Goal: Communication & Community: Answer question/provide support

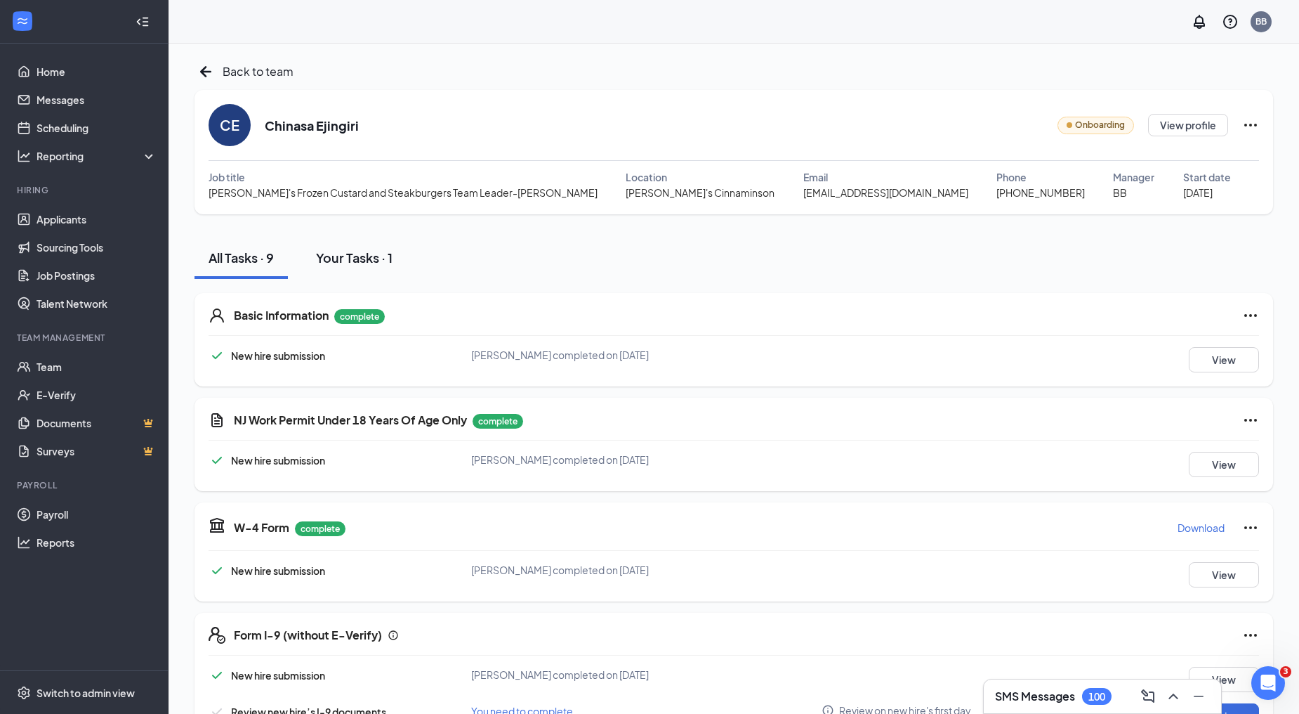
click at [355, 254] on div "Your Tasks · 1" at bounding box center [354, 258] width 77 height 18
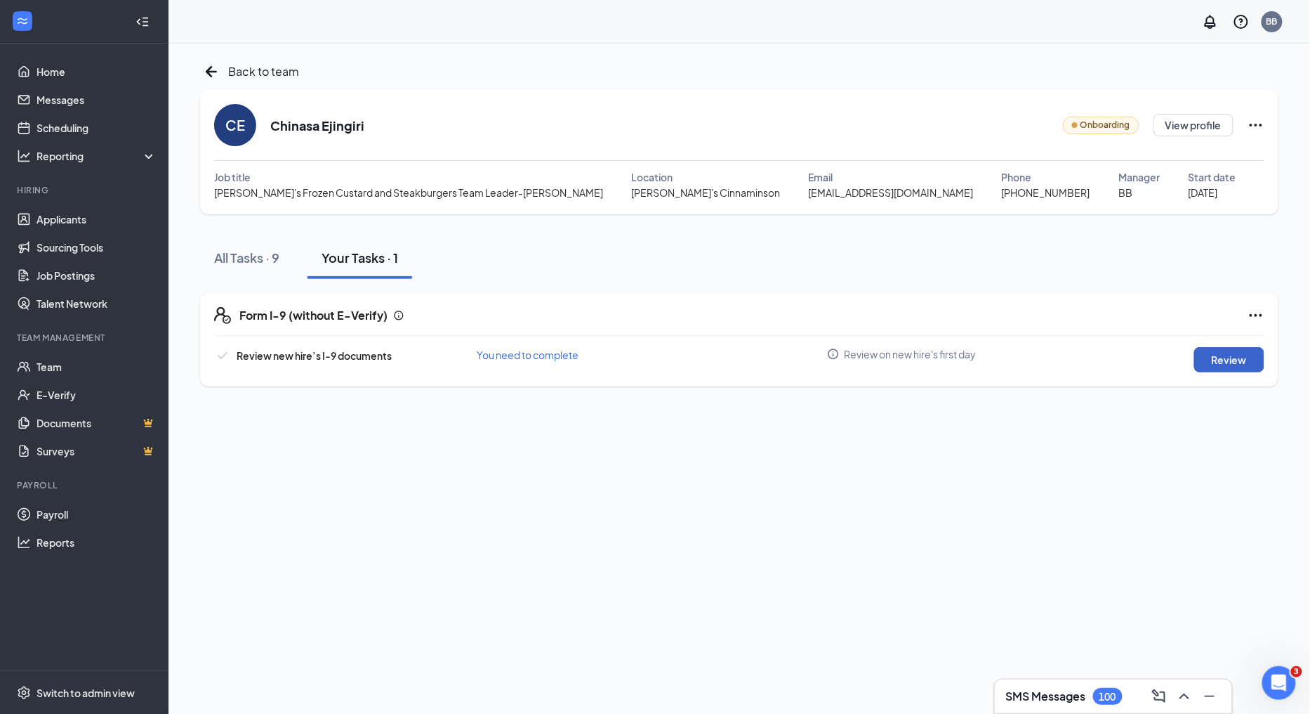
click at [1237, 353] on button "Review" at bounding box center [1230, 359] width 70 height 25
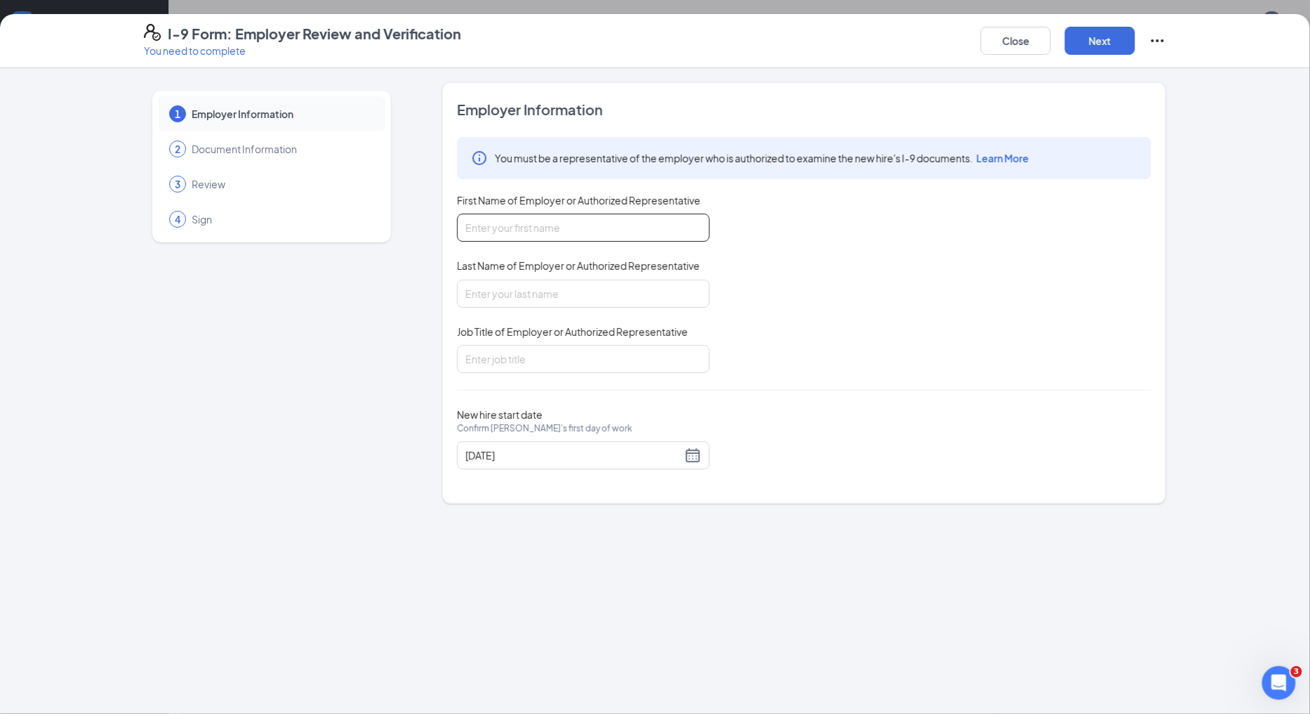
click at [667, 230] on input "First Name of Employer or Authorized Representative" at bounding box center [583, 227] width 253 height 28
type input "Brian"
type input "Bowman"
click at [550, 355] on input "Job Title of Employer or Authorized Representative" at bounding box center [583, 359] width 253 height 28
type input "mgr"
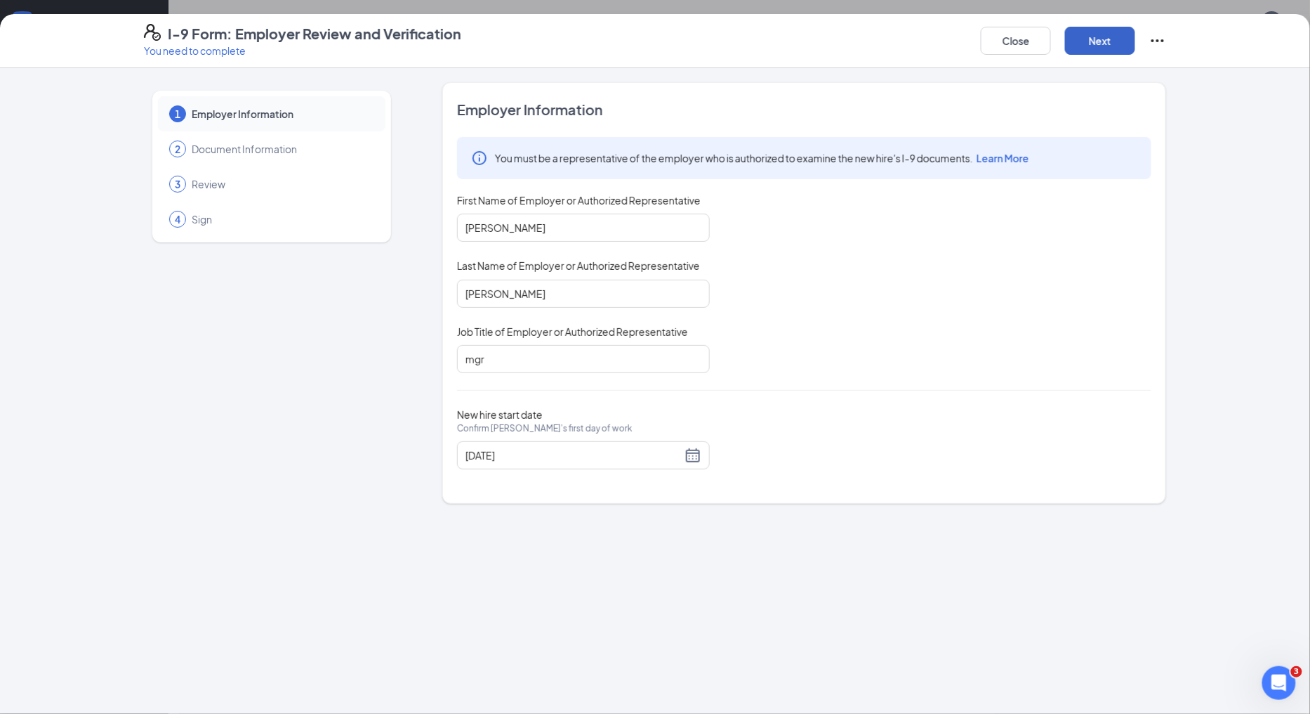
click at [1119, 40] on button "Next" at bounding box center [1100, 41] width 70 height 28
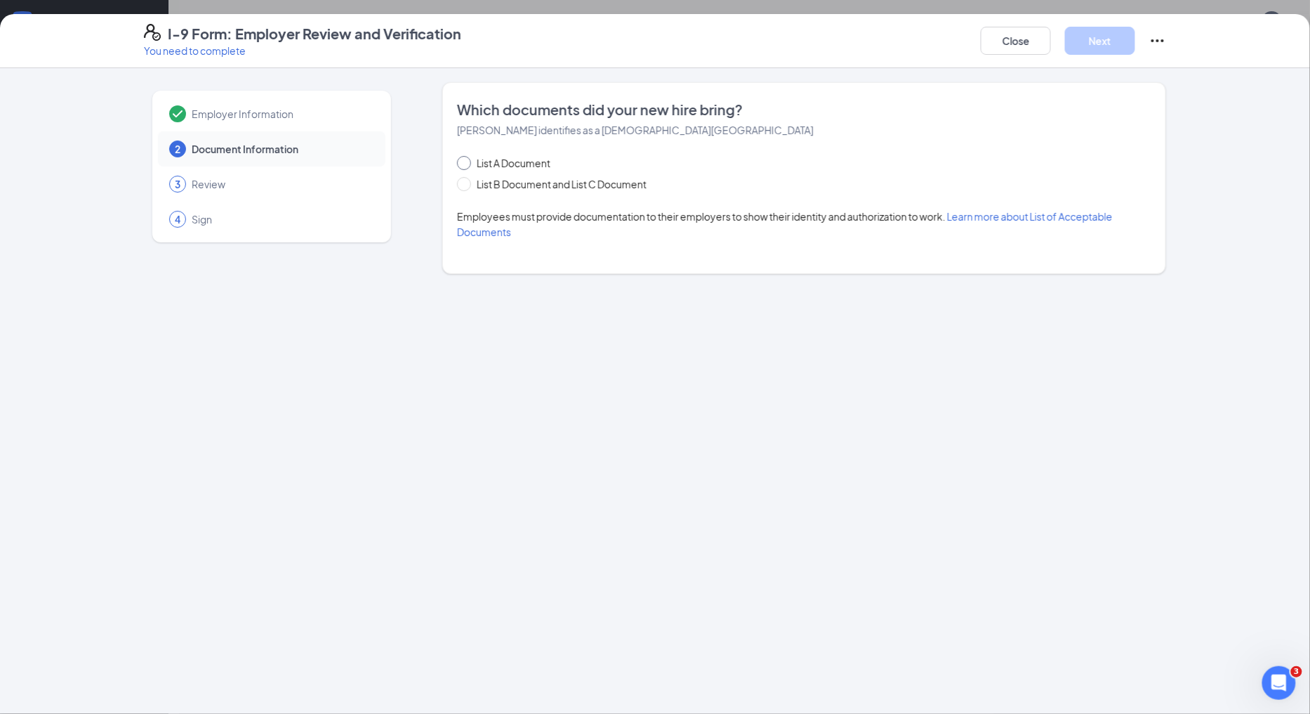
click at [465, 164] on input "List A Document" at bounding box center [462, 161] width 10 height 10
radio input "true"
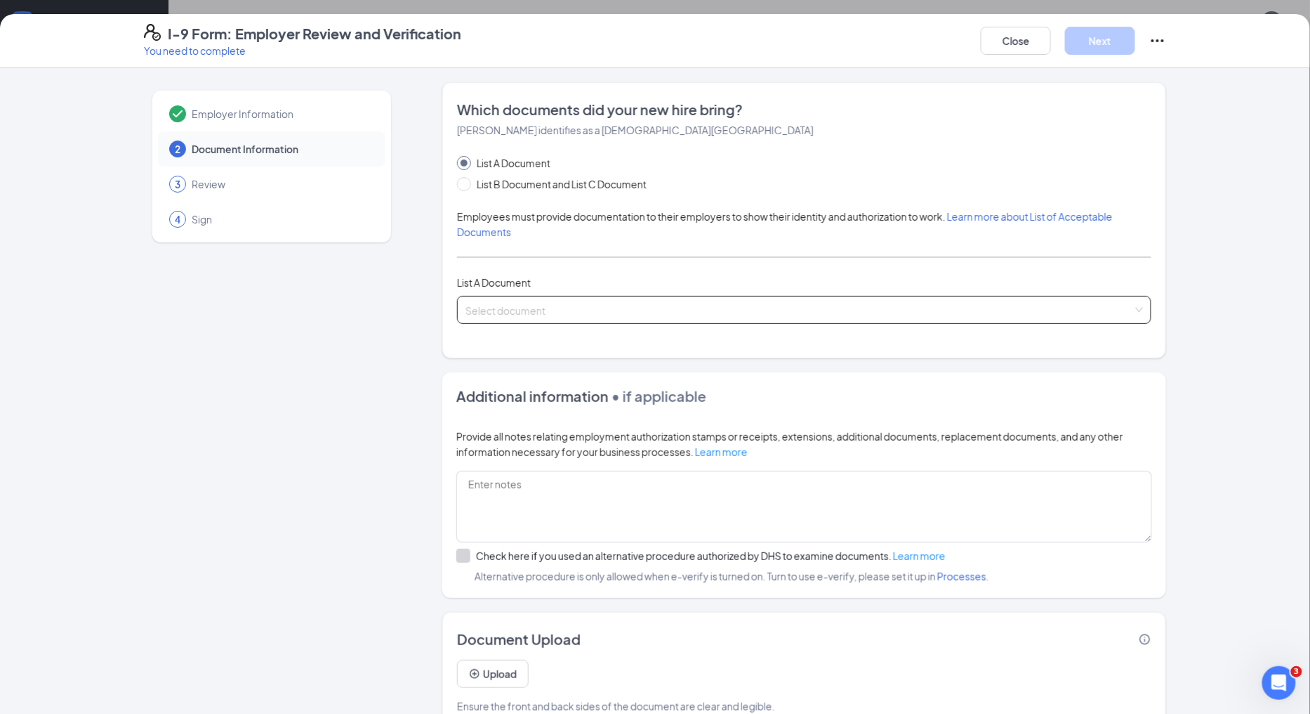
click at [532, 305] on input "search" at bounding box center [800, 306] width 668 height 21
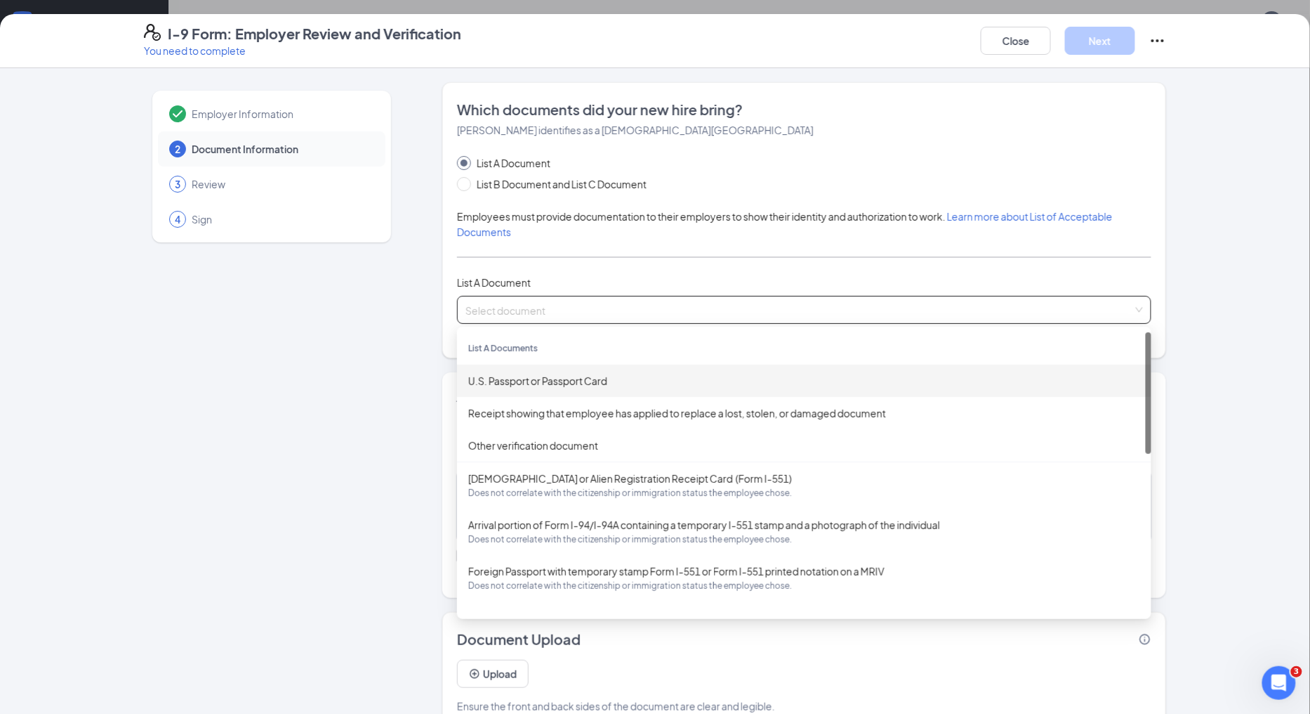
click at [546, 382] on div "U.S. Passport or Passport Card" at bounding box center [804, 380] width 672 height 15
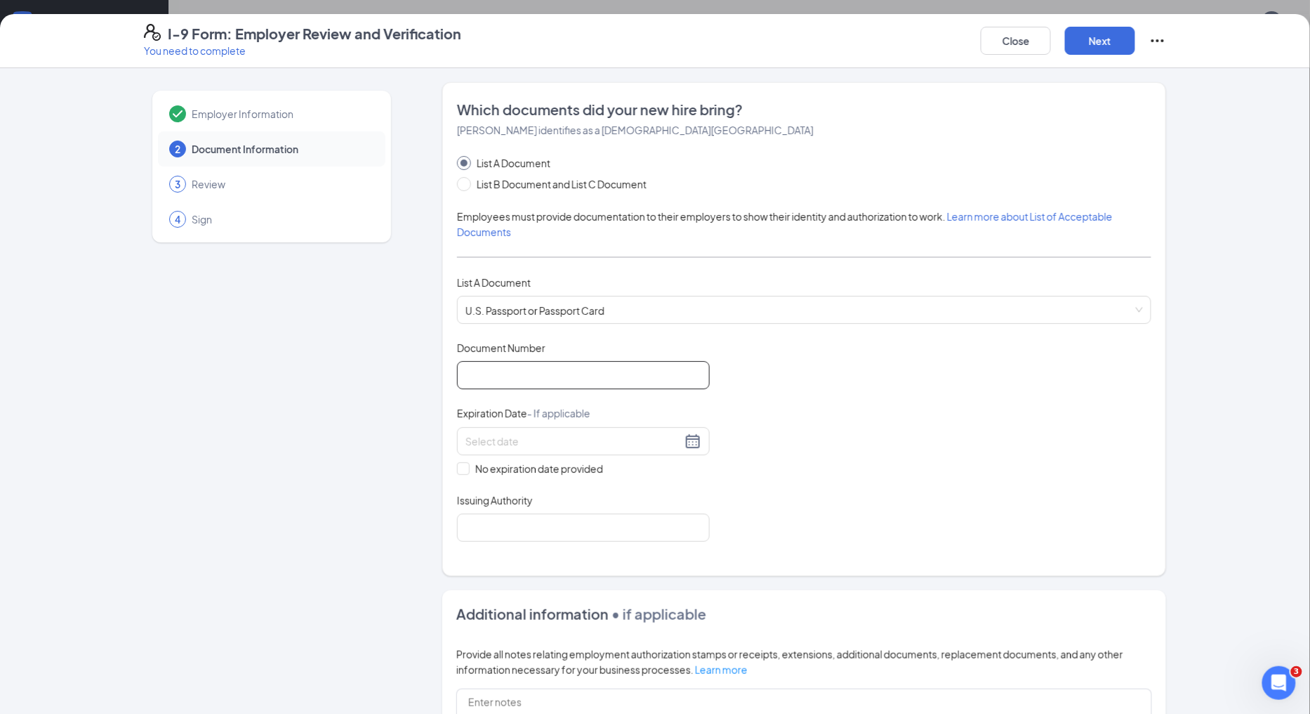
click at [573, 379] on input "Document Number" at bounding box center [583, 375] width 253 height 28
click at [563, 375] on input "Document Number" at bounding box center [583, 375] width 253 height 28
type input "a34727597"
click at [596, 438] on input at bounding box center [574, 440] width 216 height 15
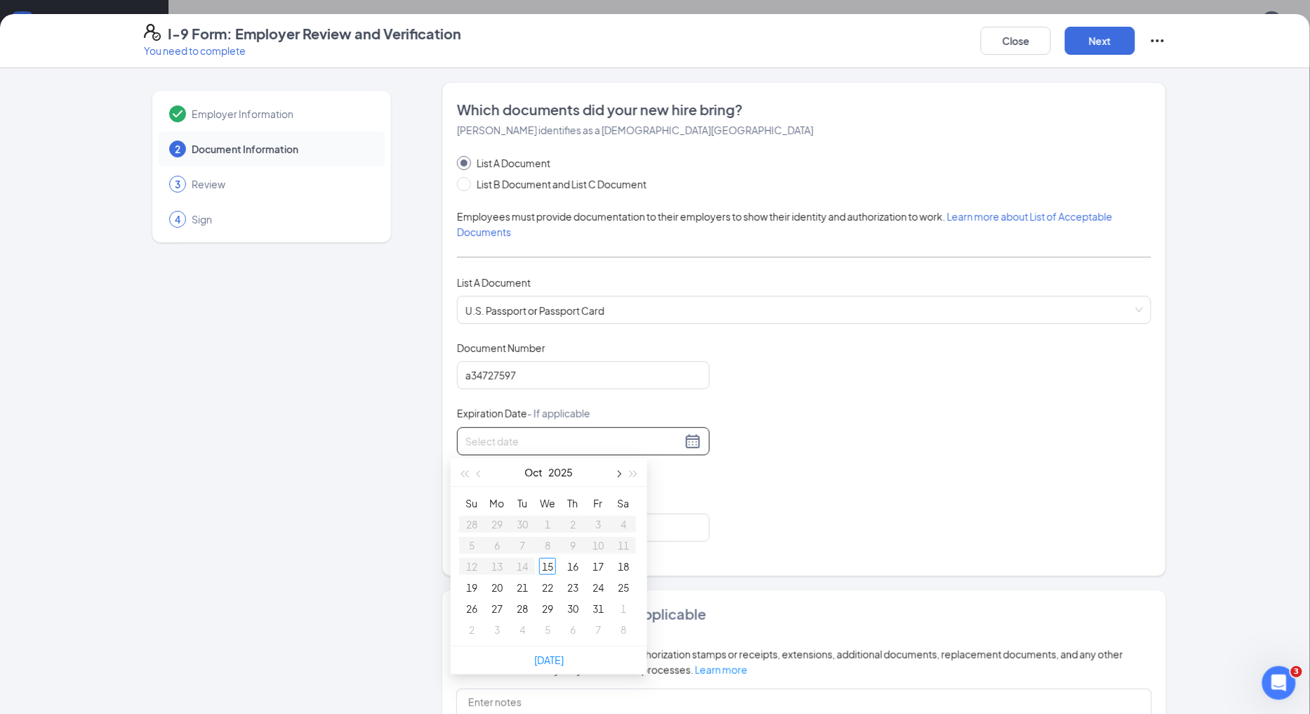
click at [618, 472] on span "button" at bounding box center [617, 474] width 7 height 7
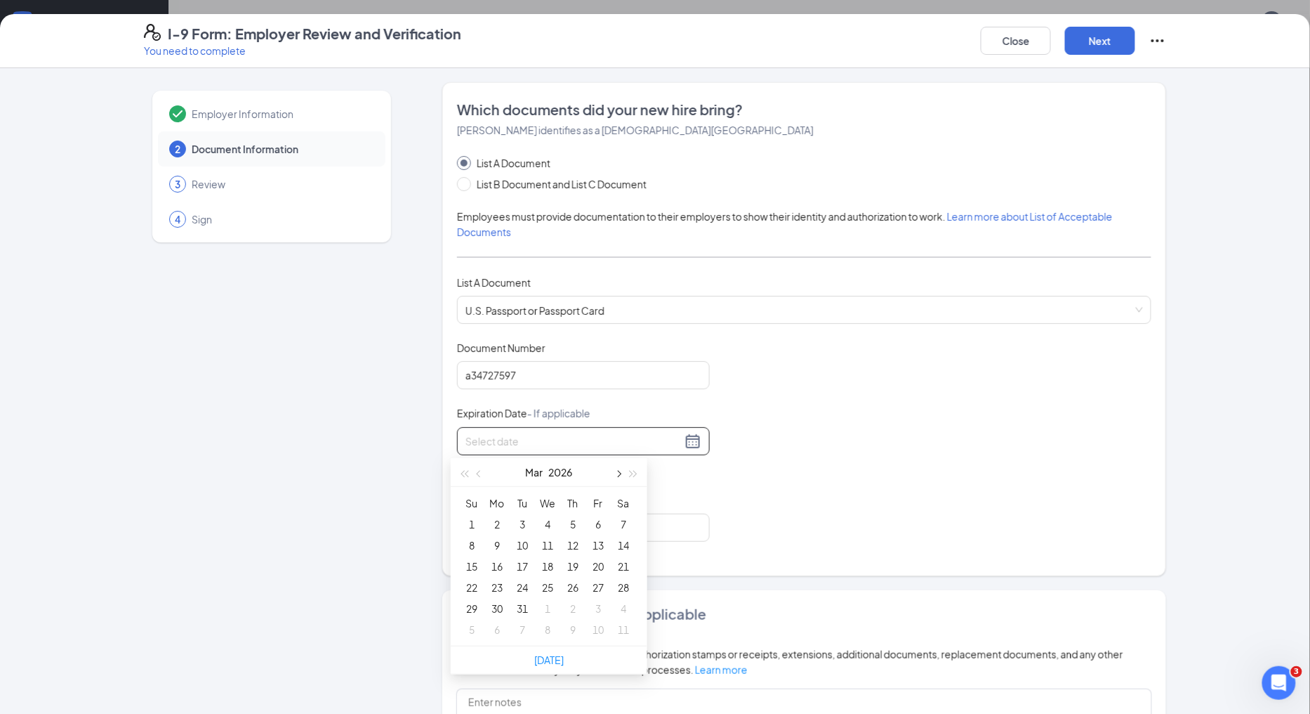
click at [618, 472] on span "button" at bounding box center [617, 474] width 7 height 7
click at [553, 474] on button "2026" at bounding box center [562, 472] width 24 height 28
type input "05/15/2028"
click at [482, 646] on div "2028" at bounding box center [487, 648] width 42 height 17
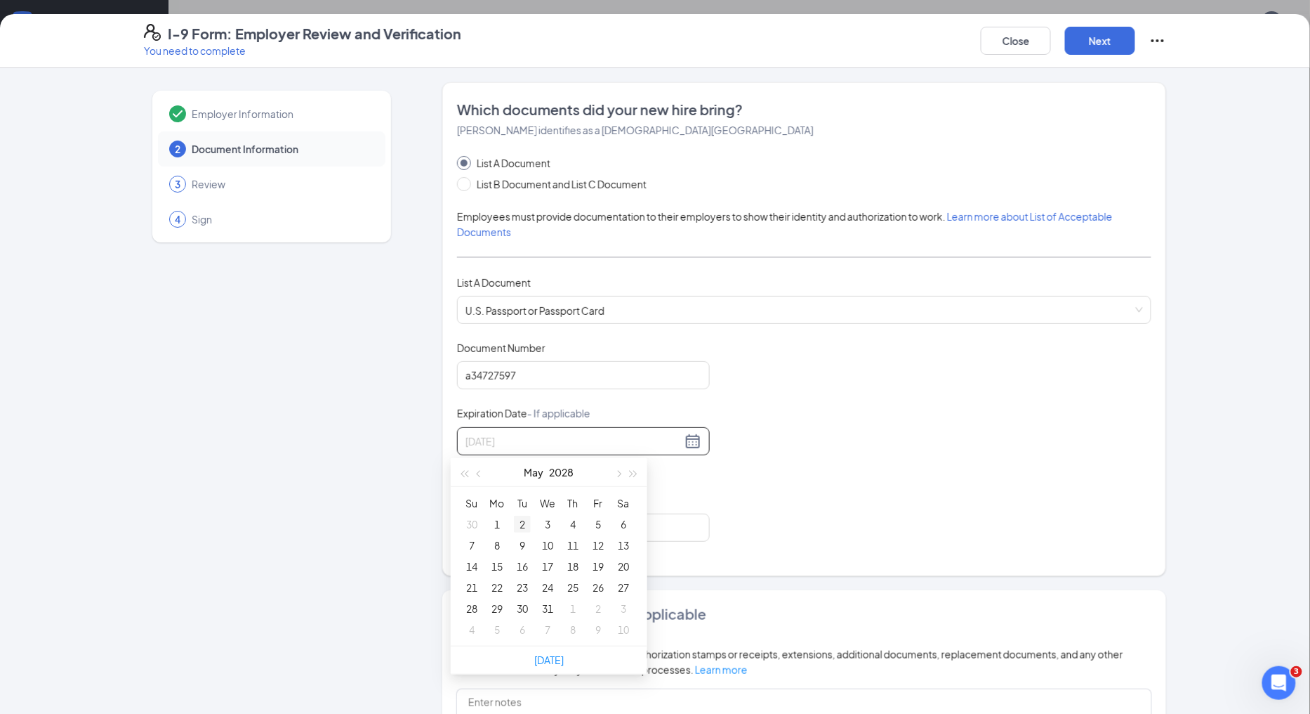
type input "05/02/2028"
click at [522, 522] on div "2" at bounding box center [522, 523] width 17 height 17
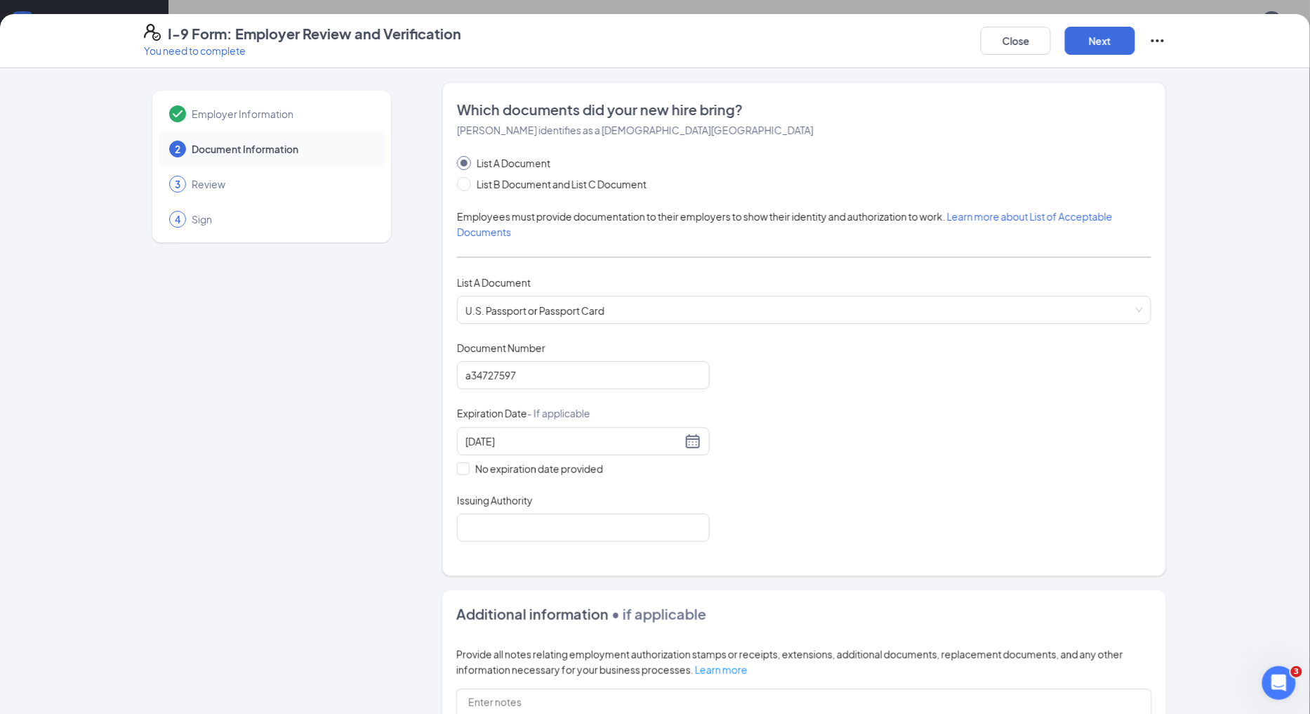
click at [762, 494] on div "Document Title U.S. Passport or Passport Card Document Number a34727597 Expirat…" at bounding box center [804, 441] width 695 height 201
click at [615, 534] on input "Issuing Authority" at bounding box center [583, 527] width 253 height 28
type input "United States"
click at [1098, 39] on button "Next" at bounding box center [1100, 41] width 70 height 28
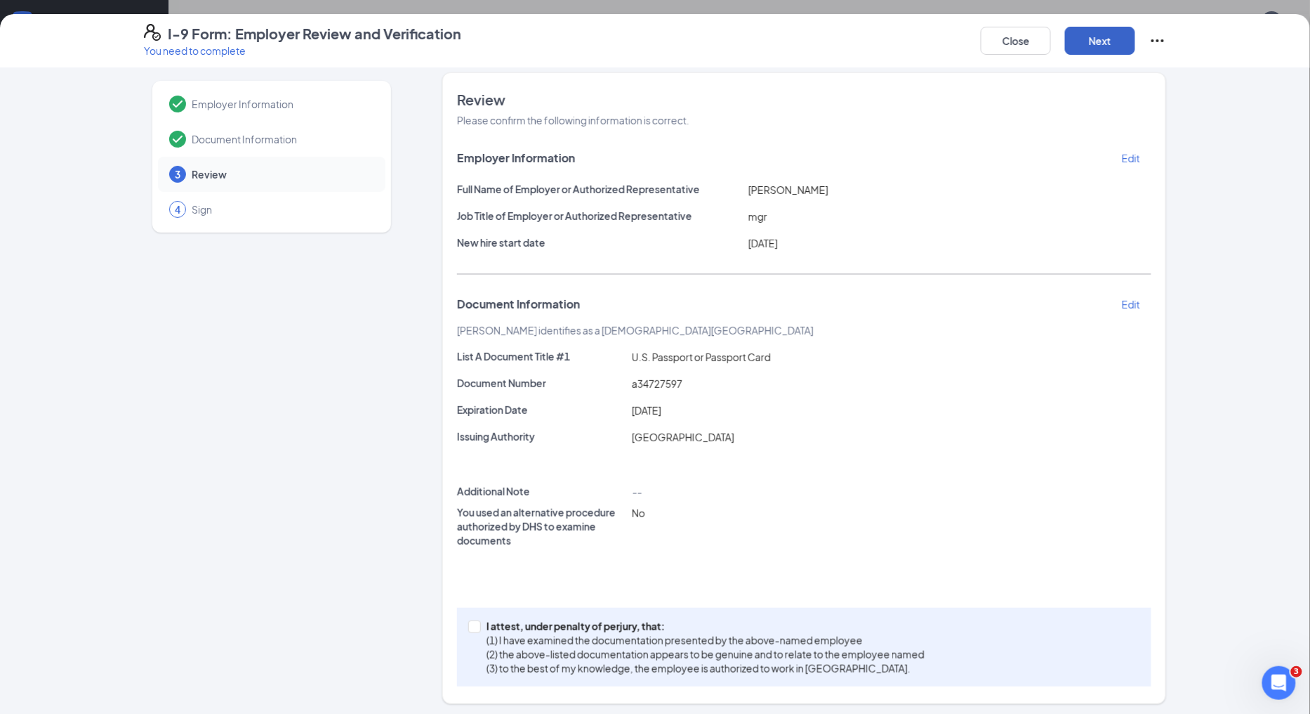
scroll to position [13, 0]
click at [468, 624] on input "I attest, under penalty of [PERSON_NAME], that: (1) I have examined the documen…" at bounding box center [473, 622] width 10 height 10
checkbox input "true"
click at [1082, 34] on button "Next" at bounding box center [1100, 41] width 70 height 28
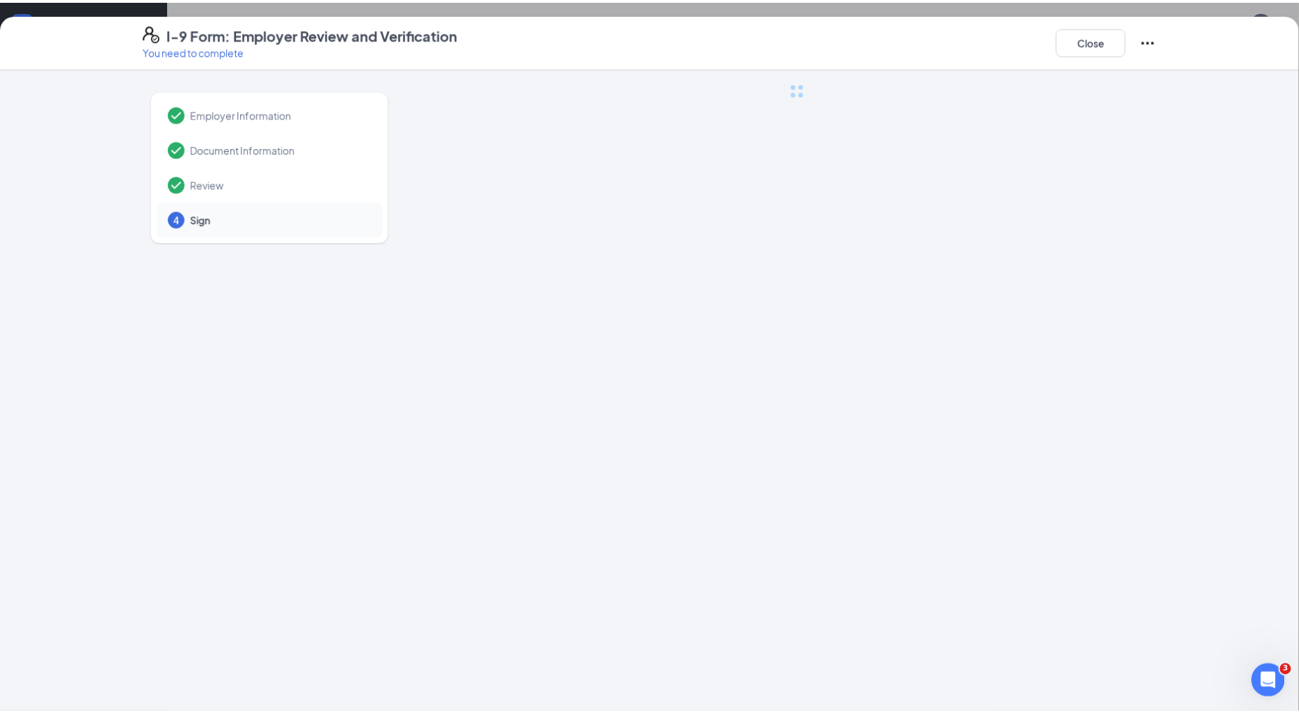
scroll to position [0, 0]
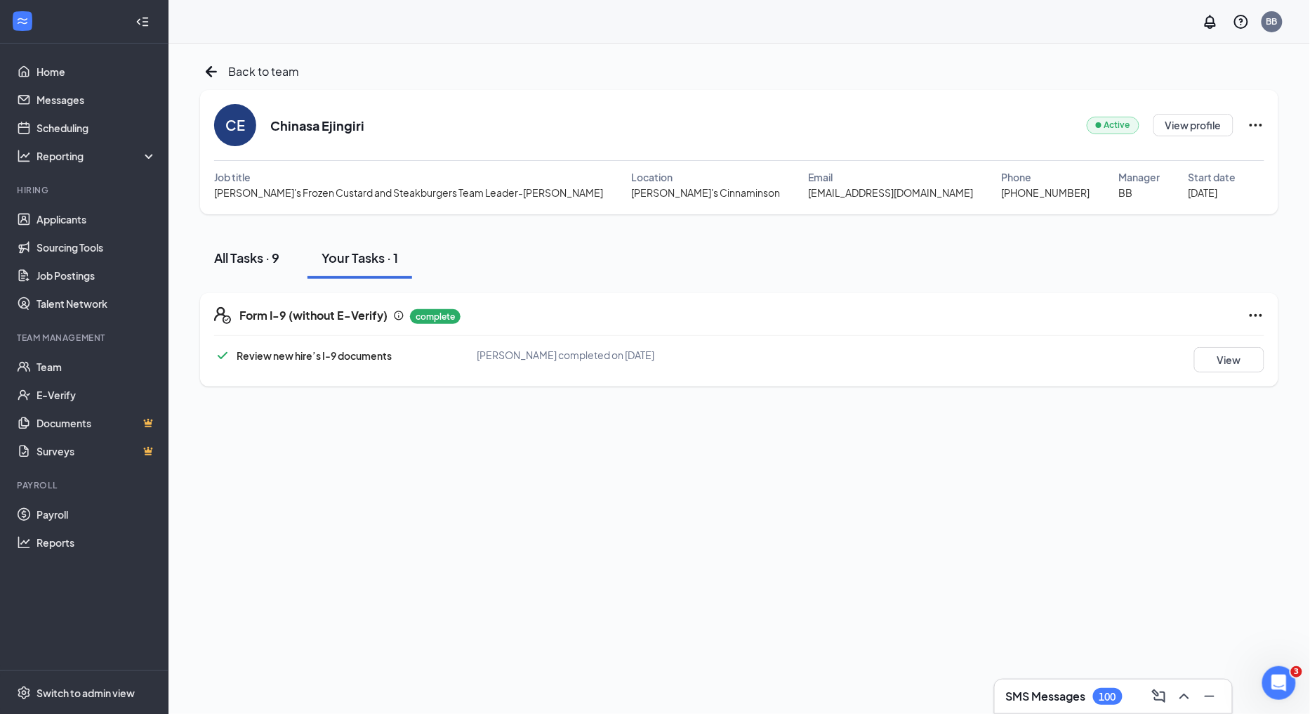
click at [258, 261] on div "All Tasks · 9" at bounding box center [246, 258] width 65 height 18
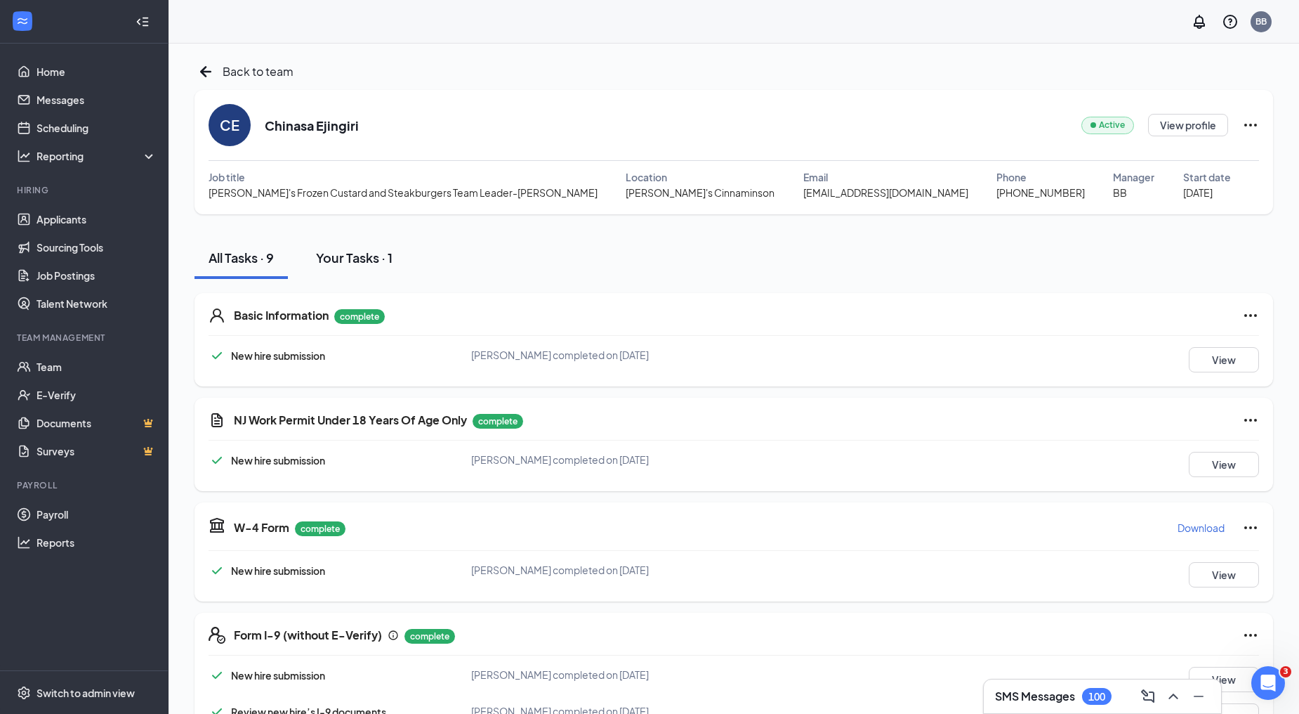
click at [341, 261] on div "Your Tasks · 1" at bounding box center [354, 258] width 77 height 18
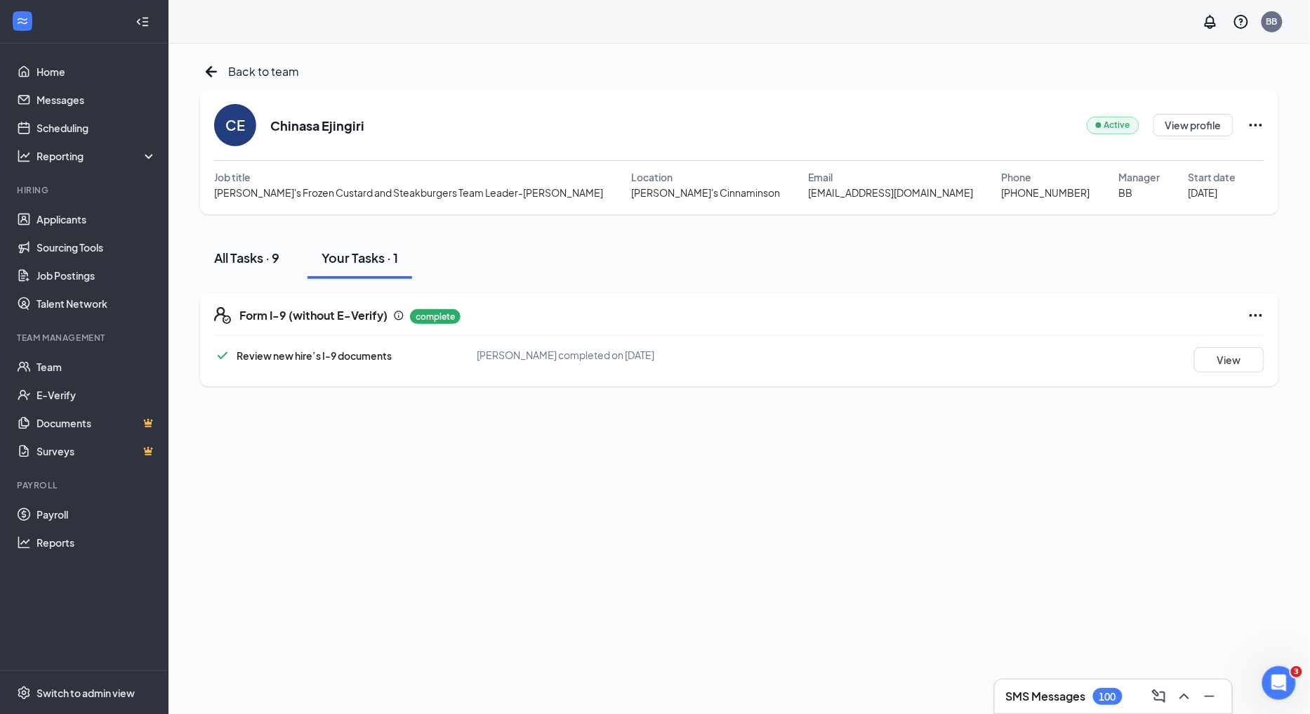
click at [248, 251] on div "All Tasks · 9" at bounding box center [246, 258] width 65 height 18
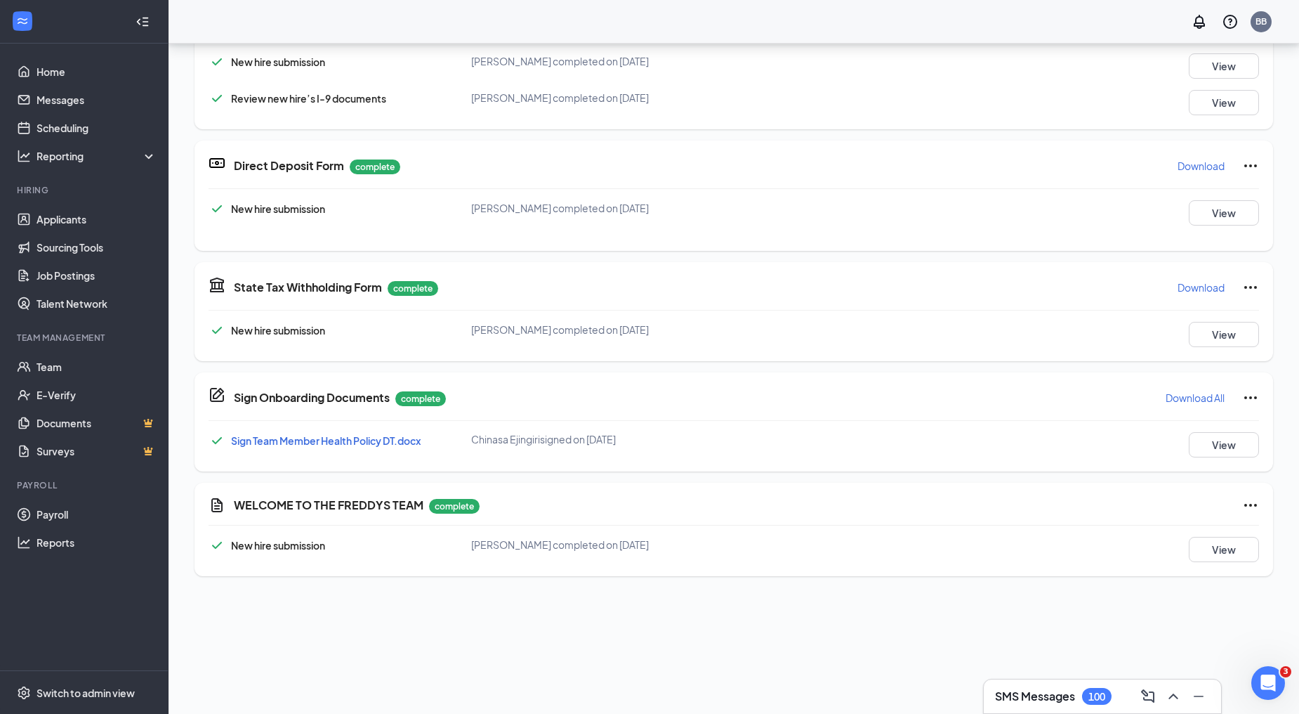
scroll to position [355, 0]
click at [1242, 395] on icon "Ellipses" at bounding box center [1250, 398] width 17 height 17
click at [988, 395] on div "Sign Onboarding Documents complete Download All" at bounding box center [746, 398] width 1025 height 22
click at [1206, 440] on button "View" at bounding box center [1224, 445] width 70 height 25
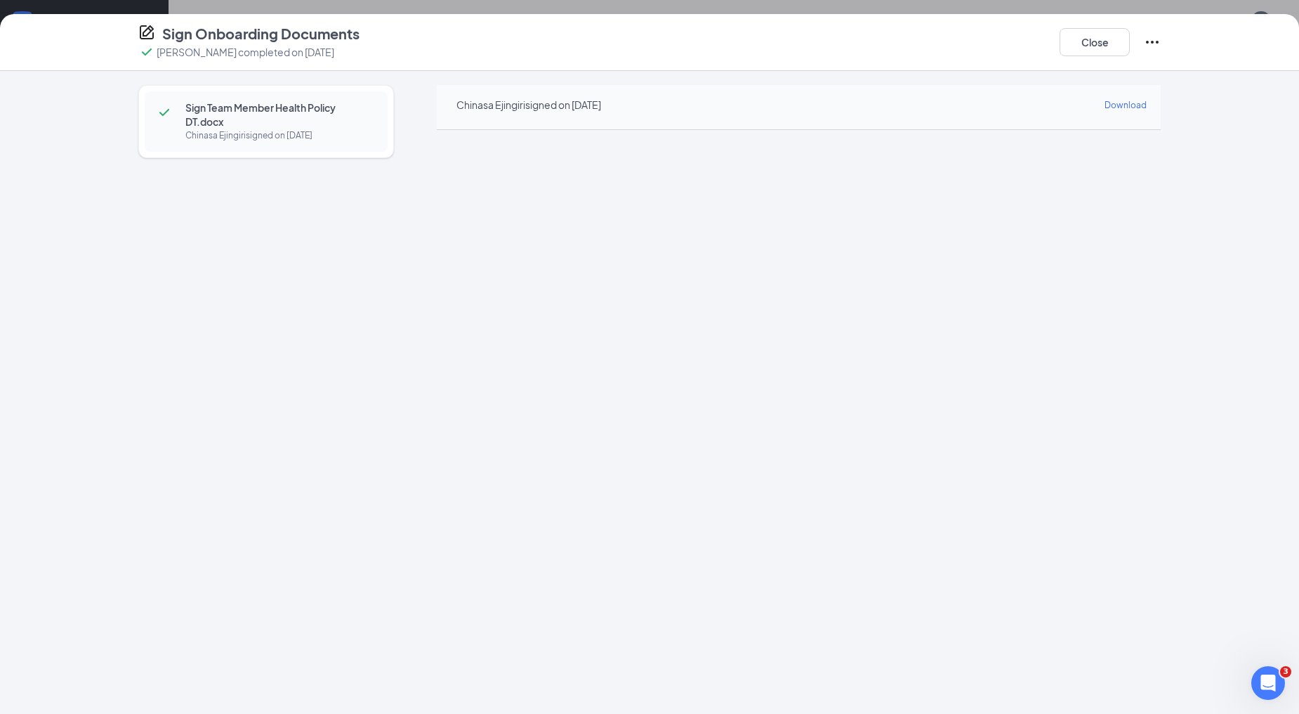
scroll to position [0, 0]
click at [1079, 42] on button "Close" at bounding box center [1095, 42] width 70 height 28
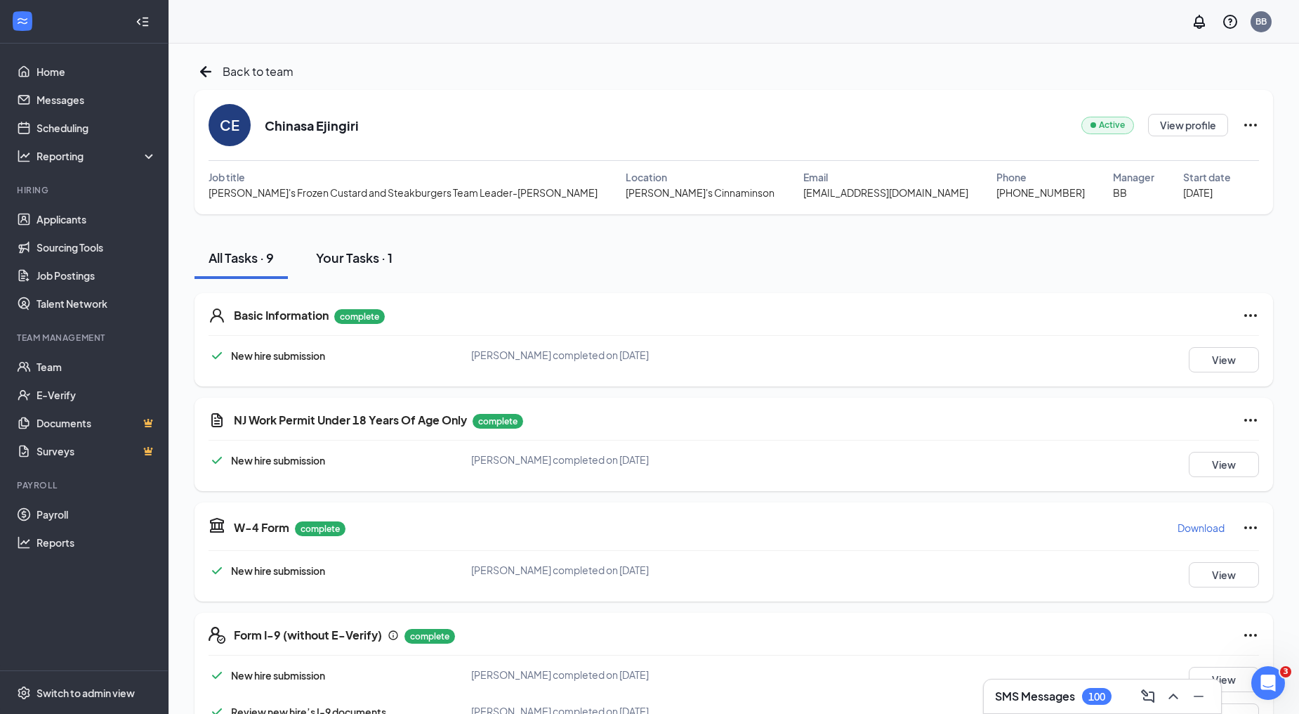
click at [361, 261] on div "Your Tasks · 1" at bounding box center [354, 258] width 77 height 18
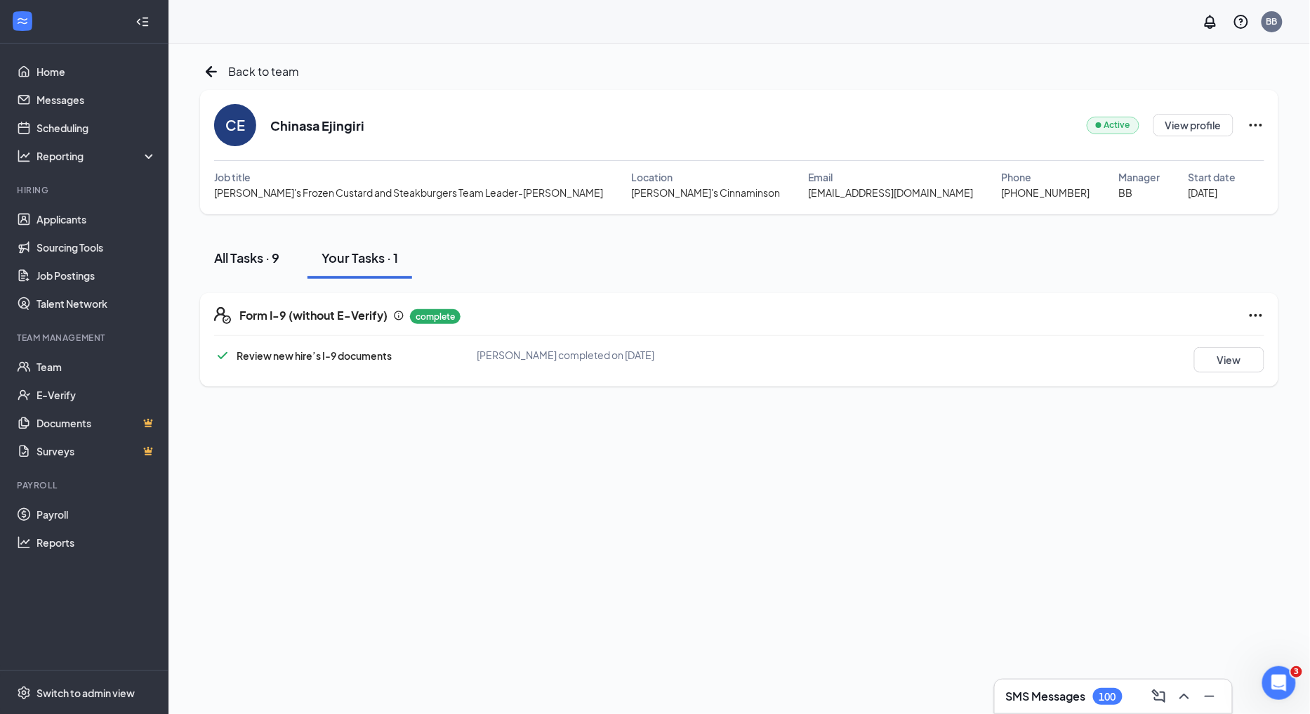
click at [254, 258] on div "All Tasks · 9" at bounding box center [246, 258] width 65 height 18
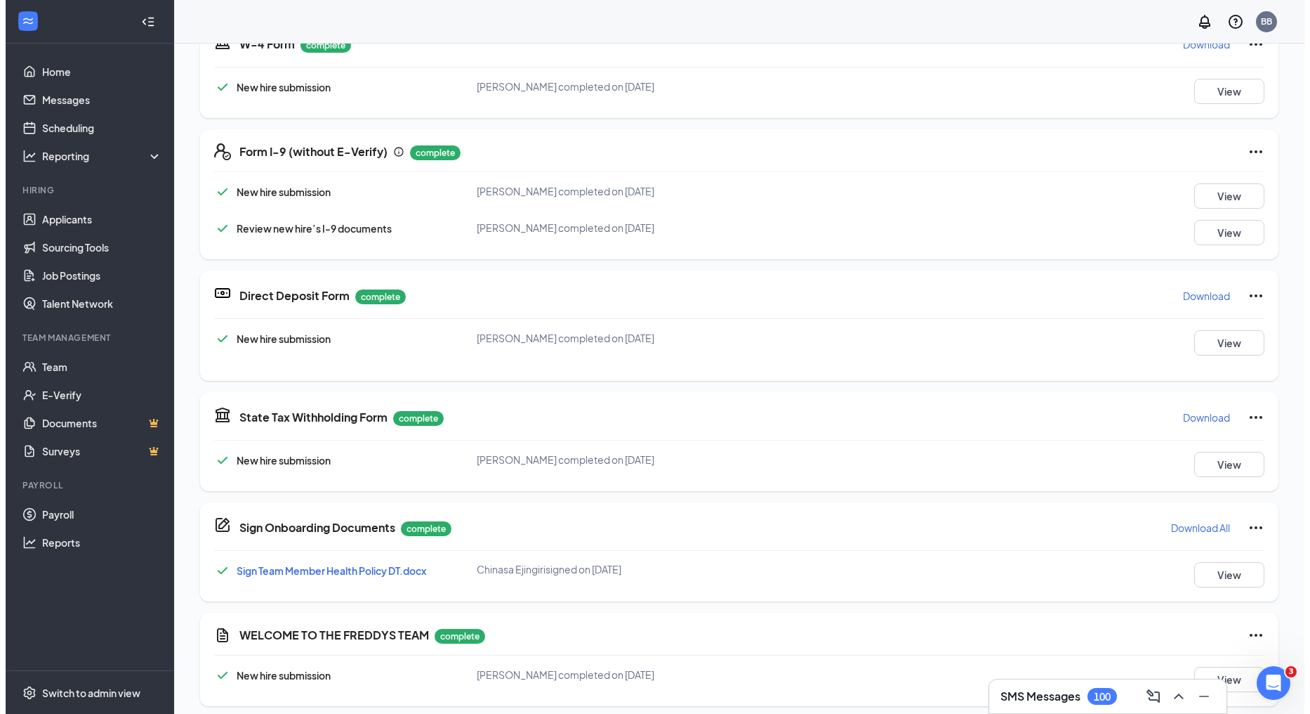
scroll to position [511, 0]
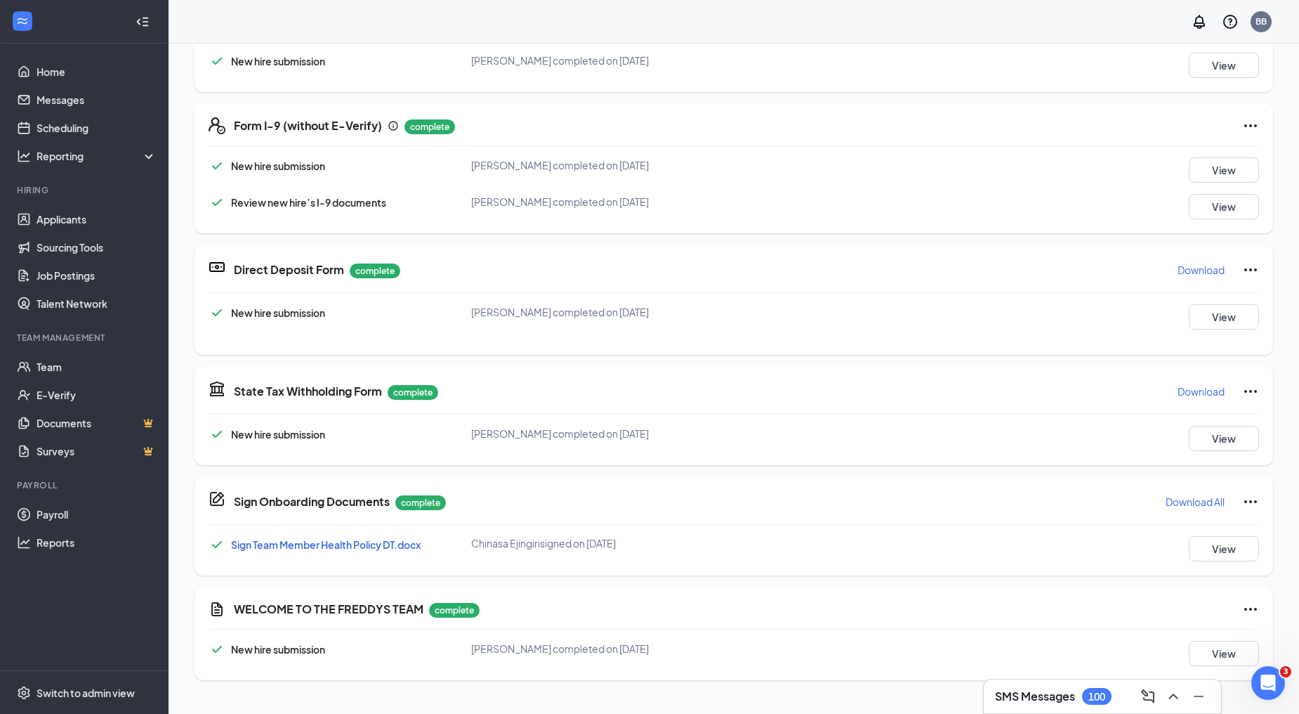
click at [1242, 495] on icon "Ellipses" at bounding box center [1250, 501] width 17 height 17
click at [985, 490] on div "Sign Onboarding Documents complete Download All" at bounding box center [746, 501] width 1025 height 22
click at [115, 695] on div "Switch to admin view" at bounding box center [86, 692] width 98 height 14
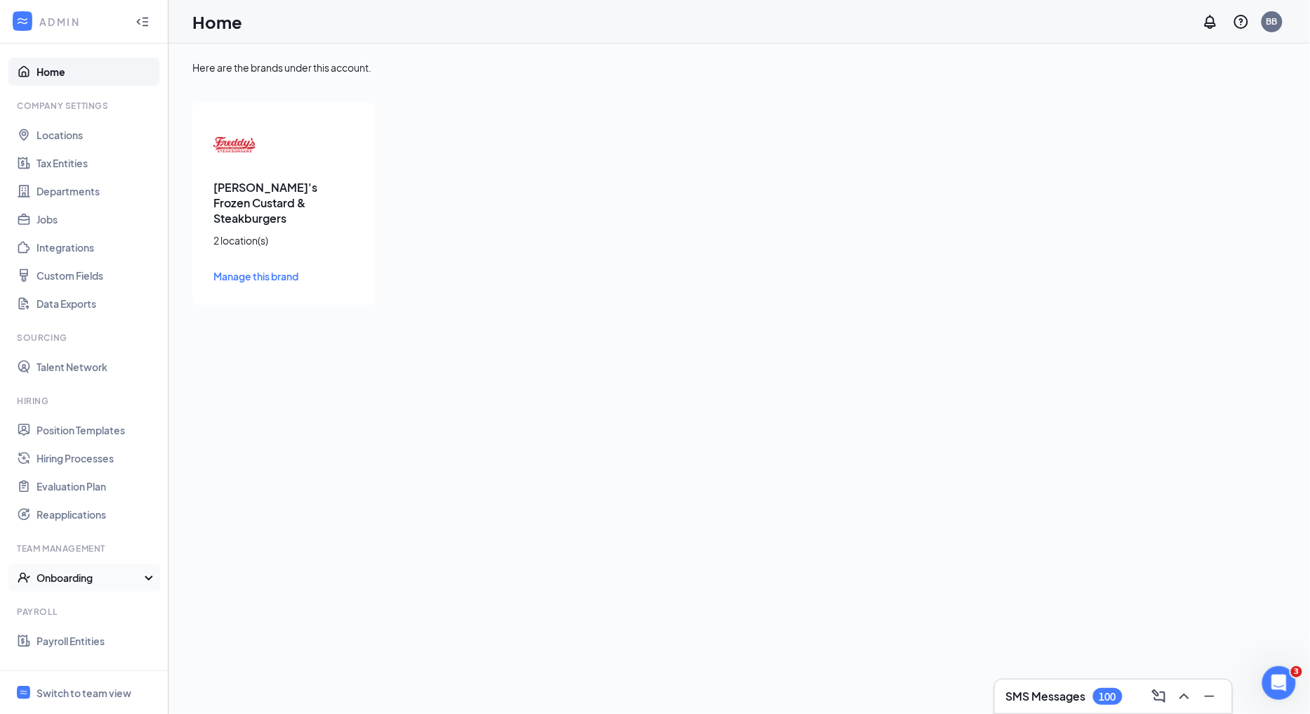
click at [88, 577] on div "Onboarding" at bounding box center [91, 577] width 108 height 14
click at [94, 633] on link "Onboarding Documents" at bounding box center [97, 633] width 120 height 28
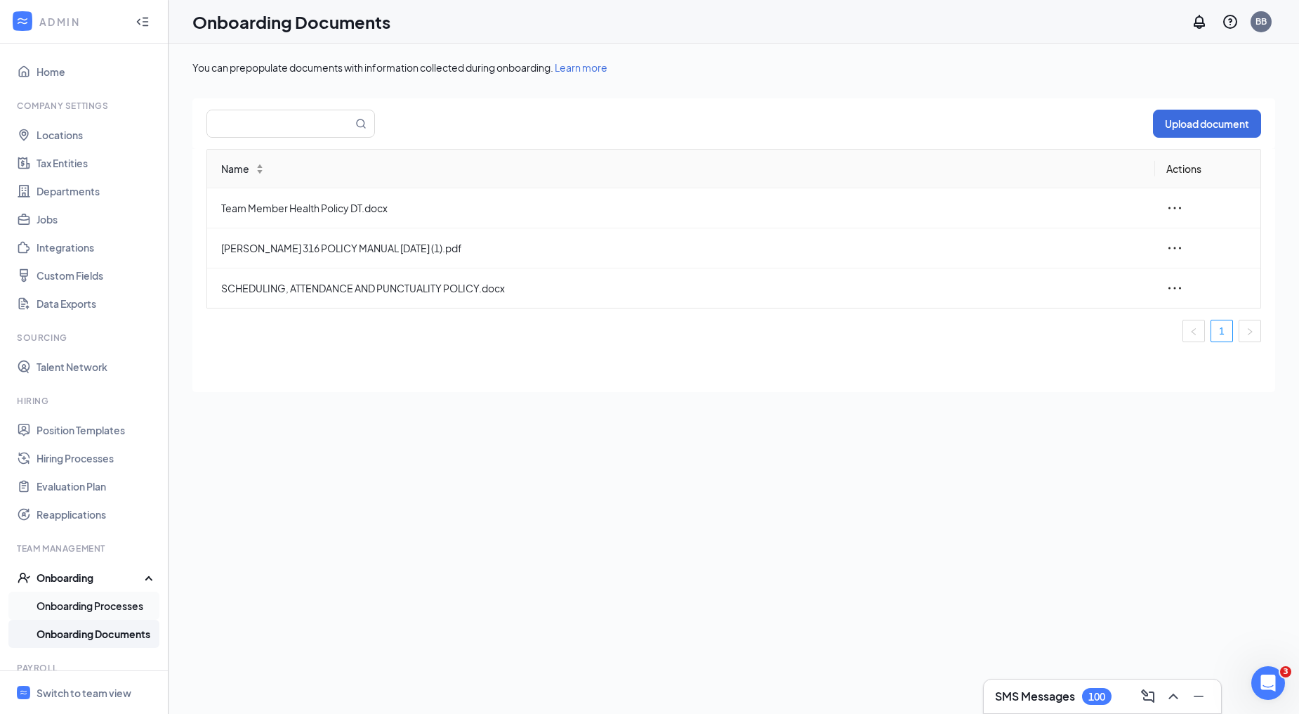
click at [105, 595] on link "Onboarding Processes" at bounding box center [97, 605] width 120 height 28
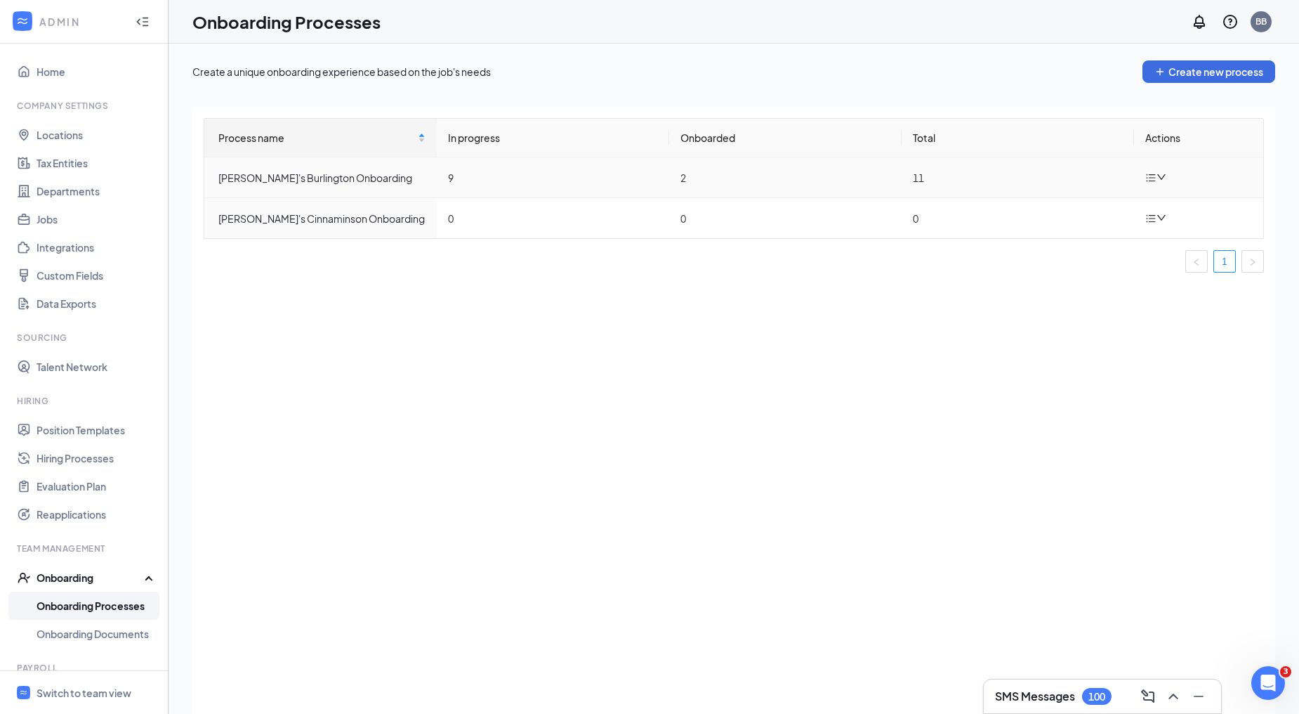
click at [1022, 178] on td "11" at bounding box center [1018, 177] width 232 height 41
click at [1162, 174] on icon "down" at bounding box center [1162, 177] width 10 height 10
click at [1053, 211] on div "Edit process" at bounding box center [1085, 210] width 152 height 17
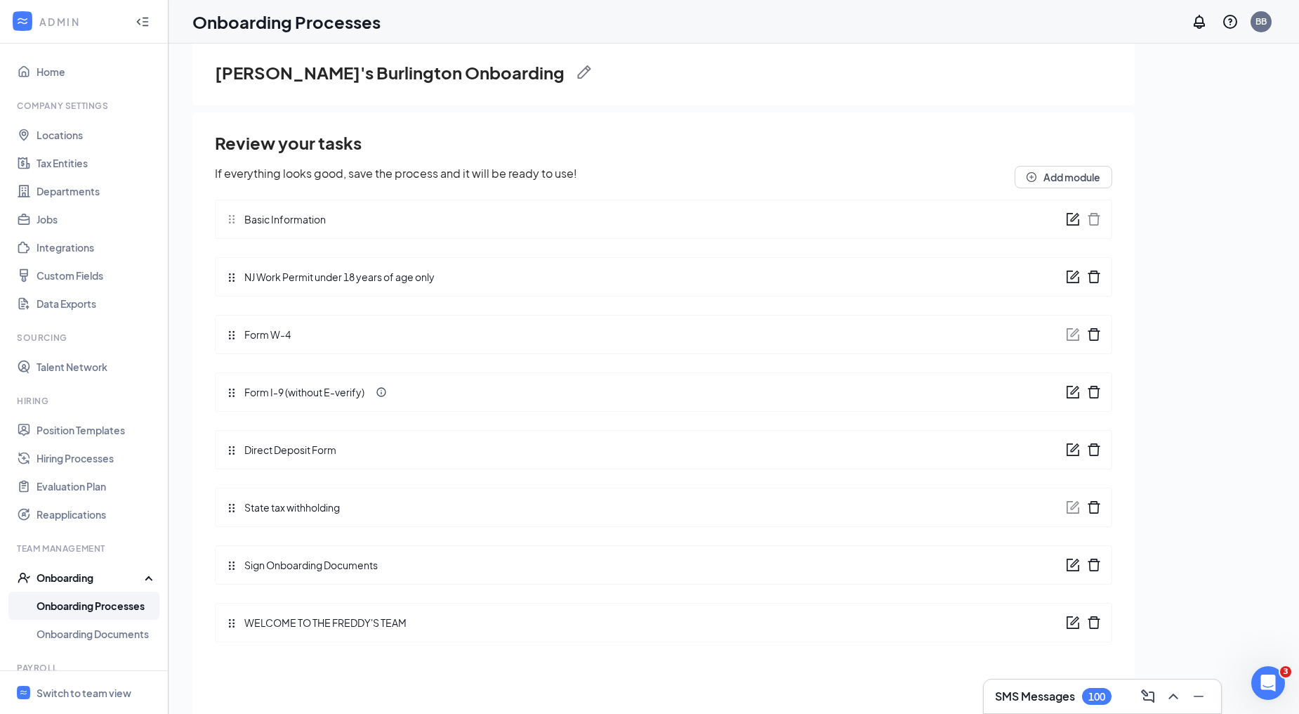
scroll to position [63, 0]
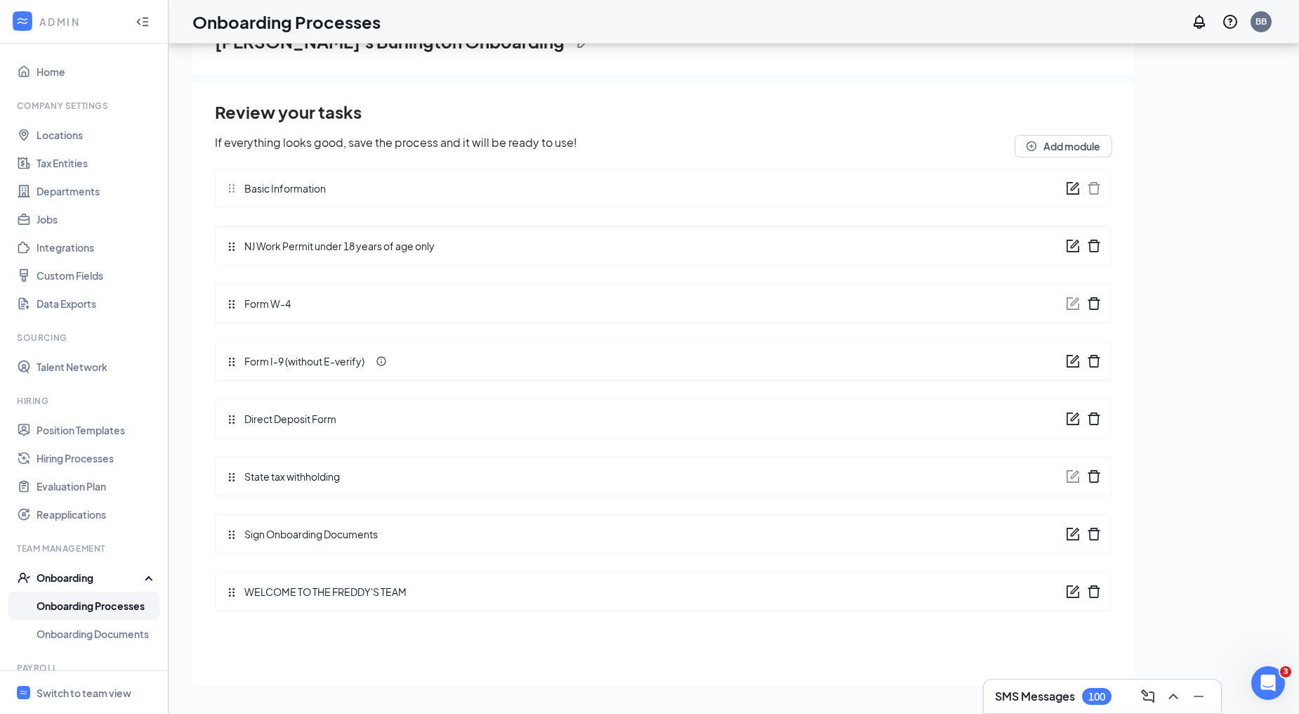
click at [1077, 534] on icon "form" at bounding box center [1073, 534] width 14 height 14
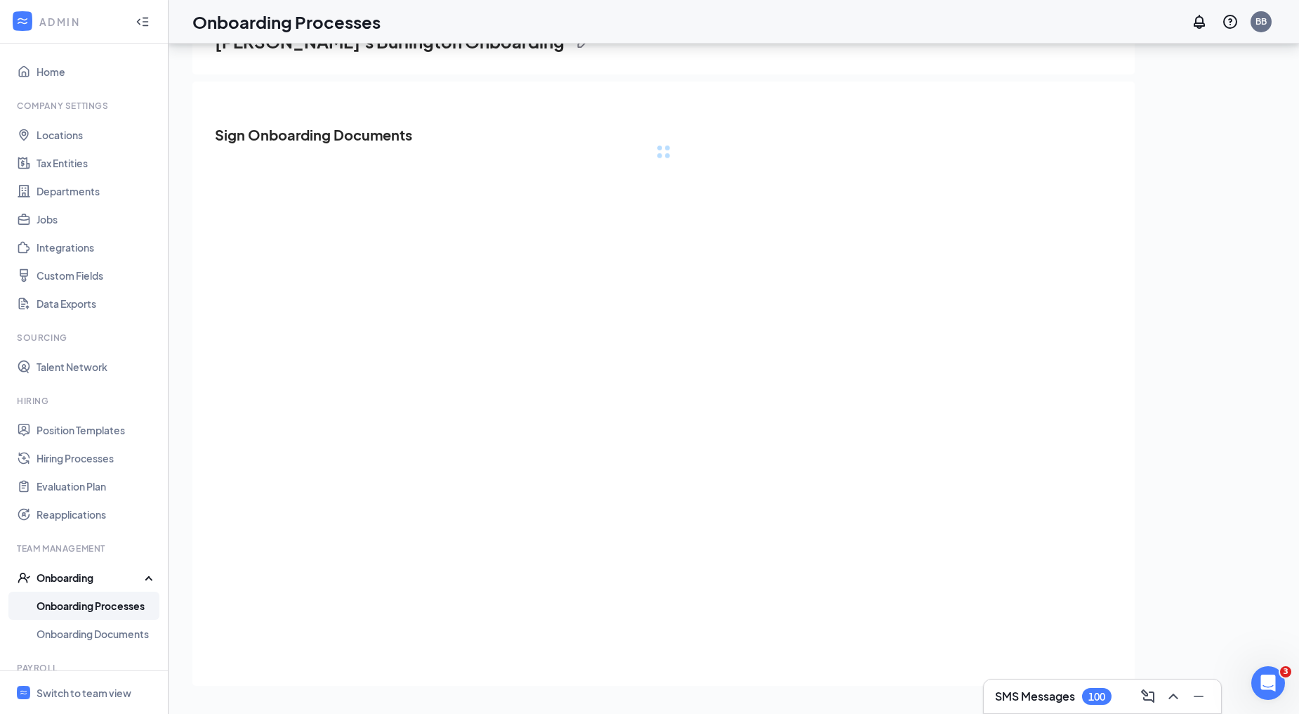
scroll to position [0, 0]
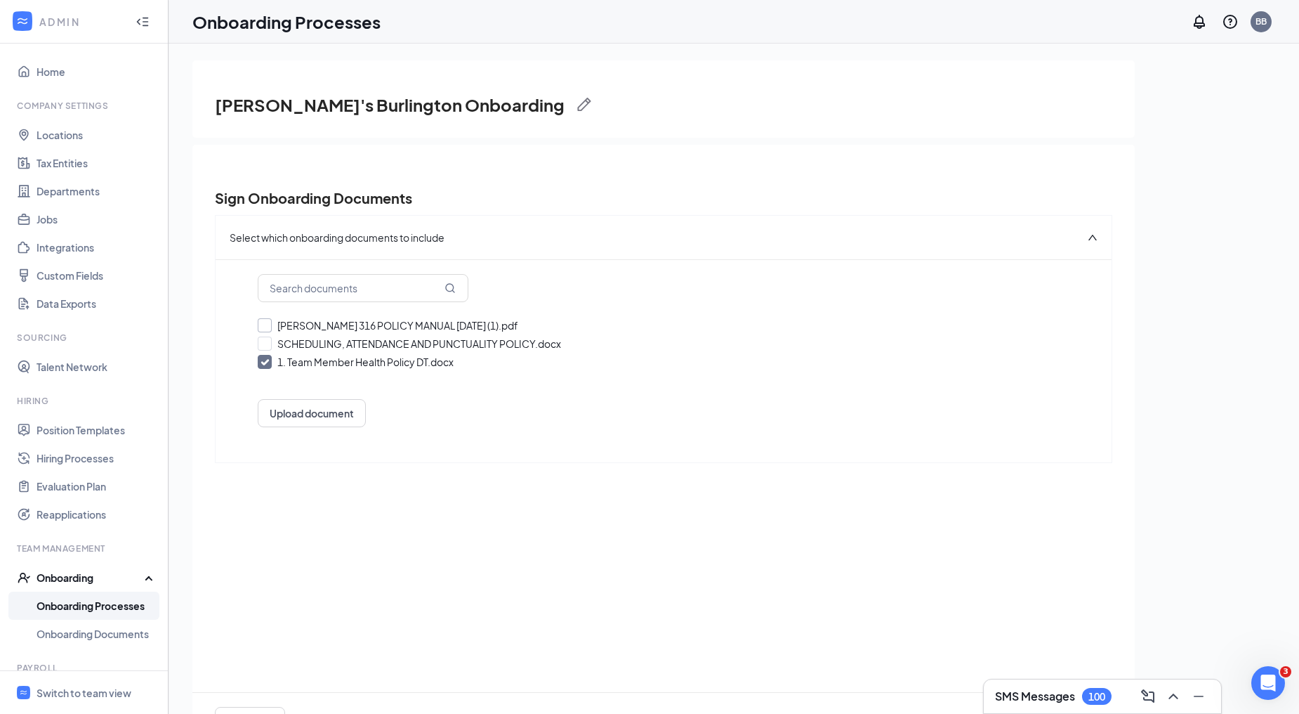
click at [263, 321] on input "Freddys JOHN 316 POLICY MANUAL 10-3-25 (1).pdf" at bounding box center [664, 325] width 812 height 14
checkbox input "true"
click at [263, 343] on input "SCHEDULING, ATTENDANCE AND PUNCTUALITY POLICY.docx" at bounding box center [664, 343] width 812 height 14
checkbox input "true"
click at [303, 409] on button "Upload document" at bounding box center [312, 413] width 108 height 28
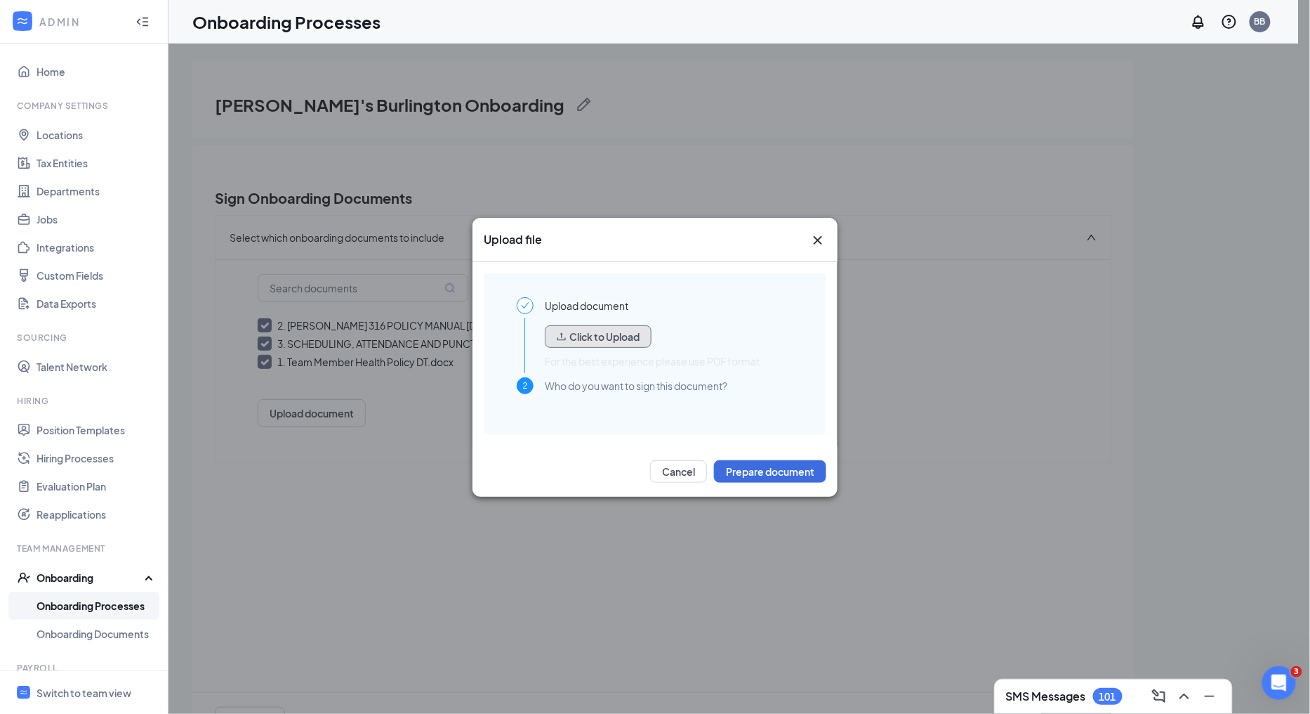
click at [584, 337] on button "Click to Upload" at bounding box center [598, 336] width 107 height 22
click at [600, 334] on button "Click to Upload" at bounding box center [598, 336] width 107 height 22
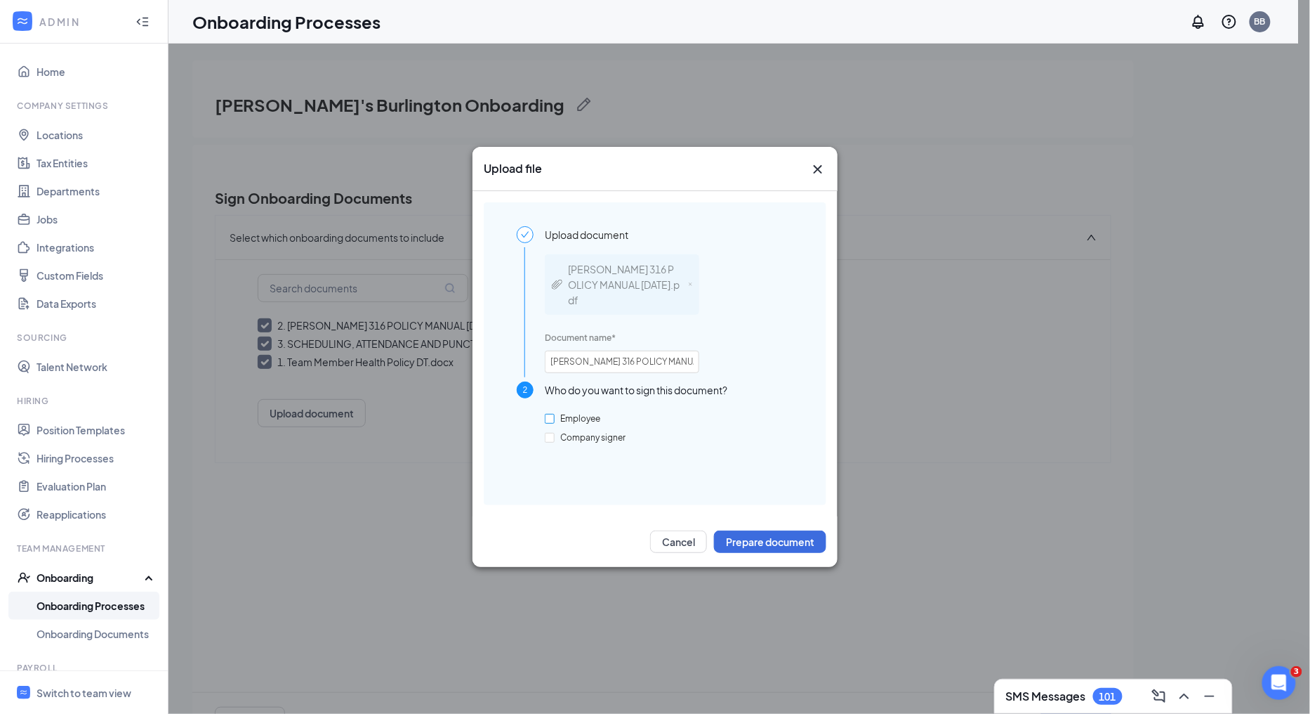
click at [552, 414] on input "Employee" at bounding box center [550, 419] width 10 height 10
checkbox input "true"
click at [767, 550] on button "Prepare document" at bounding box center [770, 541] width 112 height 22
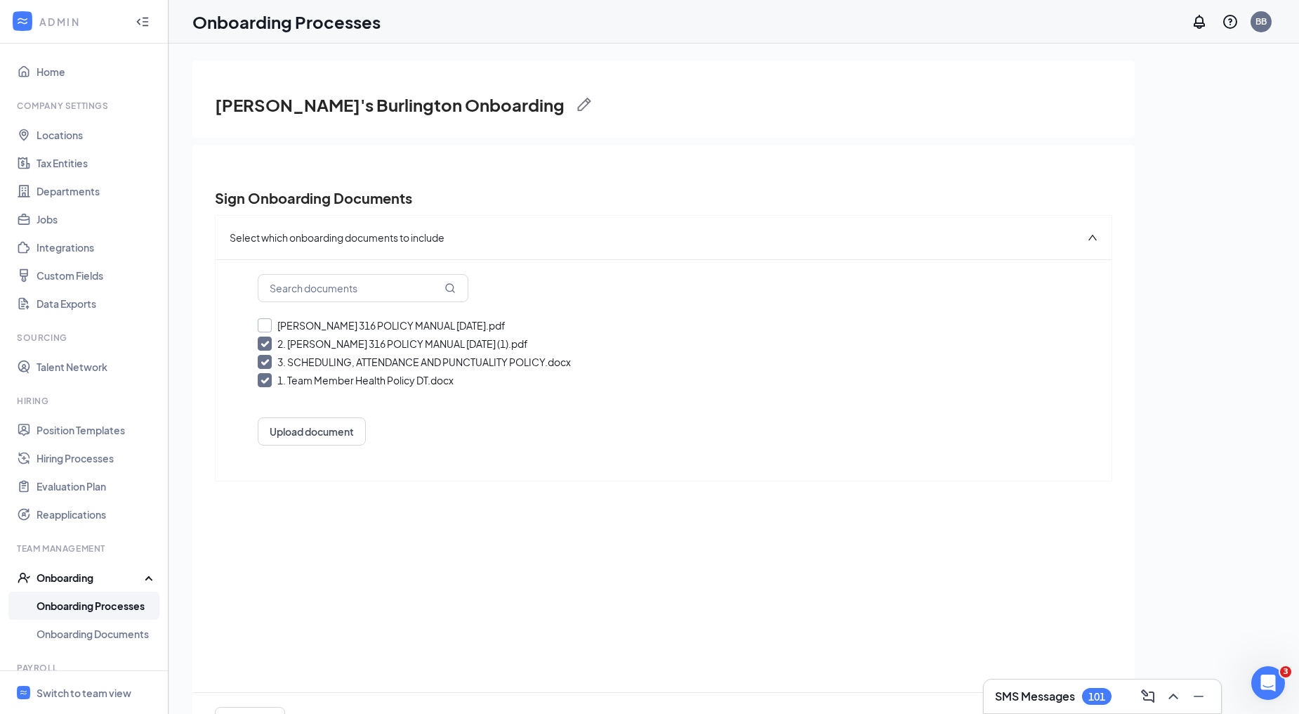
click at [265, 321] on input "Freddys JOHN 316 POLICY MANUAL 10-15-25.pdf" at bounding box center [664, 325] width 812 height 14
checkbox input "true"
click at [258, 340] on input "2. Freddys JOHN 316 POLICY MANUAL 10-3-25 (1).pdf" at bounding box center [664, 343] width 812 height 14
checkbox input "false"
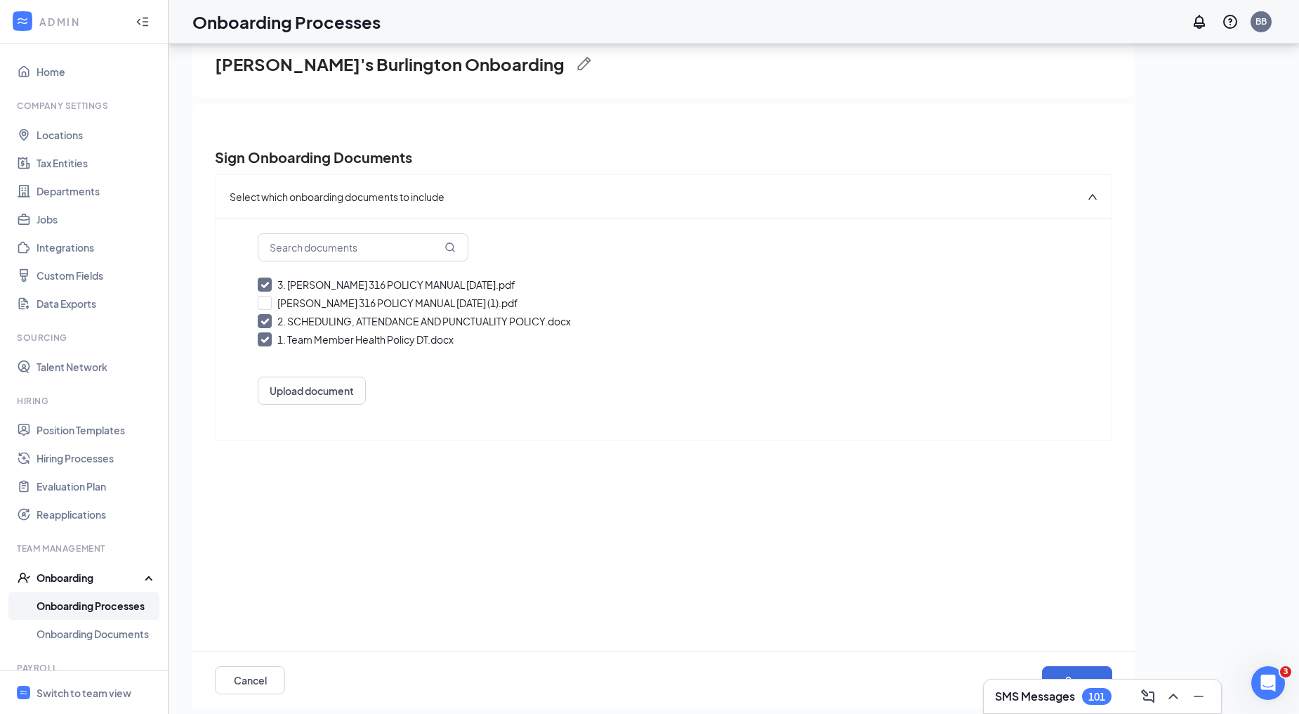
scroll to position [63, 0]
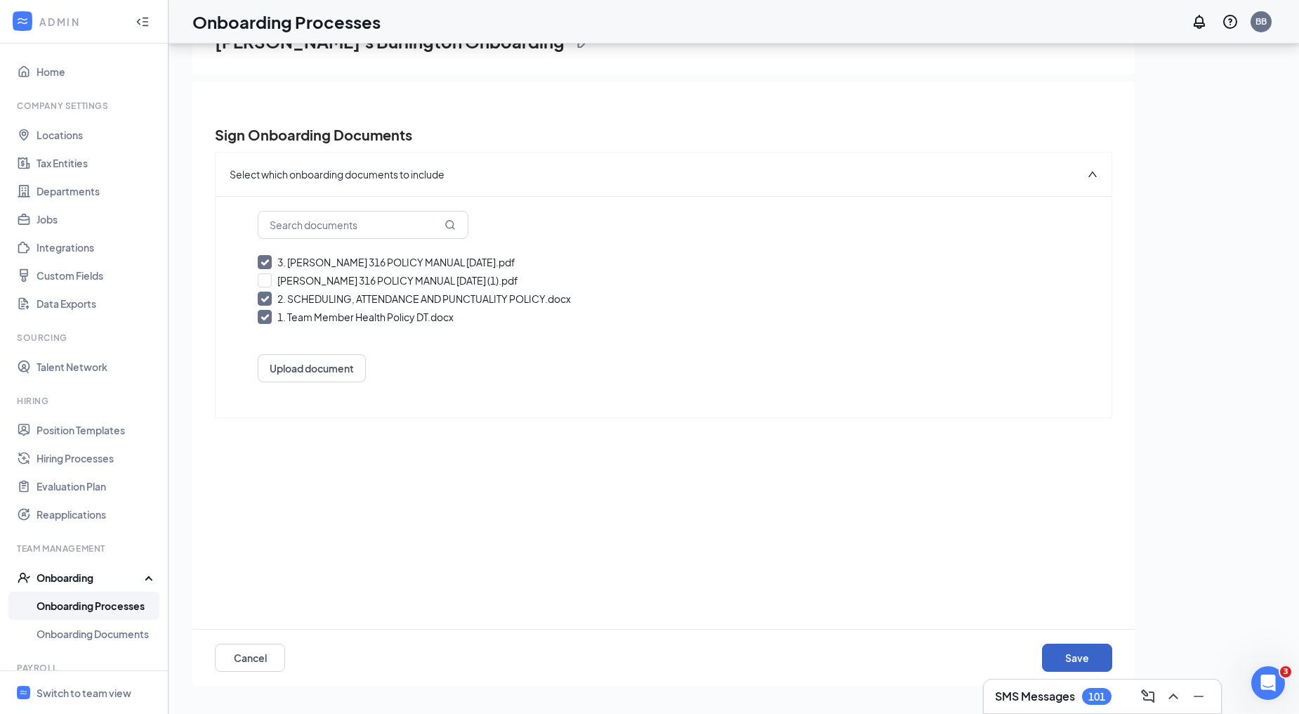
click at [1091, 653] on button "Save" at bounding box center [1077, 657] width 70 height 28
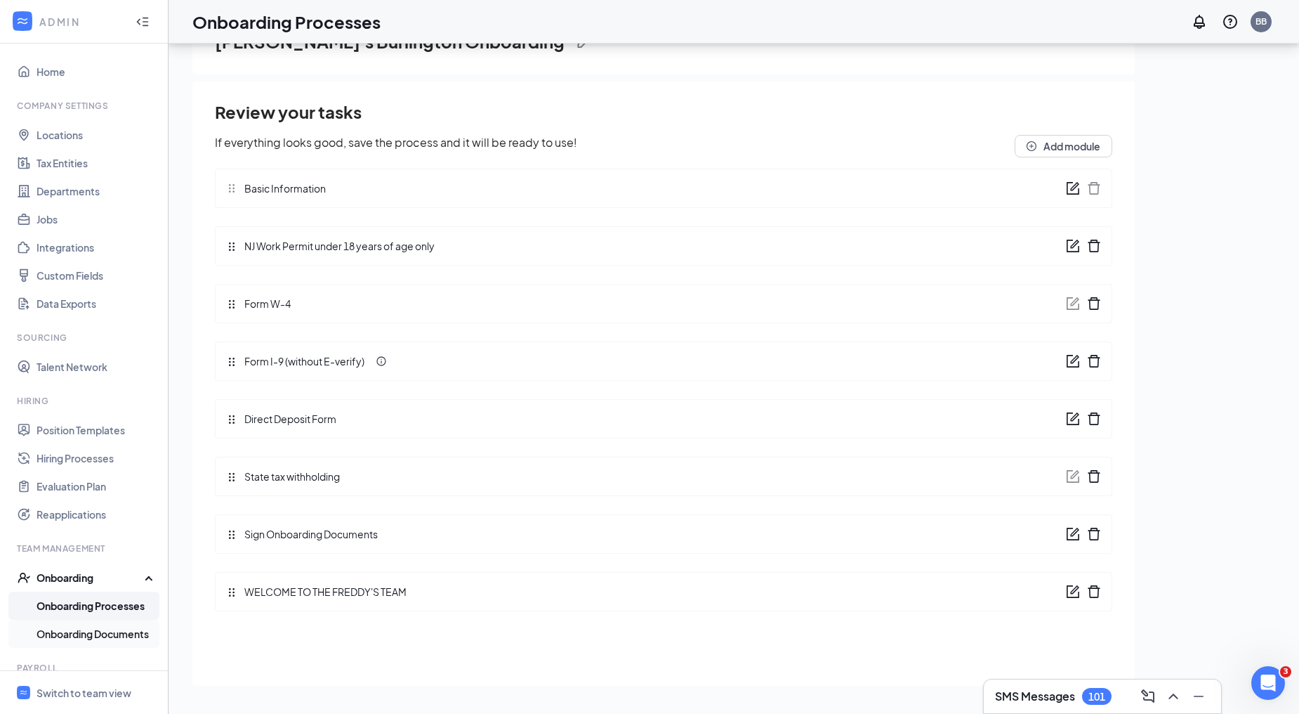
click at [114, 636] on link "Onboarding Documents" at bounding box center [97, 633] width 120 height 28
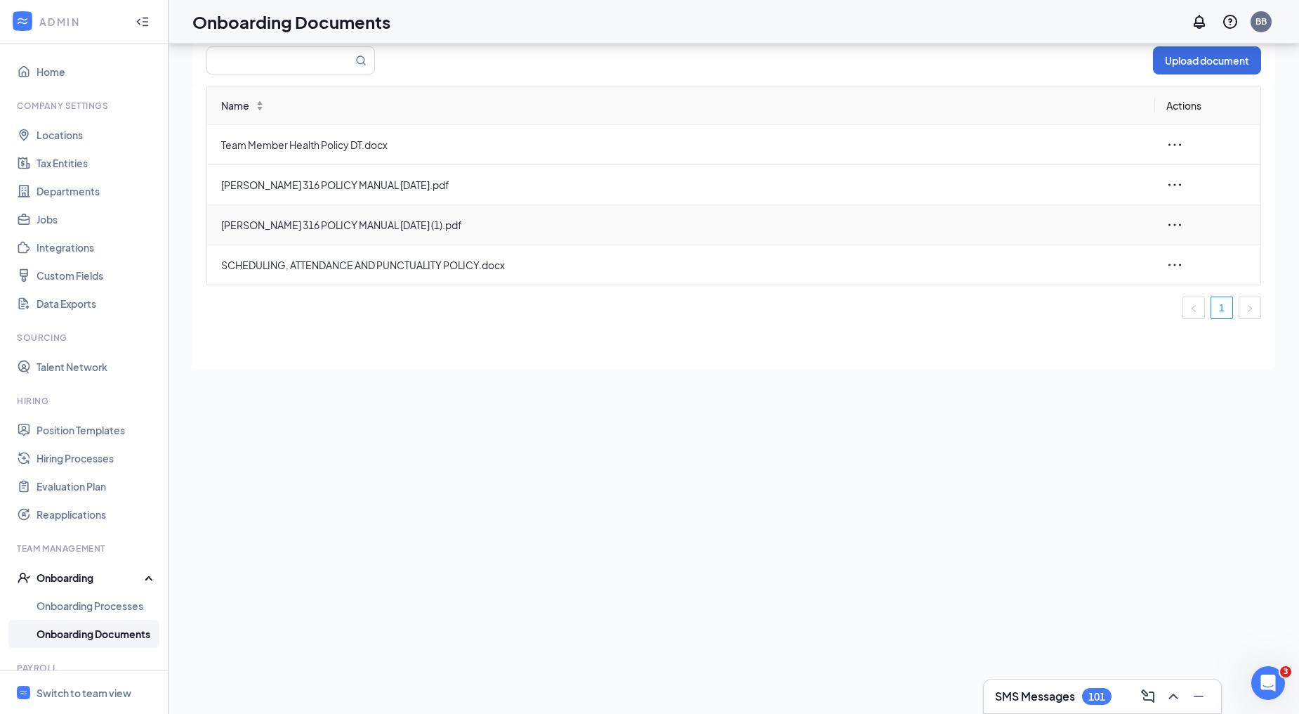
click at [1176, 225] on icon "ellipsis" at bounding box center [1174, 224] width 17 height 17
click at [1072, 319] on span "Delete" at bounding box center [1060, 318] width 32 height 14
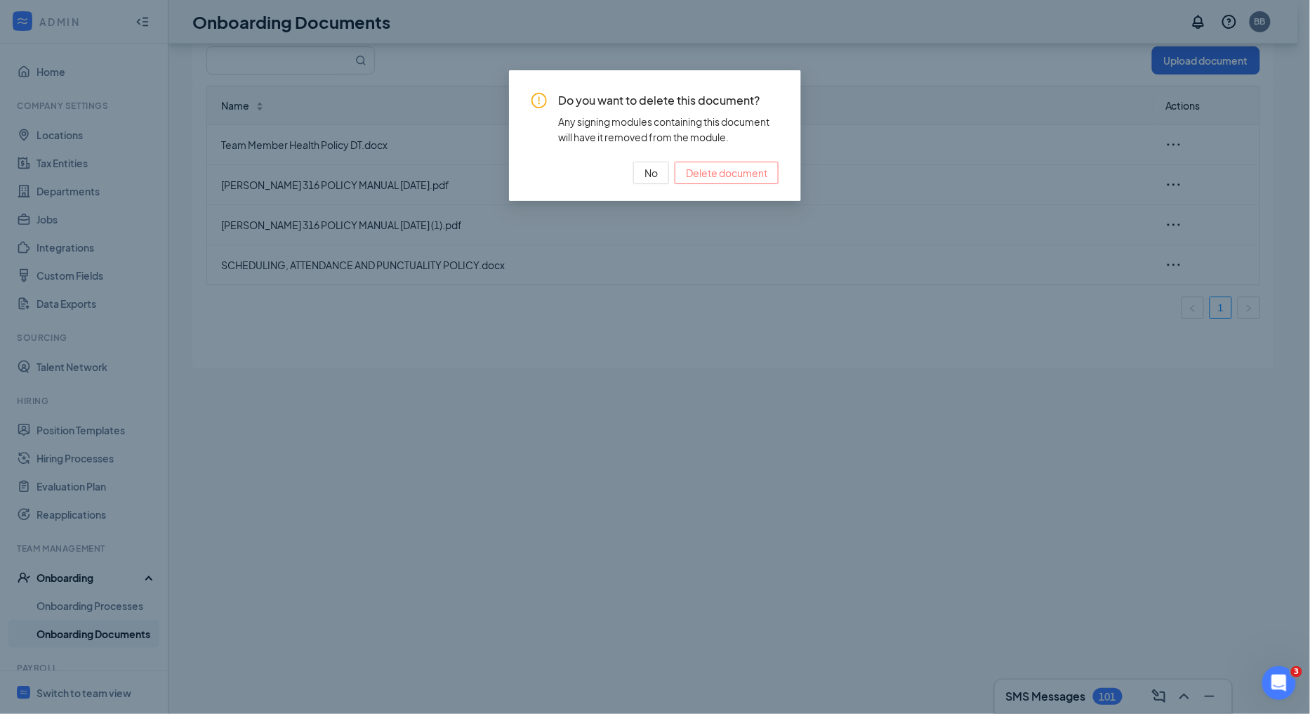
click at [724, 167] on span "Delete document" at bounding box center [726, 172] width 81 height 15
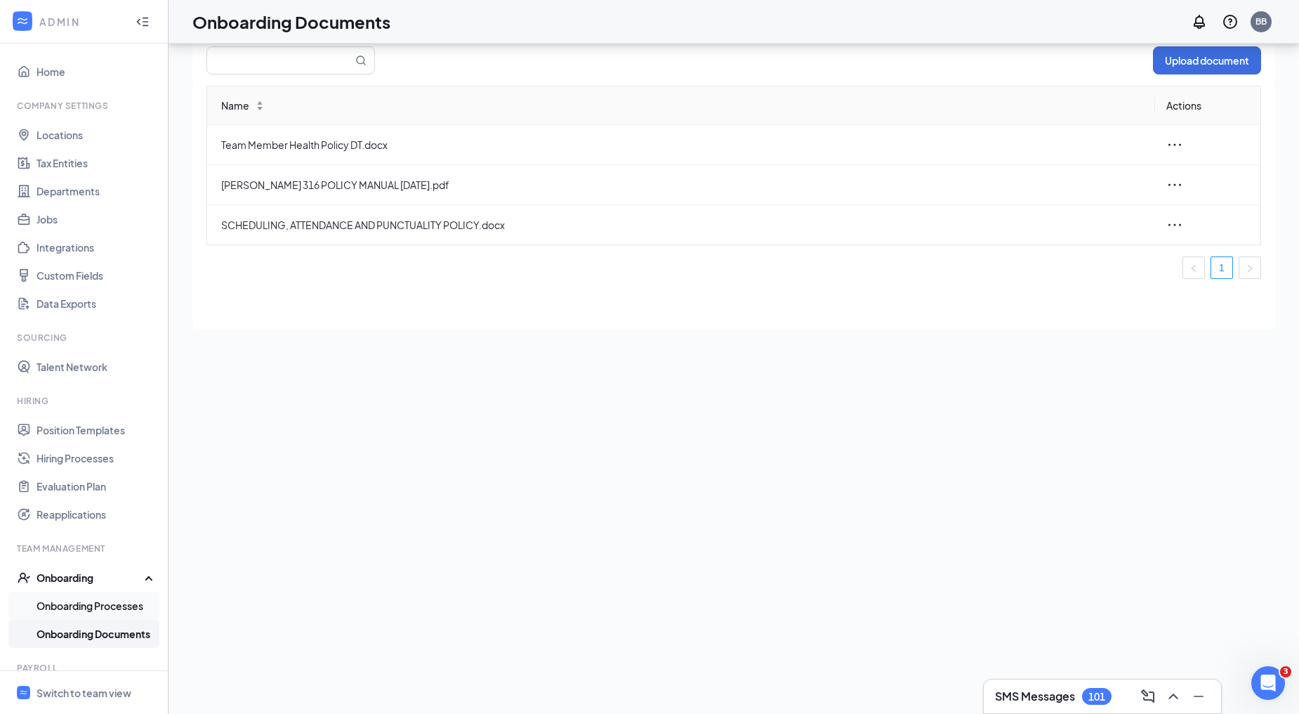
click at [92, 604] on link "Onboarding Processes" at bounding box center [97, 605] width 120 height 28
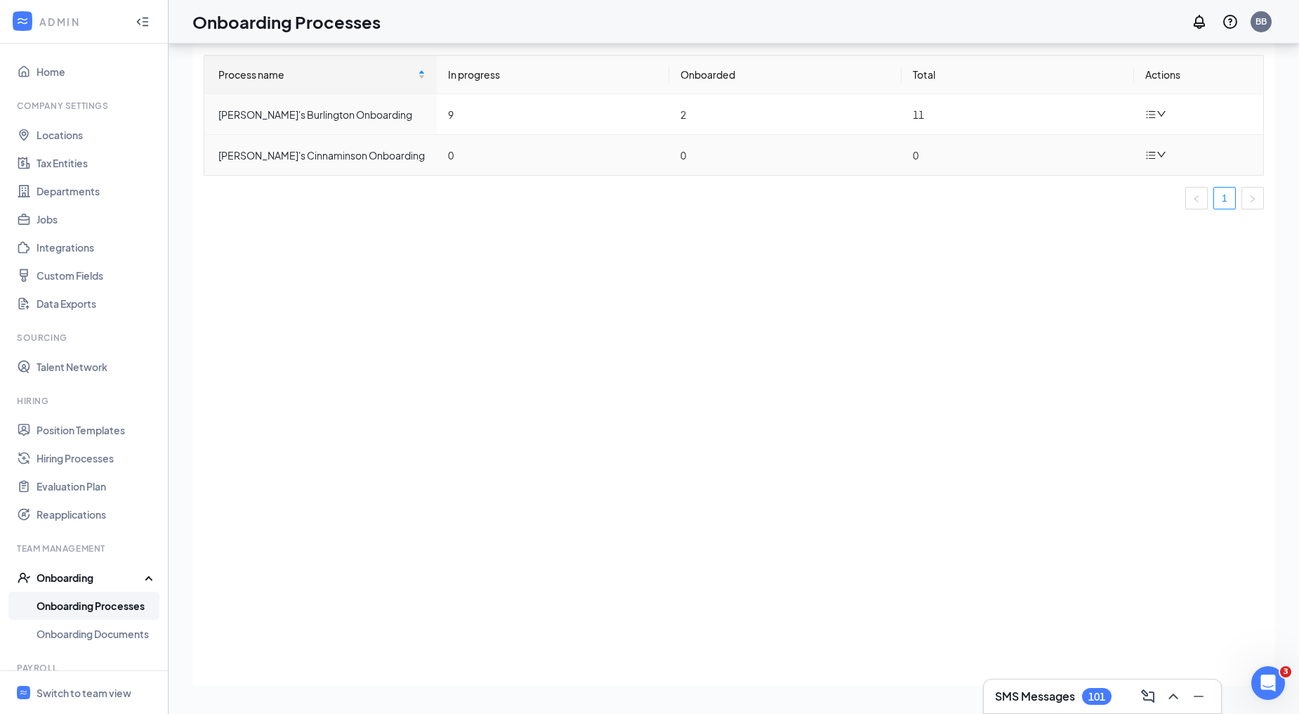
click at [1167, 151] on div at bounding box center [1157, 155] width 25 height 18
click at [1096, 249] on div "Duplicate process" at bounding box center [1085, 249] width 152 height 17
click at [1160, 201] on icon "down" at bounding box center [1162, 202] width 10 height 10
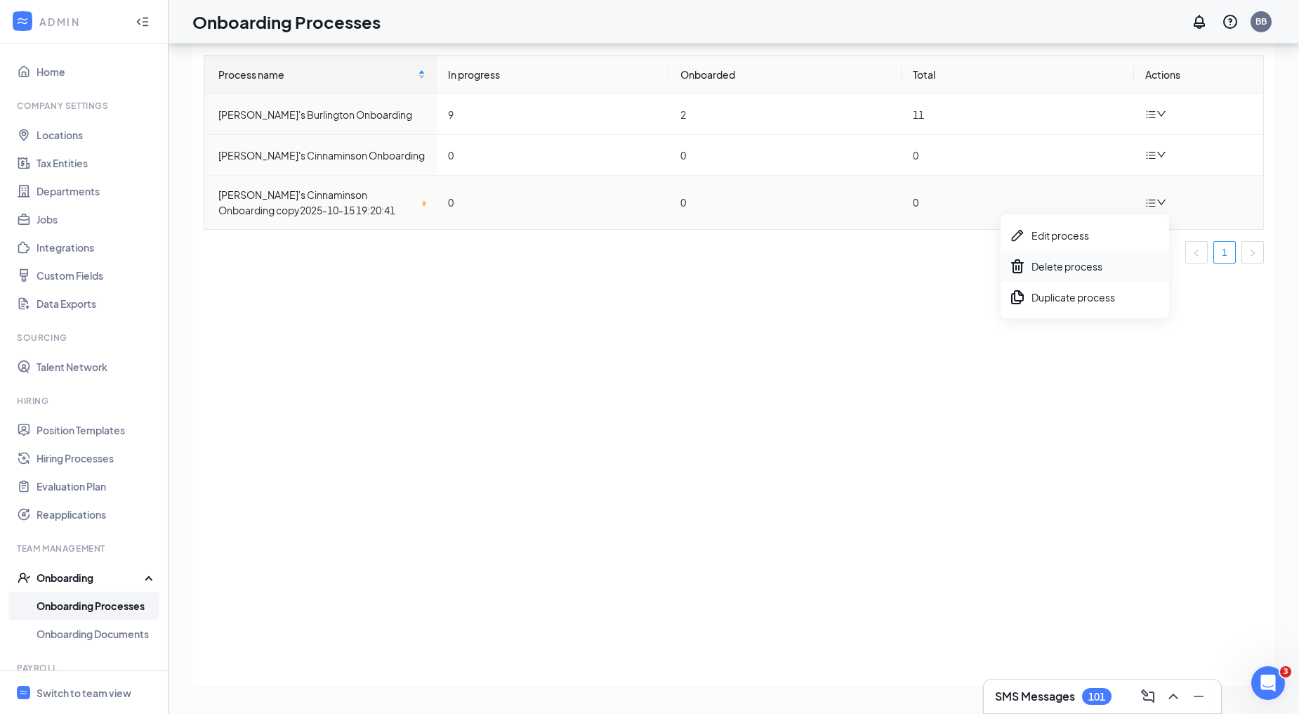
click at [1091, 268] on div "Delete process" at bounding box center [1085, 266] width 152 height 17
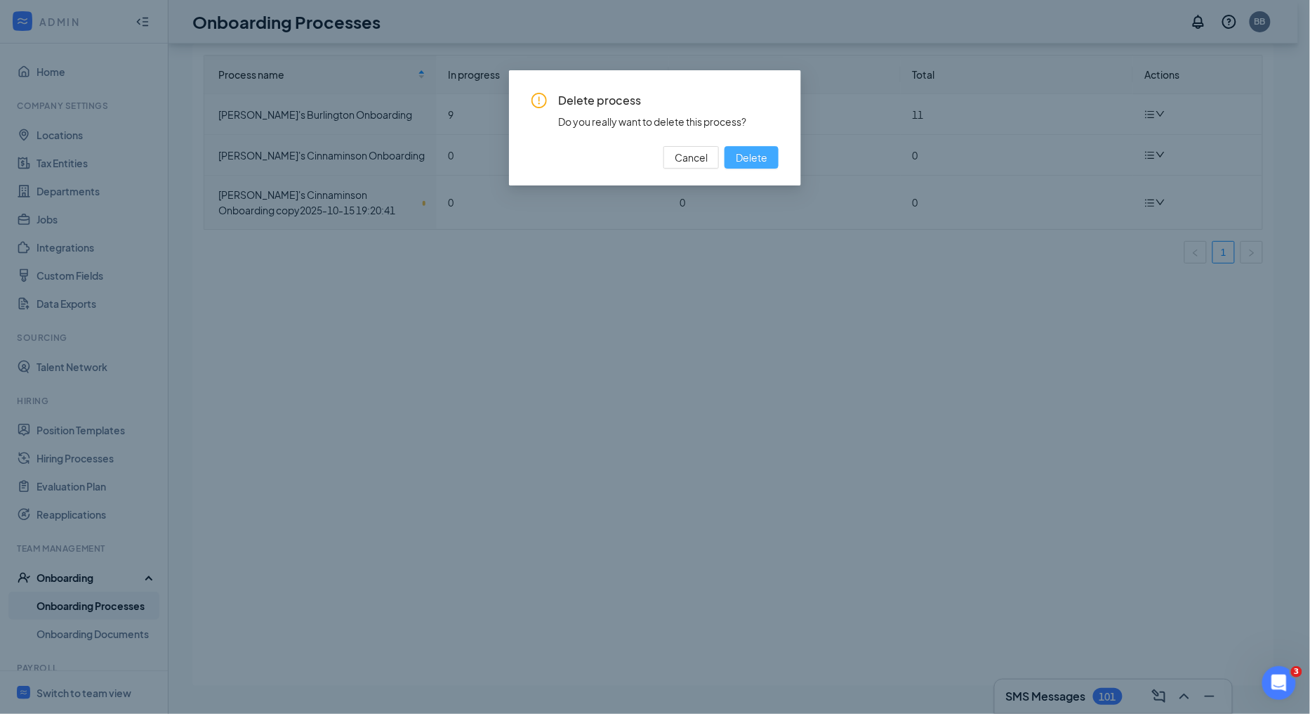
click at [769, 160] on button "Delete" at bounding box center [752, 157] width 54 height 22
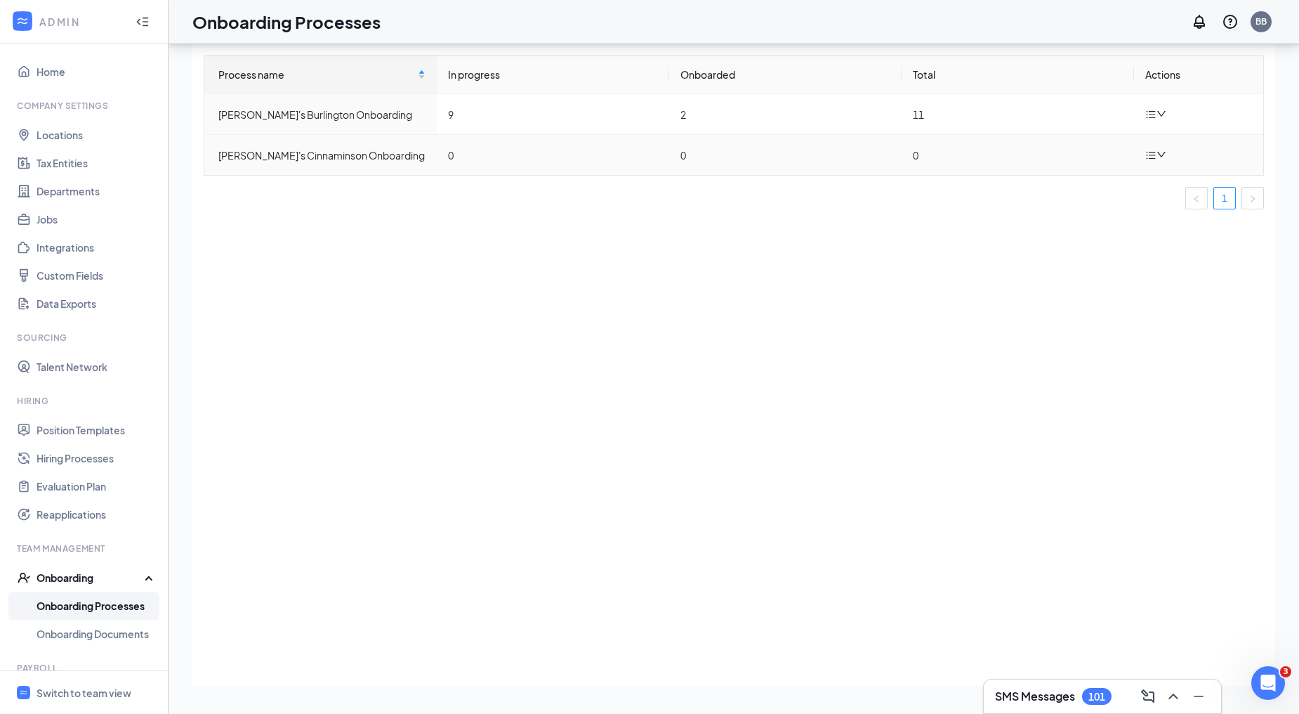
click at [1160, 151] on icon "down" at bounding box center [1162, 155] width 10 height 10
click at [1154, 106] on div at bounding box center [1157, 114] width 25 height 18
click at [1110, 202] on div "Duplicate process" at bounding box center [1085, 208] width 152 height 17
click at [1164, 159] on icon "down" at bounding box center [1161, 162] width 8 height 6
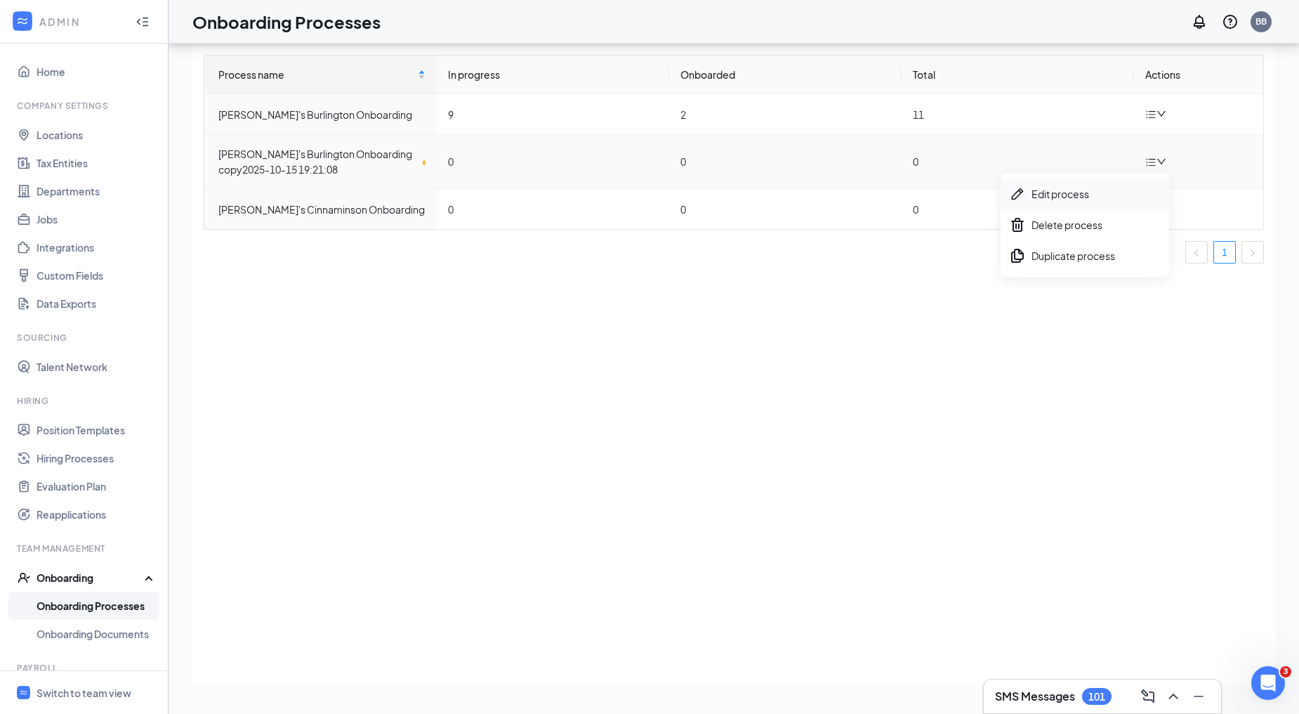
click at [1079, 190] on div "Edit process" at bounding box center [1085, 193] width 152 height 17
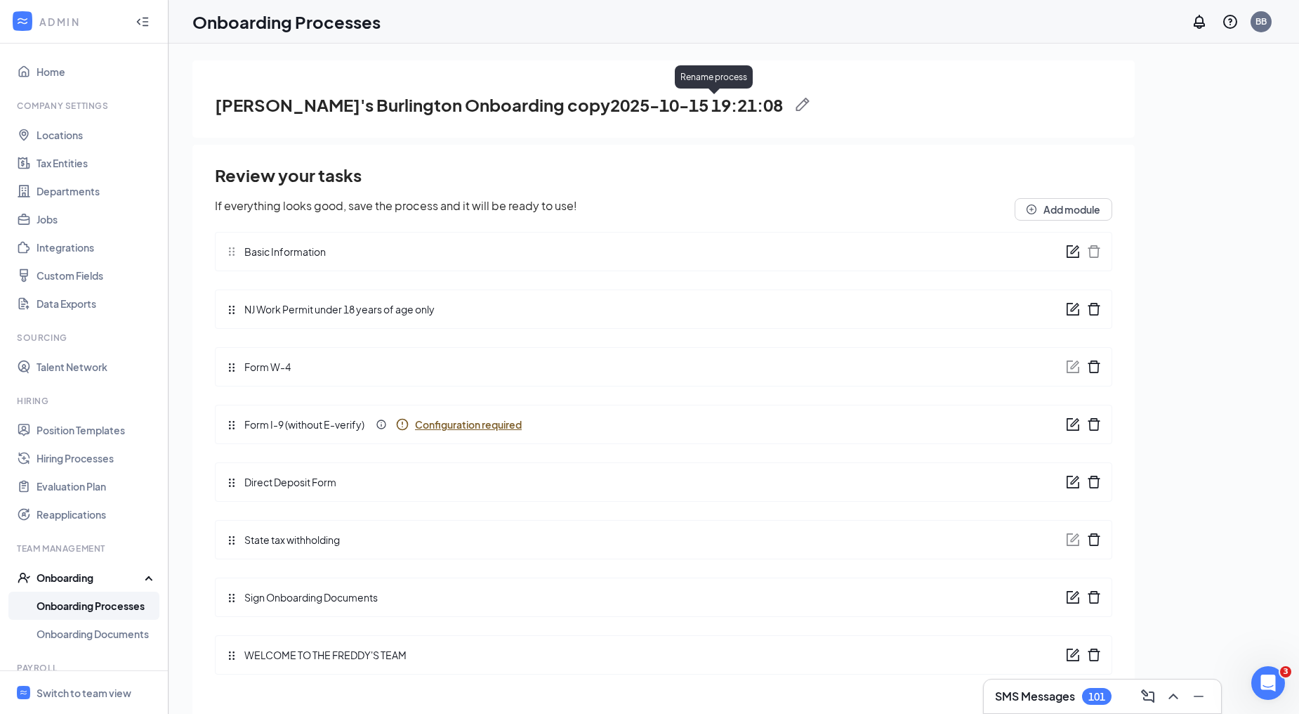
click at [796, 98] on img at bounding box center [803, 105] width 14 height 14
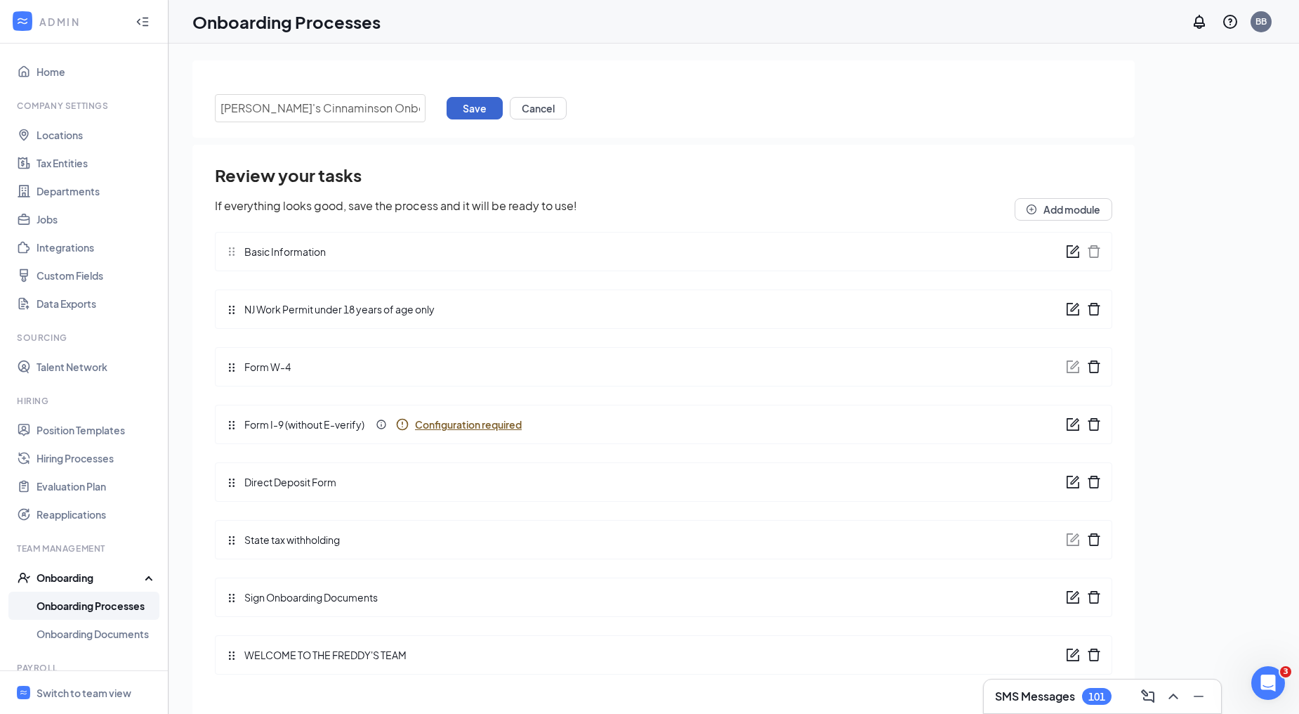
type input "Freddy's Cinnaminson Onboarding"
click at [471, 105] on button "Save" at bounding box center [475, 108] width 56 height 22
click at [553, 104] on button "Cancel" at bounding box center [538, 108] width 57 height 22
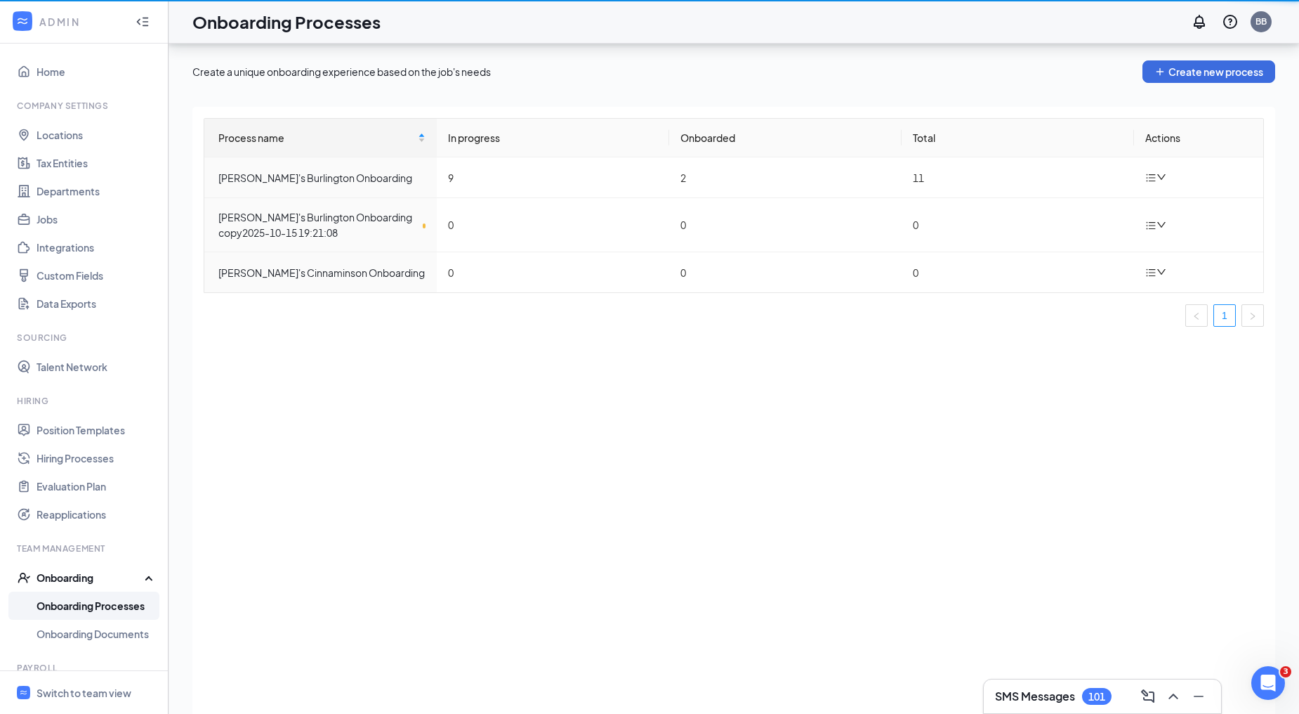
scroll to position [63, 0]
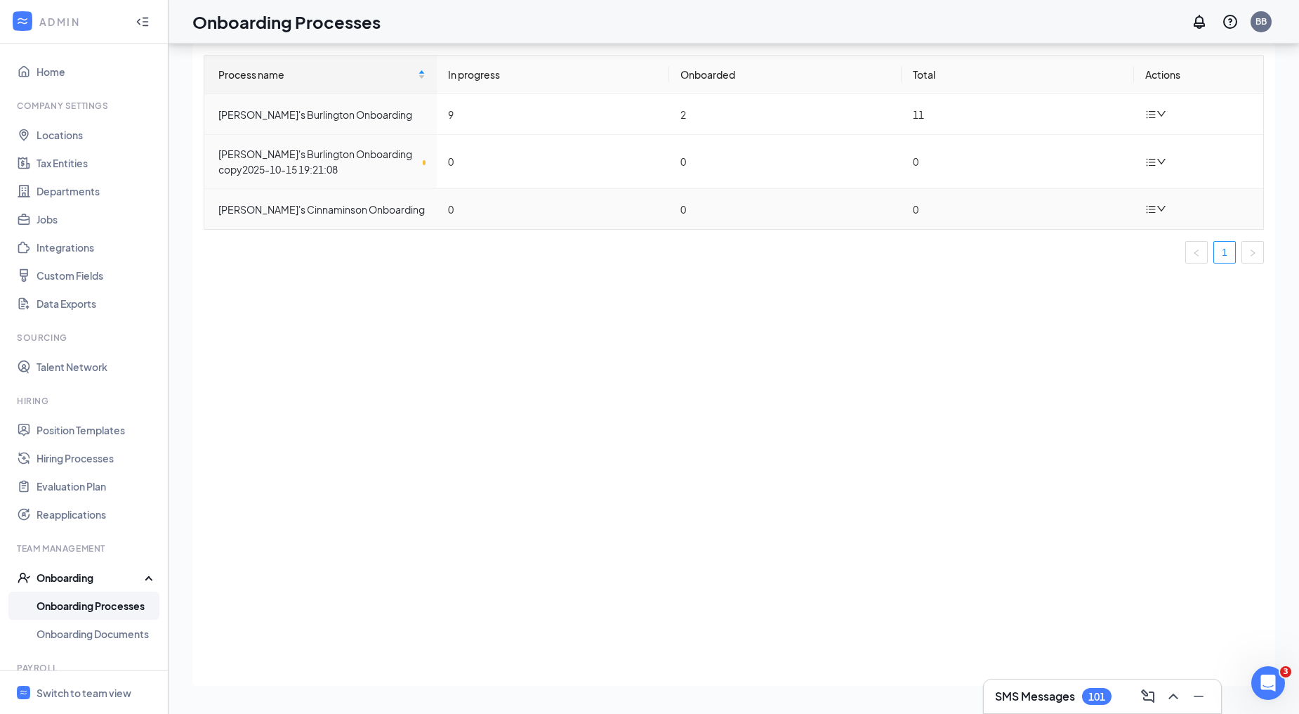
click at [1163, 209] on icon "down" at bounding box center [1161, 209] width 8 height 6
click at [1100, 276] on div "Delete process" at bounding box center [1085, 272] width 152 height 17
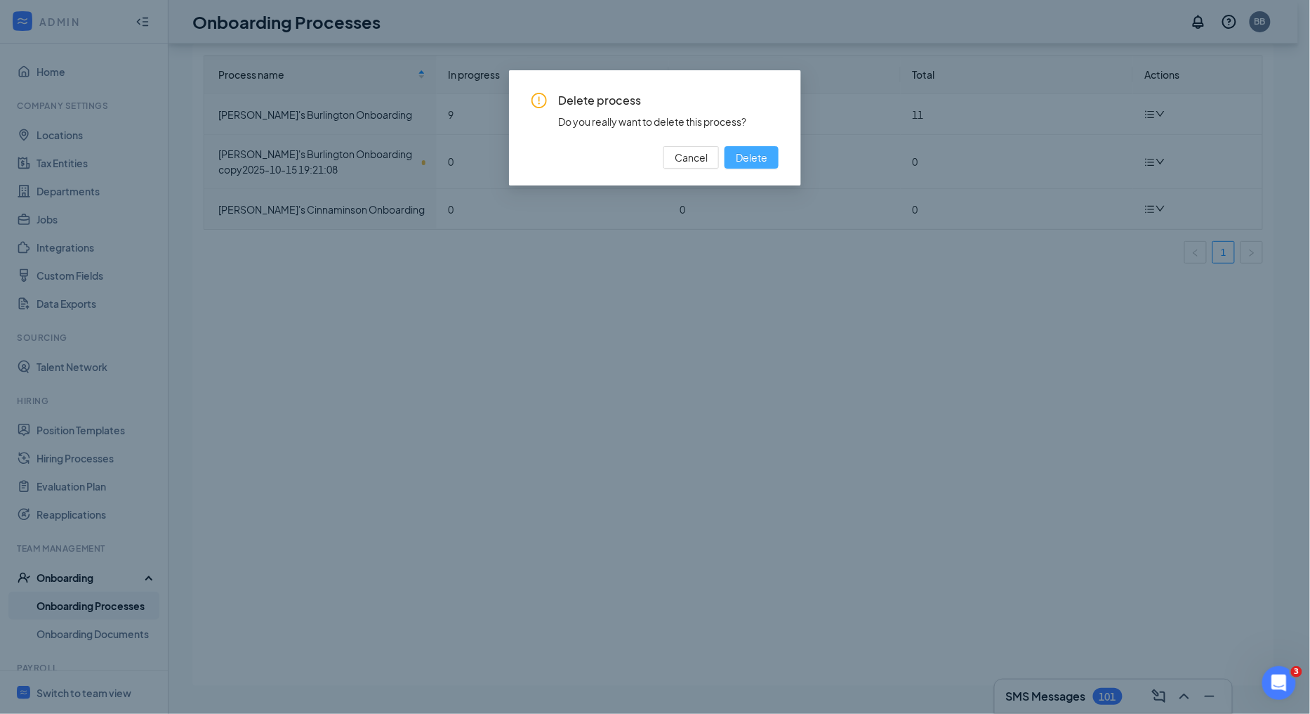
click at [761, 160] on span "Delete" at bounding box center [752, 157] width 32 height 15
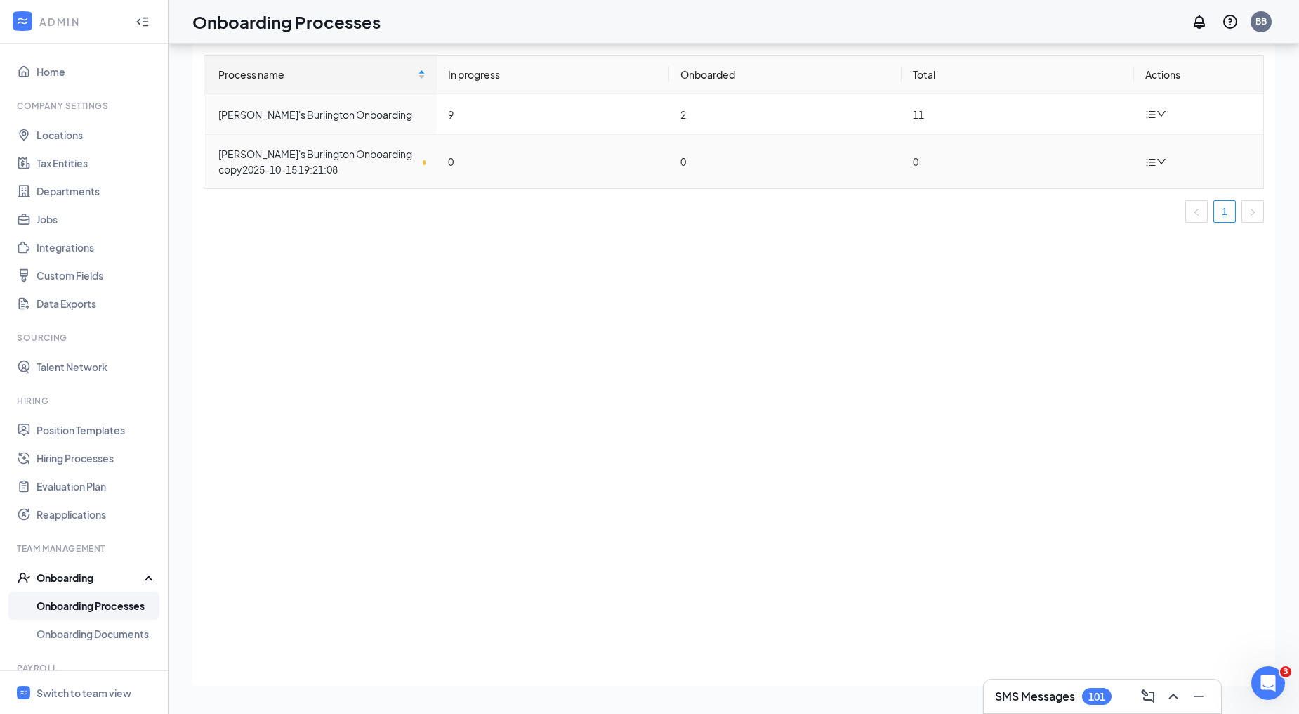
click at [1166, 155] on div at bounding box center [1157, 162] width 25 height 18
click at [1074, 192] on div "Edit process" at bounding box center [1085, 193] width 152 height 17
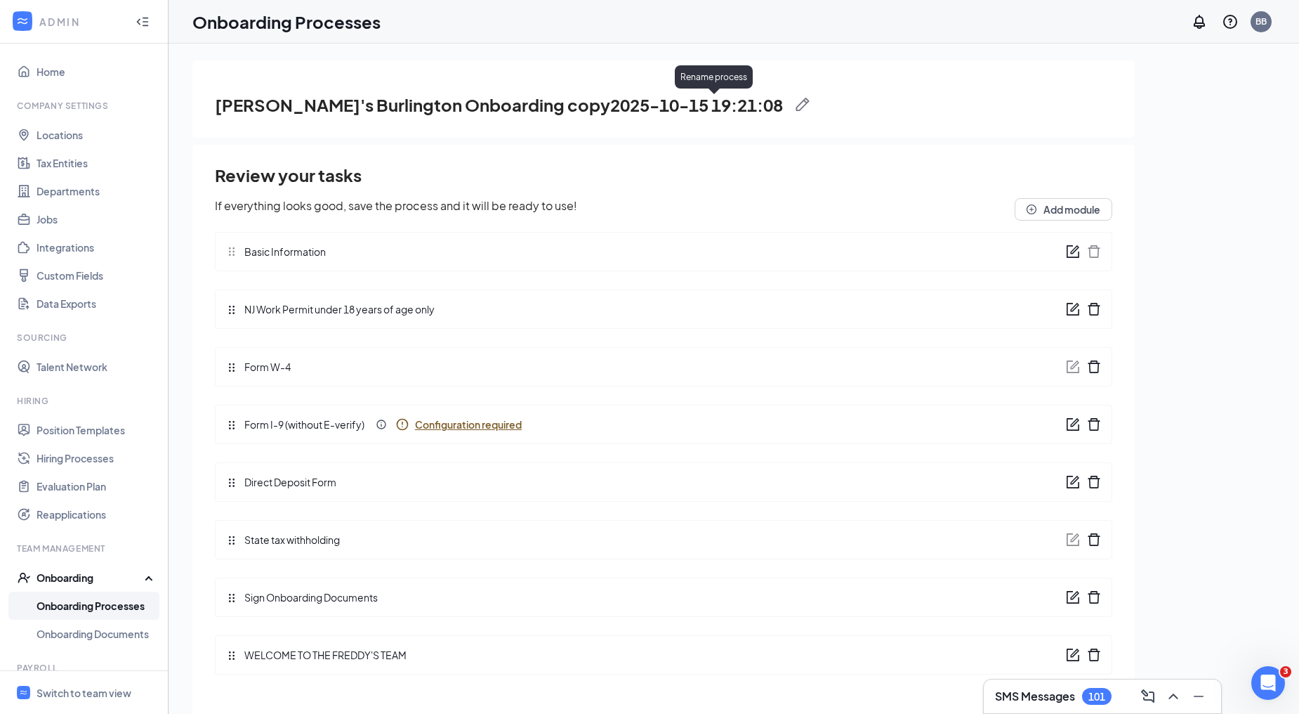
click at [796, 98] on img at bounding box center [803, 105] width 14 height 14
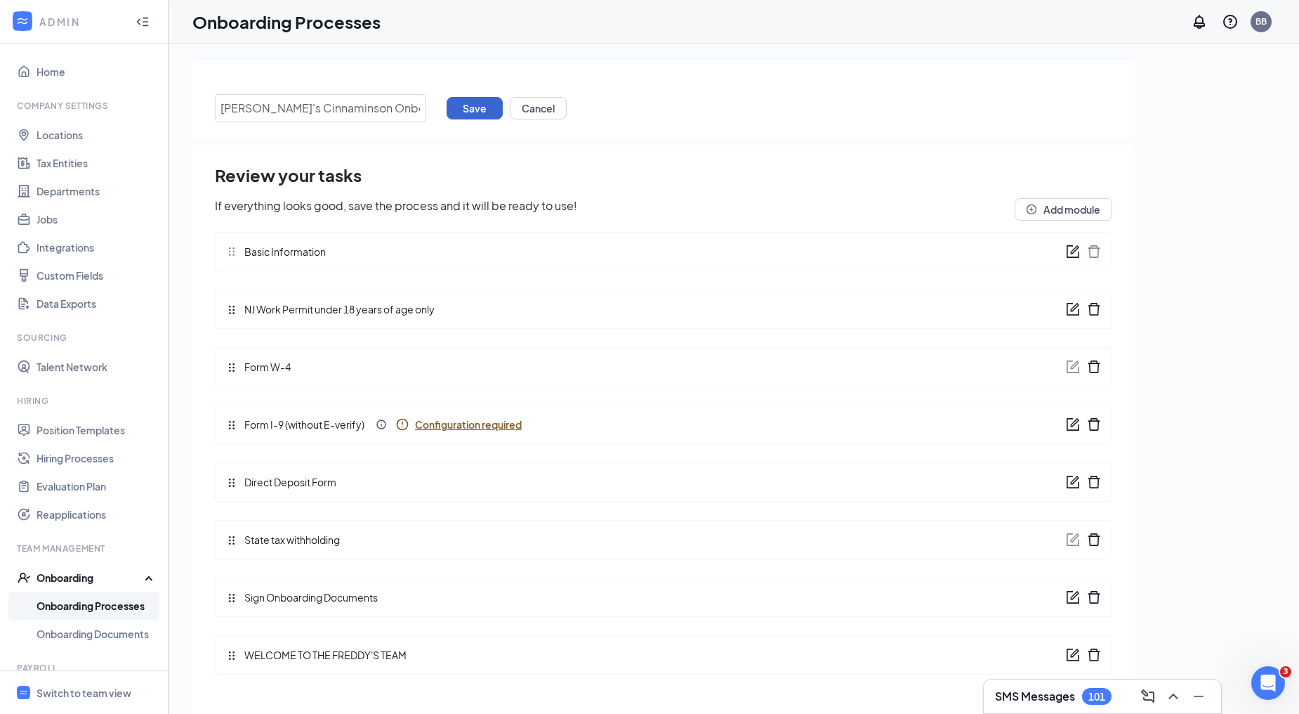
type input "Freddy's Cinnaminson Onboarding"
click at [467, 105] on button "Save" at bounding box center [475, 108] width 56 height 22
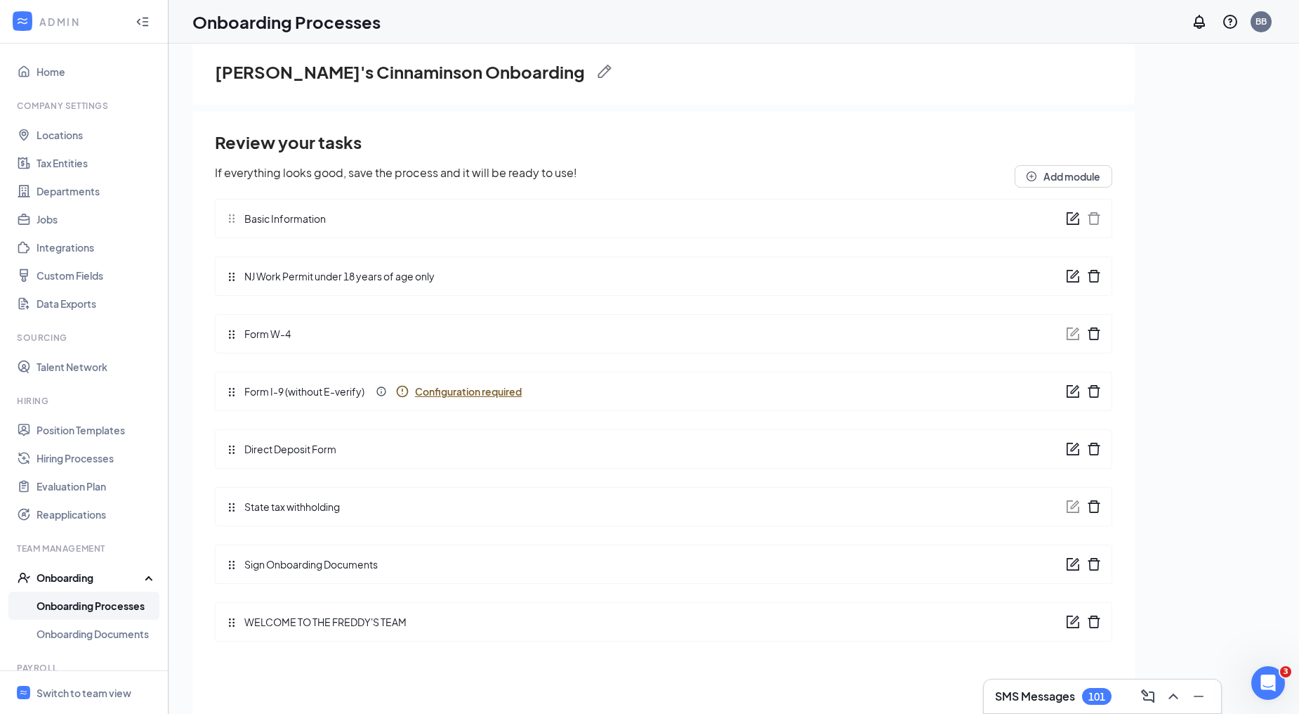
scroll to position [63, 0]
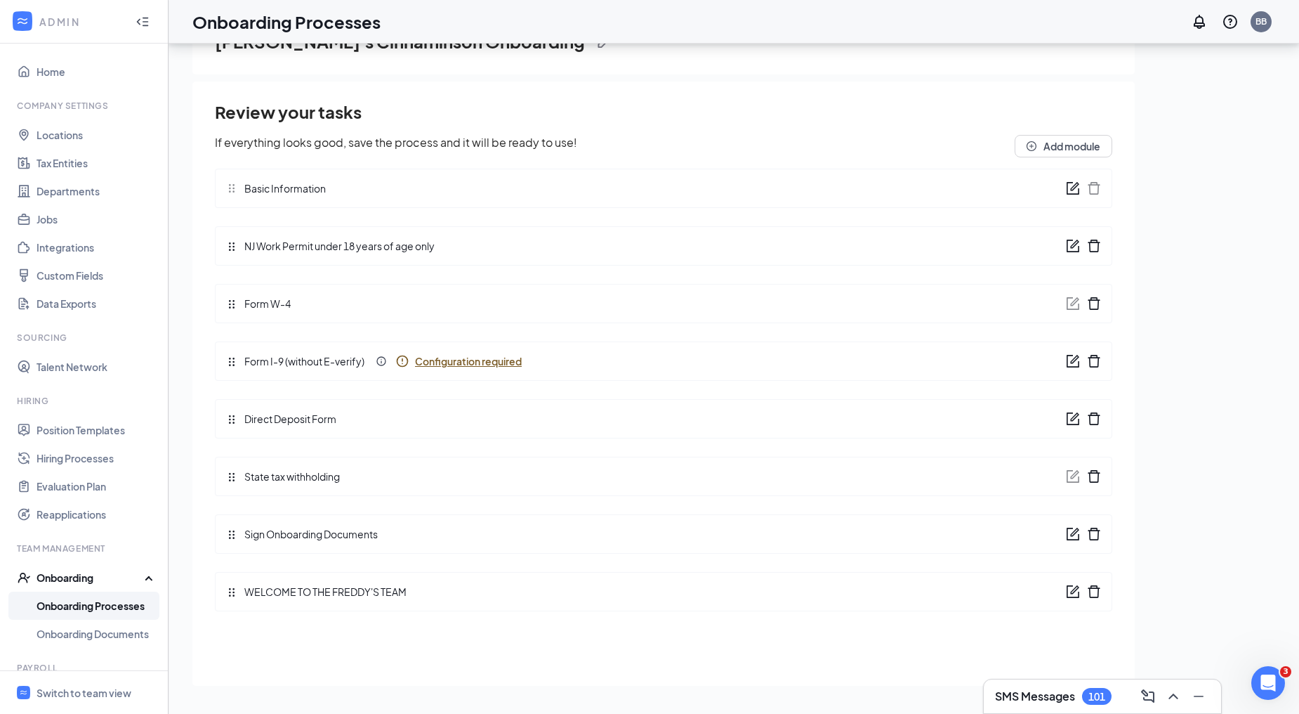
click at [490, 362] on span "Configuration required" at bounding box center [468, 361] width 107 height 14
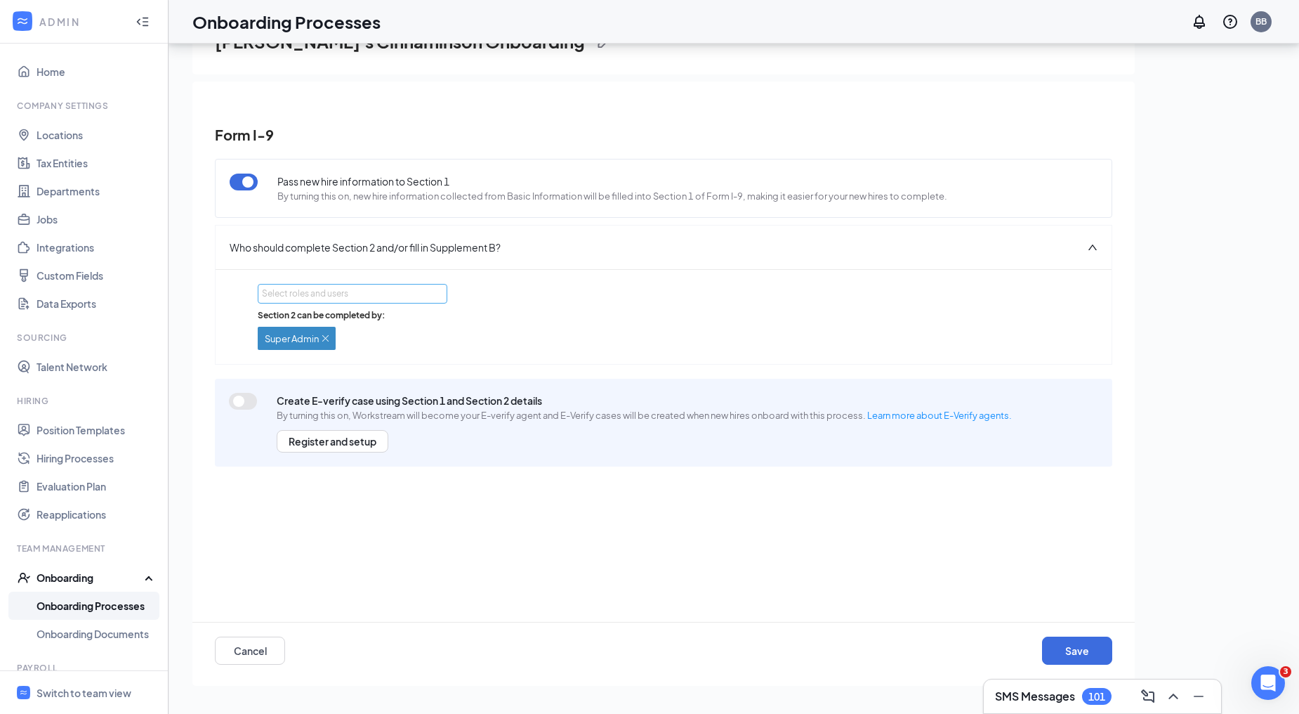
click at [437, 295] on div "Select roles and users" at bounding box center [352, 293] width 180 height 18
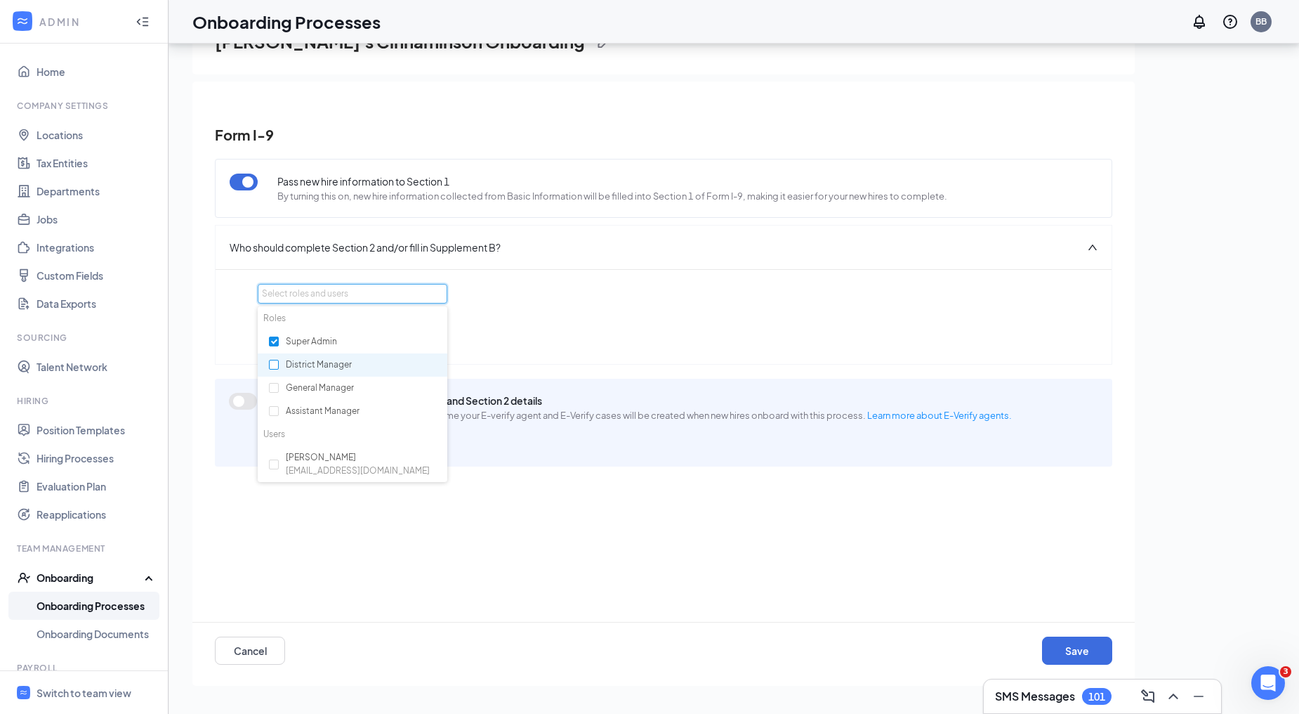
click at [271, 365] on input "checkbox" at bounding box center [274, 365] width 10 height 10
checkbox input "true"
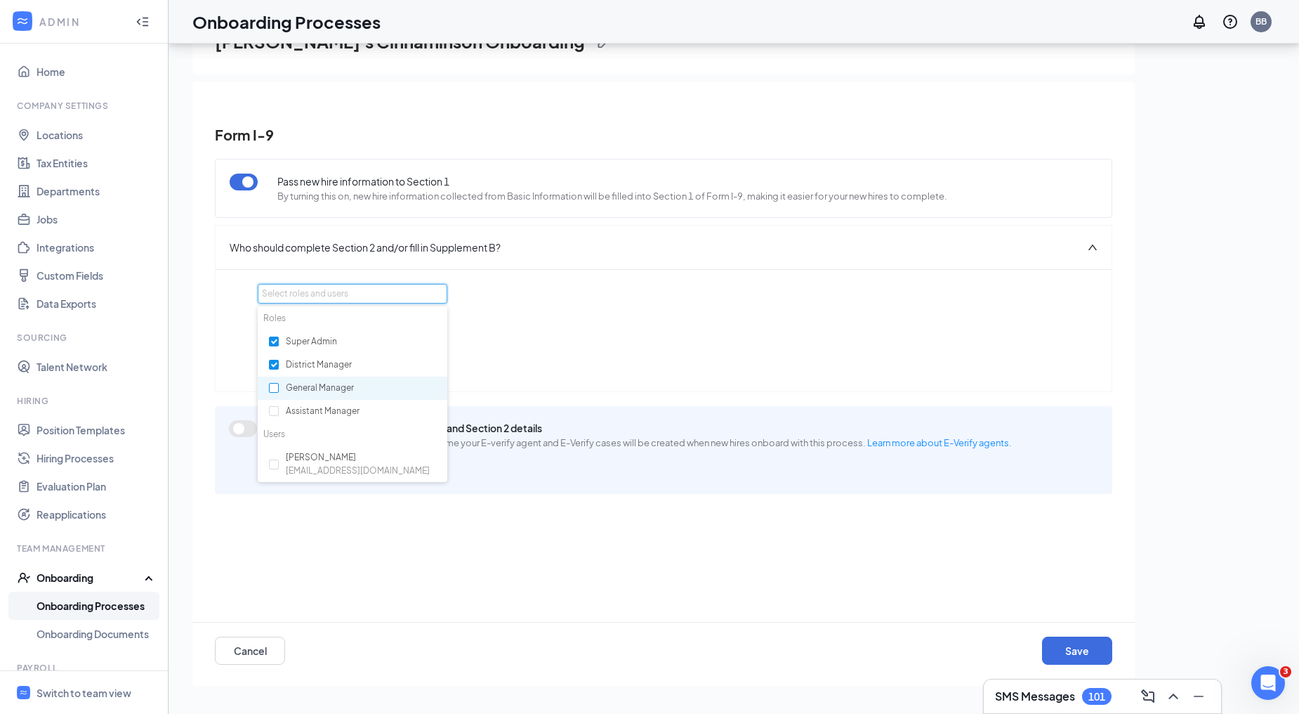
click at [277, 385] on input "checkbox" at bounding box center [274, 388] width 10 height 10
checkbox input "true"
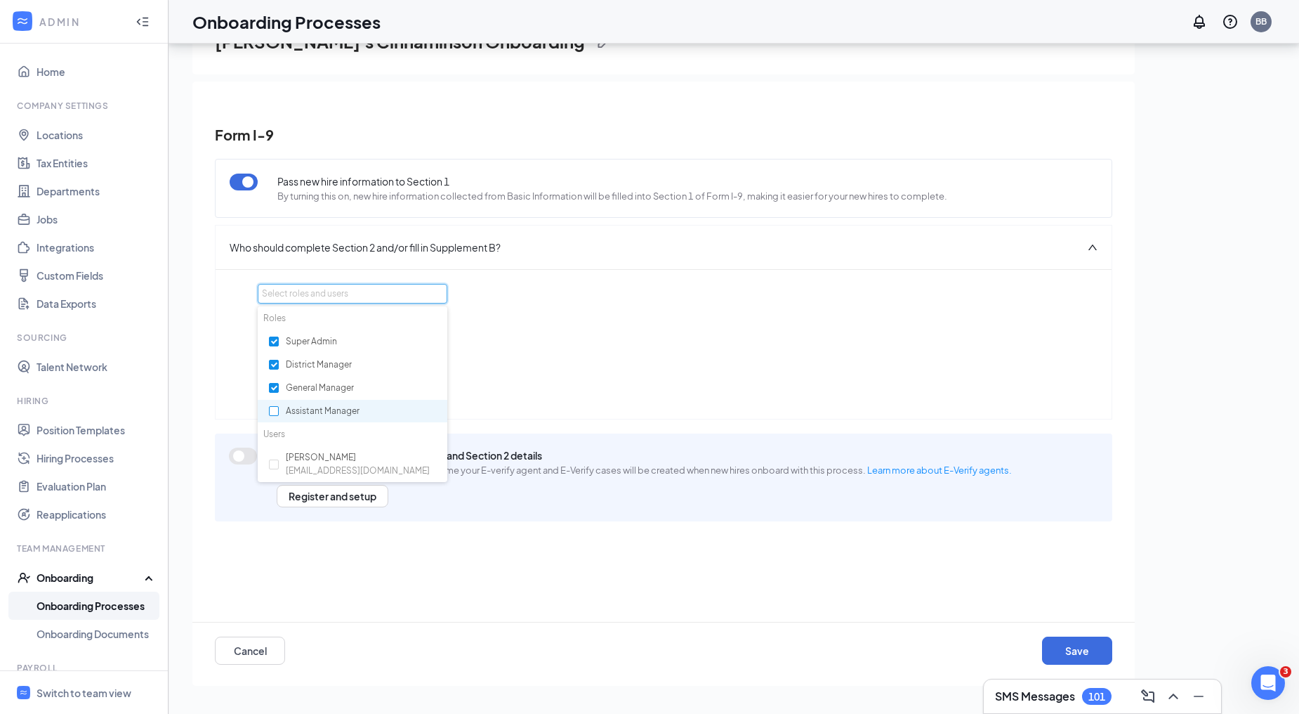
click at [271, 411] on input "checkbox" at bounding box center [274, 411] width 10 height 10
checkbox input "true"
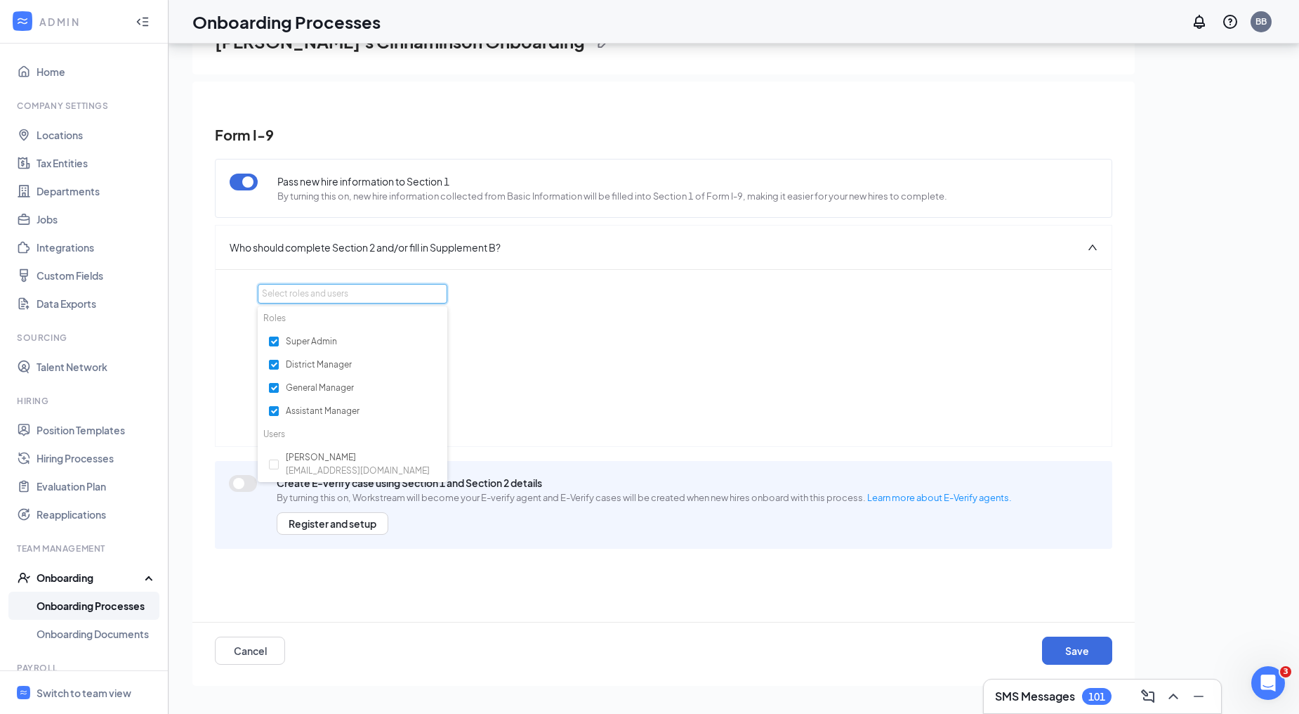
click at [601, 363] on div "Section 2 can be completed by: Super Admin or District Manager or General Manag…" at bounding box center [664, 370] width 812 height 123
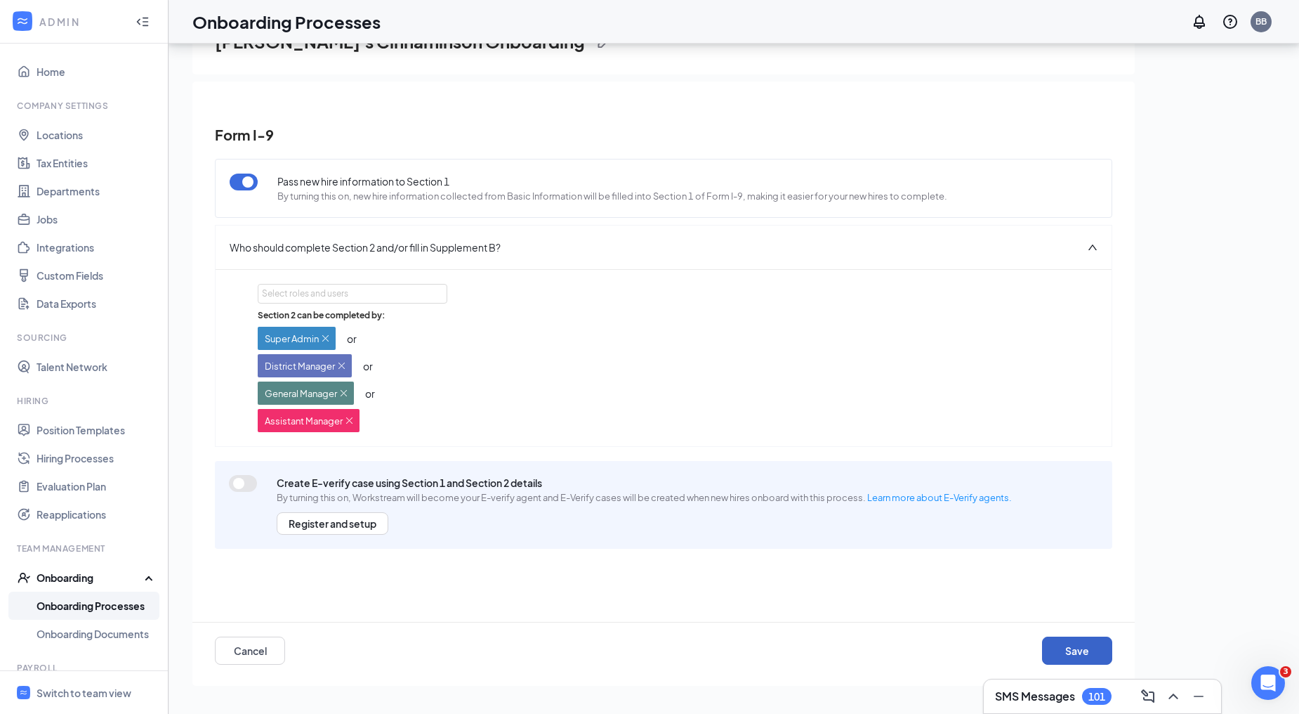
click at [1082, 649] on button "Save" at bounding box center [1077, 650] width 70 height 28
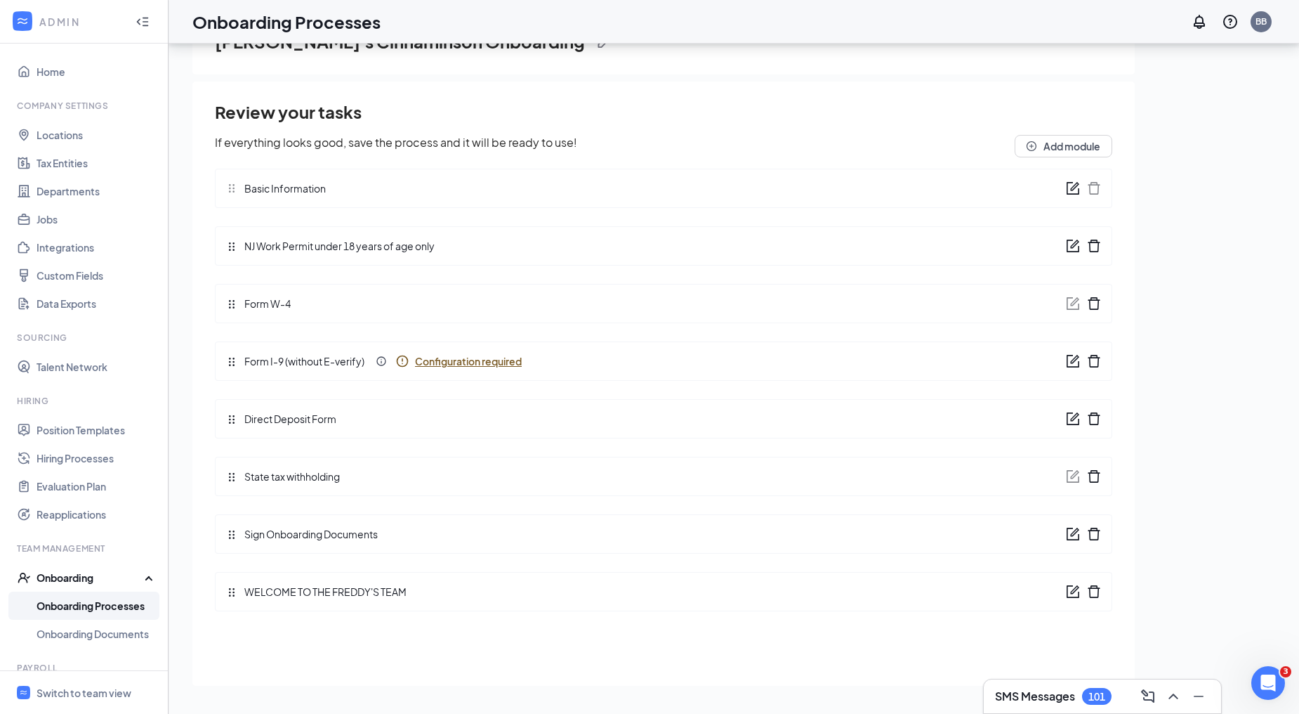
click at [1068, 531] on icon "form" at bounding box center [1073, 534] width 14 height 14
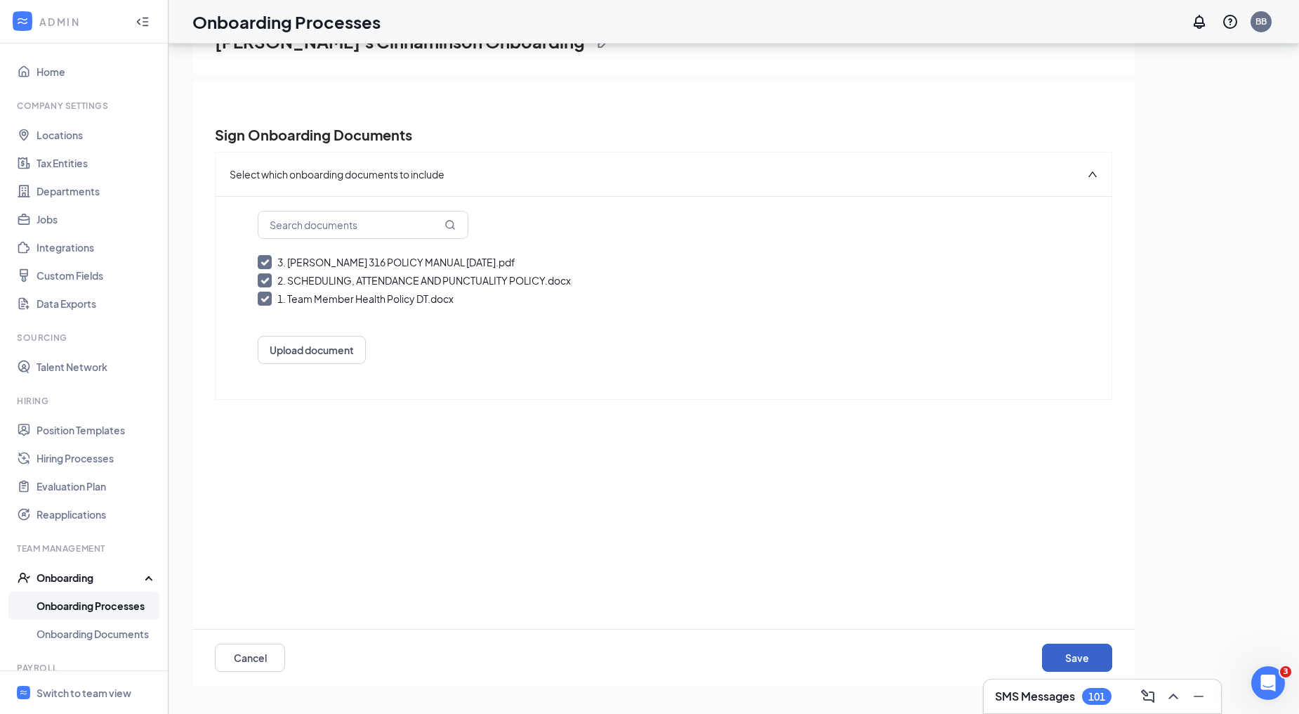
click at [1079, 664] on button "Save" at bounding box center [1077, 657] width 70 height 28
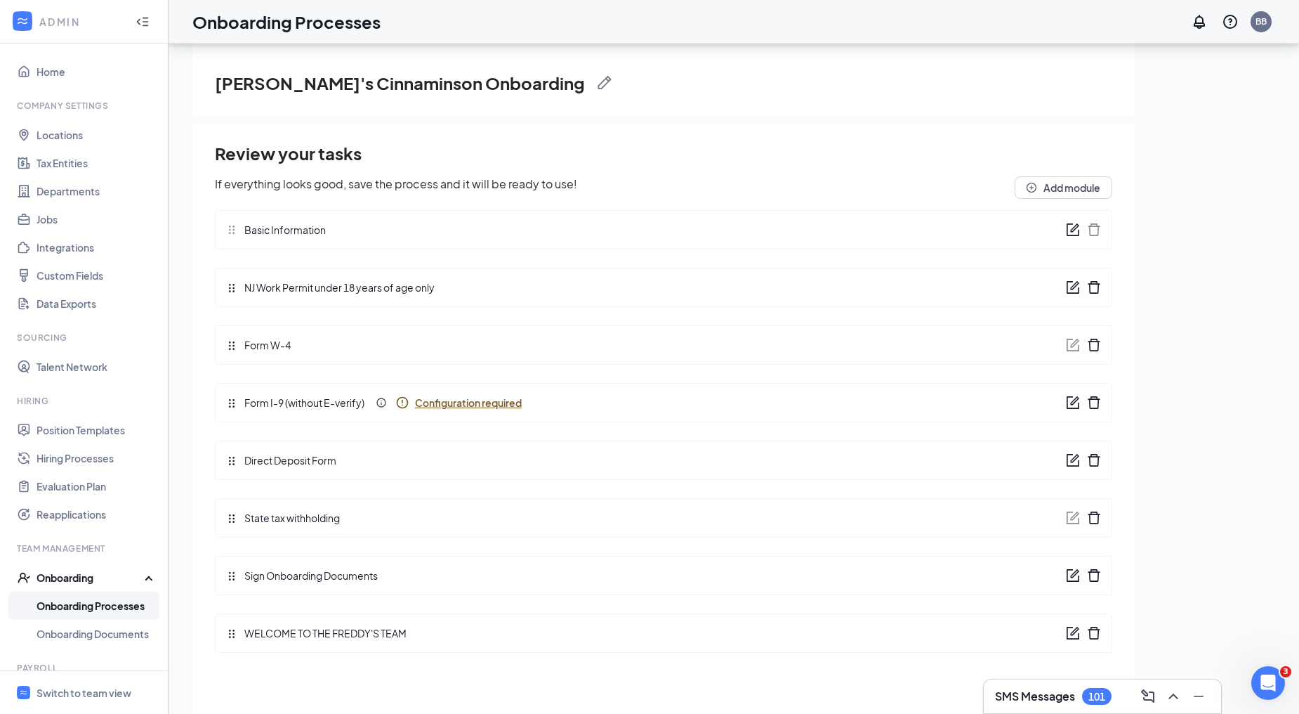
scroll to position [0, 0]
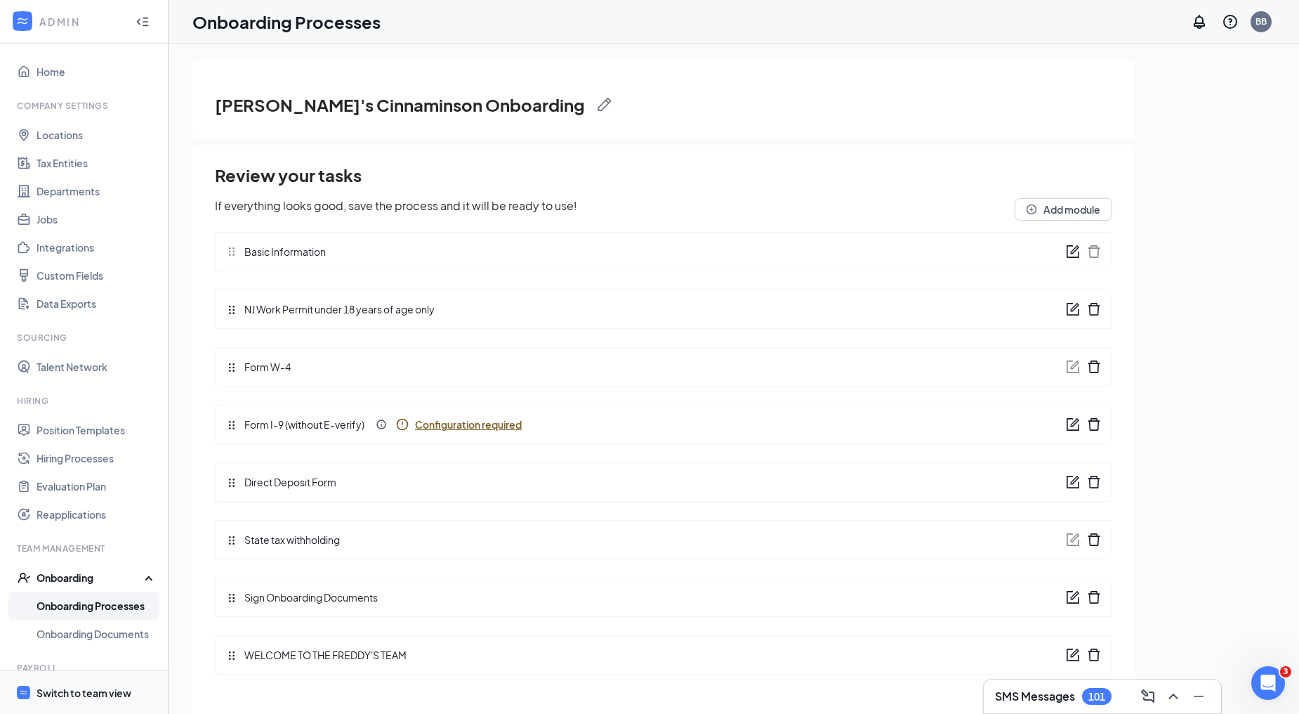
click at [102, 685] on span "Switch to team view" at bounding box center [97, 692] width 120 height 43
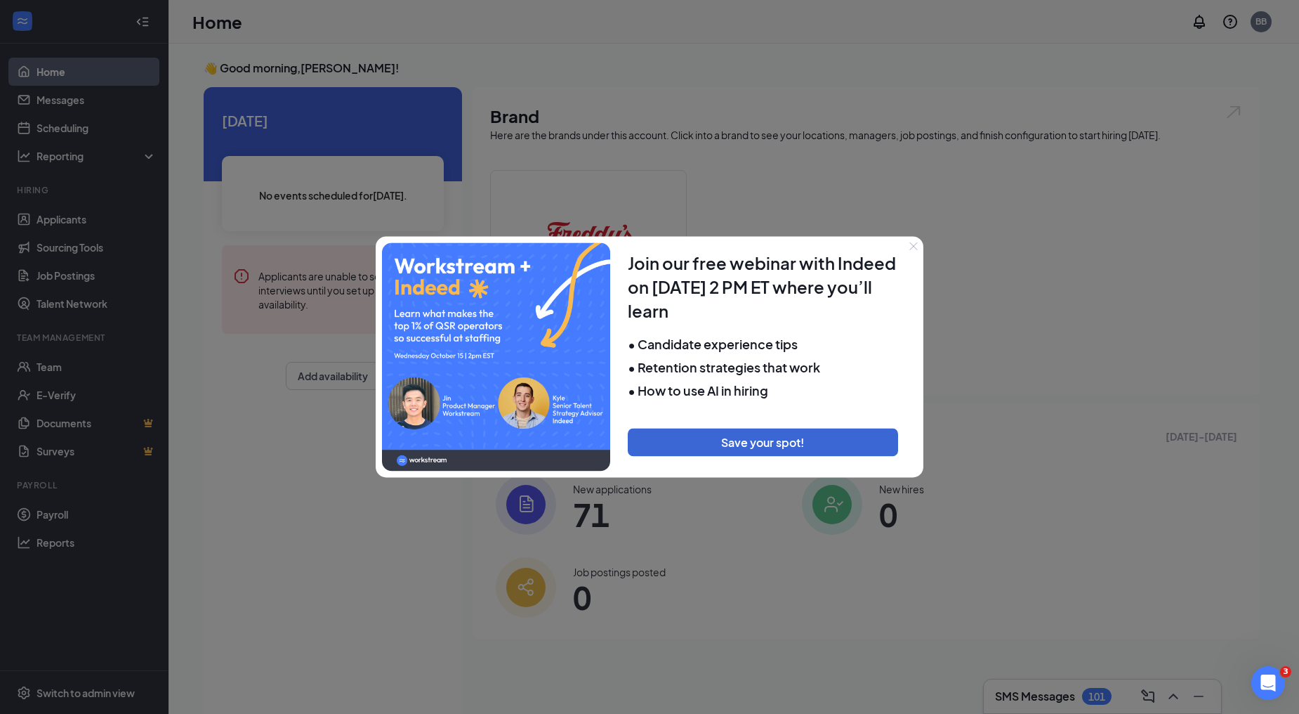
click at [1066, 237] on div at bounding box center [649, 357] width 1299 height 714
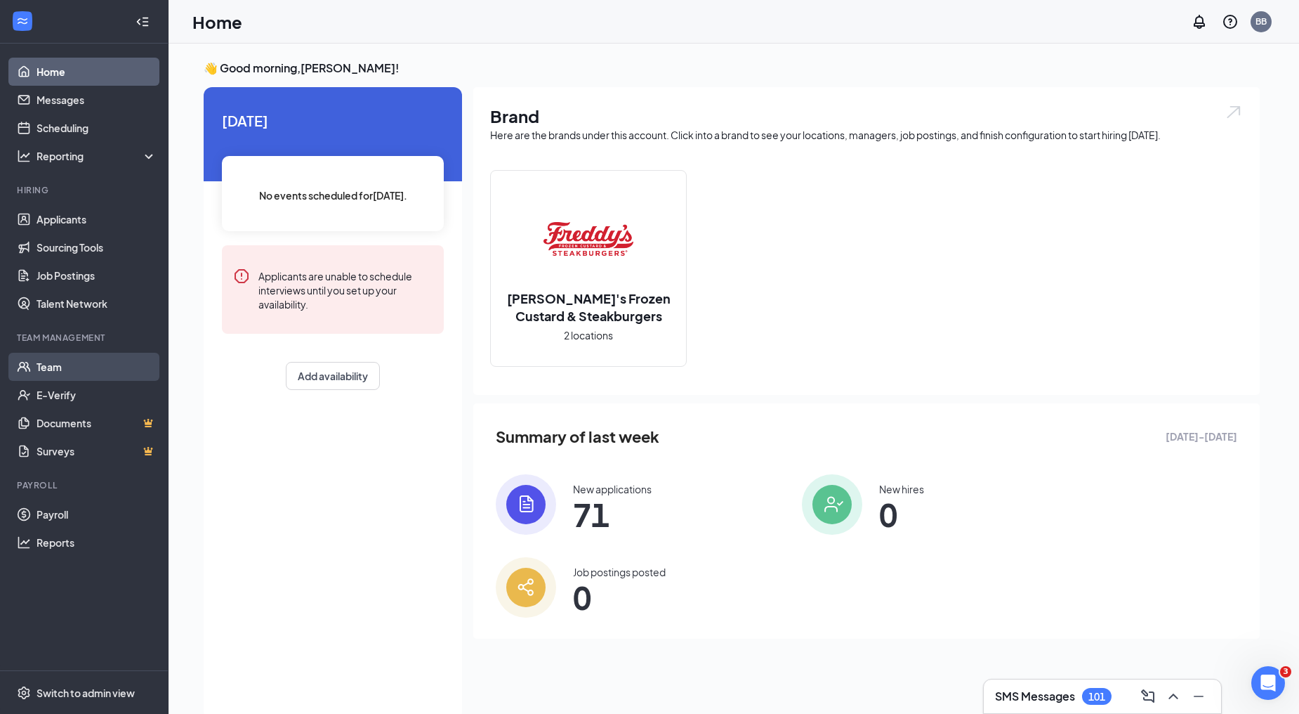
click at [54, 372] on link "Team" at bounding box center [97, 367] width 120 height 28
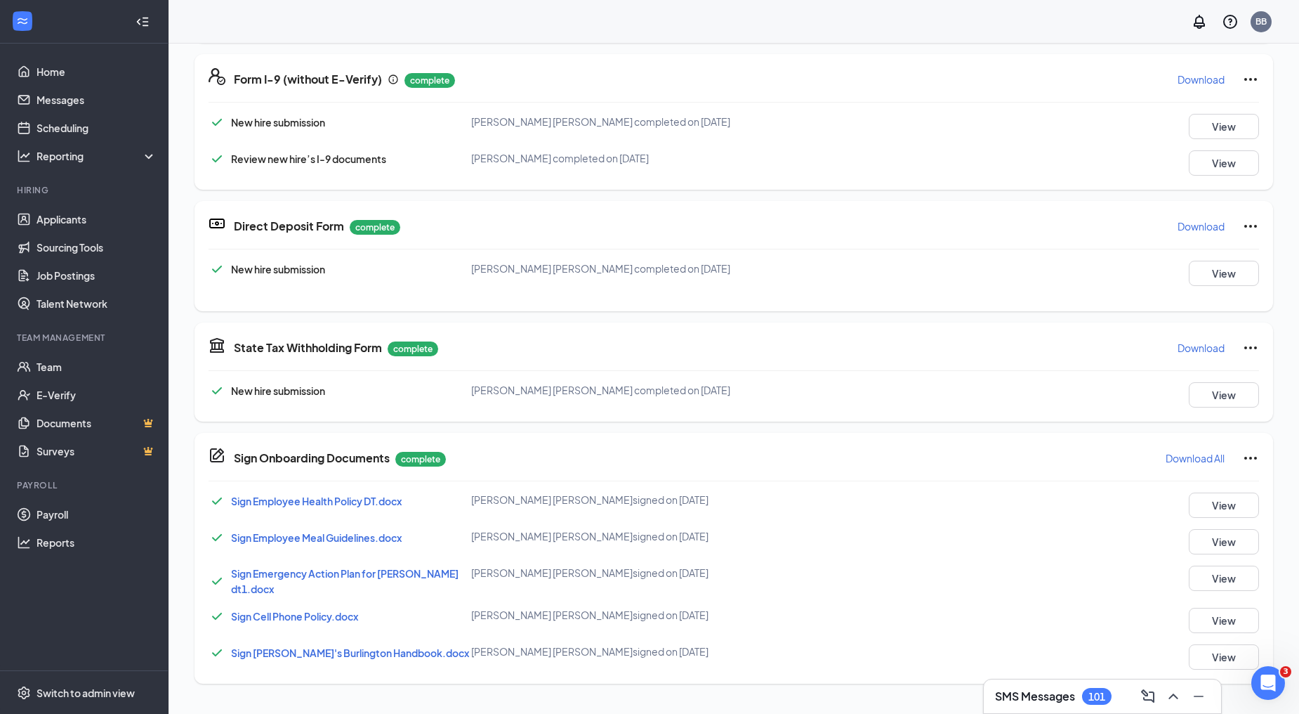
scroll to position [465, 0]
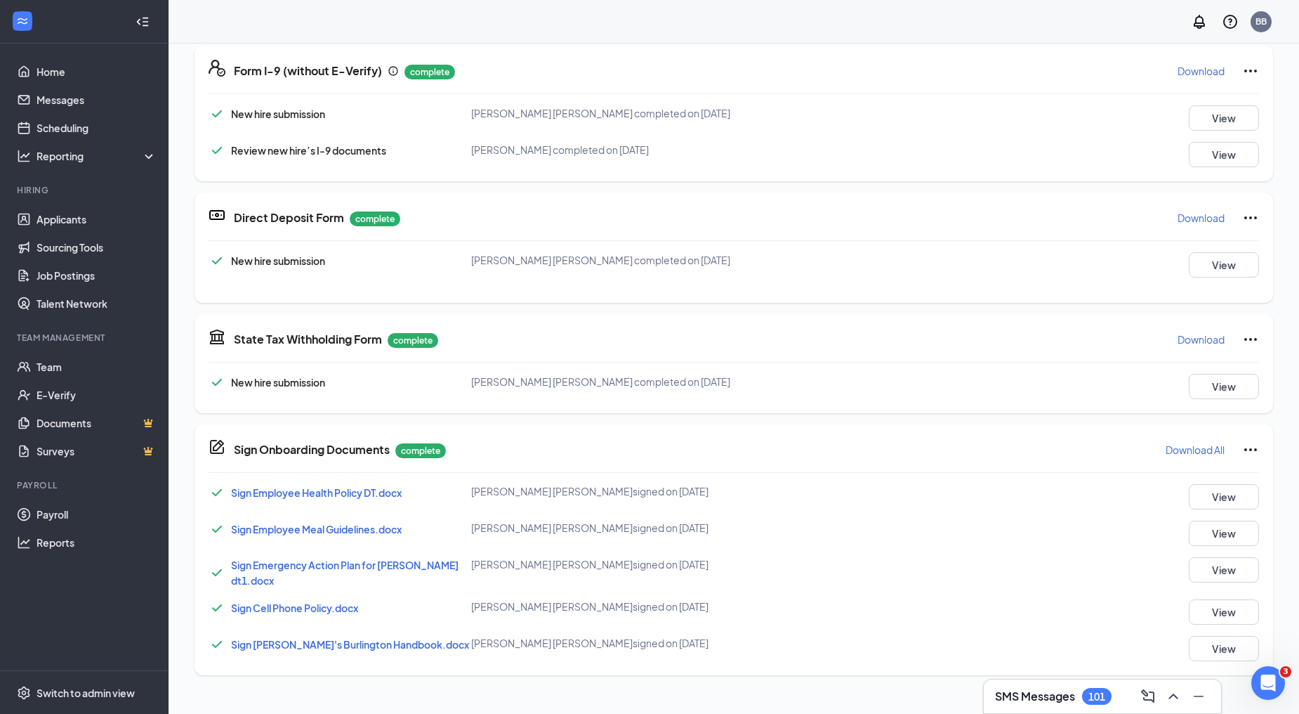
click at [1244, 445] on icon "Ellipses" at bounding box center [1250, 449] width 17 height 17
click at [1118, 492] on p "Select which documents need to be completed again" at bounding box center [1135, 496] width 188 height 28
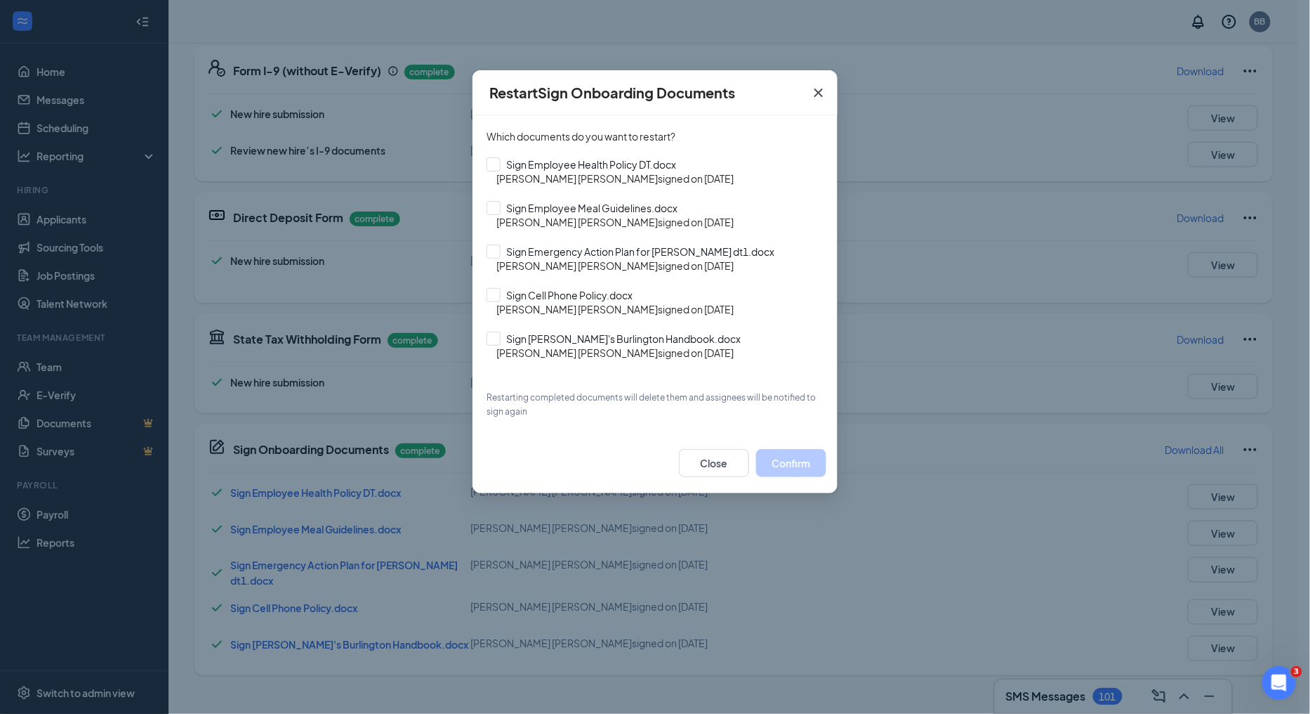
click at [823, 97] on icon "Cross" at bounding box center [818, 92] width 17 height 17
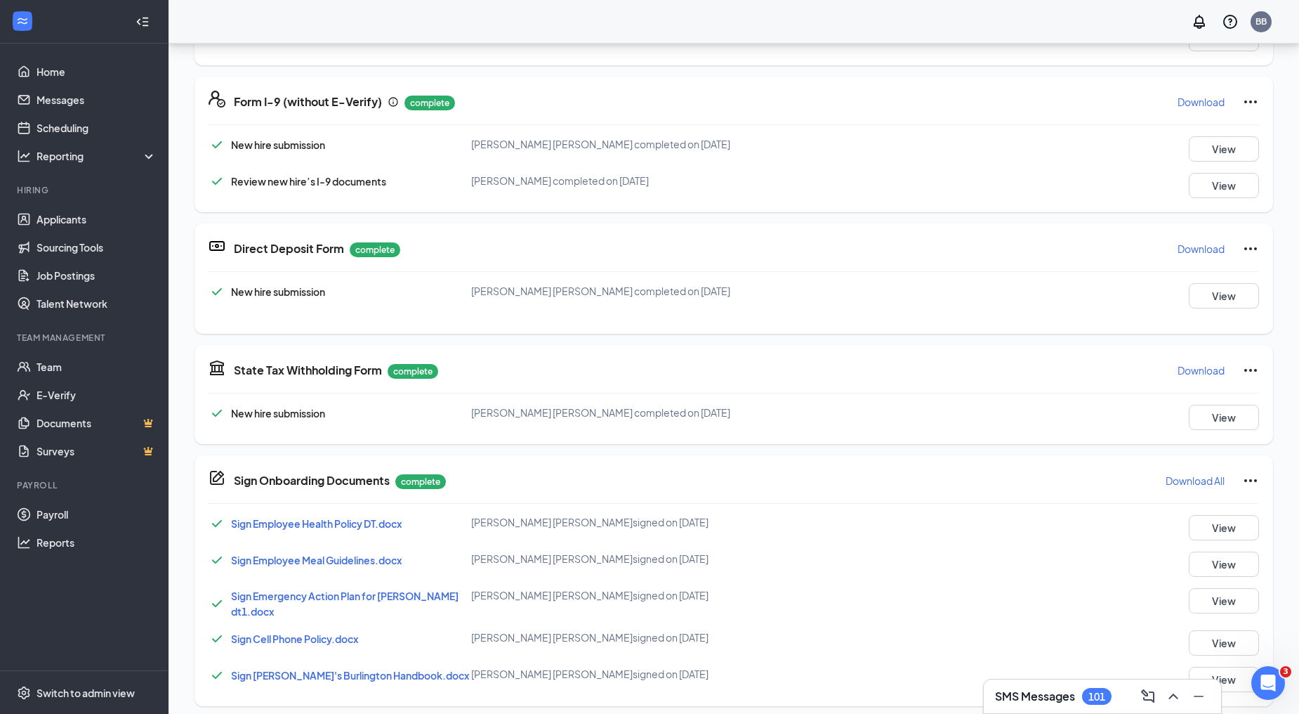
scroll to position [312, 0]
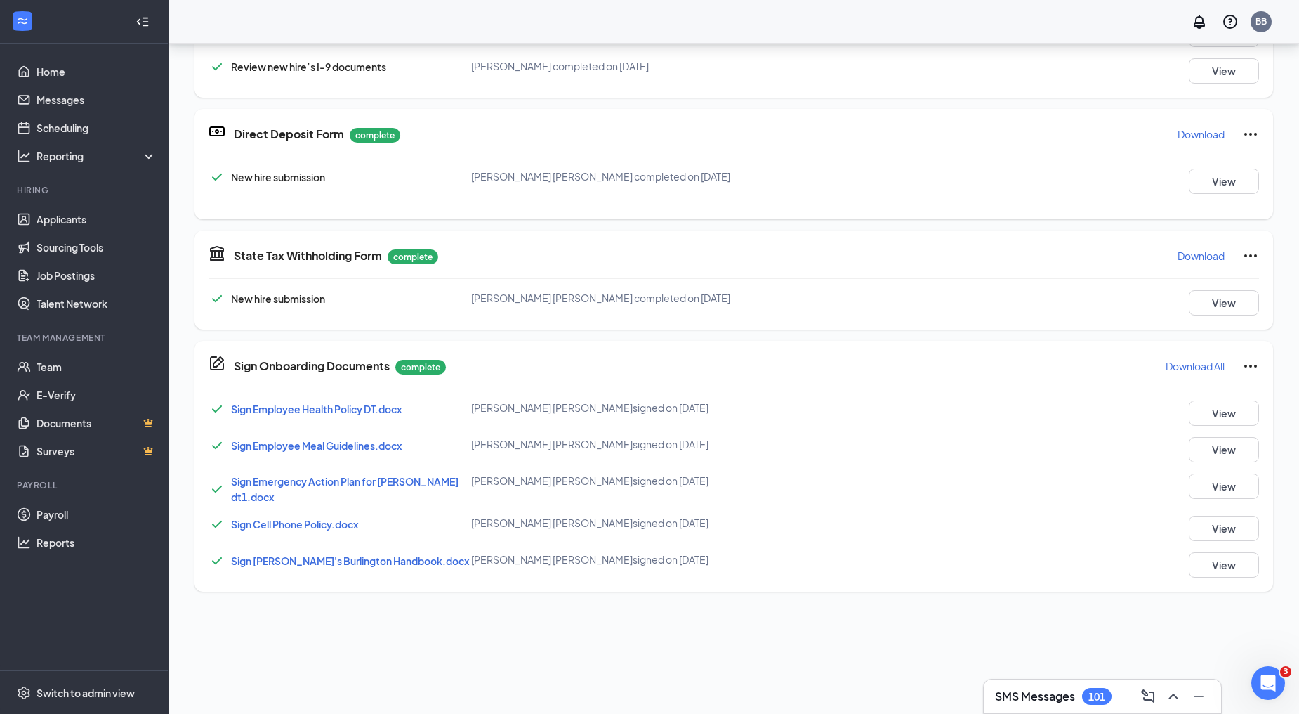
click at [1242, 360] on icon "Ellipses" at bounding box center [1250, 365] width 17 height 17
click at [1159, 402] on p "Select which documents need to be completed again" at bounding box center [1135, 415] width 188 height 28
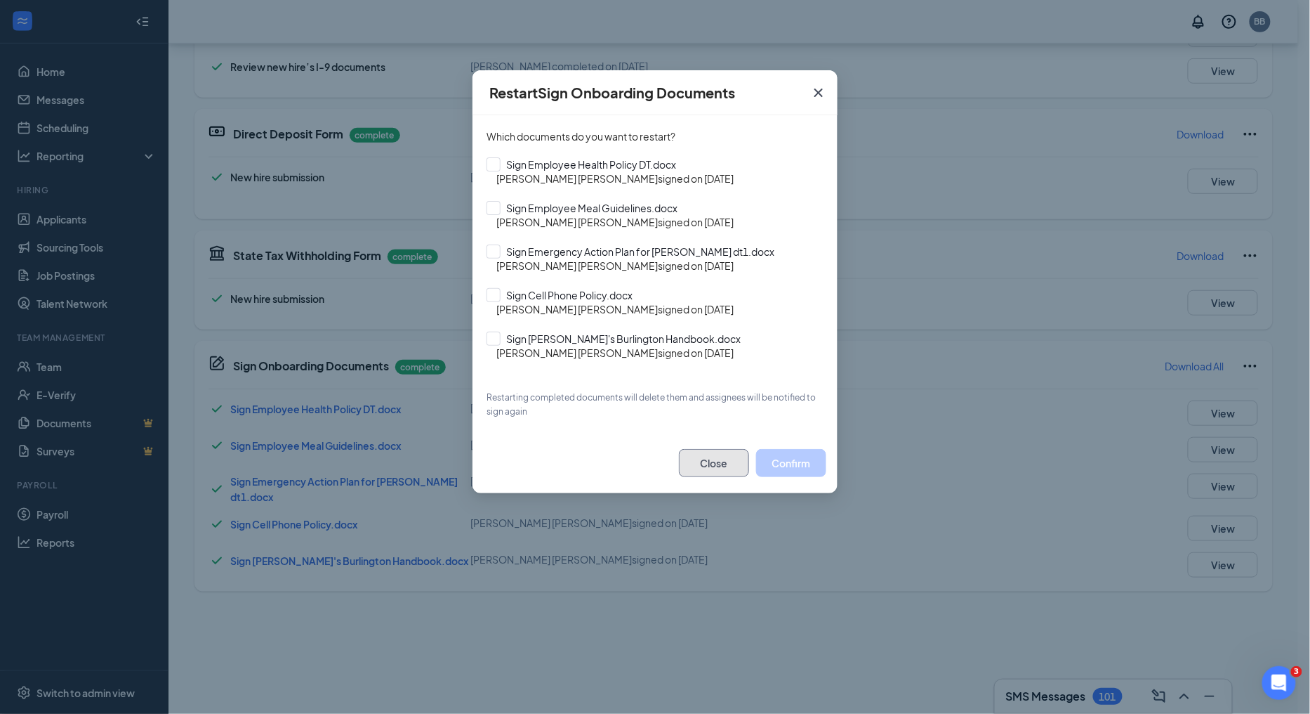
click at [718, 452] on button "Close" at bounding box center [714, 463] width 70 height 28
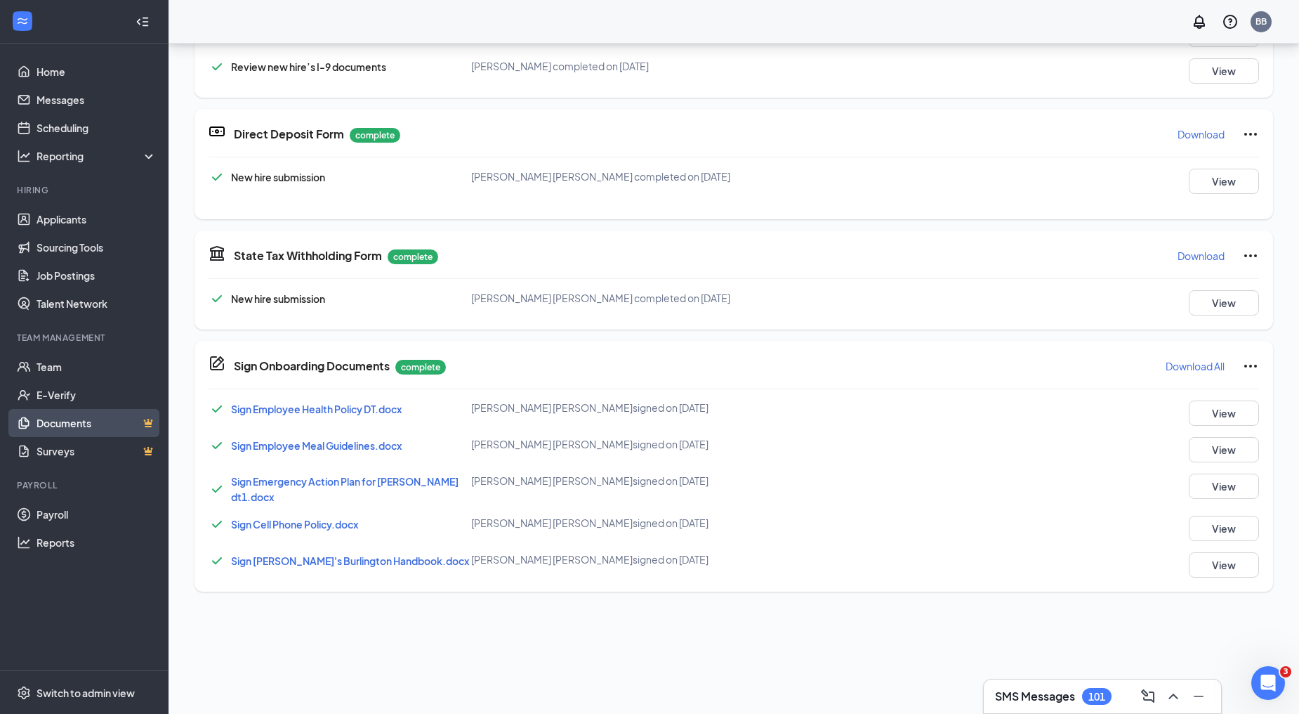
click at [93, 418] on link "Documents" at bounding box center [97, 423] width 120 height 28
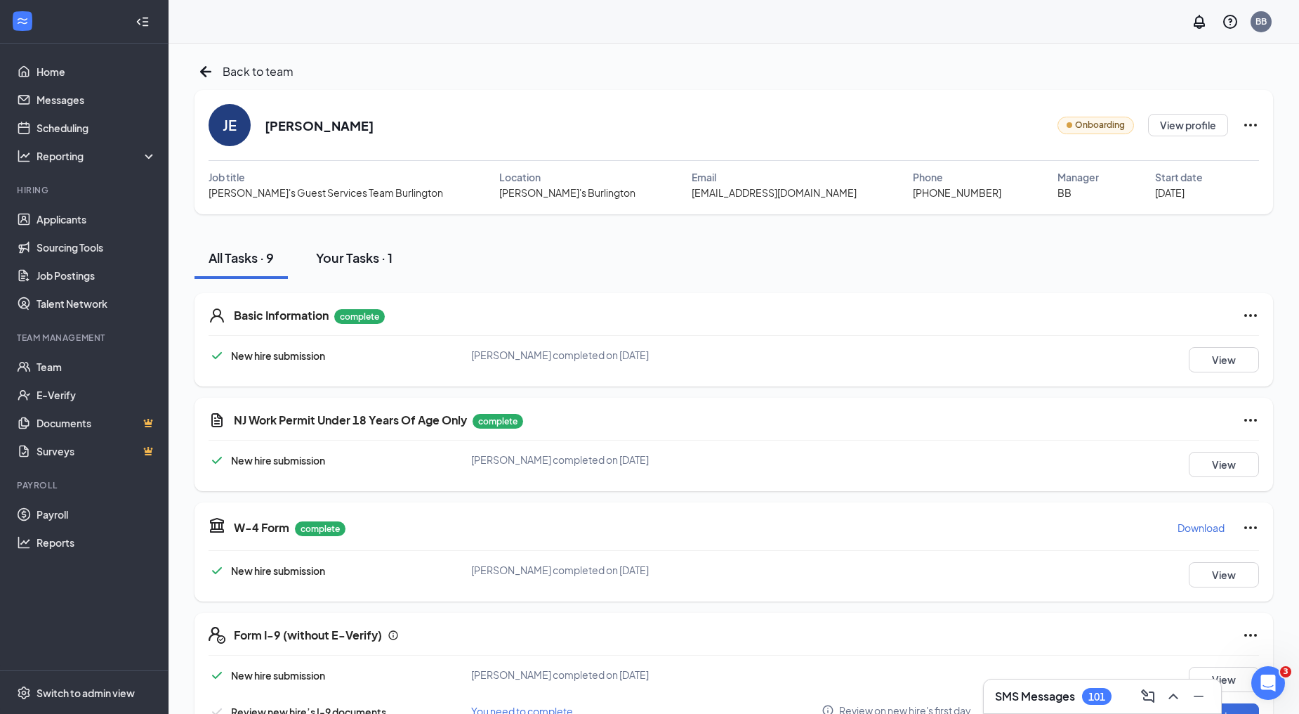
click at [341, 254] on div "Your Tasks · 1" at bounding box center [354, 258] width 77 height 18
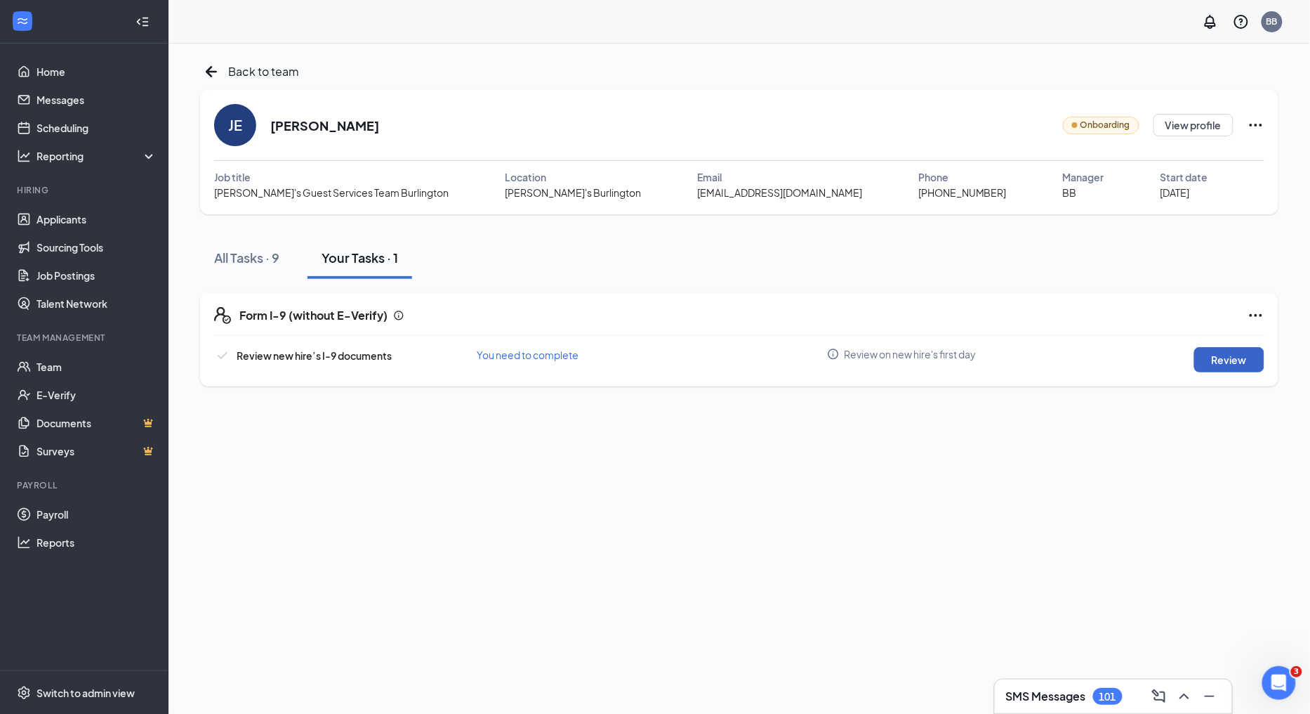
click at [1218, 356] on button "Review" at bounding box center [1230, 359] width 70 height 25
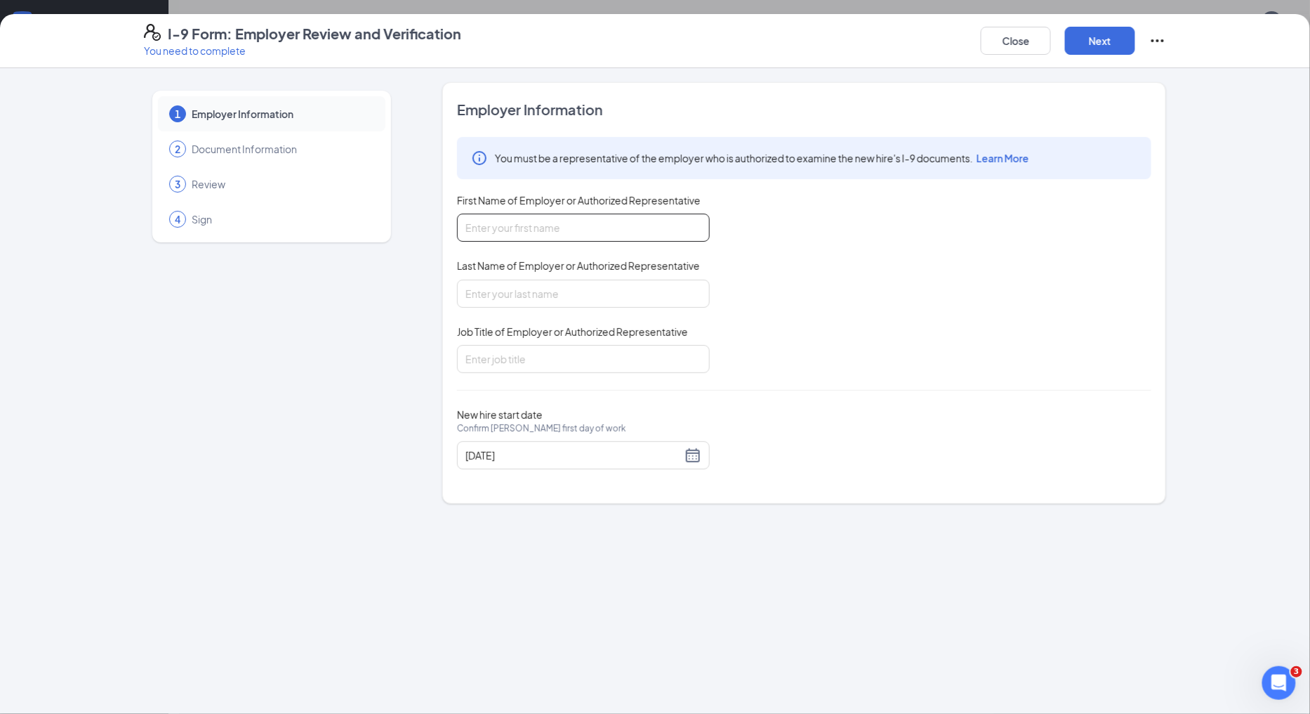
click at [633, 228] on input "First Name of Employer or Authorized Representative" at bounding box center [583, 227] width 253 height 28
type input "[PERSON_NAME]"
click at [588, 357] on input "Job Title of Employer or Authorized Representative" at bounding box center [583, 359] width 253 height 28
type input "mgr"
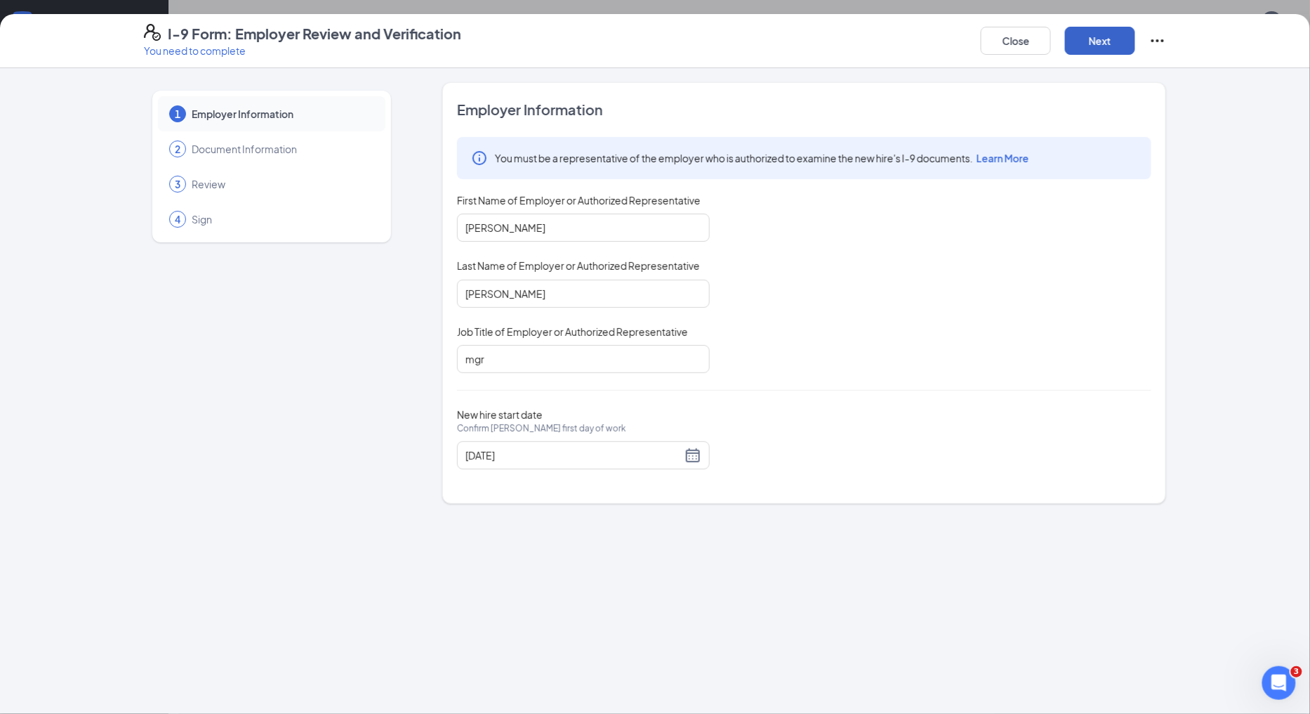
click at [1098, 44] on button "Next" at bounding box center [1100, 41] width 70 height 28
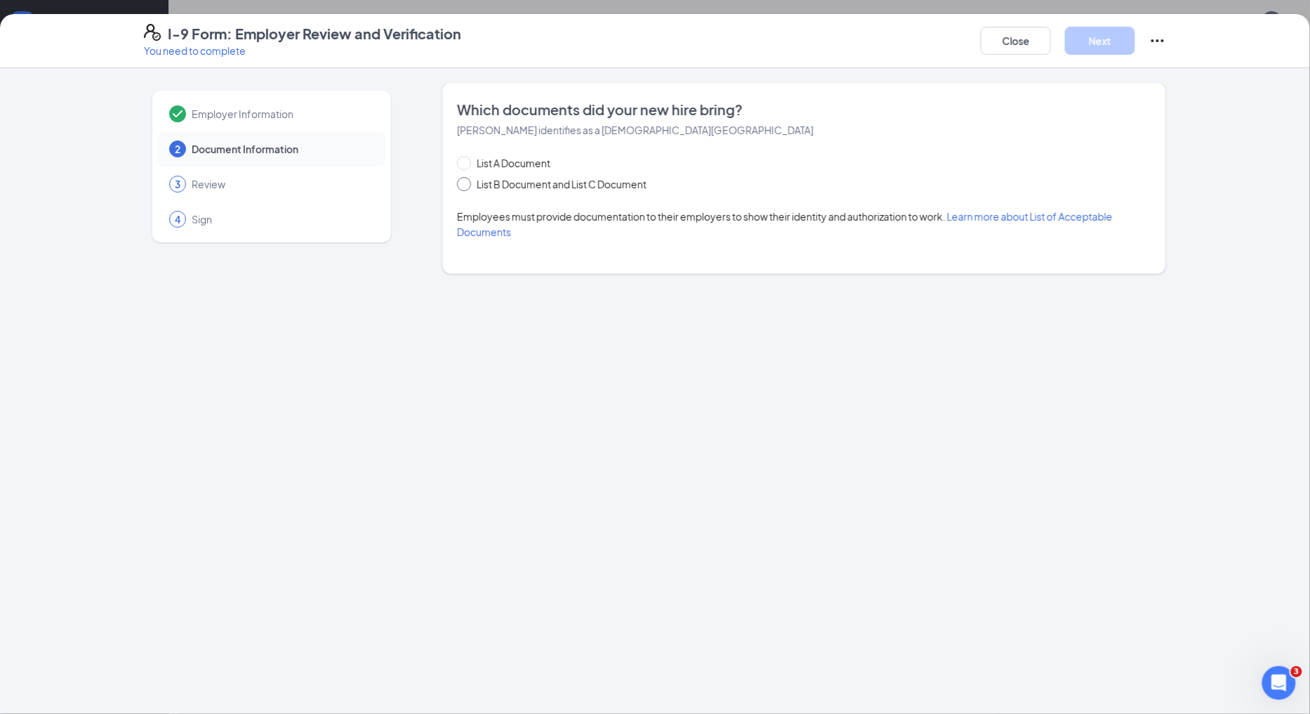
click at [471, 183] on span "List B Document and List C Document" at bounding box center [561, 183] width 181 height 15
click at [467, 183] on input "List B Document and List C Document" at bounding box center [462, 182] width 10 height 10
radio input "true"
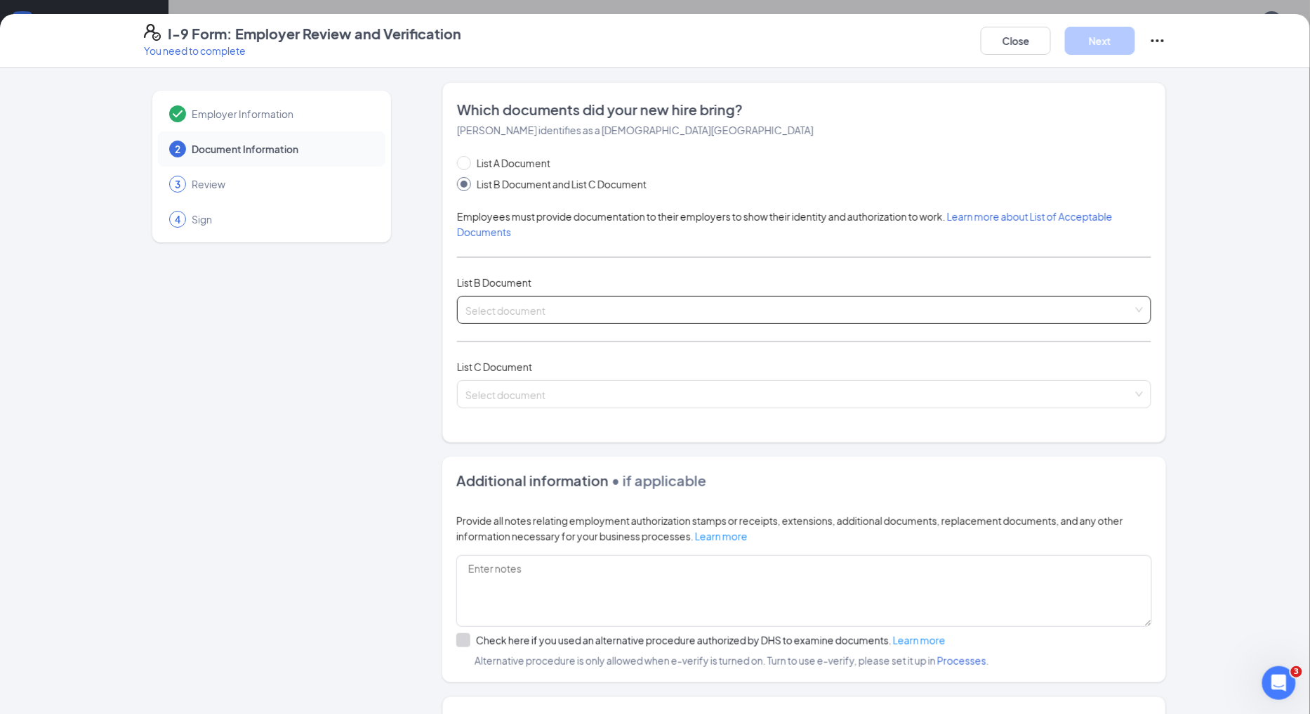
click at [584, 309] on input "search" at bounding box center [800, 306] width 668 height 21
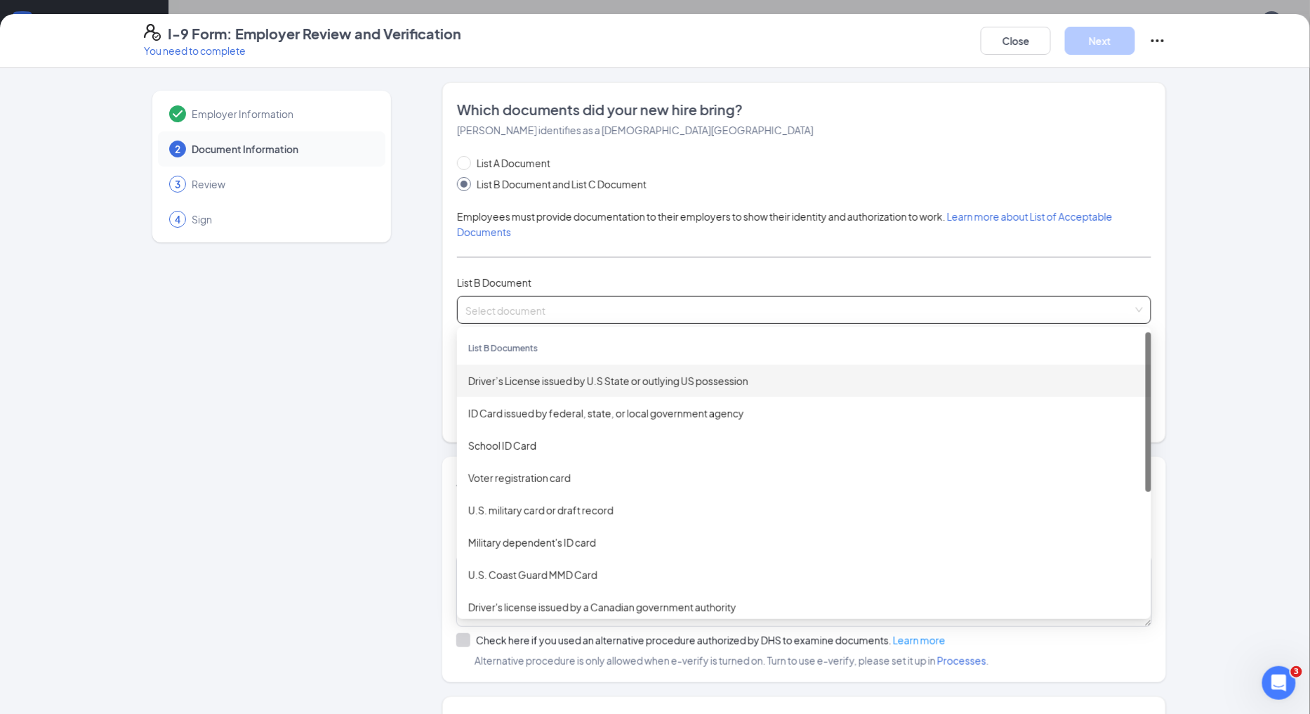
click at [593, 376] on div "Driver’s License issued by U.S State or outlying US possession" at bounding box center [804, 380] width 672 height 15
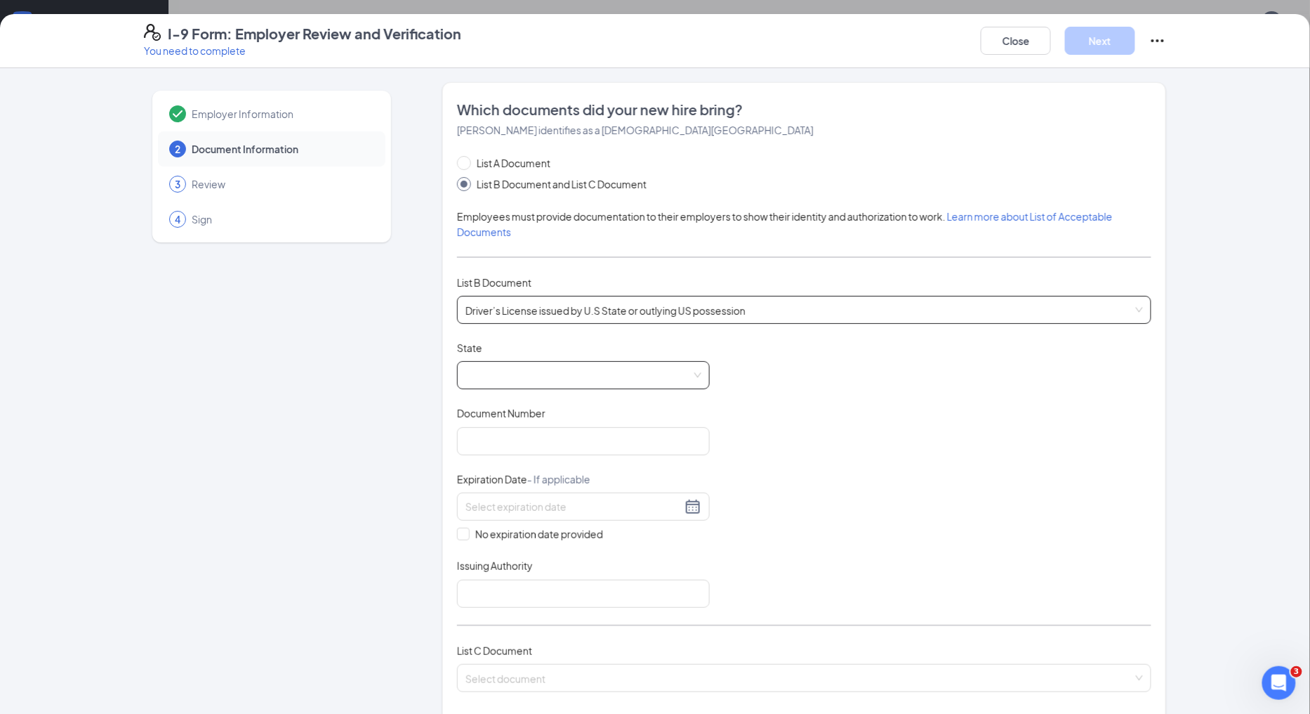
click at [603, 375] on span at bounding box center [584, 375] width 236 height 27
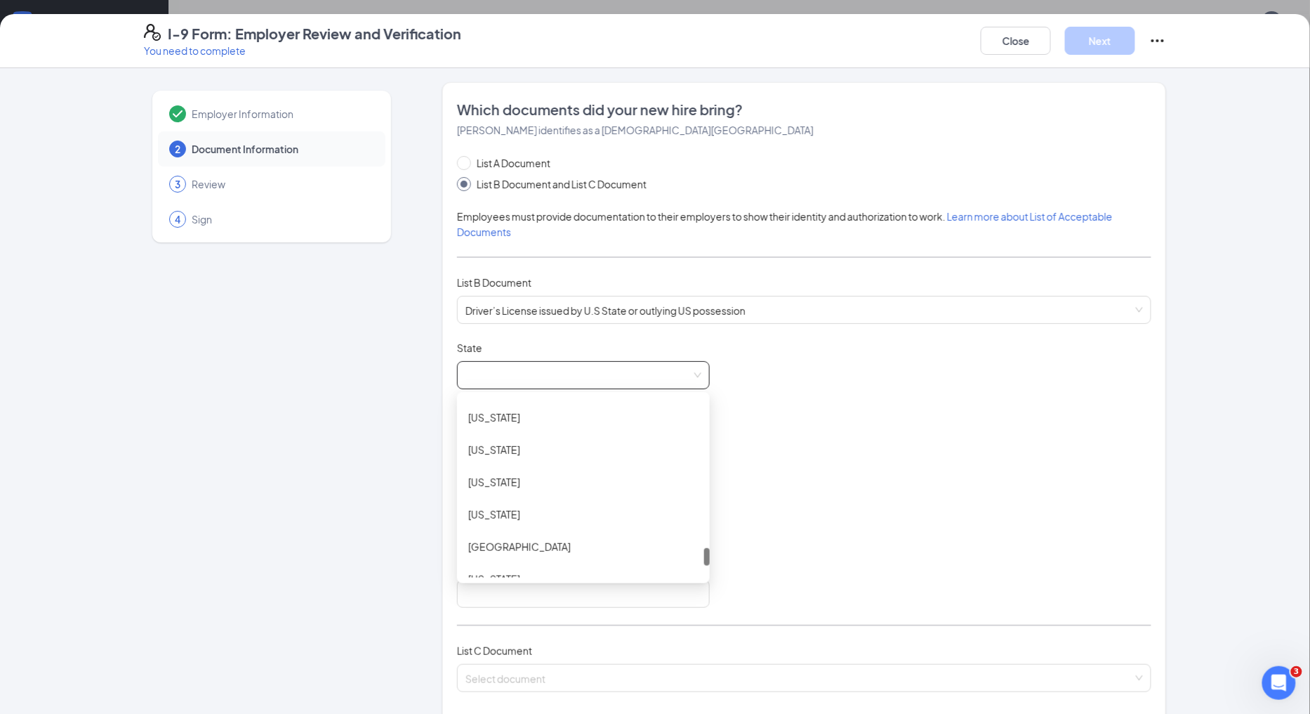
scroll to position [1405, 0]
click at [535, 425] on div "South Carolina" at bounding box center [583, 430] width 230 height 15
click at [544, 439] on input "Document Number" at bounding box center [583, 441] width 253 height 28
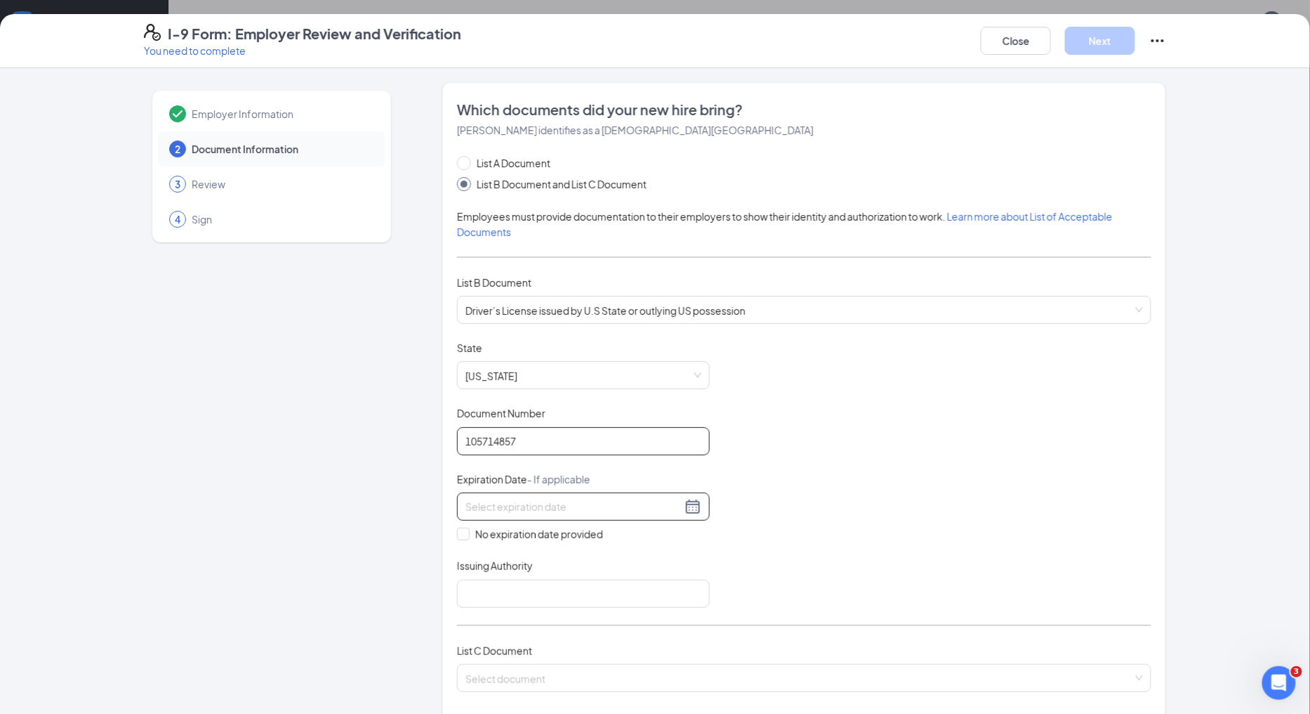
type input "105714857"
click at [544, 508] on input at bounding box center [574, 506] width 216 height 15
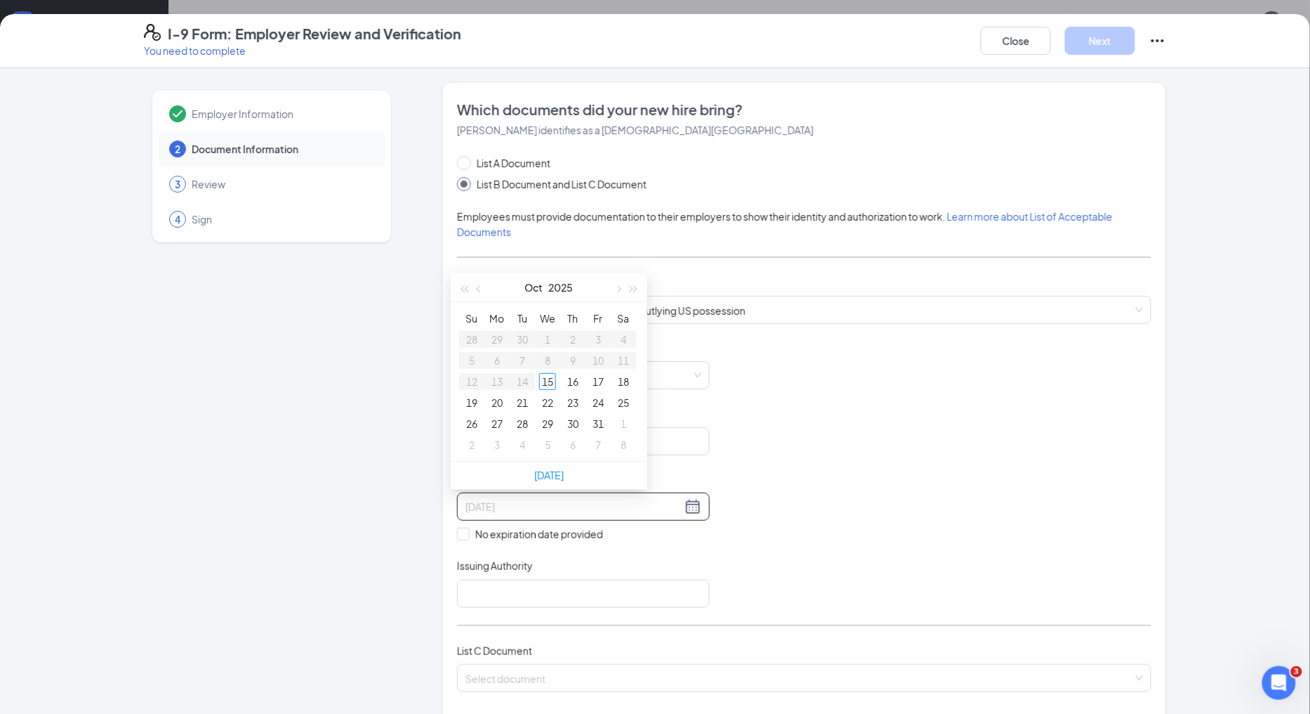
type input "10/15/2025"
click at [570, 289] on button "2025" at bounding box center [561, 287] width 25 height 28
type input "10/15/2027"
click at [634, 289] on span "button" at bounding box center [634, 290] width 7 height 7
click at [545, 327] on div "2030" at bounding box center [549, 326] width 42 height 17
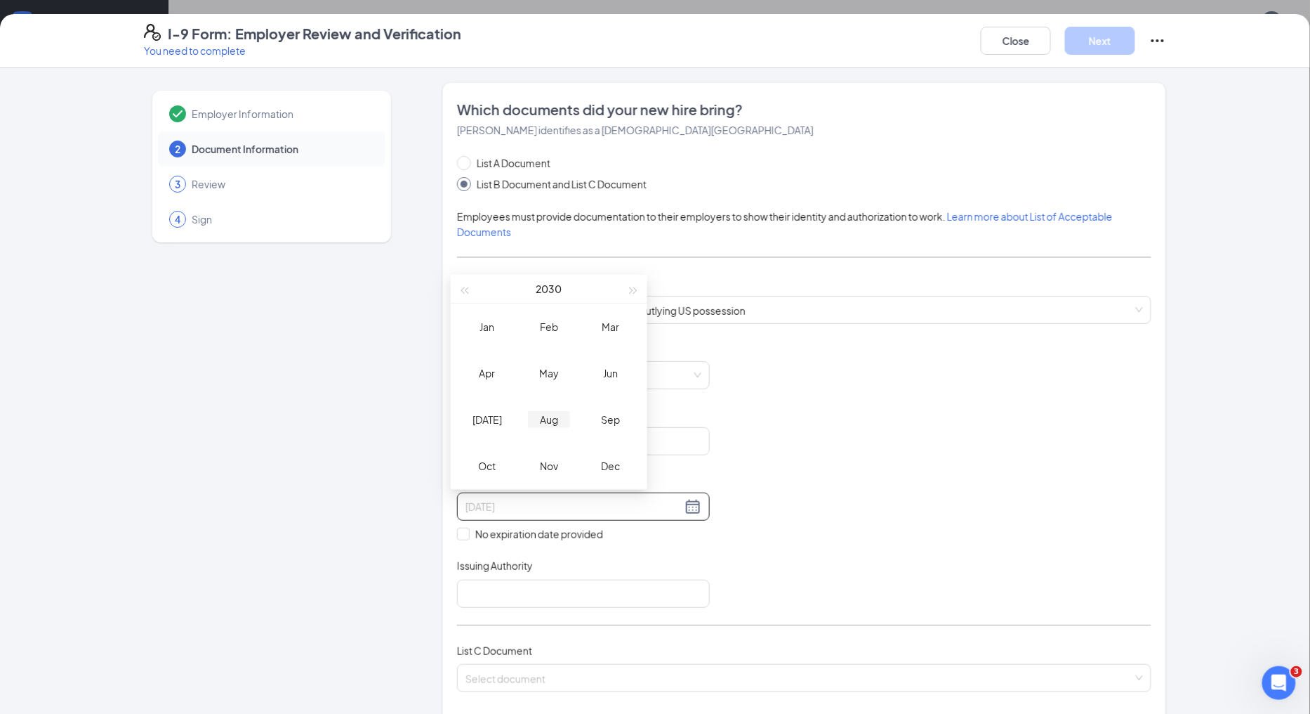
click at [556, 419] on div "Aug" at bounding box center [549, 419] width 42 height 17
type input "08/01/2030"
click at [570, 338] on div "1" at bounding box center [573, 339] width 17 height 17
click at [606, 599] on input "Issuing Authority" at bounding box center [583, 593] width 253 height 28
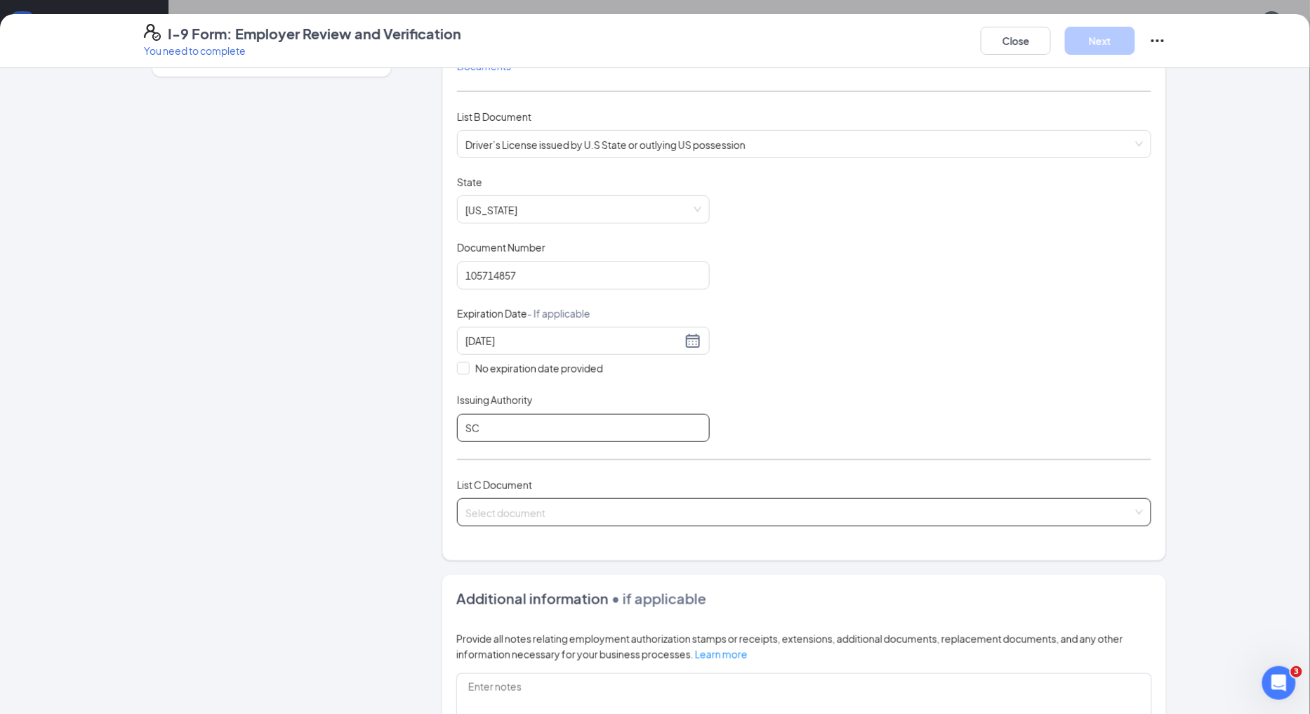
scroll to position [234, 0]
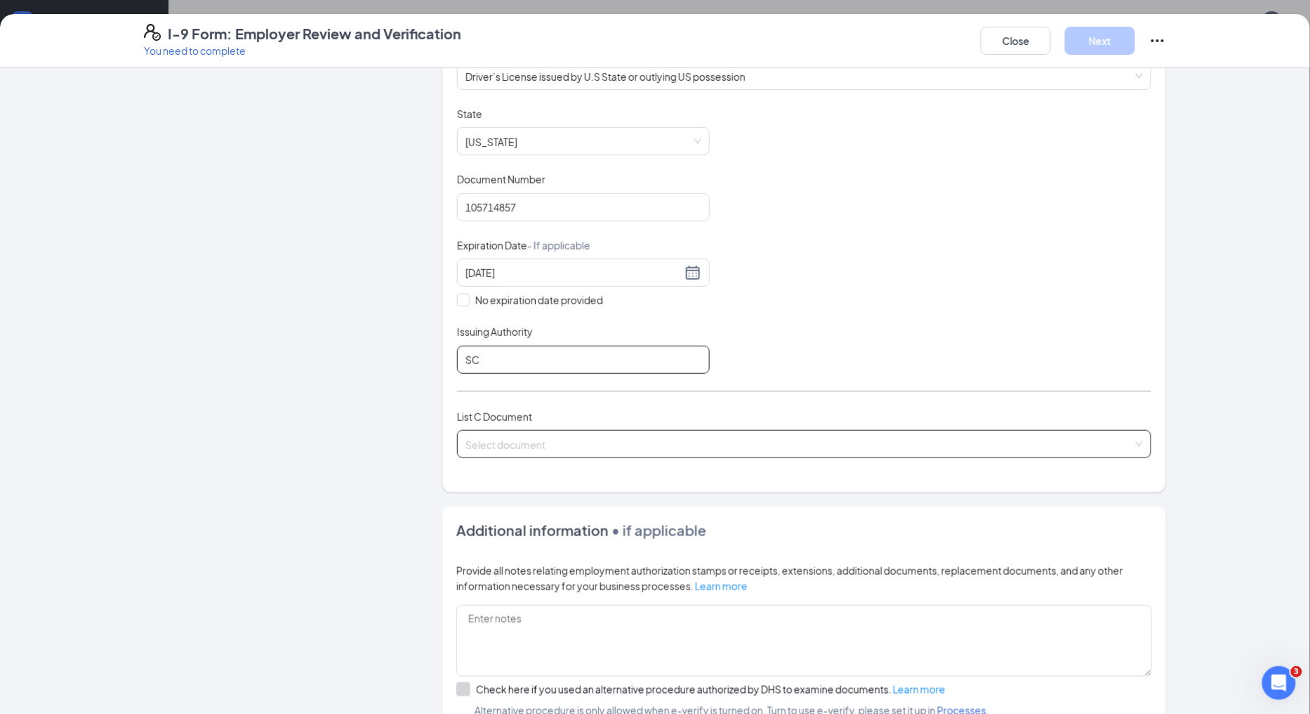
type input "SC"
click at [763, 437] on input "search" at bounding box center [800, 440] width 668 height 21
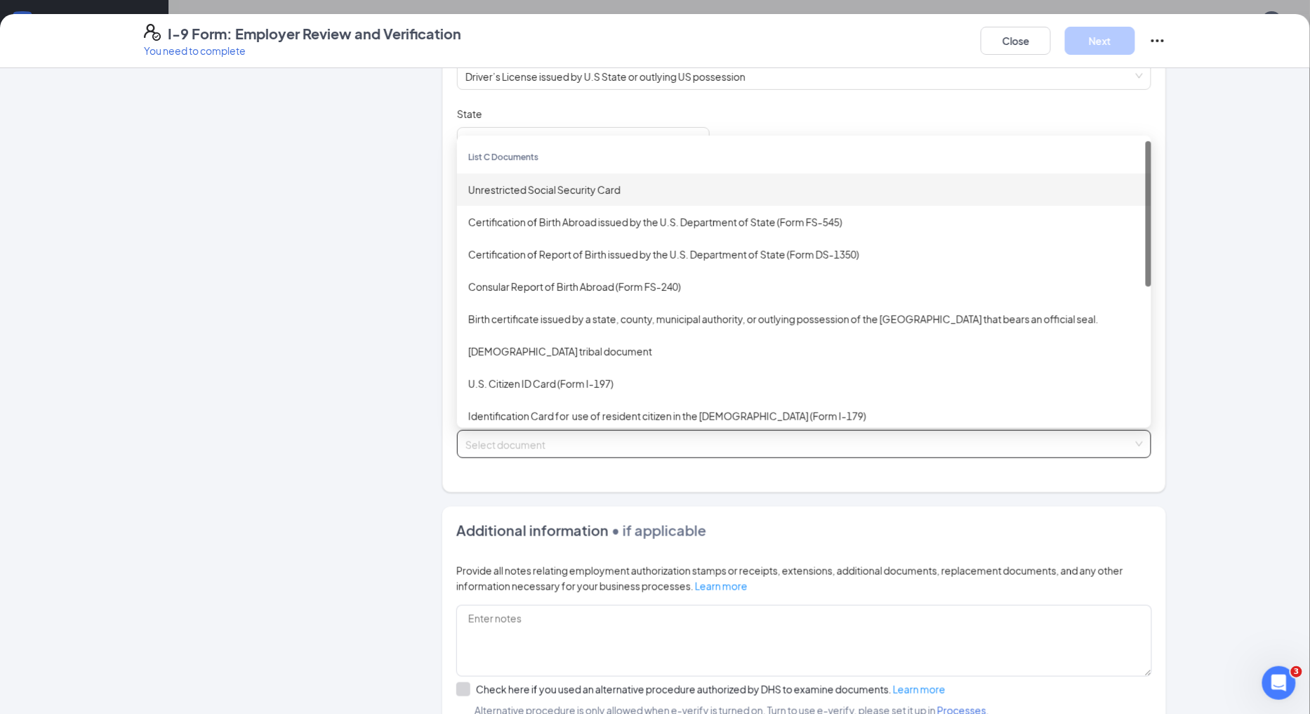
click at [624, 185] on div "Unrestricted Social Security Card" at bounding box center [804, 189] width 672 height 15
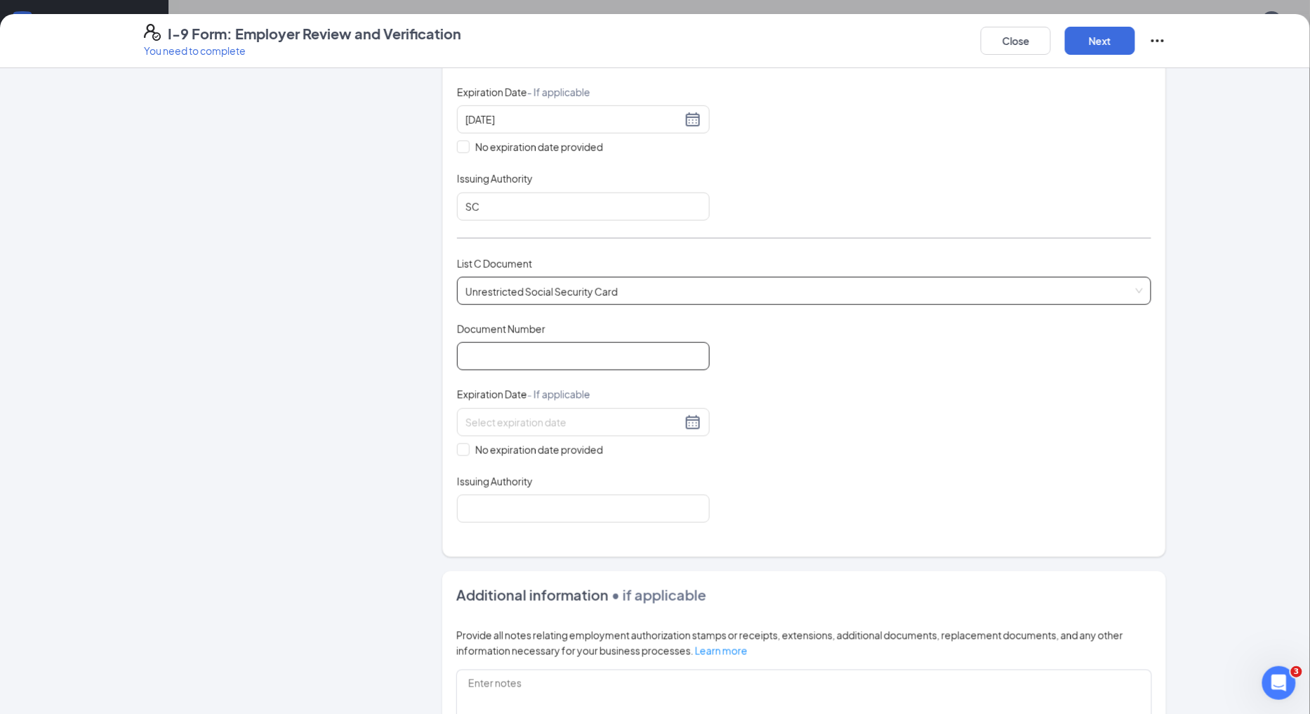
scroll to position [390, 0]
click at [613, 346] on input "Document Number" at bounding box center [583, 353] width 253 height 28
click at [562, 355] on input "Document Number" at bounding box center [583, 353] width 253 height 28
type input "153084480"
click at [464, 447] on span at bounding box center [463, 446] width 13 height 13
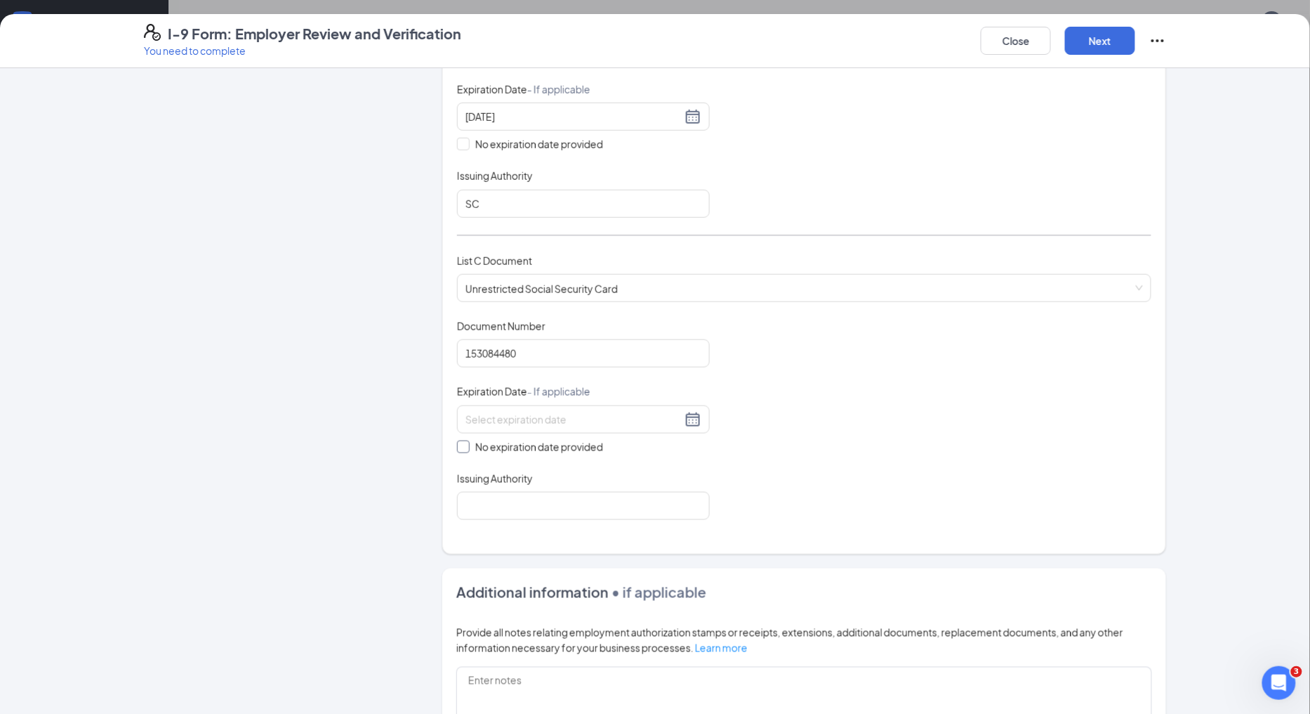
click at [464, 447] on input "No expiration date provided" at bounding box center [462, 445] width 10 height 10
checkbox input "true"
click at [506, 514] on input "Issuing Authority" at bounding box center [583, 508] width 253 height 28
type input "Social Security Administration"
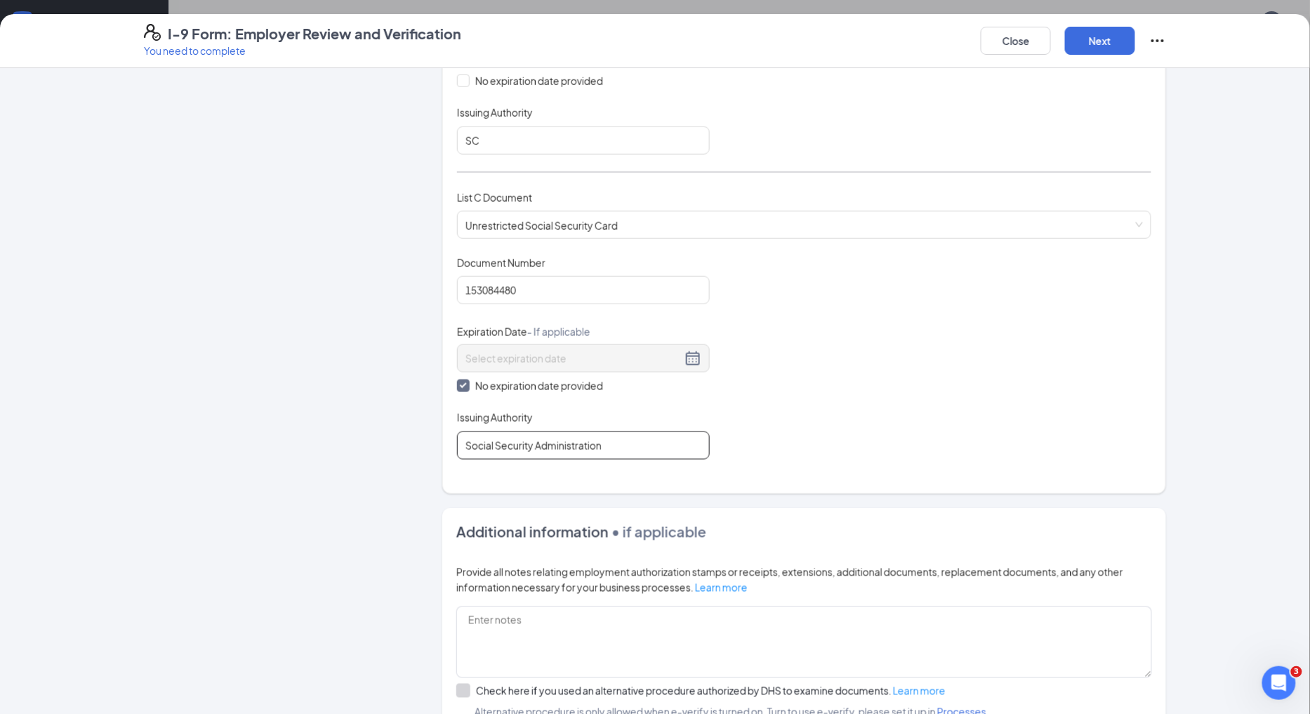
scroll to position [619, 0]
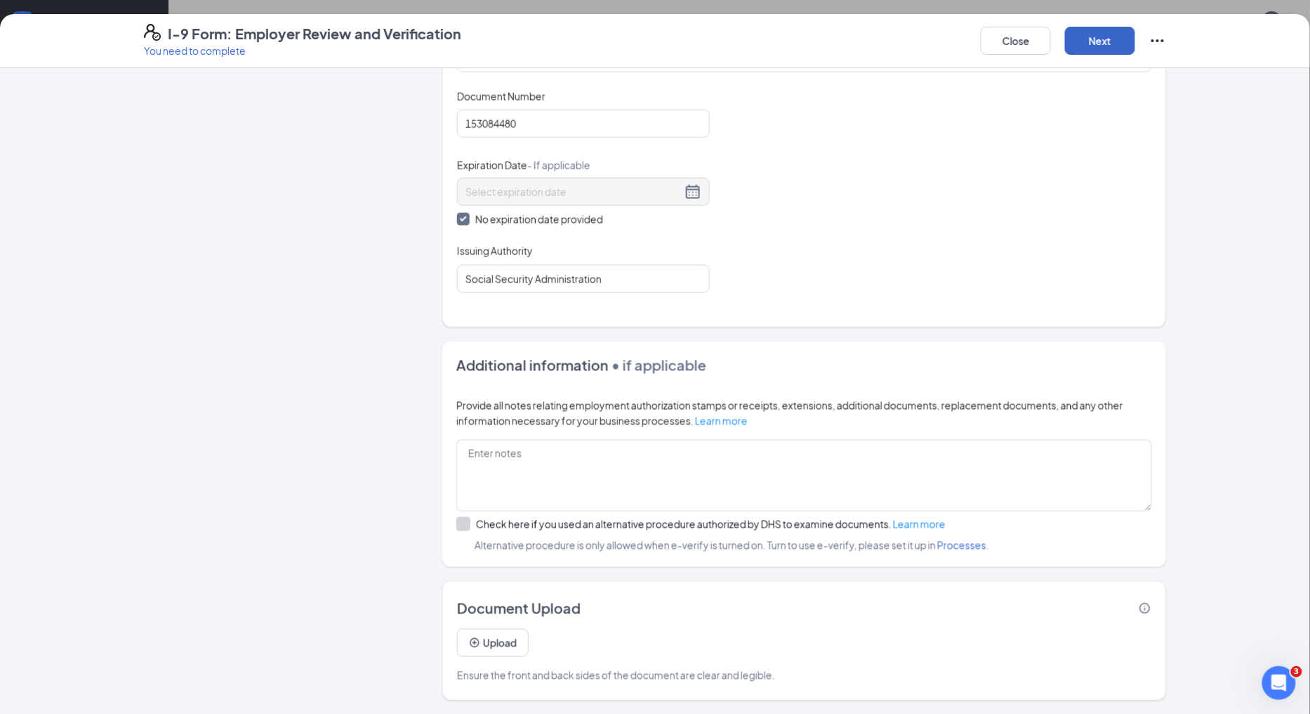
click at [1105, 44] on button "Next" at bounding box center [1100, 41] width 70 height 28
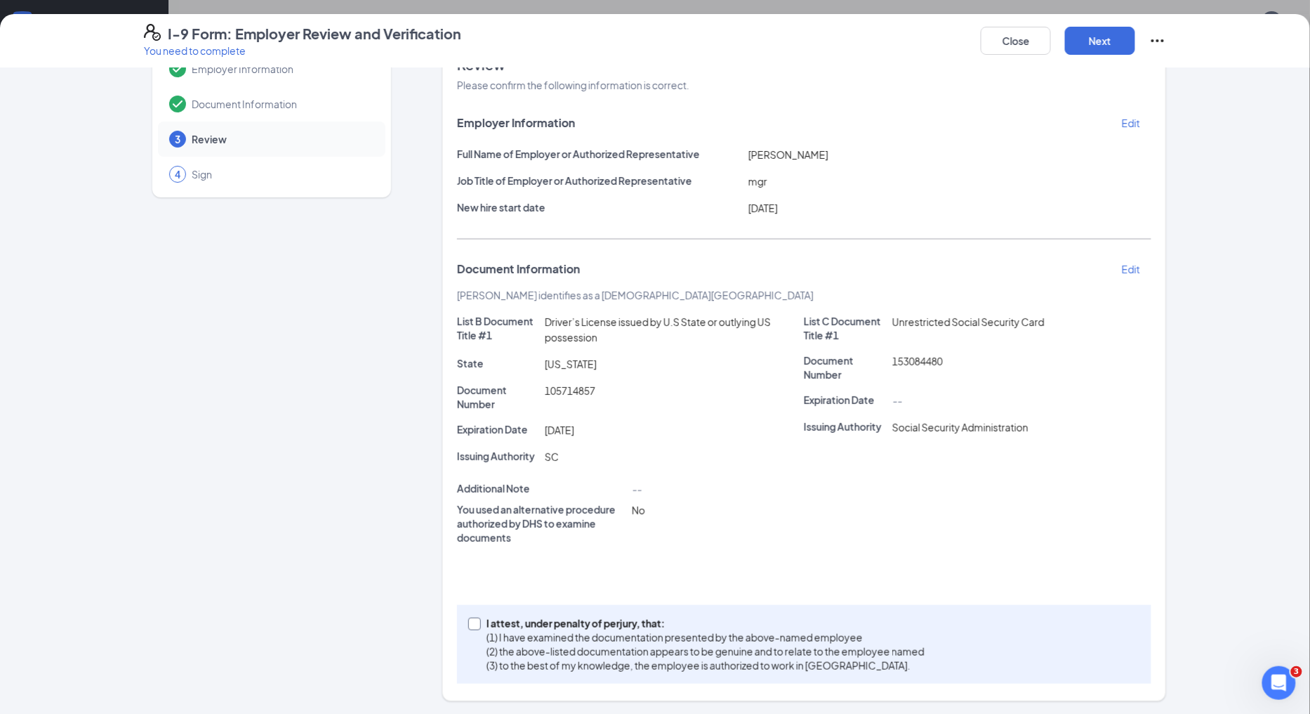
click at [468, 621] on input "I attest, under penalty of [PERSON_NAME], that: (1) I have examined the documen…" at bounding box center [473, 622] width 10 height 10
checkbox input "true"
click at [1101, 38] on button "Next" at bounding box center [1100, 41] width 70 height 28
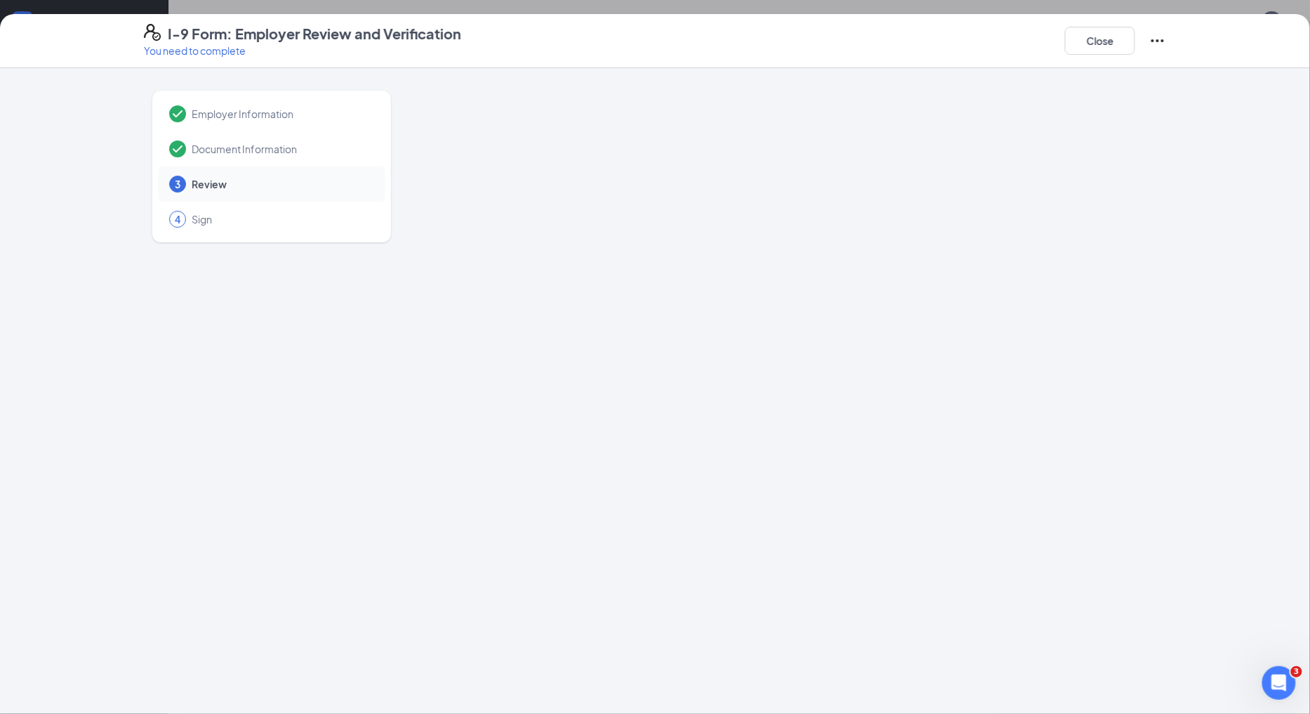
scroll to position [0, 0]
click at [290, 227] on div "4 Sign" at bounding box center [272, 219] width 228 height 35
click at [221, 215] on span "Sign" at bounding box center [282, 219] width 180 height 14
click at [1153, 44] on icon "Ellipses" at bounding box center [1158, 40] width 17 height 17
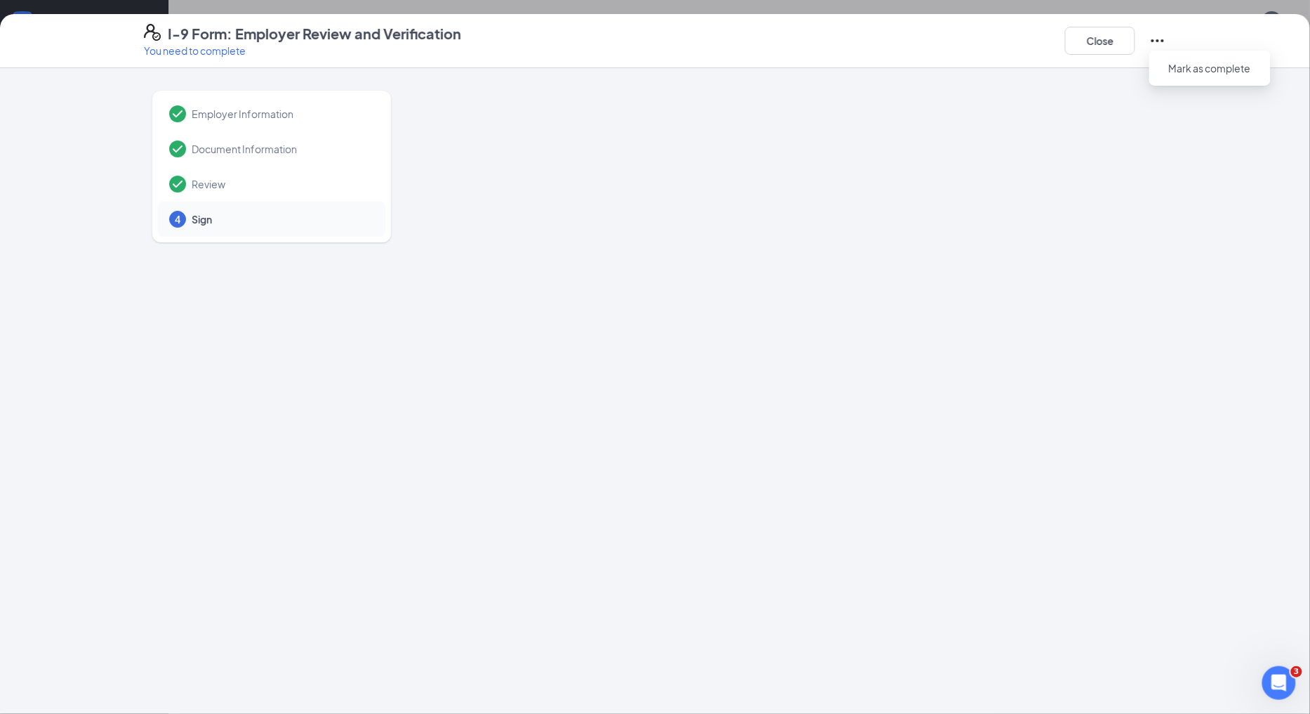
click at [1153, 44] on icon "Ellipses" at bounding box center [1158, 40] width 17 height 17
click at [733, 212] on div at bounding box center [804, 363] width 724 height 562
click at [246, 223] on span "Sign" at bounding box center [282, 219] width 180 height 14
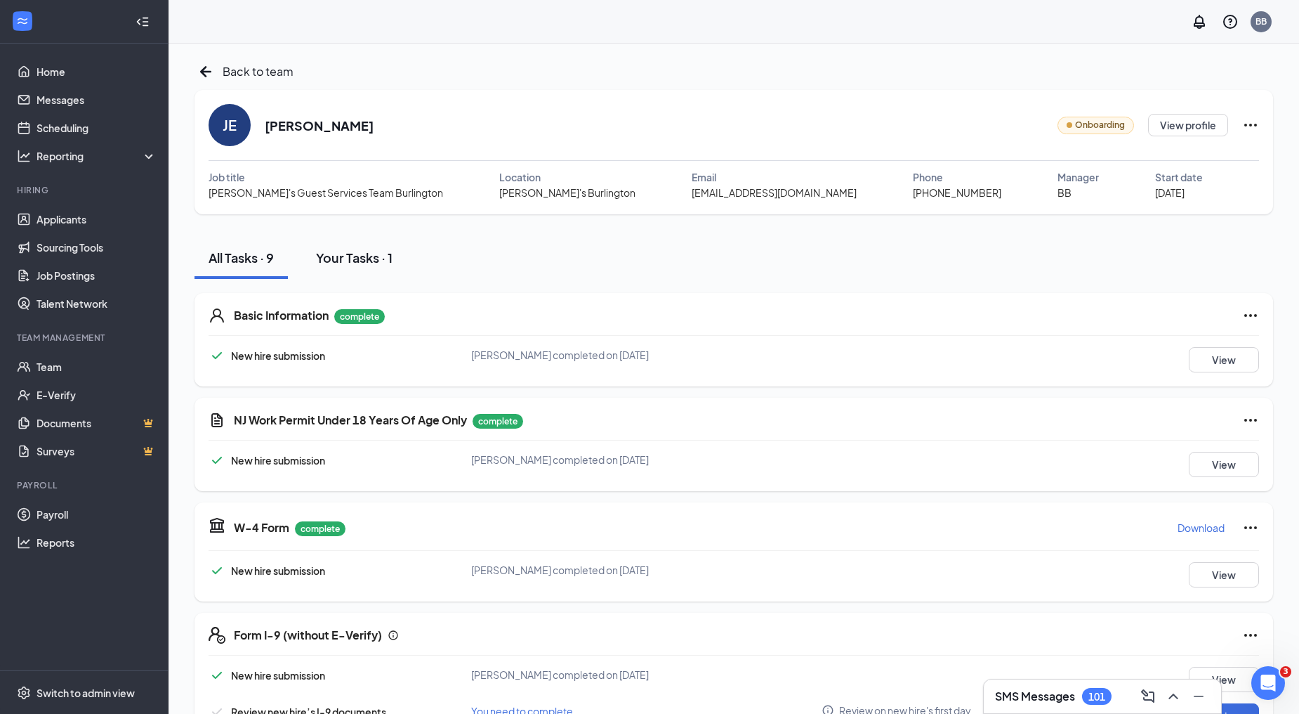
click at [367, 261] on div "Your Tasks · 1" at bounding box center [354, 258] width 77 height 18
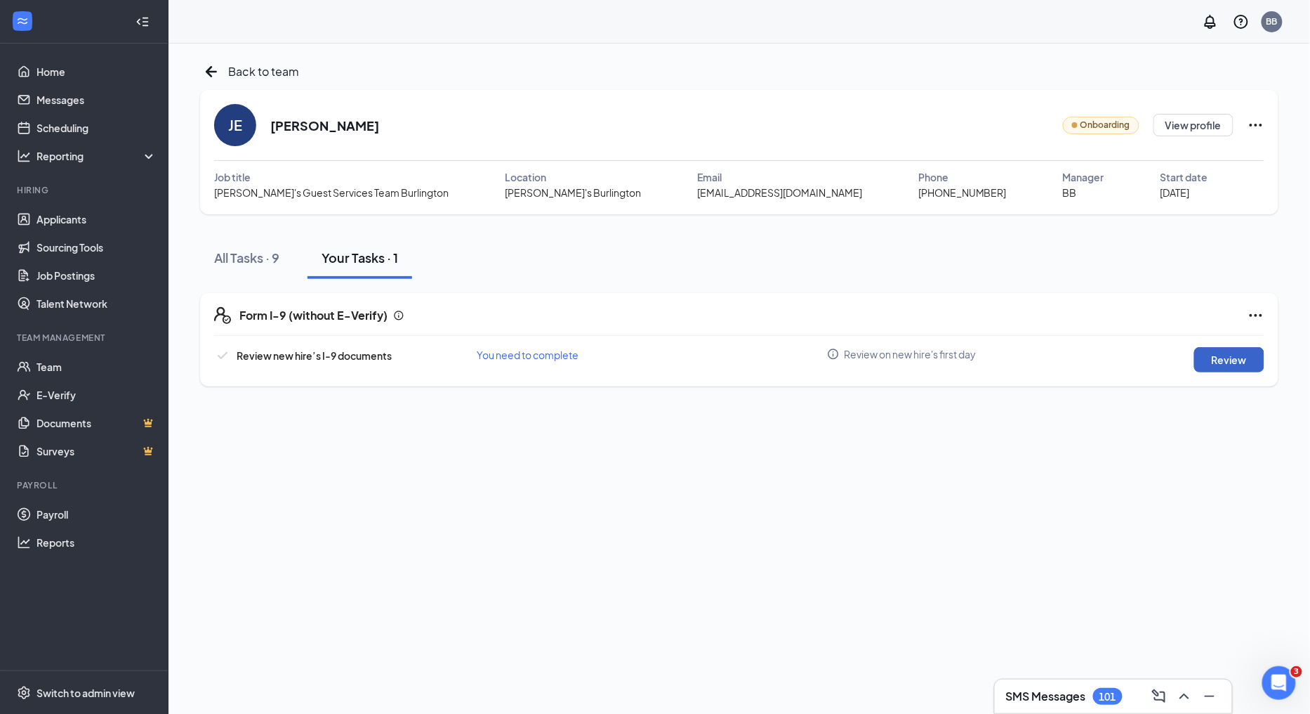
click at [1204, 359] on button "Review" at bounding box center [1230, 359] width 70 height 25
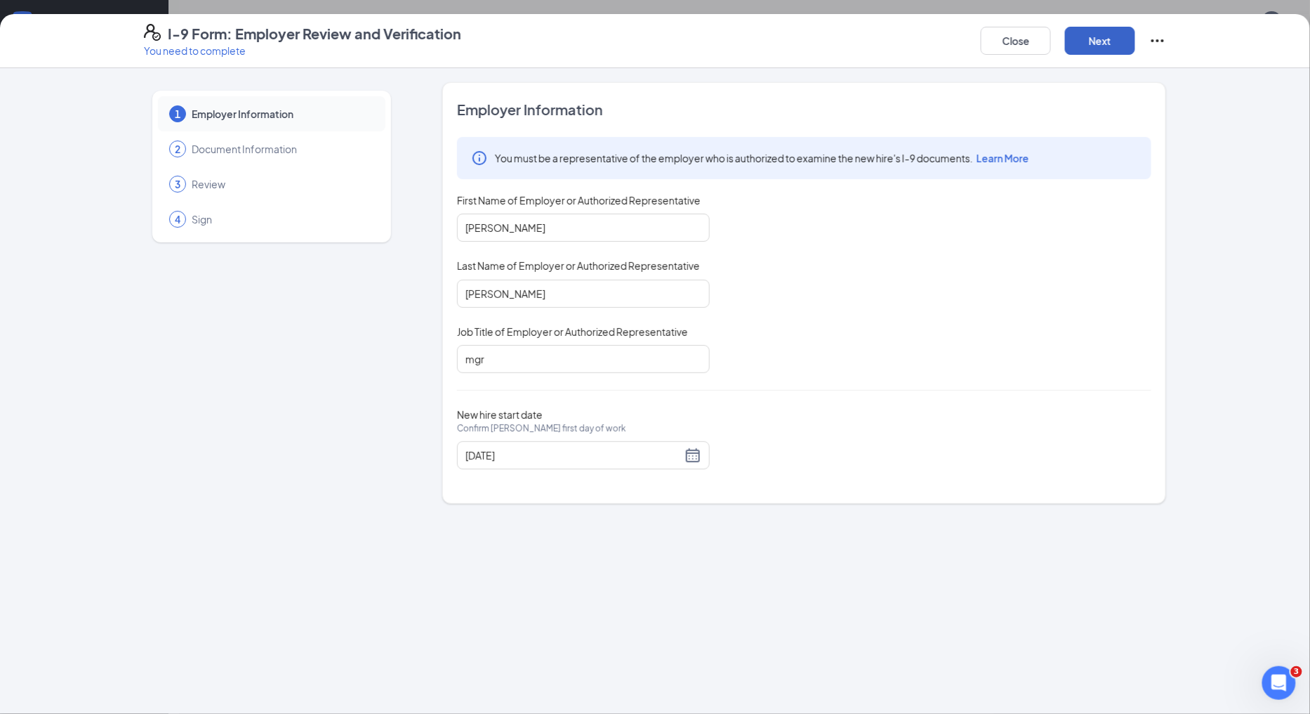
click at [1084, 40] on button "Next" at bounding box center [1100, 41] width 70 height 28
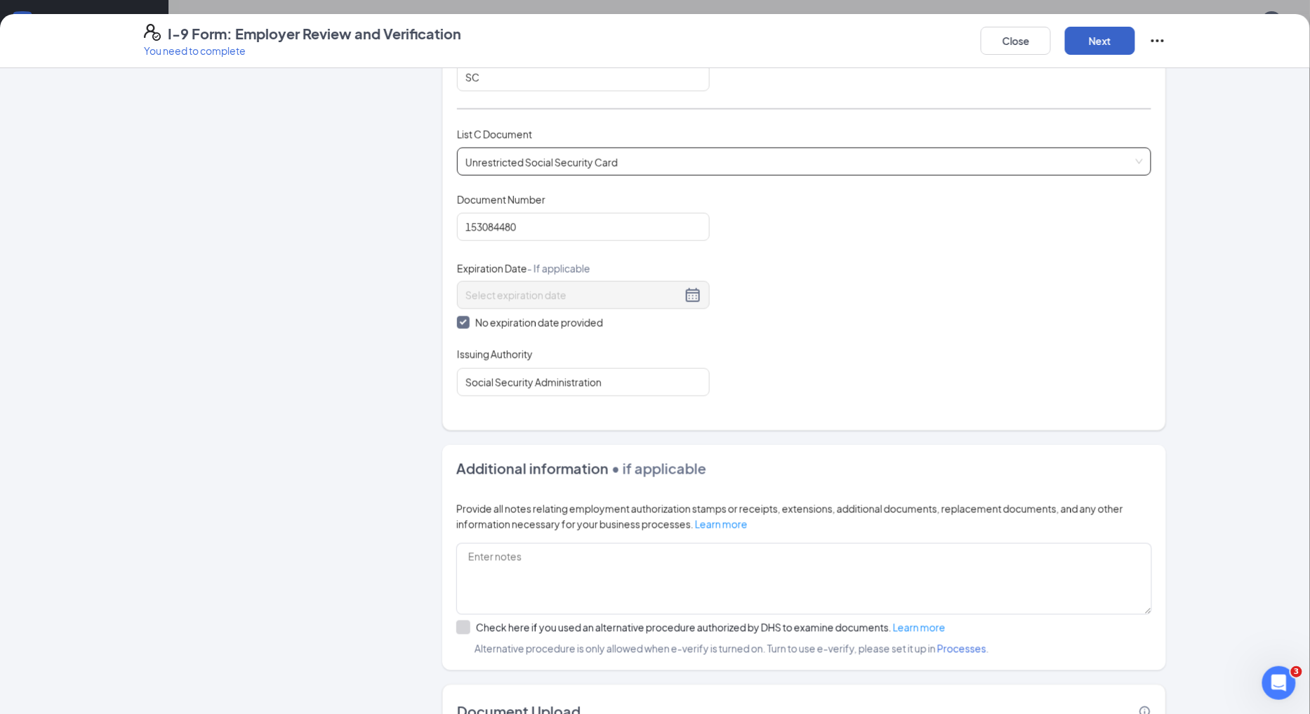
scroll to position [619, 0]
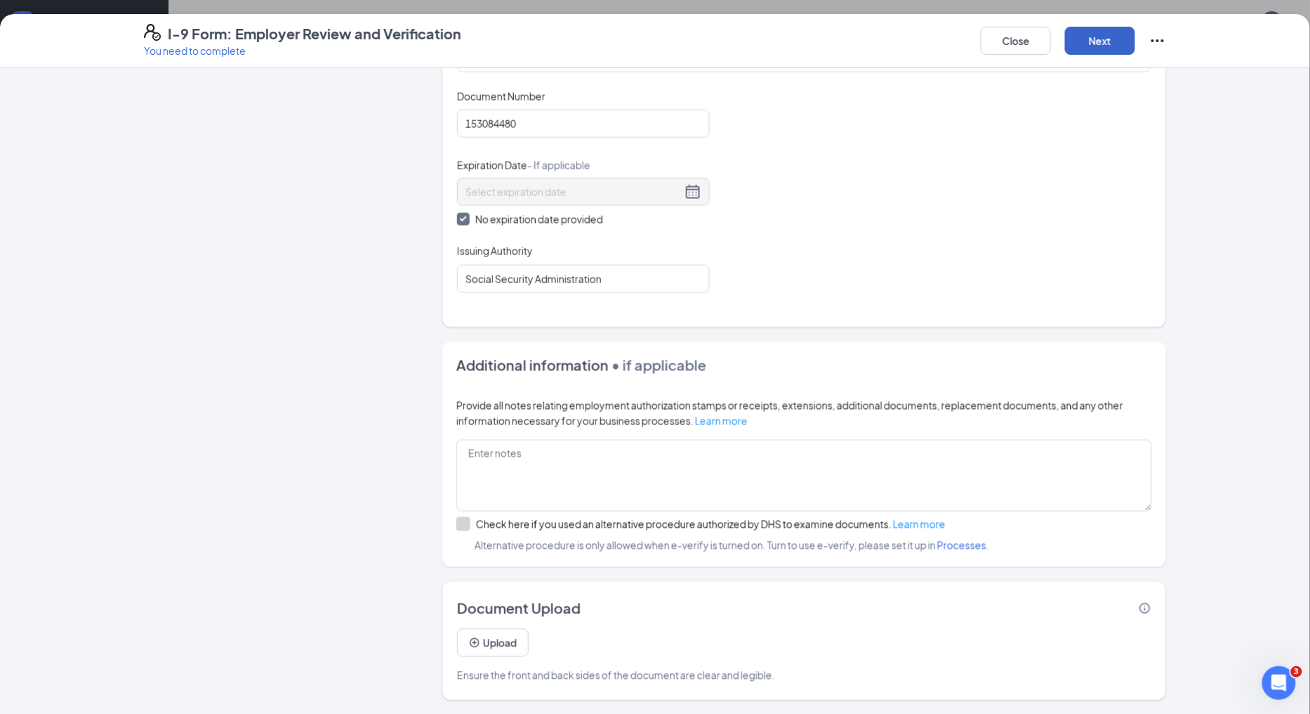
click at [1103, 37] on button "Next" at bounding box center [1100, 41] width 70 height 28
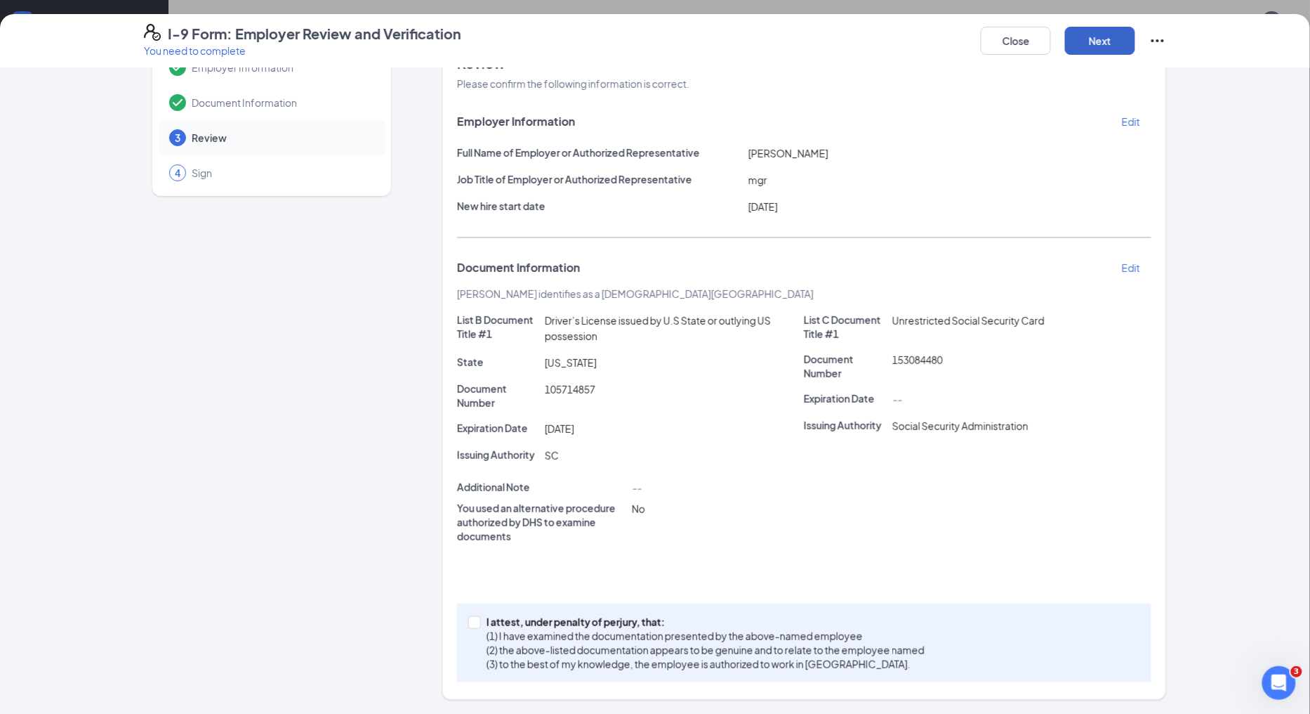
scroll to position [45, 0]
click at [468, 623] on input "I attest, under penalty of [PERSON_NAME], that: (1) I have examined the documen…" at bounding box center [473, 622] width 10 height 10
checkbox input "true"
click at [1100, 43] on button "Next" at bounding box center [1100, 41] width 70 height 28
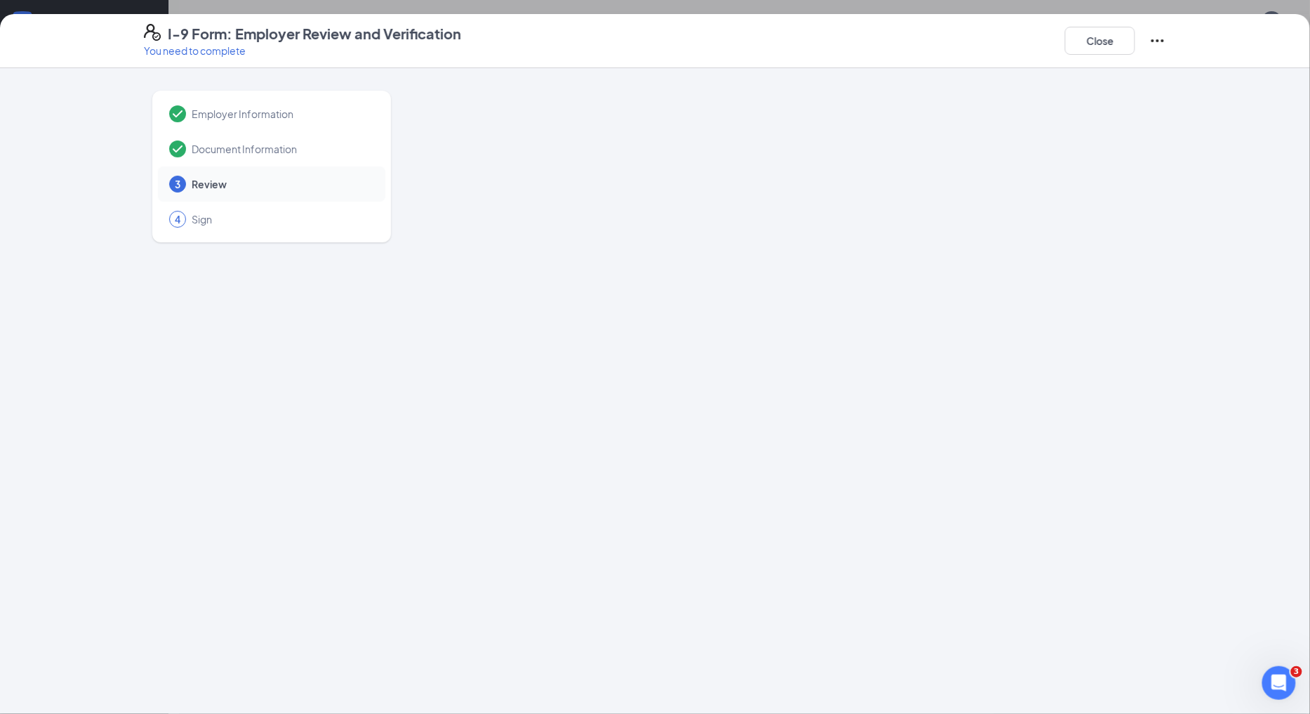
scroll to position [0, 0]
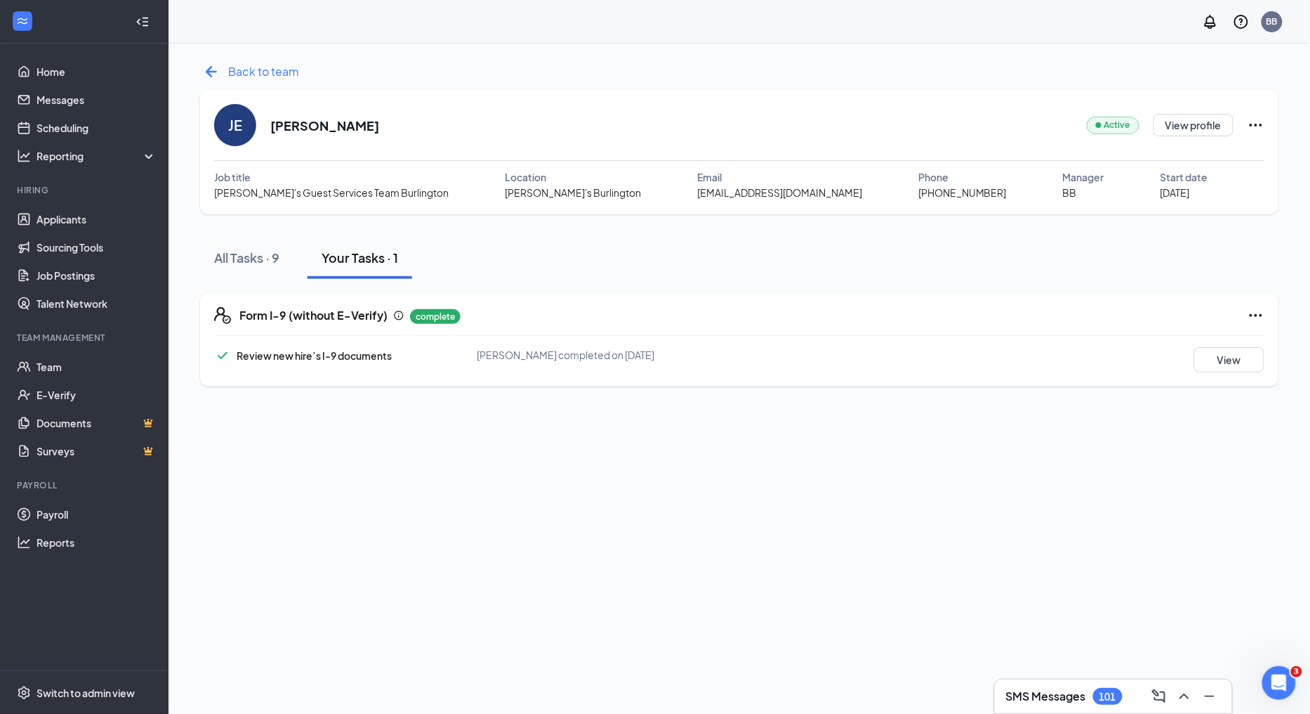
click at [216, 67] on icon "ArrowLeftNew" at bounding box center [211, 71] width 22 height 22
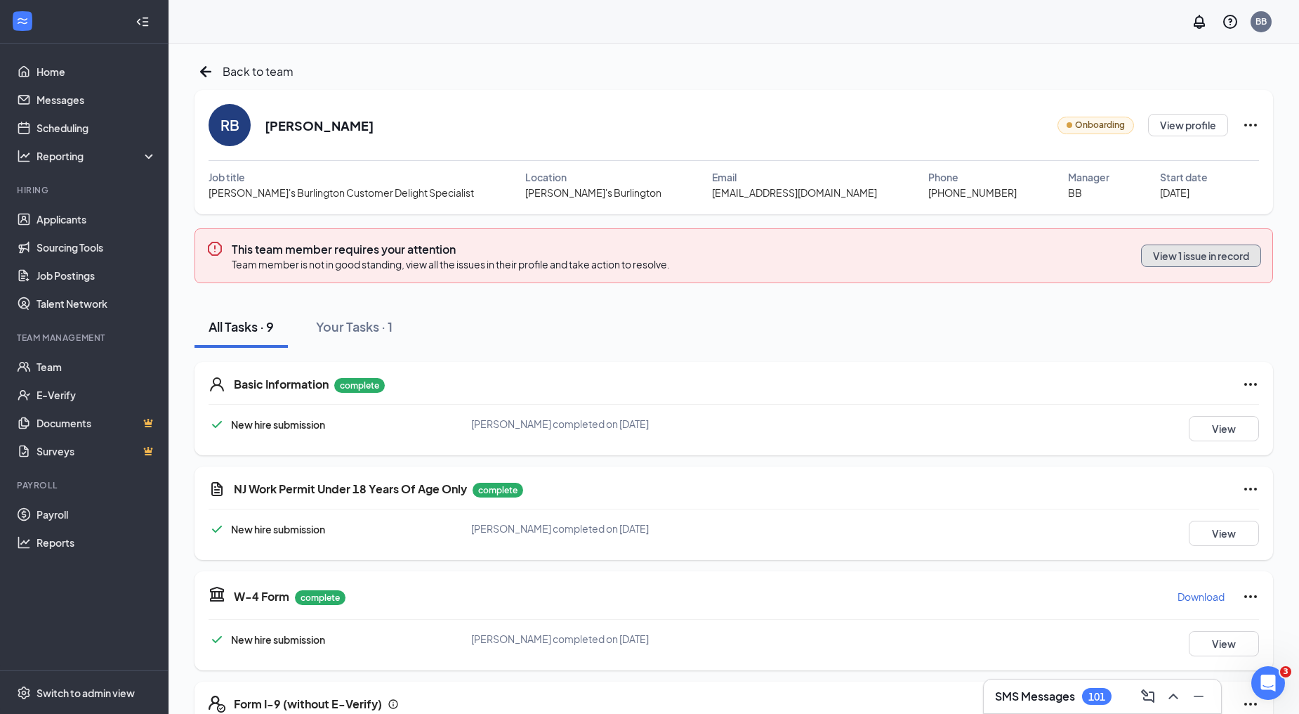
click at [1177, 256] on button "View 1 issue in record" at bounding box center [1201, 255] width 120 height 22
click at [346, 324] on div "Your Tasks · 1" at bounding box center [354, 326] width 77 height 18
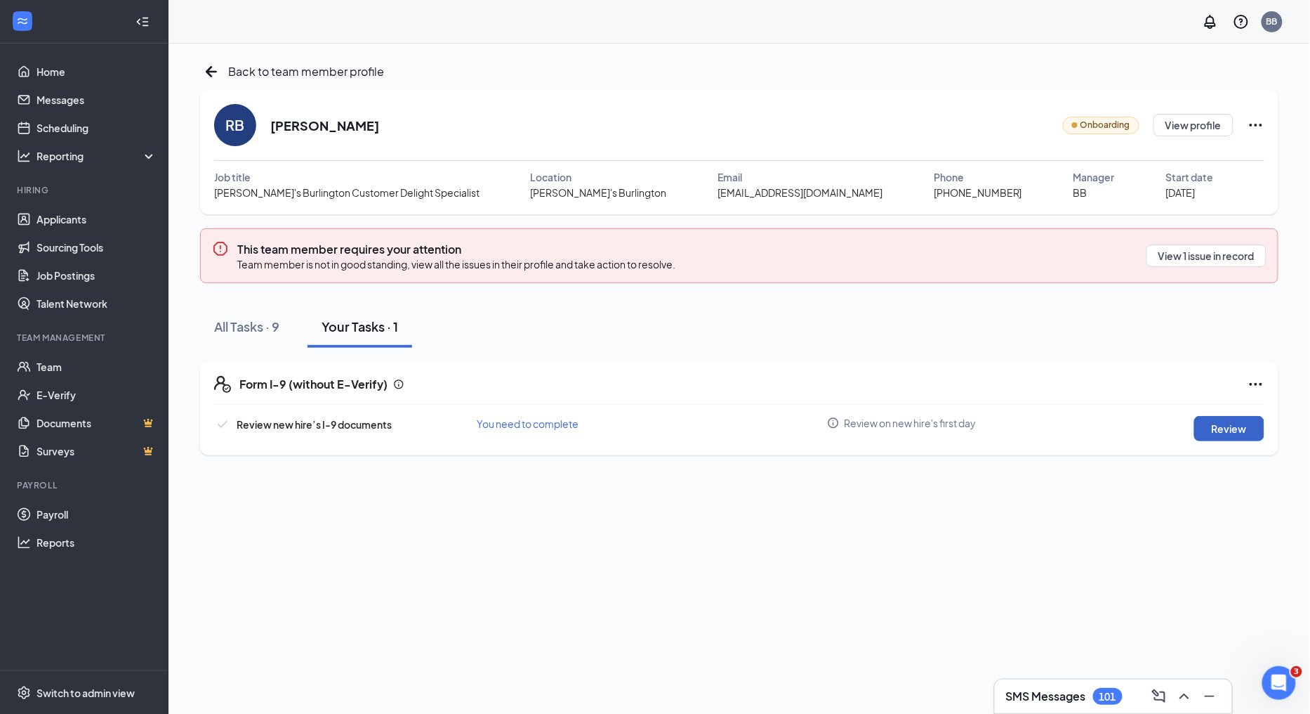
click at [1214, 423] on button "Review" at bounding box center [1230, 428] width 70 height 25
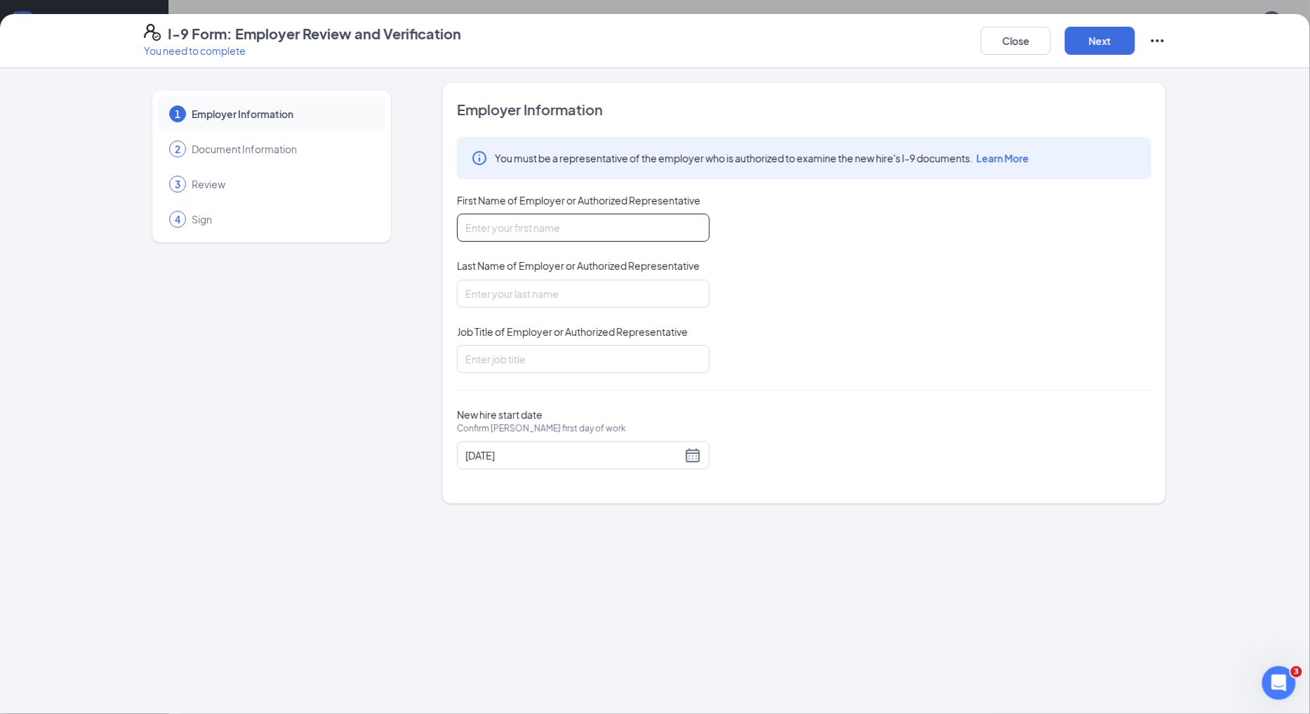
click at [574, 235] on input "First Name of Employer or Authorized Representative" at bounding box center [583, 227] width 253 height 28
type input "[PERSON_NAME]"
click at [553, 349] on input "Job Title of Employer or Authorized Representative" at bounding box center [583, 359] width 253 height 28
type input "mgr"
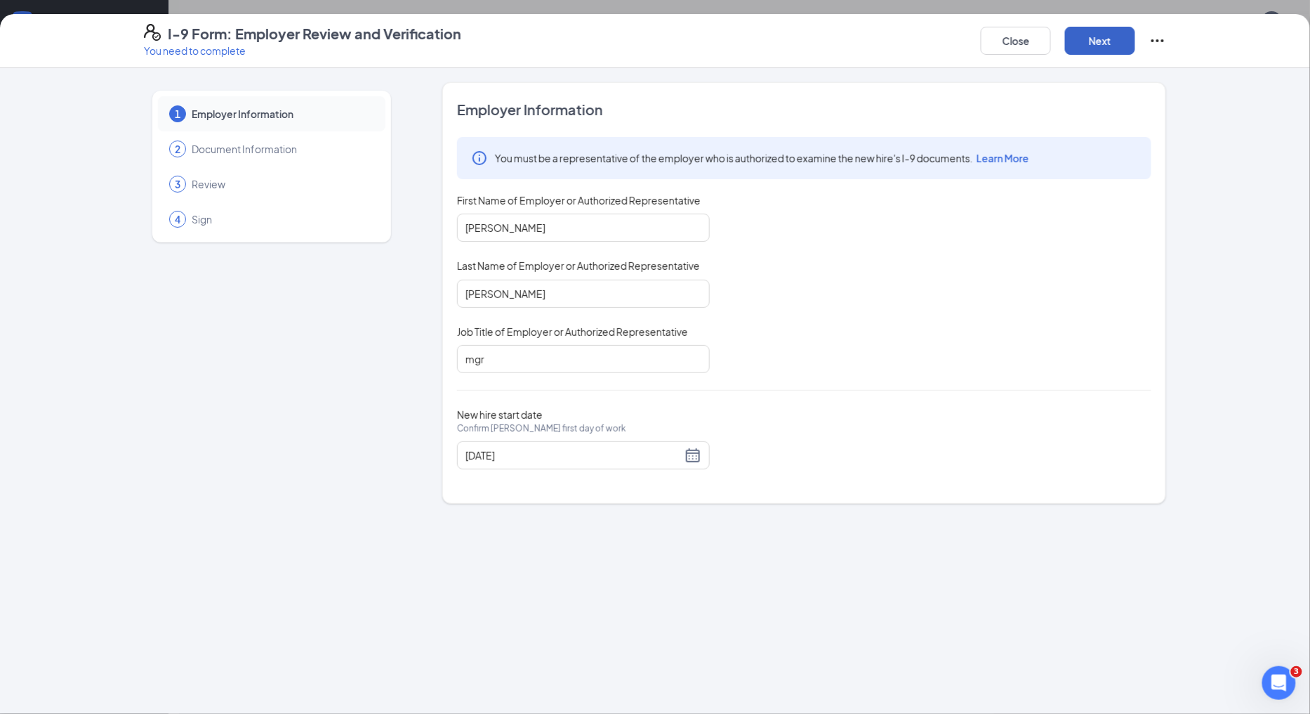
click at [1125, 40] on button "Next" at bounding box center [1100, 41] width 70 height 28
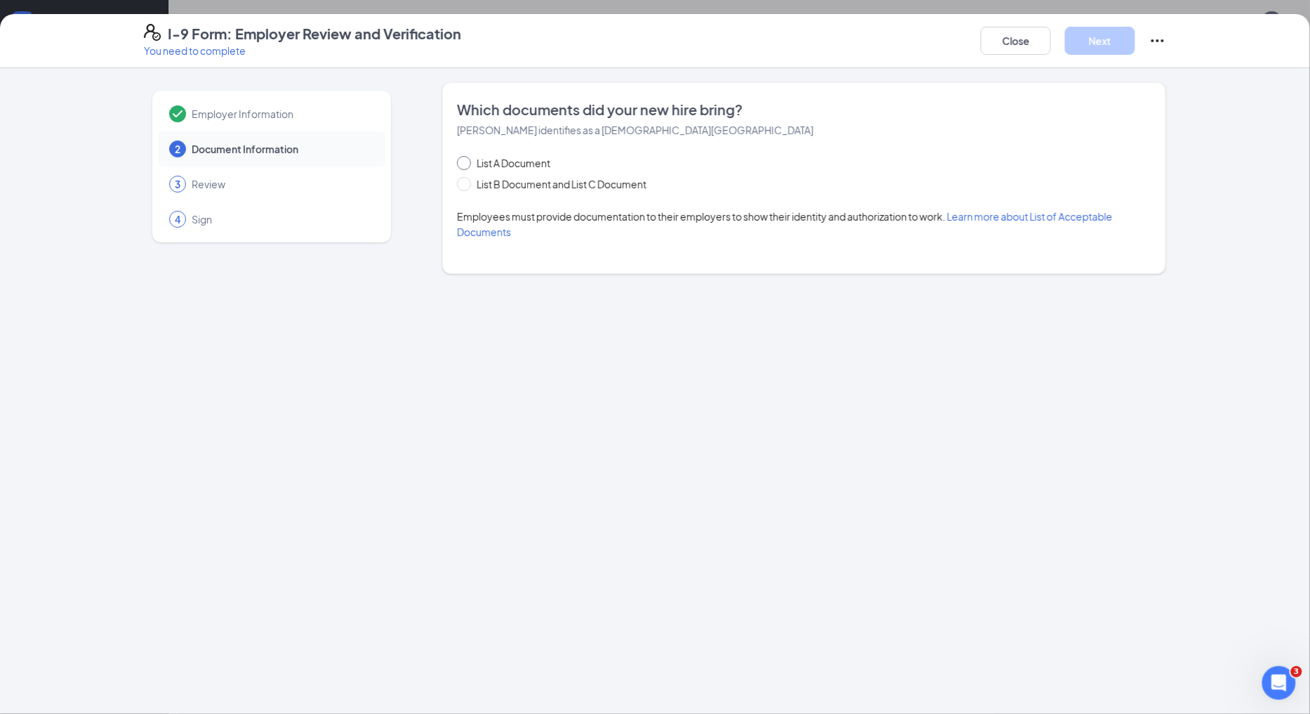
click at [464, 162] on input "List A Document" at bounding box center [462, 161] width 10 height 10
radio input "true"
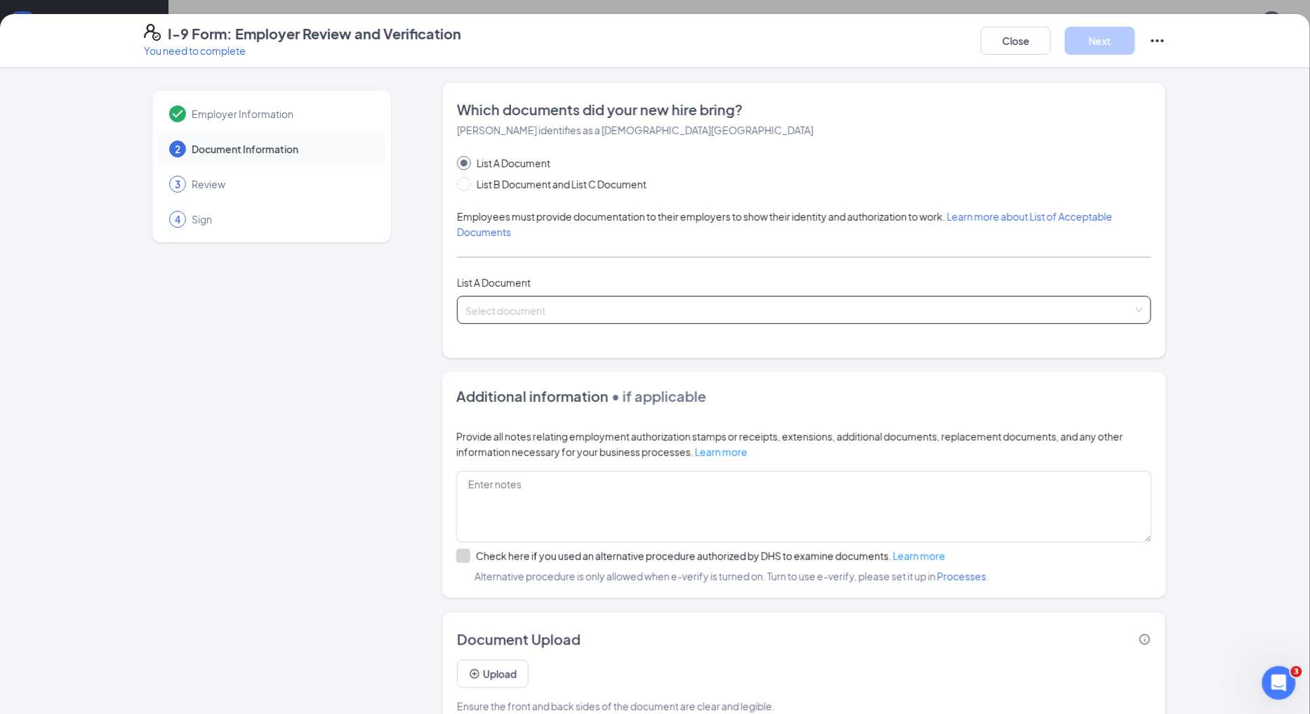
click at [538, 306] on input "search" at bounding box center [800, 306] width 668 height 21
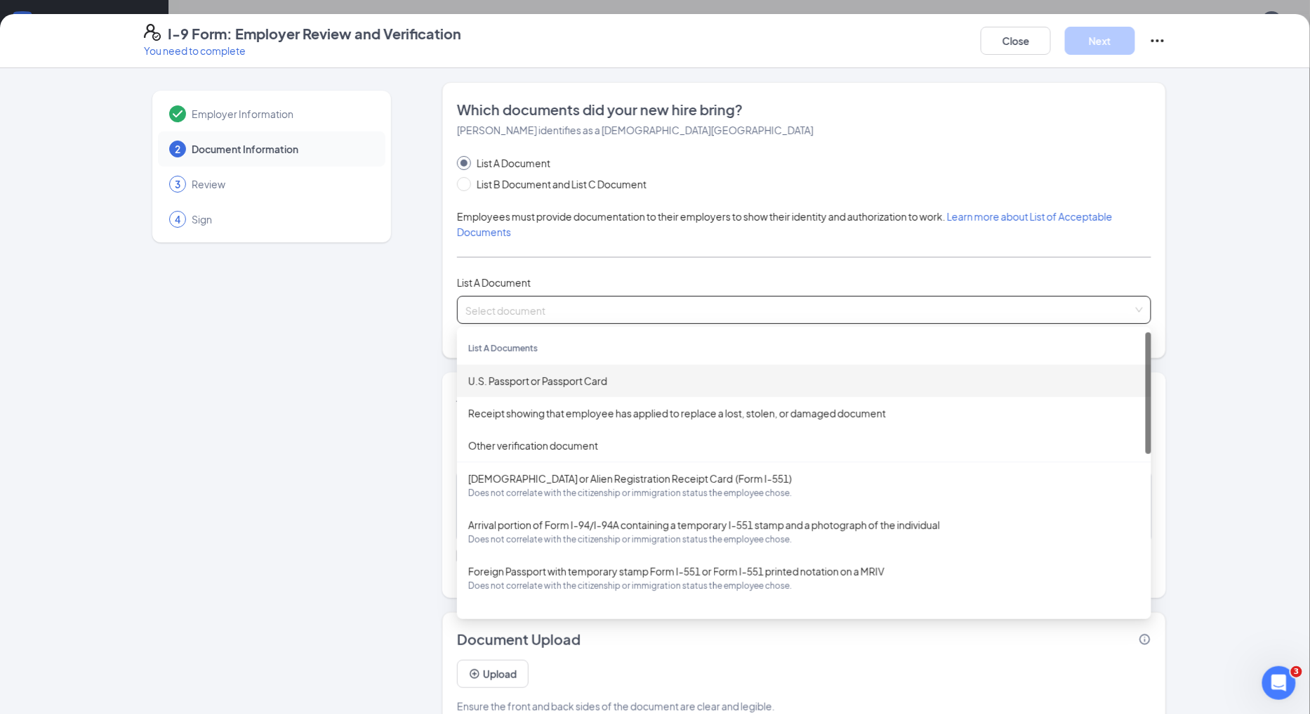
click at [535, 379] on div "U.S. Passport or Passport Card" at bounding box center [804, 380] width 672 height 15
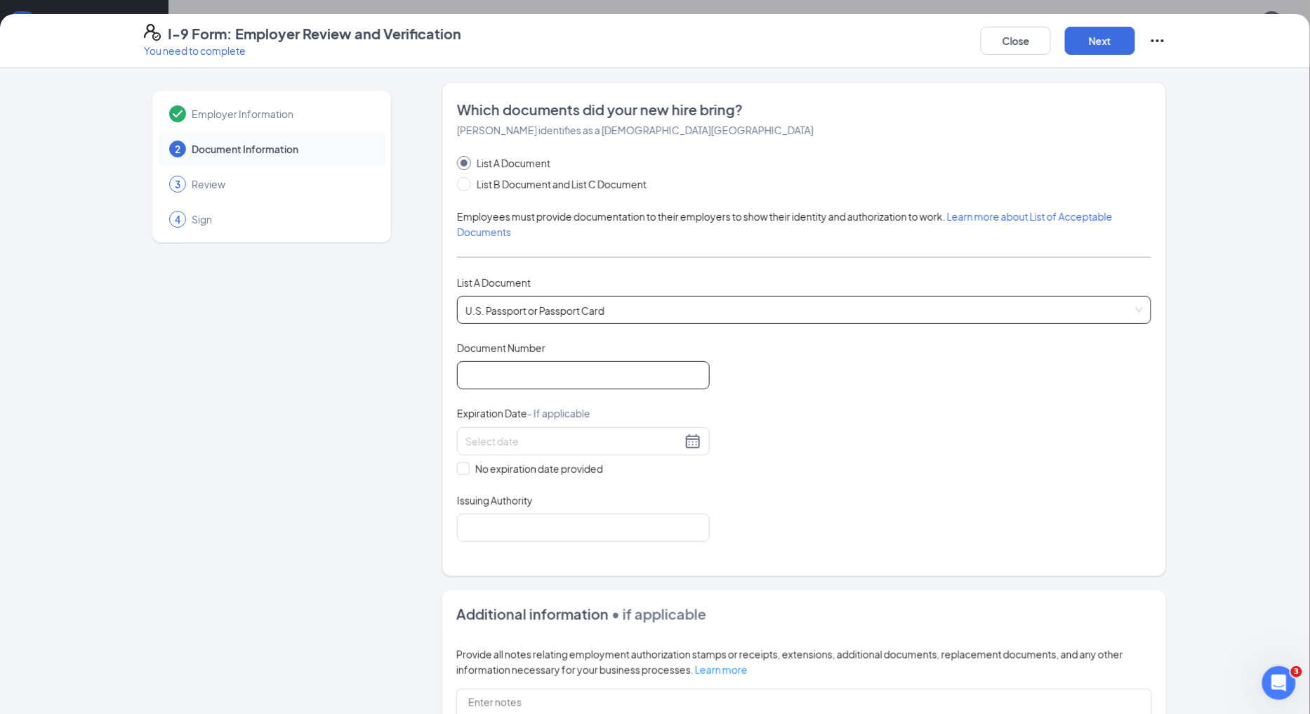
click at [529, 369] on input "Document Number" at bounding box center [583, 375] width 253 height 28
type input "a62633263"
click at [499, 439] on input at bounding box center [574, 440] width 216 height 15
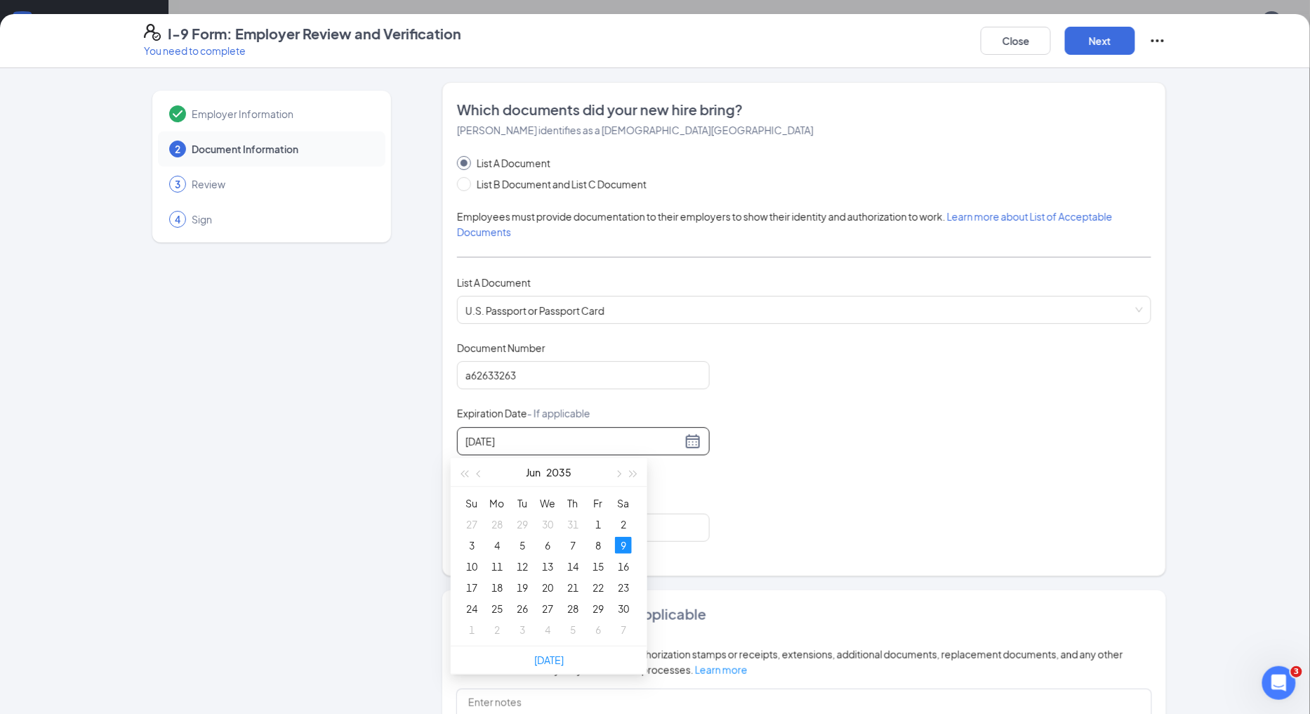
type input "06/09/2035"
click at [879, 481] on div "Document Title U.S. Passport or Passport Card Document Number a62633263 Expirat…" at bounding box center [804, 441] width 695 height 201
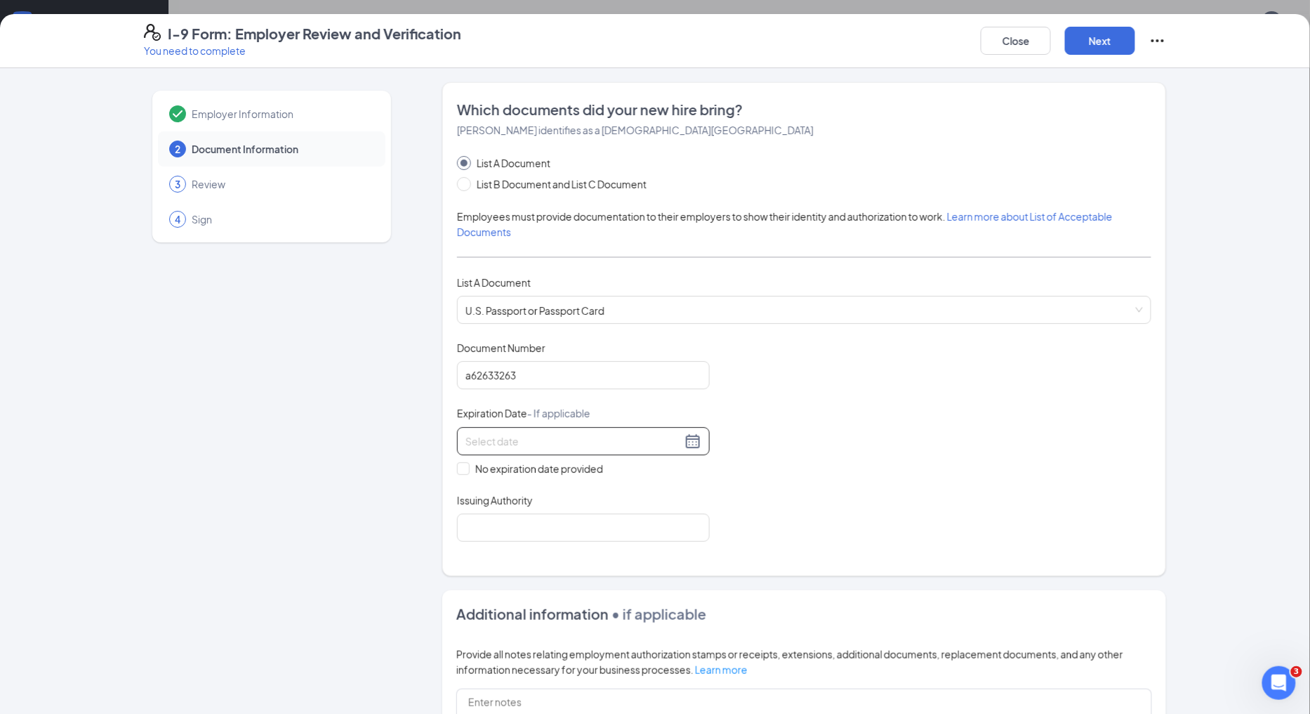
click at [578, 440] on input at bounding box center [574, 440] width 216 height 15
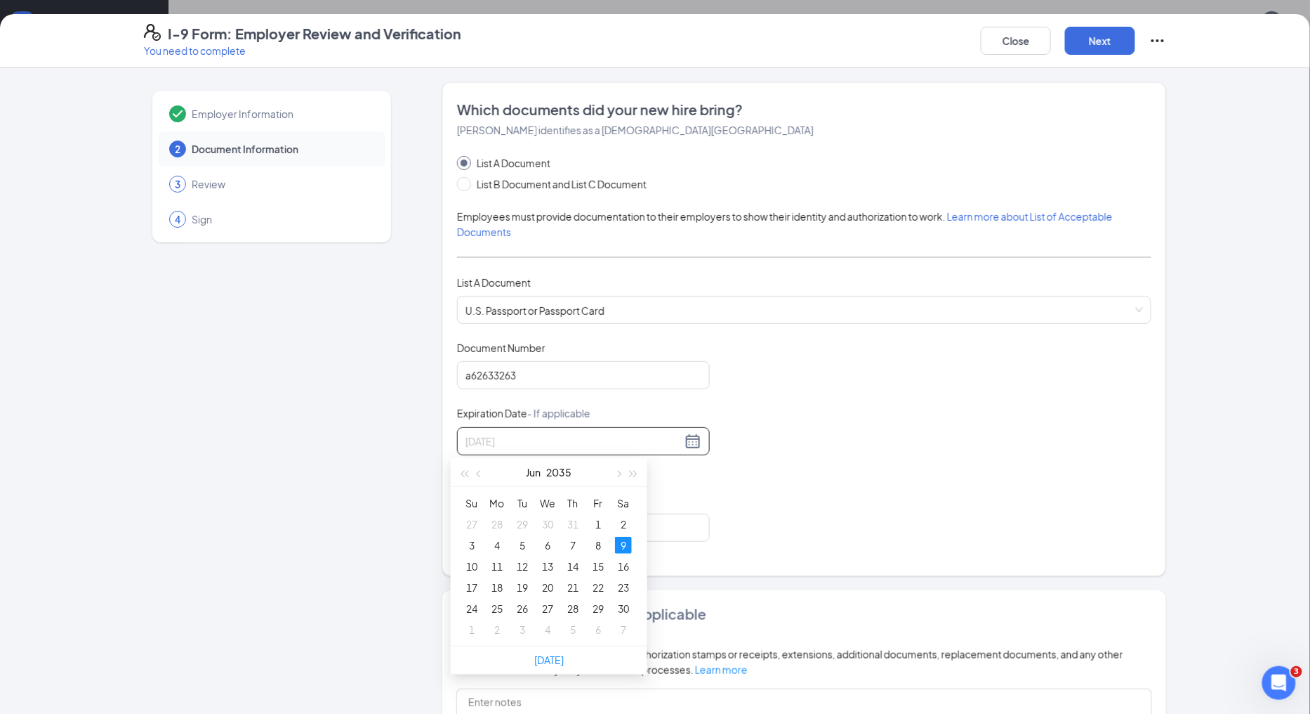
click at [626, 542] on div "9" at bounding box center [623, 545] width 17 height 17
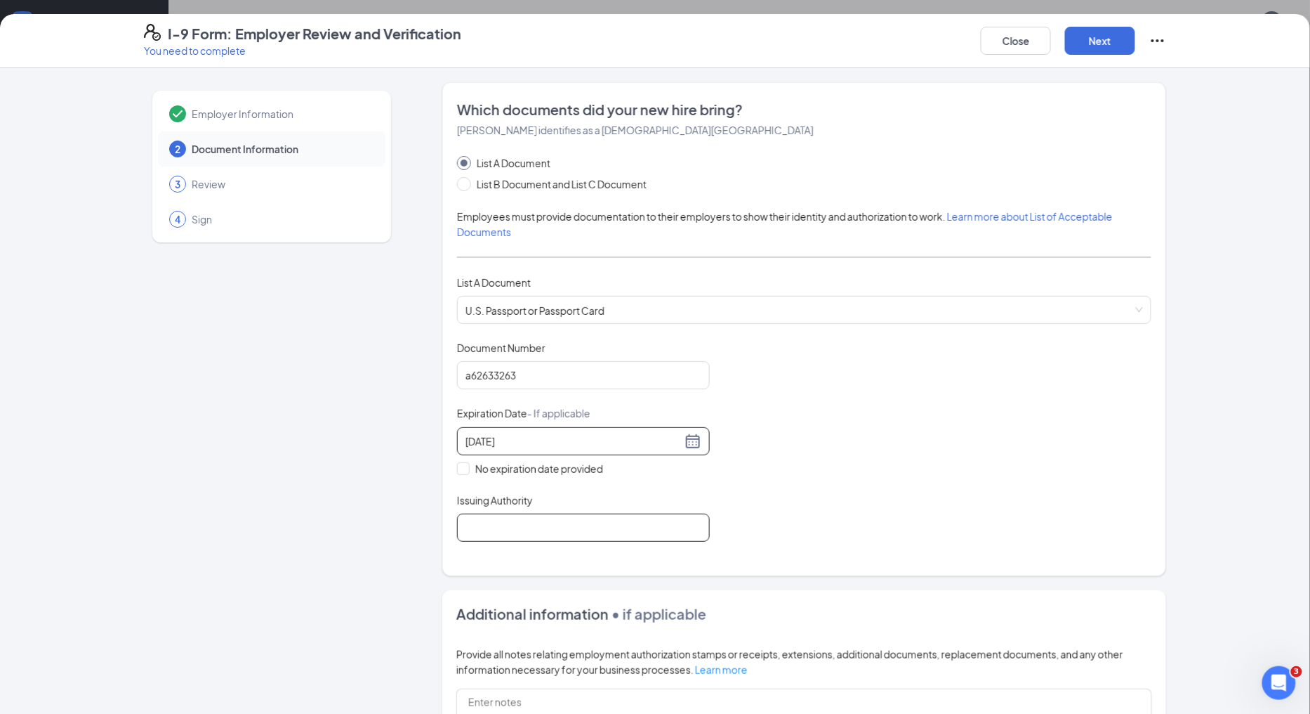
type input "06/09/2035"
click at [615, 527] on input "Issuing Authority" at bounding box center [583, 527] width 253 height 28
type input "United States"
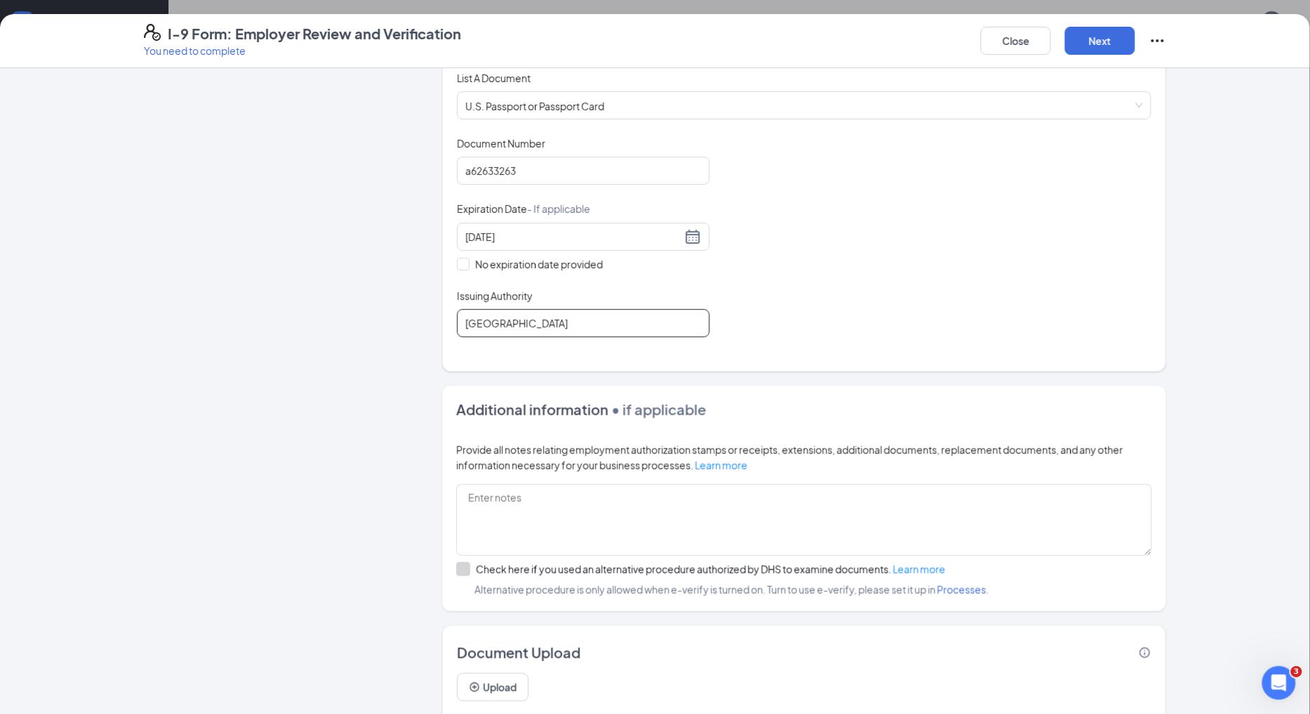
scroll to position [249, 0]
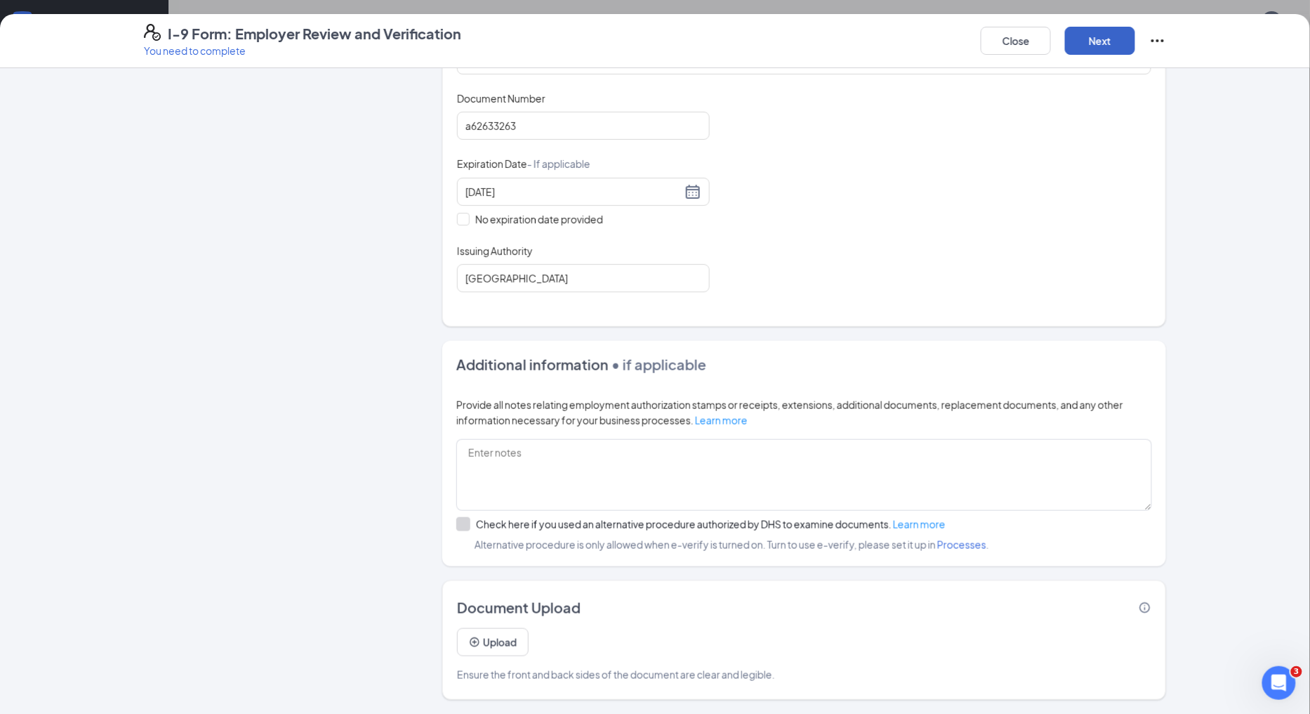
click at [1112, 29] on button "Next" at bounding box center [1100, 41] width 70 height 28
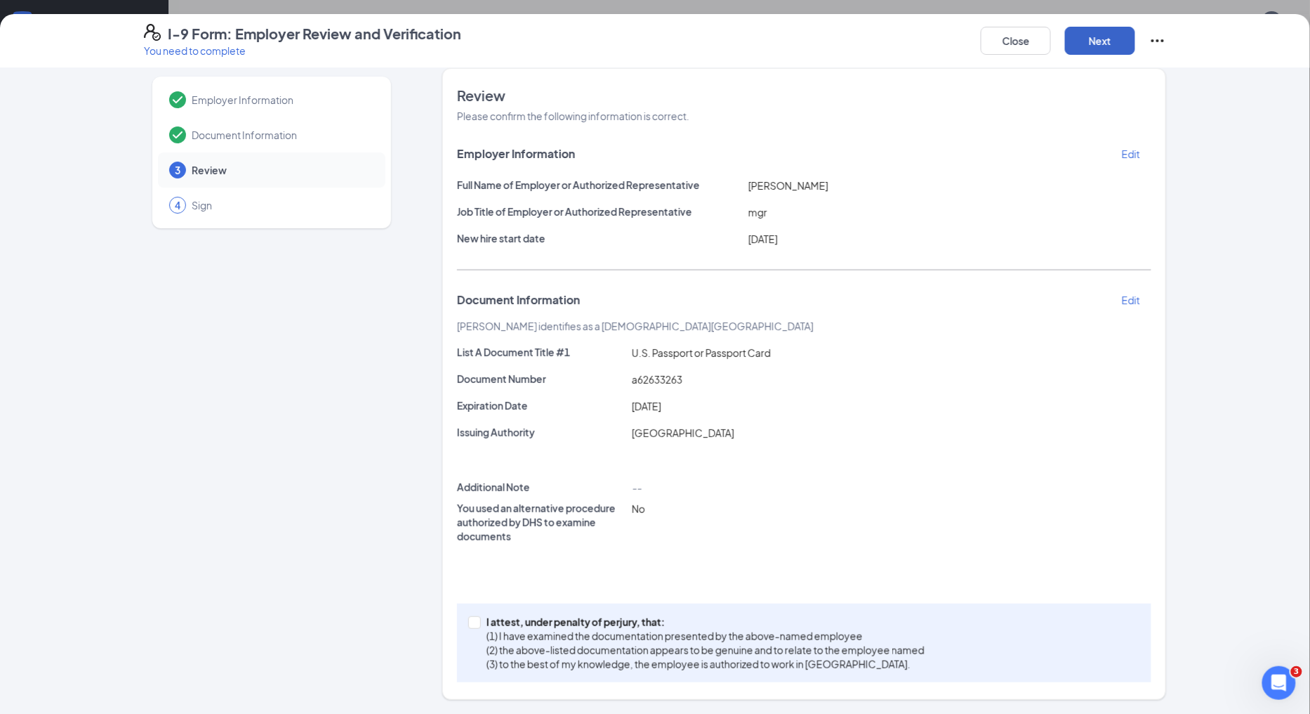
scroll to position [13, 0]
click at [468, 620] on input "I attest, under penalty of [PERSON_NAME], that: (1) I have examined the documen…" at bounding box center [473, 622] width 10 height 10
checkbox input "true"
click at [1098, 36] on button "Next" at bounding box center [1100, 41] width 70 height 28
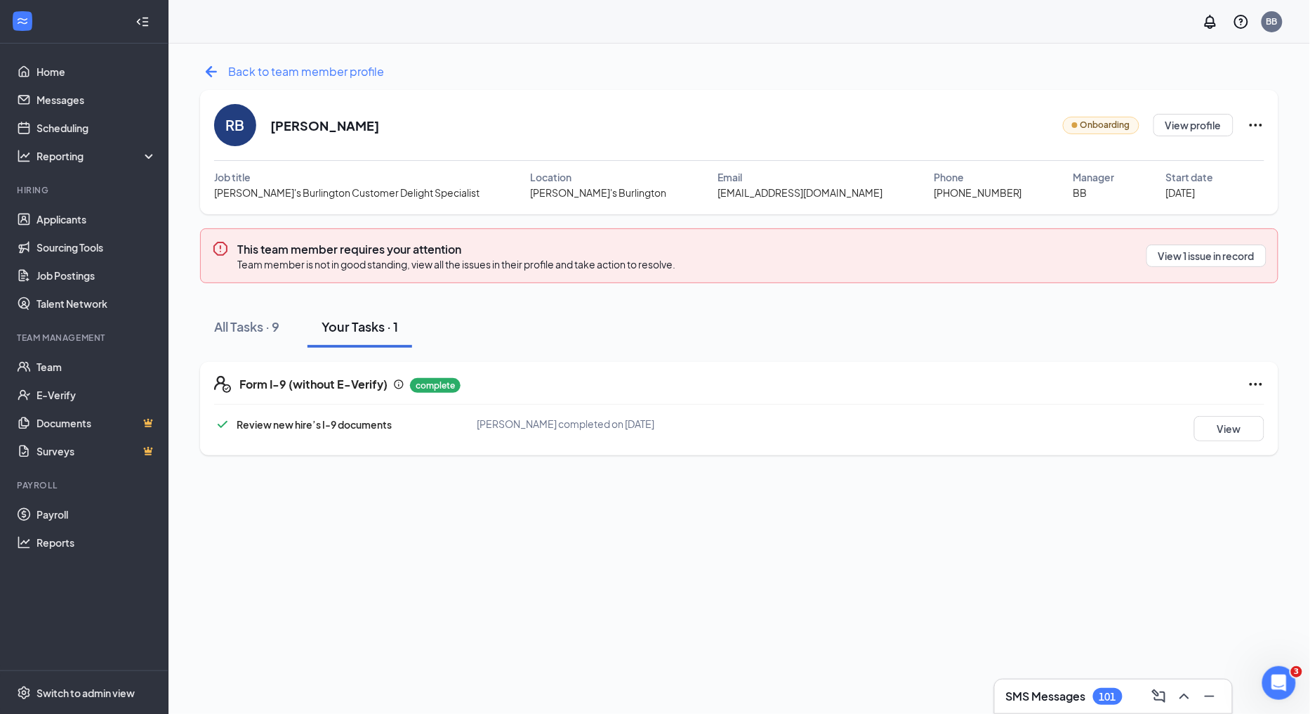
click at [207, 68] on icon "ArrowLeftNew" at bounding box center [211, 71] width 22 height 22
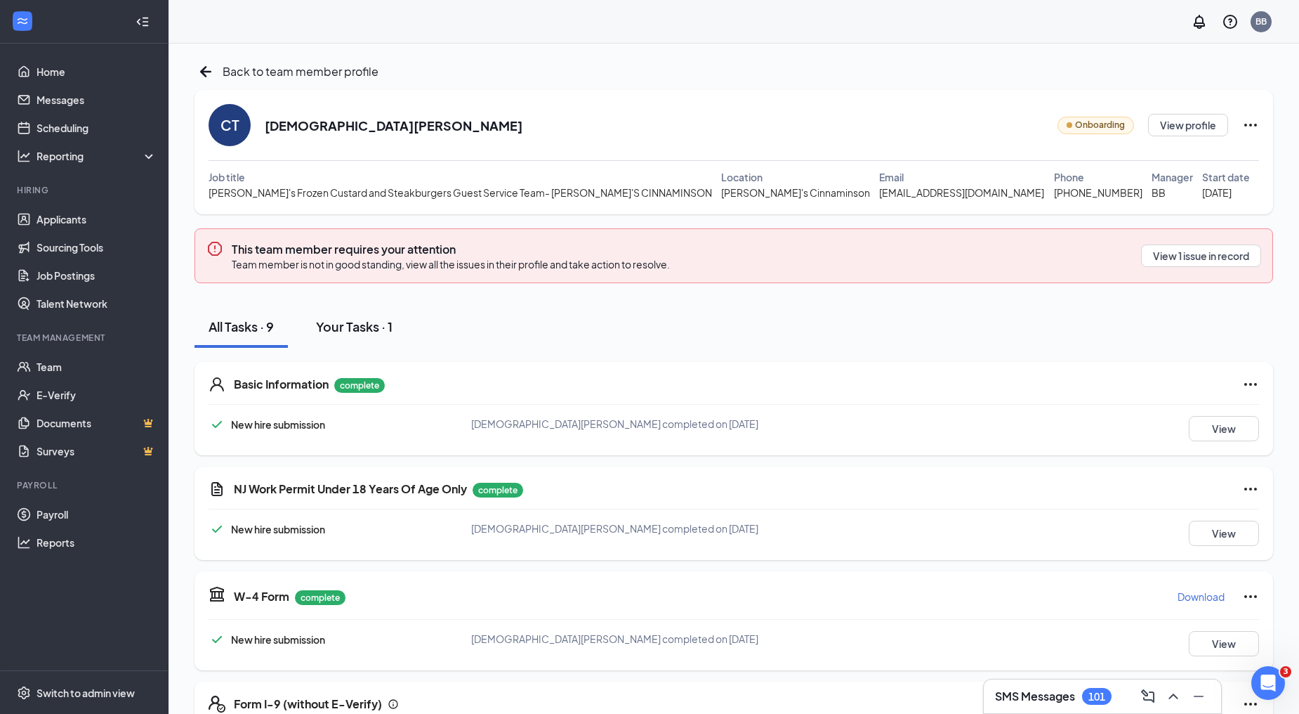
click at [354, 329] on div "Your Tasks · 1" at bounding box center [354, 326] width 77 height 18
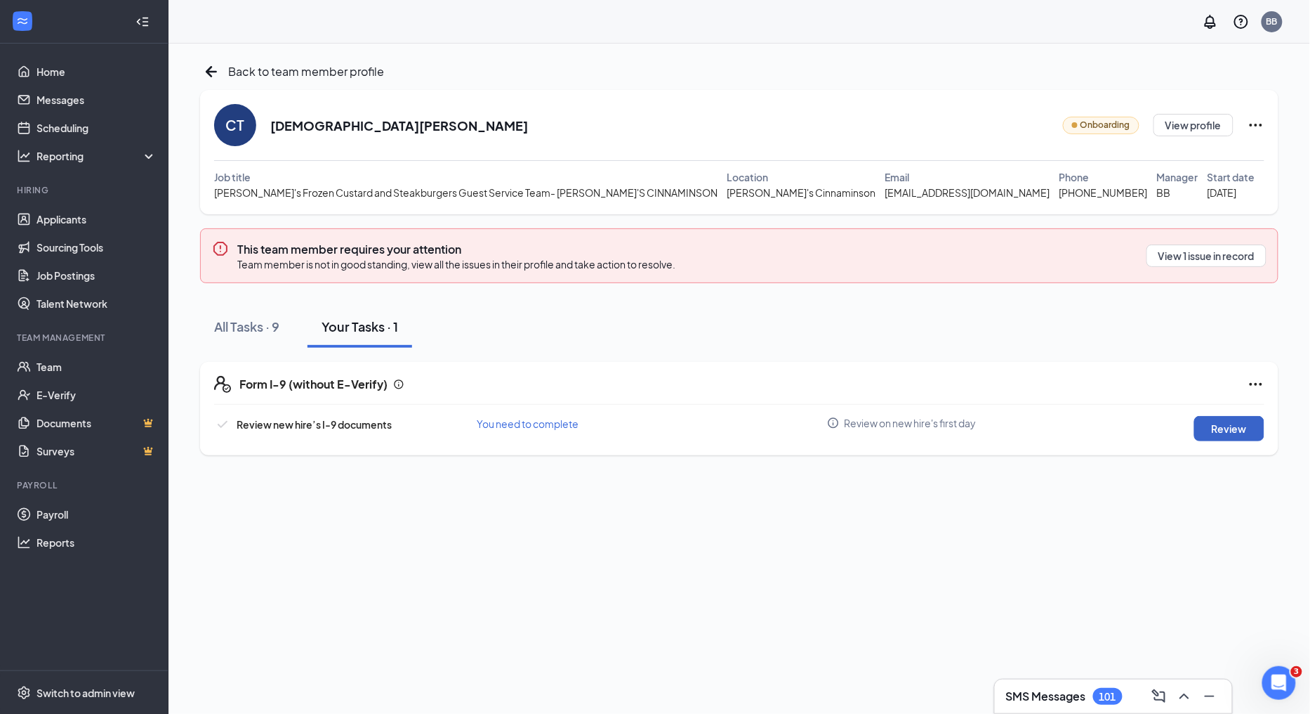
click at [1209, 423] on button "Review" at bounding box center [1230, 428] width 70 height 25
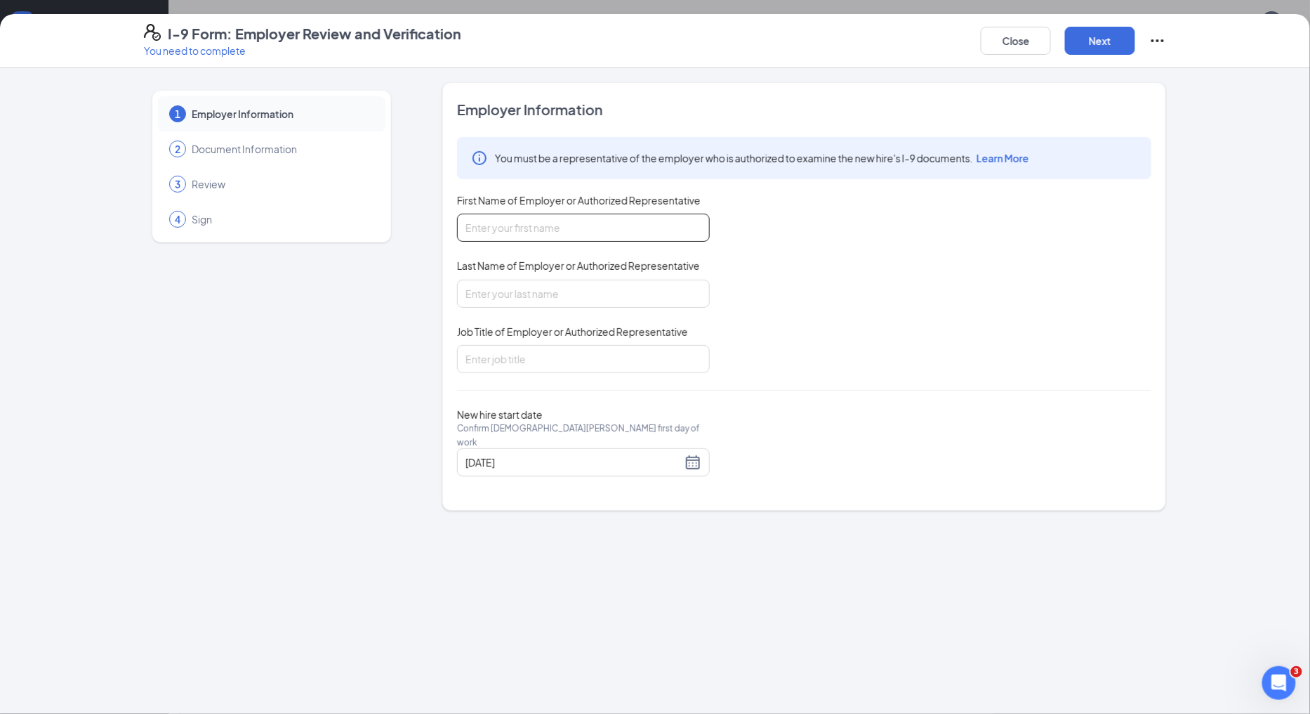
click at [619, 228] on input "First Name of Employer or Authorized Representative" at bounding box center [583, 227] width 253 height 28
type input "[PERSON_NAME]"
click at [549, 367] on input "Job Title of Employer or Authorized Representative" at bounding box center [583, 359] width 253 height 28
type input "mgr"
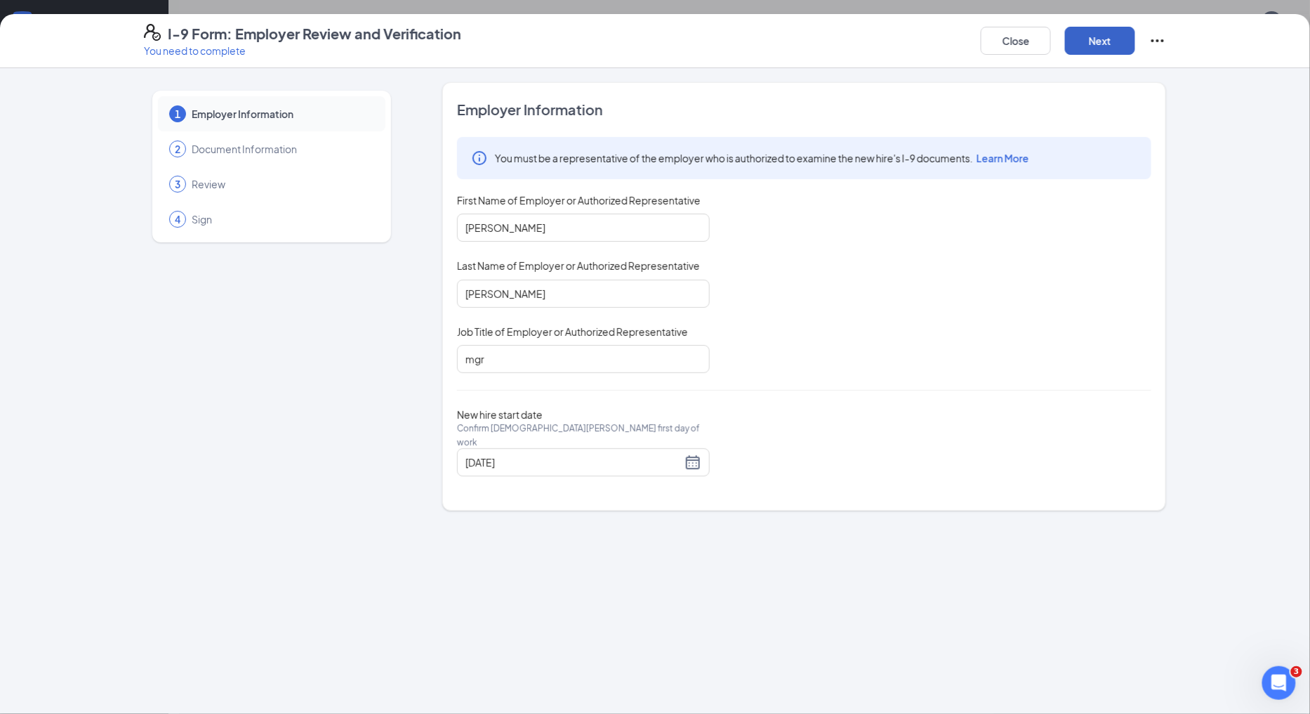
click at [1103, 41] on button "Next" at bounding box center [1100, 41] width 70 height 28
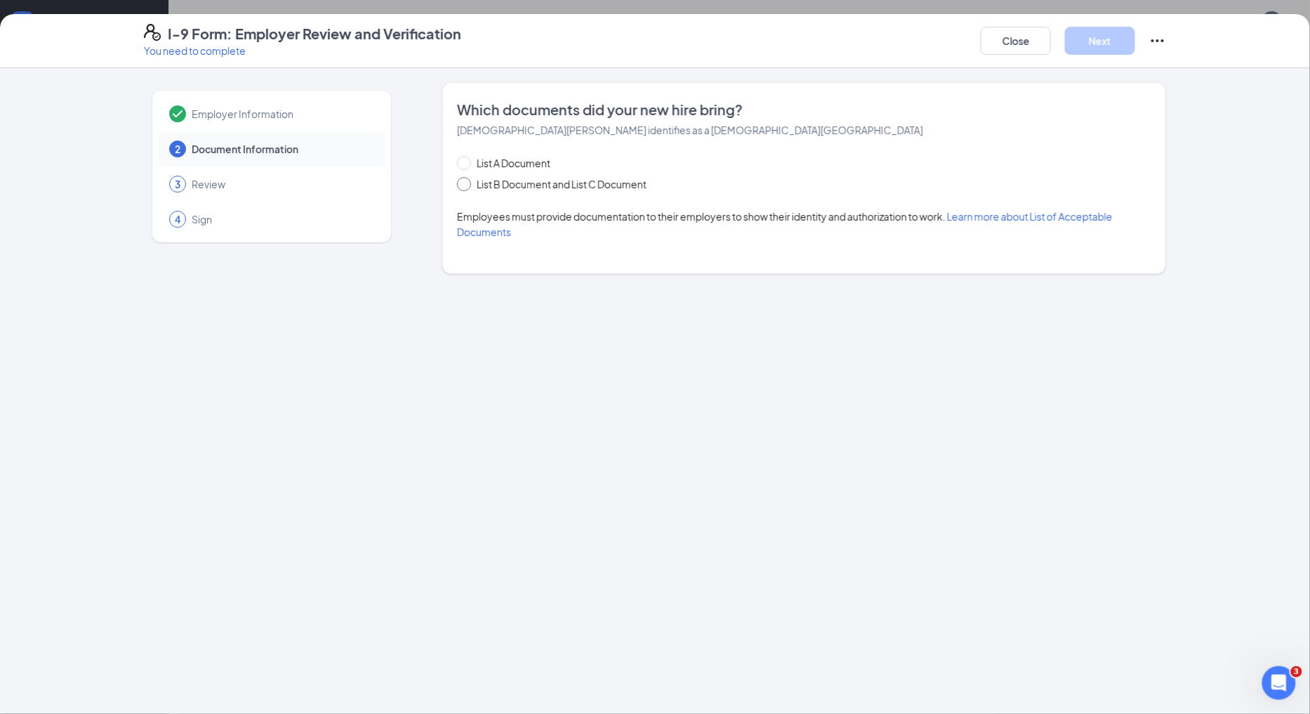
click at [467, 184] on span at bounding box center [464, 184] width 14 height 14
click at [467, 184] on input "List B Document and List C Document" at bounding box center [462, 182] width 10 height 10
radio input "true"
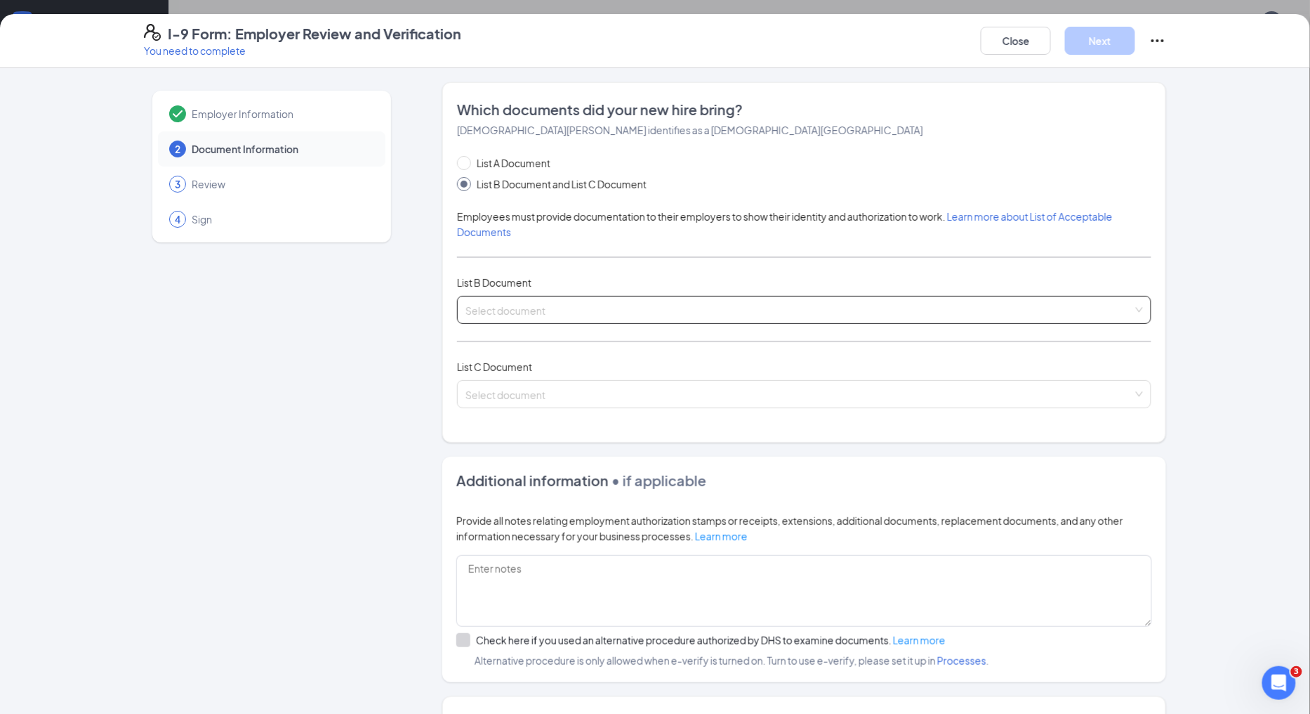
click at [564, 310] on input "search" at bounding box center [800, 306] width 668 height 21
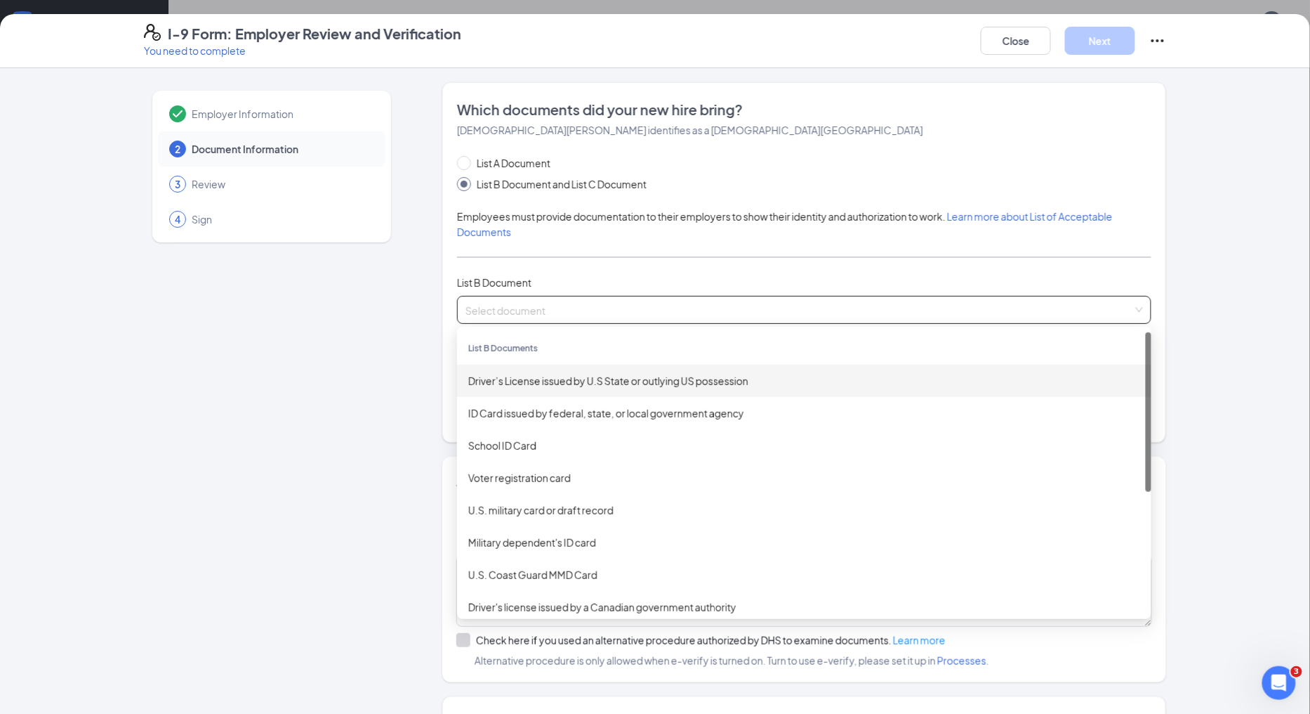
click at [593, 381] on div "Driver’s License issued by U.S State or outlying US possession" at bounding box center [804, 380] width 672 height 15
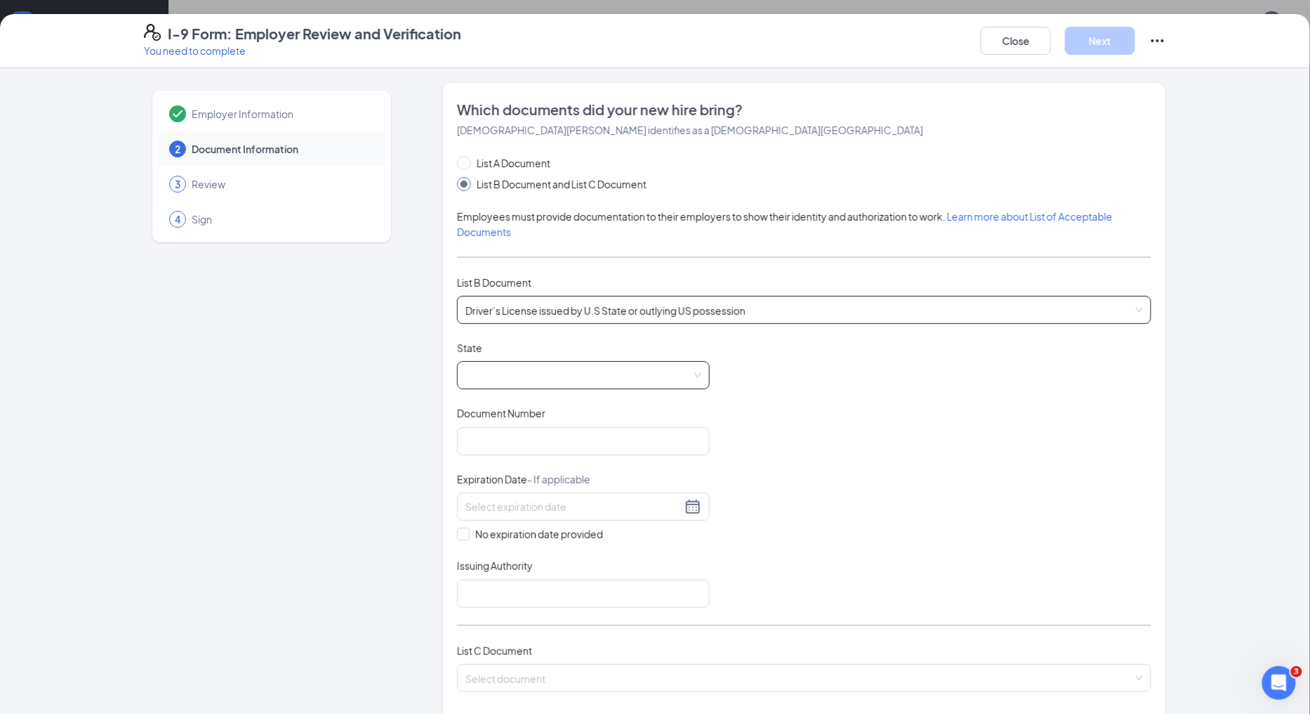
click at [614, 362] on span at bounding box center [584, 375] width 236 height 27
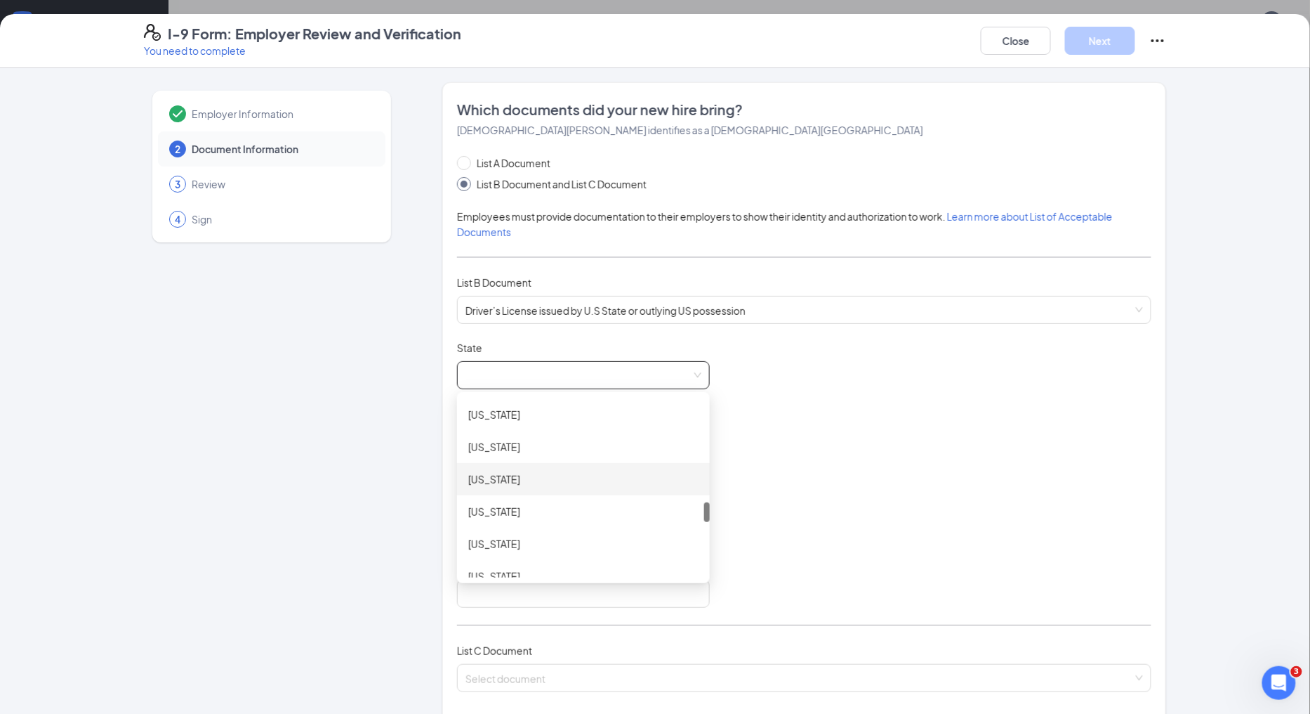
scroll to position [1014, 0]
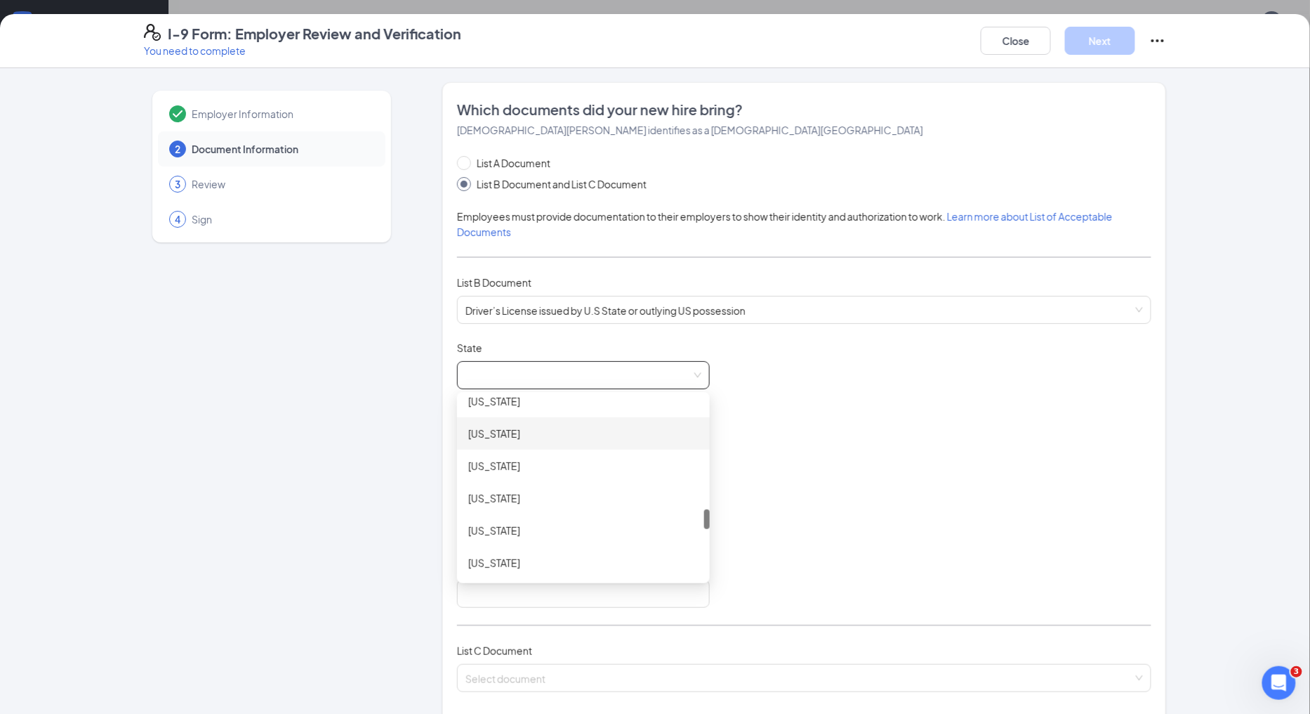
click at [504, 430] on div "New Jersey" at bounding box center [583, 433] width 230 height 15
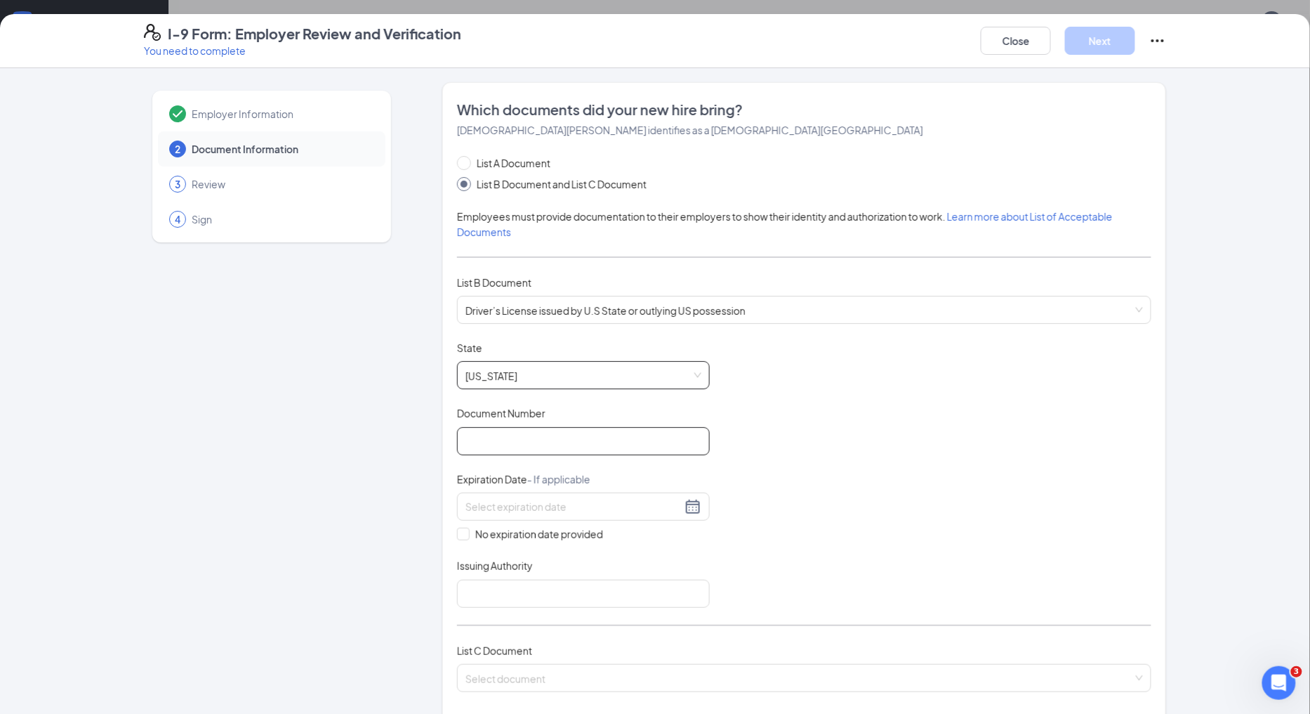
click at [508, 440] on input "Document Number" at bounding box center [583, 441] width 253 height 28
type input "t64831246107084"
click at [571, 504] on input at bounding box center [574, 506] width 216 height 15
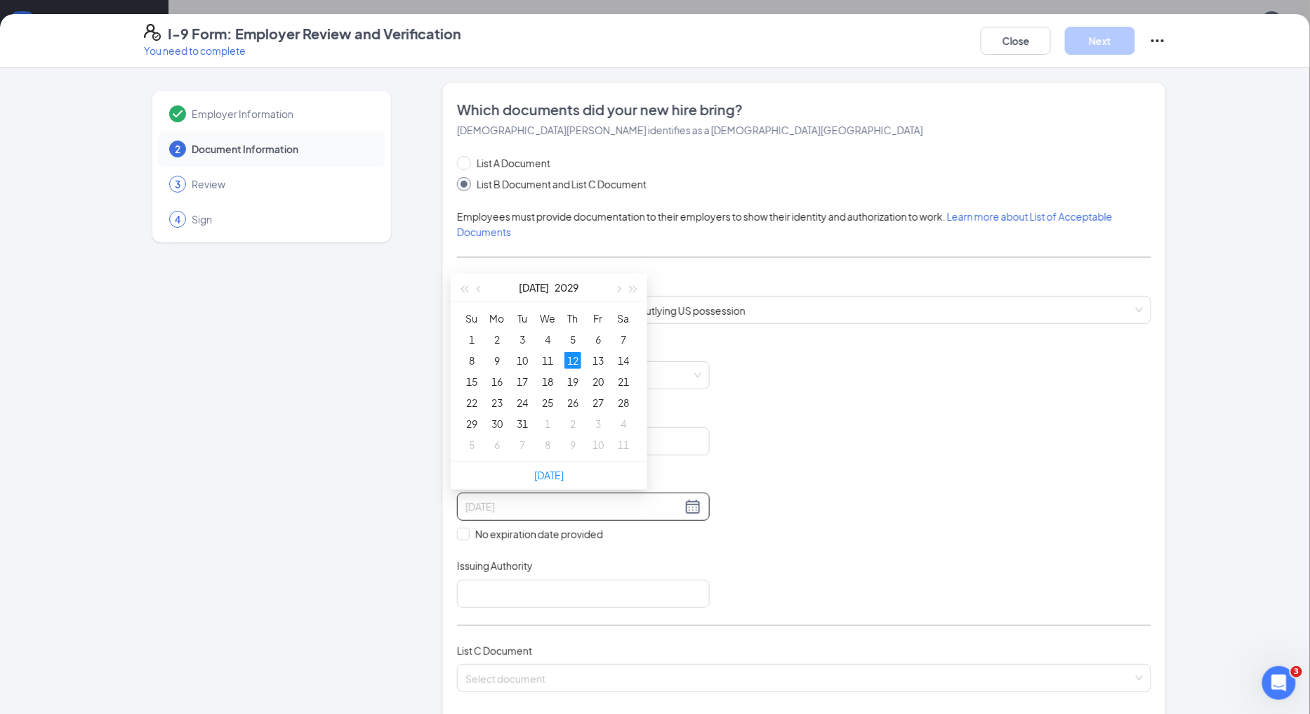
click at [569, 358] on div "12" at bounding box center [573, 360] width 17 height 17
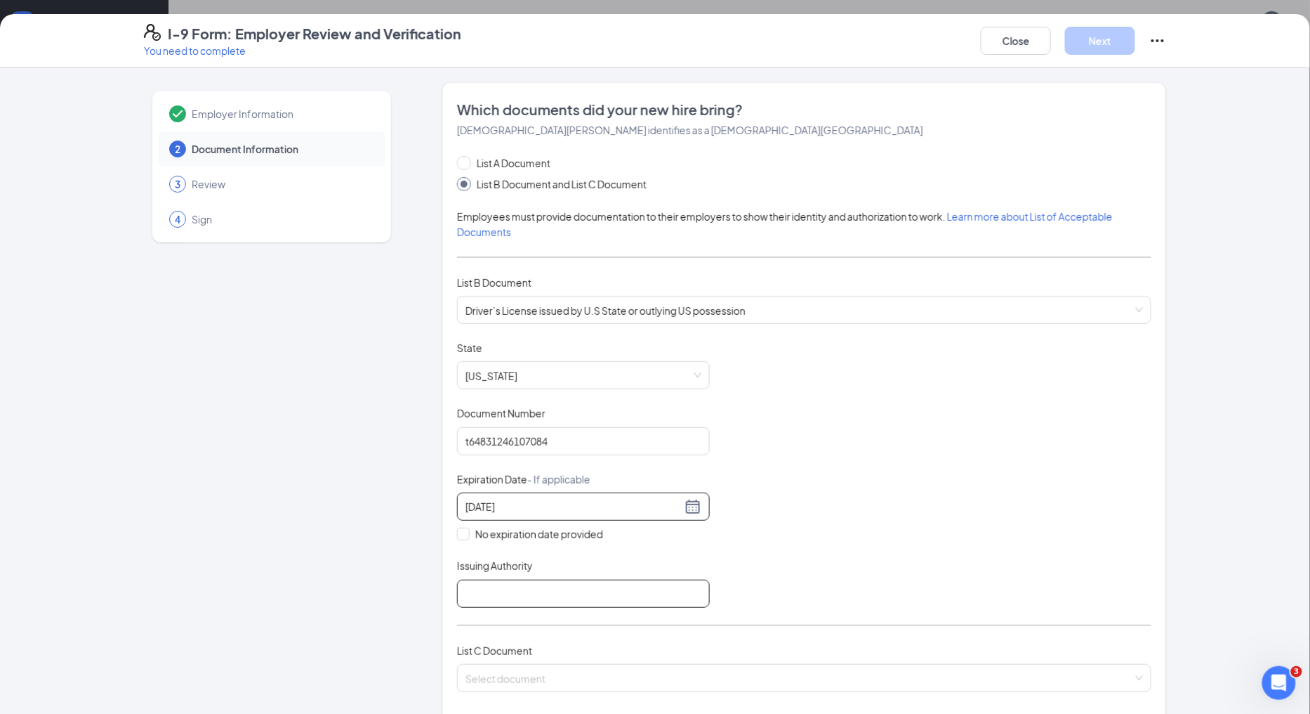
type input "07/12/2029"
click at [534, 587] on input "Issuing Authority" at bounding box center [583, 593] width 253 height 28
type input "NJ"
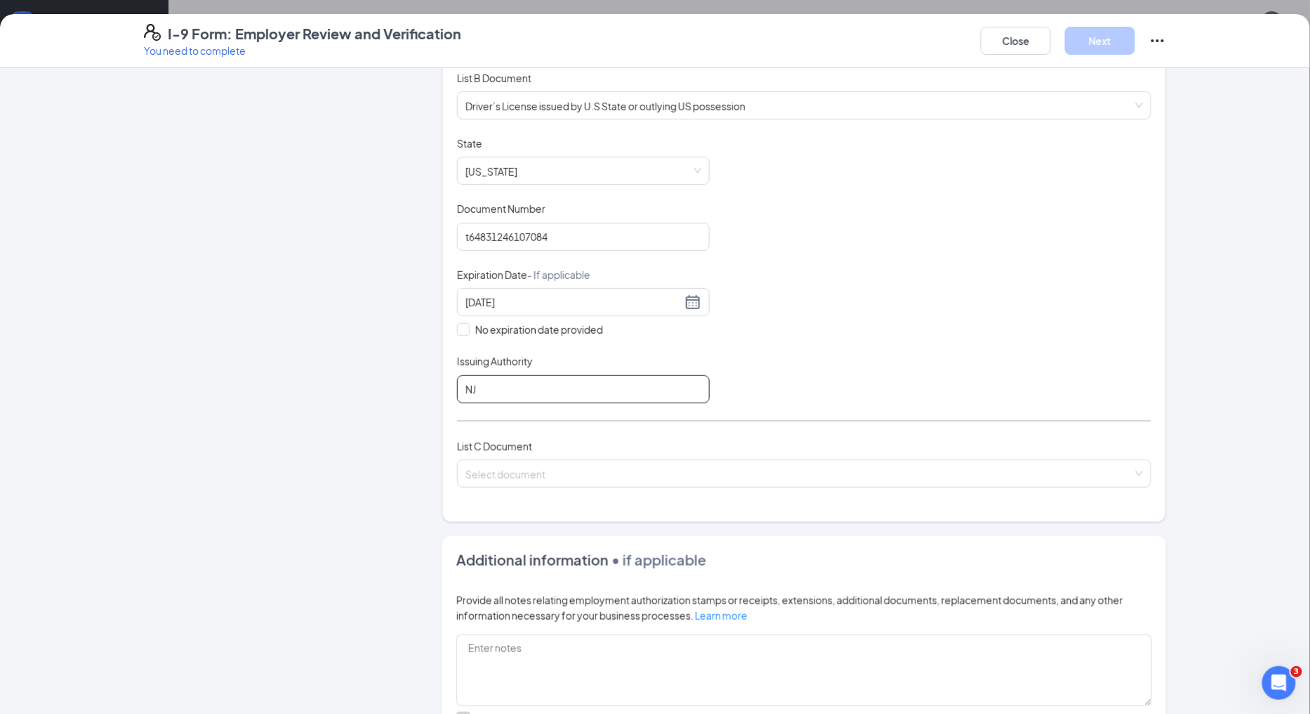
scroll to position [312, 0]
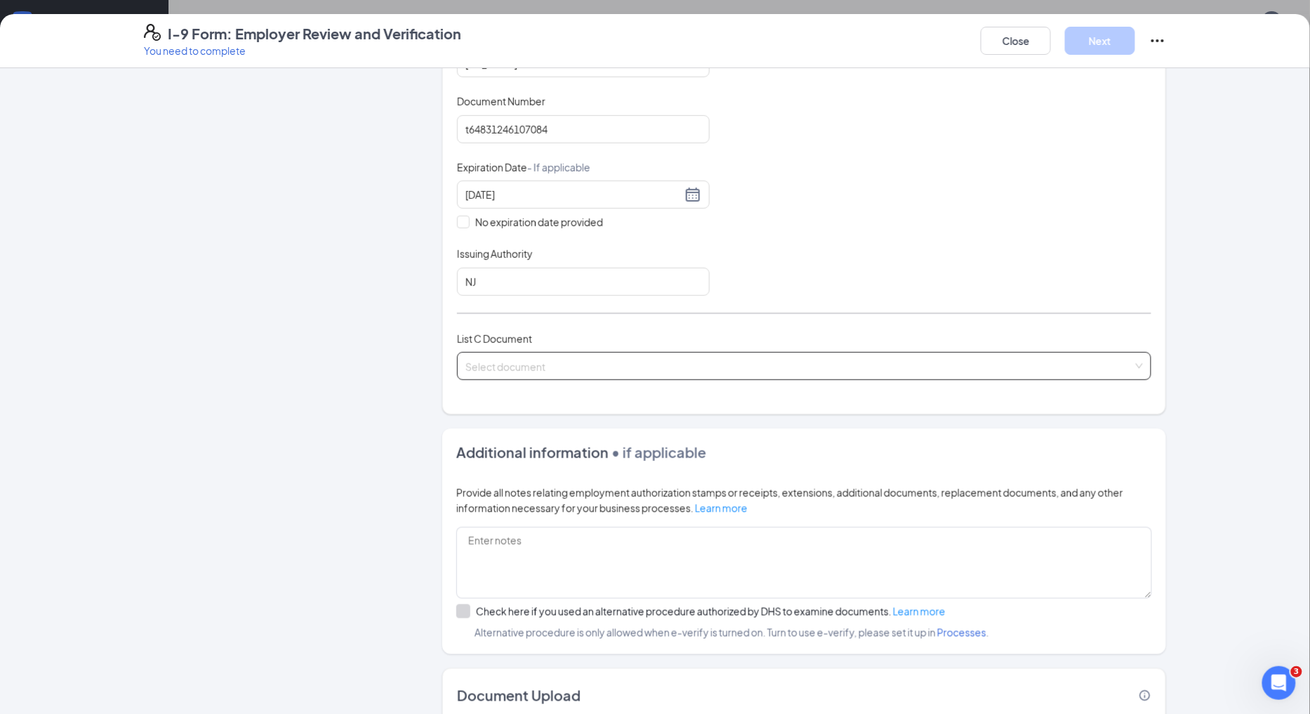
click at [646, 371] on input "search" at bounding box center [800, 363] width 668 height 21
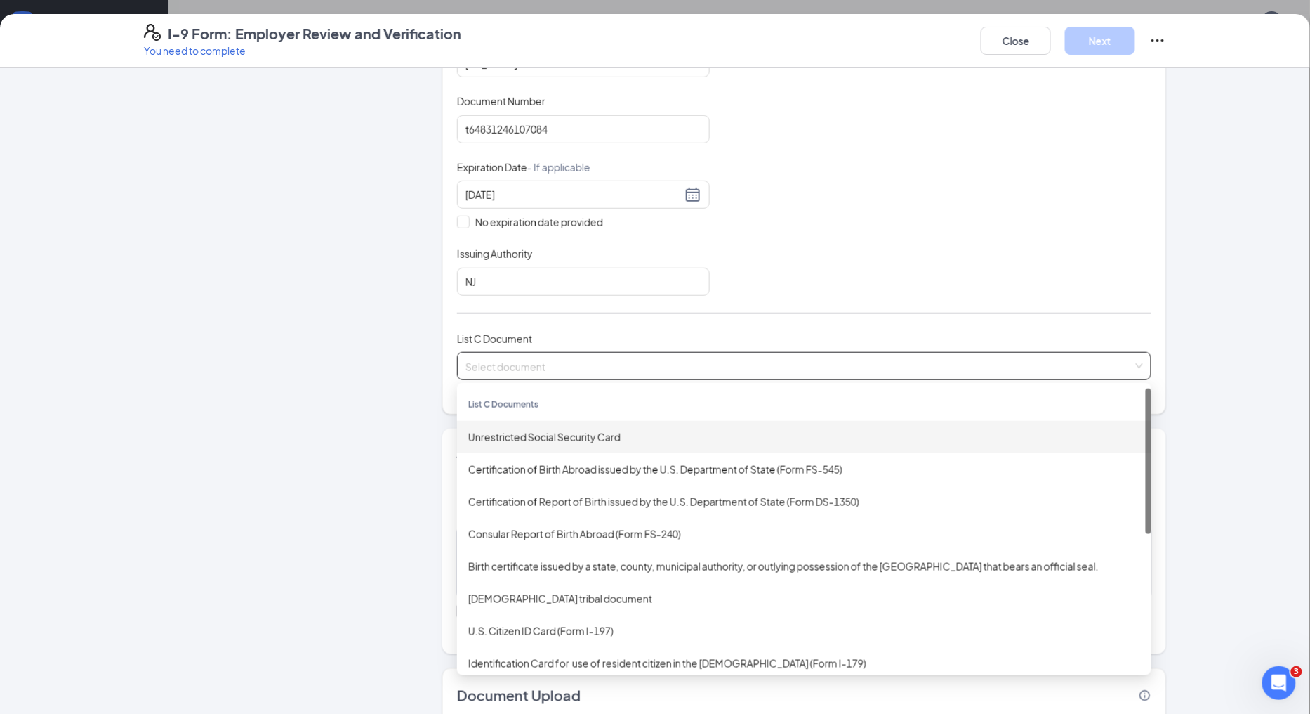
click at [588, 440] on div "Unrestricted Social Security Card" at bounding box center [804, 436] width 672 height 15
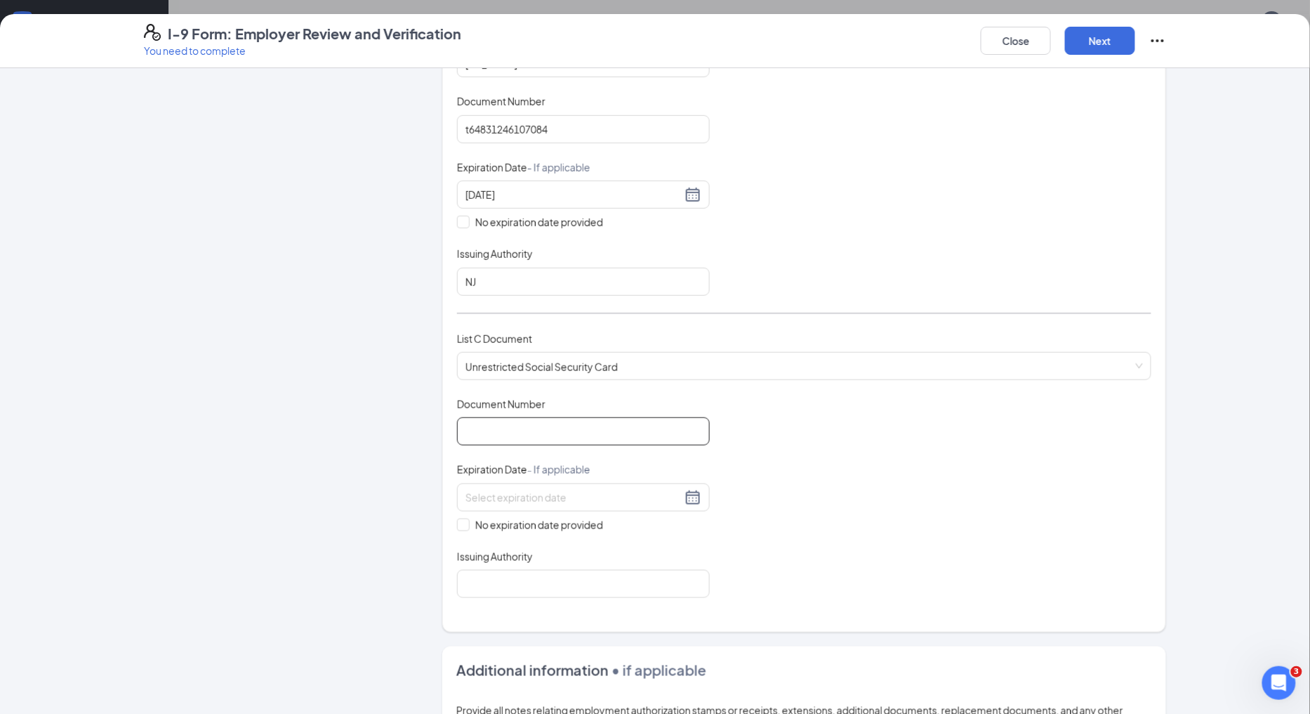
click at [530, 430] on input "Document Number" at bounding box center [583, 431] width 253 height 28
type input "135219771"
click at [457, 525] on input "No expiration date provided" at bounding box center [462, 523] width 10 height 10
checkbox input "true"
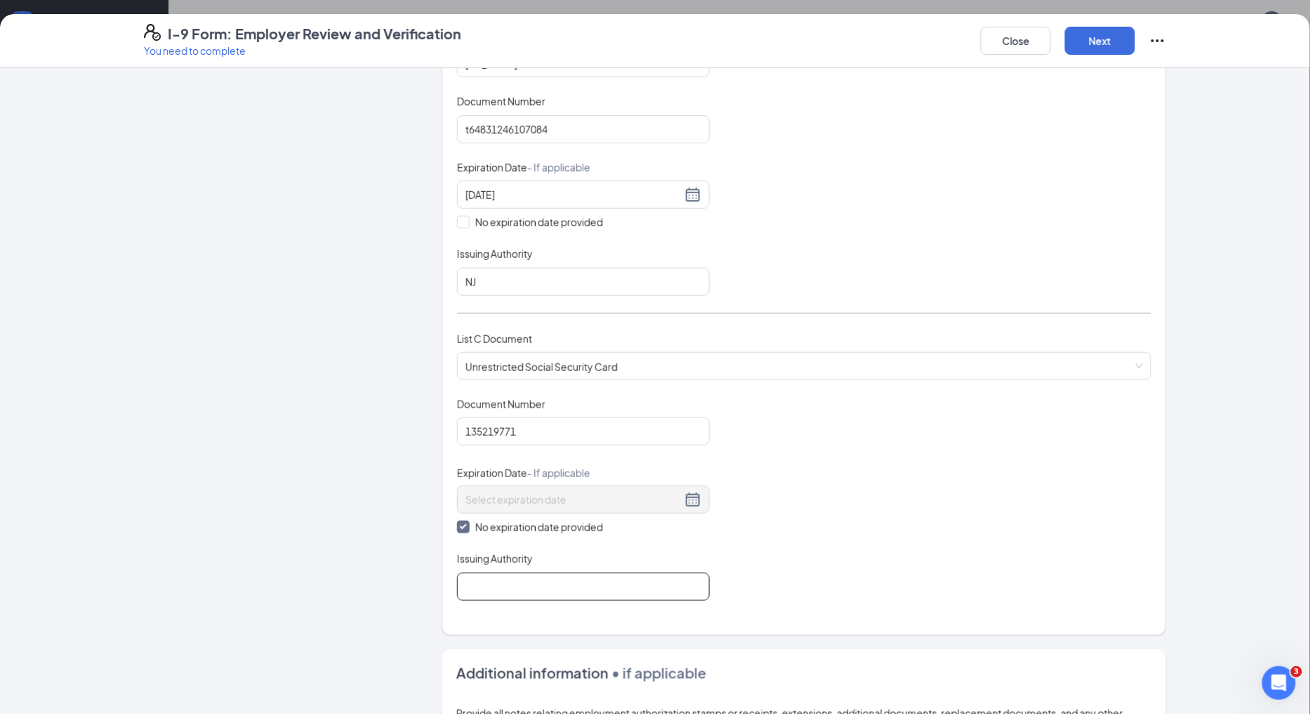
drag, startPoint x: 497, startPoint y: 577, endPoint x: 501, endPoint y: 584, distance: 8.6
click at [497, 578] on input "Issuing Authority" at bounding box center [583, 586] width 253 height 28
type input "Social Security Administration"
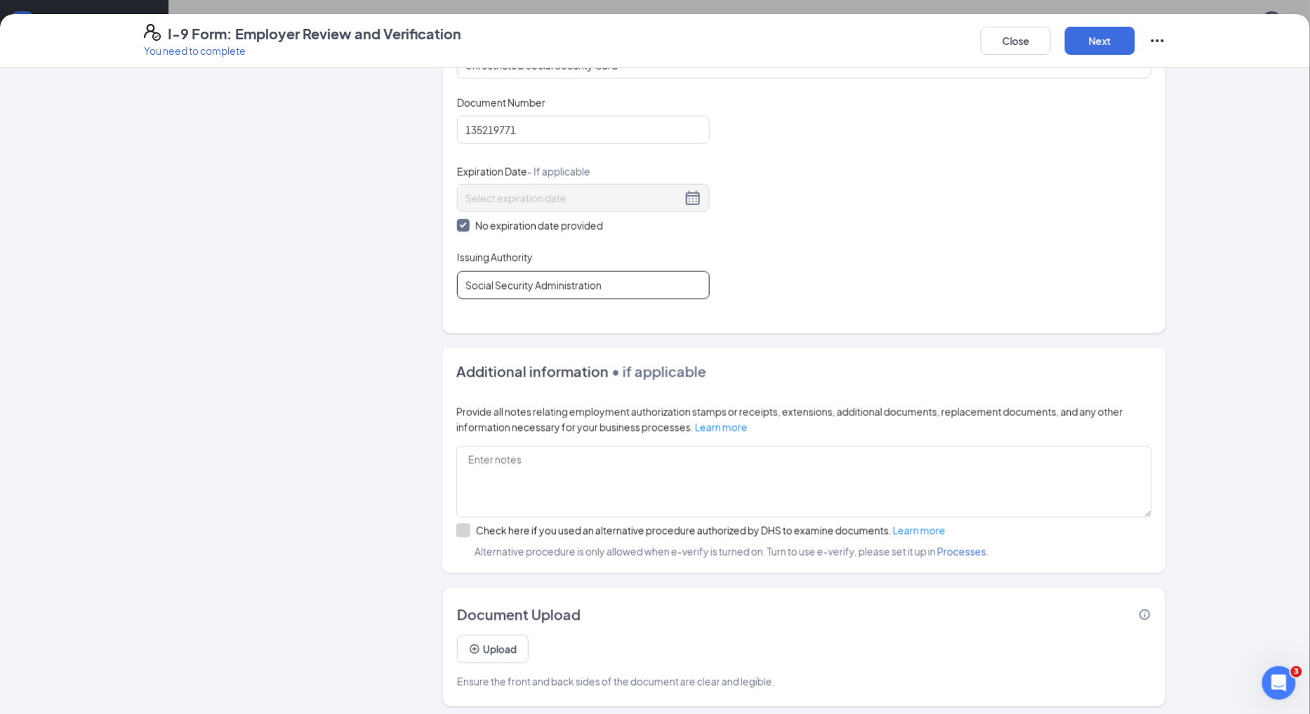
scroll to position [619, 0]
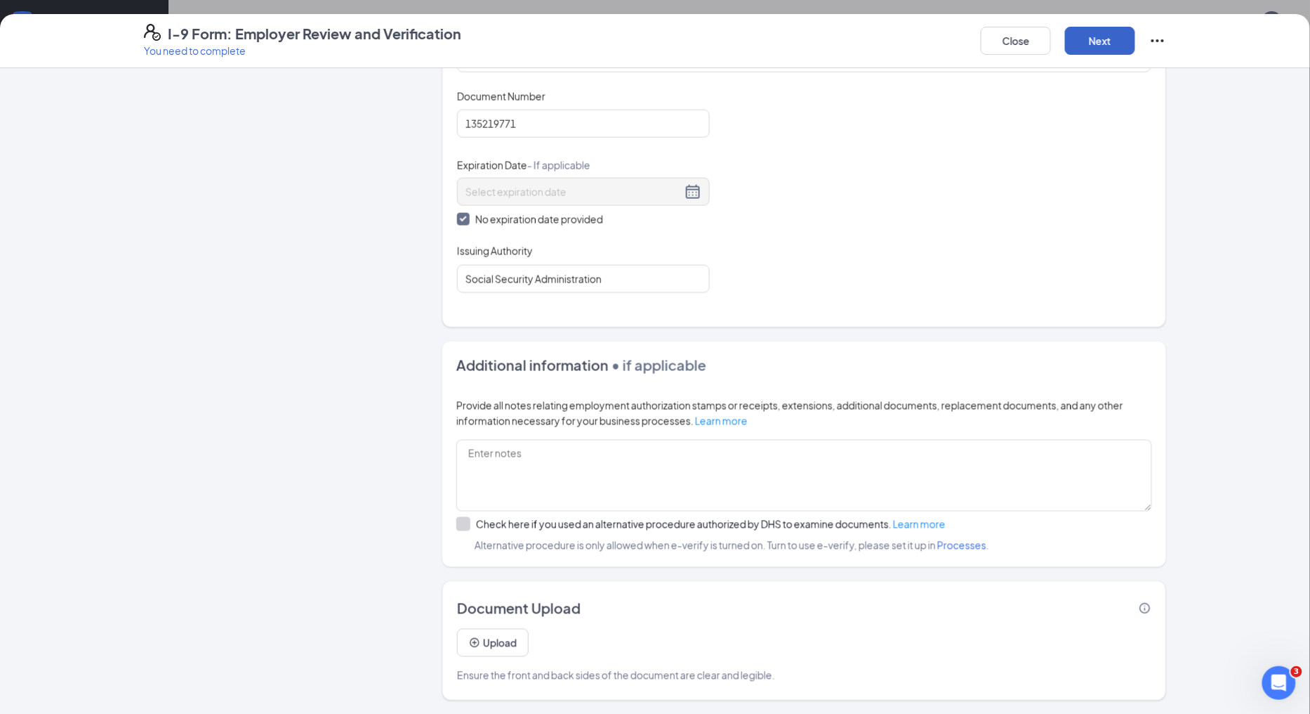
click at [1087, 46] on button "Next" at bounding box center [1100, 41] width 70 height 28
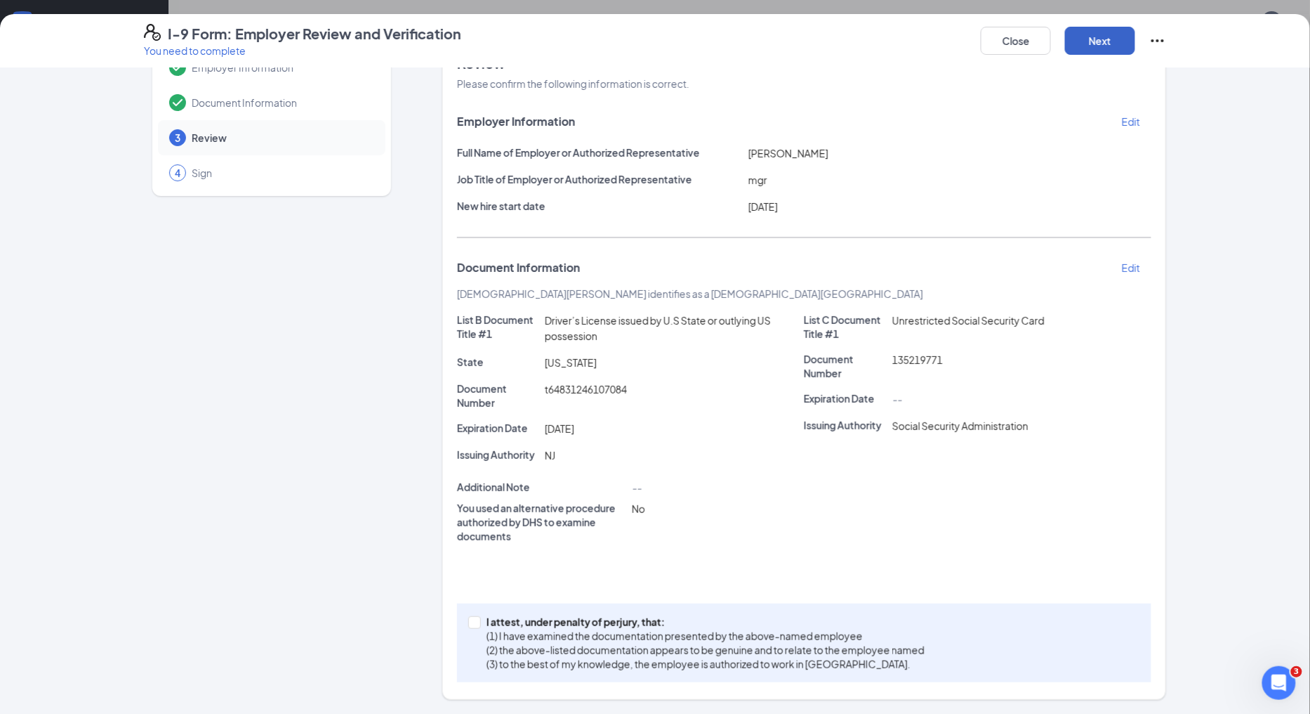
scroll to position [45, 0]
click at [468, 625] on input "I attest, under penalty of [PERSON_NAME], that: (1) I have examined the documen…" at bounding box center [473, 622] width 10 height 10
checkbox input "true"
click at [1096, 37] on button "Next" at bounding box center [1100, 41] width 70 height 28
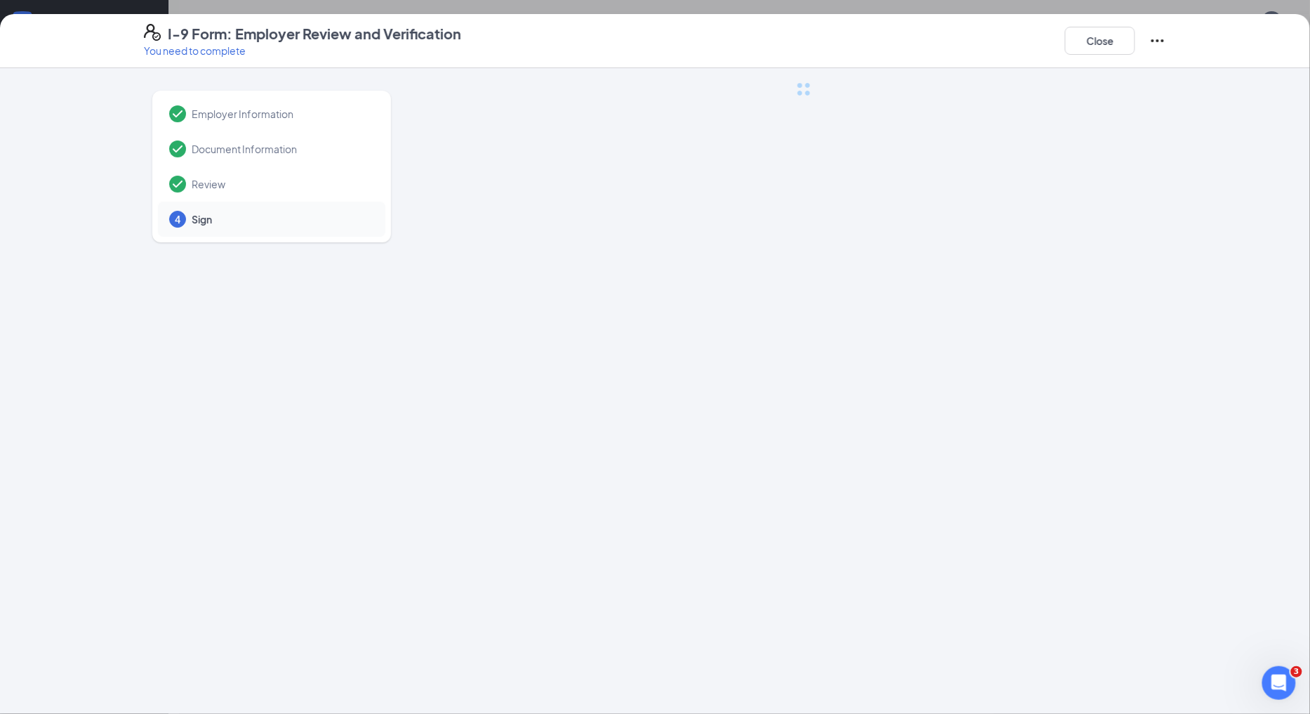
scroll to position [0, 0]
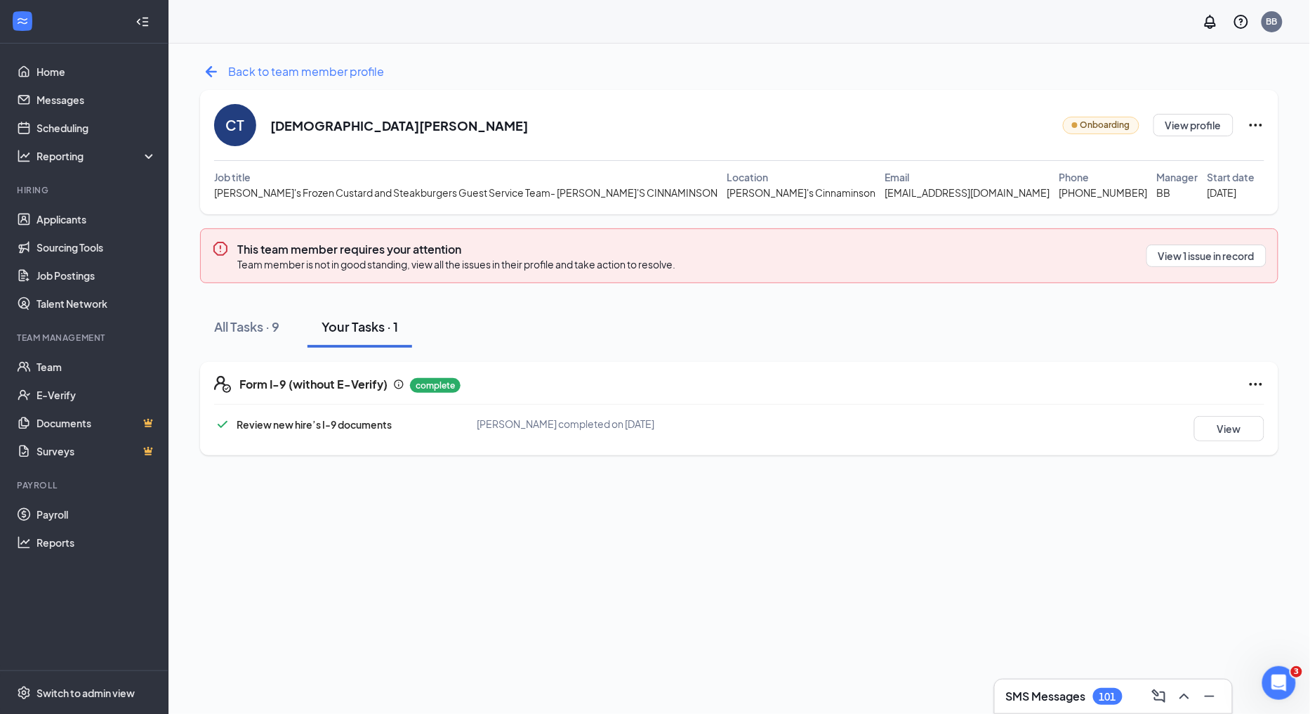
click at [208, 69] on icon "ArrowLeftNew" at bounding box center [211, 71] width 11 height 11
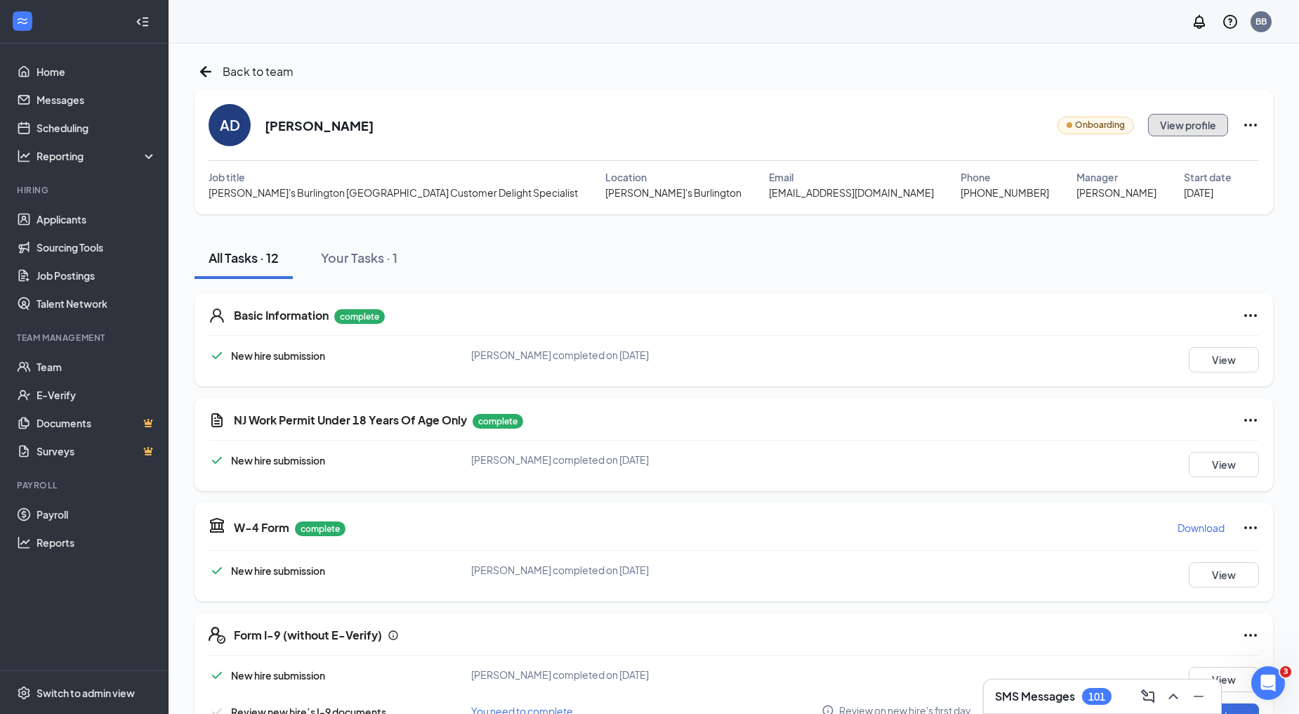
click at [1176, 131] on button "View profile" at bounding box center [1188, 125] width 80 height 22
click at [355, 260] on div "Your Tasks · 1" at bounding box center [359, 258] width 77 height 18
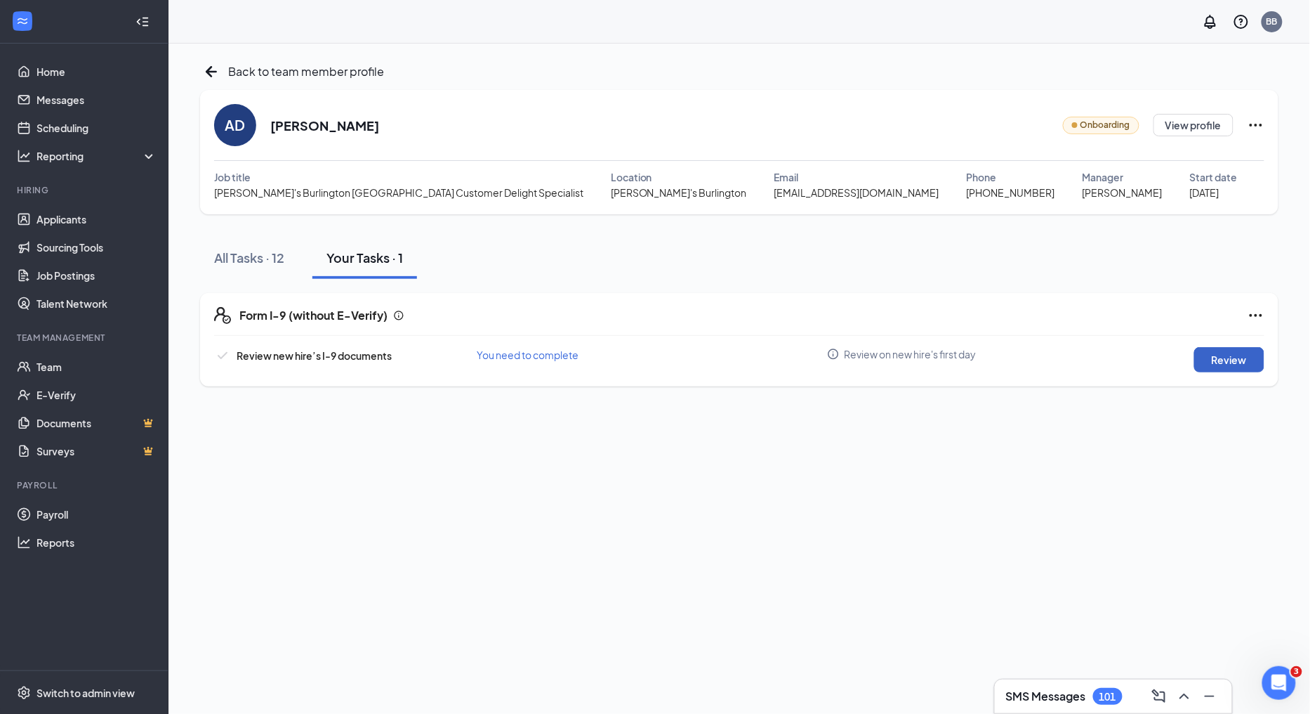
click at [1226, 358] on button "Review" at bounding box center [1230, 359] width 70 height 25
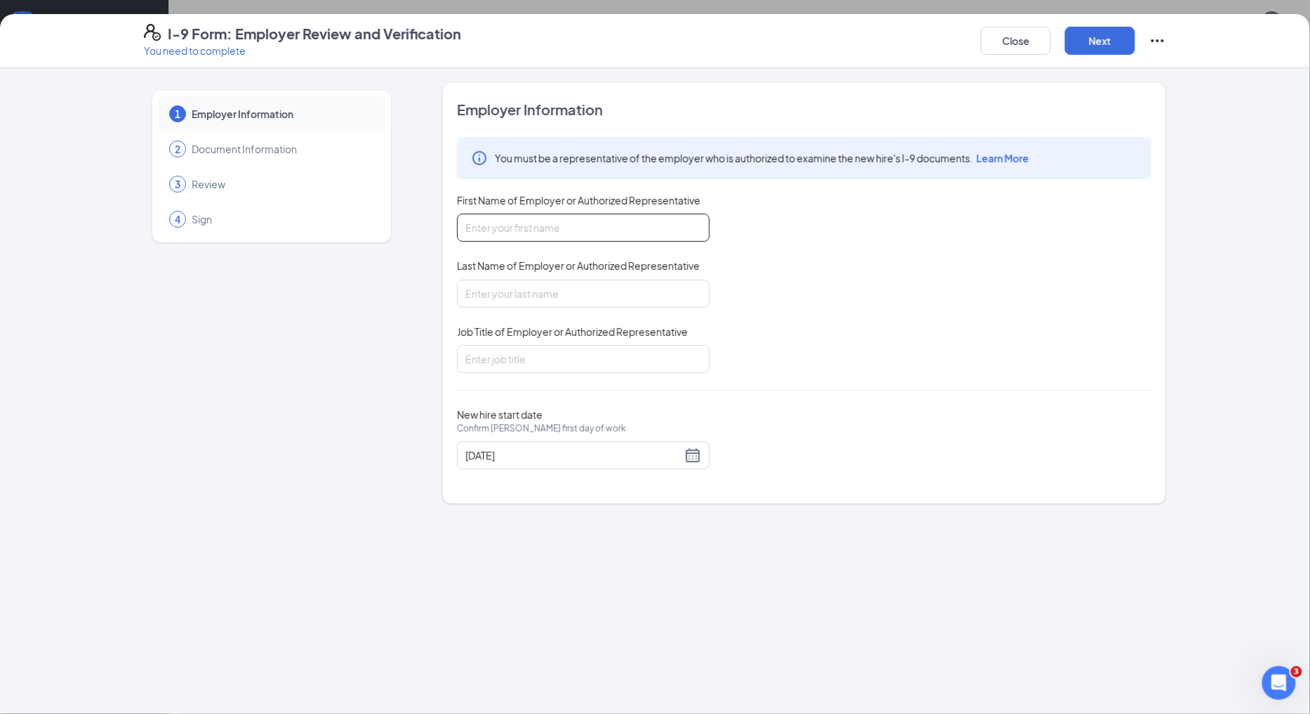
click at [555, 225] on input "First Name of Employer or Authorized Representative" at bounding box center [583, 227] width 253 height 28
type input "[PERSON_NAME]"
click at [556, 368] on input "Job Title of Employer or Authorized Representative" at bounding box center [583, 359] width 253 height 28
type input "mgr"
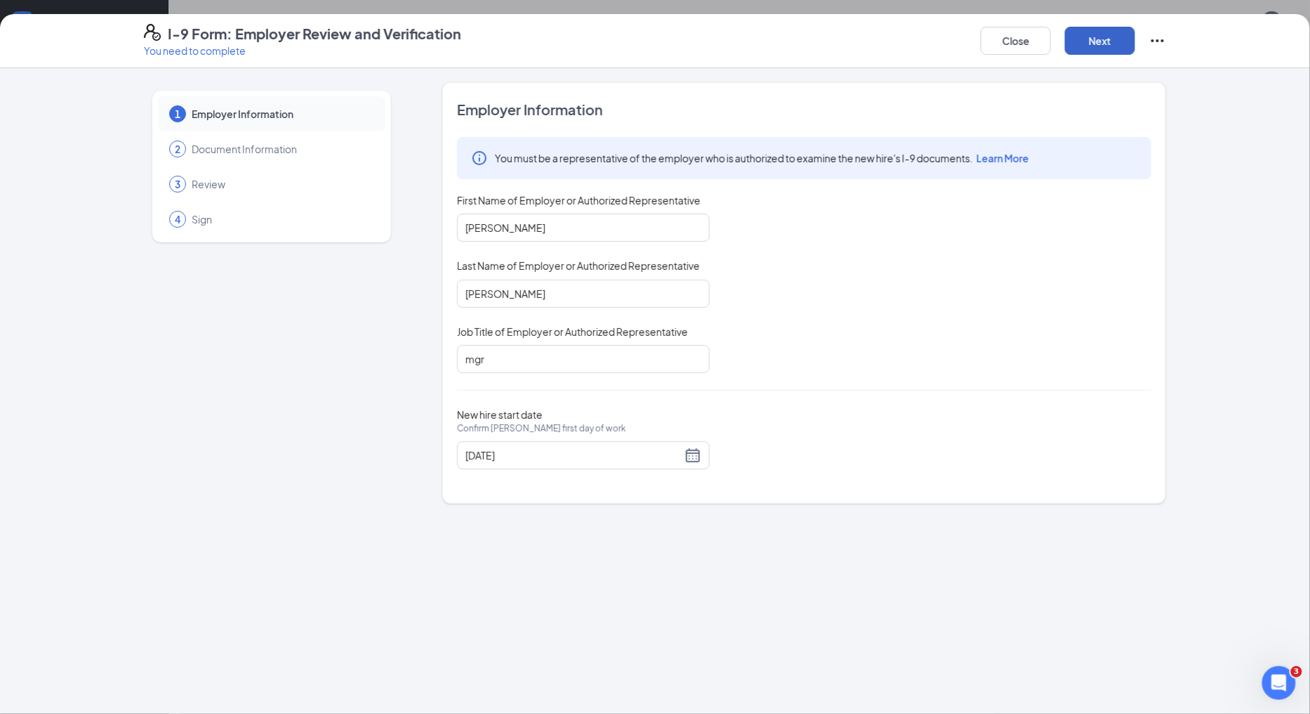
click at [1115, 41] on button "Next" at bounding box center [1100, 41] width 70 height 28
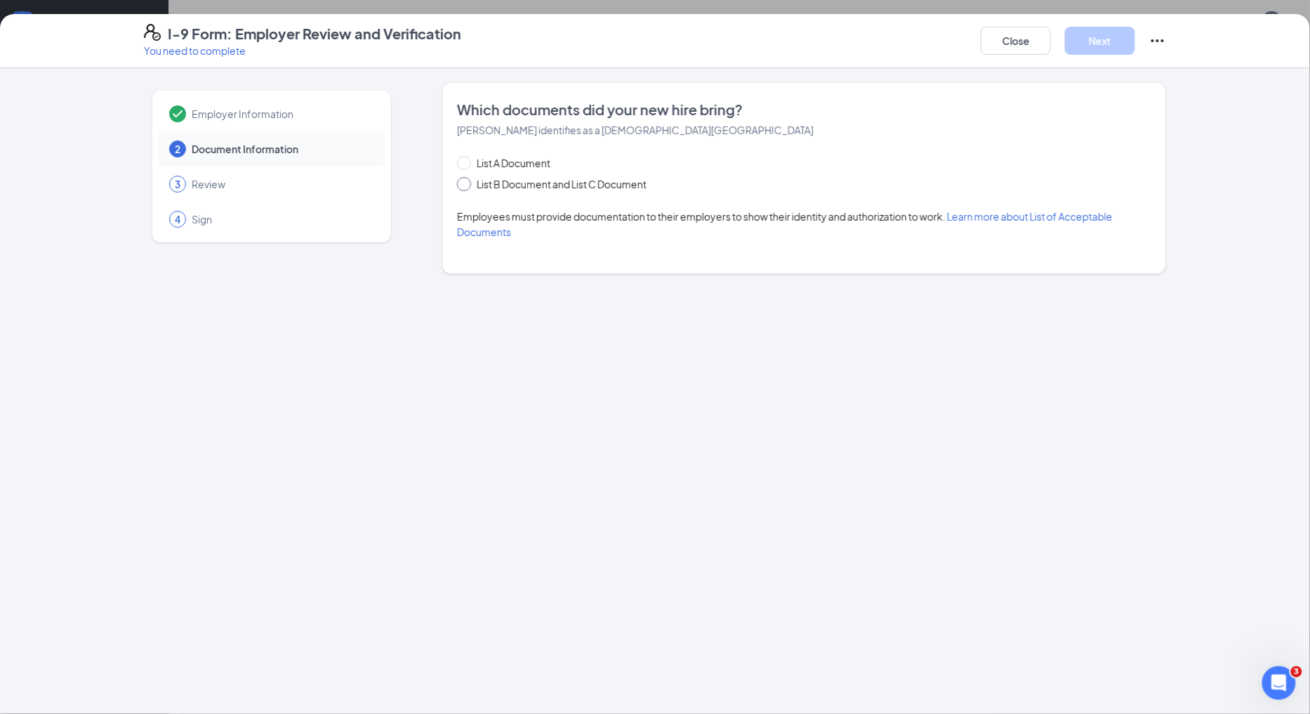
click at [461, 185] on input "List B Document and List C Document" at bounding box center [462, 182] width 10 height 10
radio input "true"
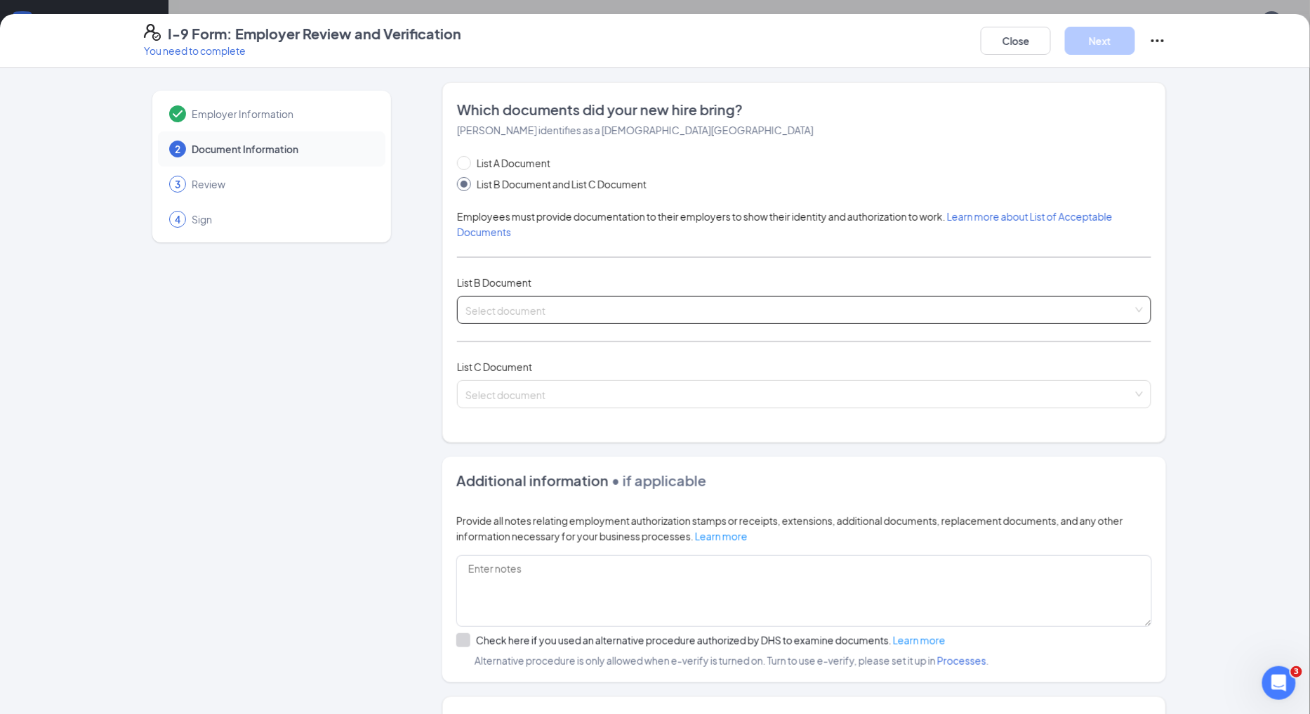
click at [522, 305] on input "search" at bounding box center [800, 306] width 668 height 21
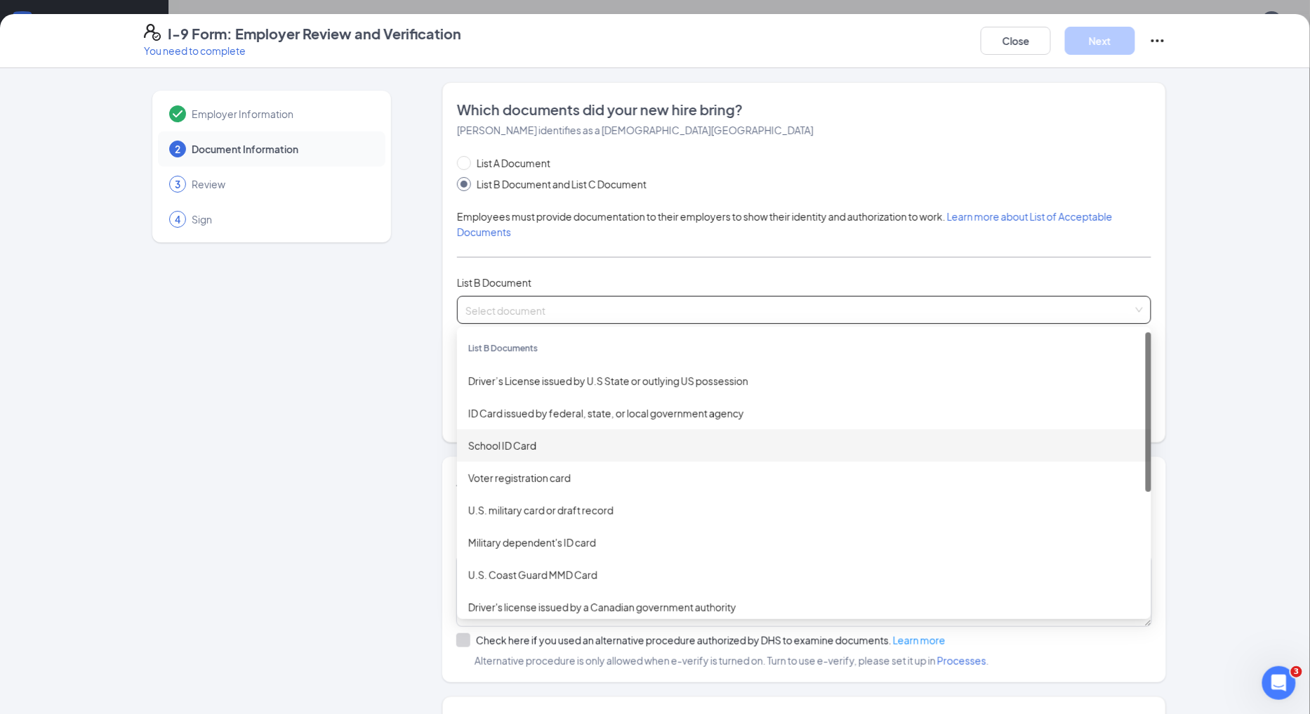
click at [515, 445] on div "School ID Card" at bounding box center [804, 445] width 672 height 15
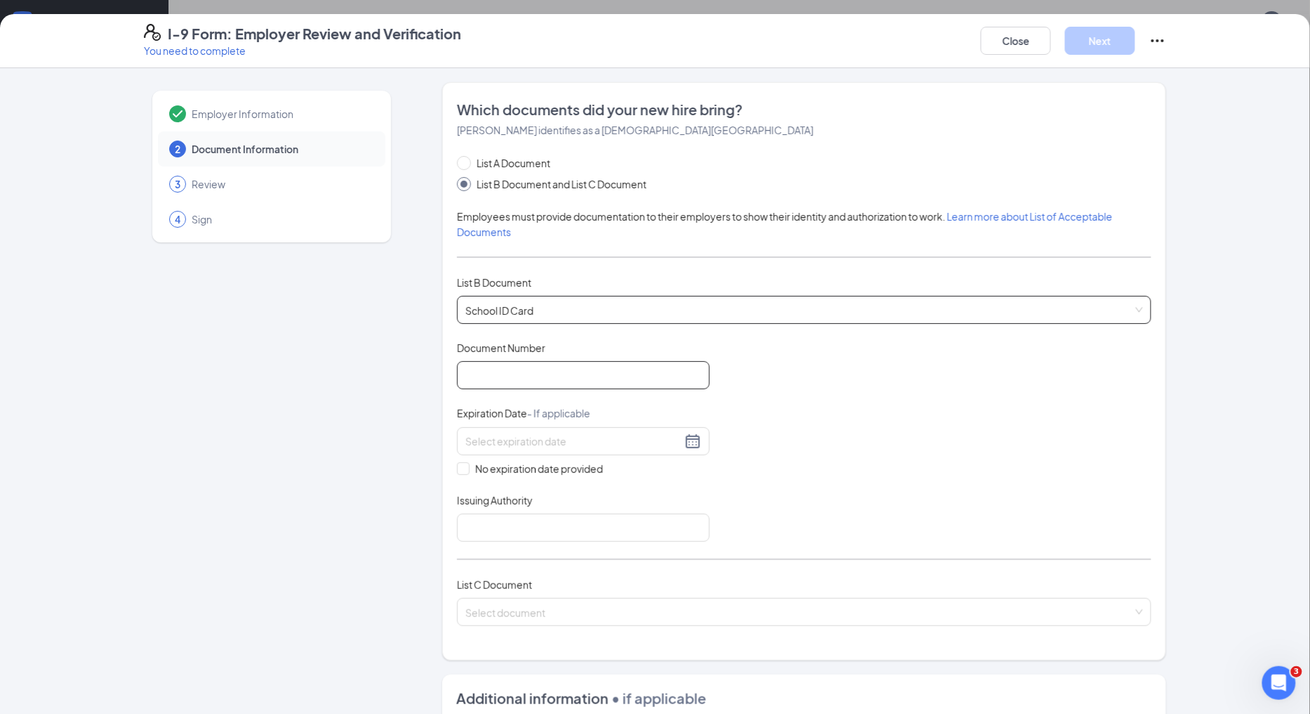
click at [562, 371] on input "Document Number" at bounding box center [583, 375] width 253 height 28
drag, startPoint x: 630, startPoint y: 369, endPoint x: 349, endPoint y: 364, distance: 281.0
click at [350, 362] on div "Employer Information 2 Document Information 3 Review 4 Sign Which documents did…" at bounding box center [655, 557] width 1023 height 951
type input "AD54873"
click at [461, 466] on input "No expiration date provided" at bounding box center [462, 467] width 10 height 10
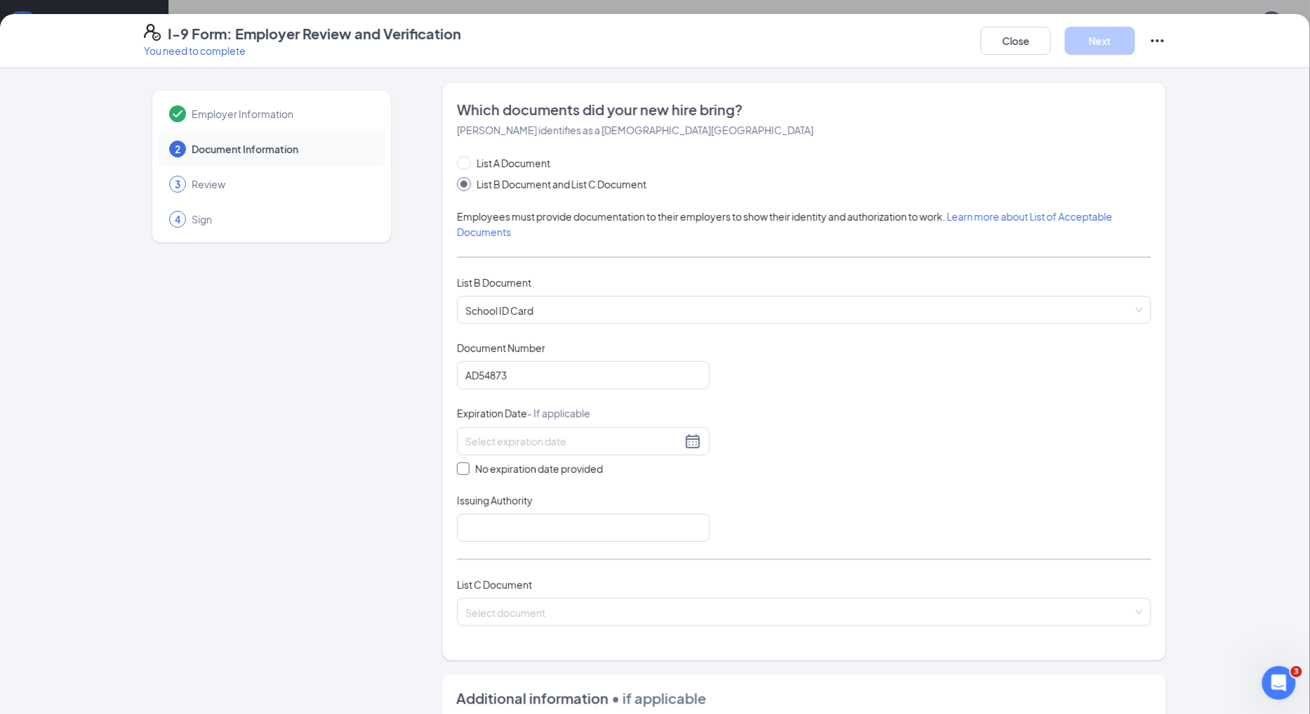
checkbox input "true"
click at [508, 536] on input "Issuing Authority" at bounding box center [583, 530] width 253 height 28
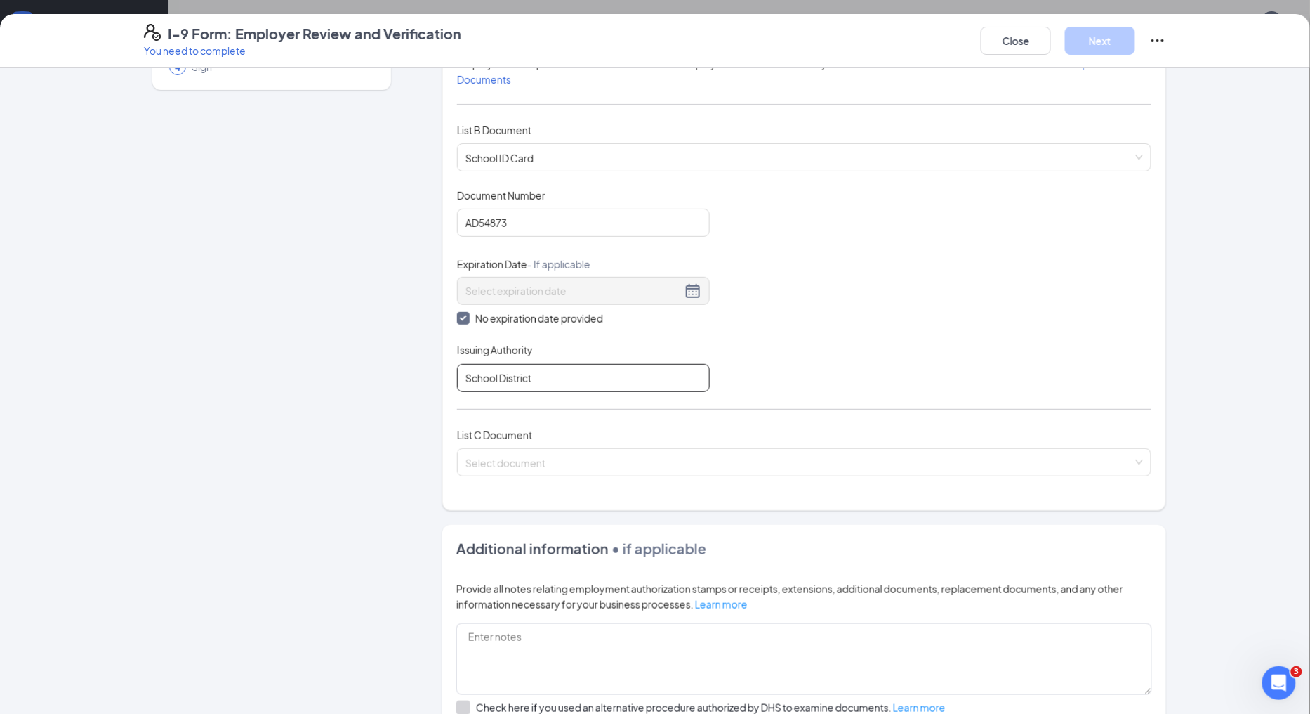
scroll to position [156, 0]
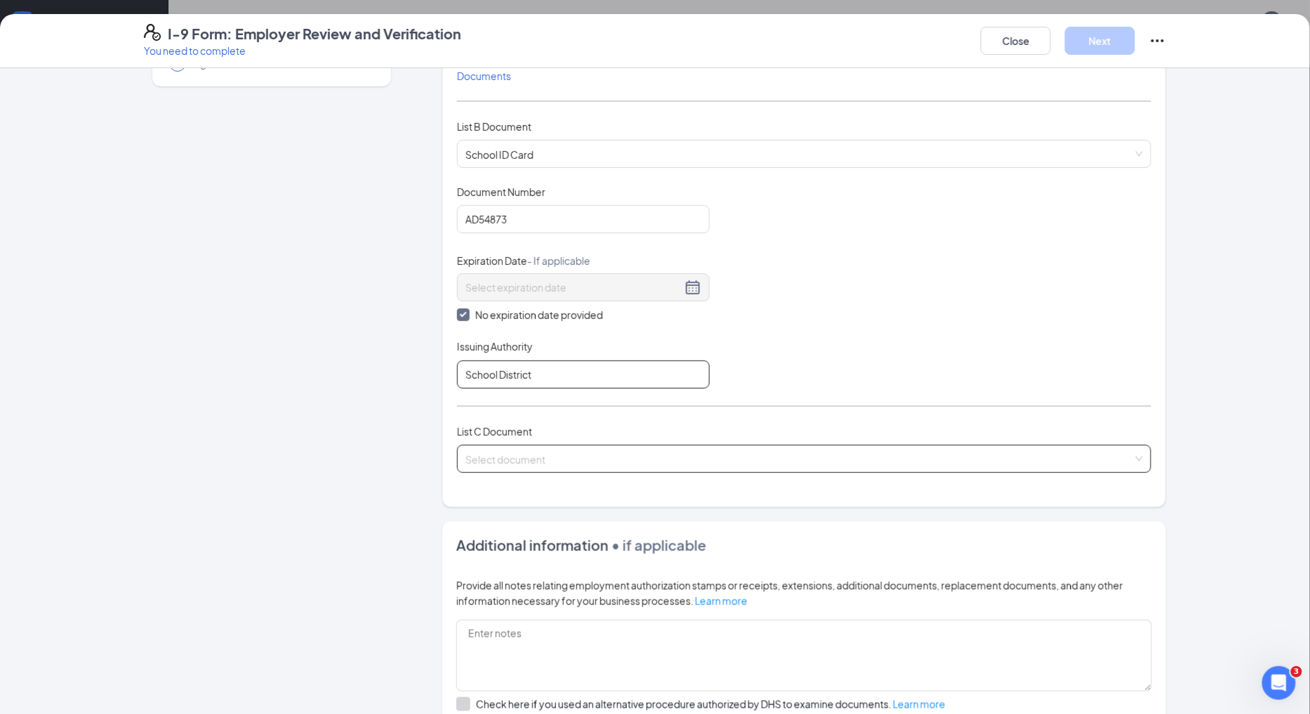
type input "School District"
click at [530, 456] on input "search" at bounding box center [800, 455] width 668 height 21
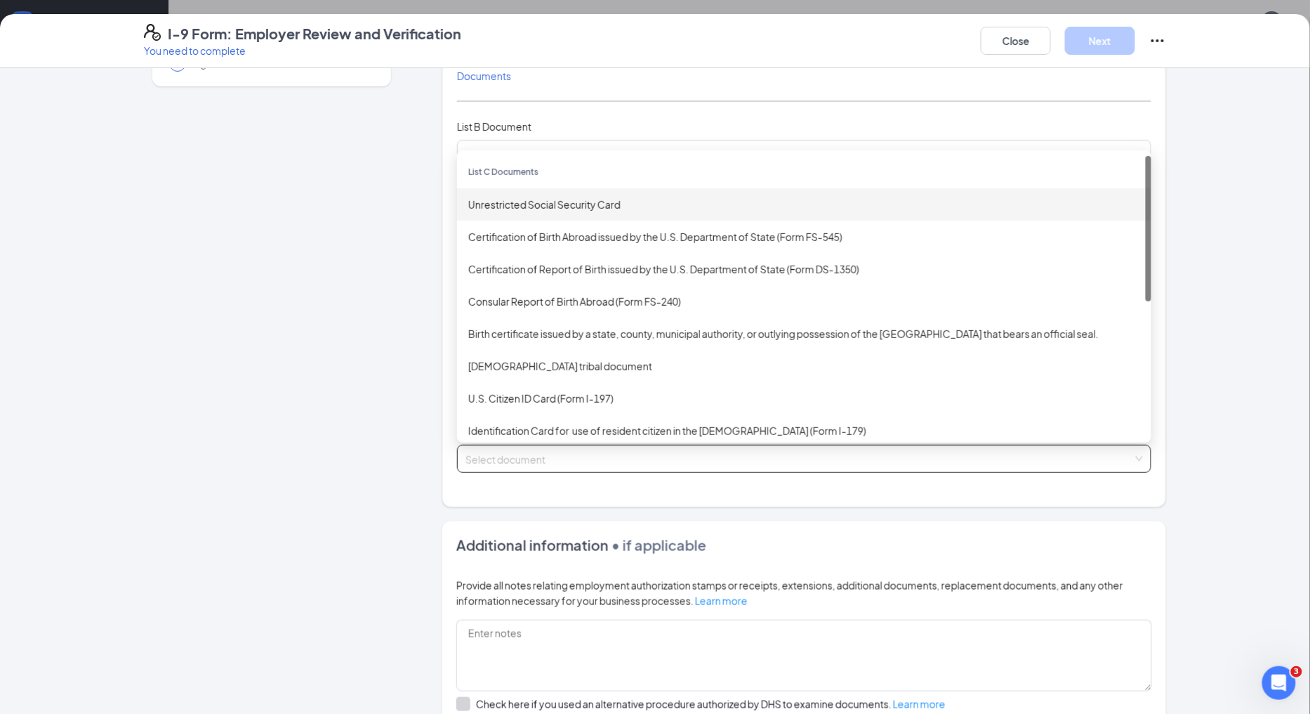
click at [591, 197] on div "Unrestricted Social Security Card" at bounding box center [804, 204] width 672 height 15
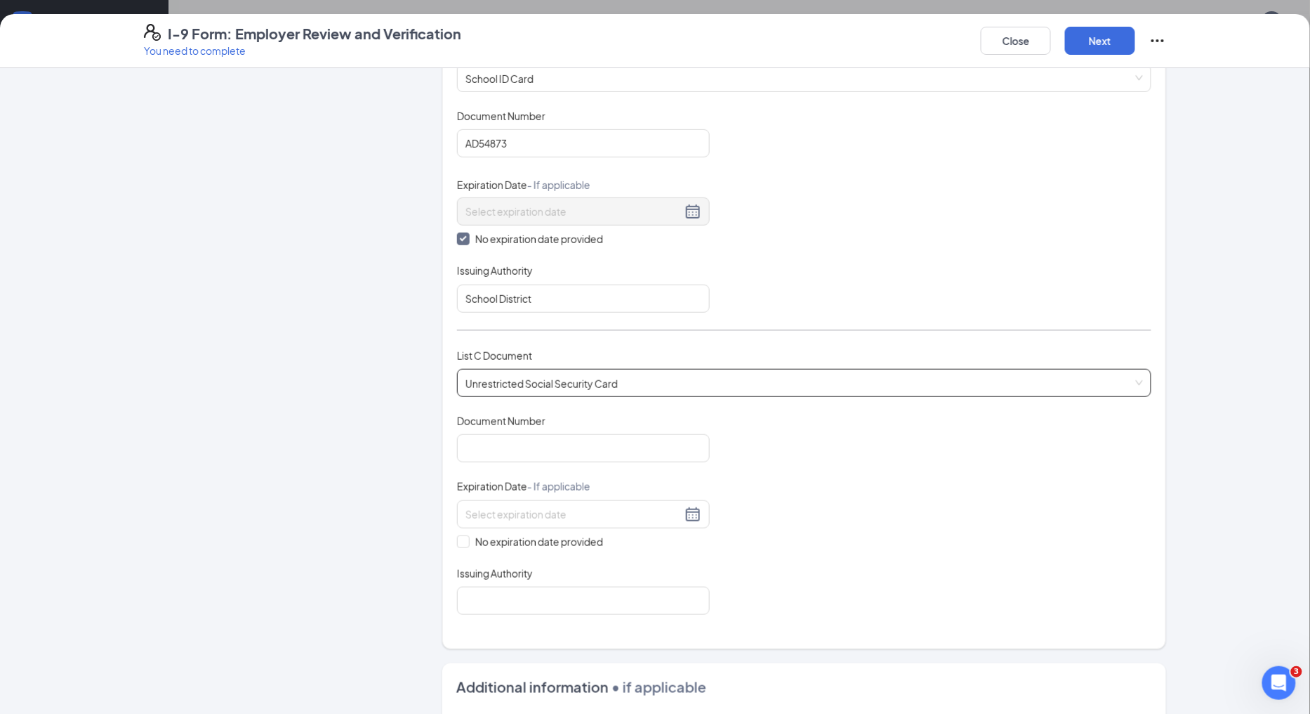
scroll to position [312, 0]
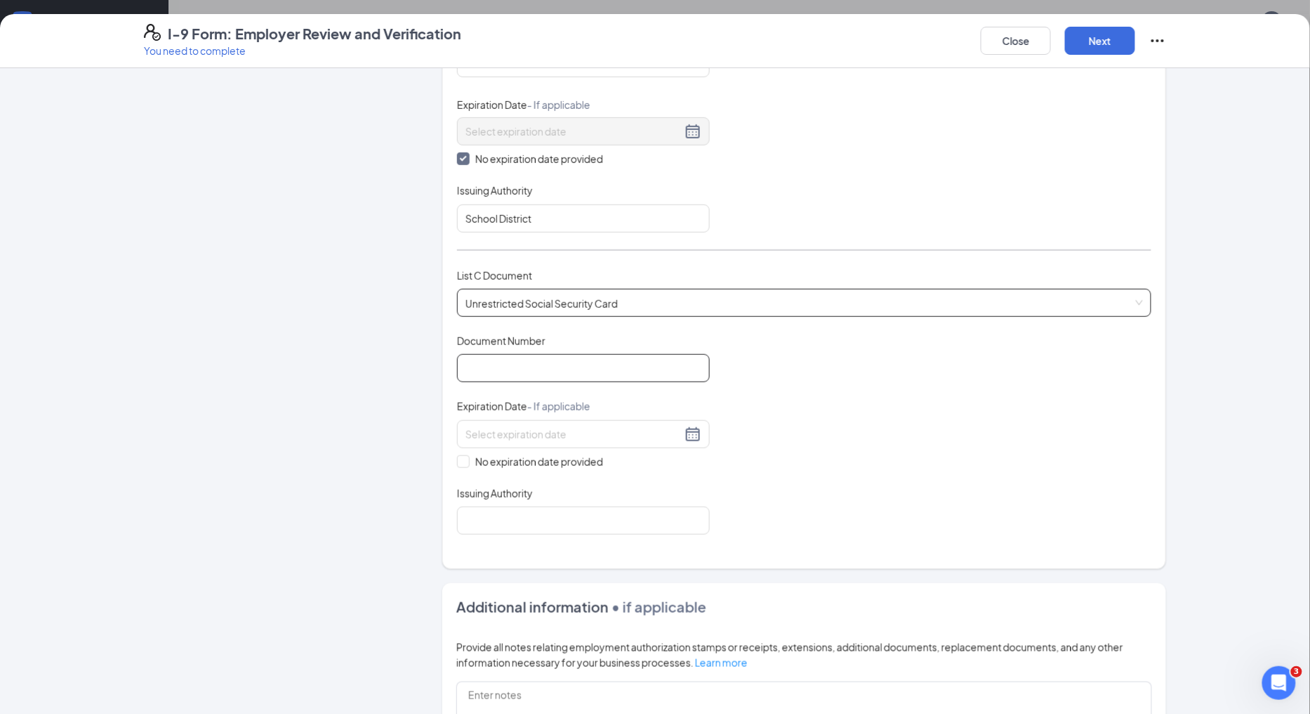
click at [541, 364] on input "Document Number" at bounding box center [583, 368] width 253 height 28
paste input "142-21-1025"
type input "142211025"
click at [459, 466] on span at bounding box center [463, 461] width 13 height 13
click at [459, 465] on input "No expiration date provided" at bounding box center [462, 460] width 10 height 10
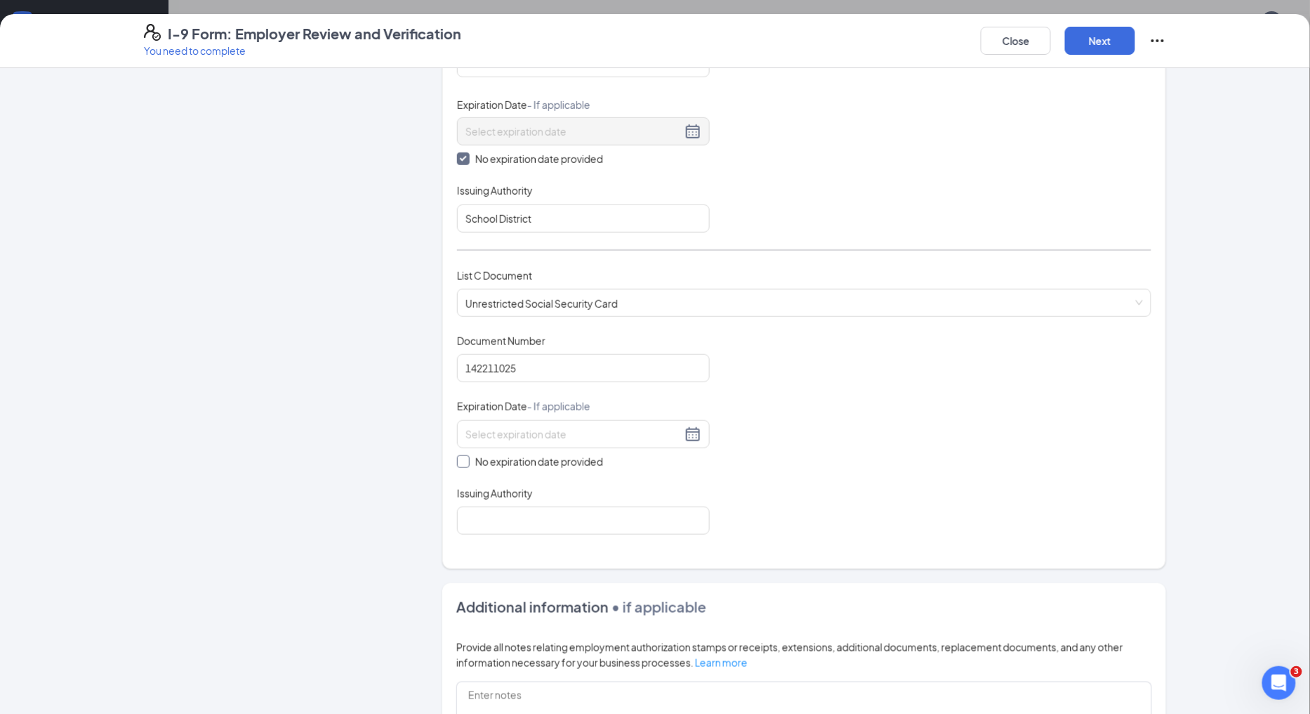
checkbox input "true"
click at [506, 528] on input "Issuing Authority" at bounding box center [583, 523] width 253 height 28
type input "Social Security Administration"
click at [1100, 30] on button "Next" at bounding box center [1100, 41] width 70 height 28
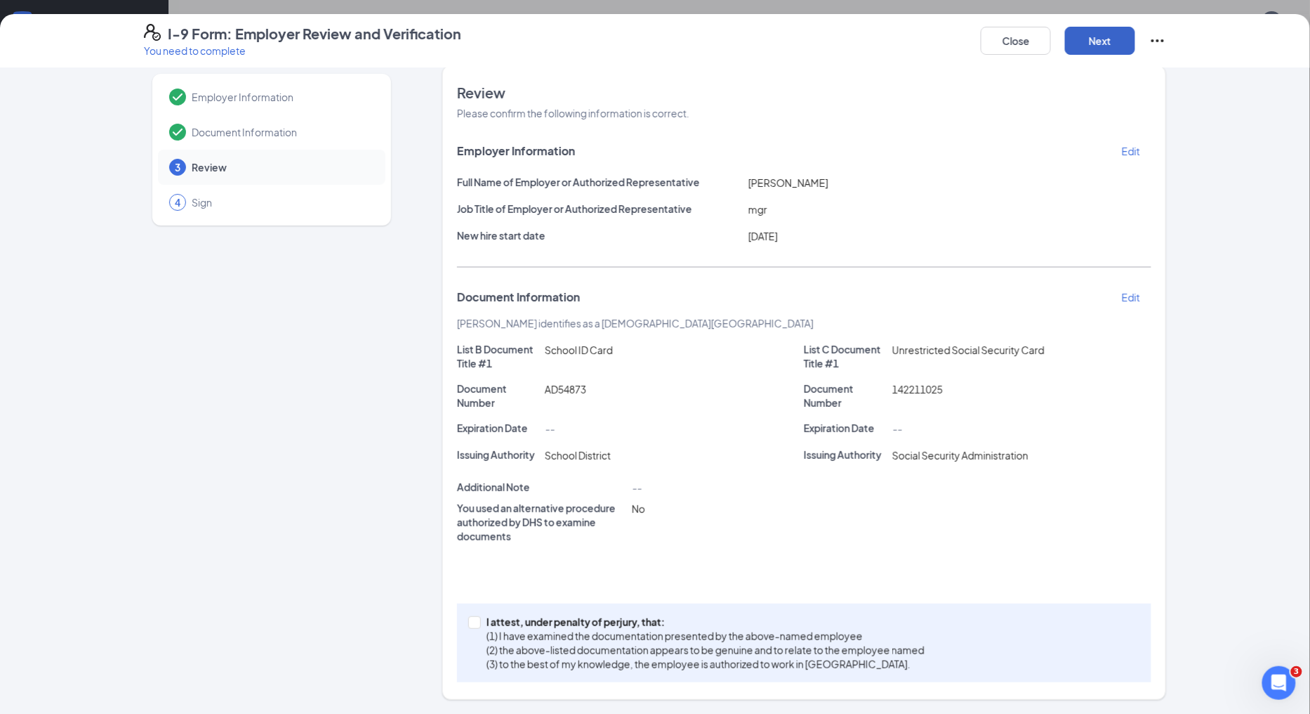
scroll to position [16, 0]
click at [468, 626] on span at bounding box center [474, 623] width 13 height 13
click at [468, 626] on input "I attest, under penalty of perjury, that: (1) I have examined the documentation…" at bounding box center [473, 622] width 10 height 10
checkbox input "true"
click at [1113, 45] on button "Next" at bounding box center [1100, 41] width 70 height 28
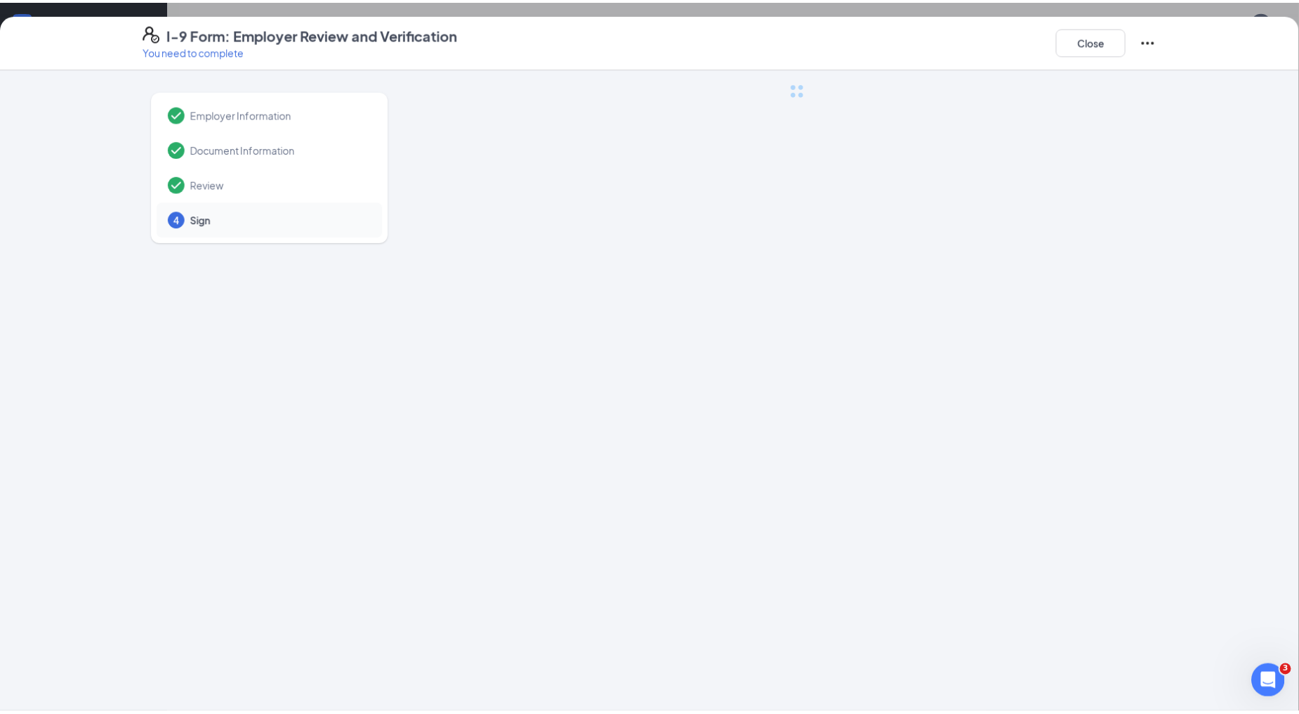
scroll to position [0, 0]
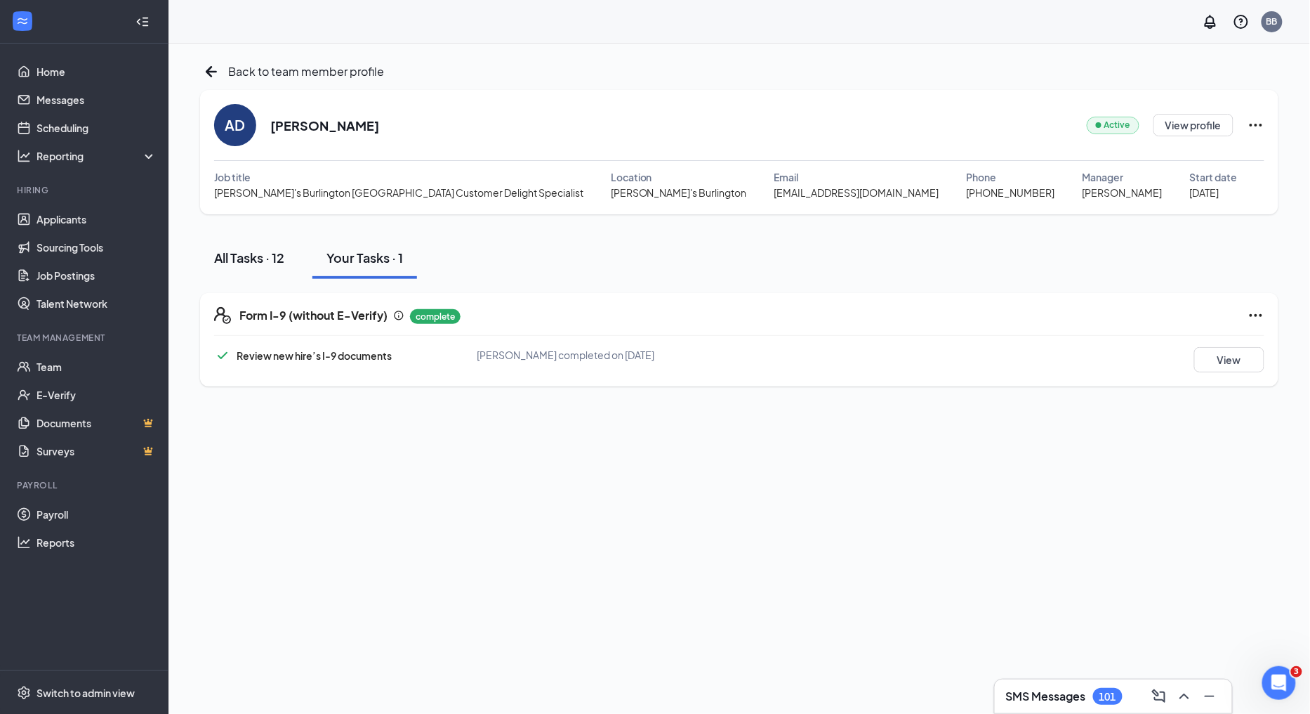
click at [243, 261] on div "All Tasks · 12" at bounding box center [249, 258] width 70 height 18
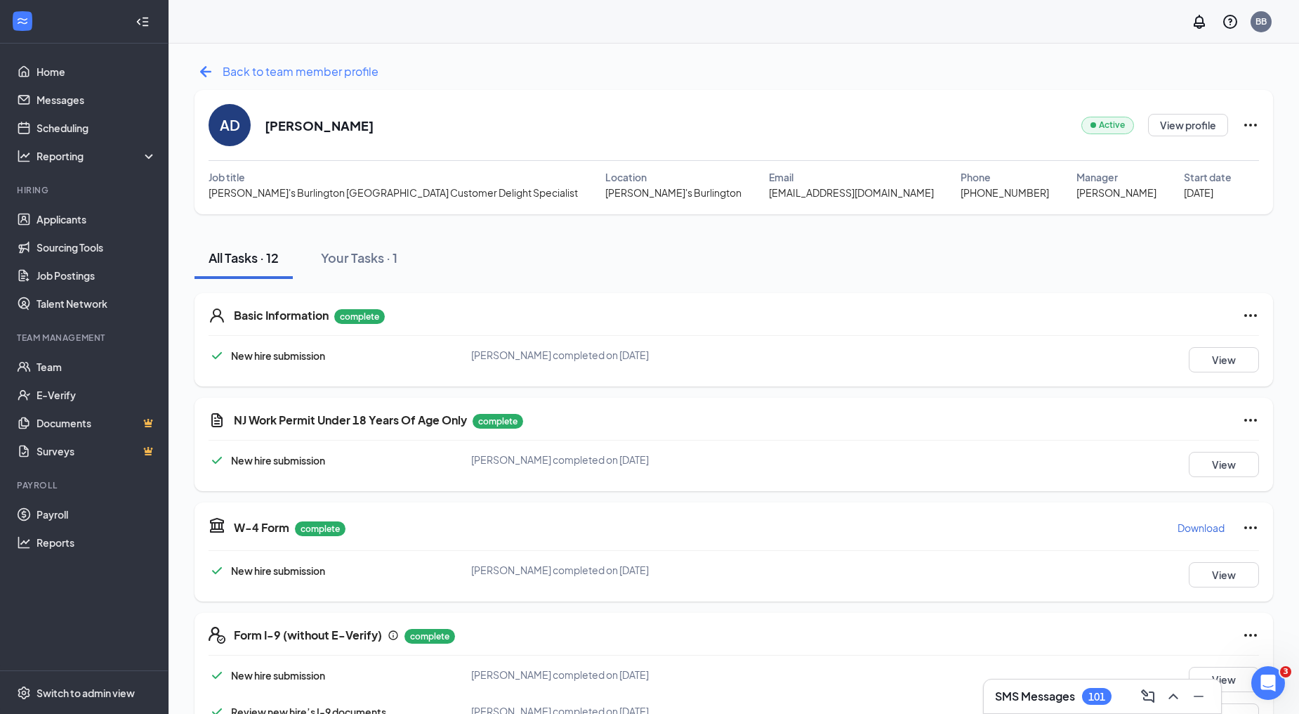
click at [201, 72] on icon "ArrowLeftNew" at bounding box center [205, 71] width 11 height 11
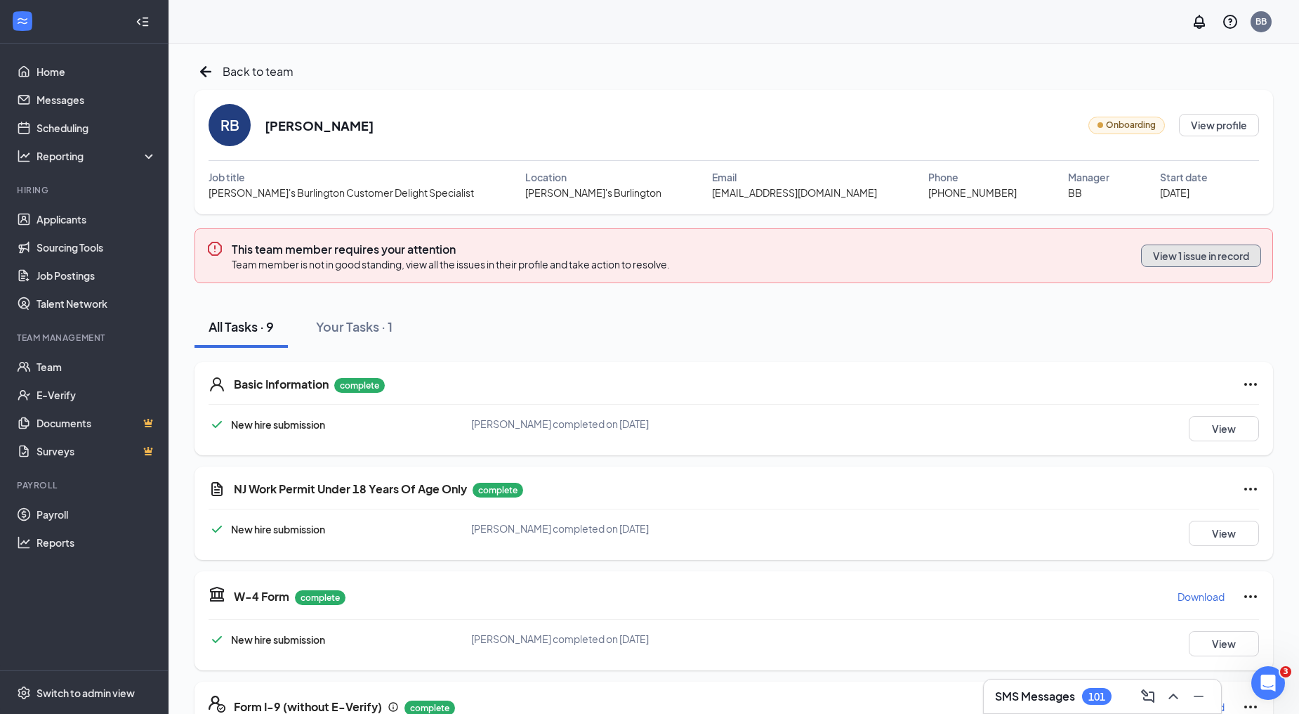
click at [1188, 251] on button "View 1 issue in record" at bounding box center [1201, 255] width 120 height 22
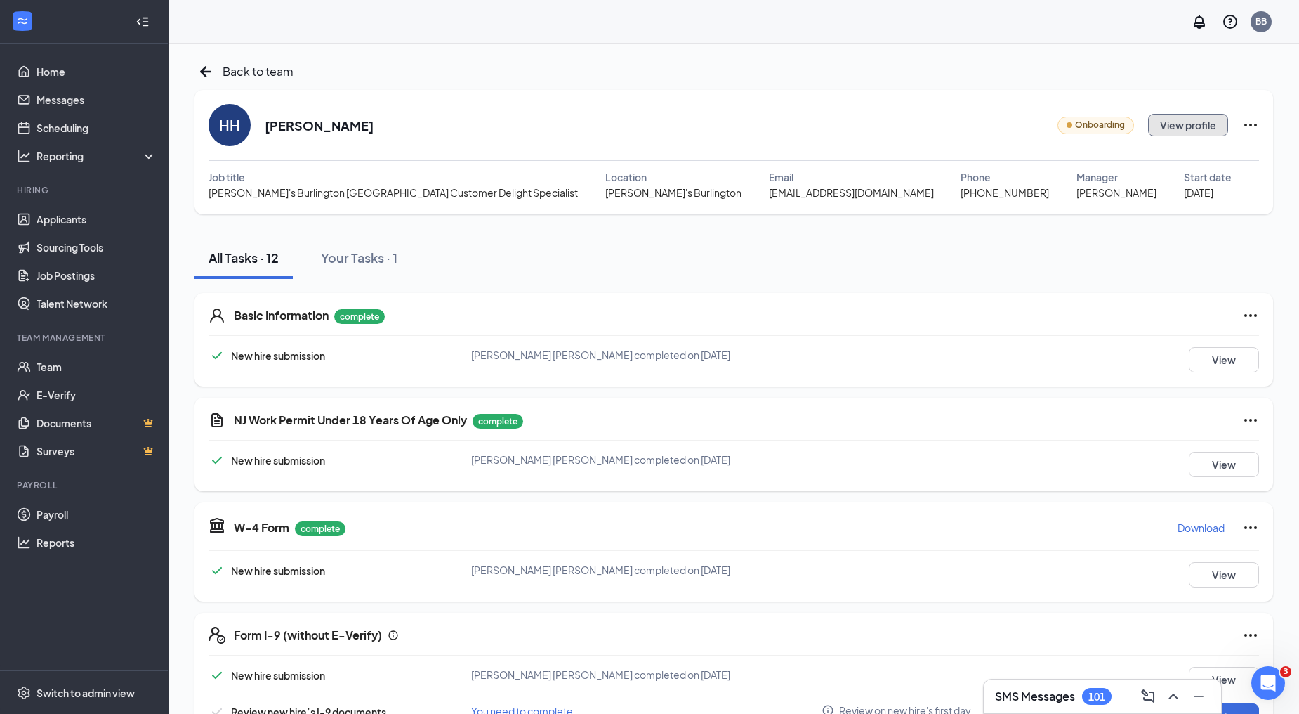
click at [1206, 120] on button "View profile" at bounding box center [1188, 125] width 80 height 22
click at [369, 249] on div "Your Tasks · 1" at bounding box center [359, 258] width 77 height 18
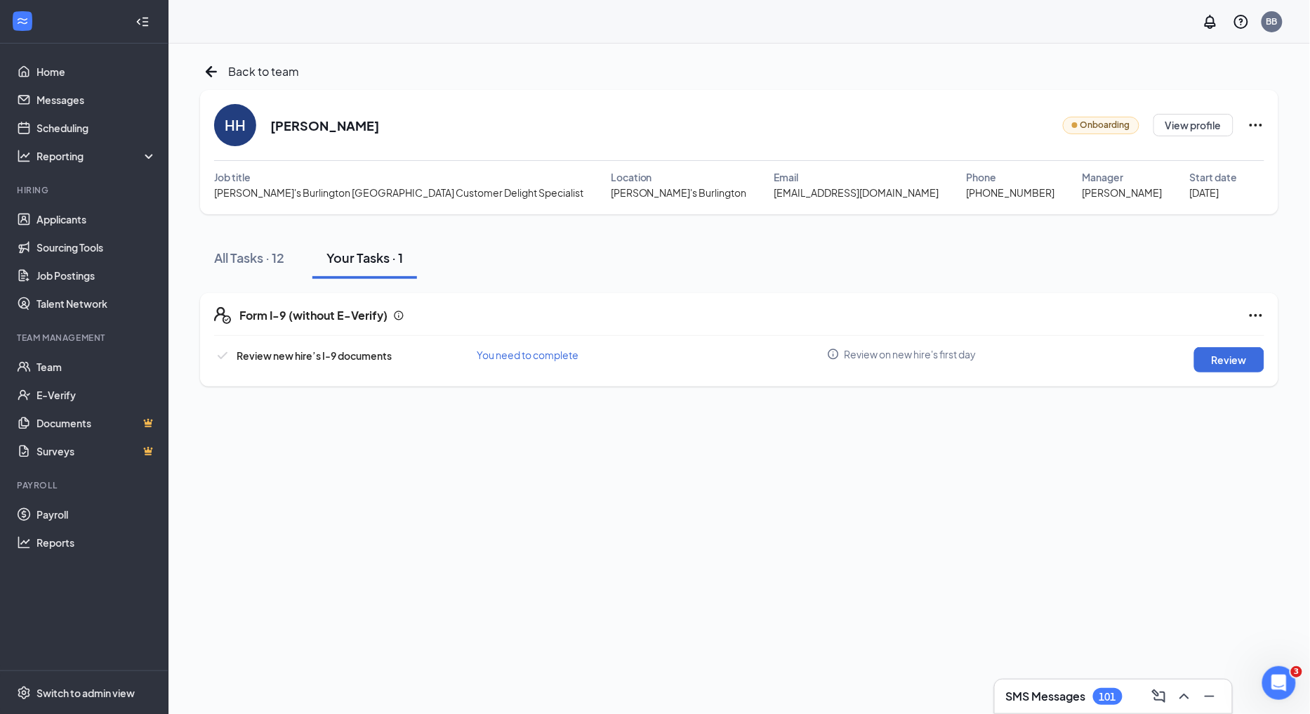
click at [1191, 352] on div "Review" at bounding box center [1198, 359] width 131 height 25
click at [1218, 362] on button "Review" at bounding box center [1230, 359] width 70 height 25
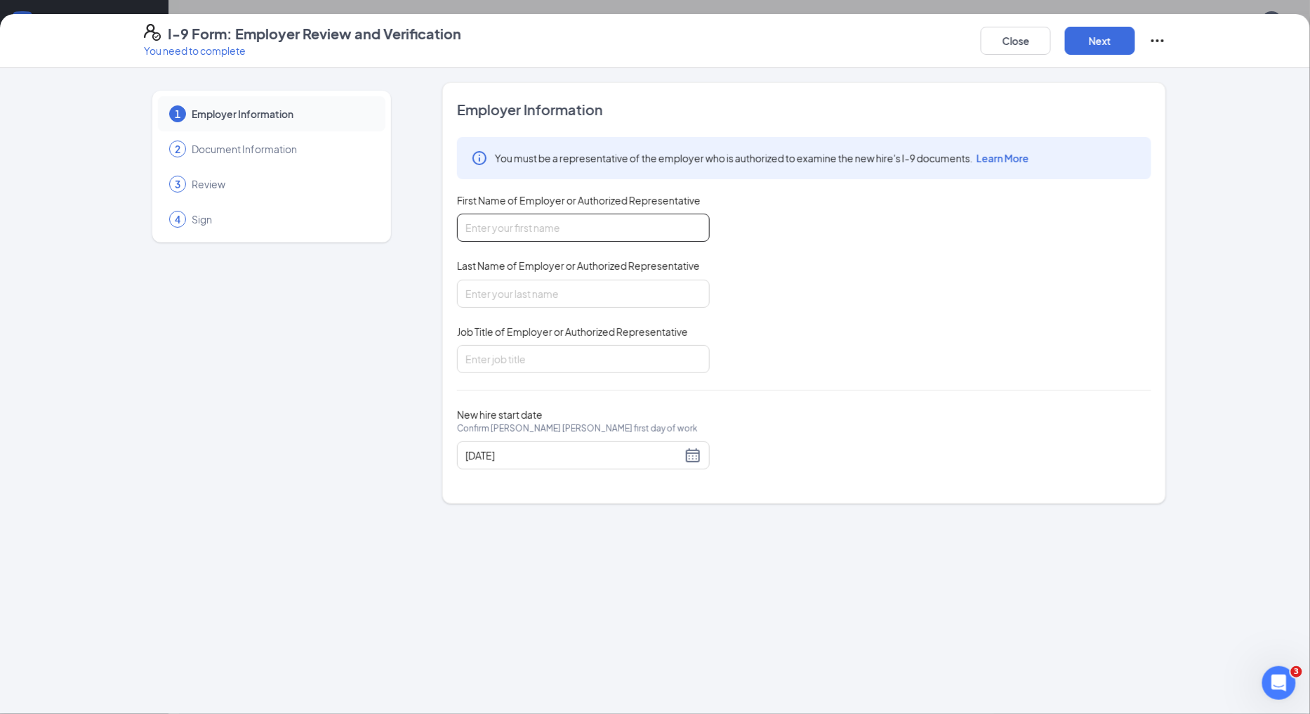
click at [601, 229] on input "First Name of Employer or Authorized Representative" at bounding box center [583, 227] width 253 height 28
type input "[PERSON_NAME]"
click at [589, 363] on input "Job Title of Employer or Authorized Representative" at bounding box center [583, 359] width 253 height 28
type input "mgr"
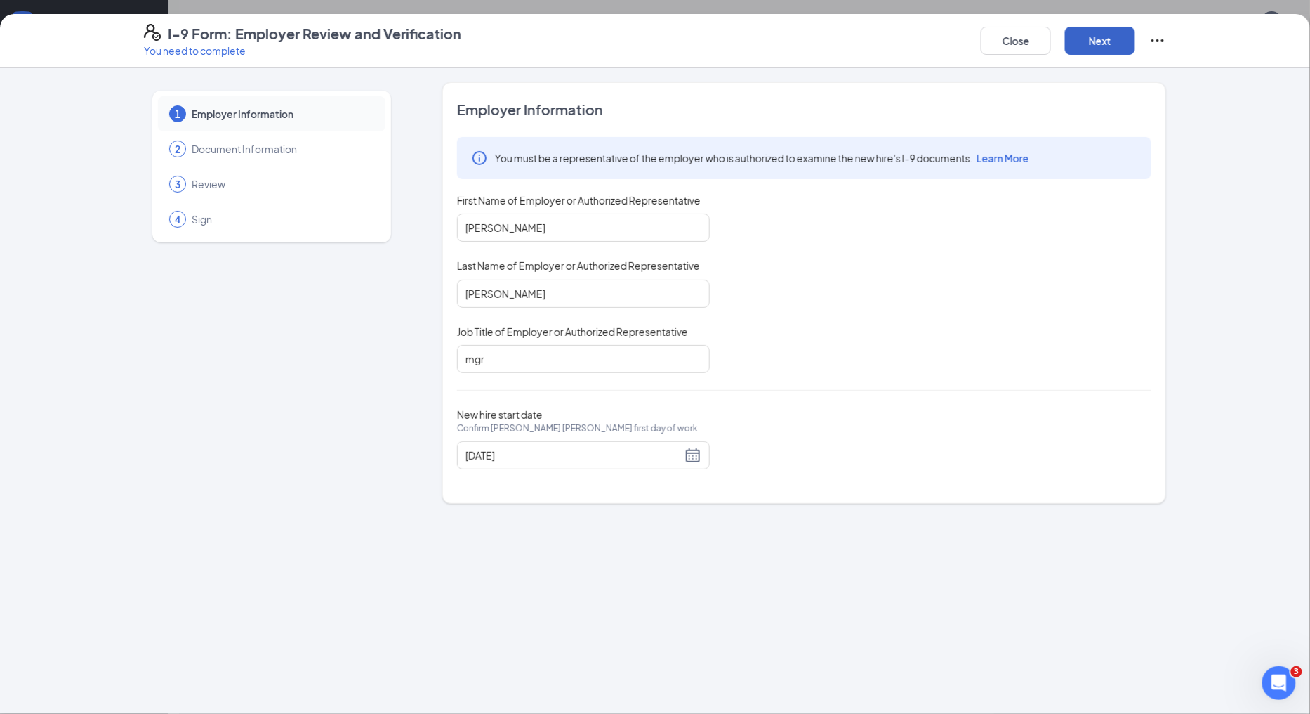
click at [1092, 47] on button "Next" at bounding box center [1100, 41] width 70 height 28
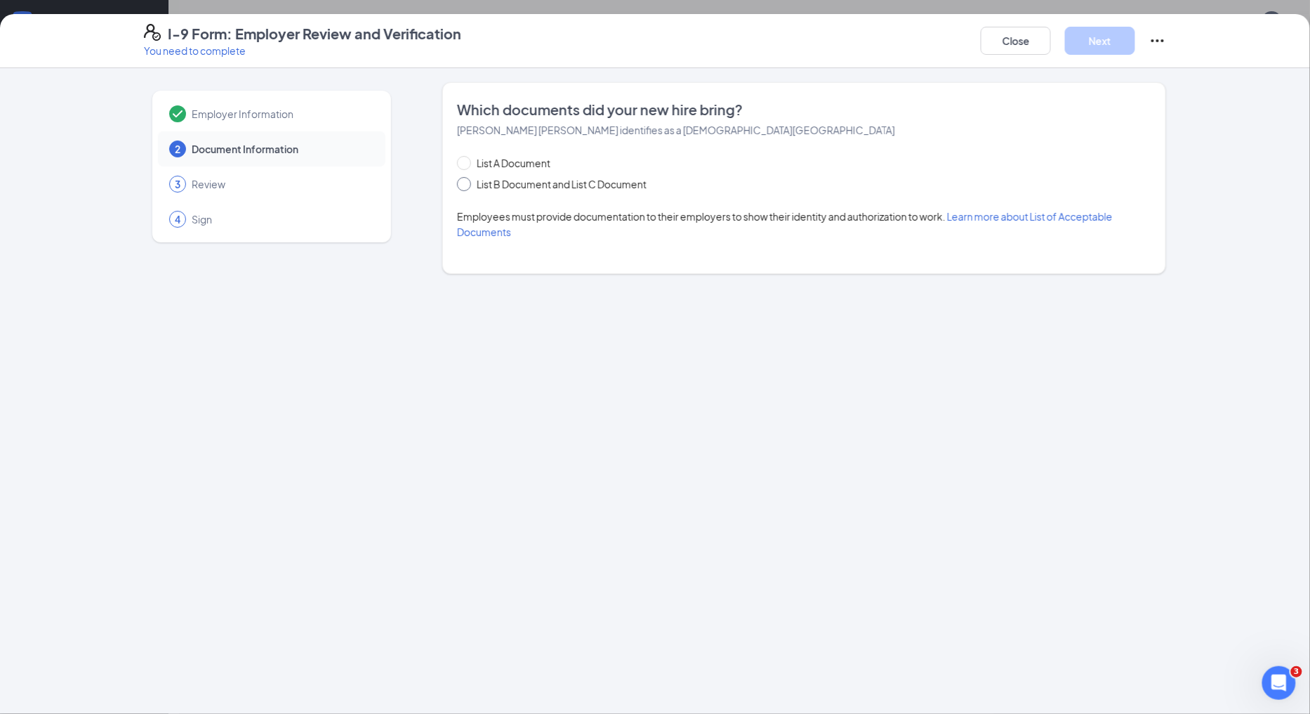
click at [465, 184] on input "List B Document and List C Document" at bounding box center [462, 182] width 10 height 10
radio input "true"
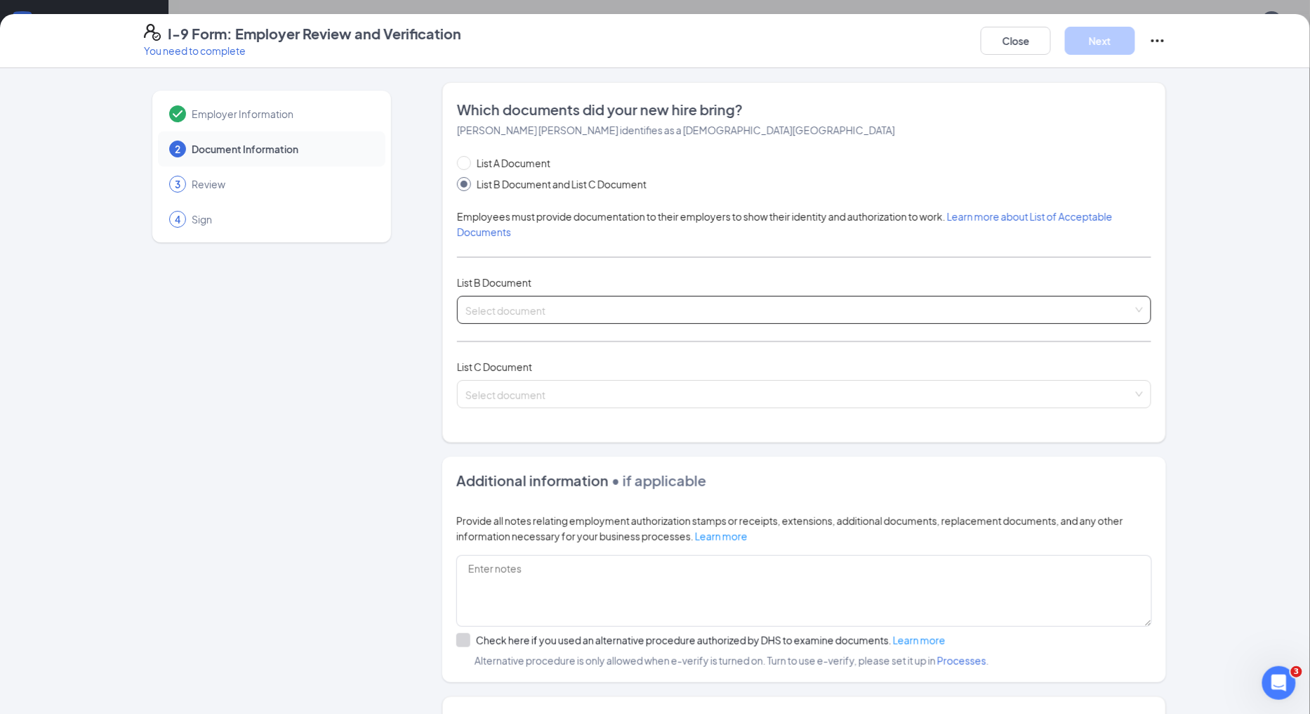
click at [508, 307] on input "search" at bounding box center [800, 306] width 668 height 21
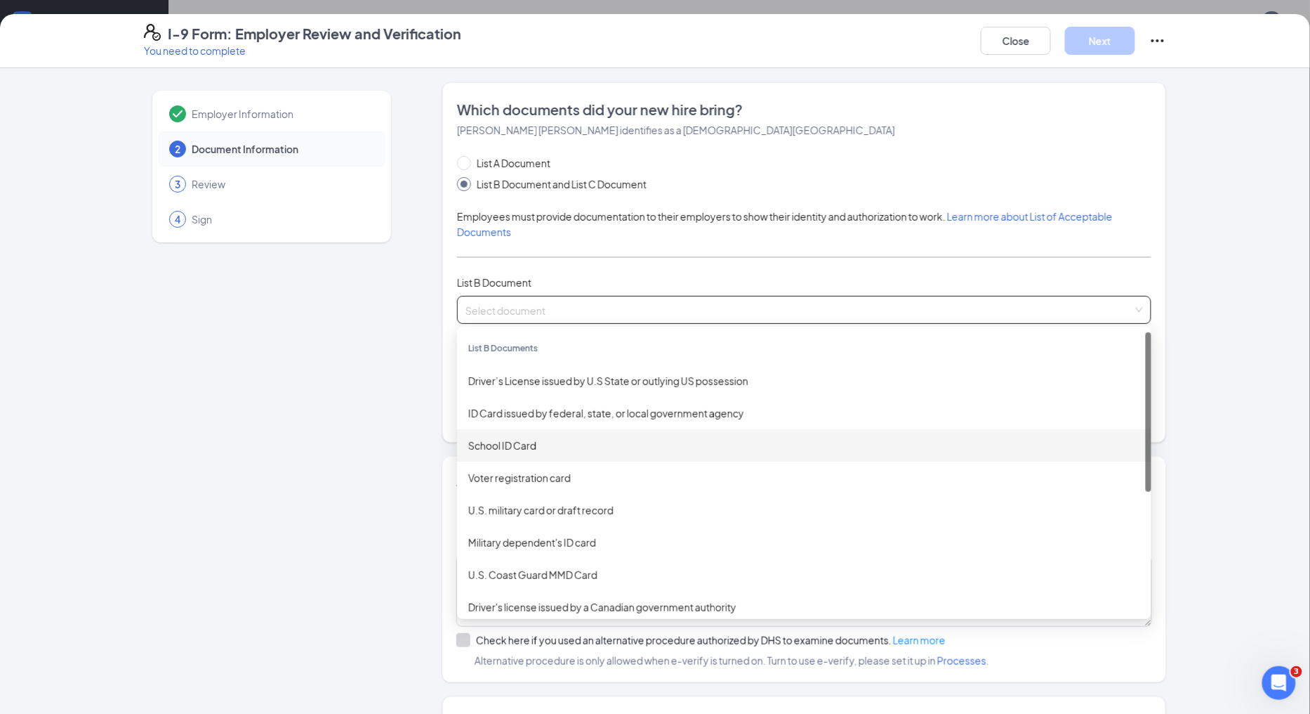
click at [520, 451] on div "School ID Card" at bounding box center [804, 445] width 672 height 15
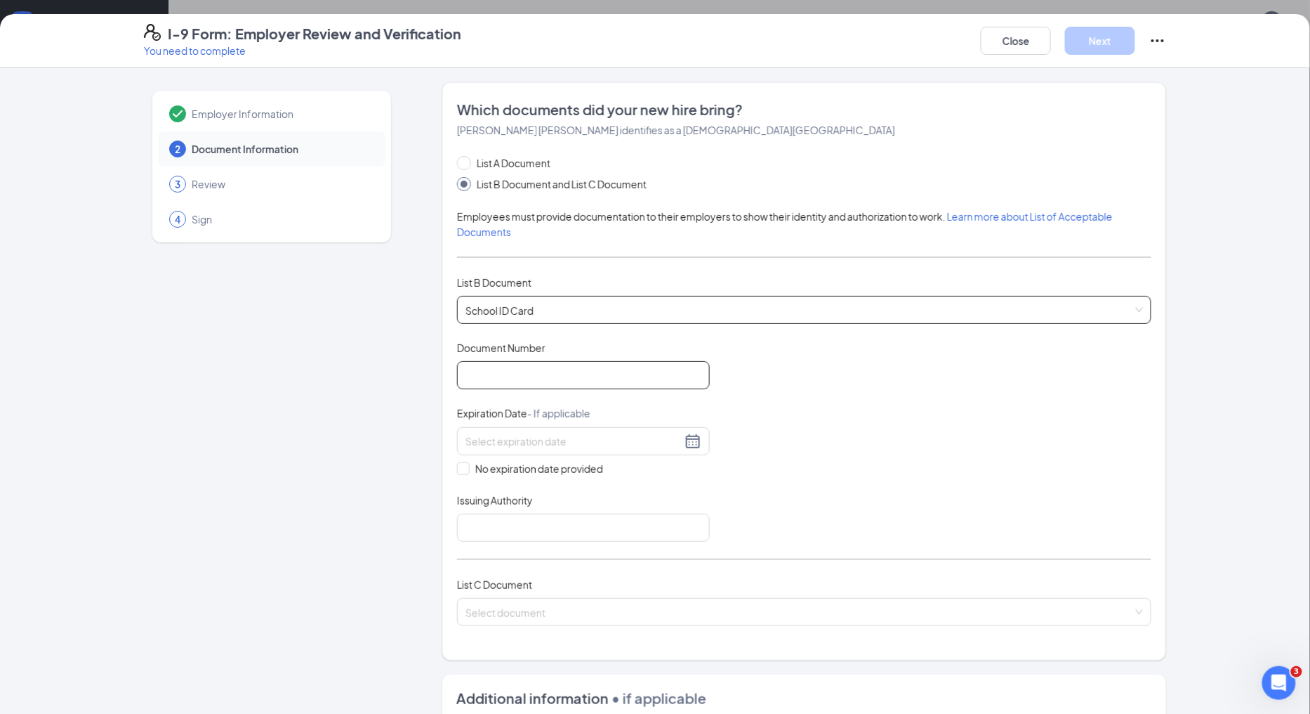
click at [525, 371] on input "Document Number" at bounding box center [583, 375] width 253 height 28
type input "HH9716"
click at [458, 471] on input "No expiration date provided" at bounding box center [462, 467] width 10 height 10
checkbox input "true"
click at [494, 530] on input "Issuing Authority" at bounding box center [583, 530] width 253 height 28
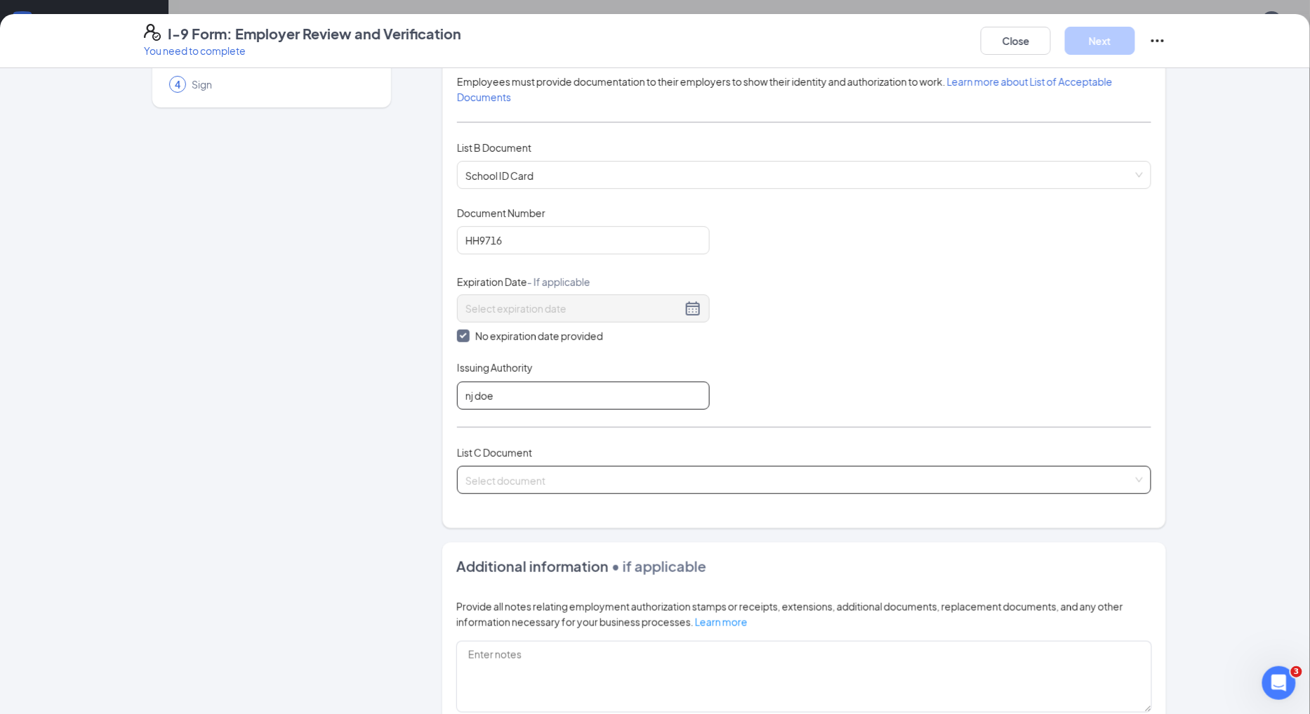
scroll to position [156, 0]
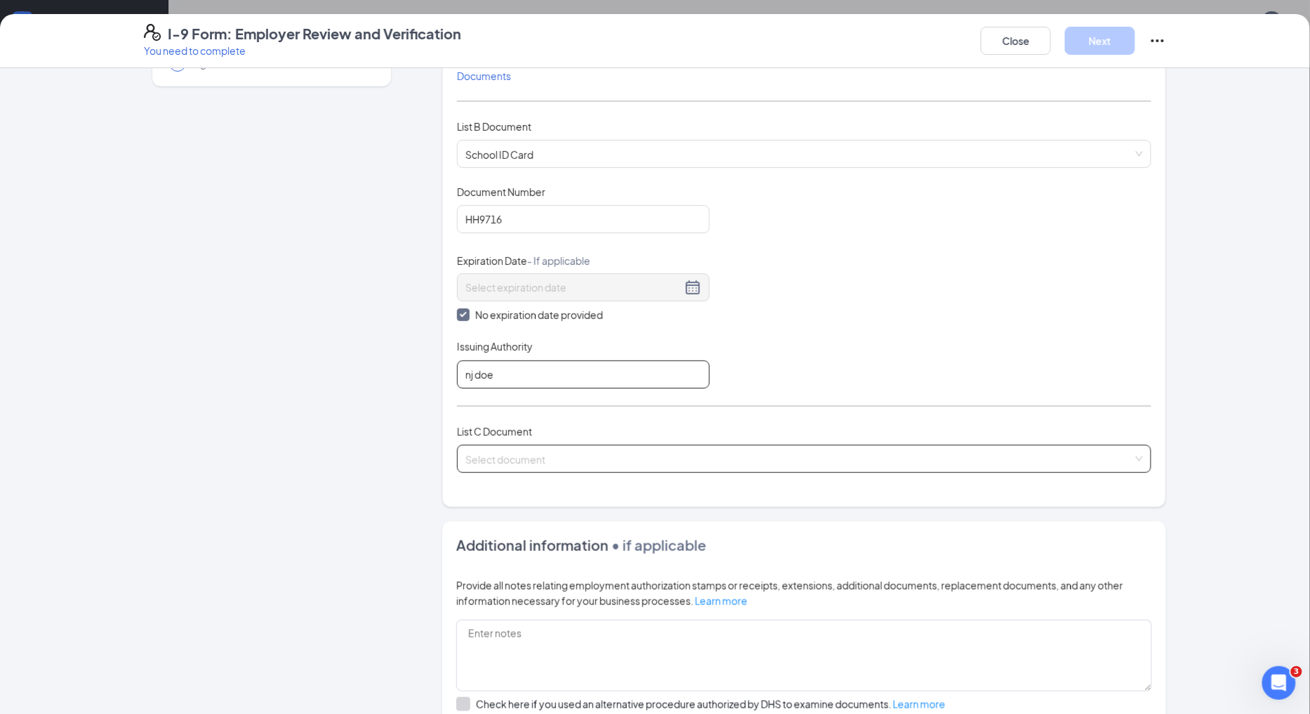
type input "nj doe"
click at [541, 450] on input "search" at bounding box center [800, 455] width 668 height 21
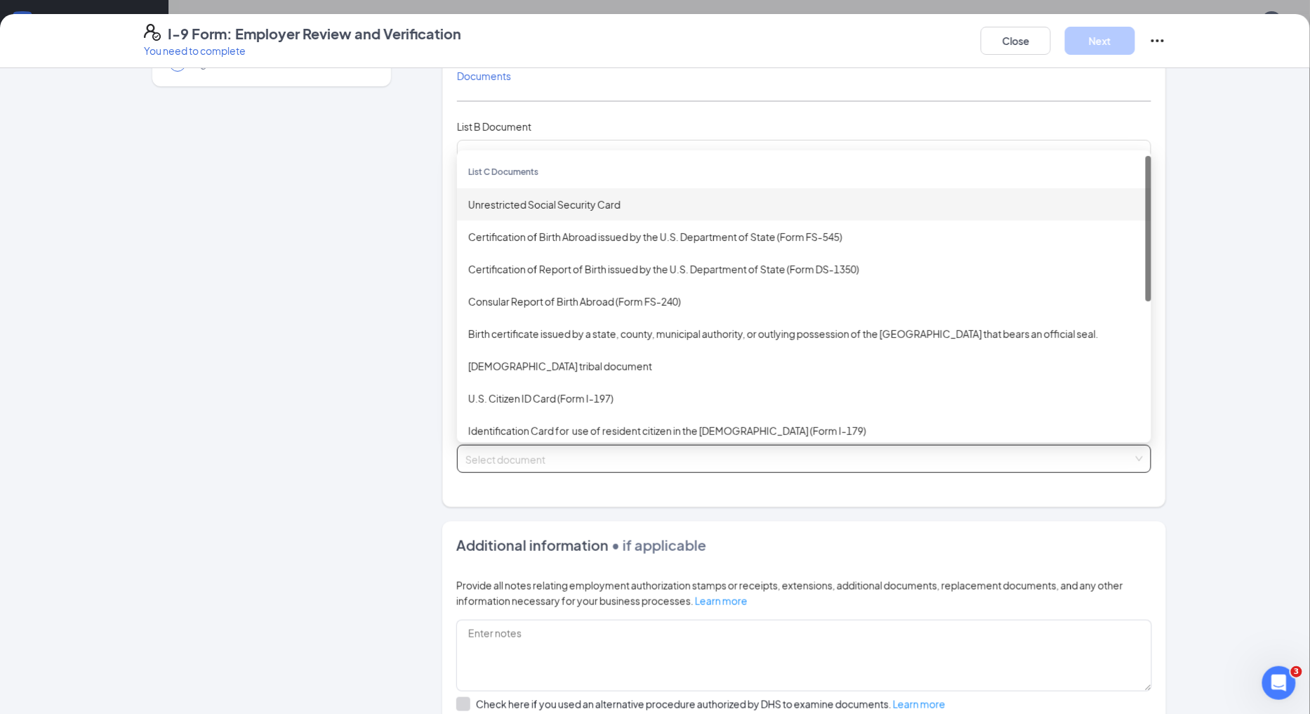
click at [541, 199] on div "Unrestricted Social Security Card" at bounding box center [804, 204] width 672 height 15
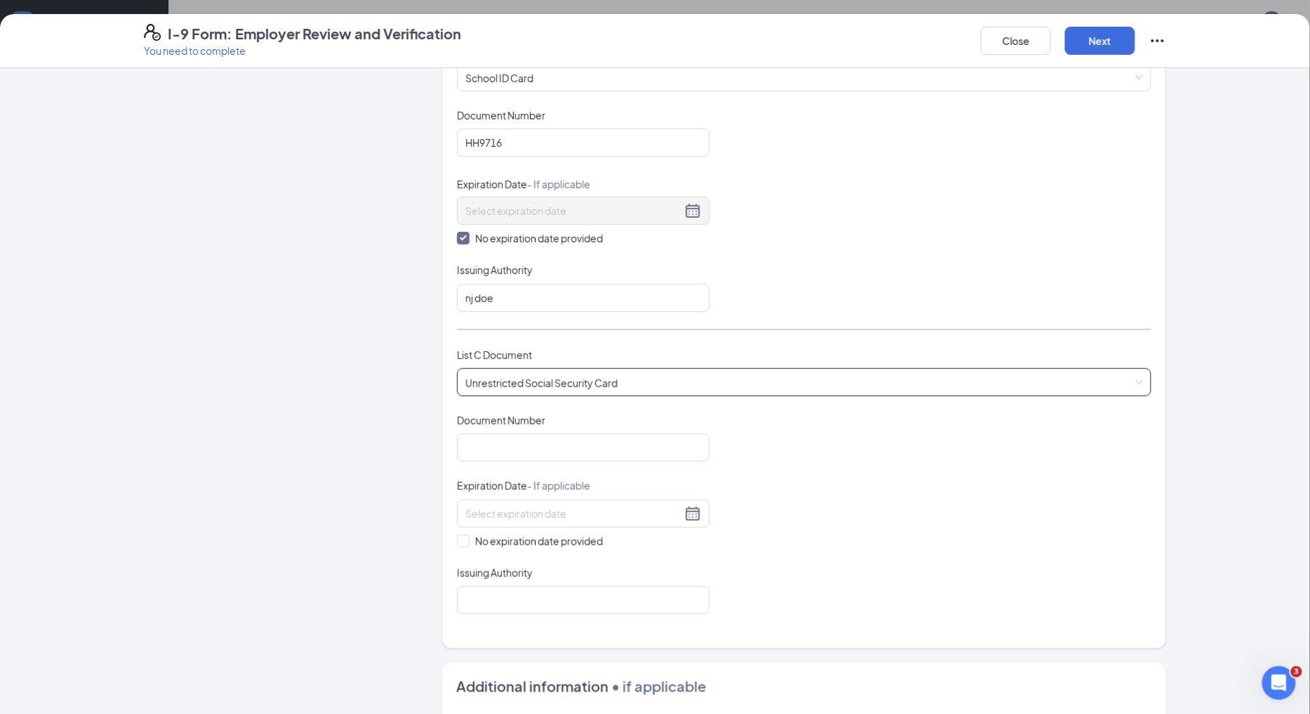
scroll to position [312, 0]
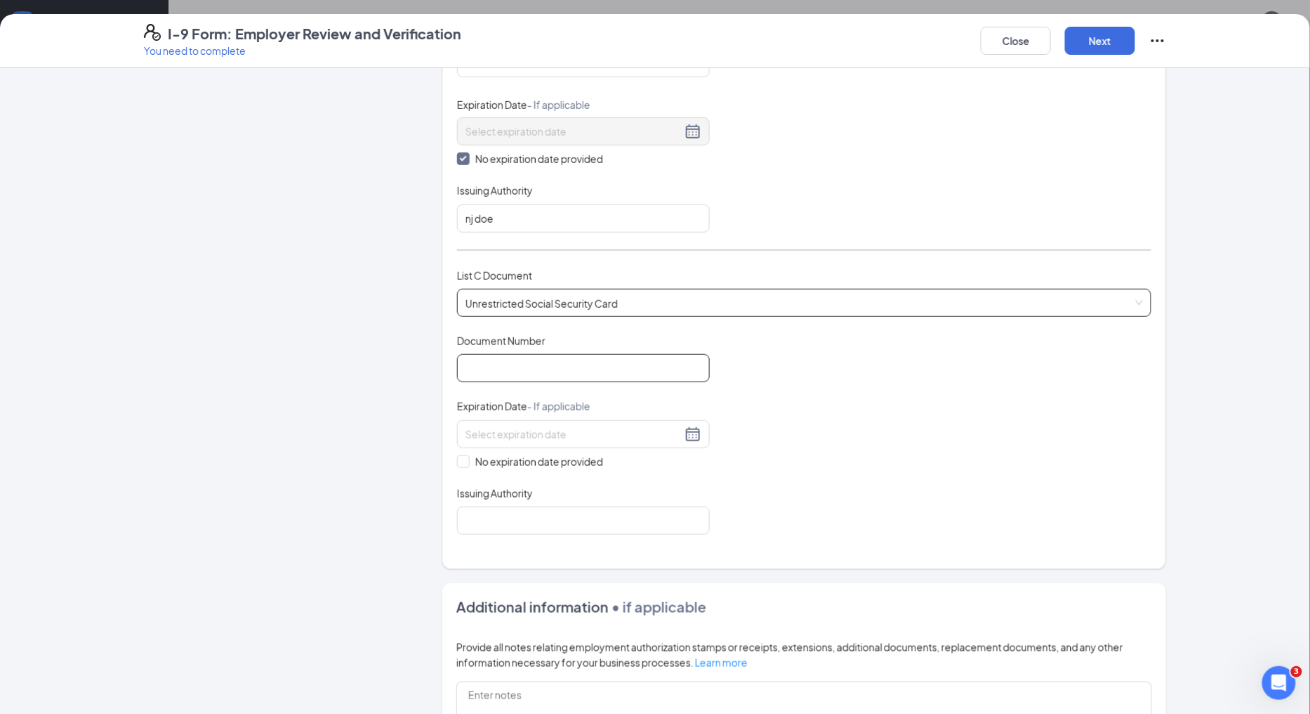
click at [497, 362] on input "Document Number" at bounding box center [583, 368] width 253 height 28
paste input "150-19-7828"
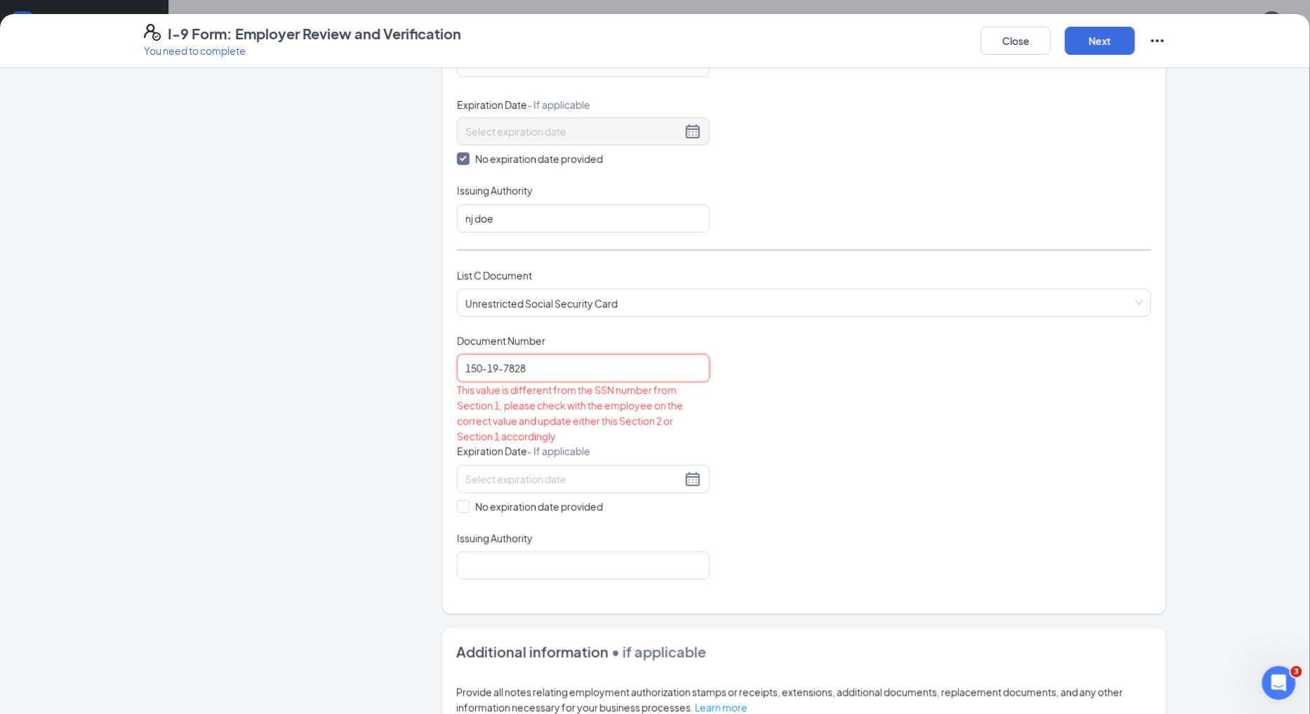
click at [501, 364] on input "150-19-7828" at bounding box center [583, 368] width 253 height 28
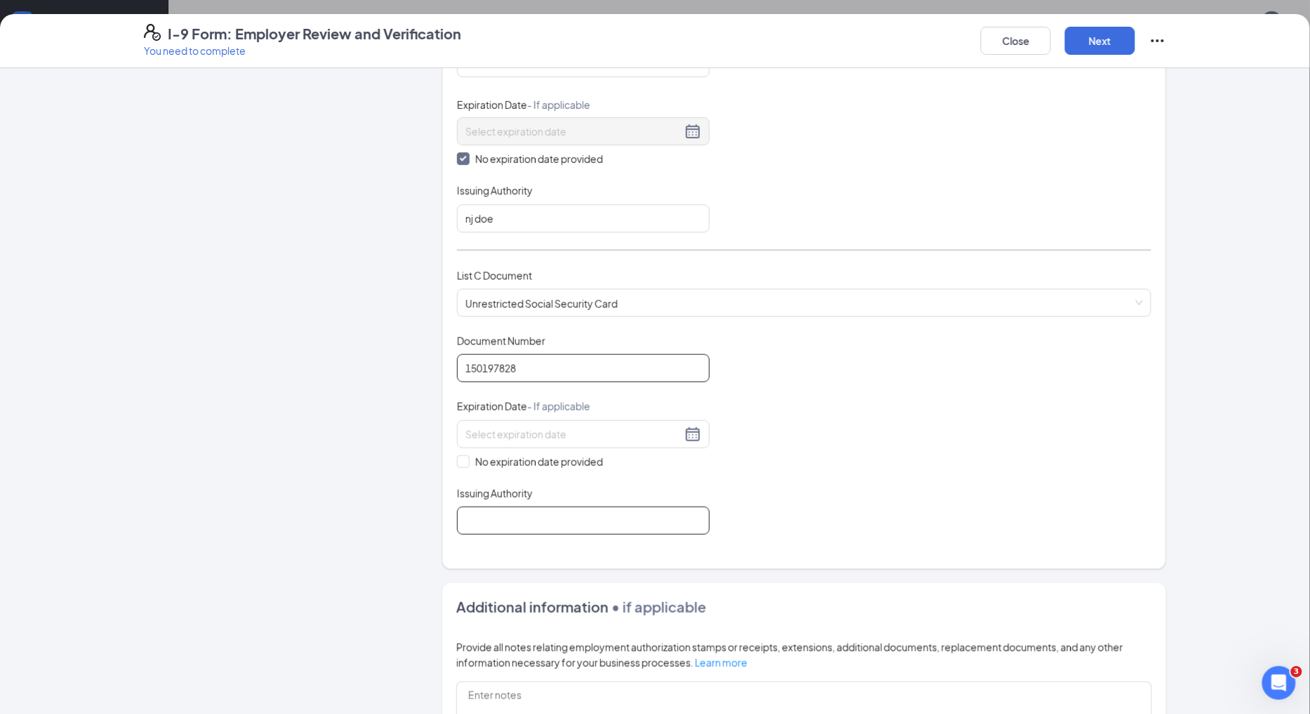
type input "150197828"
click at [490, 529] on input "Issuing Authority" at bounding box center [583, 520] width 253 height 28
type input "Social Security Administration"
click at [1111, 28] on button "Next" at bounding box center [1100, 41] width 70 height 28
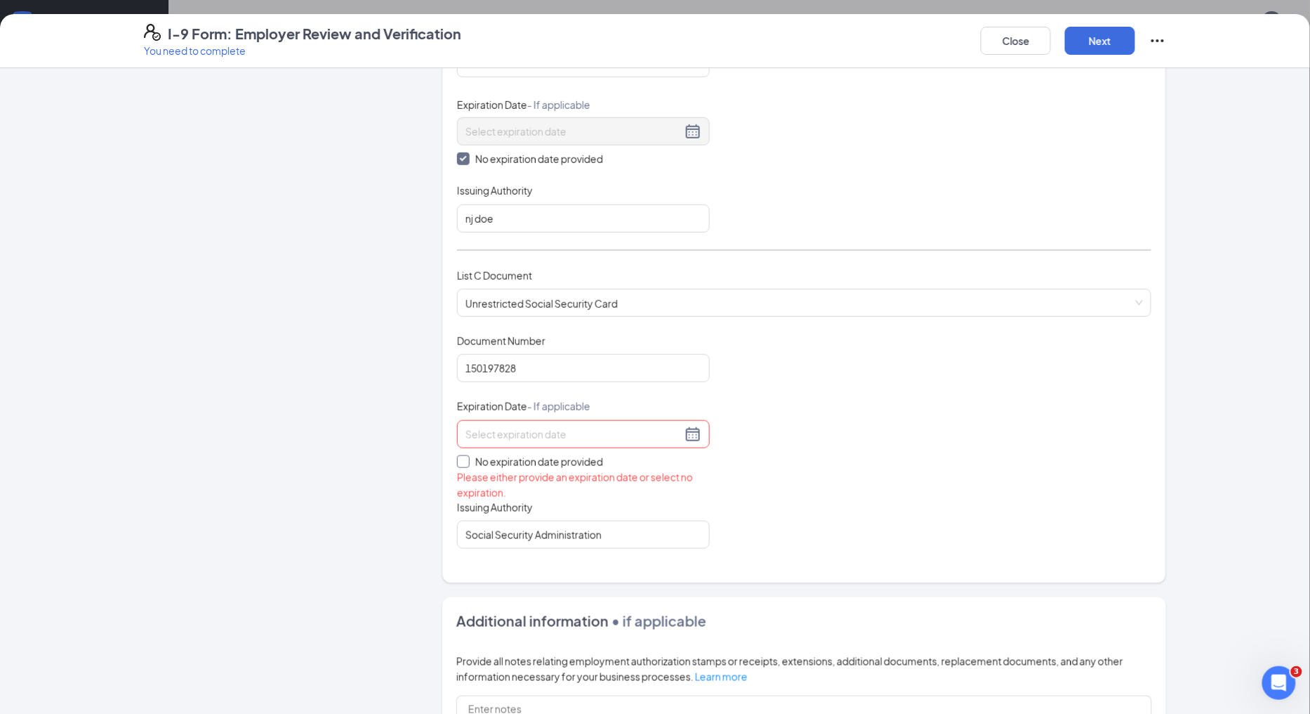
click at [464, 464] on label "No expiration date provided" at bounding box center [583, 461] width 253 height 15
click at [458, 461] on input "No expiration date provided" at bounding box center [462, 460] width 10 height 10
checkbox input "true"
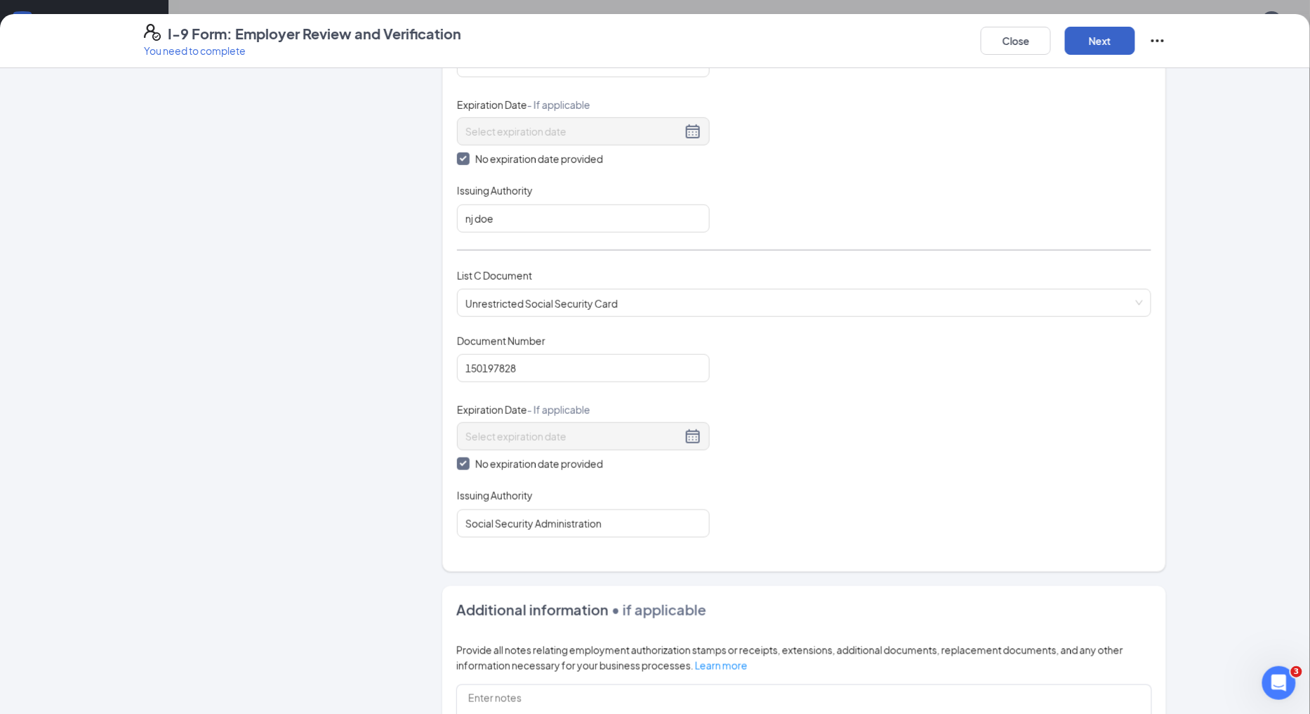
click at [1103, 37] on button "Next" at bounding box center [1100, 41] width 70 height 28
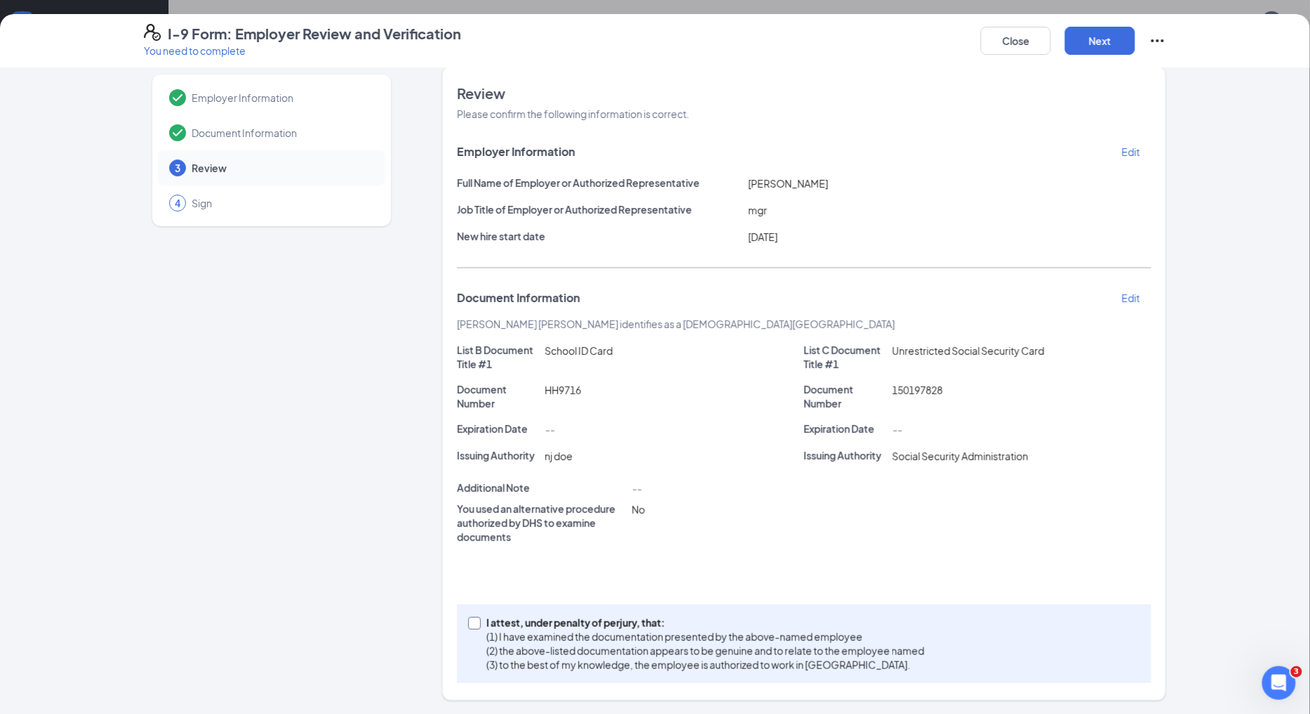
click at [468, 622] on input "I attest, under penalty of perjury, that: (1) I have examined the documentation…" at bounding box center [473, 622] width 10 height 10
checkbox input "true"
click at [1093, 39] on button "Next" at bounding box center [1100, 41] width 70 height 28
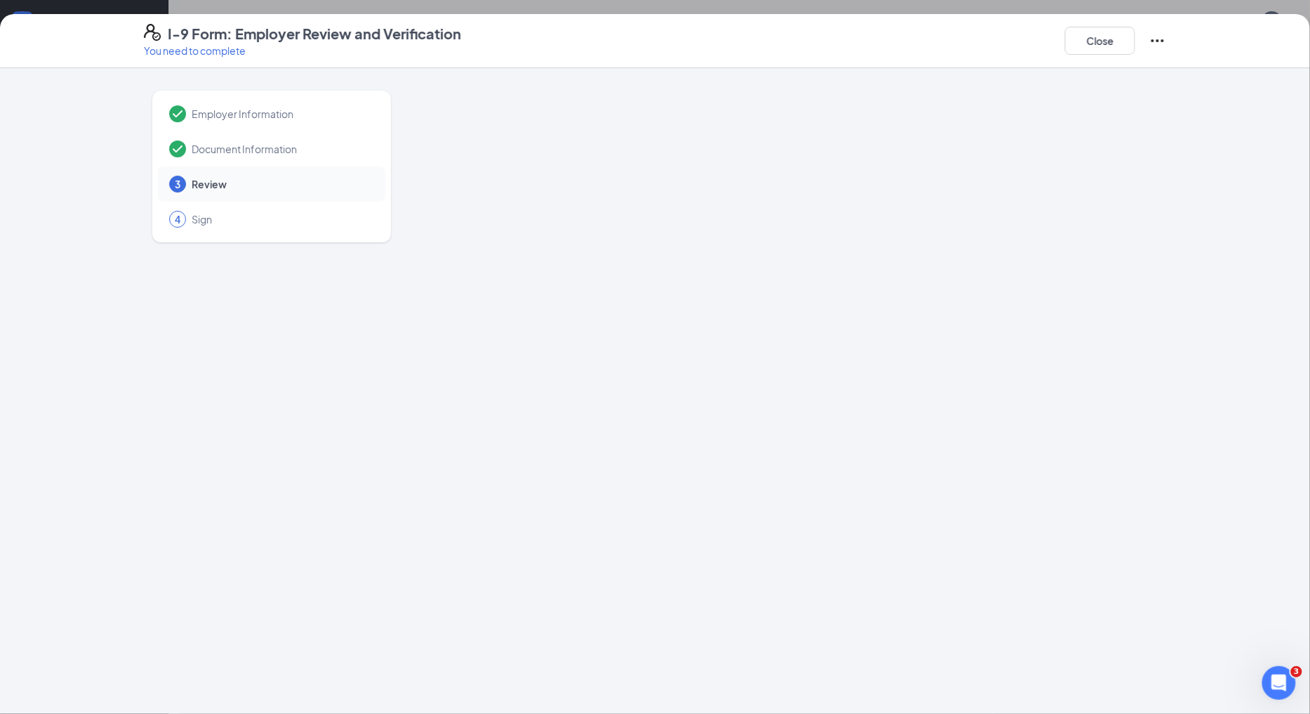
scroll to position [0, 0]
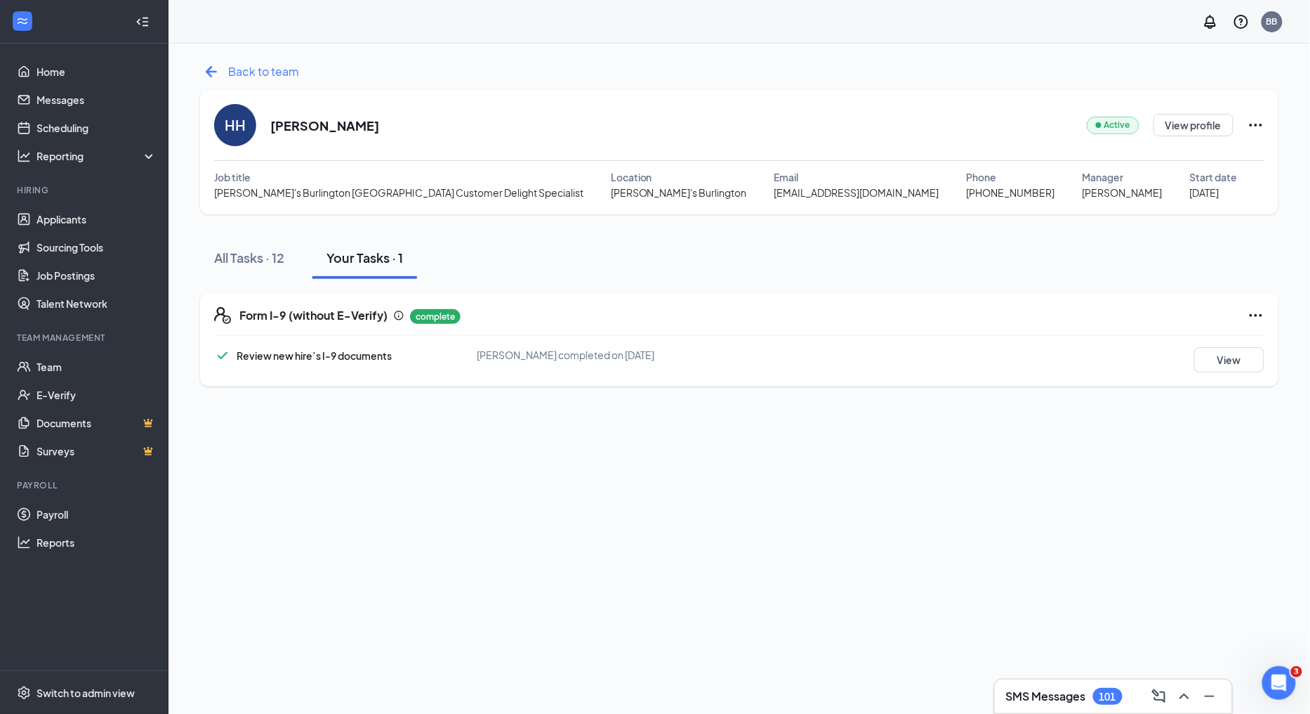
click at [244, 67] on span "Back to team" at bounding box center [263, 72] width 71 height 18
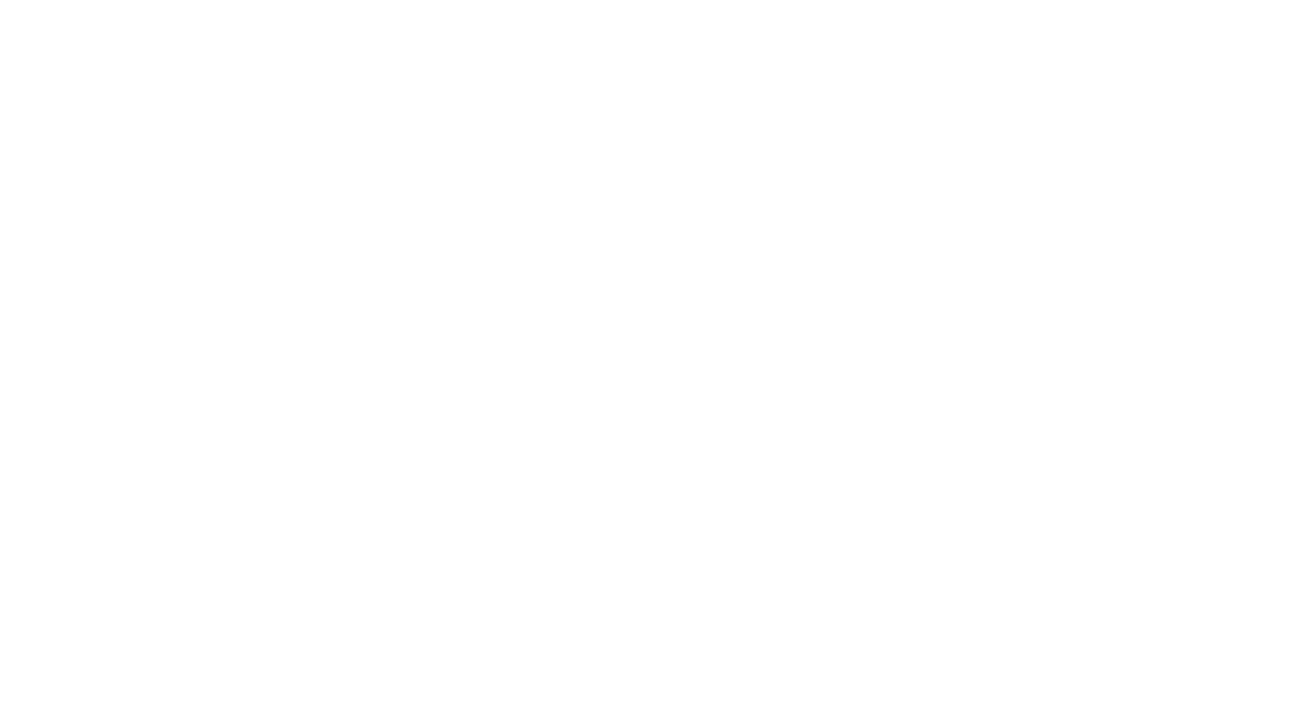
click at [0, 0] on html at bounding box center [0, 0] width 0 height 0
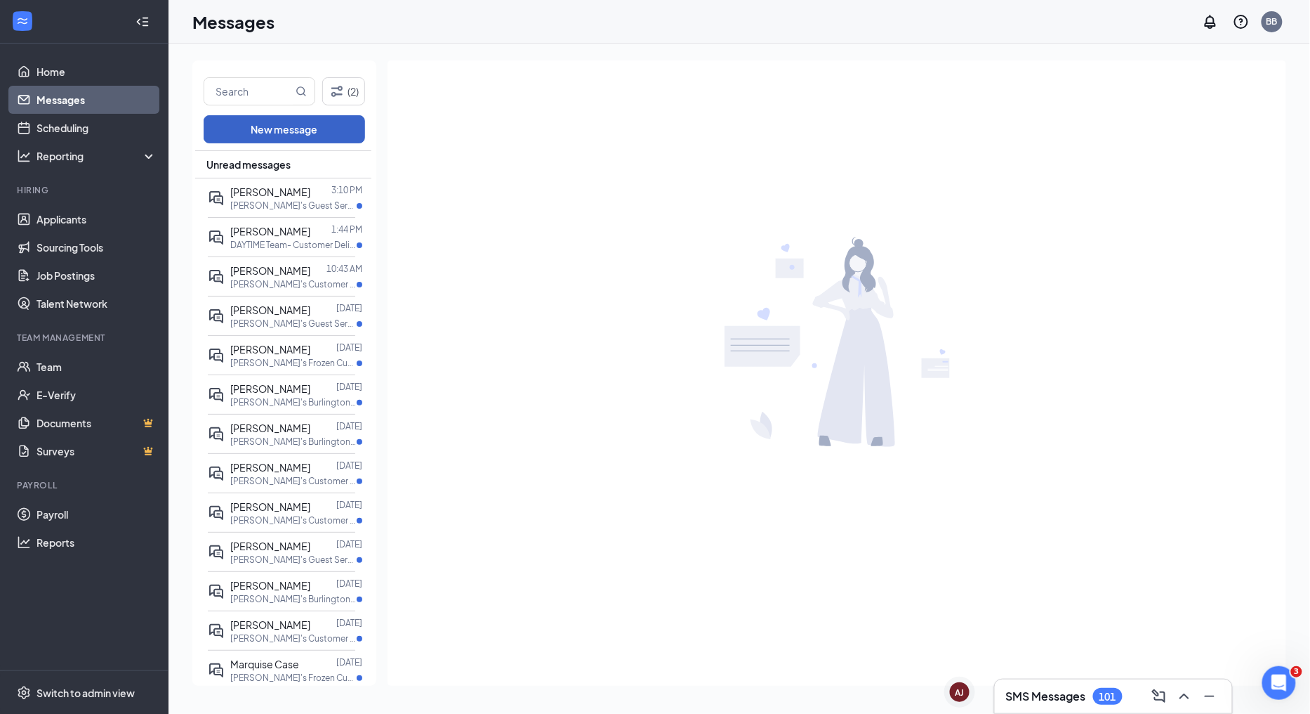
click at [289, 129] on button "New message" at bounding box center [285, 129] width 162 height 28
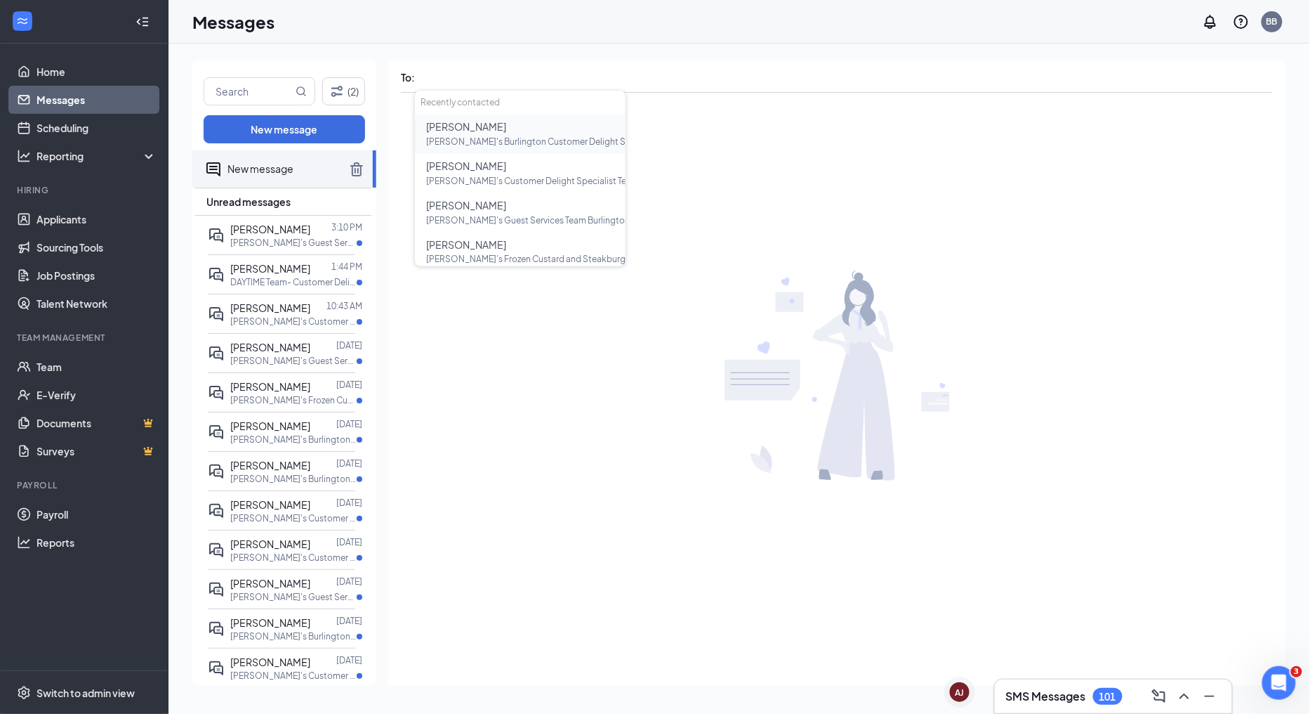
click at [523, 135] on div "[PERSON_NAME]'s Burlington Customer Delight Specialist at Freddy's [GEOGRAPHIC_…" at bounding box center [523, 142] width 194 height 14
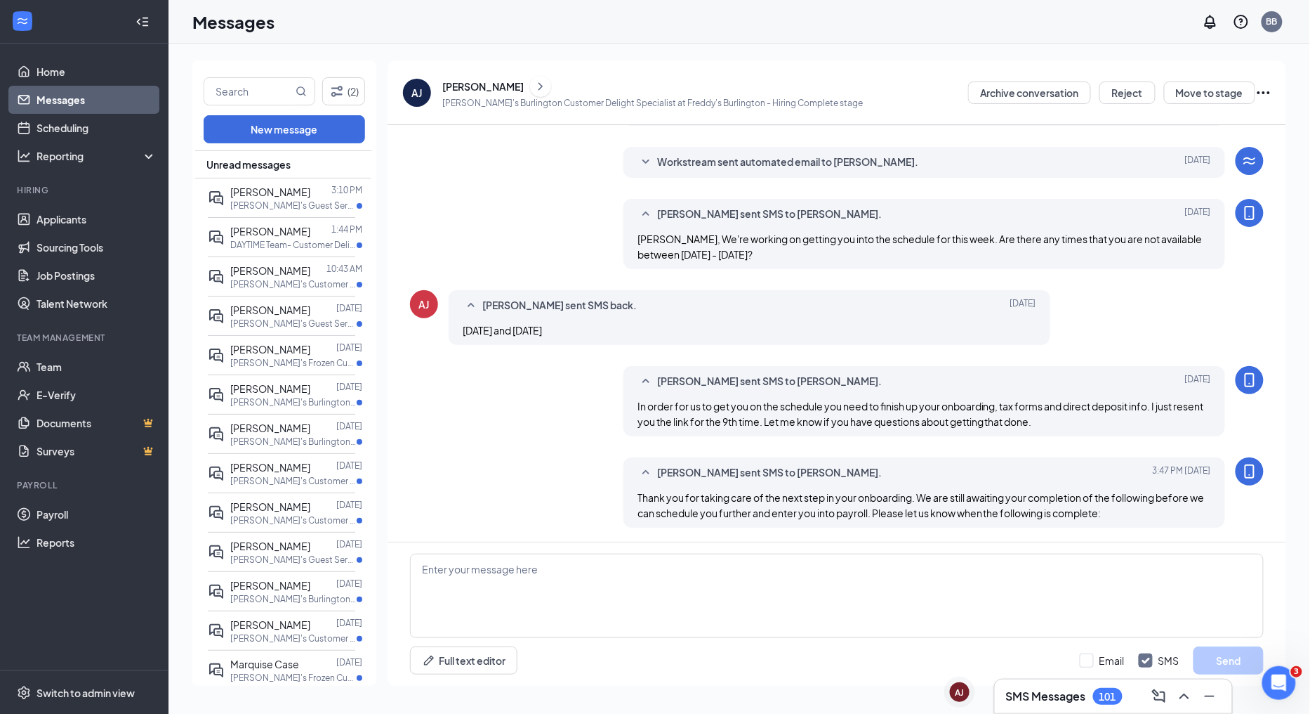
scroll to position [1323, 0]
paste textarea "EMAIL your PROOF of [DEMOGRAPHIC_DATA] and Work Eligibility to [EMAIL_ADDRESS][…"
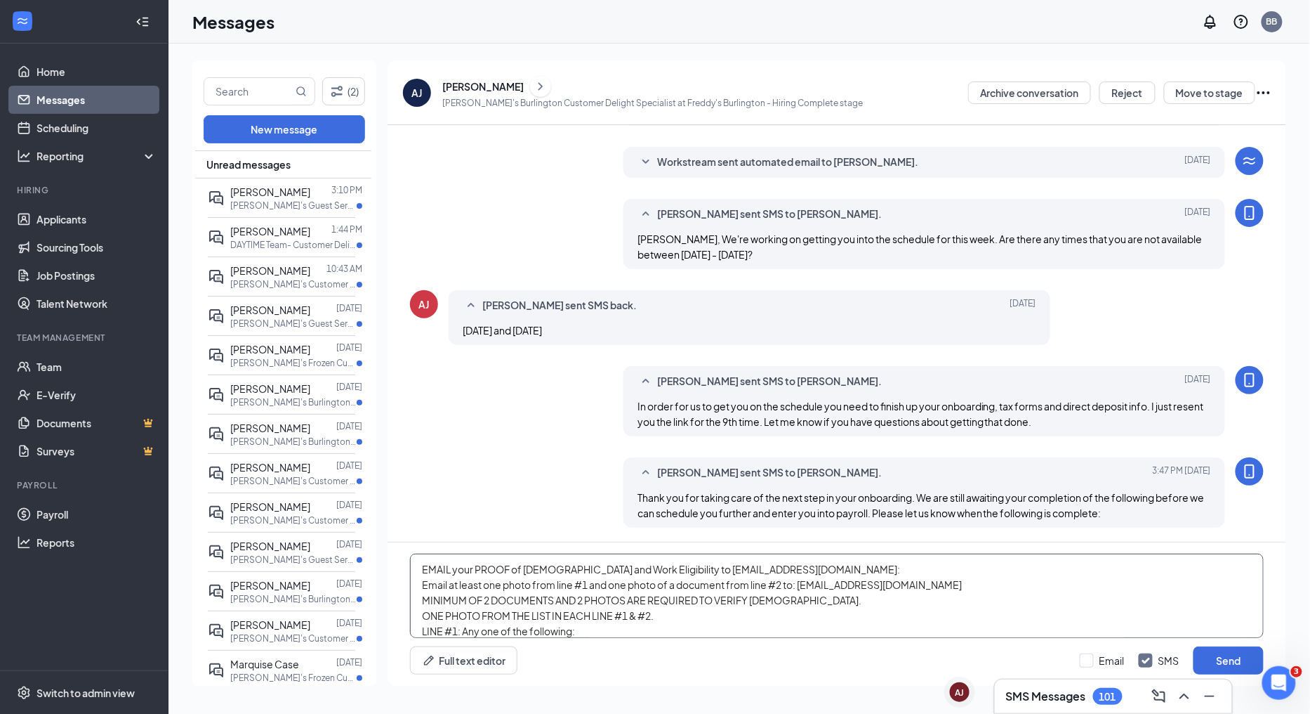
scroll to position [107, 0]
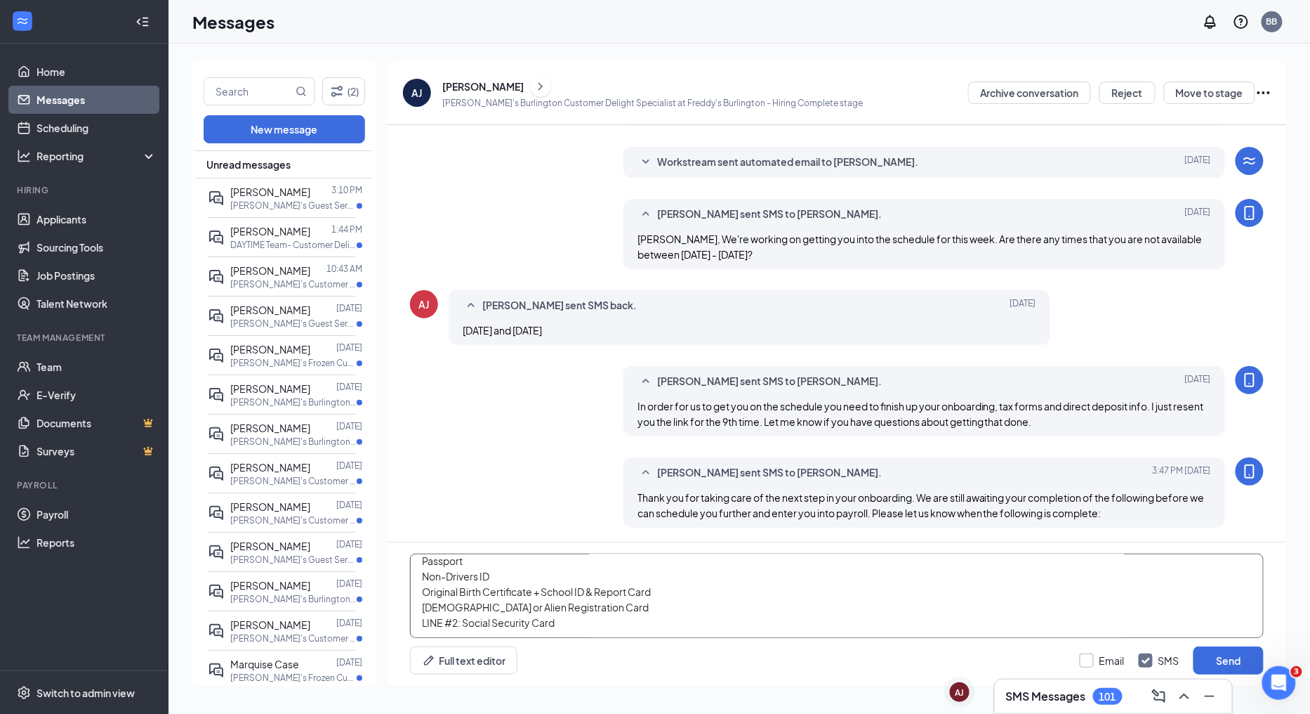
type textarea "EMAIL your PROOF of [DEMOGRAPHIC_DATA] and Work Eligibility to [EMAIL_ADDRESS][…"
click at [1084, 662] on input "Email" at bounding box center [1102, 660] width 45 height 14
checkbox input "true"
click at [1251, 658] on button "Send" at bounding box center [1229, 660] width 70 height 28
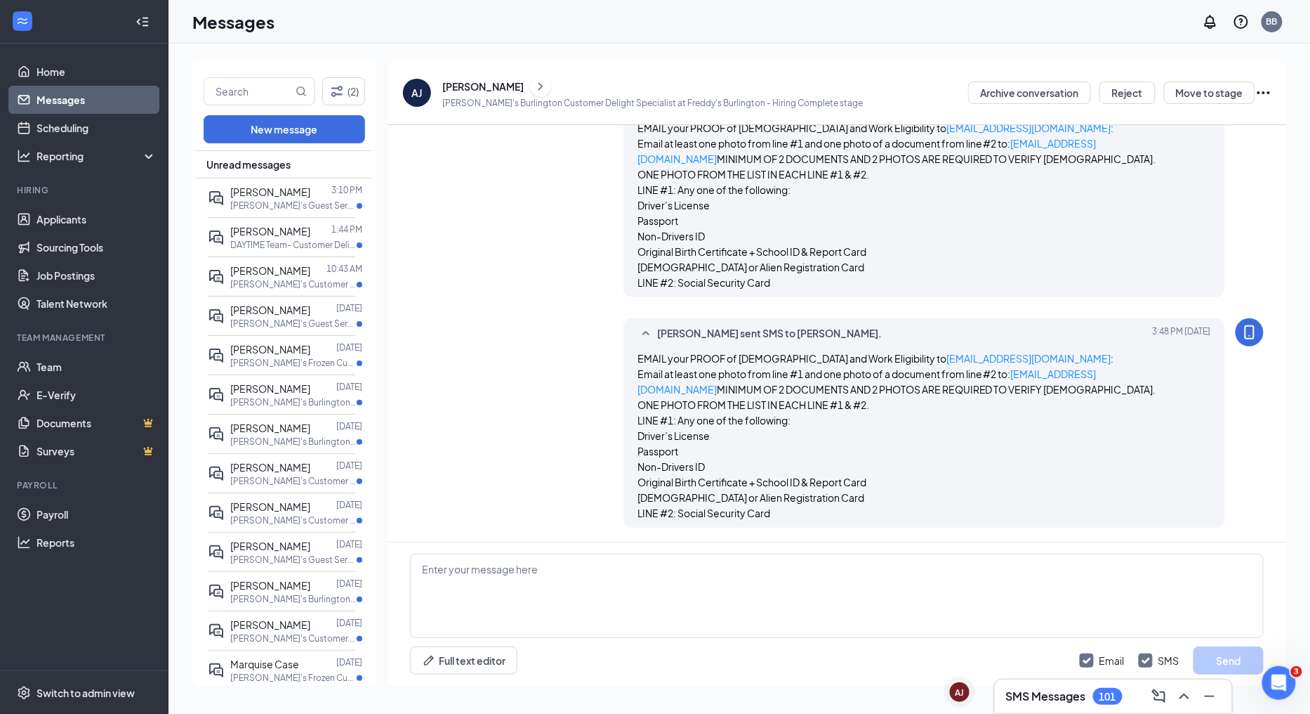
scroll to position [1705, 0]
click at [72, 371] on link "Team" at bounding box center [97, 367] width 120 height 28
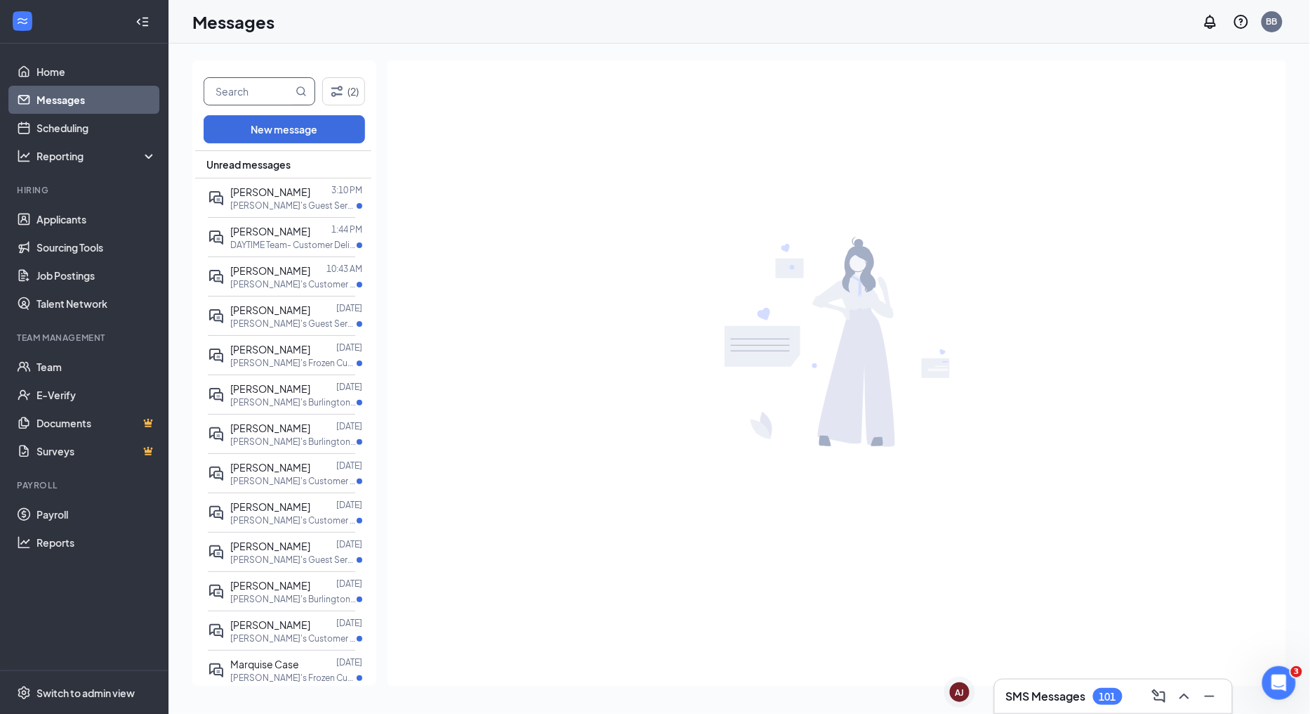
click at [264, 92] on input "text" at bounding box center [248, 91] width 88 height 27
type input "bianca"
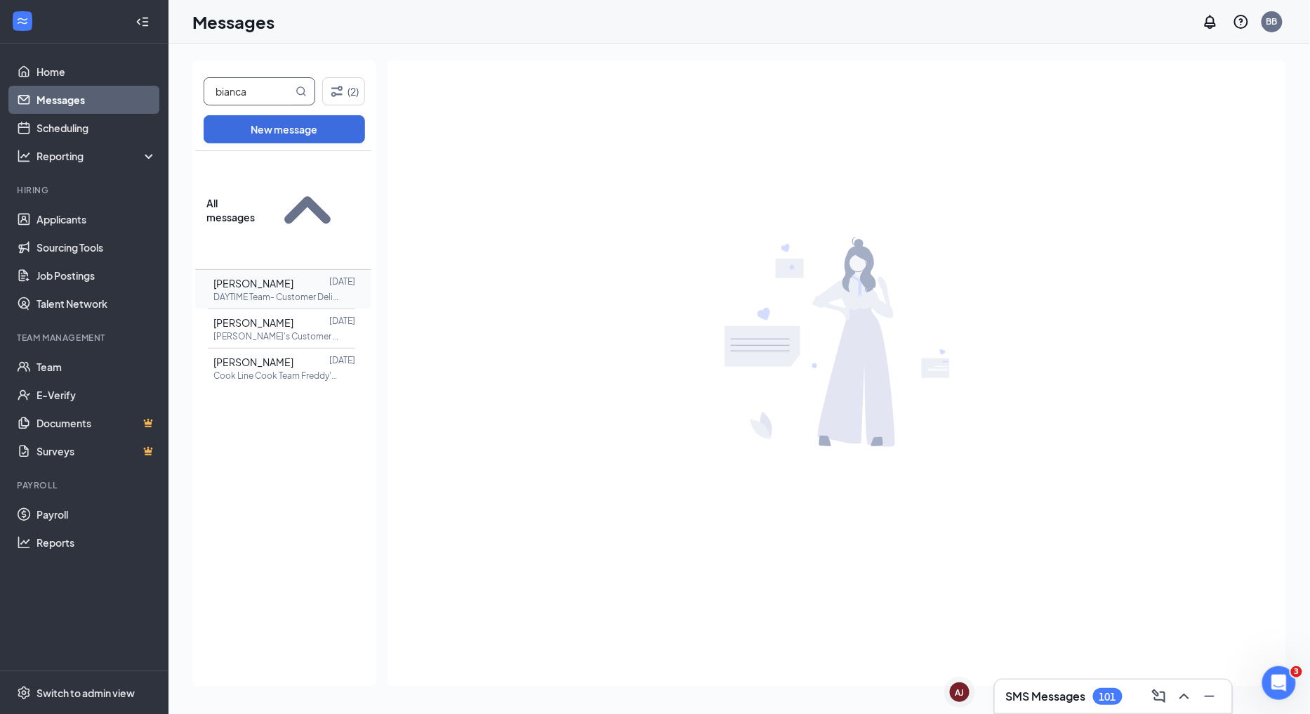
click at [290, 291] on p "DAYTIME Team- Customer Delight Specialist [PERSON_NAME]'s Burlington at Freddy'…" at bounding box center [276, 297] width 126 height 12
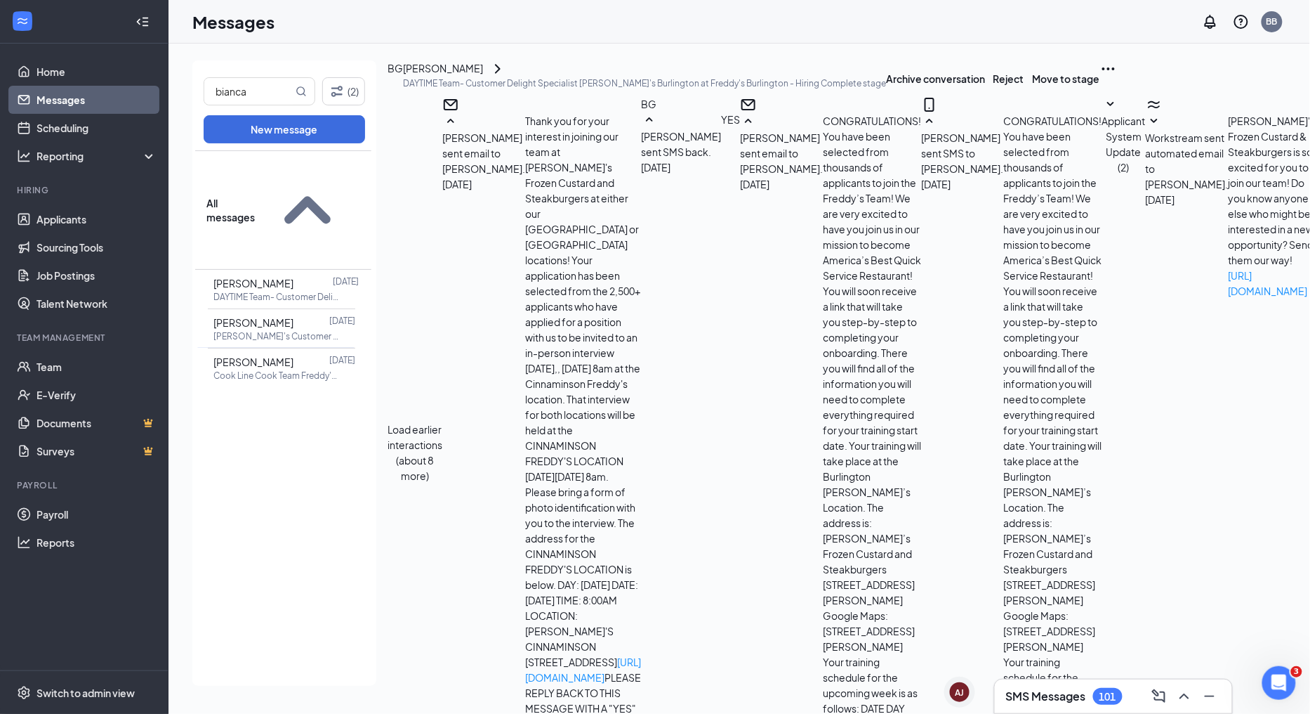
scroll to position [1678, 0]
paste textarea "EMAIL your PROOF of US Citizenship and Work Eligibility to FreddysTalent@gmail.…"
drag, startPoint x: 794, startPoint y: 631, endPoint x: 375, endPoint y: 527, distance: 431.1
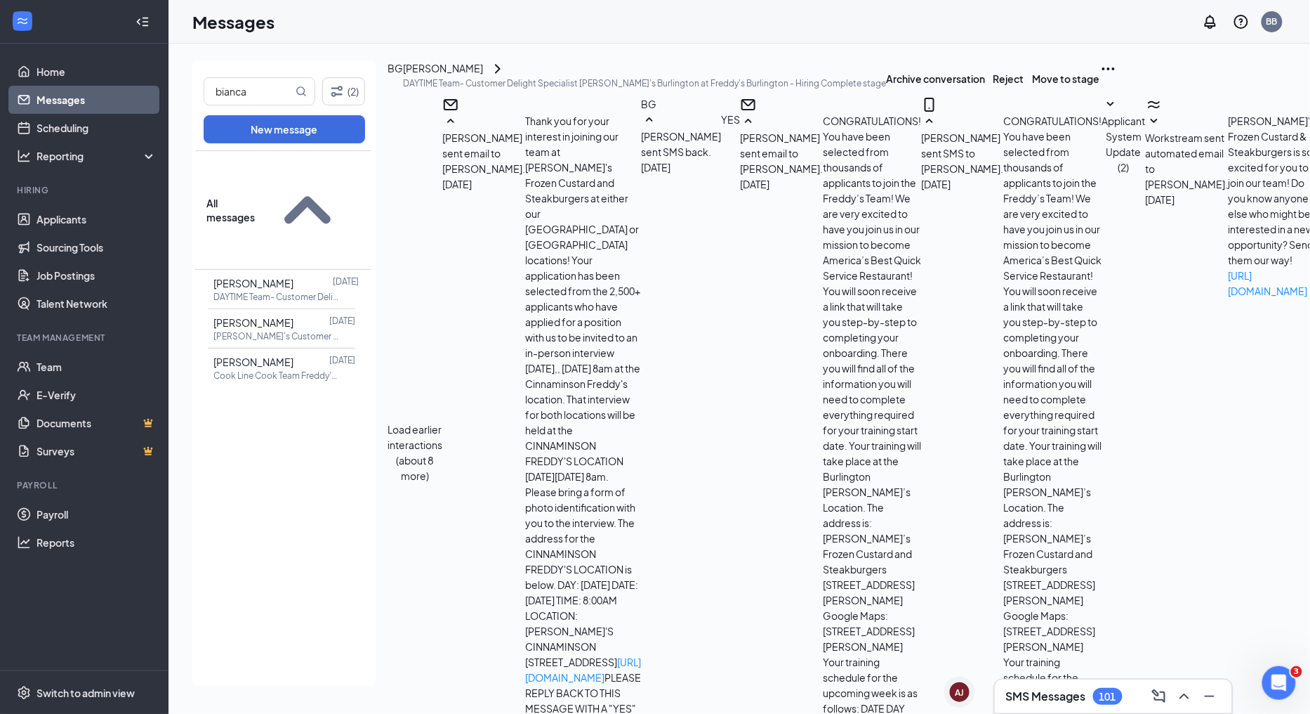
click at [376, 527] on div "bianca (2) New message All messages Bianca Guerrier Oct 14 DAYTIME Team- Custom…" at bounding box center [979, 378] width 1574 height 636
type textarea "In order to get on the schedule and paid we are still waiting for you to comple…"
checkbox input "true"
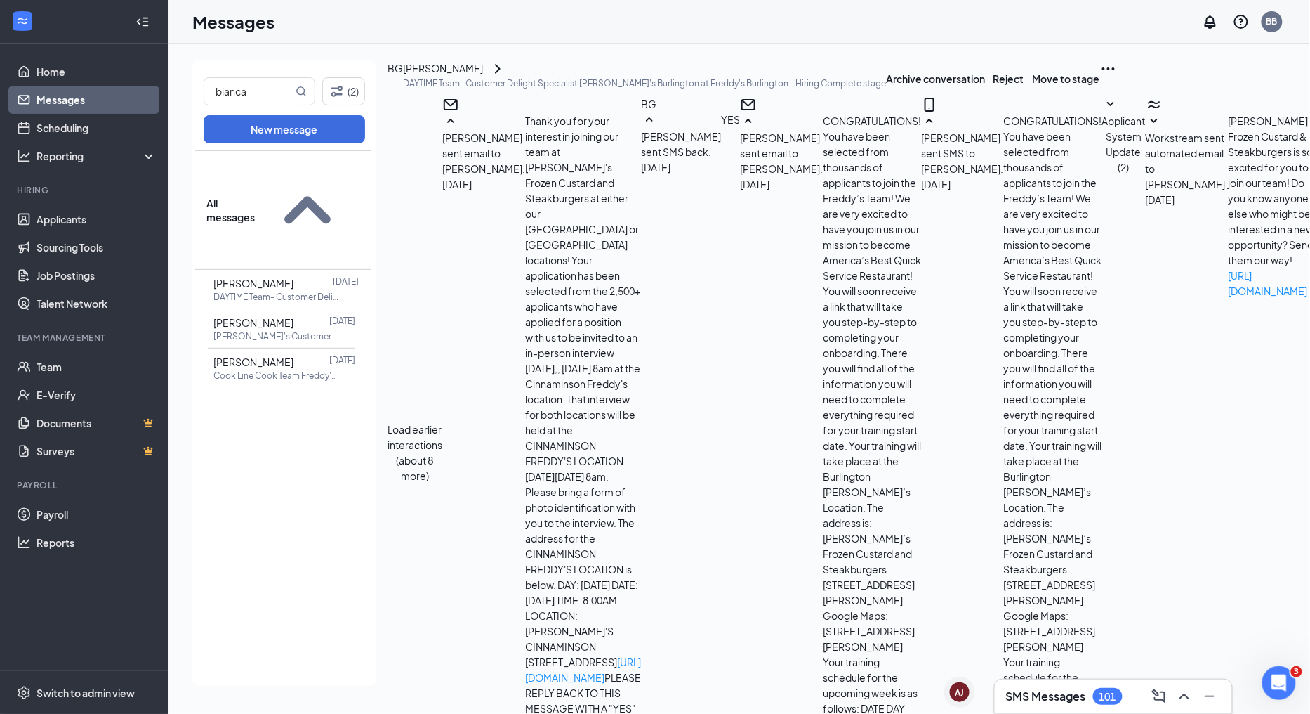
scroll to position [2263, 0]
drag, startPoint x: 268, startPoint y: 96, endPoint x: 199, endPoint y: 90, distance: 69.8
click at [199, 90] on div "bianca (2) New message All messages Bianca Guerrier Oct 14 DAYTIME Team- Custom…" at bounding box center [284, 372] width 184 height 625
click at [299, 83] on span at bounding box center [301, 91] width 11 height 27
click at [299, 89] on icon "MagnifyingGlass" at bounding box center [301, 91] width 11 height 11
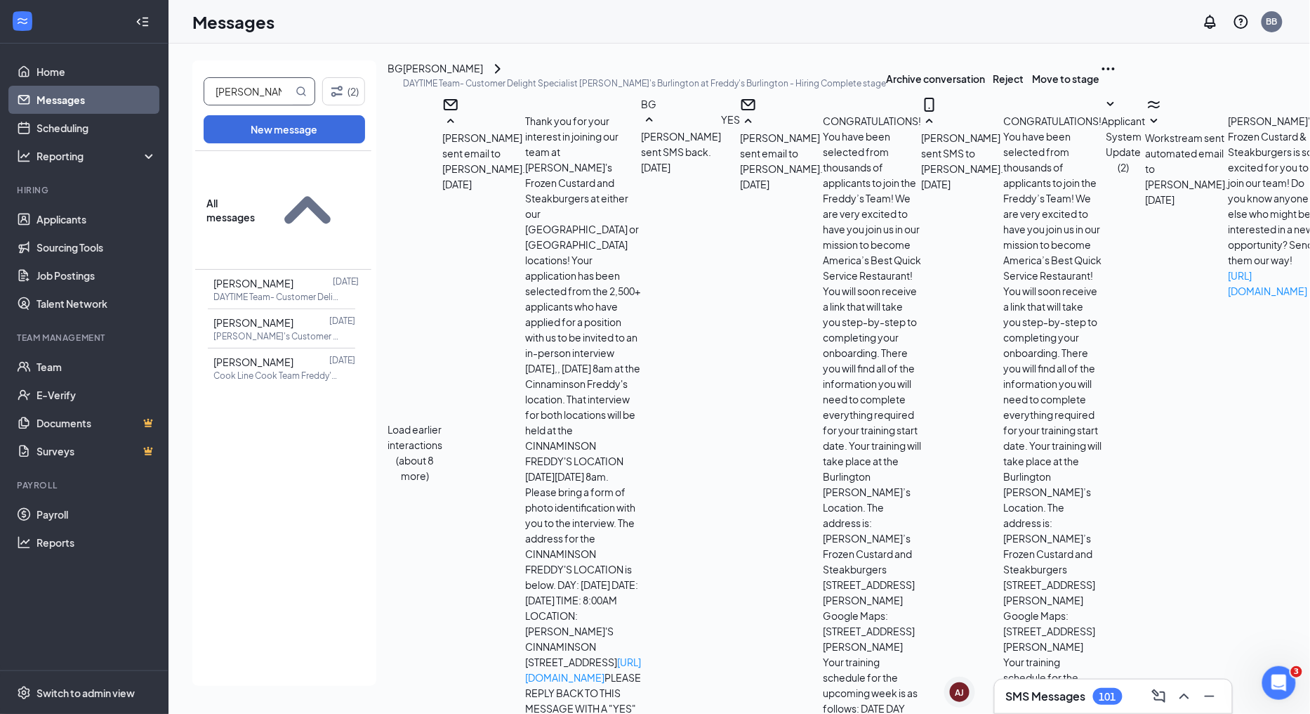
click at [297, 88] on icon "MagnifyingGlass" at bounding box center [301, 90] width 9 height 9
click at [287, 87] on input "andrade" at bounding box center [248, 91] width 88 height 27
drag, startPoint x: 287, startPoint y: 87, endPoint x: 177, endPoint y: 93, distance: 109.7
click at [177, 93] on div "andrade (2) New message All messages Bianca Guerrier Oct 14 DAYTIME Team- Custo…" at bounding box center [1187, 379] width 2036 height 670
type input "james"
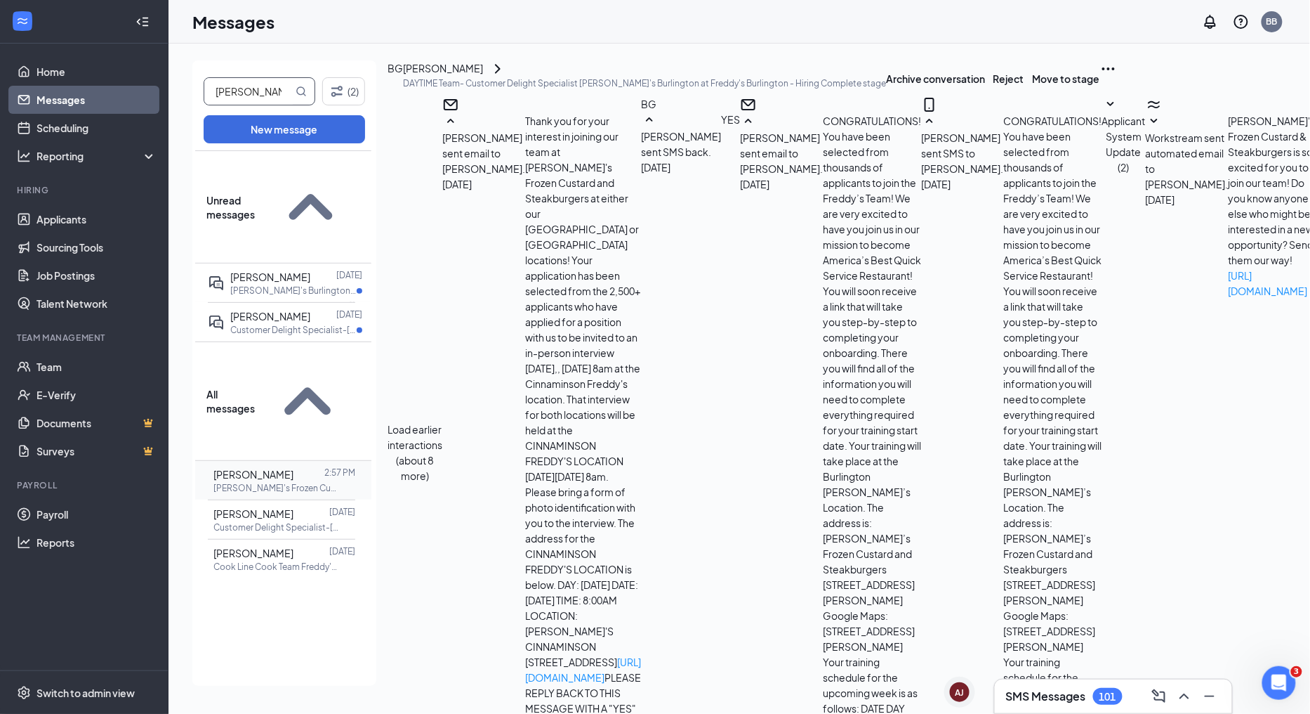
click at [283, 468] on span "James Andrade" at bounding box center [253, 474] width 80 height 13
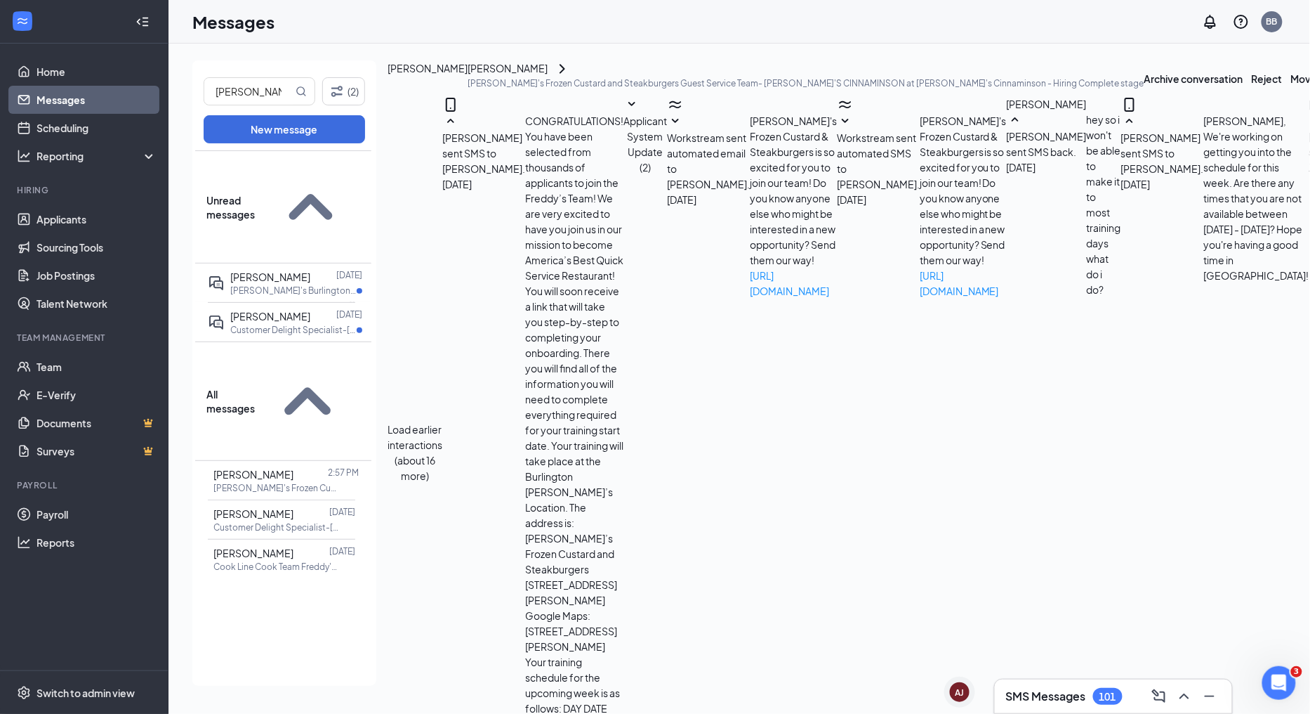
scroll to position [817, 0]
paste textarea "In order to get on the schedule and paid we are still waiting for you to comple…"
type textarea "In order to get on the schedule and paid we are still waiting for you to comple…"
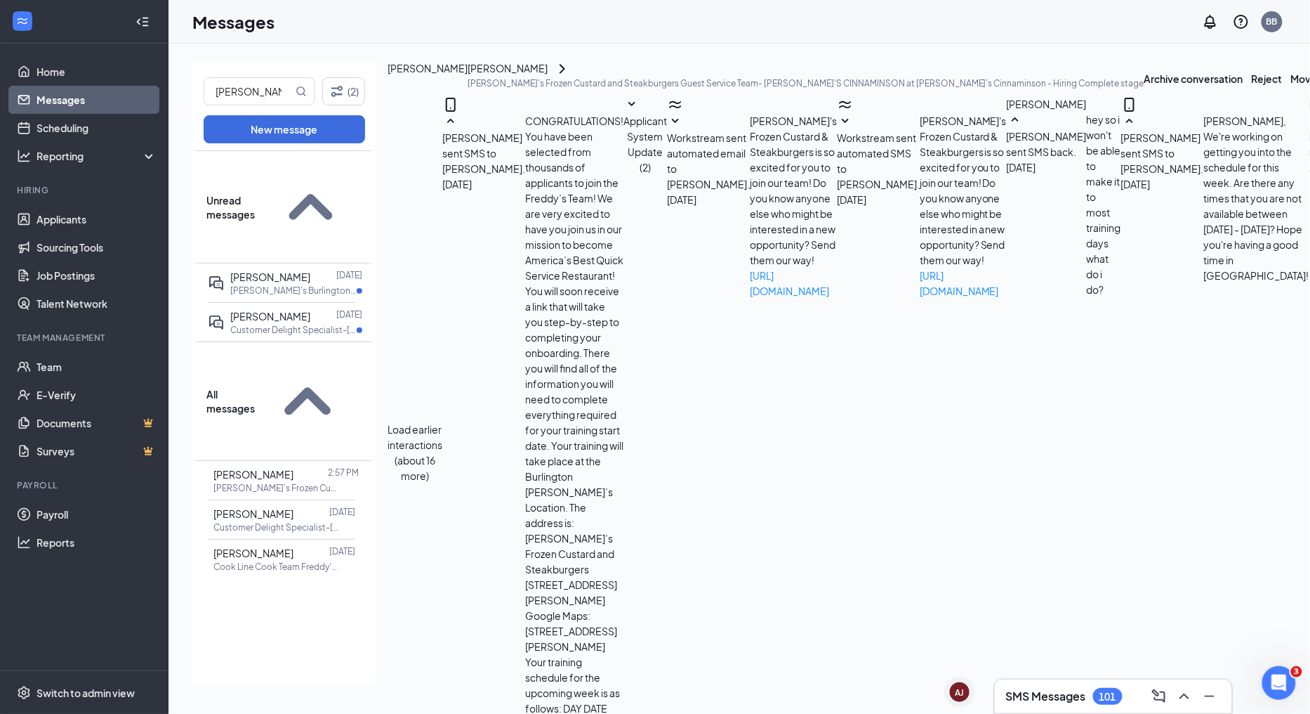
checkbox input "true"
drag, startPoint x: 262, startPoint y: 86, endPoint x: 172, endPoint y: 81, distance: 90.0
click at [173, 81] on div "james (2) New message Unread messages James Bove Oct 12 Freddy's Burlington- Te…" at bounding box center [1175, 379] width 2012 height 670
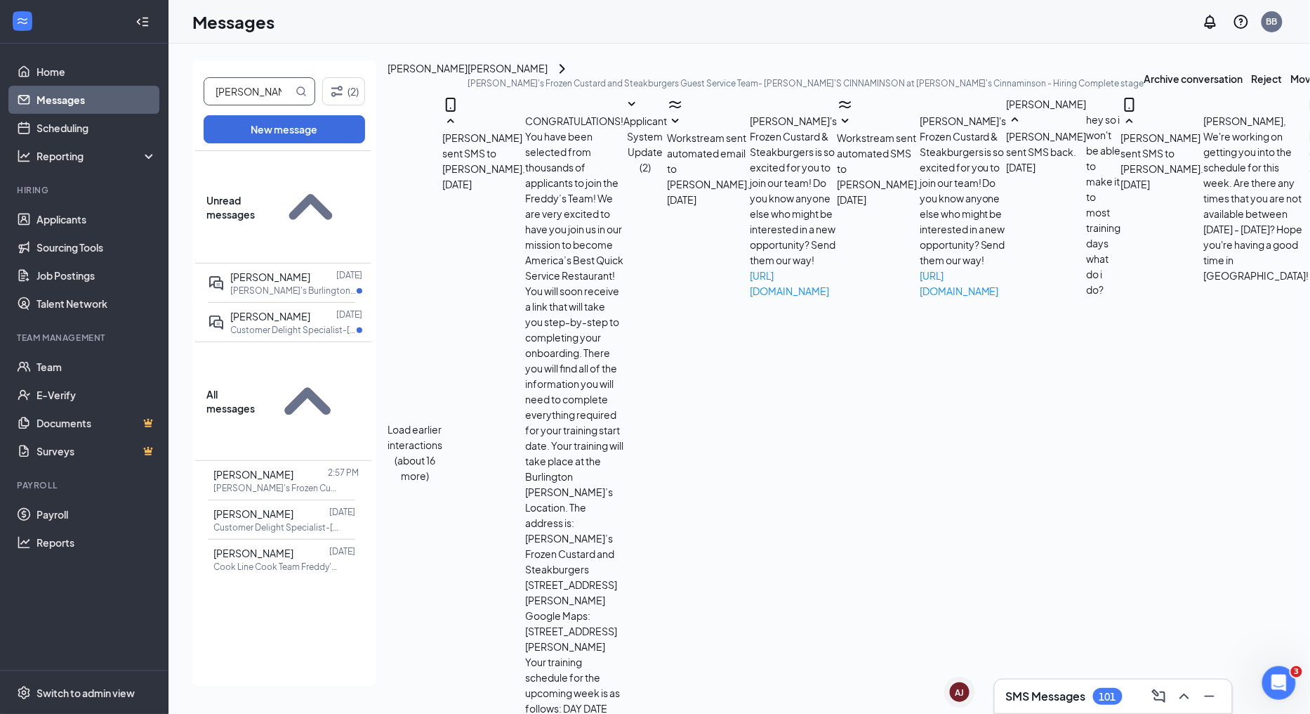
type input "vallery"
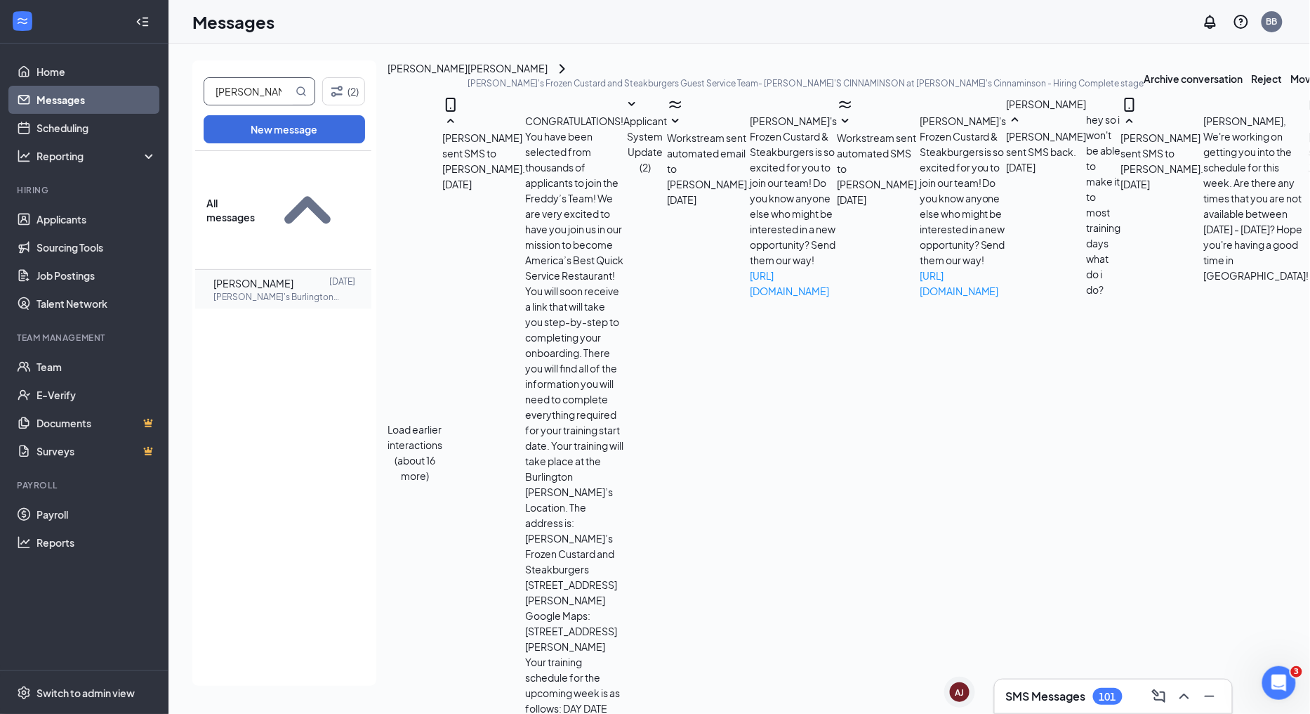
click at [265, 277] on span "Layla Vallery" at bounding box center [253, 283] width 80 height 13
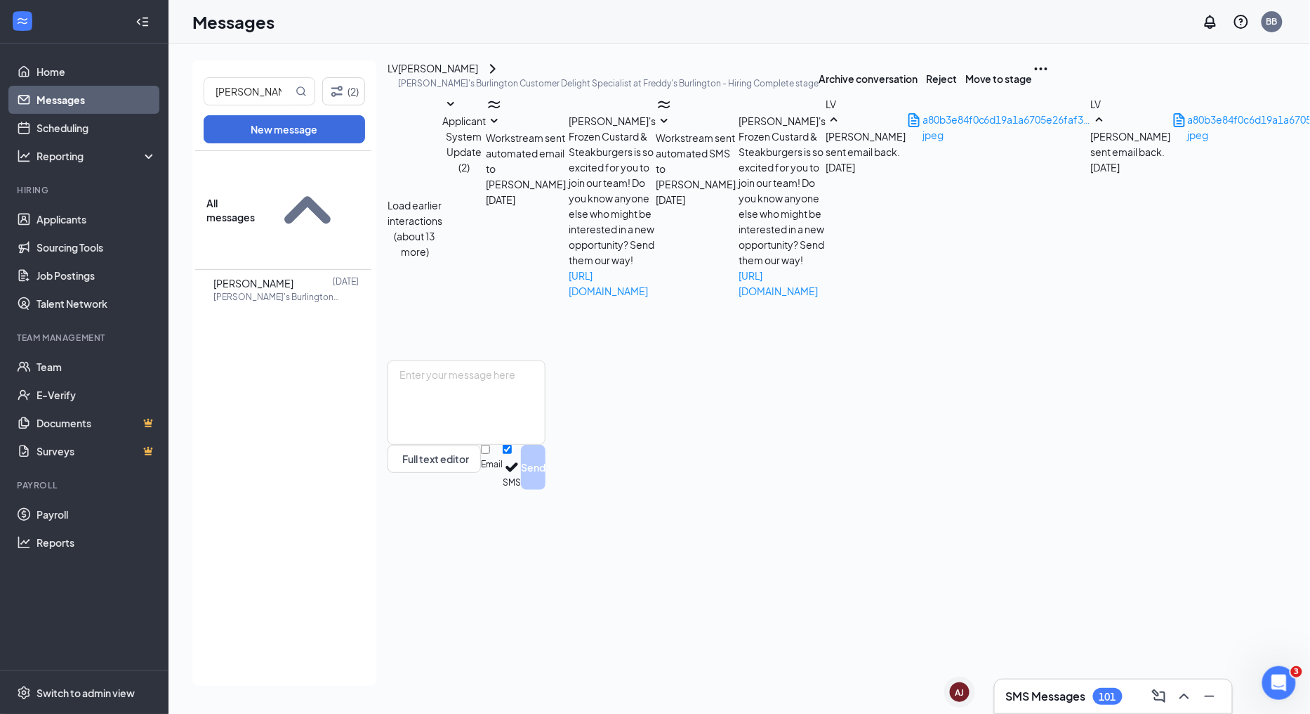
scroll to position [502, 0]
click at [481, 445] on textarea at bounding box center [467, 402] width 158 height 84
paste textarea "In order to get on the schedule and paid we are still waiting for you to comple…"
type textarea "In order to get on the schedule and paid we are still waiting for you to comple…"
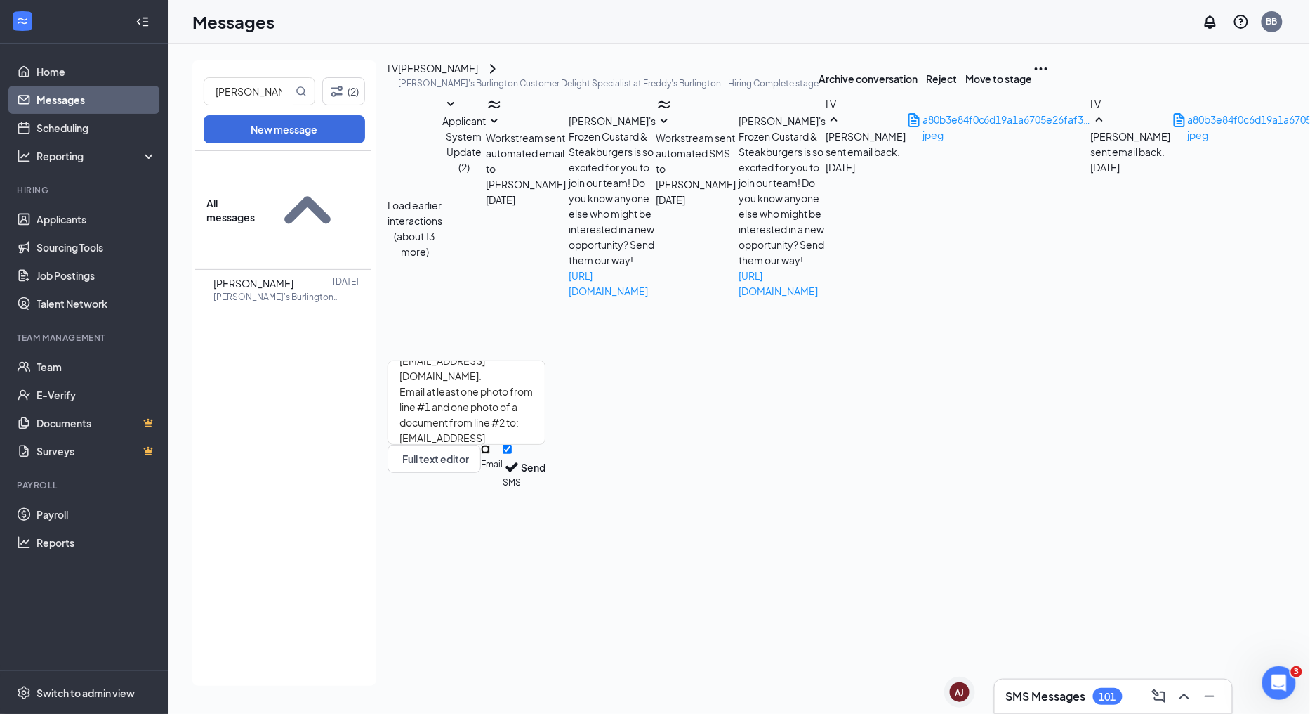
click at [490, 454] on input "Email" at bounding box center [485, 449] width 9 height 9
checkbox input "true"
click at [546, 493] on button "Send" at bounding box center [533, 469] width 25 height 48
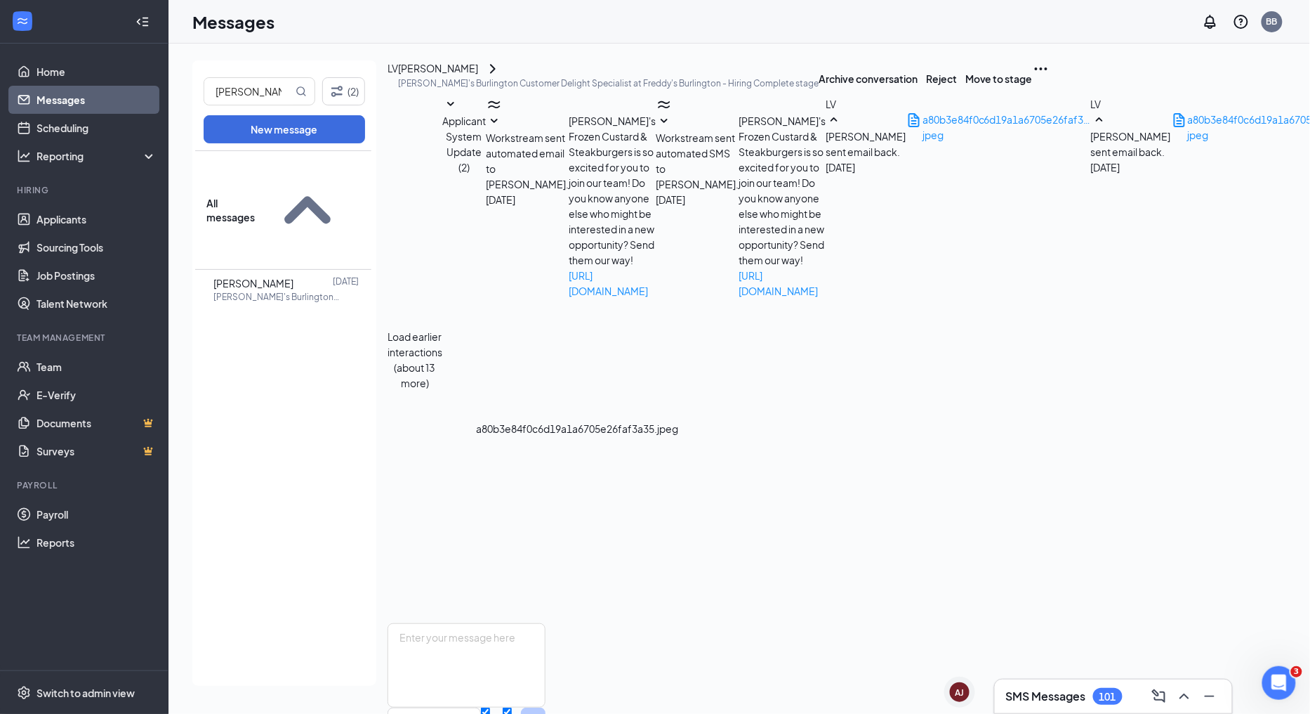
scroll to position [72, 0]
click at [923, 126] on span "a80b3e84f0c6d19a1a6705e26faf3a35.jpeg" at bounding box center [1024, 119] width 202 height 13
click at [546, 623] on textarea at bounding box center [467, 665] width 158 height 84
type textarea "I"
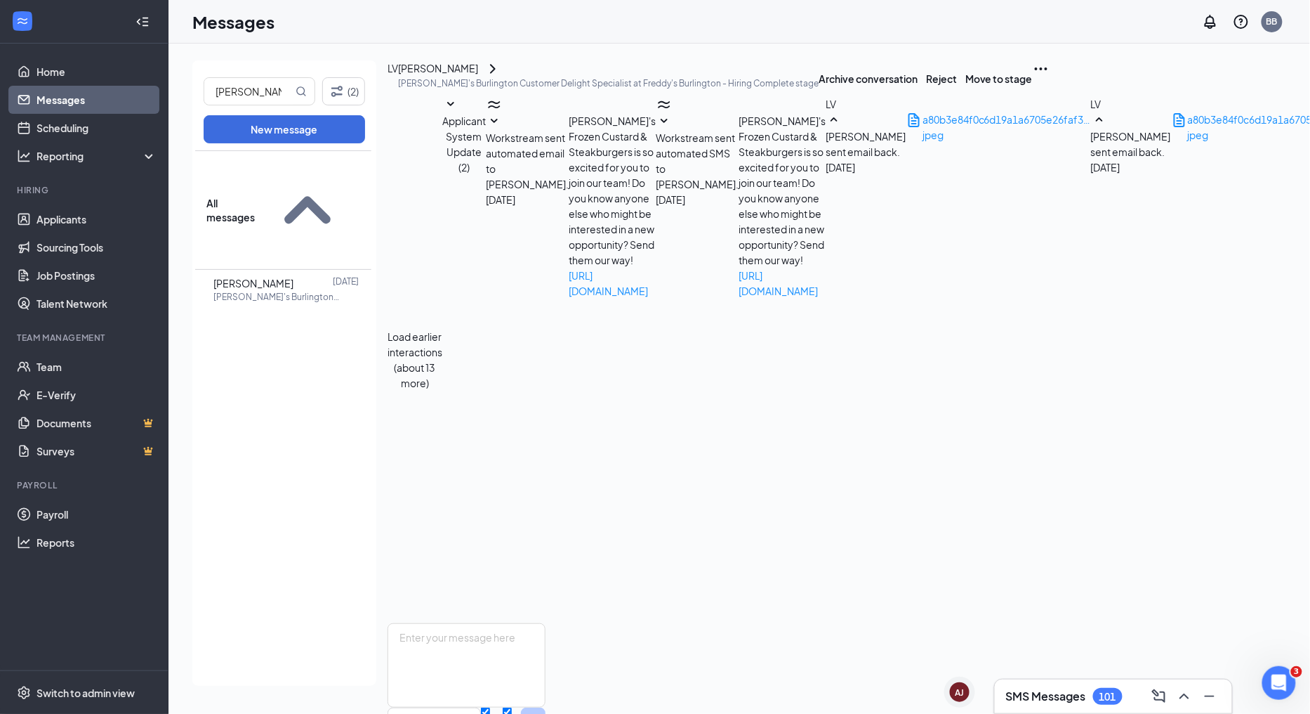
scroll to position [234, 0]
click at [1188, 126] on span "a80b3e84f0c6d19a1a6705e26faf3a35.jpeg" at bounding box center [1289, 119] width 202 height 13
click at [923, 126] on span "a80b3e84f0c6d19a1a6705e26faf3a35.jpeg" at bounding box center [1024, 119] width 202 height 13
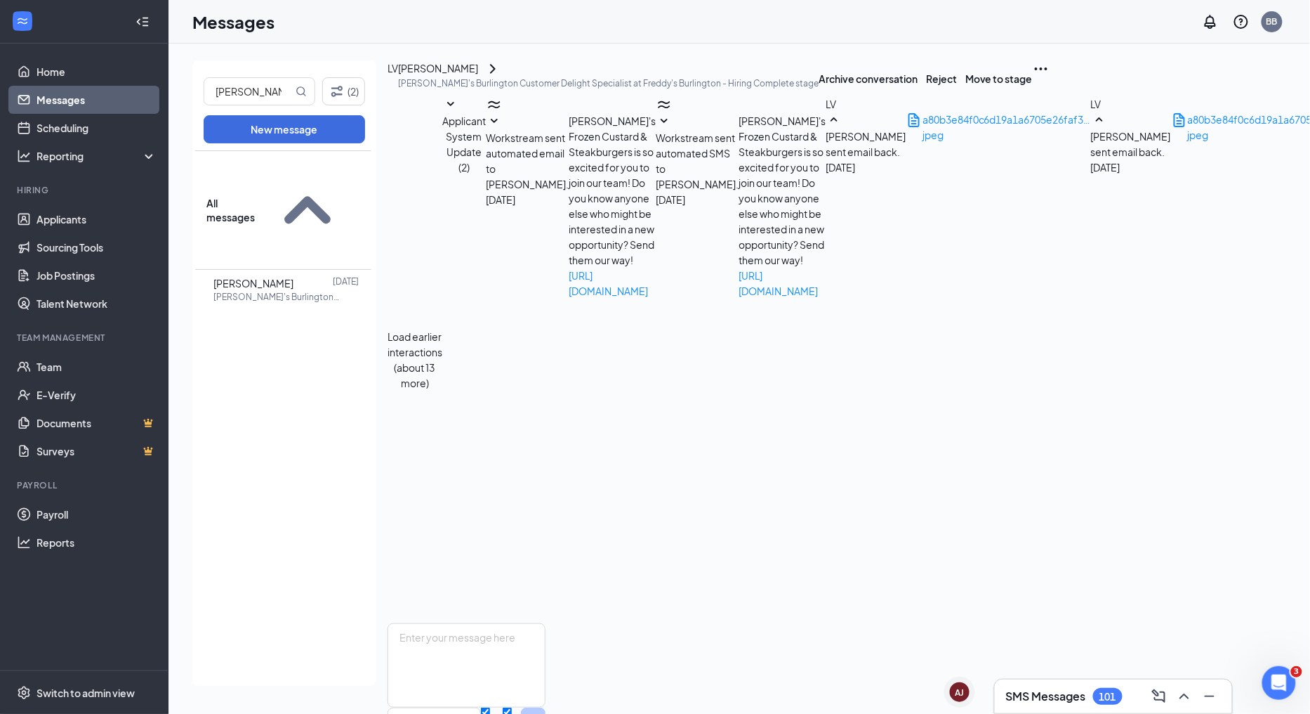
click at [91, 97] on link "Messages" at bounding box center [97, 100] width 120 height 28
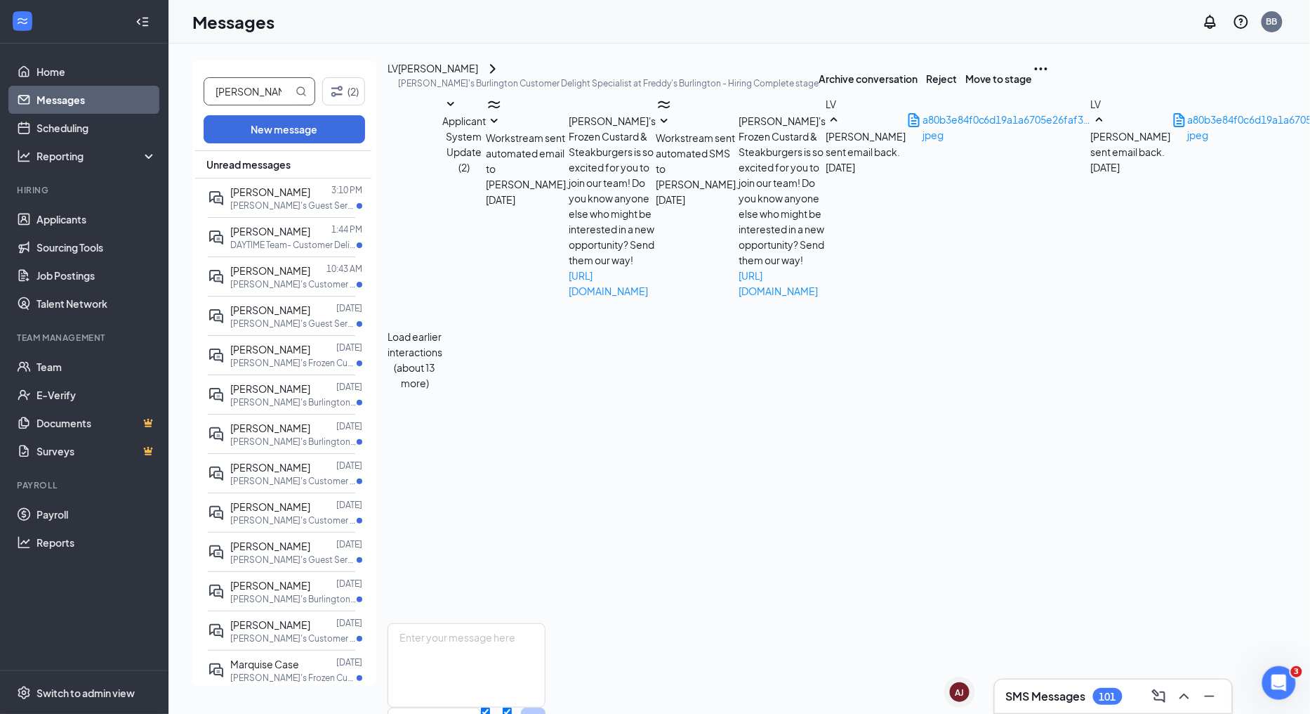
drag, startPoint x: 286, startPoint y: 90, endPoint x: 195, endPoint y: 117, distance: 95.1
click at [195, 117] on div "vallery (2) New message Unread messages Jordan Elisee 3:10 PM Freddy's Guest Se…" at bounding box center [284, 372] width 184 height 625
click at [268, 197] on div "Jordan Elisee" at bounding box center [270, 191] width 80 height 15
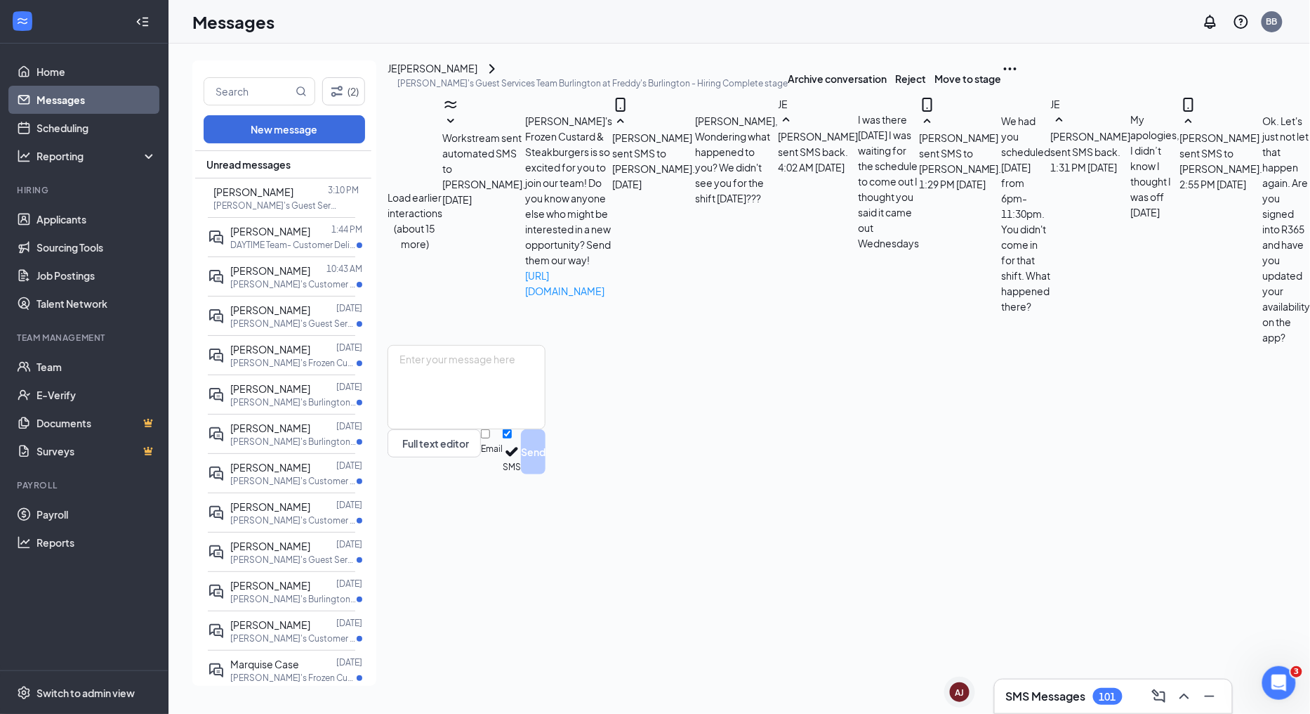
scroll to position [393, 0]
click at [546, 429] on textarea at bounding box center [467, 387] width 158 height 84
type textarea "Got it! Thanks!"
click at [490, 438] on input "Email" at bounding box center [485, 433] width 9 height 9
checkbox input "true"
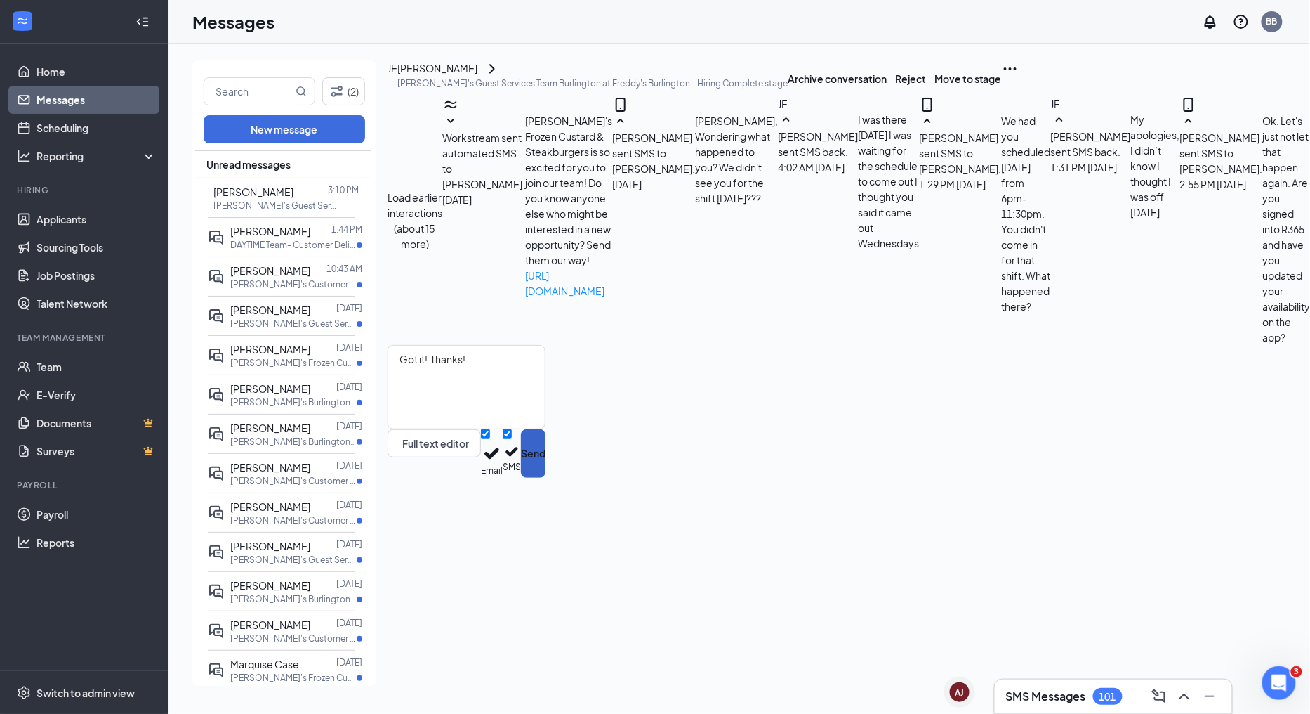
click at [546, 478] on button "Send" at bounding box center [533, 453] width 25 height 48
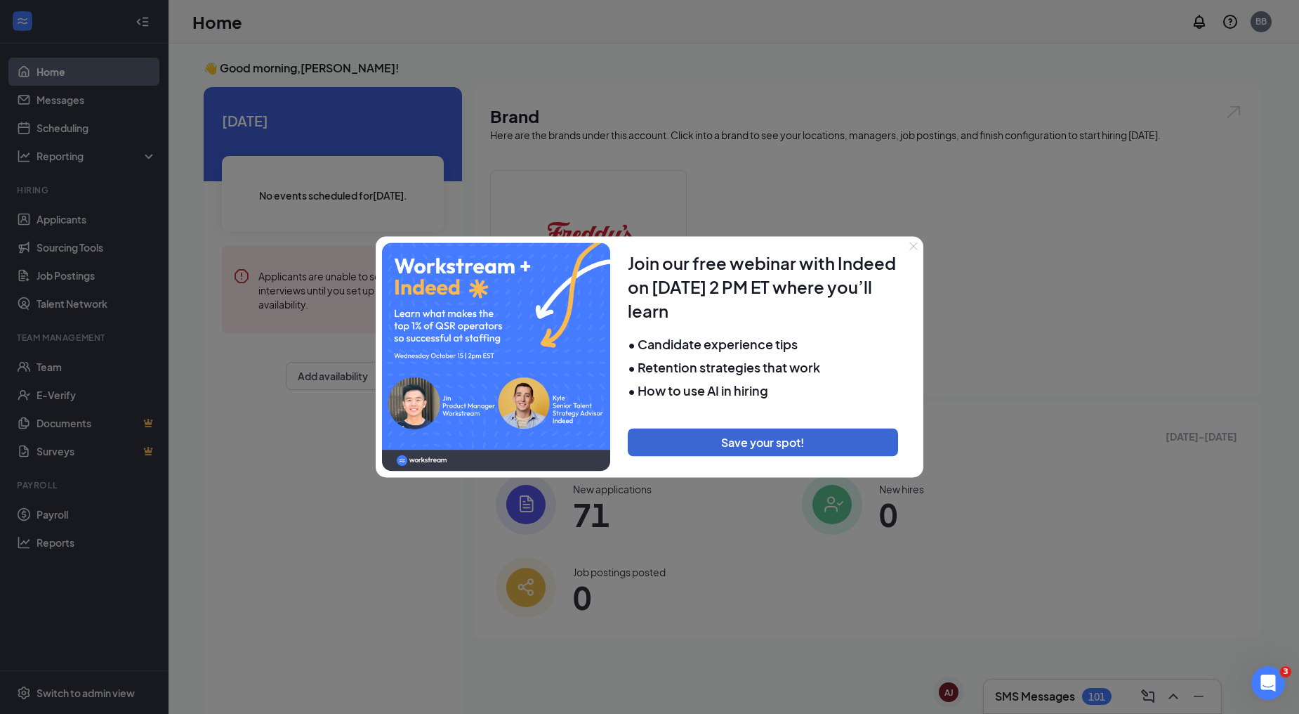
click at [909, 244] on icon "Close" at bounding box center [913, 246] width 8 height 8
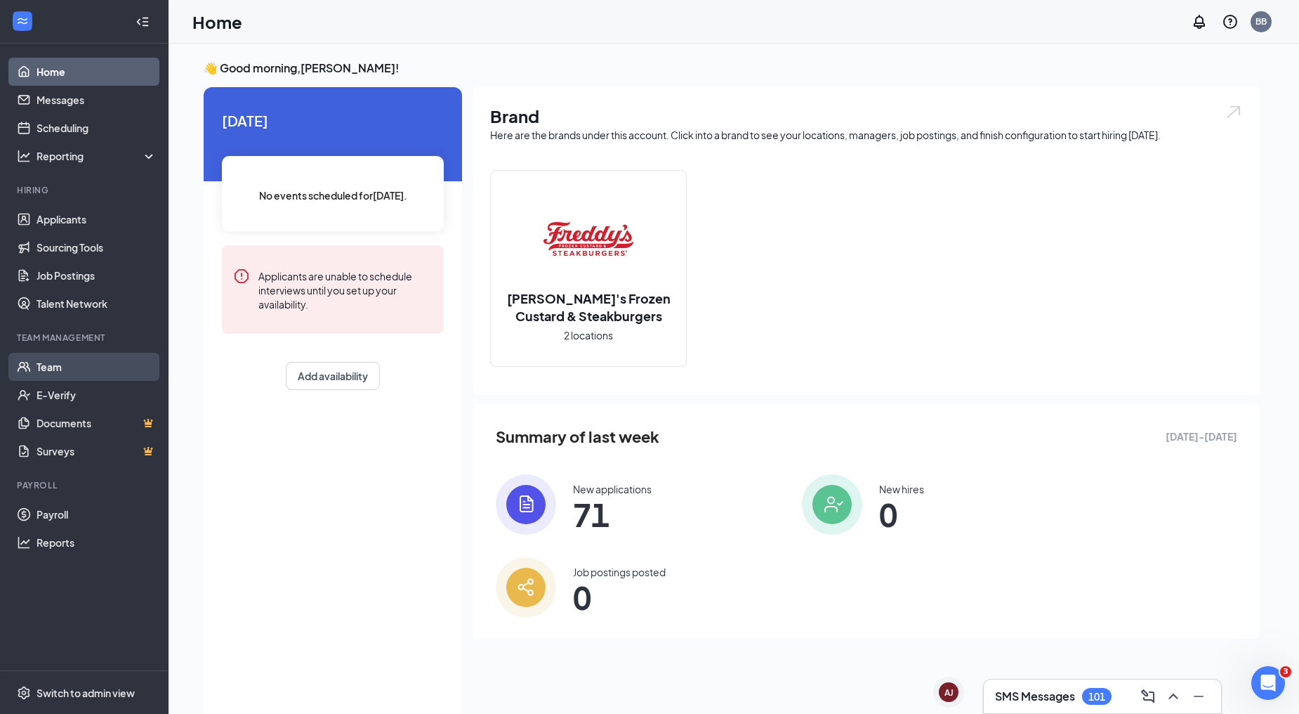
click at [37, 372] on link "Team" at bounding box center [97, 367] width 120 height 28
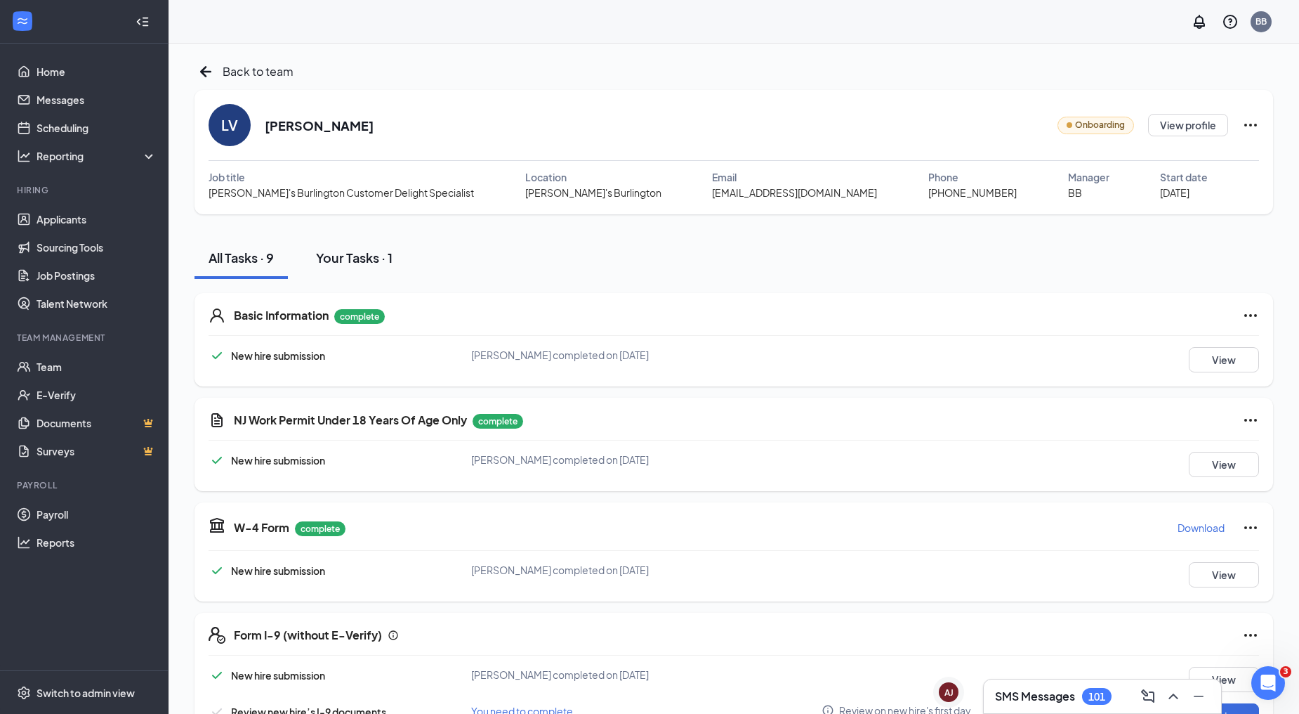
click at [365, 256] on div "Your Tasks · 1" at bounding box center [354, 258] width 77 height 18
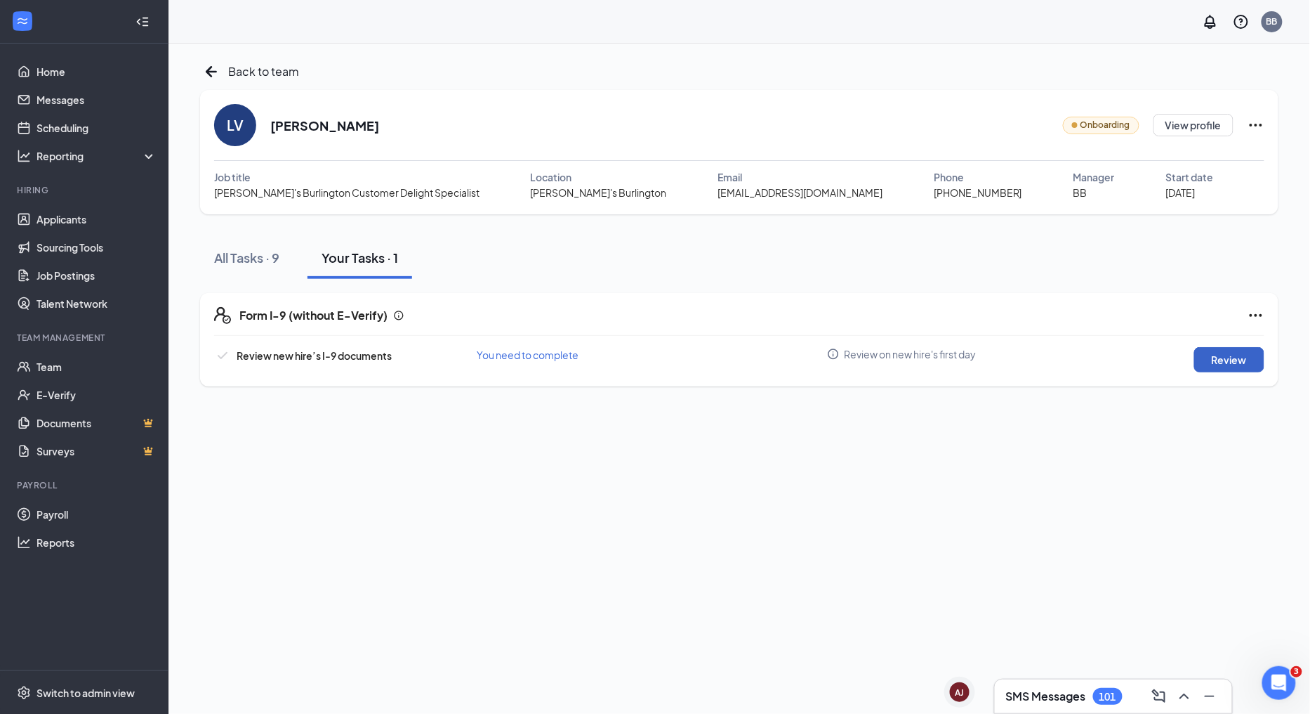
click at [1241, 355] on button "Review" at bounding box center [1230, 359] width 70 height 25
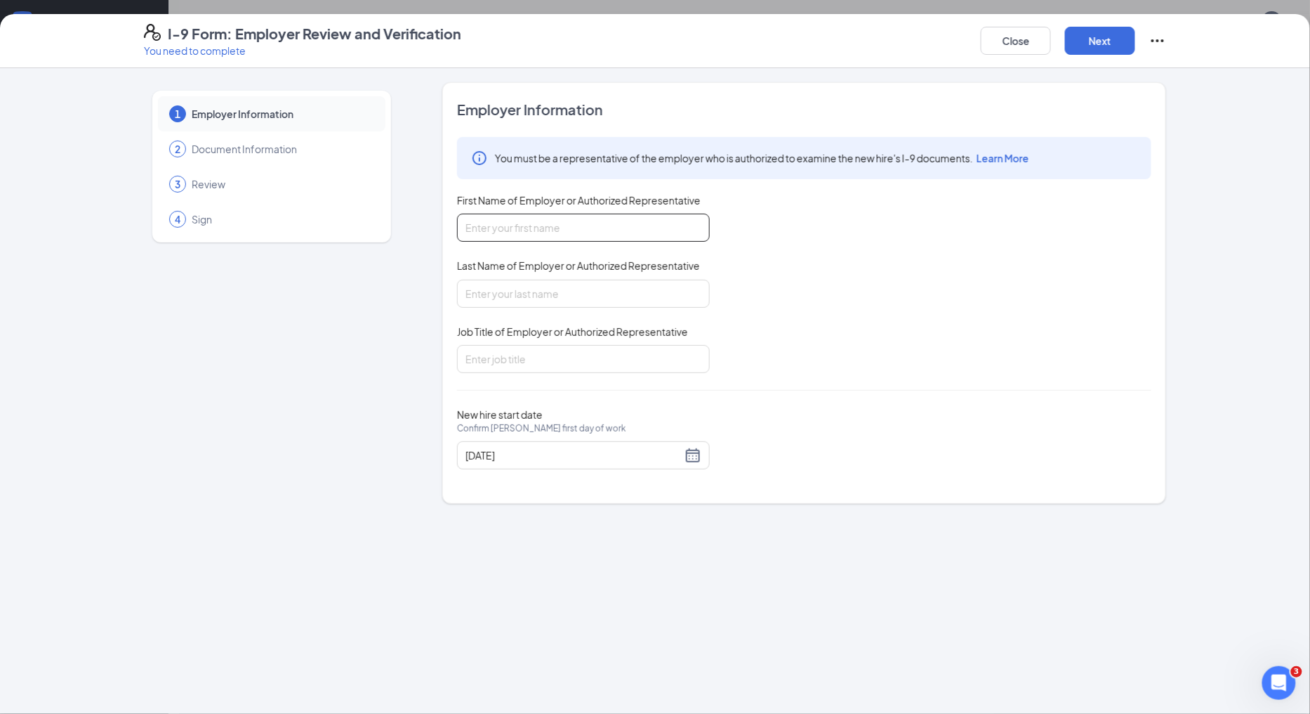
click at [618, 228] on input "First Name of Employer or Authorized Representative" at bounding box center [583, 227] width 253 height 28
type input "[PERSON_NAME]"
click at [576, 356] on input "Job Title of Employer or Authorized Representative" at bounding box center [583, 359] width 253 height 28
type input "mgr"
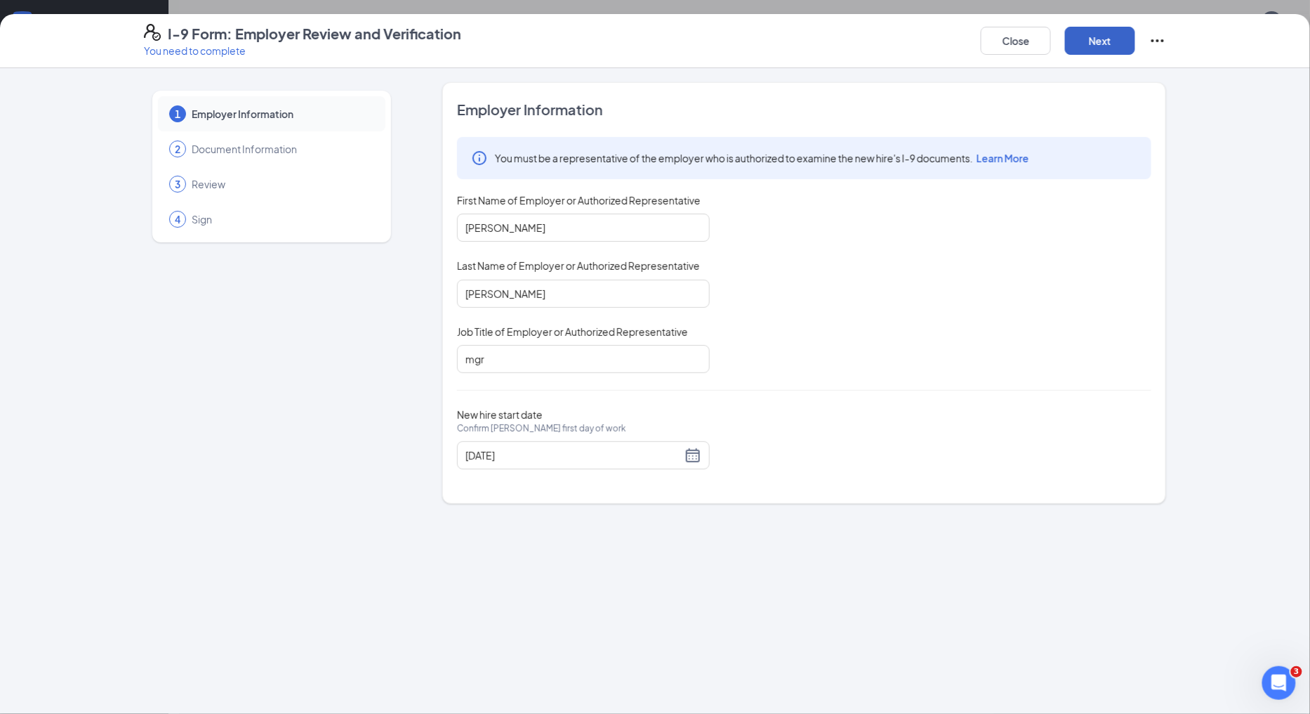
click at [1117, 34] on button "Next" at bounding box center [1100, 41] width 70 height 28
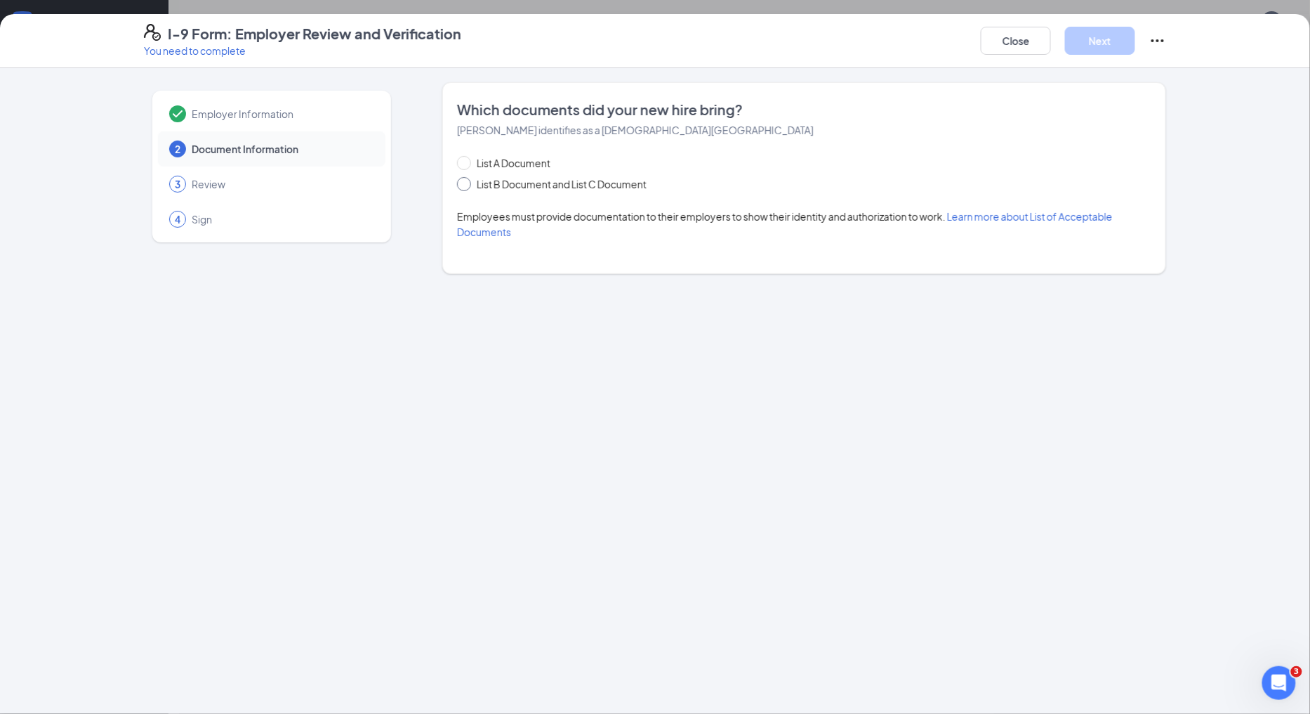
click at [465, 184] on input "List B Document and List C Document" at bounding box center [462, 182] width 10 height 10
radio input "true"
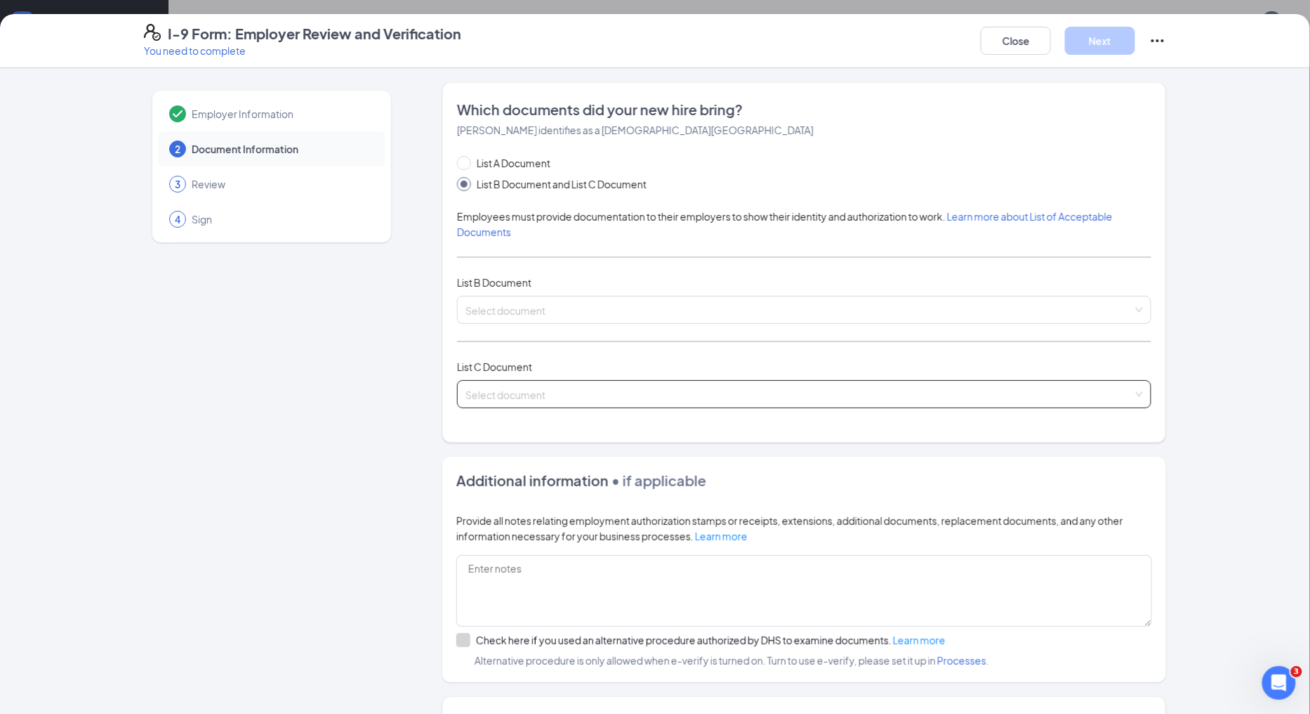
click at [574, 393] on input "search" at bounding box center [800, 391] width 668 height 21
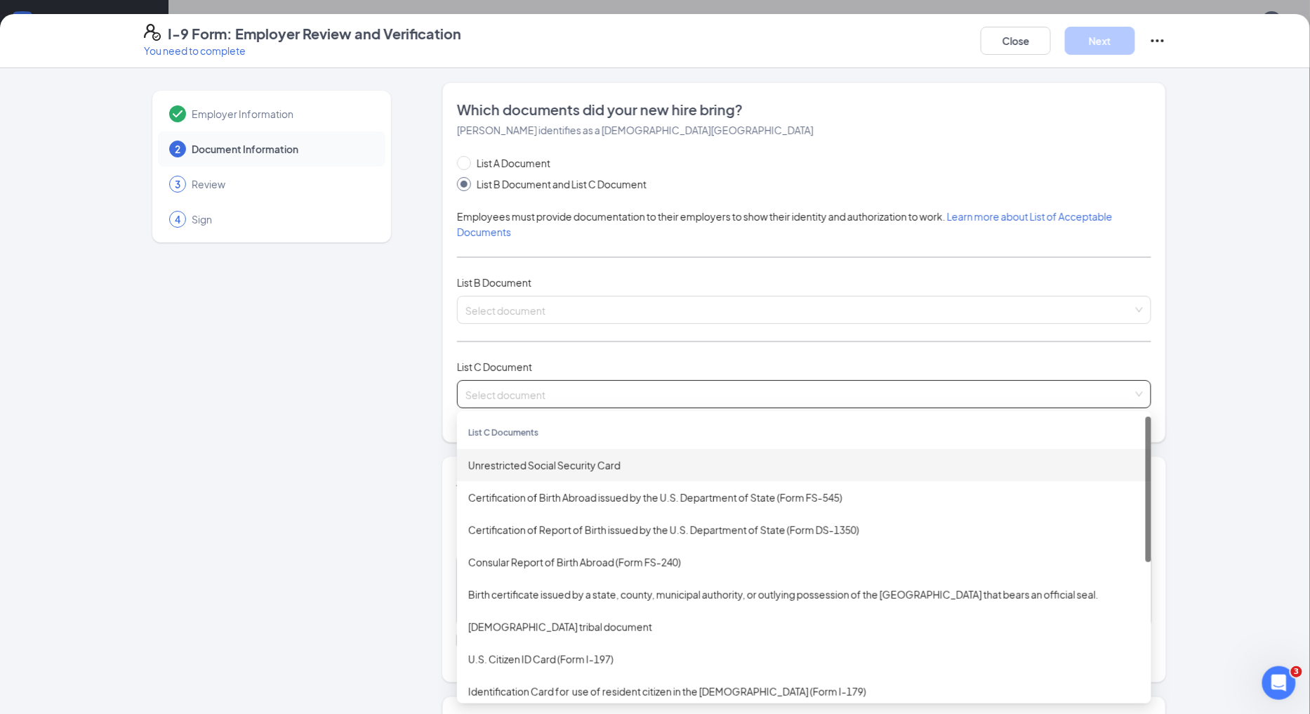
click at [565, 462] on div "Unrestricted Social Security Card" at bounding box center [804, 464] width 672 height 15
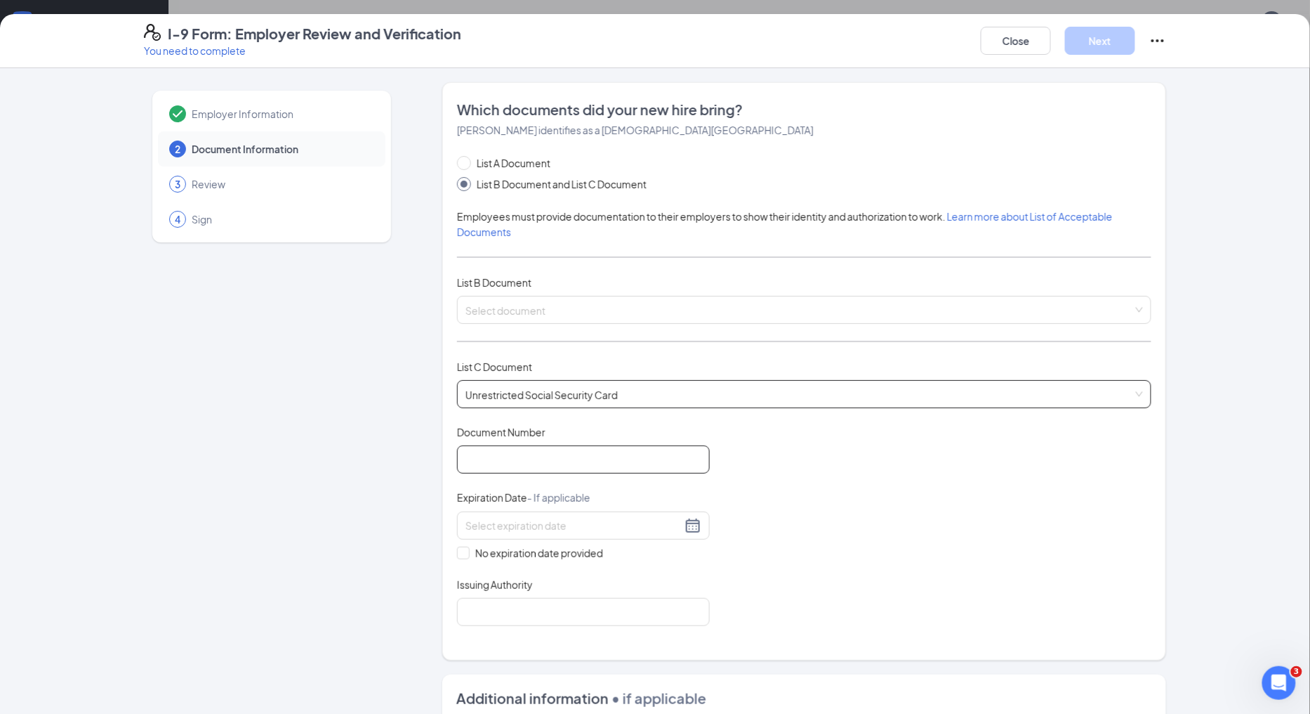
click at [563, 459] on input "Document Number" at bounding box center [583, 459] width 253 height 28
type input "158192673"
click at [458, 557] on span at bounding box center [463, 552] width 13 height 13
click at [458, 556] on input "No expiration date provided" at bounding box center [462, 551] width 10 height 10
checkbox input "true"
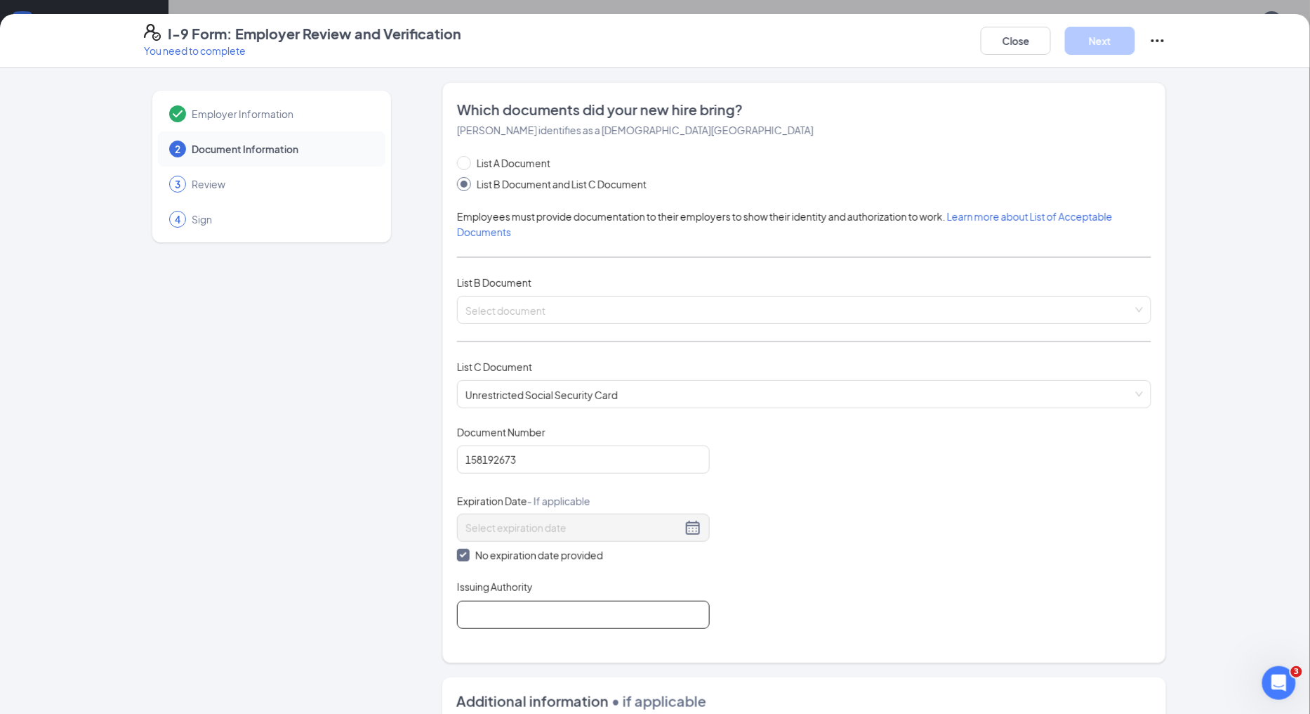
click at [494, 611] on input "Issuing Authority" at bounding box center [583, 614] width 253 height 28
type input "Social Security Administration"
drag, startPoint x: 754, startPoint y: 527, endPoint x: 762, endPoint y: 525, distance: 8.0
click at [755, 527] on div "Document Title Unrestricted Social Security Card Document Number 158192673 Expi…" at bounding box center [804, 527] width 695 height 204
click at [594, 312] on input "search" at bounding box center [800, 306] width 668 height 21
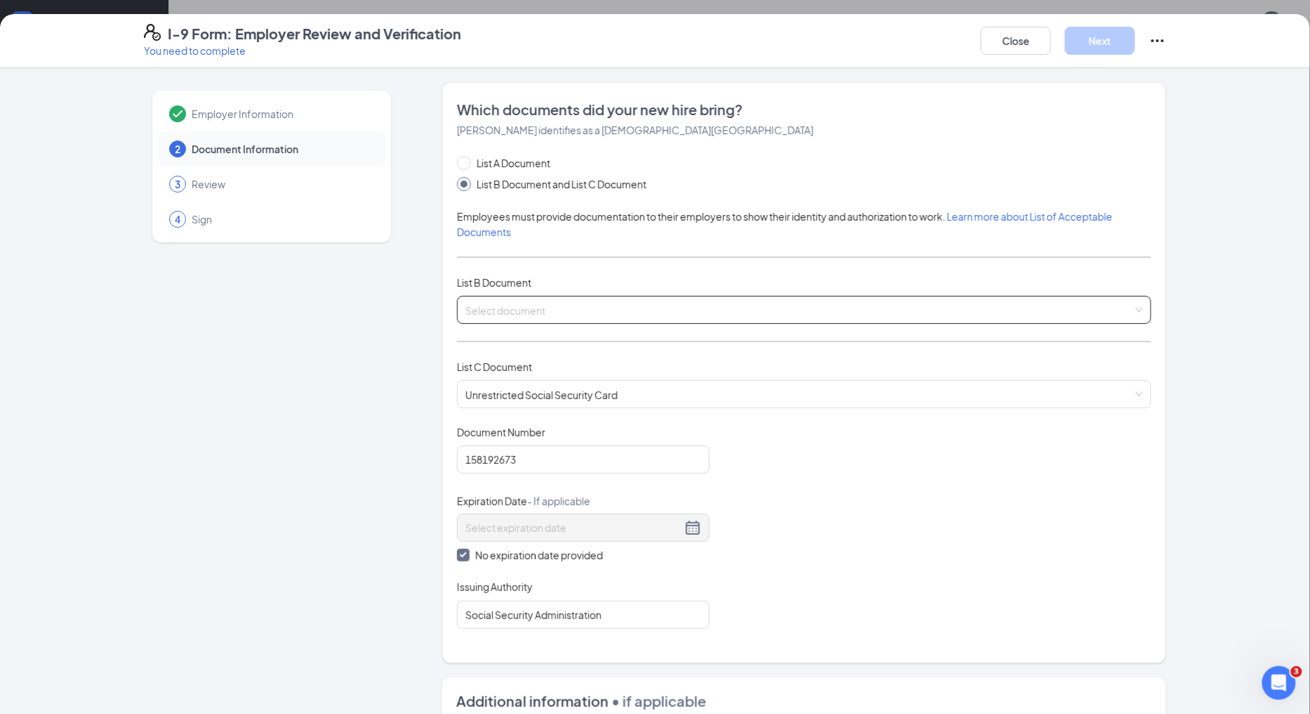
click at [592, 303] on input "search" at bounding box center [800, 306] width 668 height 21
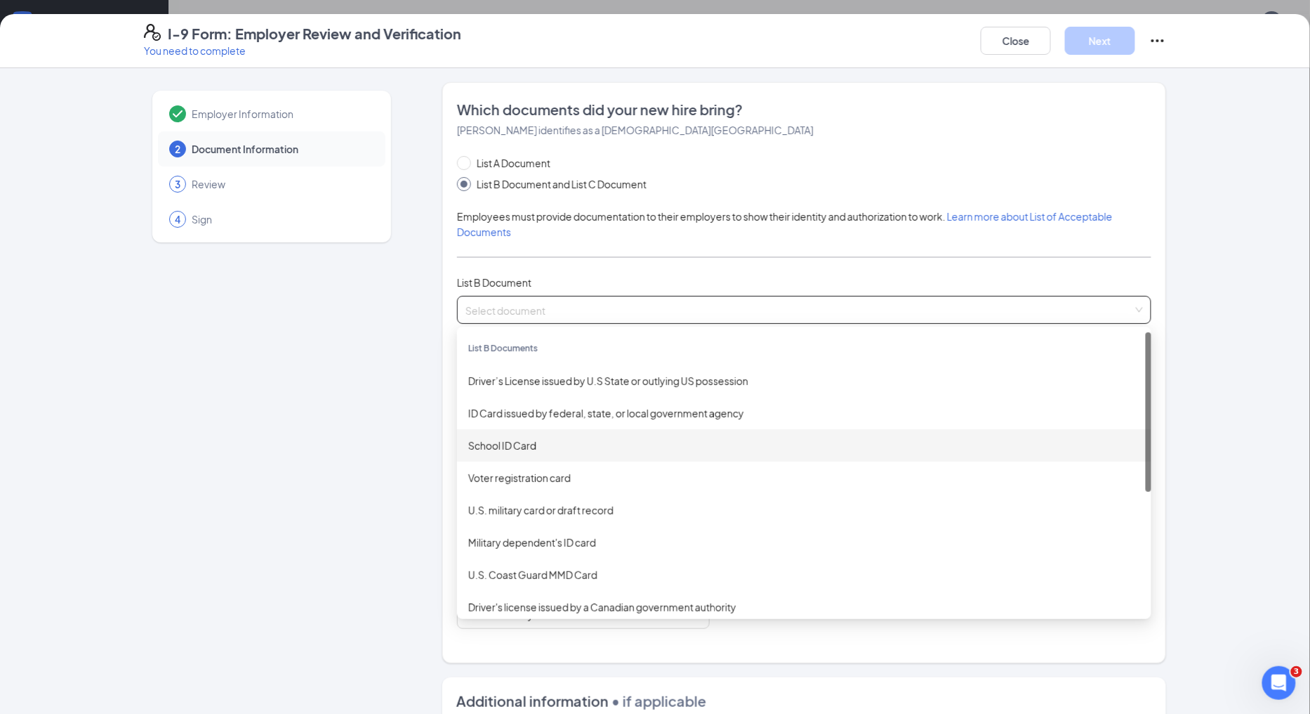
click at [513, 443] on div "School ID Card" at bounding box center [804, 445] width 672 height 15
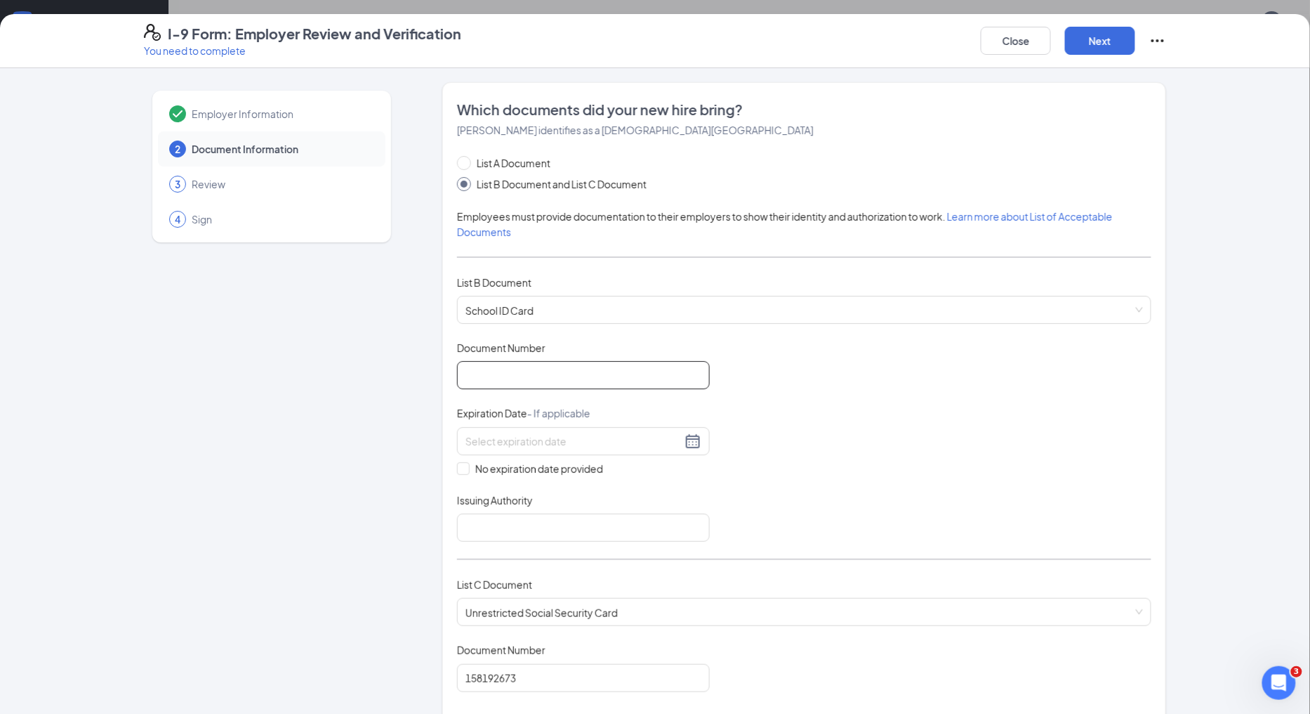
click at [534, 368] on input "Document Number" at bounding box center [583, 375] width 253 height 28
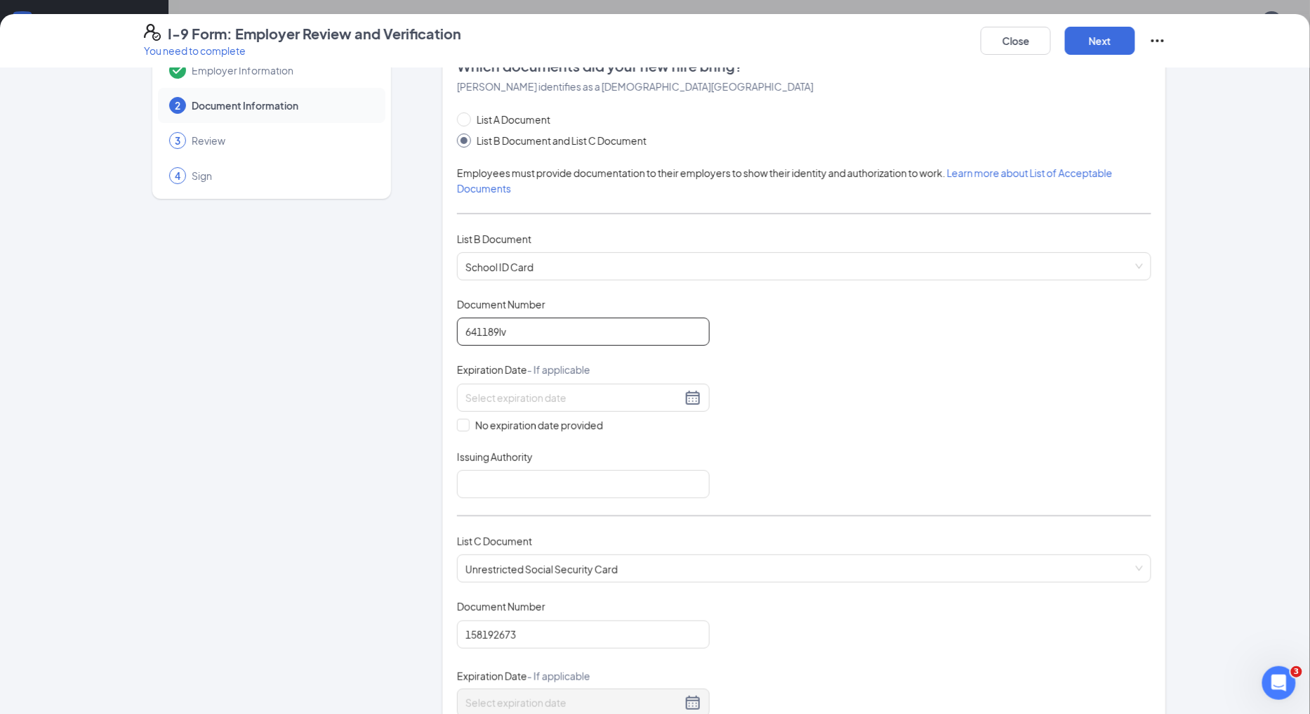
scroll to position [78, 0]
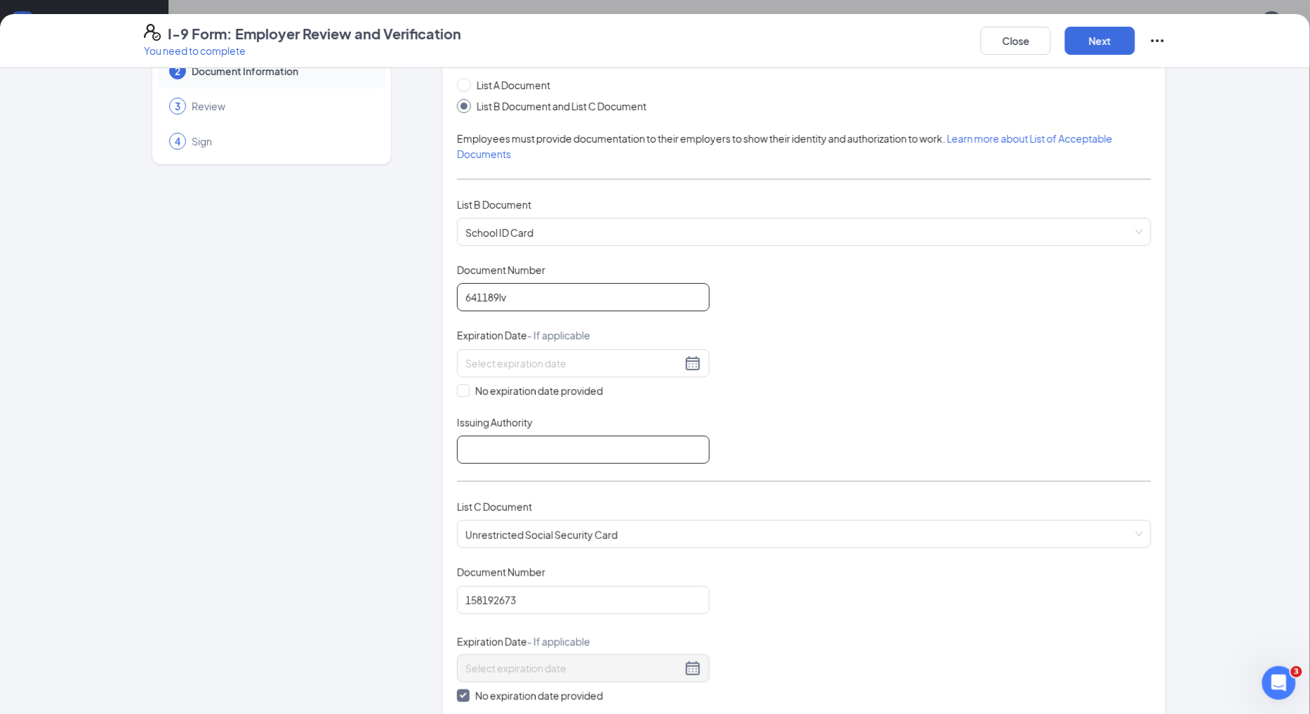
type input "641189lv"
click at [632, 438] on input "Issuing Authority" at bounding box center [583, 449] width 253 height 28
type input "NJ"
click at [1105, 51] on button "Next" at bounding box center [1100, 41] width 70 height 28
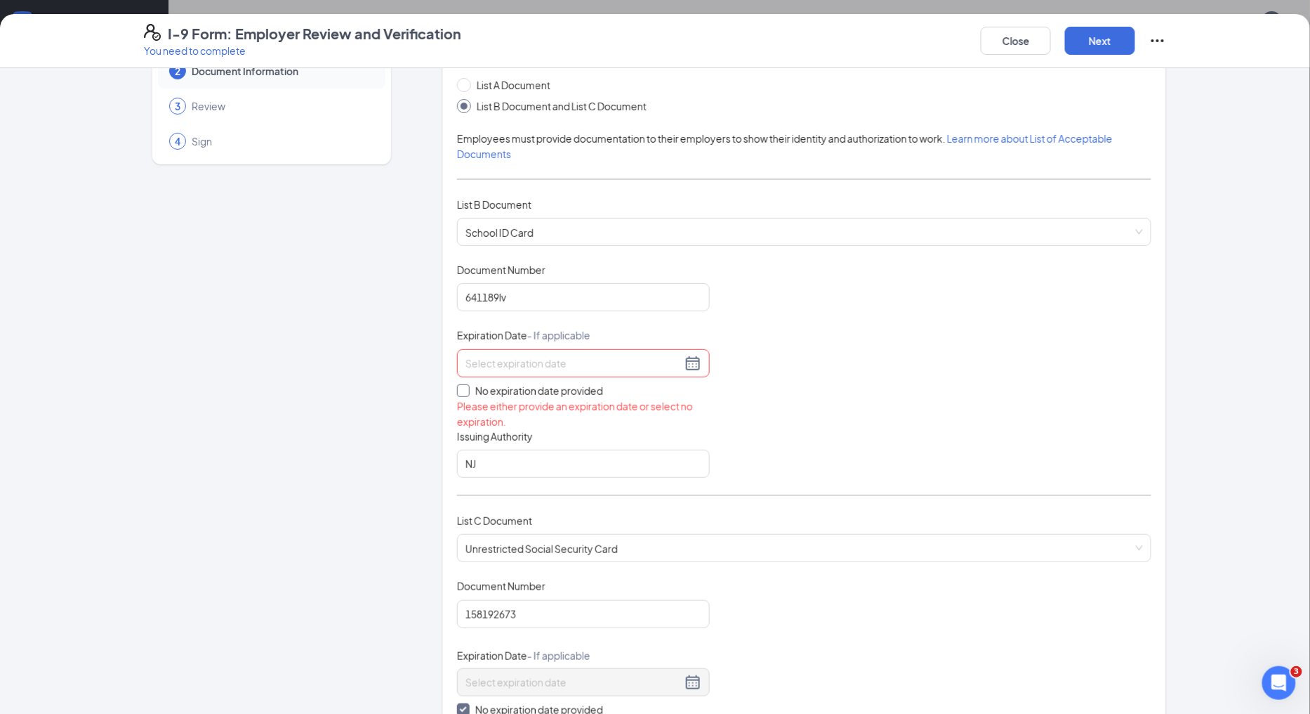
click at [457, 390] on input "No expiration date provided" at bounding box center [462, 389] width 10 height 10
checkbox input "true"
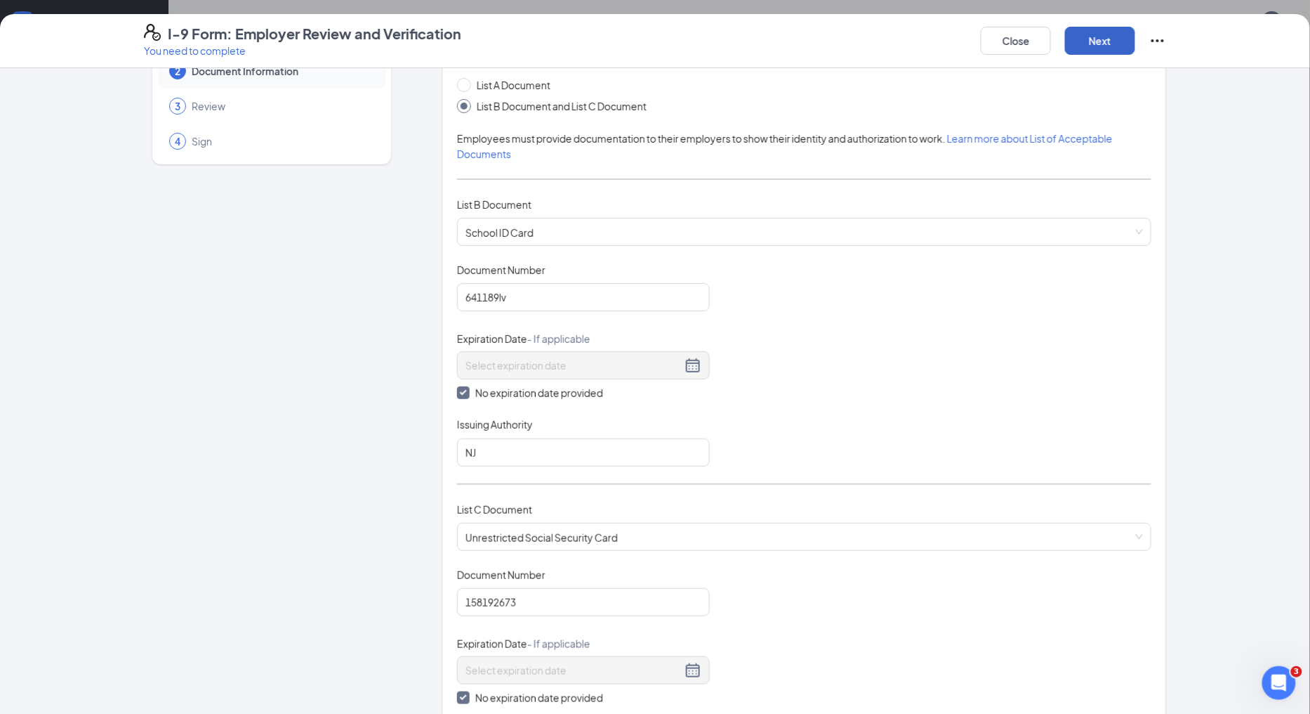
click at [1082, 46] on button "Next" at bounding box center [1100, 41] width 70 height 28
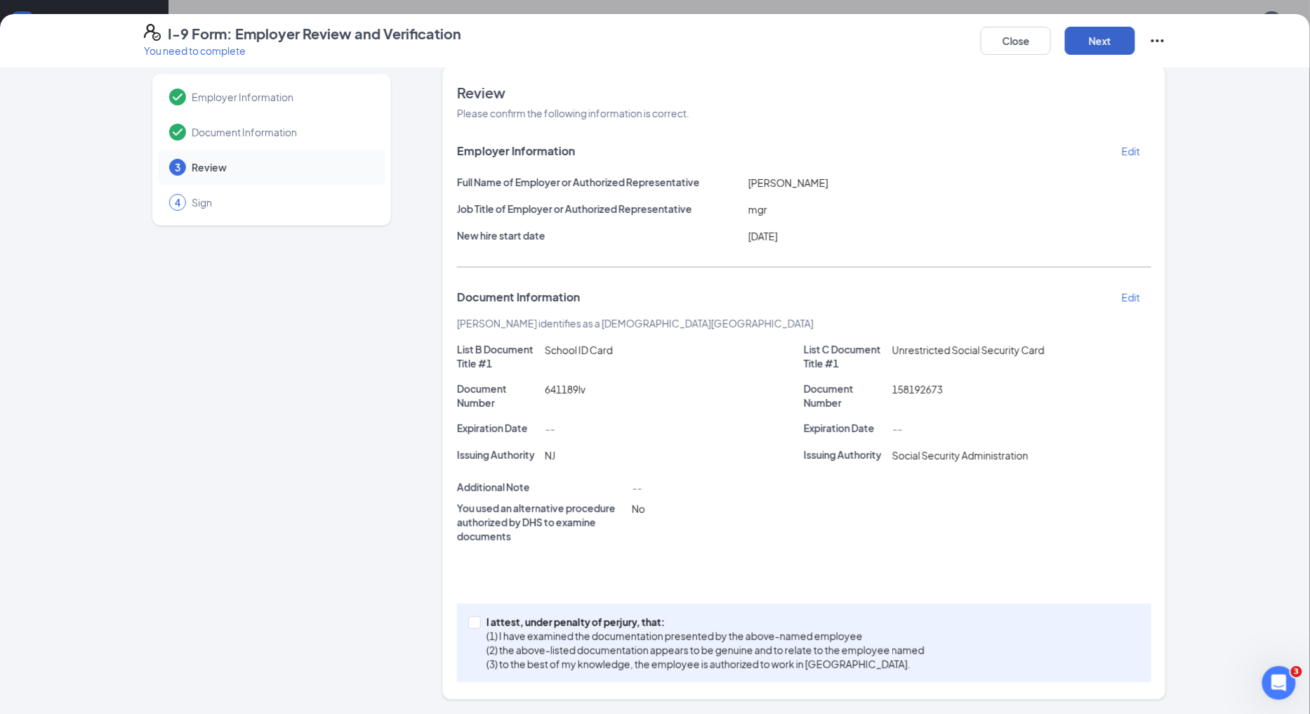
scroll to position [16, 0]
click at [468, 623] on input "I attest, under penalty of perjury, that: (1) I have examined the documentation…" at bounding box center [473, 622] width 10 height 10
checkbox input "true"
click at [1105, 37] on button "Next" at bounding box center [1100, 41] width 70 height 28
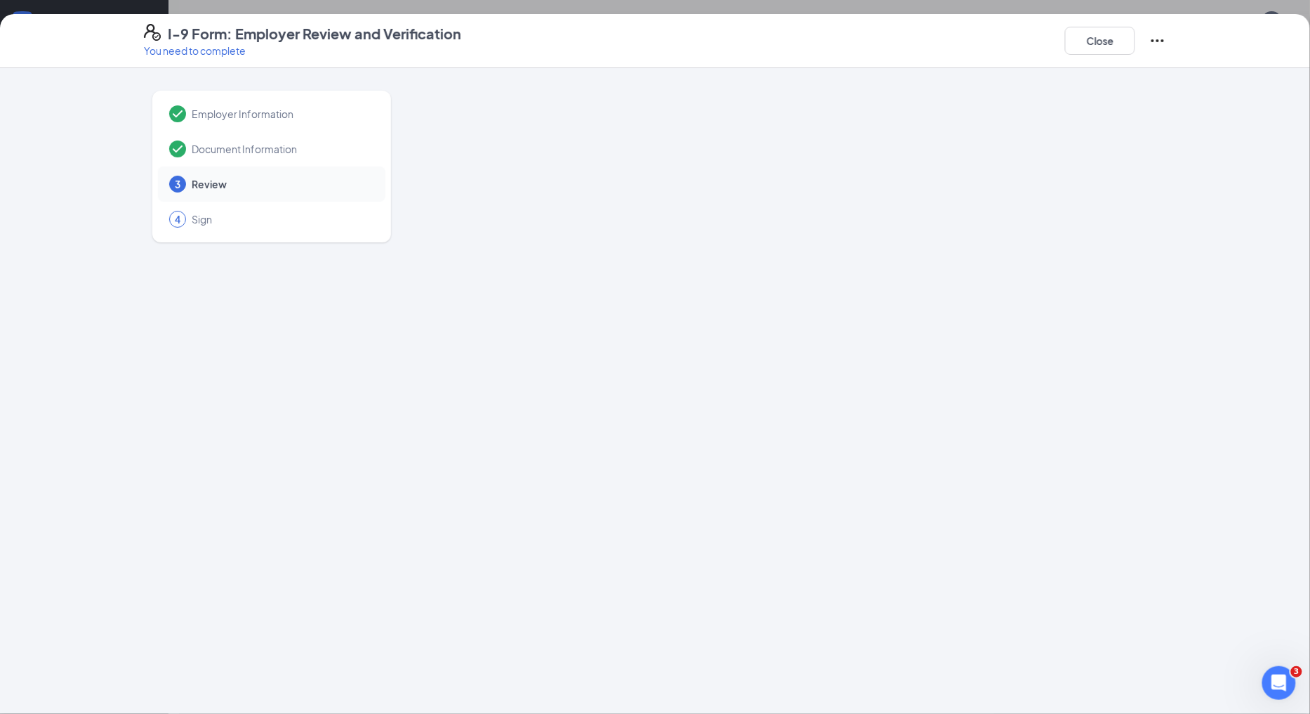
scroll to position [0, 0]
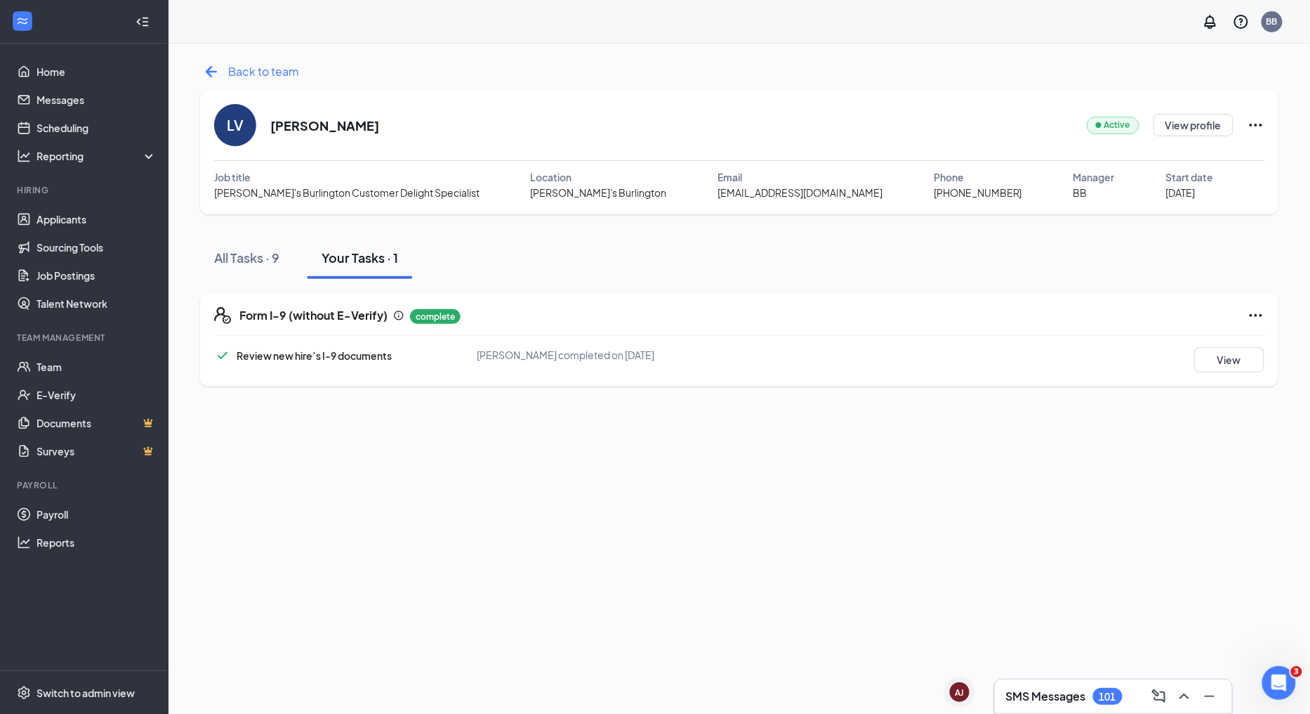
click at [213, 70] on icon "ArrowLeftNew" at bounding box center [211, 71] width 22 height 22
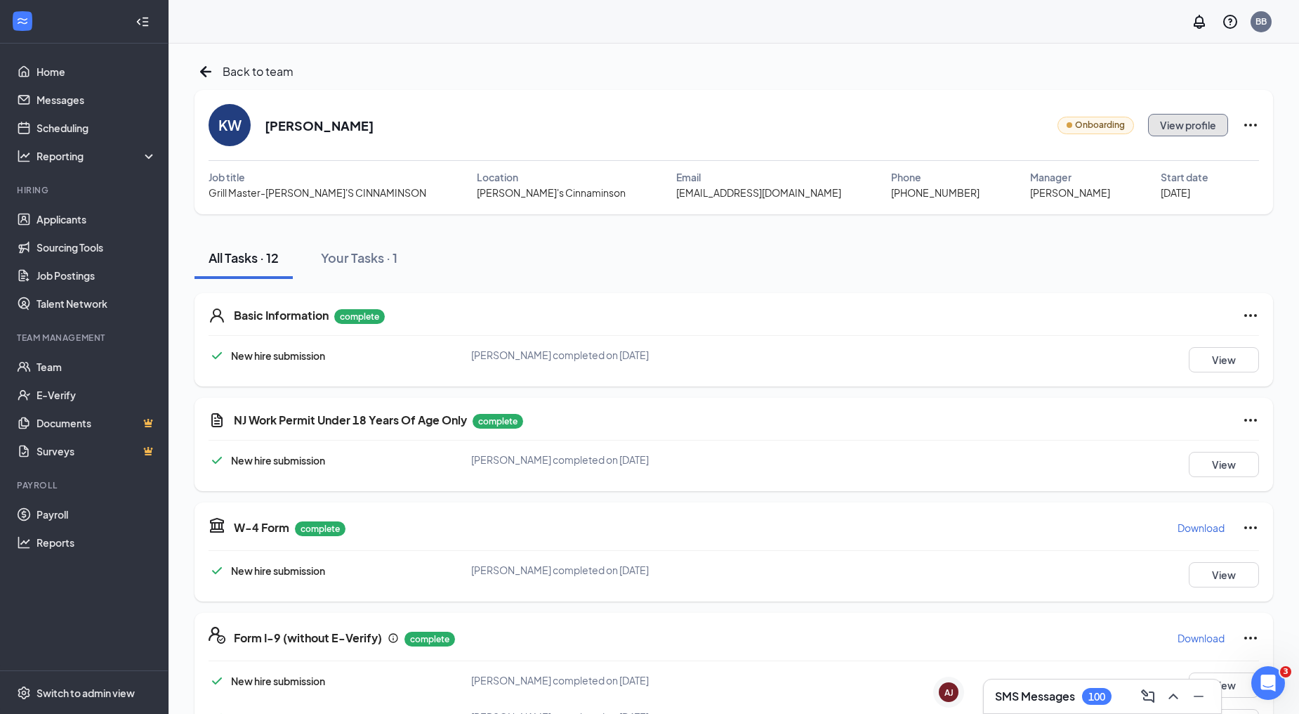
click at [1169, 129] on button "View profile" at bounding box center [1188, 125] width 80 height 22
click at [365, 254] on div "Your Tasks · 1" at bounding box center [359, 258] width 77 height 18
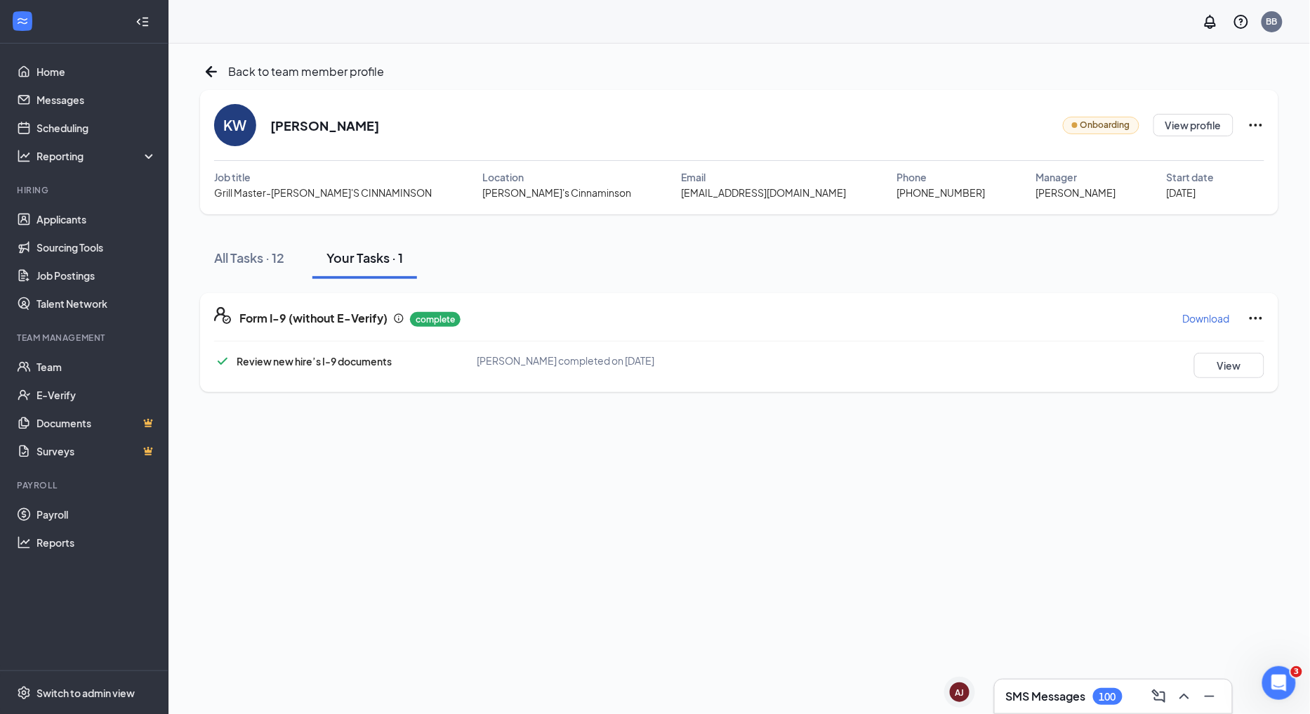
click at [1000, 357] on div "Review new hire’s I-9 documents [PERSON_NAME] completed on [DATE] View" at bounding box center [739, 365] width 1051 height 25
click at [1211, 363] on button "View" at bounding box center [1230, 365] width 70 height 25
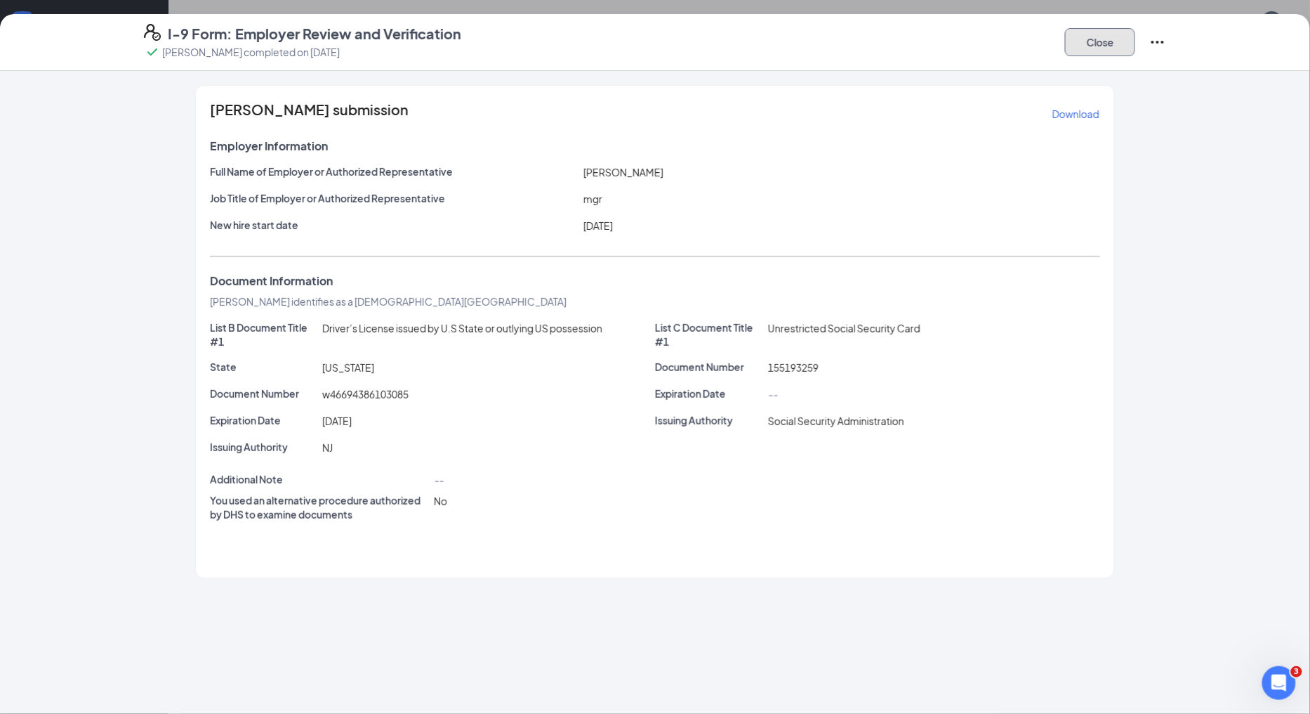
click at [1112, 42] on button "Close" at bounding box center [1100, 42] width 70 height 28
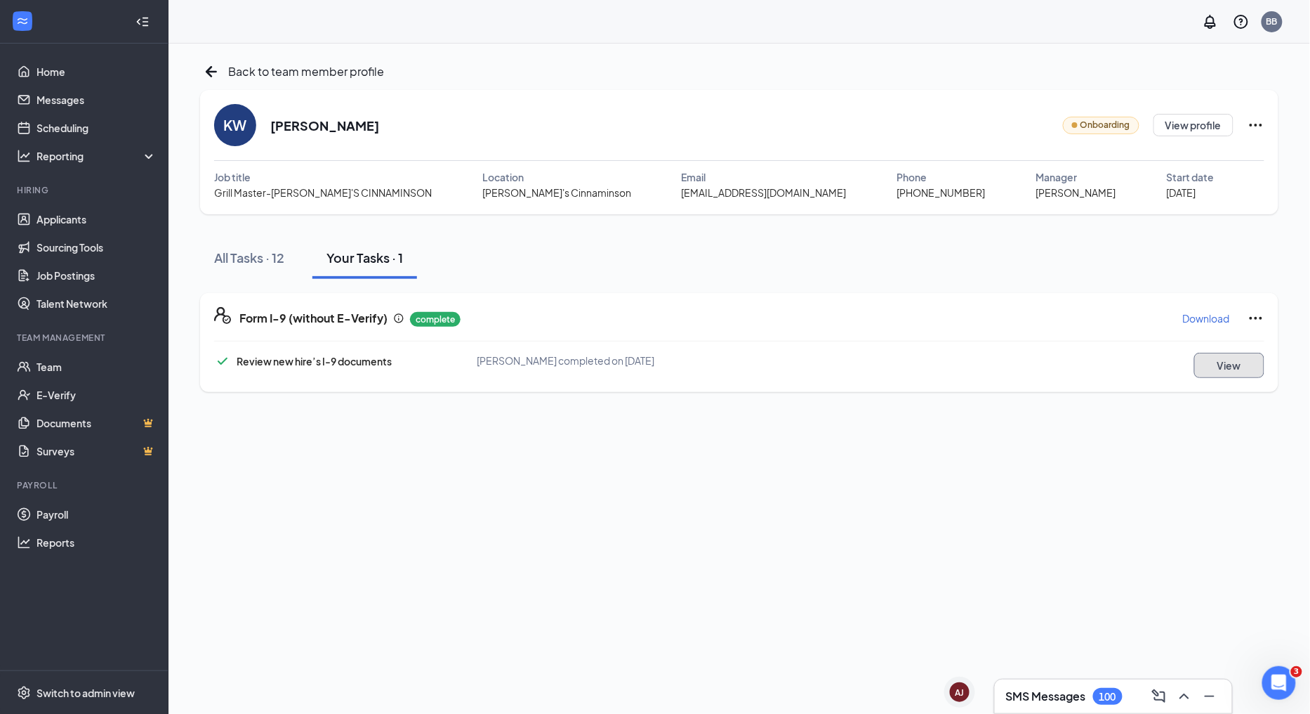
click at [1254, 361] on button "View" at bounding box center [1230, 365] width 70 height 25
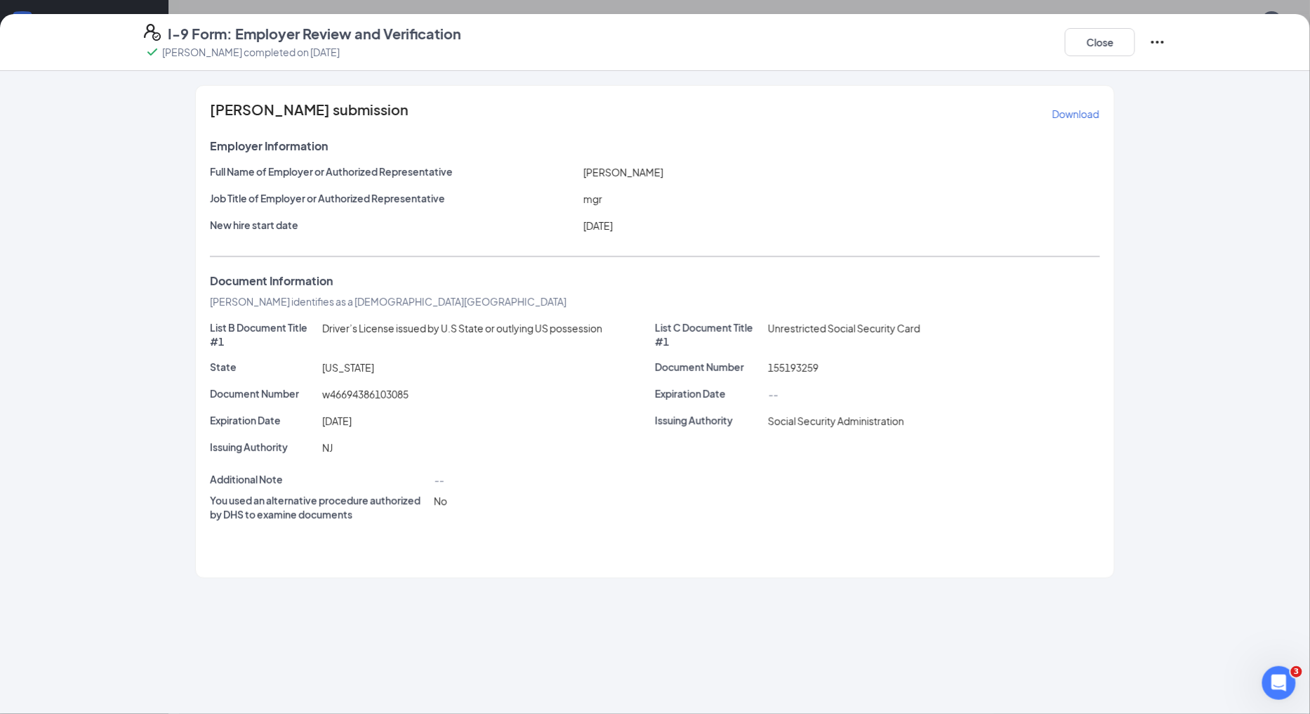
click at [1254, 361] on div "[PERSON_NAME] submission Download Employer Information Full Name of Employer or…" at bounding box center [655, 392] width 1310 height 643
click at [1104, 28] on button "Close" at bounding box center [1100, 42] width 70 height 28
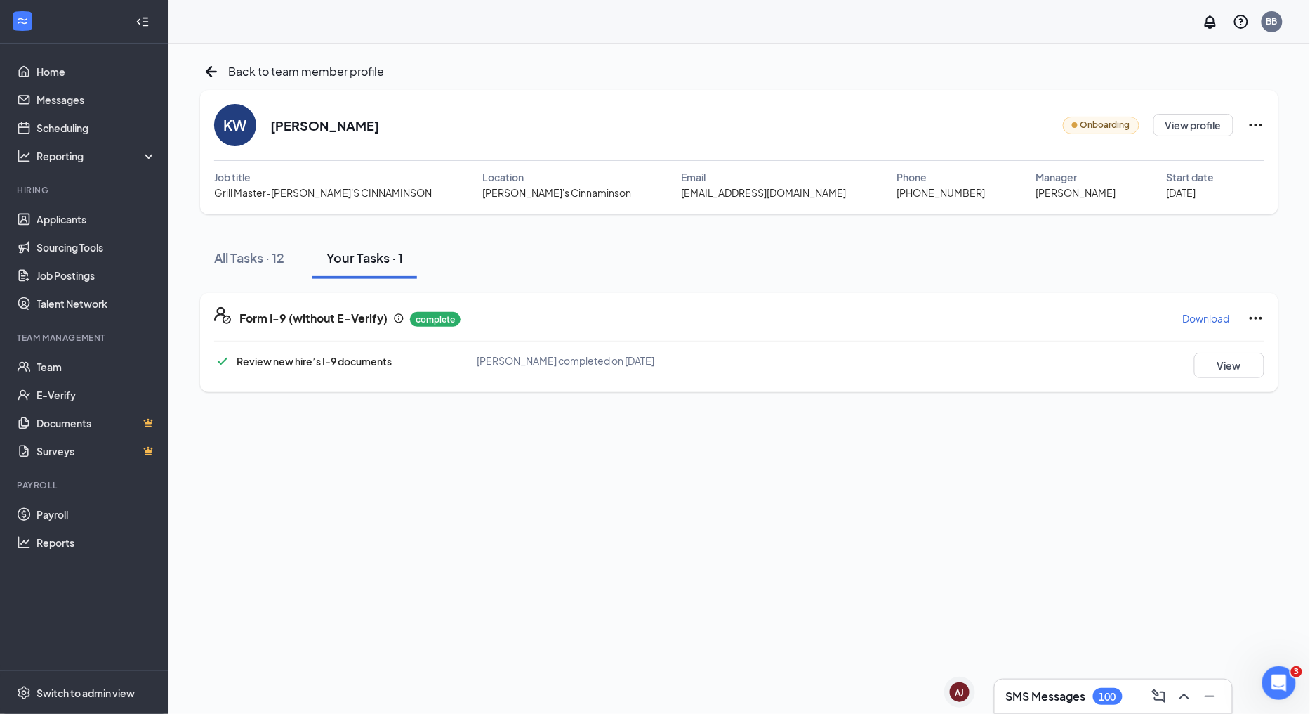
click at [1257, 322] on icon "Ellipses" at bounding box center [1256, 318] width 17 height 17
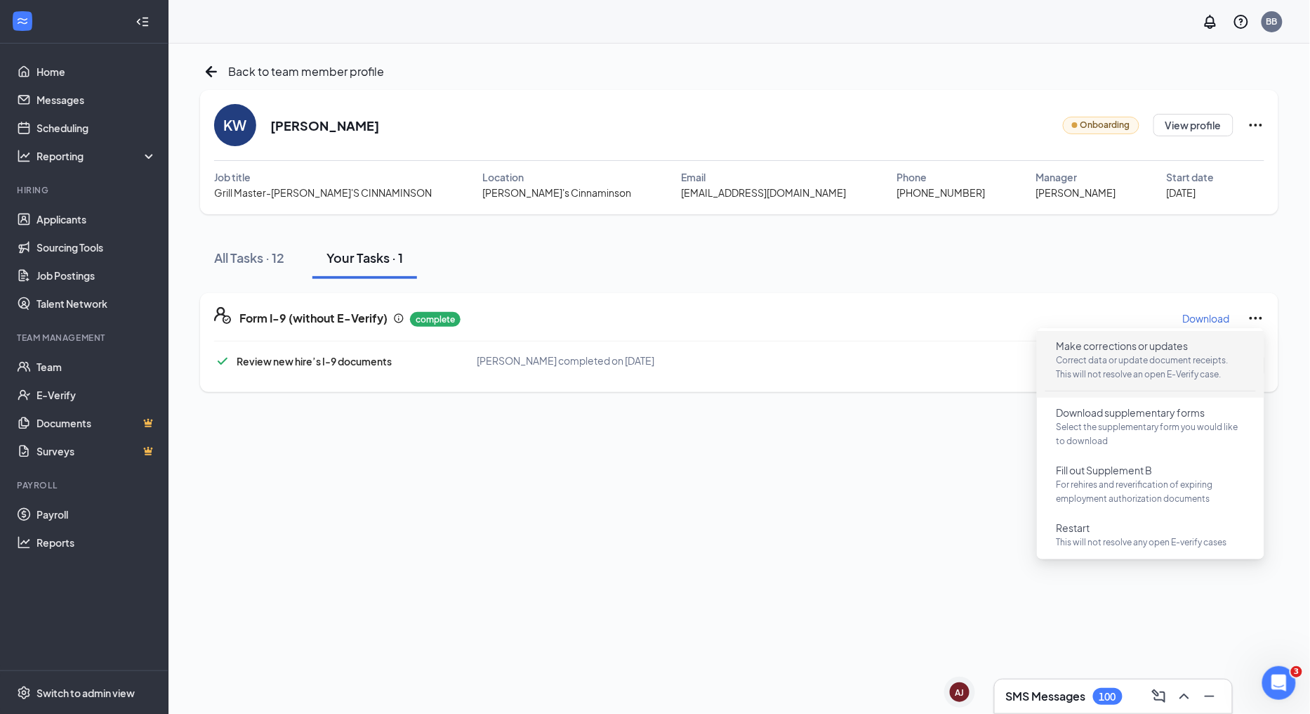
click at [1128, 359] on p "Correct data or update document receipts. This will not resolve an open E-Verif…" at bounding box center [1151, 367] width 188 height 28
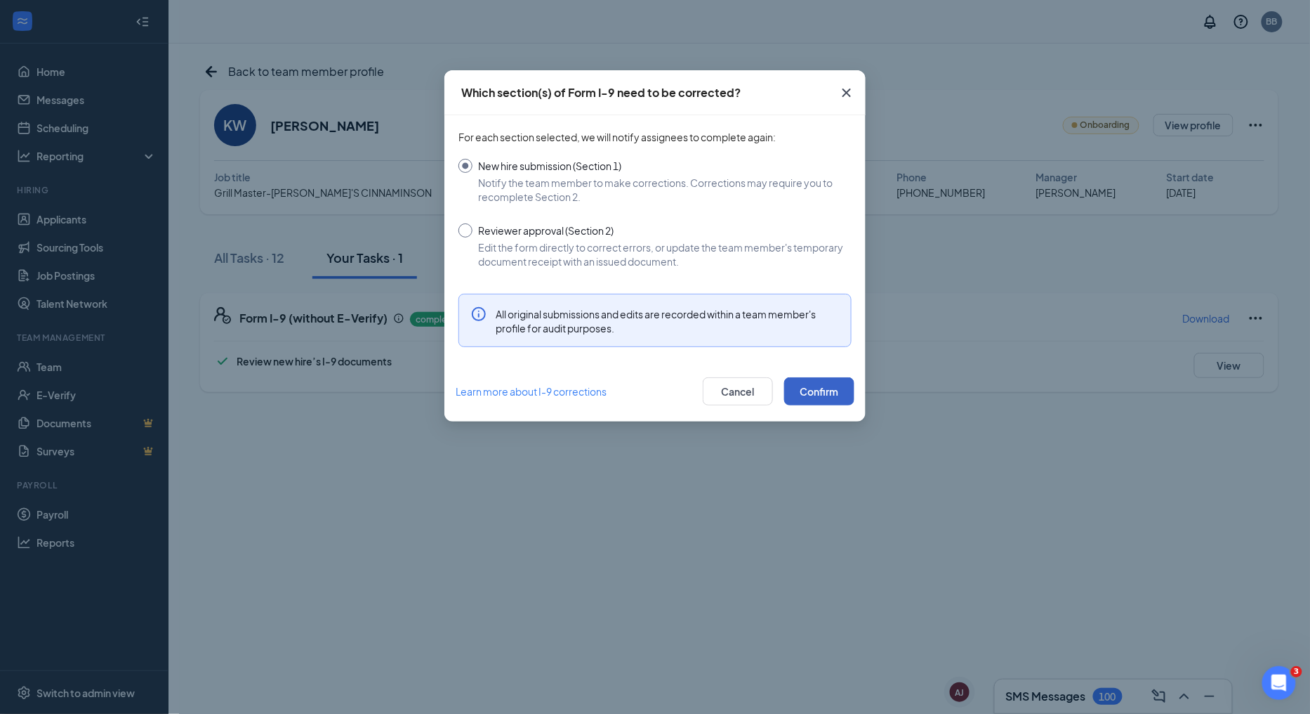
drag, startPoint x: 829, startPoint y: 392, endPoint x: 614, endPoint y: 368, distance: 216.2
click at [642, 373] on div "Learn more about I-9 corrections Cancel Confirm" at bounding box center [655, 391] width 421 height 60
click at [464, 234] on input "Reviewer approval (Section 2) Edit the form directly to correct errors, or upda…" at bounding box center [655, 245] width 393 height 45
radio input "true"
radio input "false"
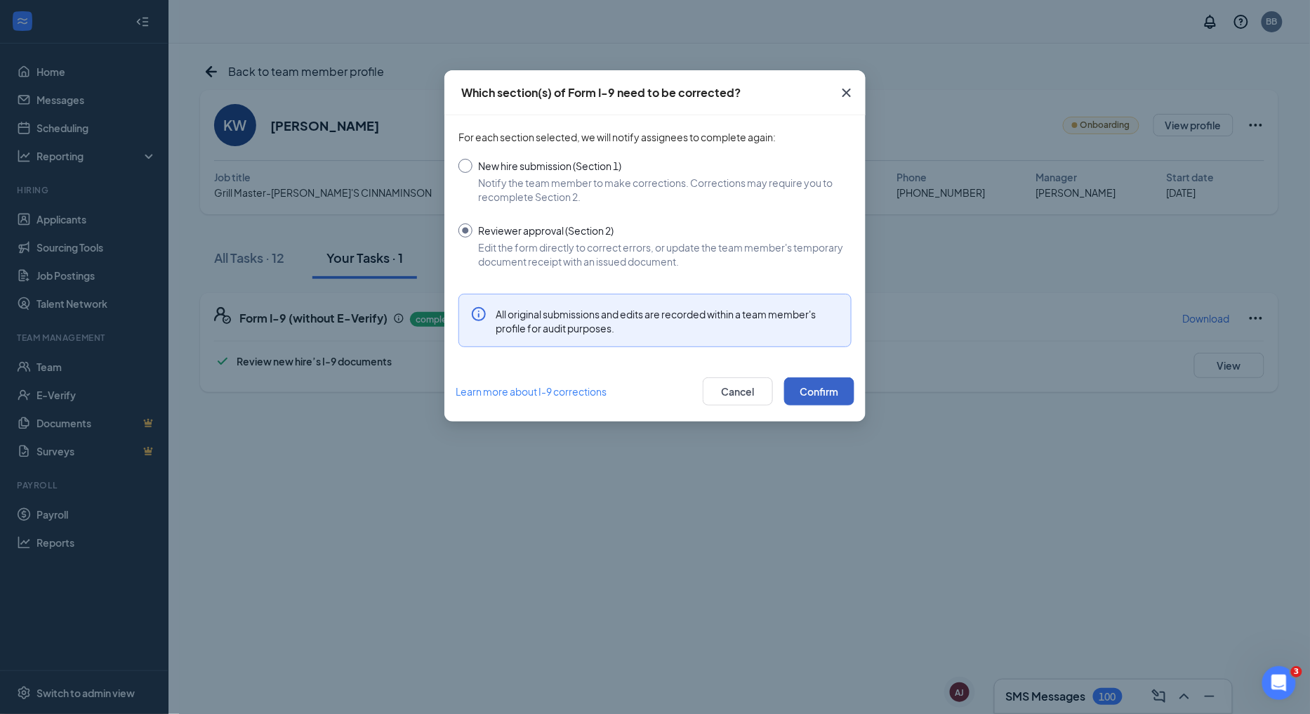
click at [804, 392] on button "Confirm" at bounding box center [819, 391] width 70 height 28
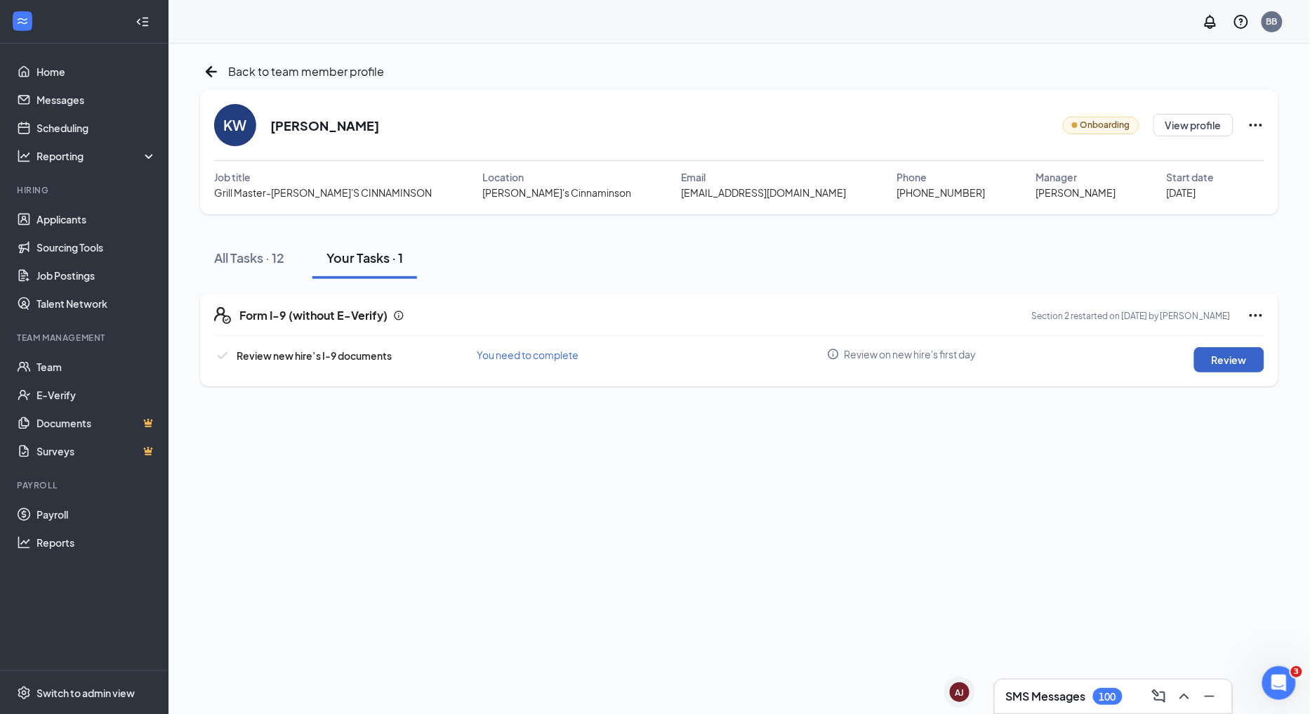
click at [1240, 354] on button "Review" at bounding box center [1230, 359] width 70 height 25
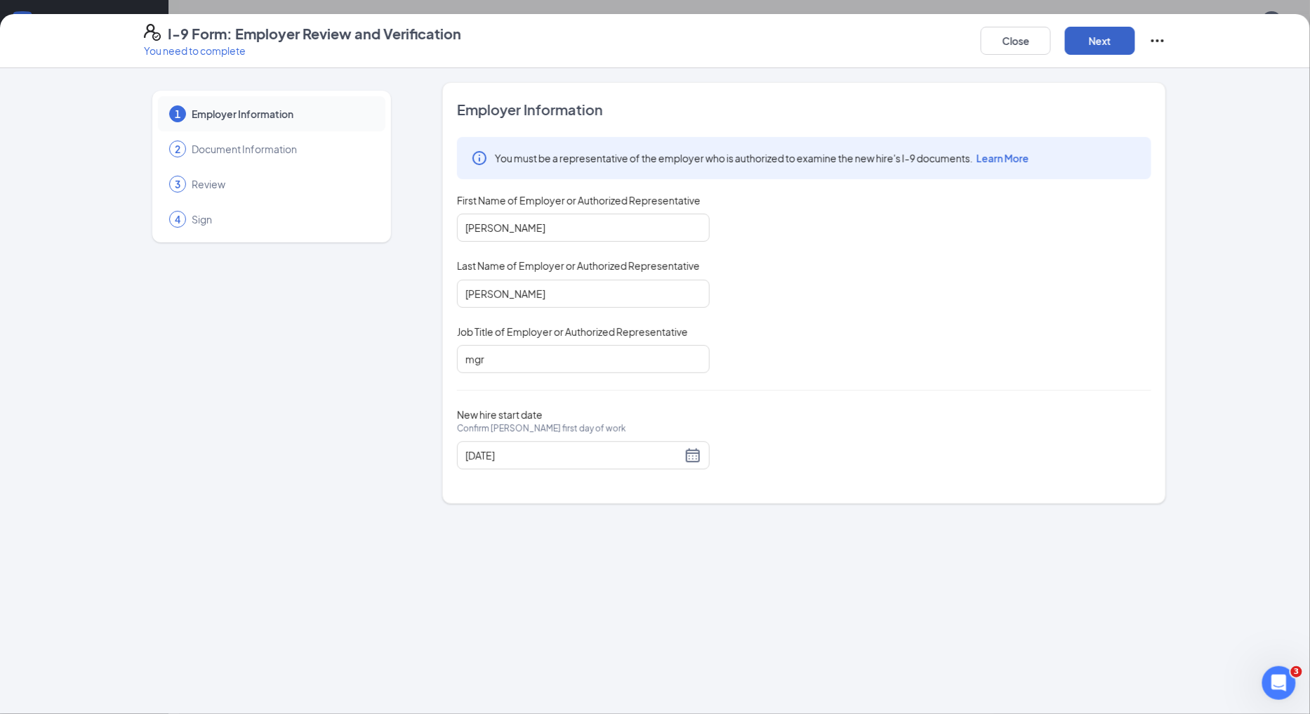
click at [1103, 47] on button "Next" at bounding box center [1100, 41] width 70 height 28
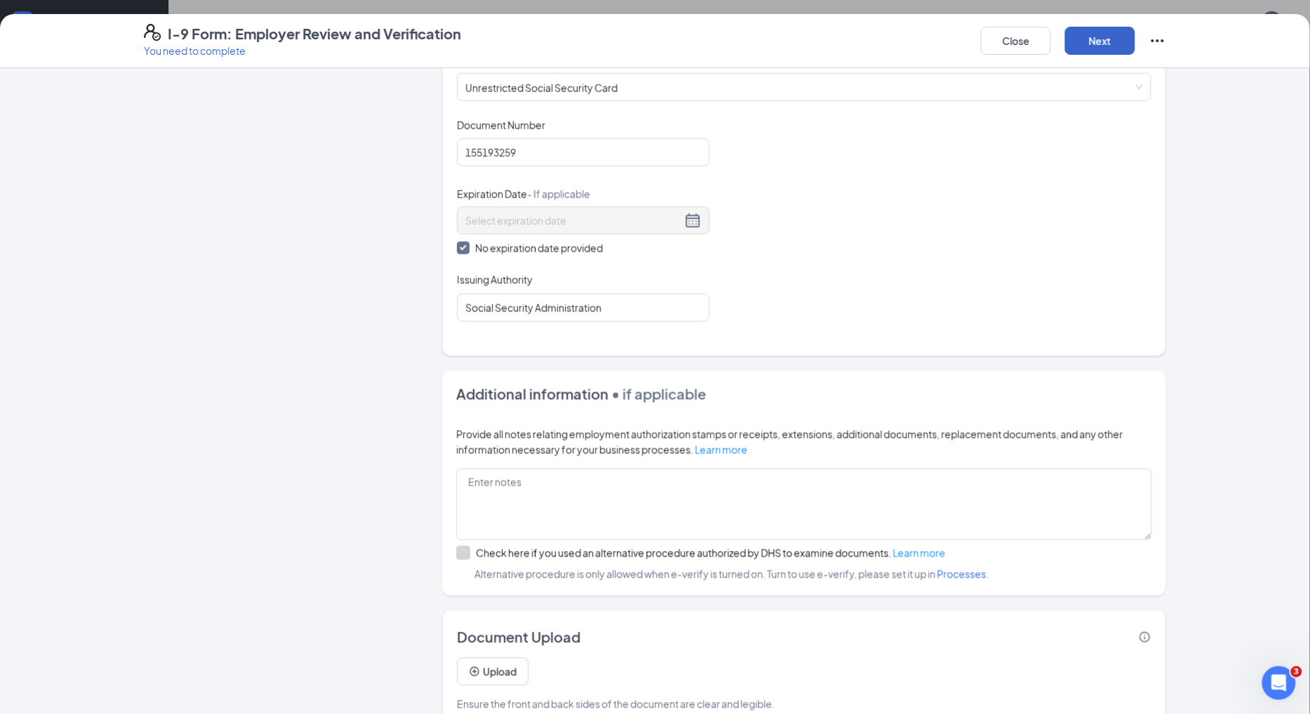
scroll to position [619, 0]
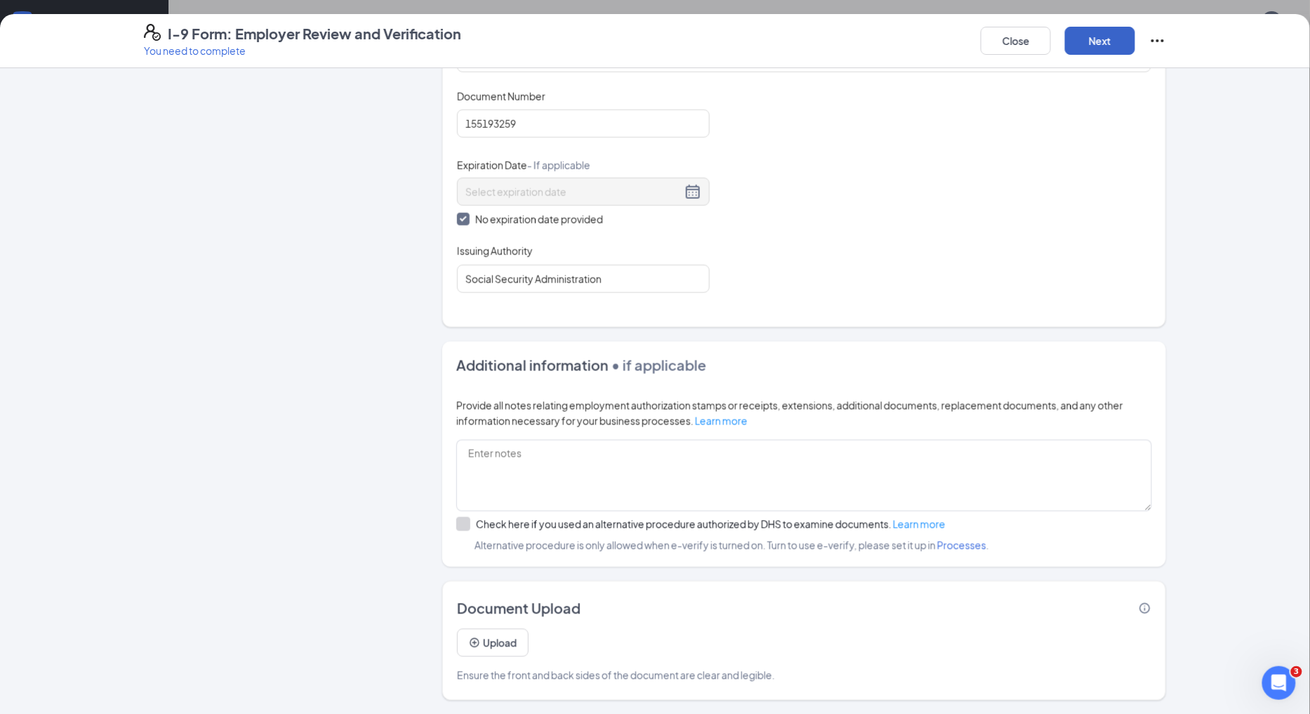
click at [1097, 32] on button "Next" at bounding box center [1100, 41] width 70 height 28
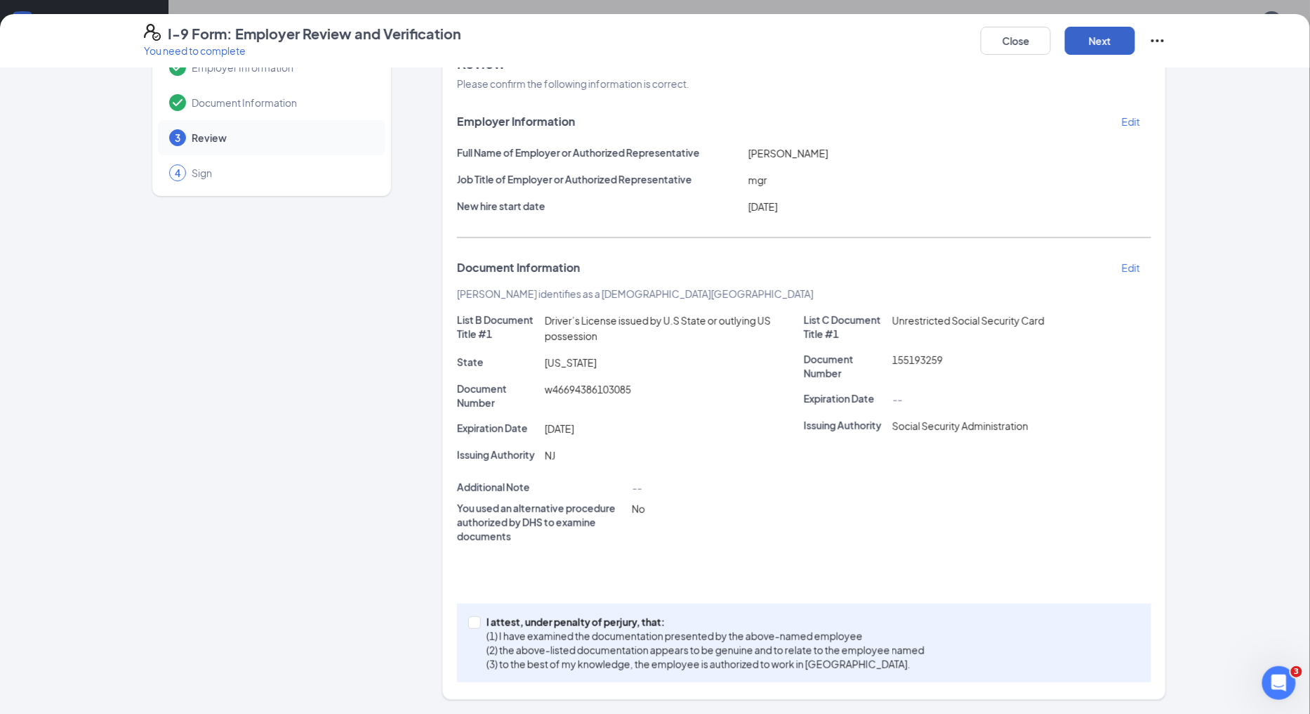
scroll to position [45, 0]
click at [468, 627] on span at bounding box center [474, 623] width 13 height 13
click at [468, 627] on input "I attest, under penalty of perjury, that: (1) I have examined the documentation…" at bounding box center [473, 622] width 10 height 10
checkbox input "true"
click at [1117, 41] on button "Next" at bounding box center [1100, 41] width 70 height 28
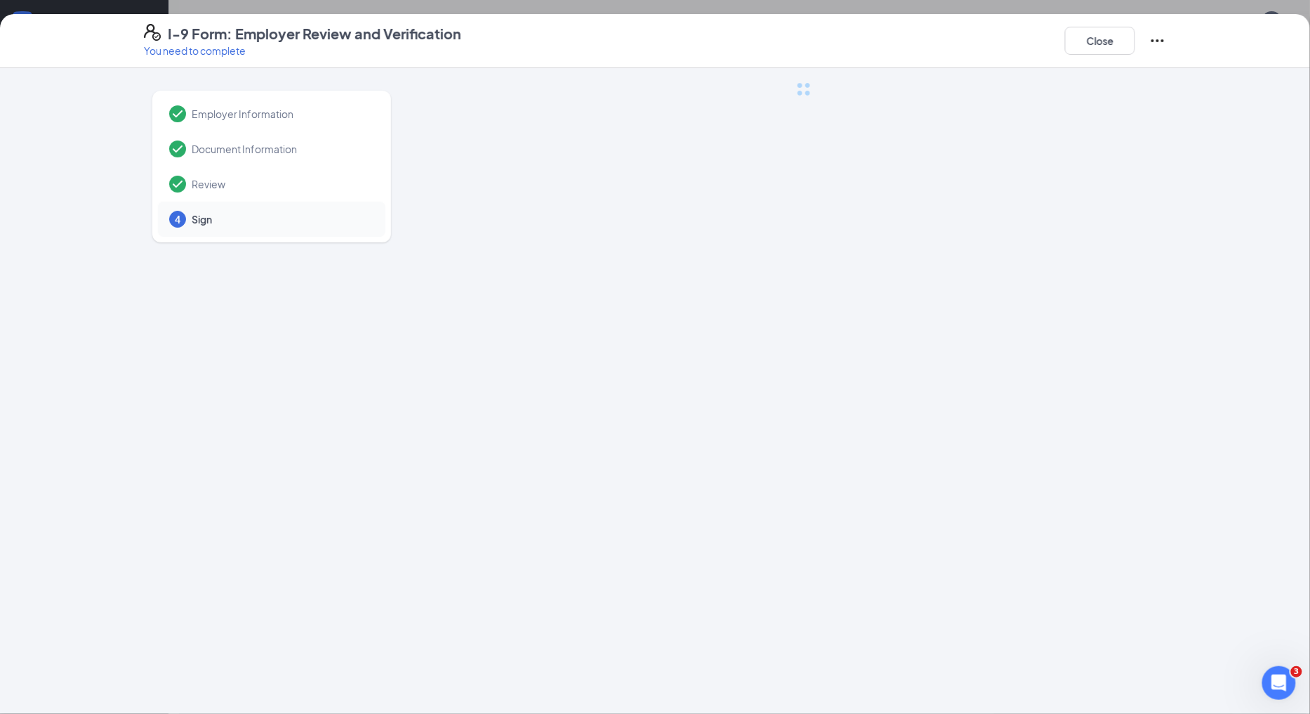
scroll to position [0, 0]
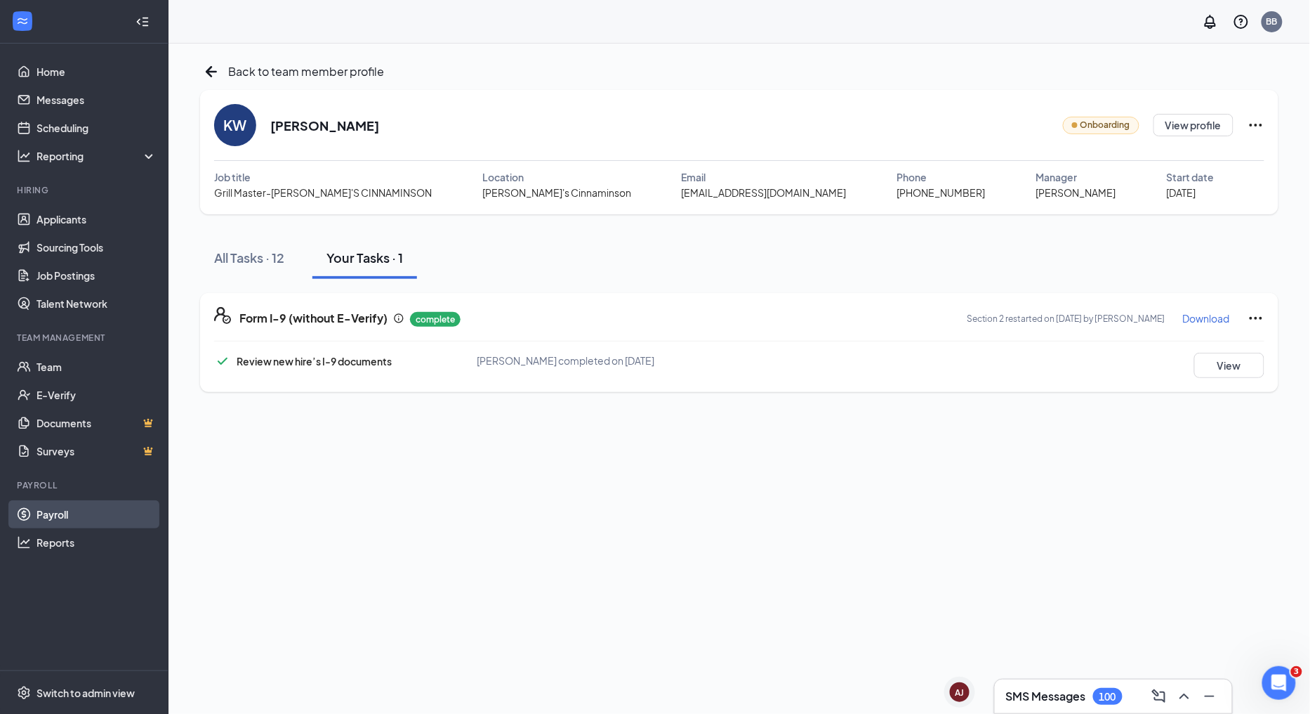
click at [74, 511] on link "Payroll" at bounding box center [97, 514] width 120 height 28
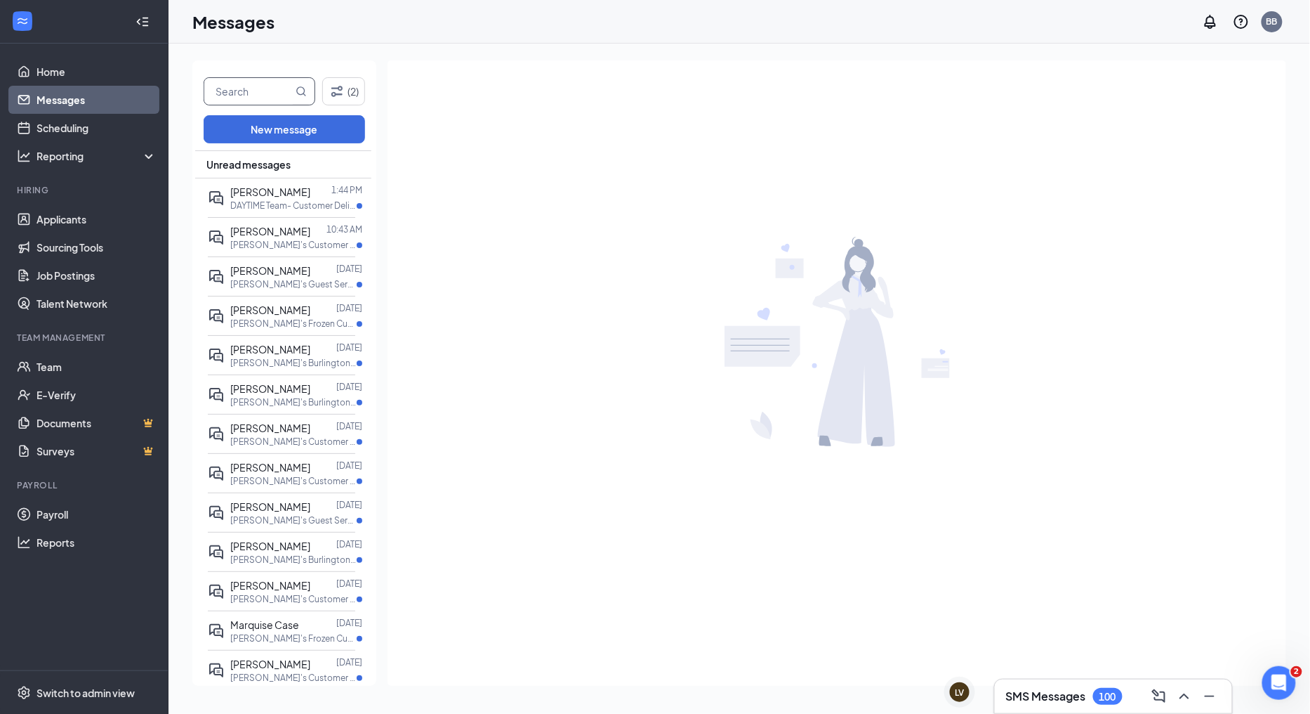
click at [254, 86] on input "text" at bounding box center [248, 91] width 88 height 27
type input "layla"
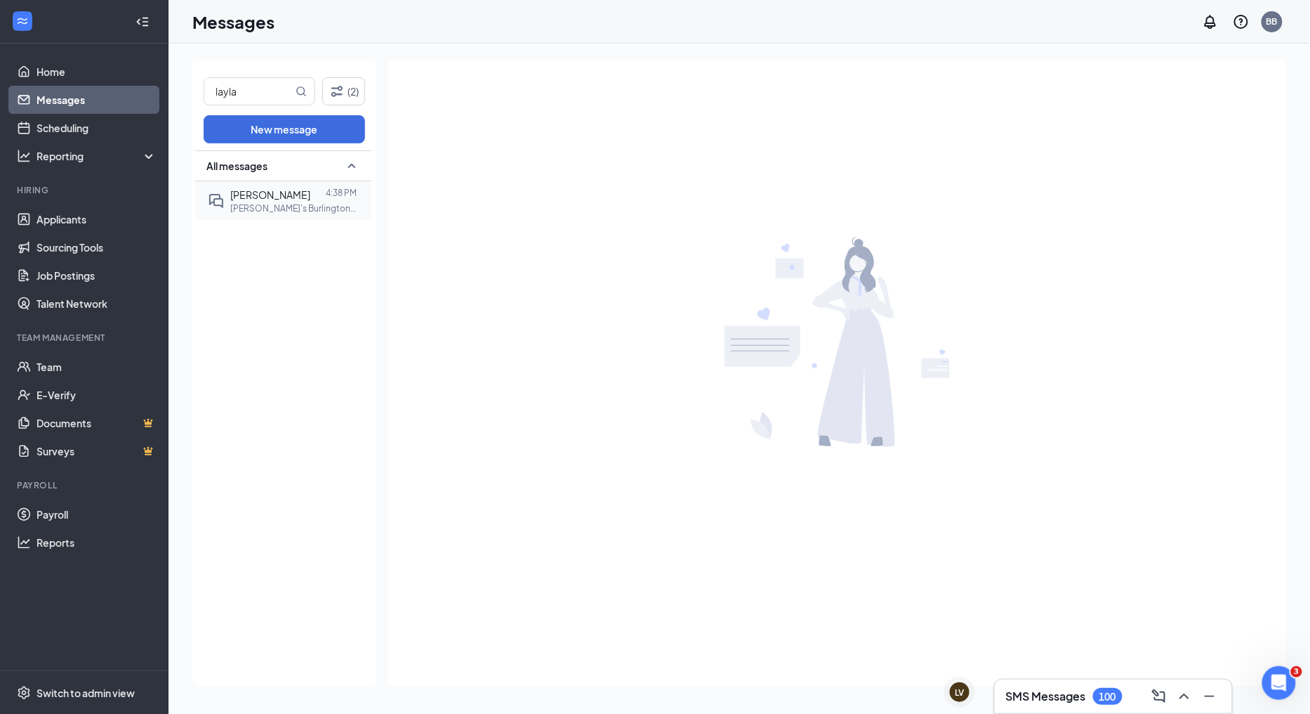
click at [310, 197] on div at bounding box center [317, 194] width 15 height 15
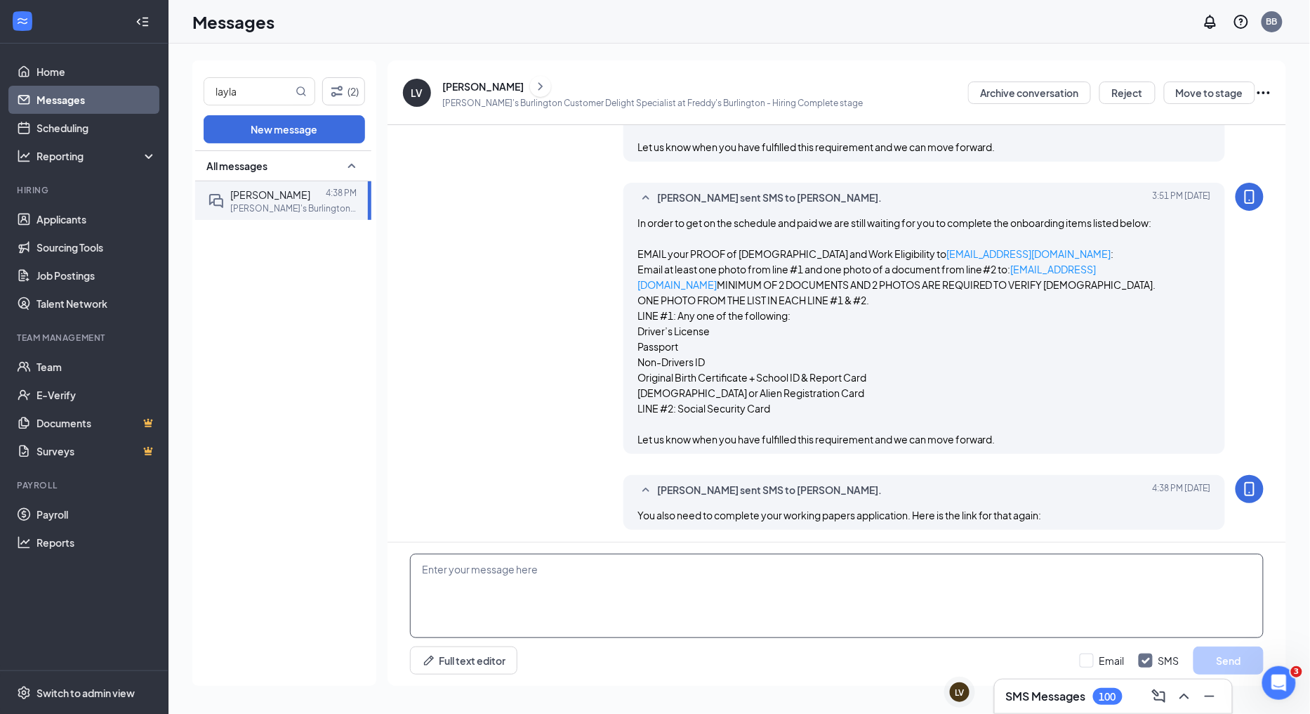
scroll to position [1069, 0]
paste textarea "If you are under 18 years of age. Obtain your State of [US_STATE] Working Paper…"
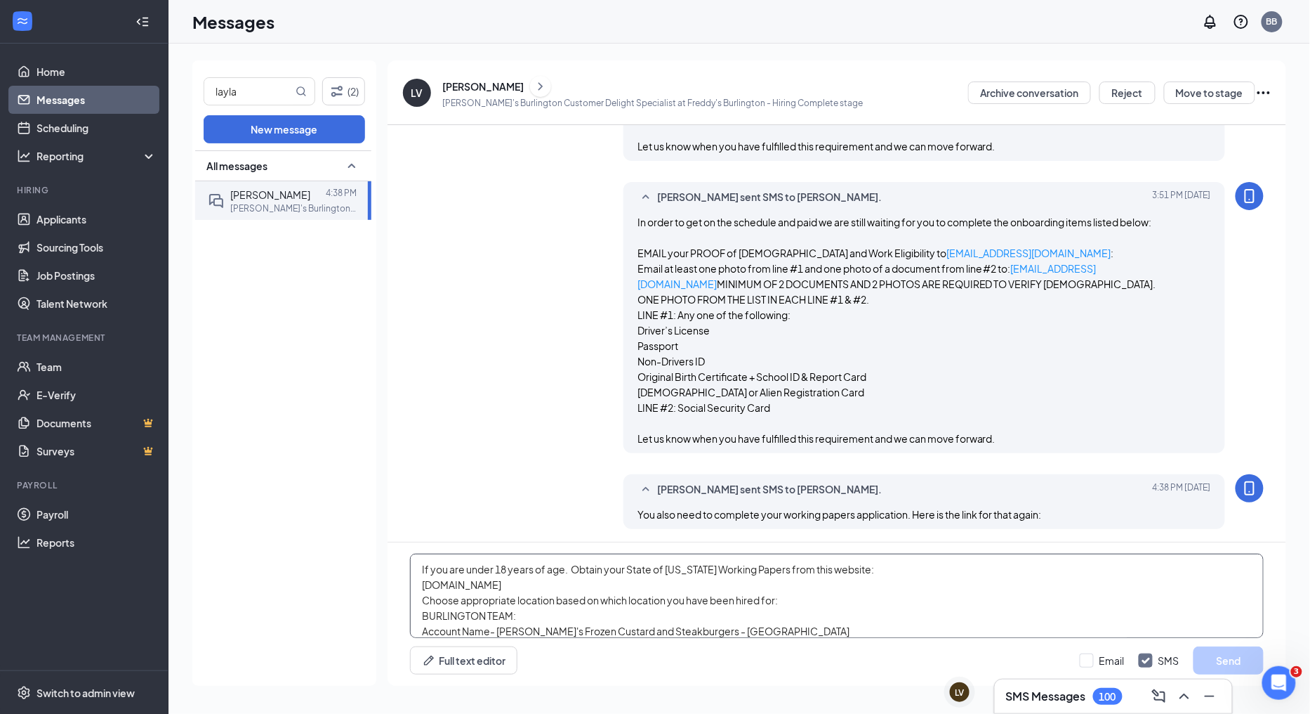
scroll to position [15, 0]
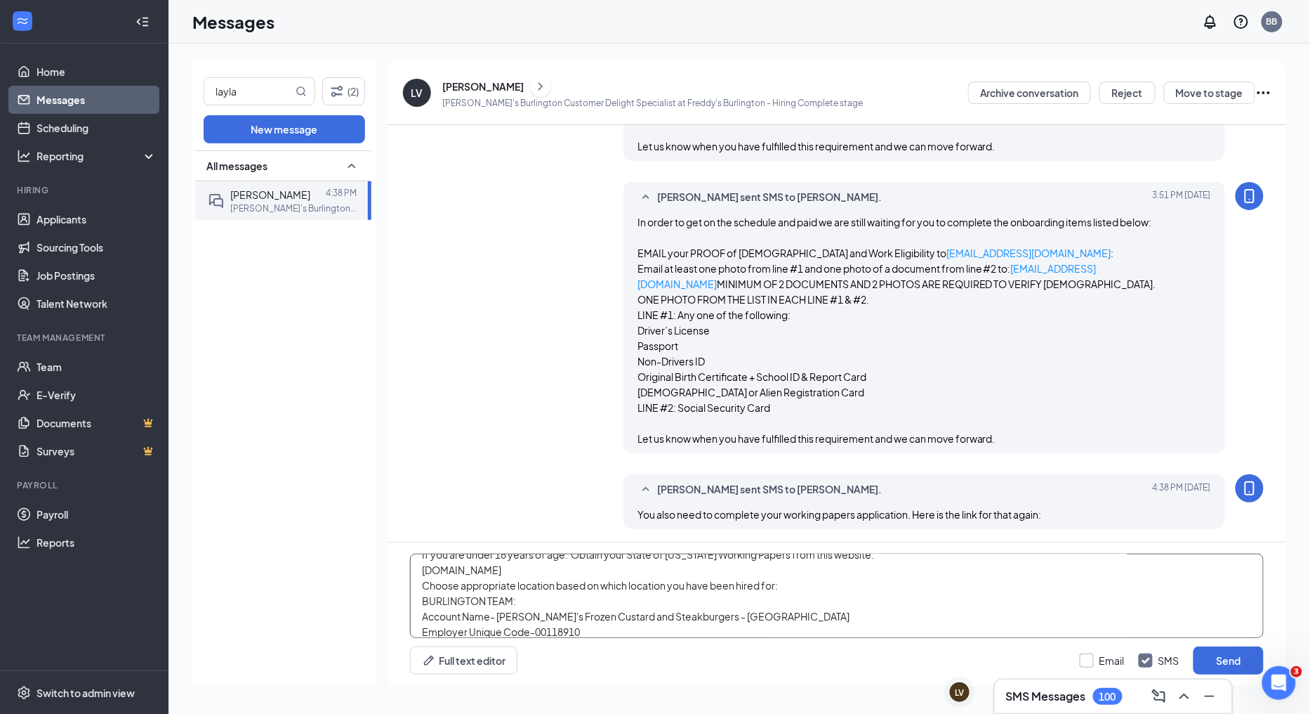
type textarea "If you are under 18 years of age. Obtain your State of [US_STATE] Working Paper…"
click at [1086, 657] on input "Email" at bounding box center [1102, 660] width 45 height 14
checkbox input "true"
click at [1237, 655] on button "Send" at bounding box center [1229, 660] width 70 height 28
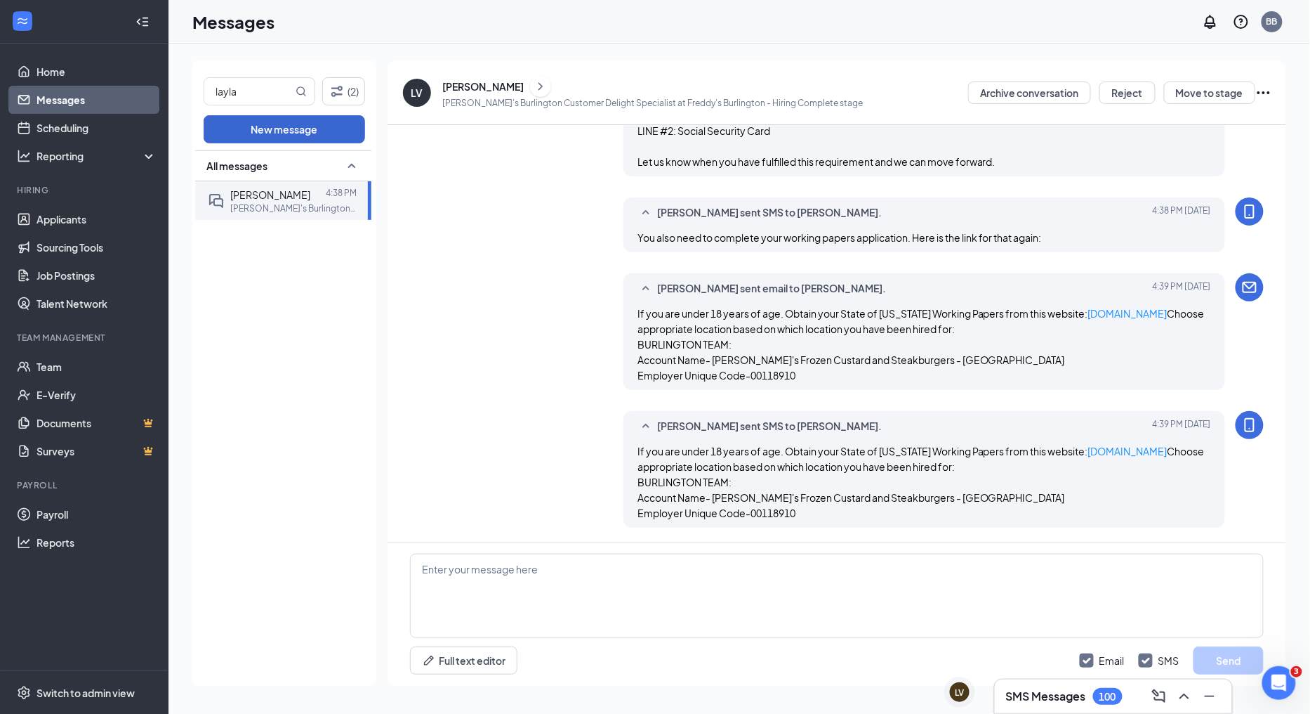
scroll to position [1375, 0]
drag, startPoint x: 263, startPoint y: 96, endPoint x: 191, endPoint y: 93, distance: 71.7
click at [191, 93] on div "layla (2) New message All messages [PERSON_NAME] 4:38 PM [PERSON_NAME]'s Burlin…" at bounding box center [740, 379] width 1142 height 670
type input "[DEMOGRAPHIC_DATA]"
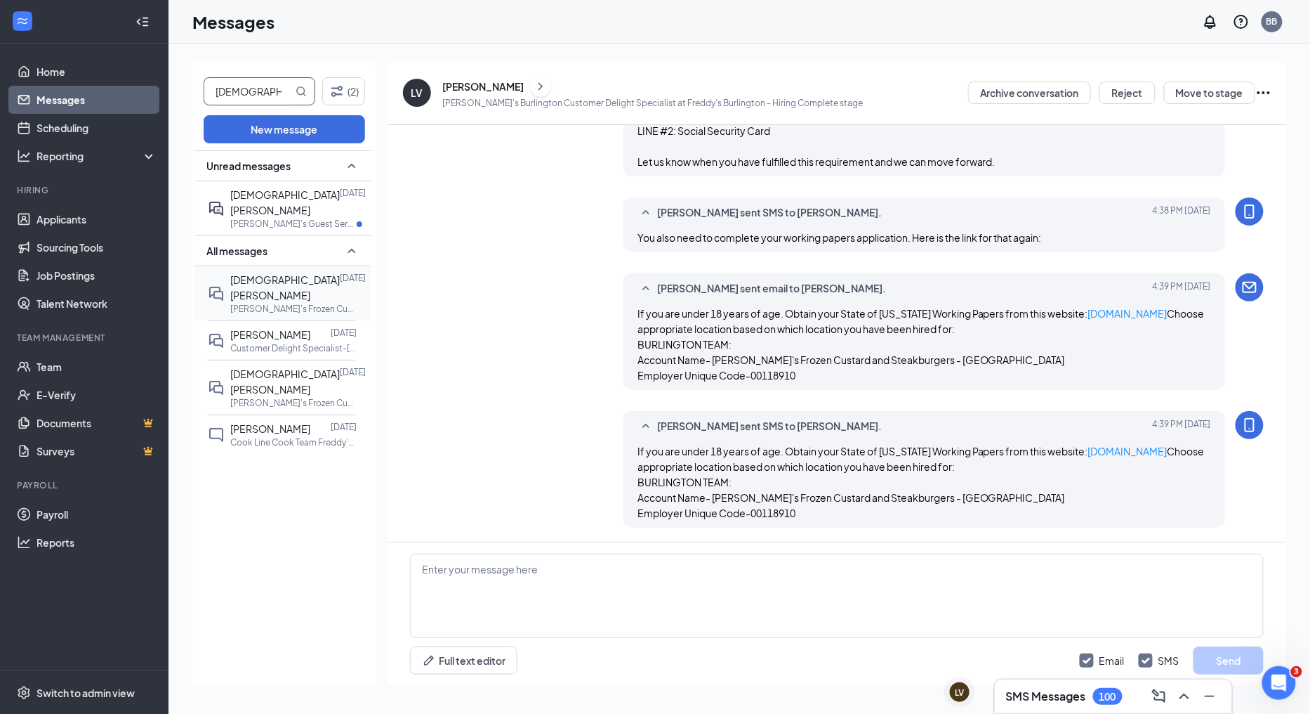
click at [284, 277] on span "[DEMOGRAPHIC_DATA][PERSON_NAME]" at bounding box center [285, 287] width 110 height 28
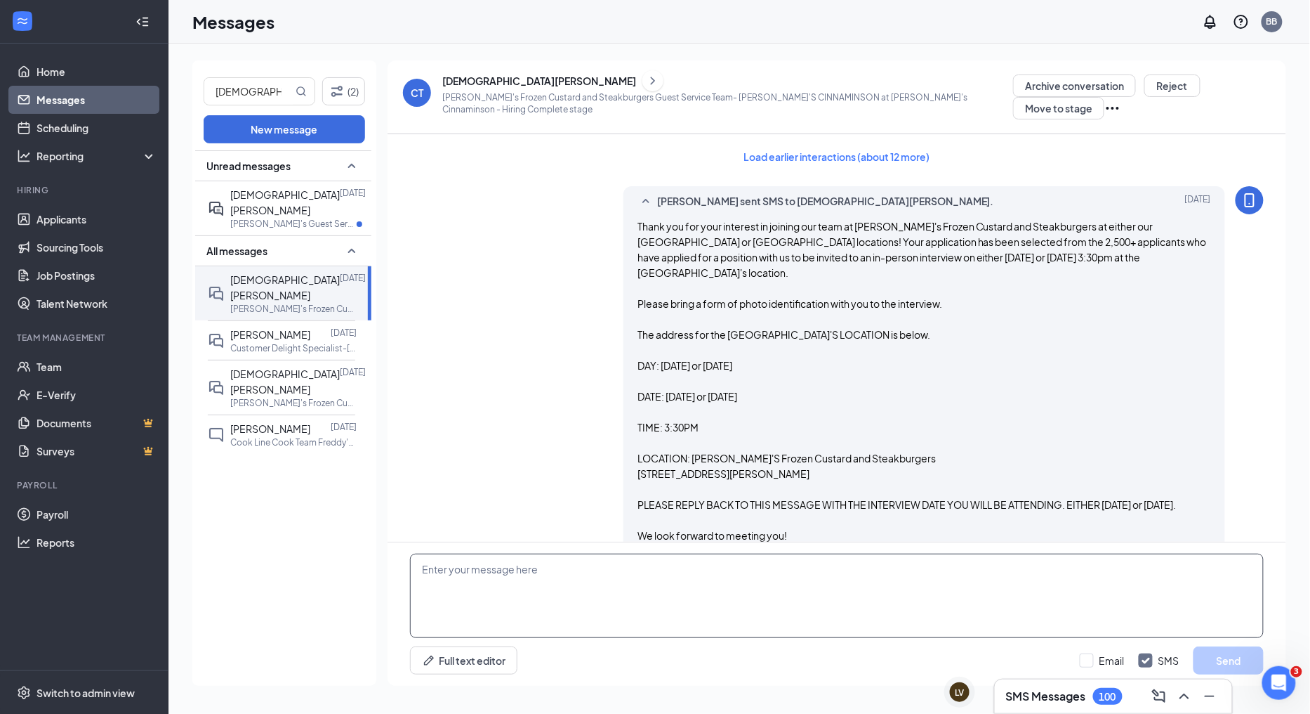
click at [541, 567] on textarea at bounding box center [837, 595] width 854 height 84
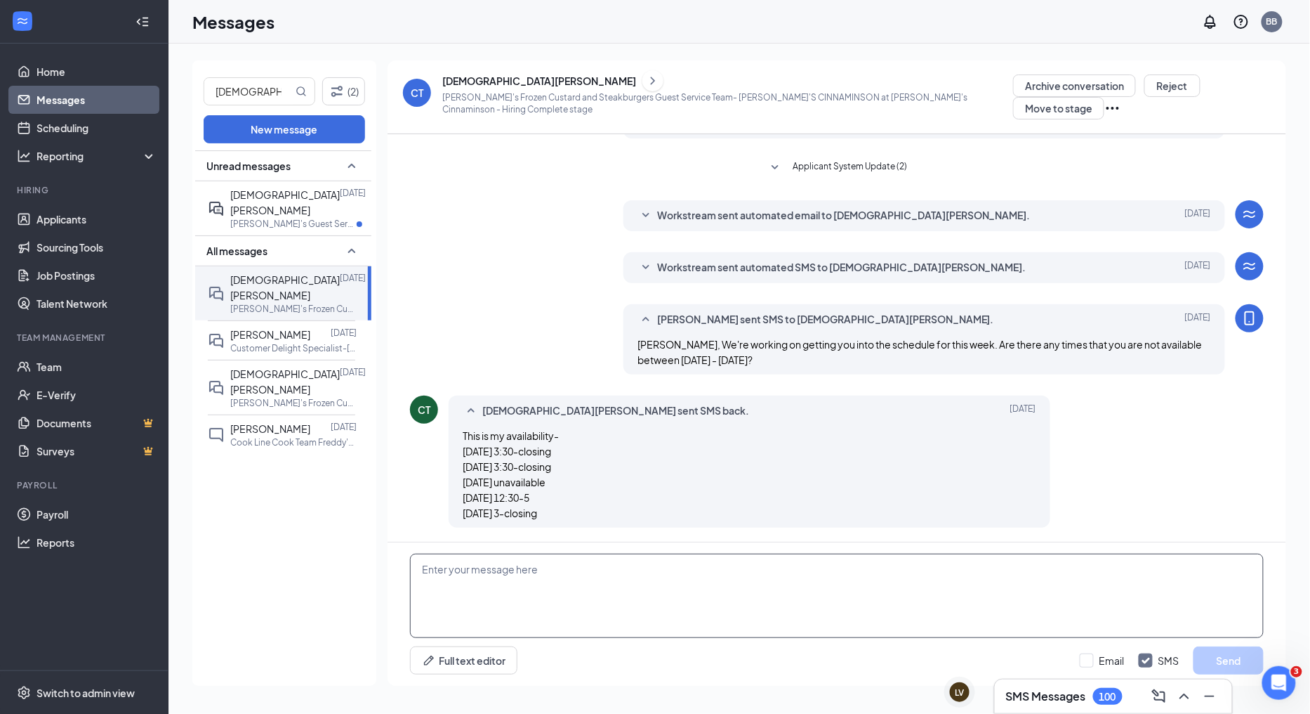
scroll to position [1712, 0]
paste textarea "If you are under 18 years of age. Obtain your State of [US_STATE] Working Paper…"
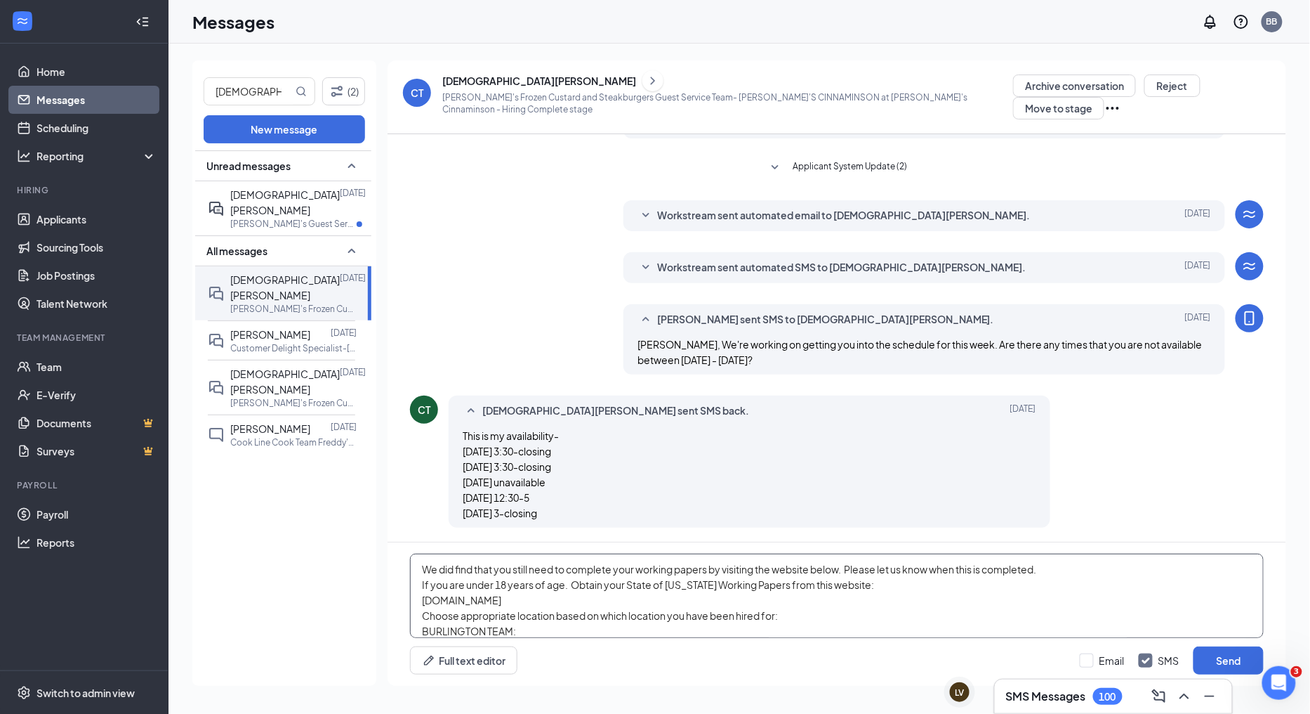
scroll to position [30, 0]
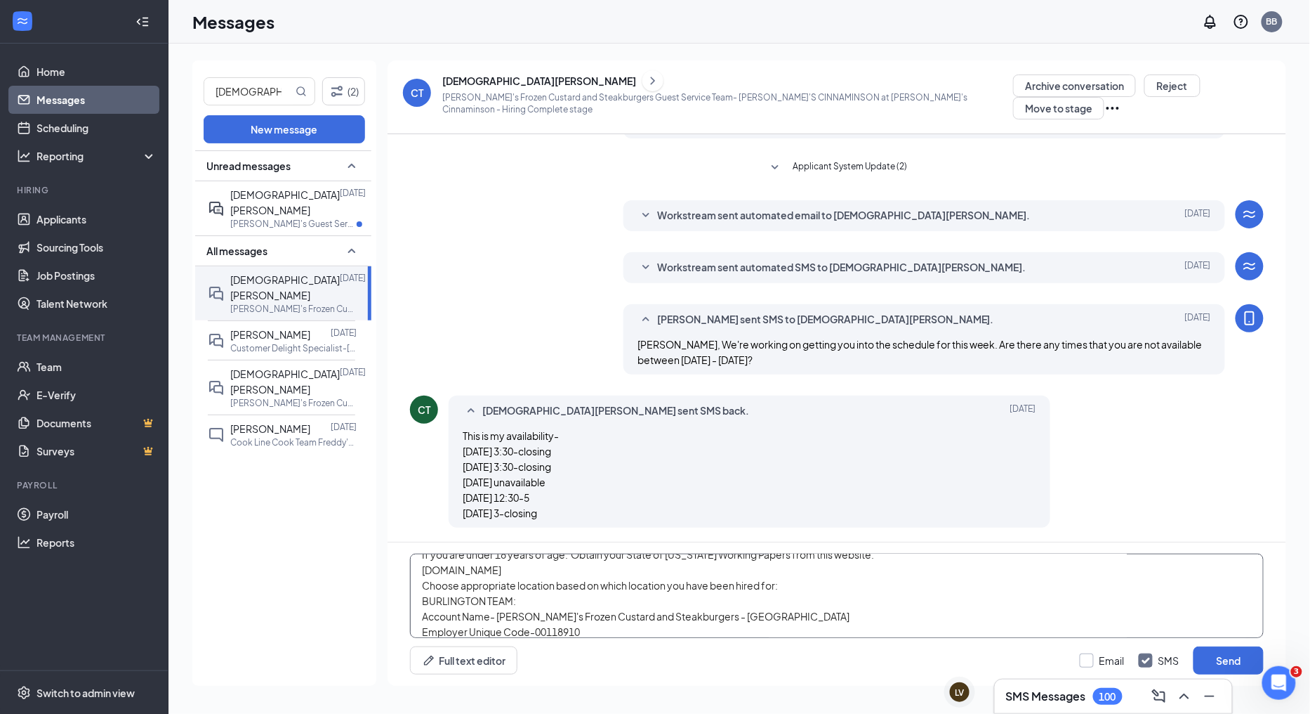
type textarea "We did find that you still need to complete your working papers by visiting the…"
click at [1092, 658] on input "Email" at bounding box center [1102, 660] width 45 height 14
checkbox input "true"
click at [1209, 657] on button "Send" at bounding box center [1229, 660] width 70 height 28
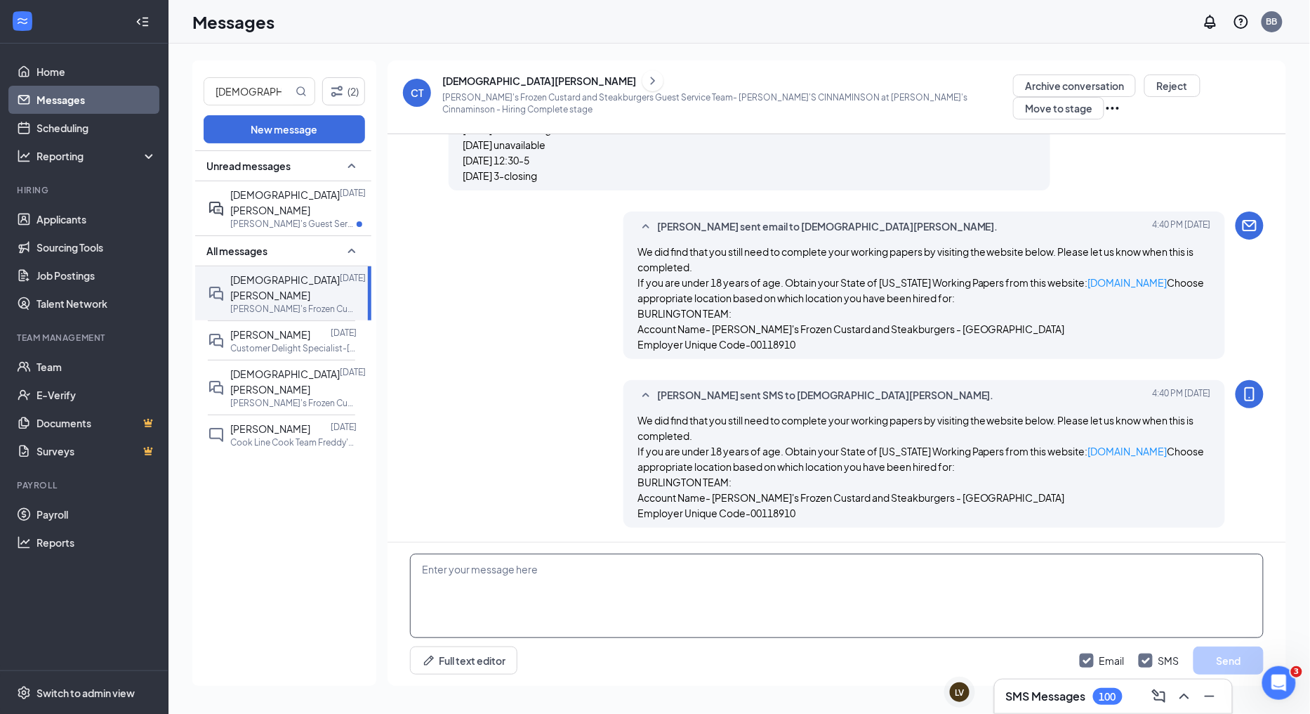
scroll to position [2080, 0]
drag, startPoint x: 270, startPoint y: 86, endPoint x: 185, endPoint y: 88, distance: 84.3
click at [185, 88] on div "christian (2) New message Unread messages [DEMOGRAPHIC_DATA][PERSON_NAME] [DATE…" at bounding box center [740, 379] width 1142 height 670
type input "bianca"
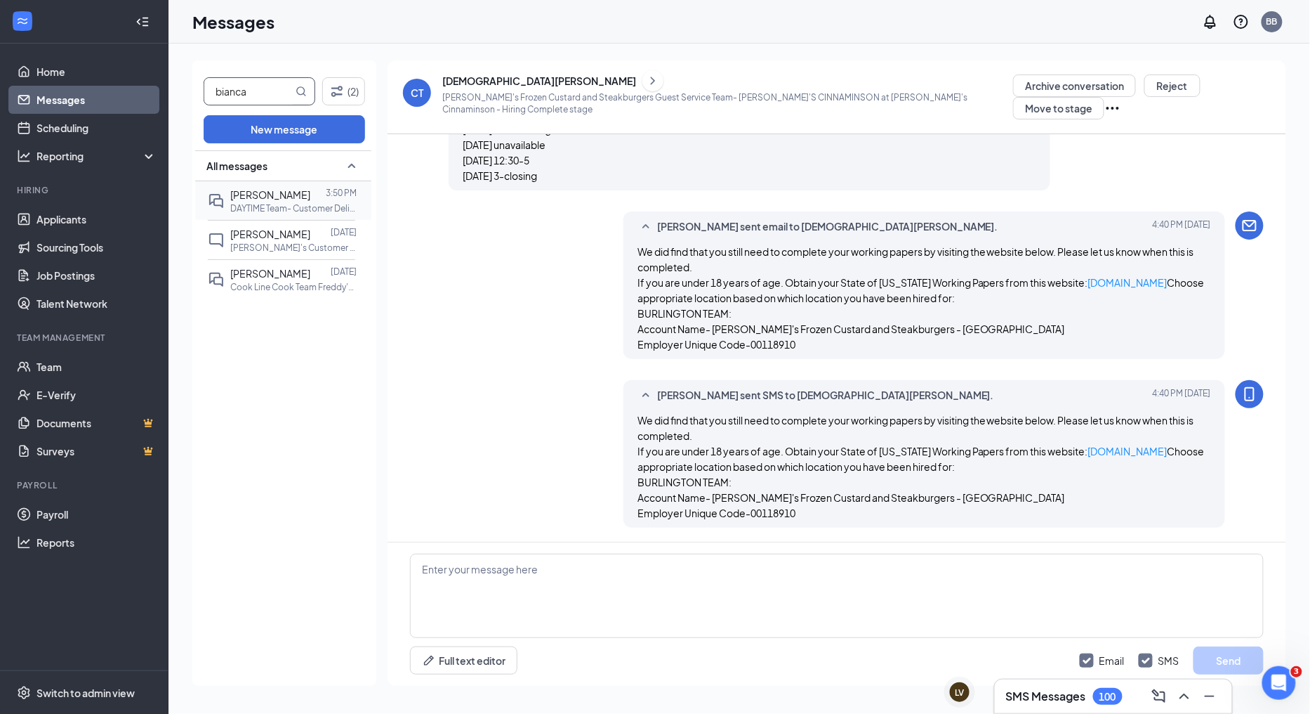
click at [277, 202] on p "DAYTIME Team- Customer Delight Specialist [PERSON_NAME]'s Burlington at Freddy'…" at bounding box center [293, 208] width 126 height 12
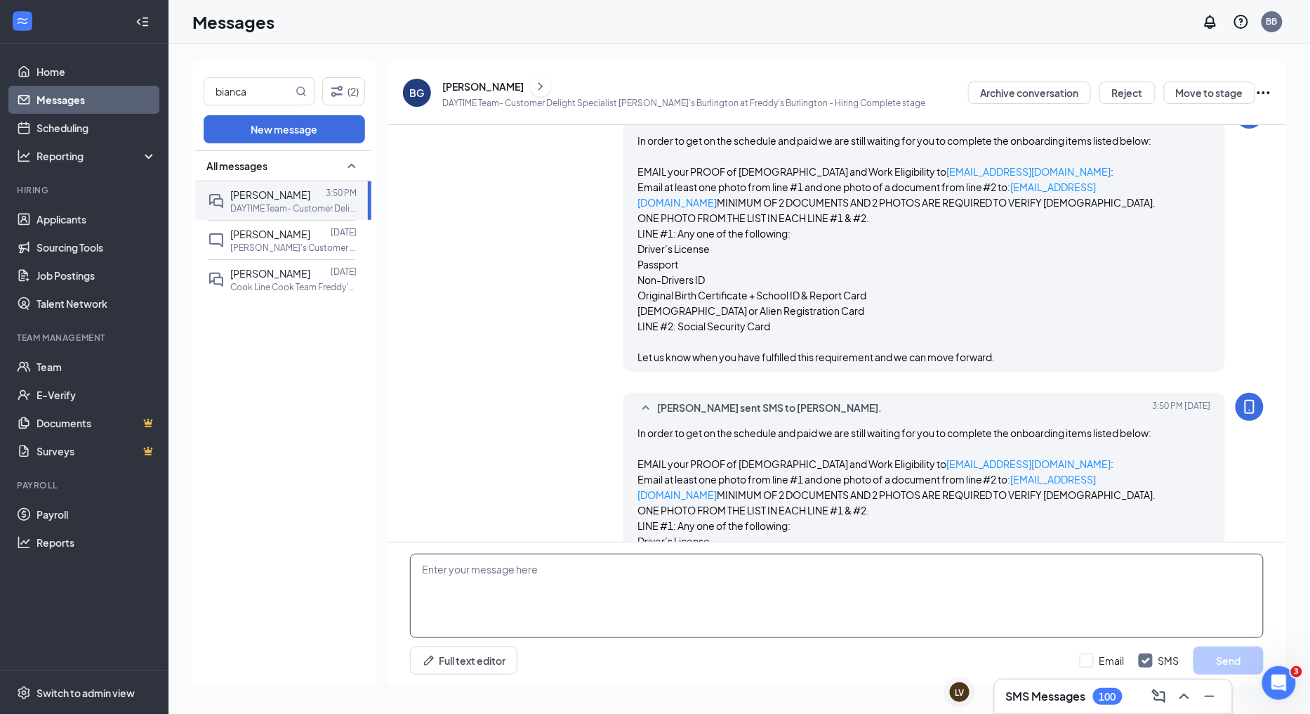
click at [585, 576] on textarea at bounding box center [837, 595] width 854 height 84
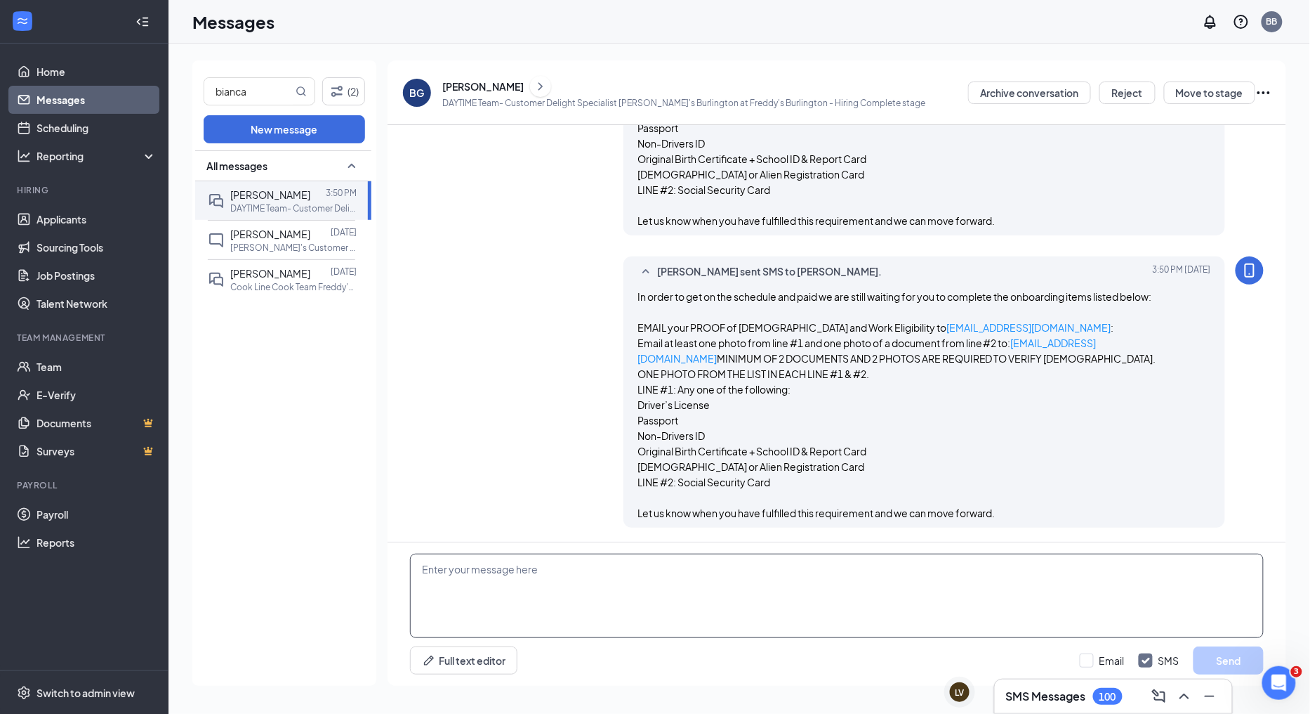
scroll to position [1725, 0]
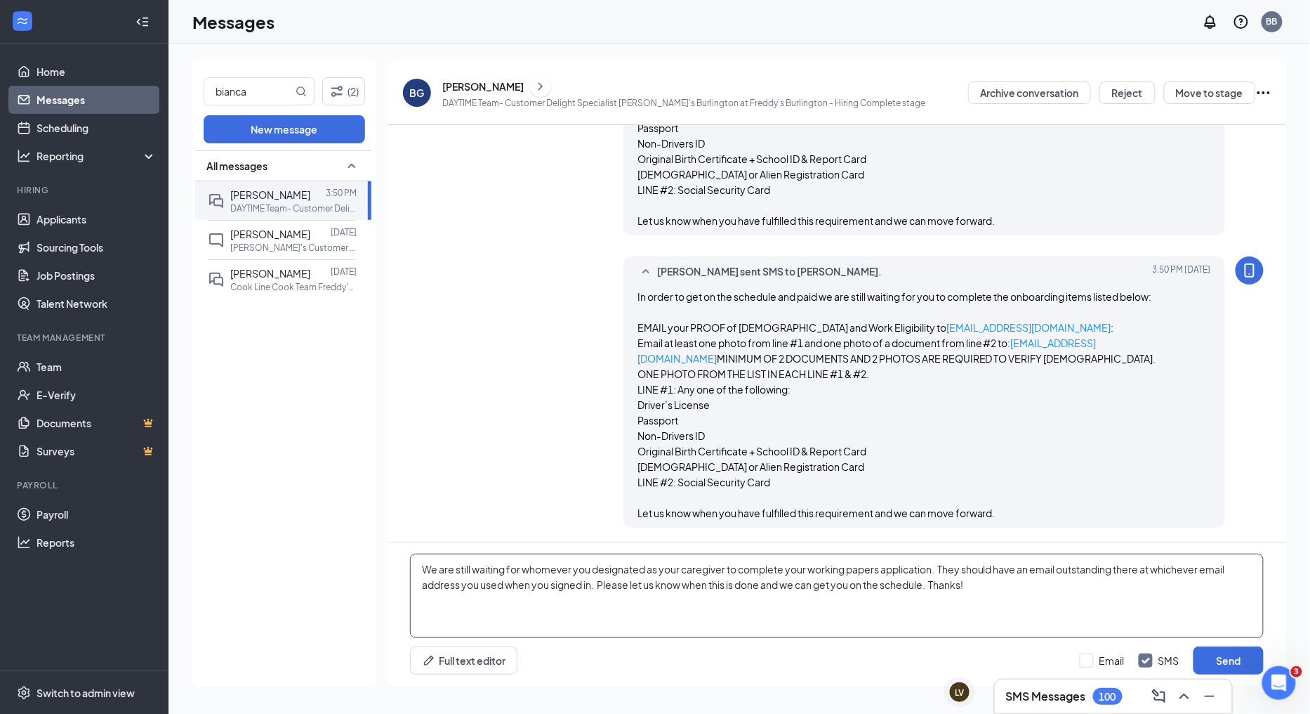
drag, startPoint x: 990, startPoint y: 584, endPoint x: 395, endPoint y: 570, distance: 595.0
click at [395, 570] on div "We are still waiting for whomever you designated as your caregiver to complete …" at bounding box center [837, 613] width 899 height 143
type textarea "We are still waiting for whomever you designated as your caregiver to complete …"
click at [1091, 663] on input "Email" at bounding box center [1102, 660] width 45 height 14
checkbox input "true"
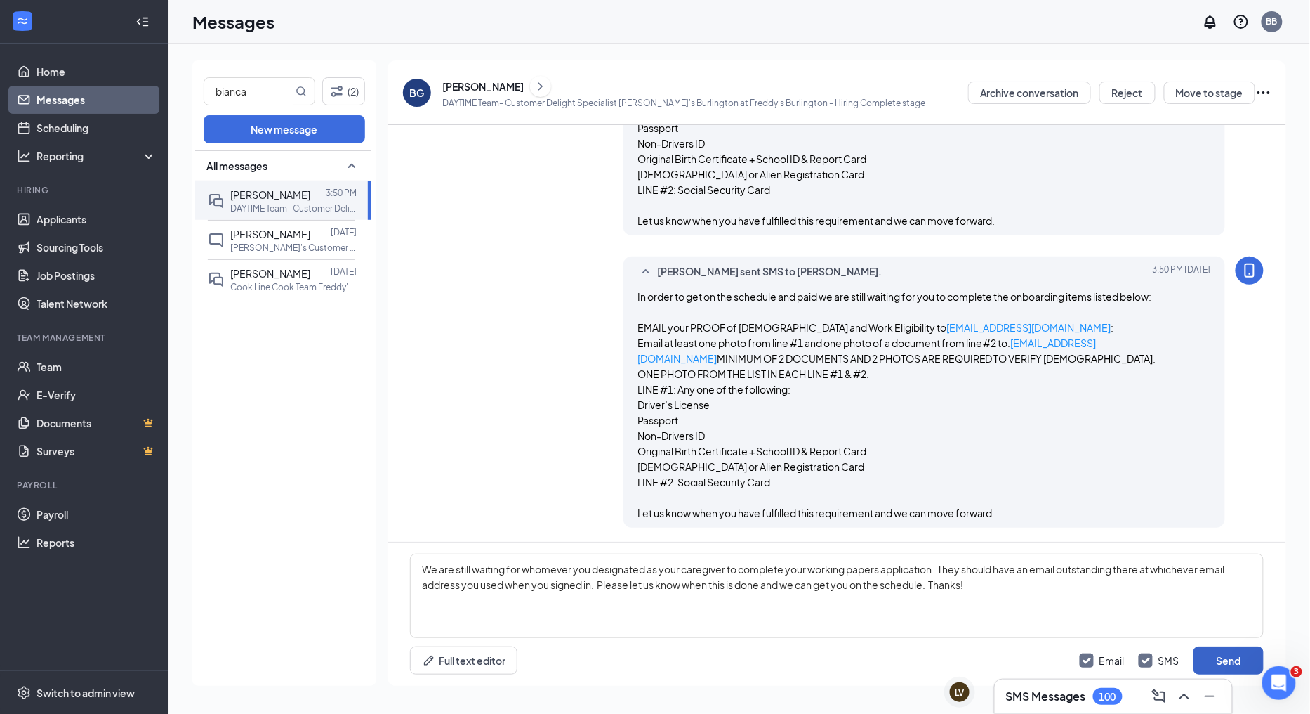
click at [1239, 655] on button "Send" at bounding box center [1229, 660] width 70 height 28
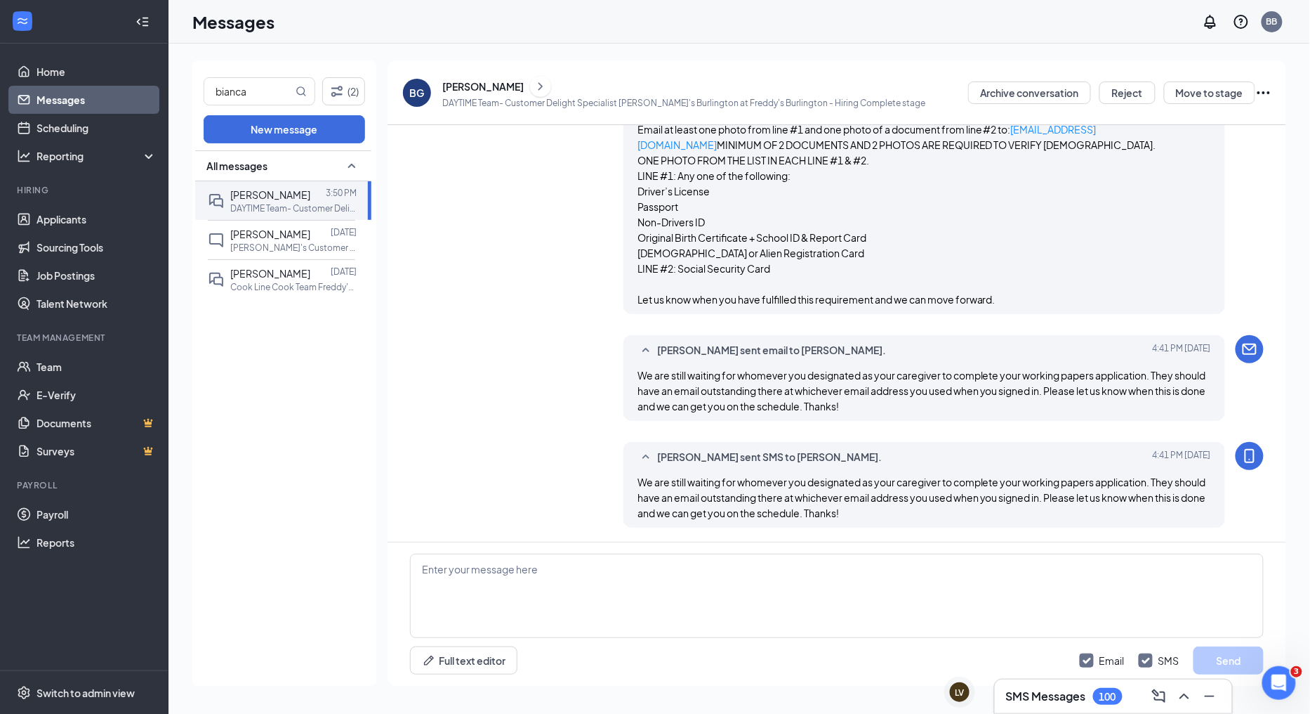
scroll to position [1938, 0]
drag, startPoint x: 265, startPoint y: 91, endPoint x: 178, endPoint y: 97, distance: 86.6
click at [178, 97] on div "bianca (2) New message All messages [PERSON_NAME] 3:50 PM DAYTIME Team- Custome…" at bounding box center [740, 379] width 1142 height 670
type input "chinasa"
click at [246, 193] on span "Chinasa Ejingiri" at bounding box center [264, 194] width 69 height 13
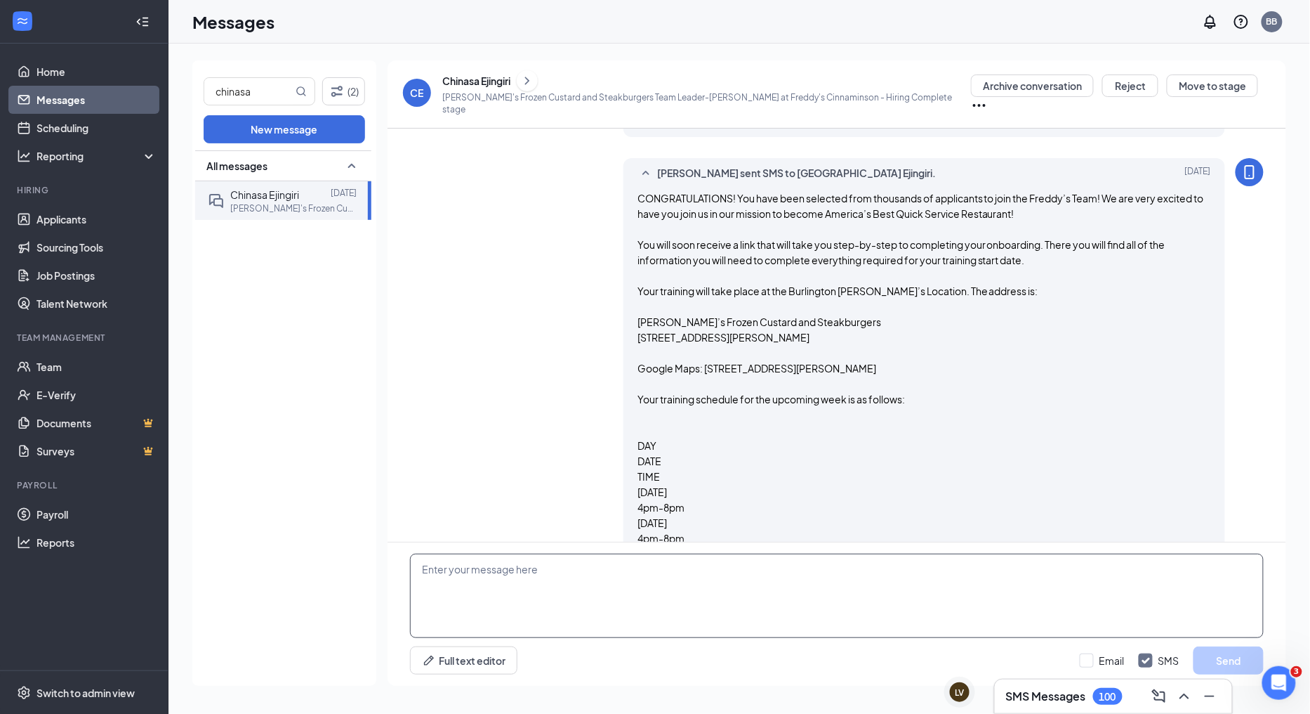
click at [474, 577] on textarea at bounding box center [837, 595] width 854 height 84
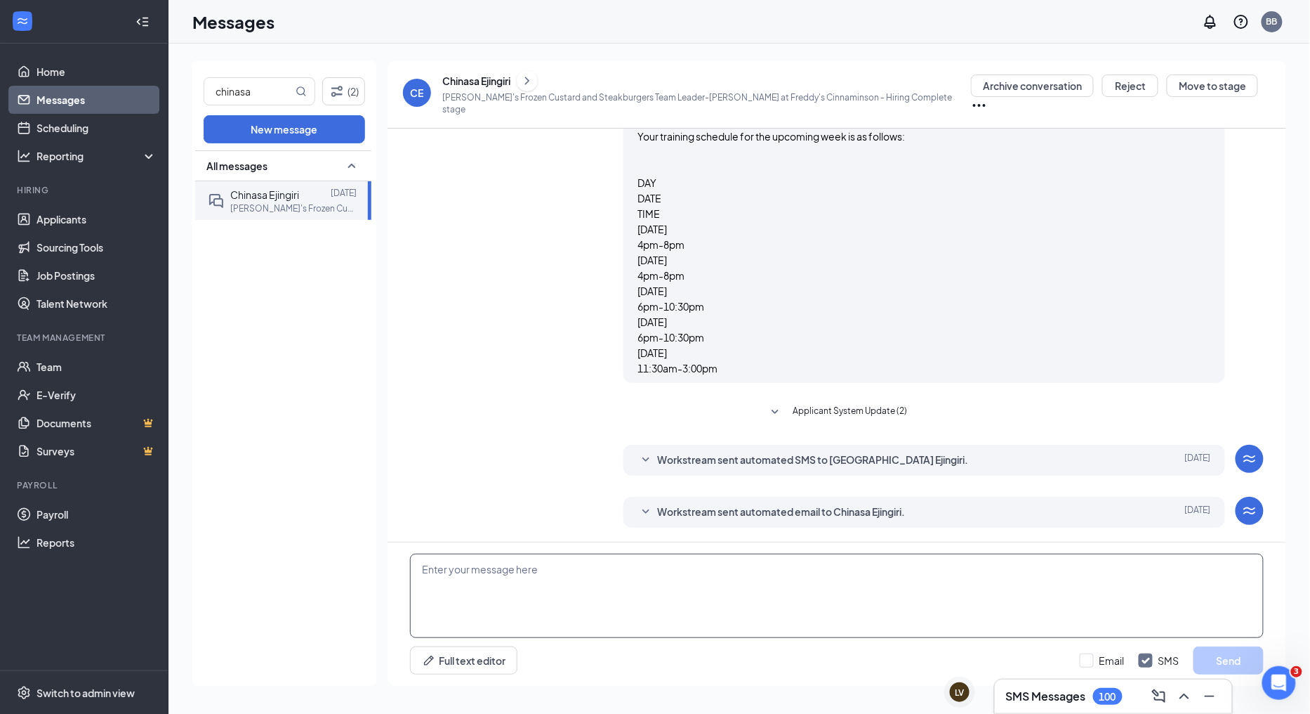
scroll to position [1921, 0]
paste textarea "We are still waiting for whomever you designated as your caregiver to complete …"
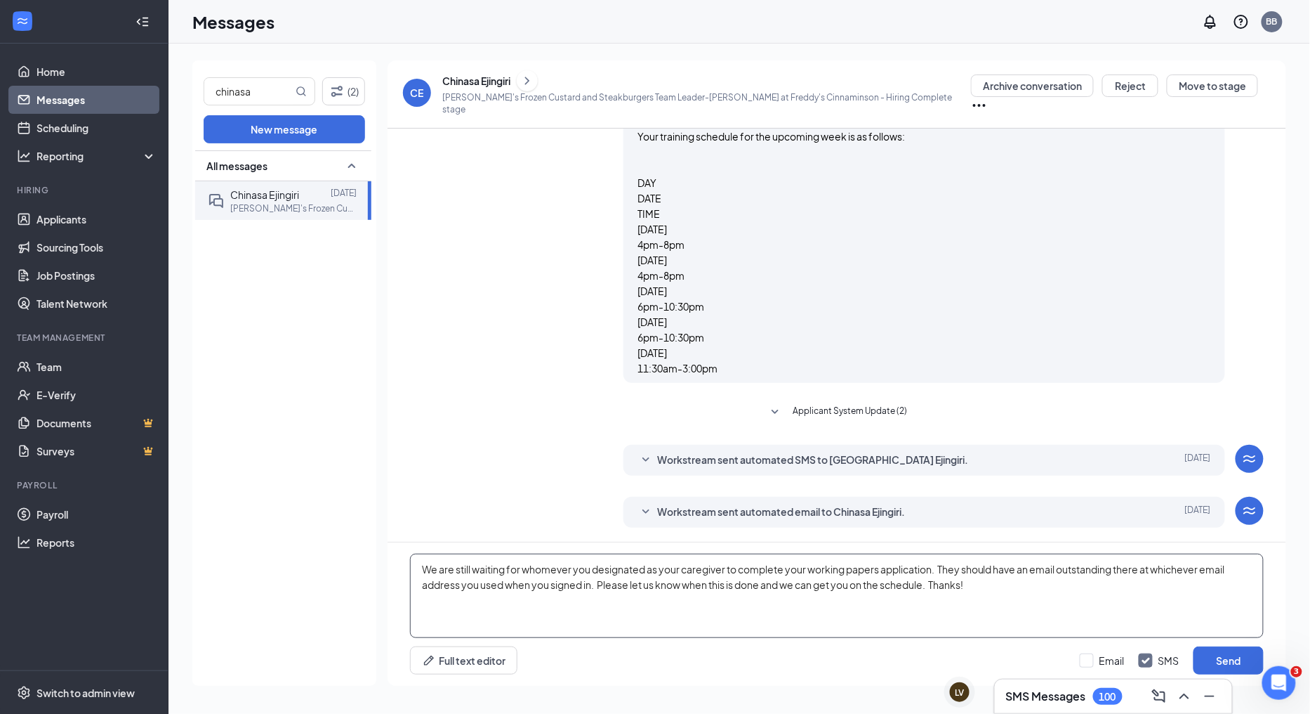
click at [985, 584] on textarea "We are still waiting for whomever you designated as your caregiver to complete …" at bounding box center [837, 595] width 854 height 84
drag, startPoint x: 930, startPoint y: 585, endPoint x: 600, endPoint y: 579, distance: 329.4
click at [600, 579] on textarea "We are still waiting for whomever you designated as your caregiver to complete …" at bounding box center [837, 595] width 854 height 84
type textarea "We are still waiting for whomever you designated as your caregiver to complete …"
click at [1082, 661] on input "Email" at bounding box center [1102, 660] width 45 height 14
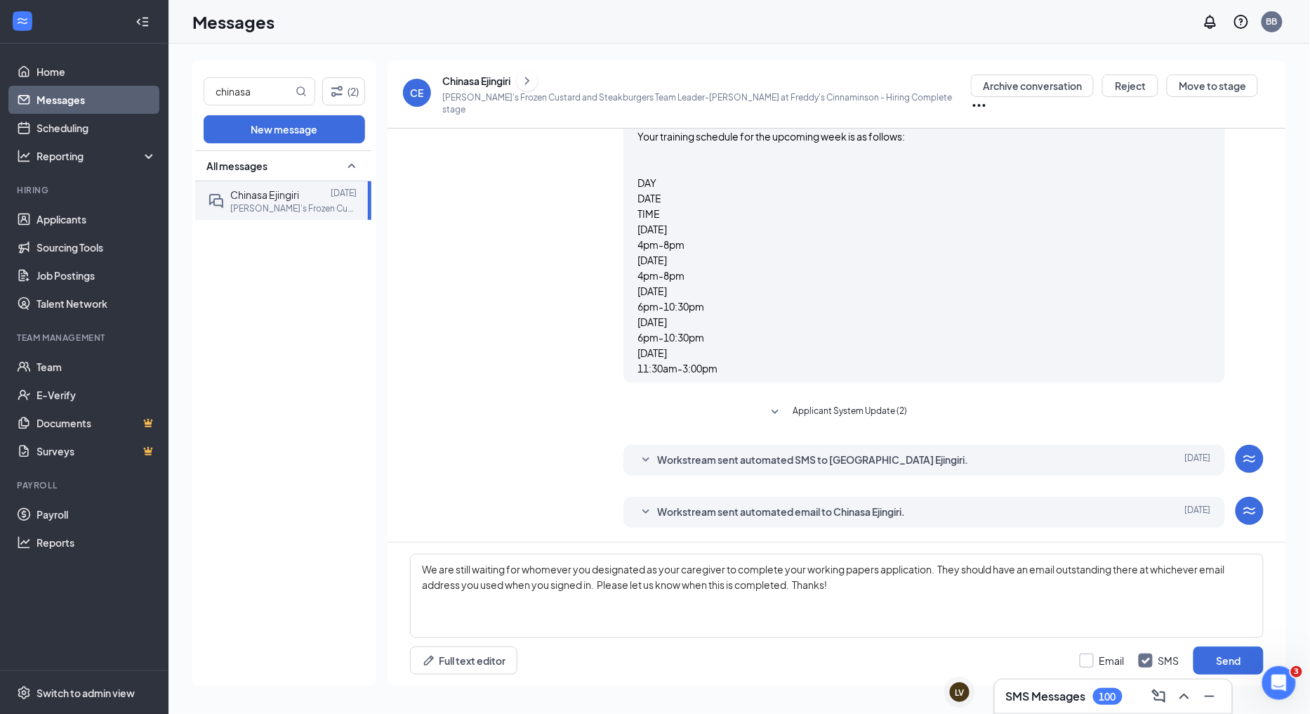
checkbox input "true"
click at [1254, 655] on button "Send" at bounding box center [1229, 660] width 70 height 28
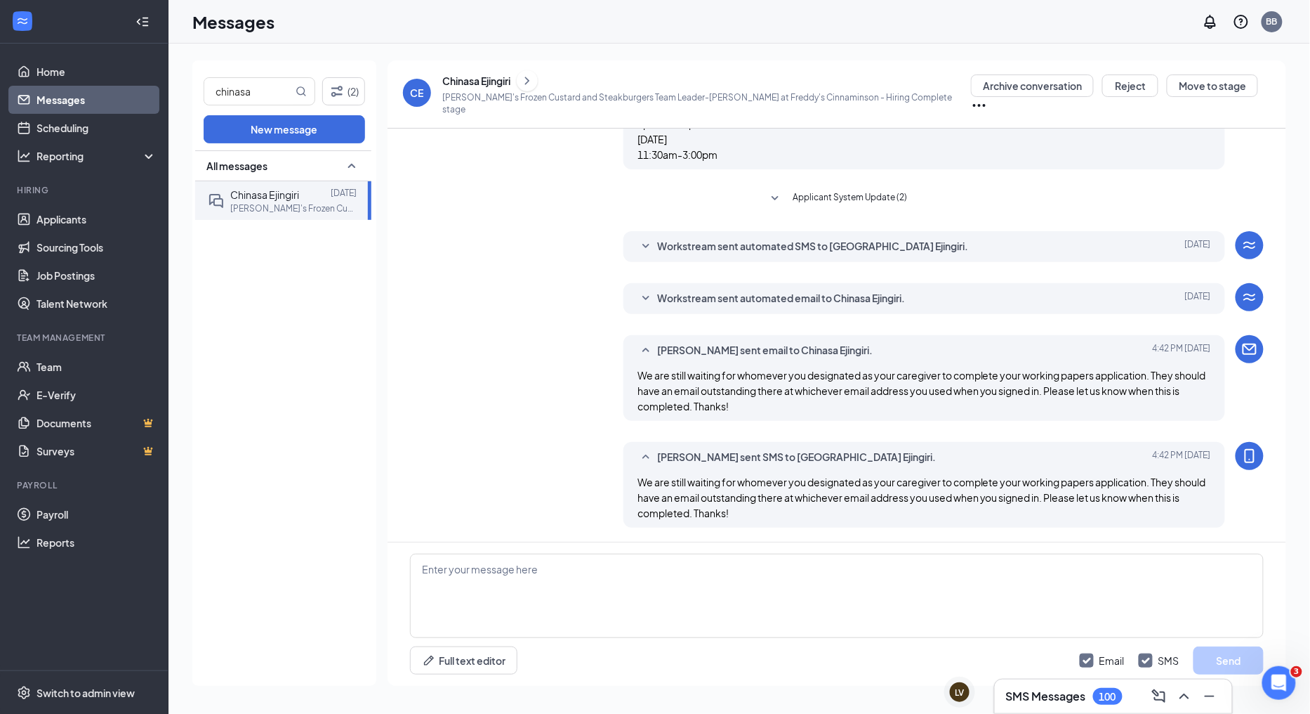
scroll to position [2135, 0]
drag, startPoint x: 270, startPoint y: 88, endPoint x: 131, endPoint y: 101, distance: 139.6
click at [131, 101] on div "Home Messages Scheduling Reporting Hiring Applicants Sourcing Tools Job Posting…" at bounding box center [655, 357] width 1310 height 714
type input "alyssa"
click at [277, 185] on div "[PERSON_NAME] 3:48 PM [PERSON_NAME]'s Burlington Customer Delight Specialist at…" at bounding box center [281, 200] width 147 height 39
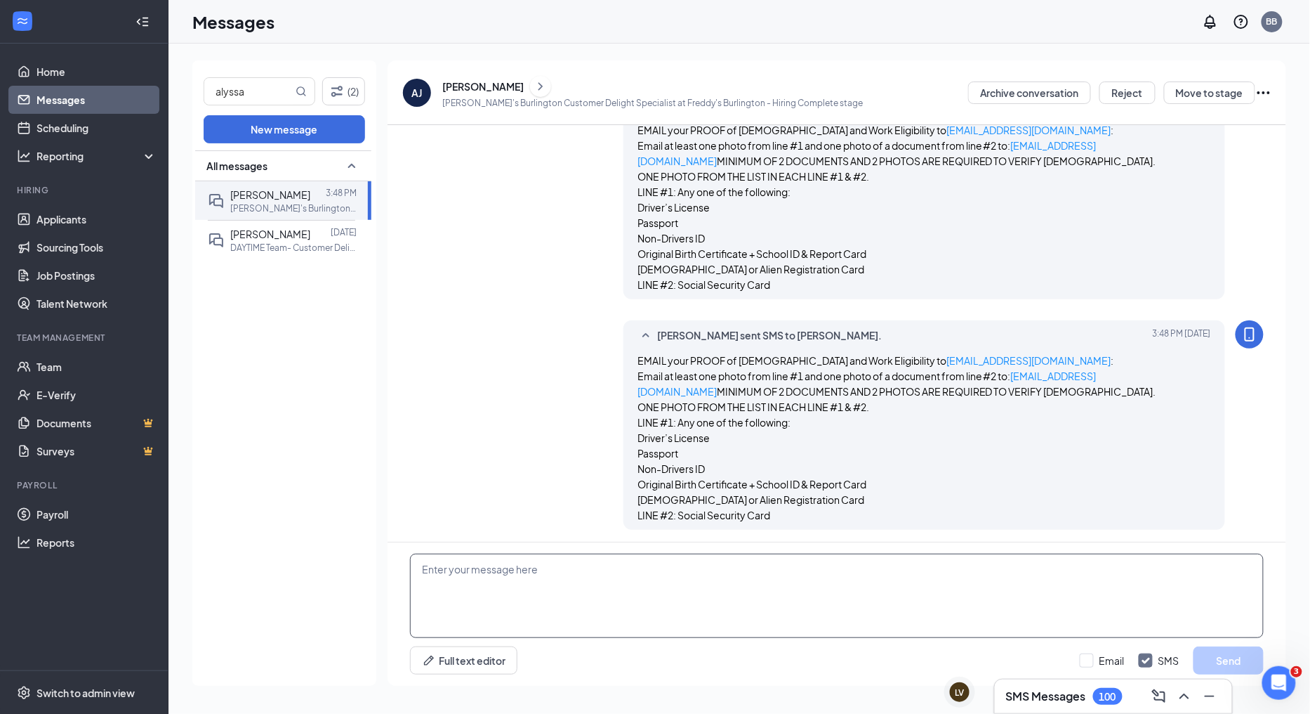
scroll to position [583, 0]
click at [567, 574] on textarea at bounding box center [837, 595] width 854 height 84
paste textarea "We are still waiting for whomever you designated as your caregiver to complete …"
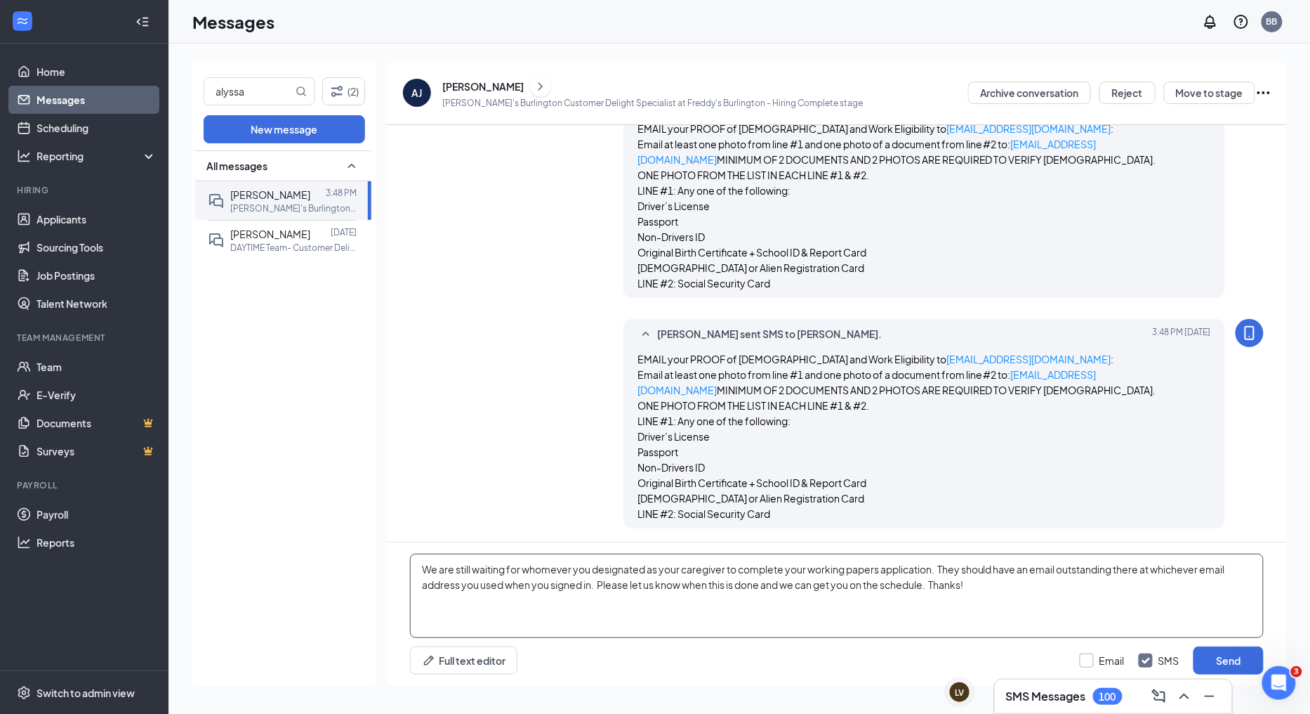
type textarea "We are still waiting for whomever you designated as your caregiver to complete …"
click at [1089, 665] on input "Email" at bounding box center [1102, 660] width 45 height 14
checkbox input "true"
click at [1228, 650] on button "Send" at bounding box center [1229, 660] width 70 height 28
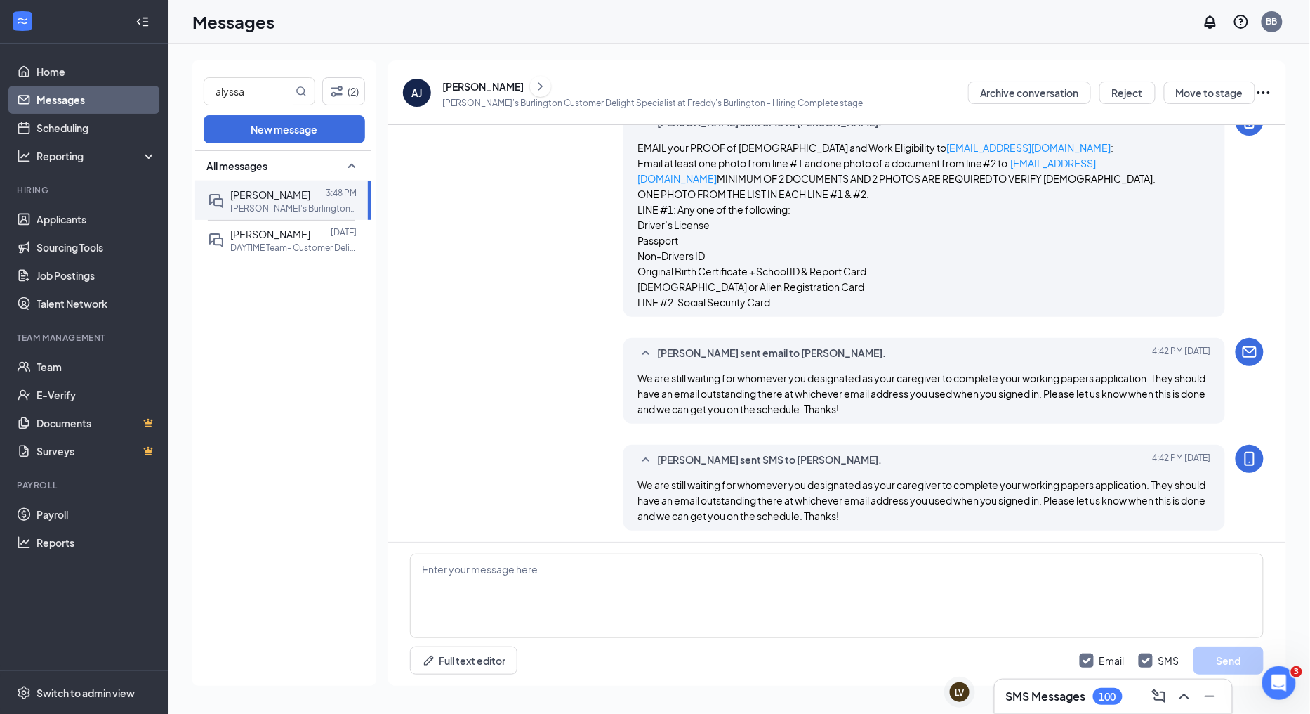
scroll to position [796, 0]
click at [469, 571] on textarea at bounding box center [837, 595] width 854 height 84
drag, startPoint x: 265, startPoint y: 93, endPoint x: 124, endPoint y: 109, distance: 142.0
click at [124, 109] on div "Home Messages Scheduling Reporting Hiring Applicants Sourcing Tools Job Posting…" at bounding box center [655, 357] width 1310 height 714
type input "andrade"
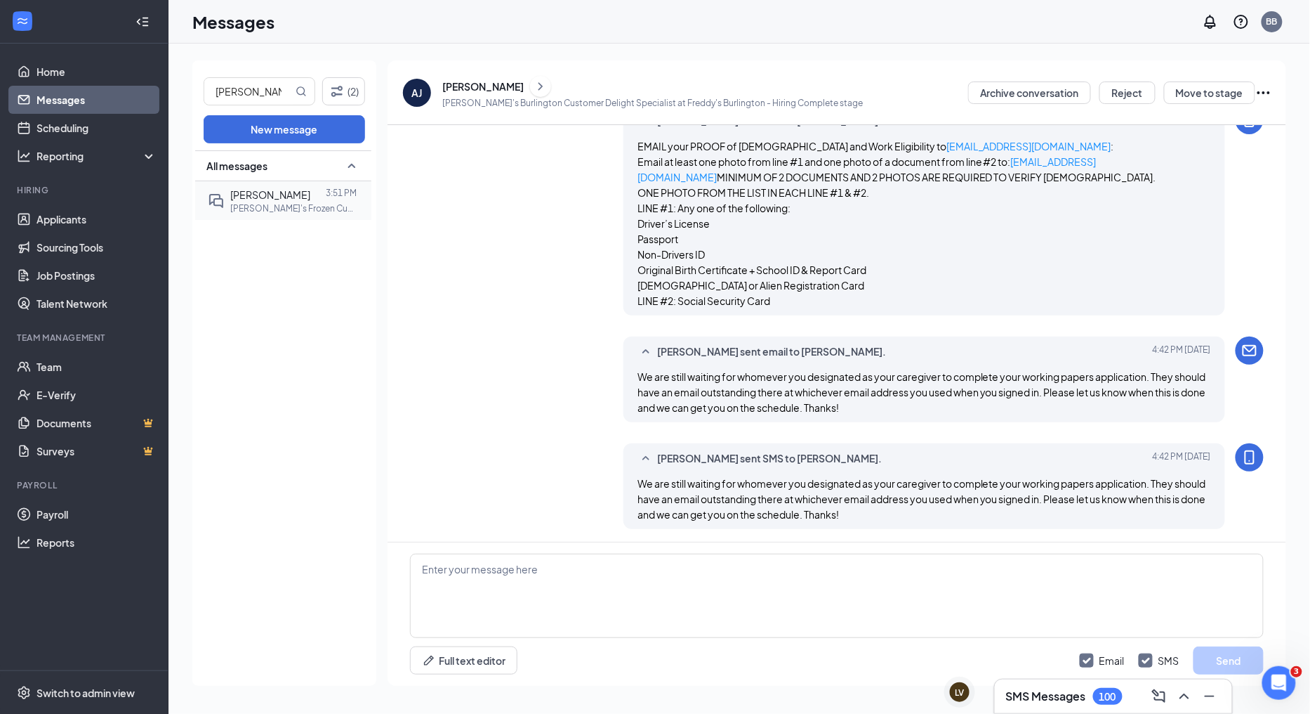
click at [250, 197] on span "[PERSON_NAME]" at bounding box center [270, 194] width 80 height 13
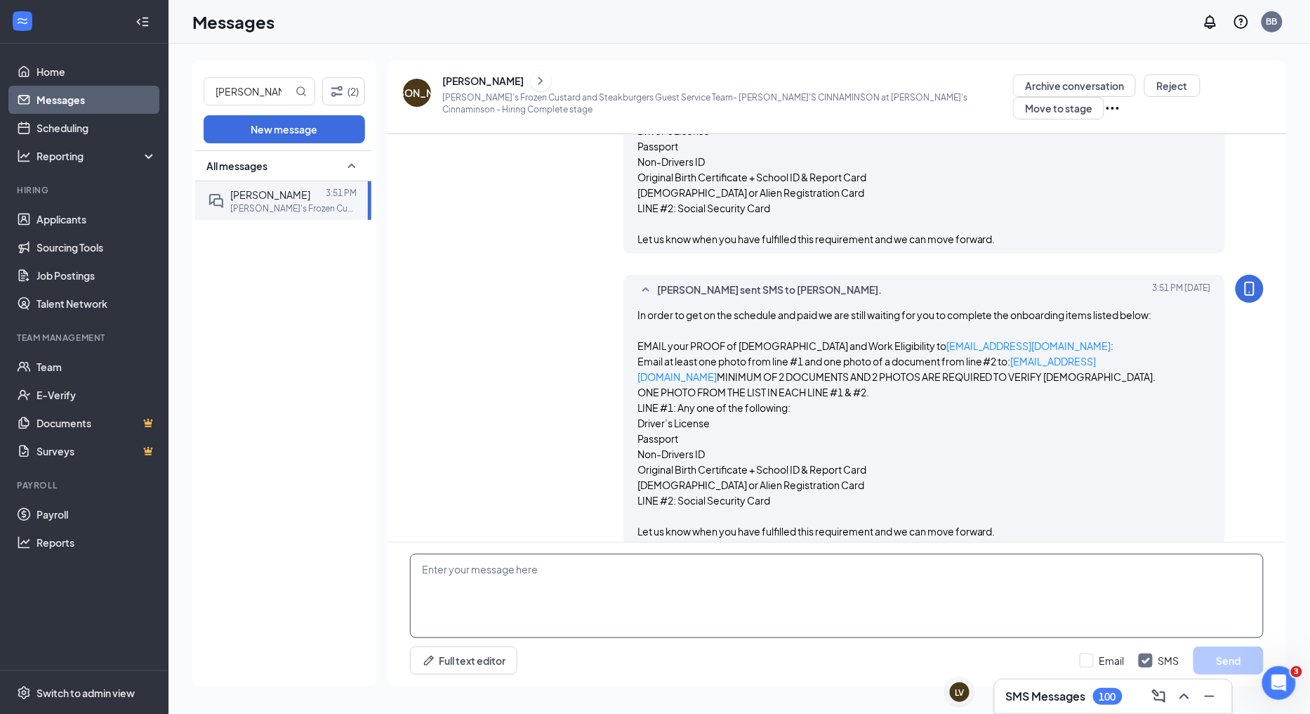
scroll to position [801, 0]
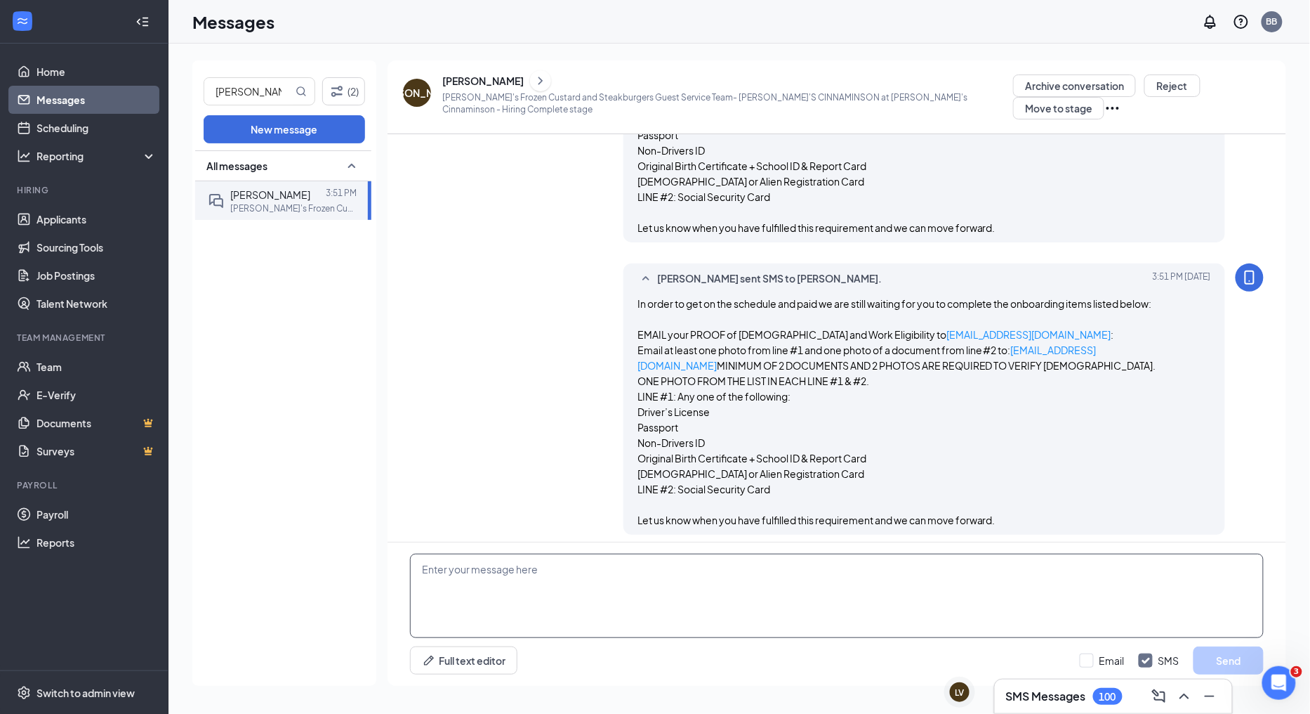
click at [480, 574] on textarea at bounding box center [837, 595] width 854 height 84
paste textarea "We are still waiting for whomever you designated as your caregiver to complete …"
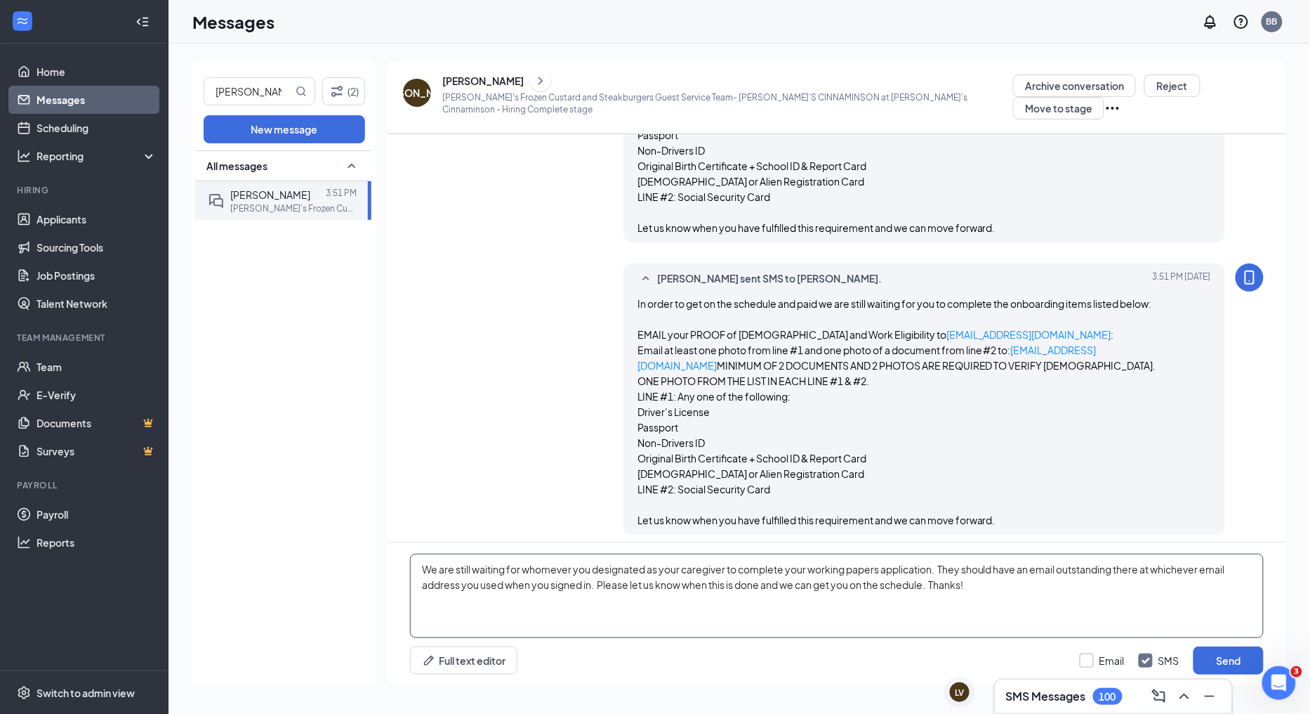
type textarea "We are still waiting for whomever you designated as your caregiver to complete …"
click at [1085, 659] on input "Email" at bounding box center [1102, 660] width 45 height 14
checkbox input "true"
click at [1211, 661] on button "Send" at bounding box center [1229, 660] width 70 height 28
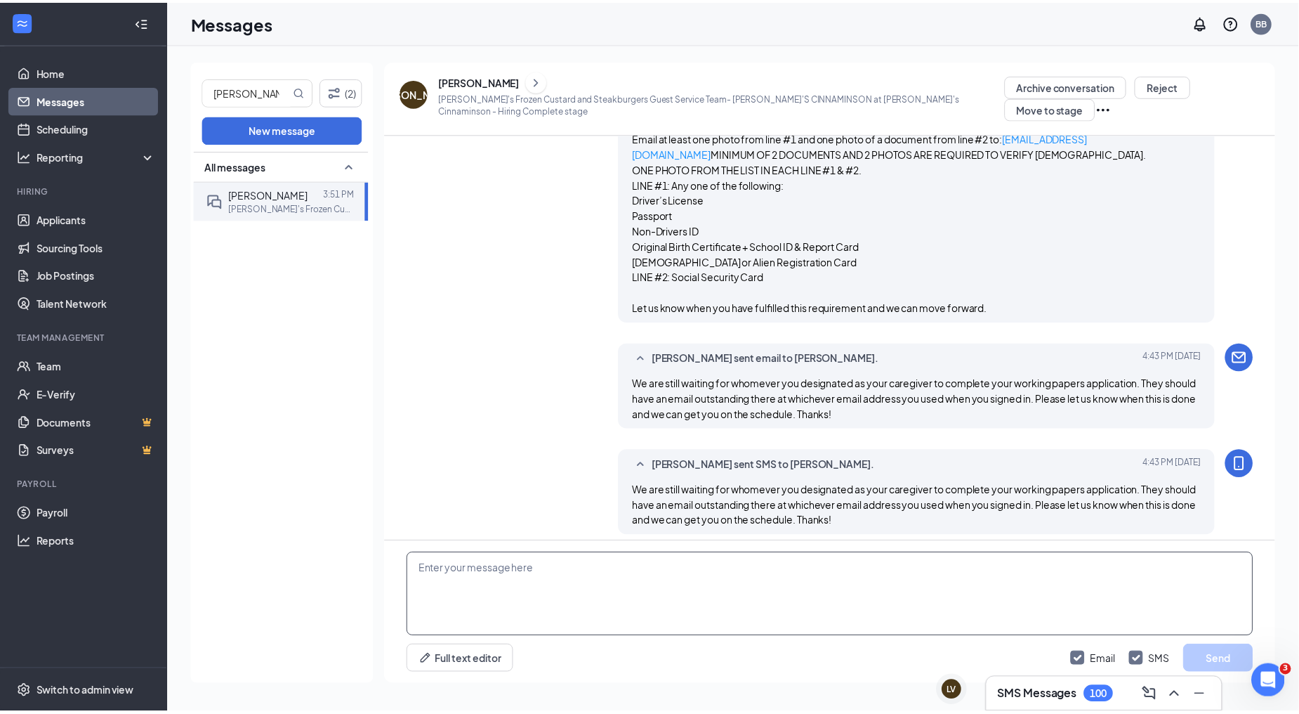
scroll to position [1014, 0]
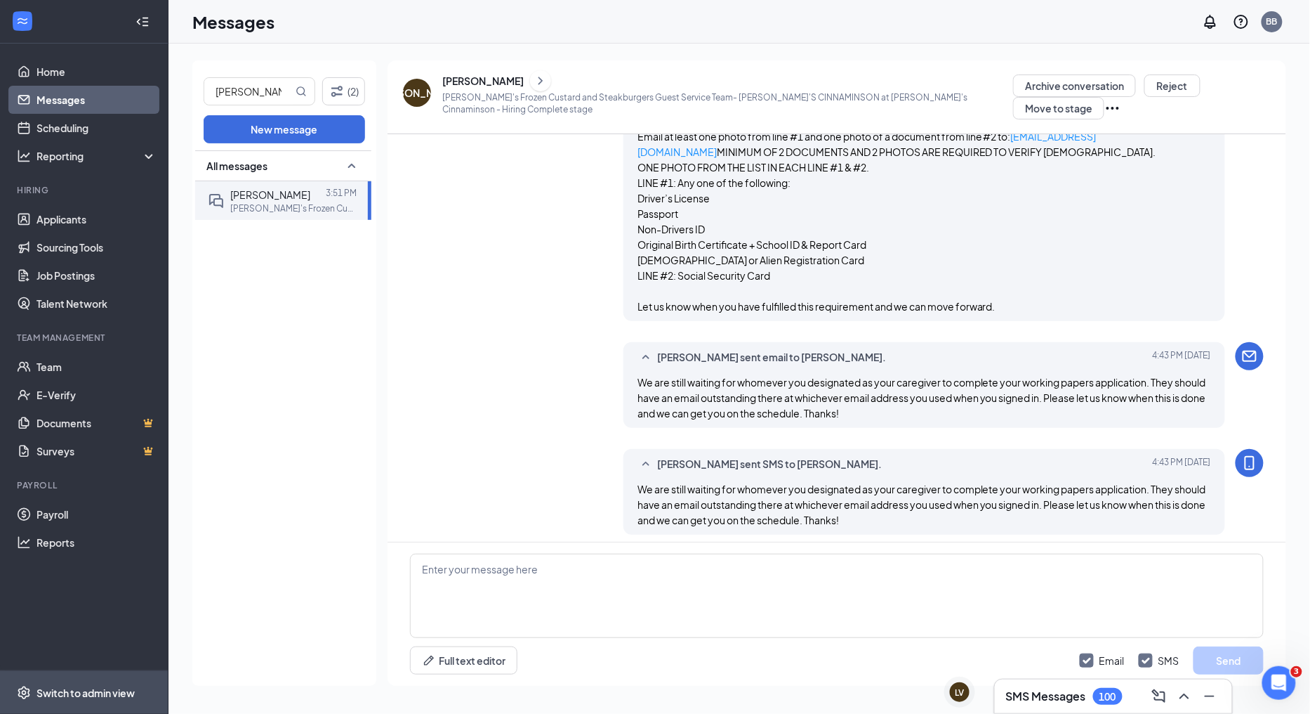
click at [110, 692] on div "Switch to admin view" at bounding box center [86, 692] width 98 height 14
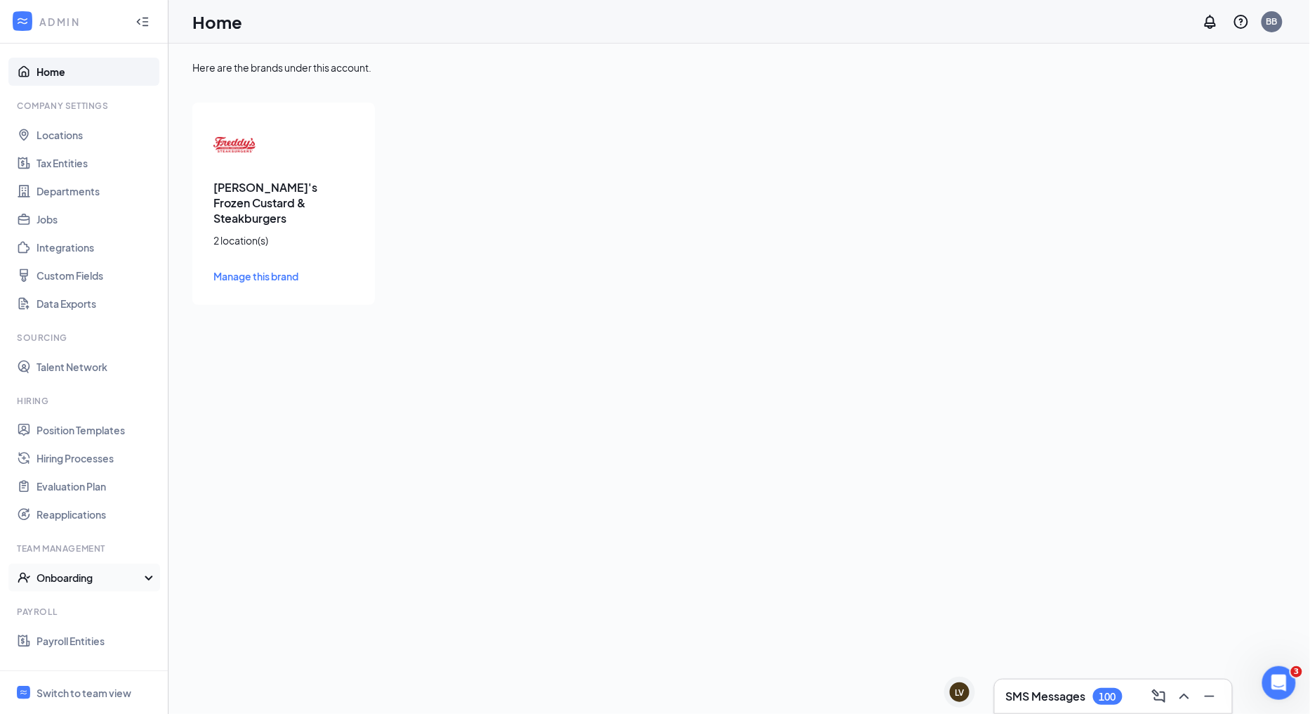
click at [94, 583] on div "Onboarding" at bounding box center [91, 577] width 108 height 14
click at [95, 602] on link "Onboarding Processes" at bounding box center [97, 605] width 120 height 28
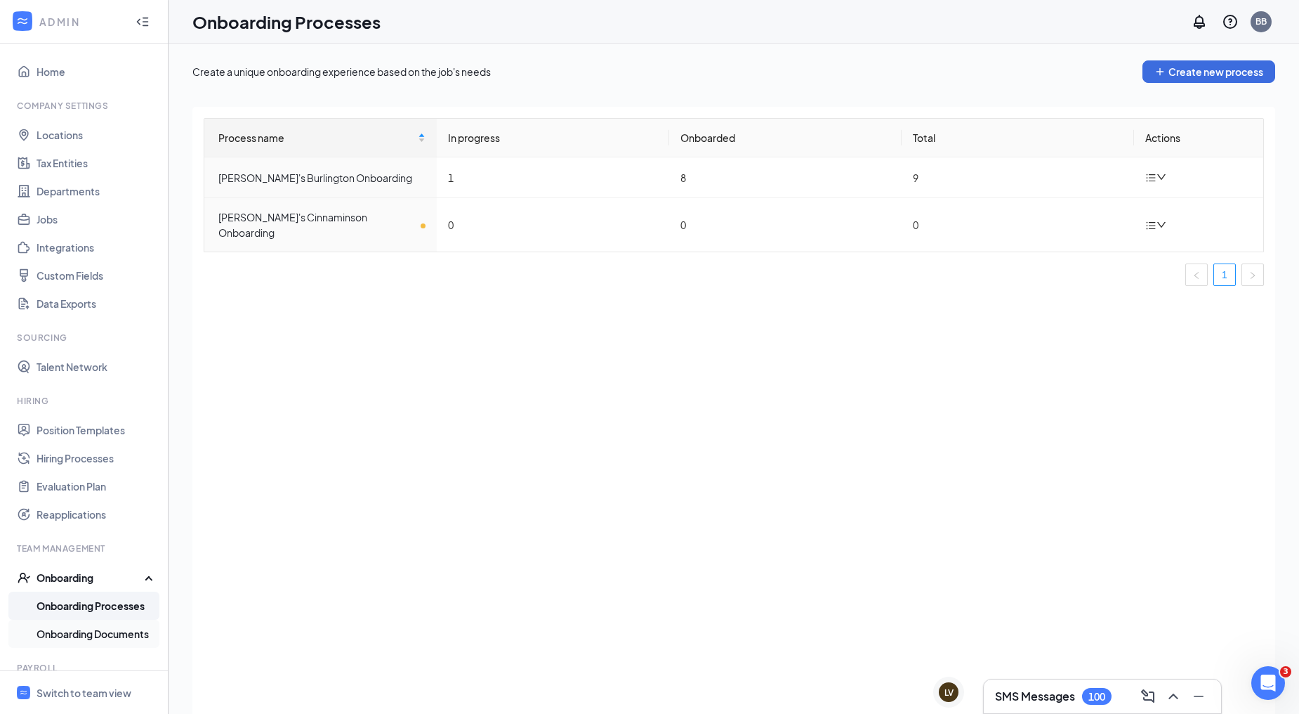
click at [98, 632] on link "Onboarding Documents" at bounding box center [97, 633] width 120 height 28
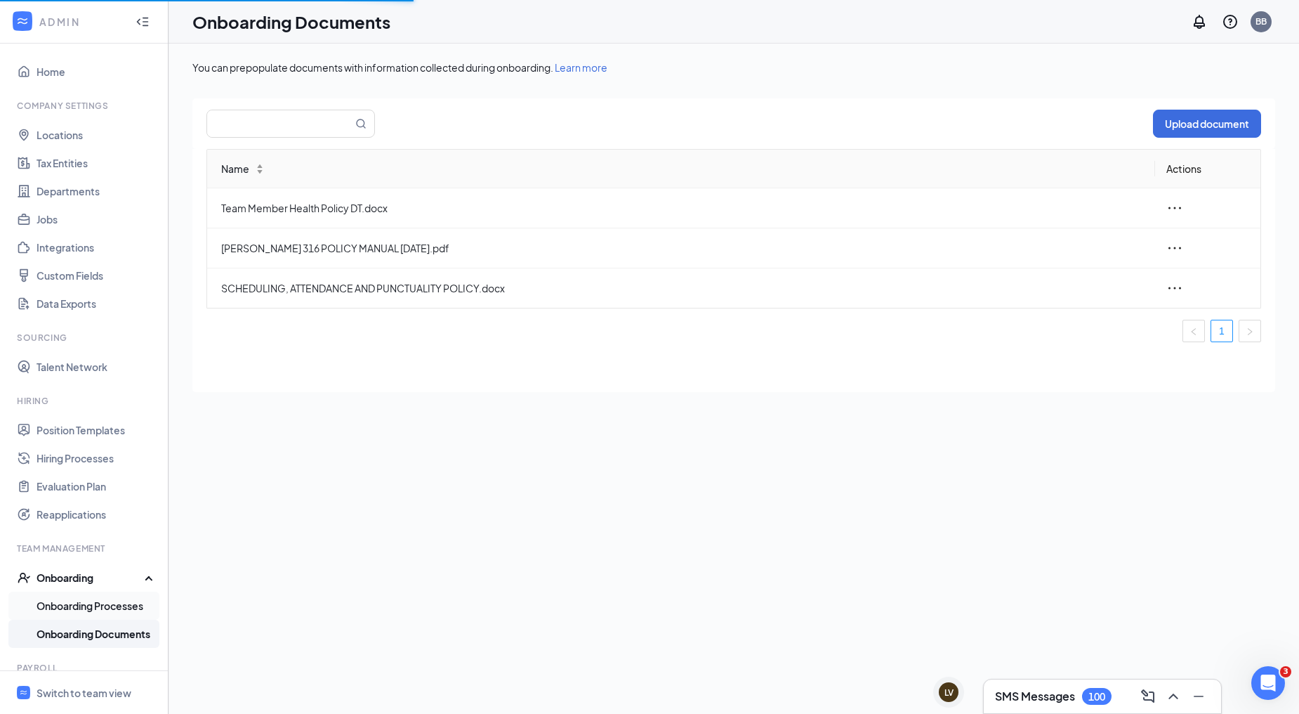
click at [92, 602] on link "Onboarding Processes" at bounding box center [97, 605] width 120 height 28
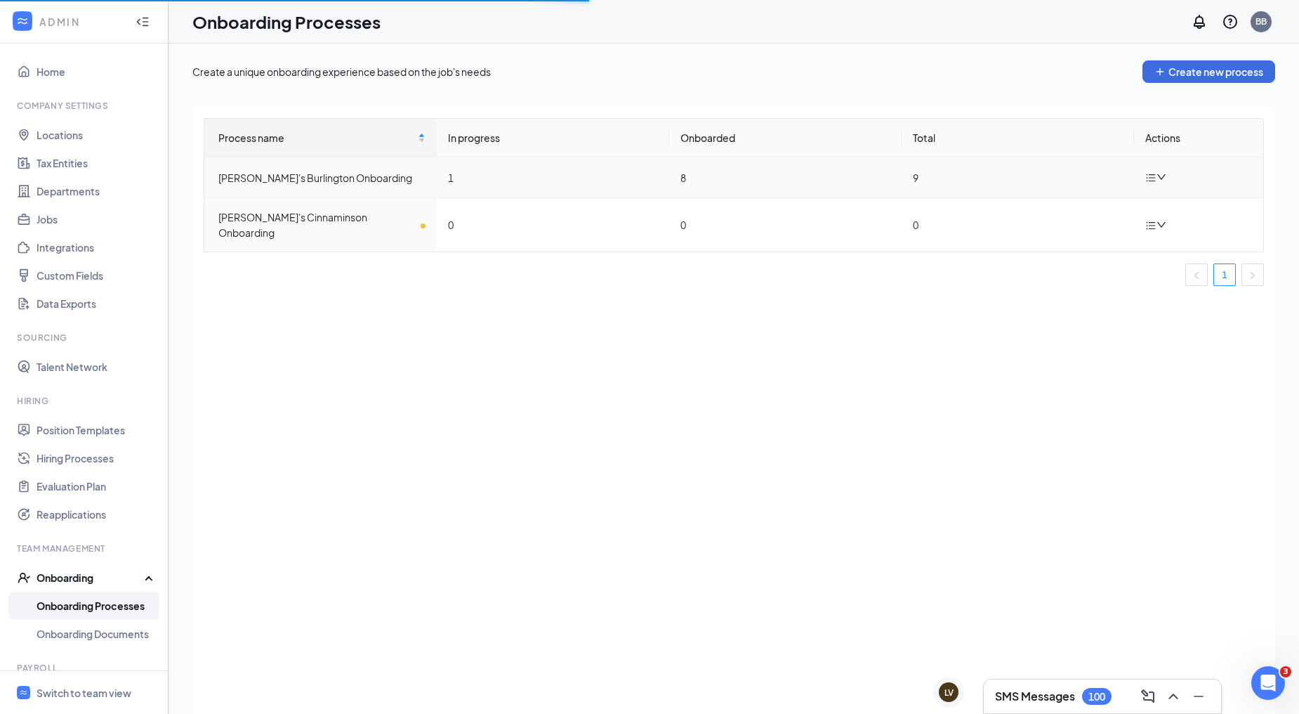
click at [1161, 174] on icon "down" at bounding box center [1162, 177] width 10 height 10
click at [1089, 211] on div "Edit process" at bounding box center [1085, 210] width 152 height 17
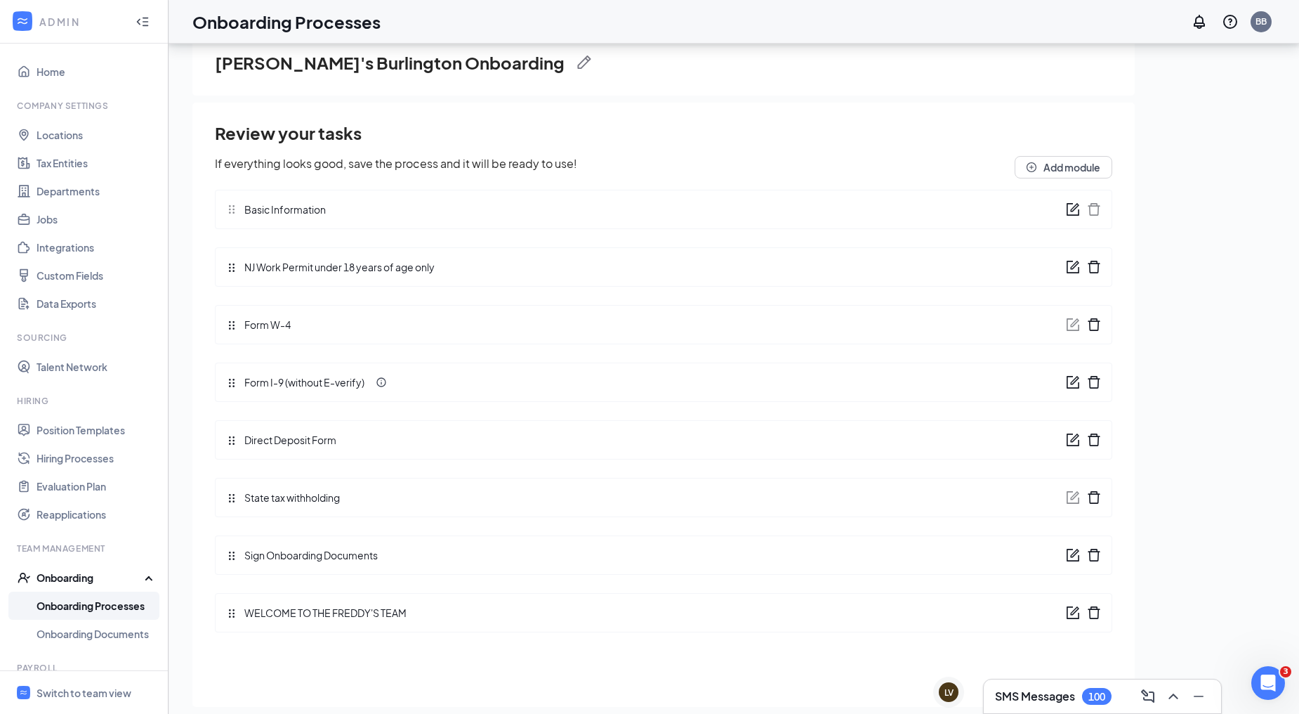
scroll to position [63, 0]
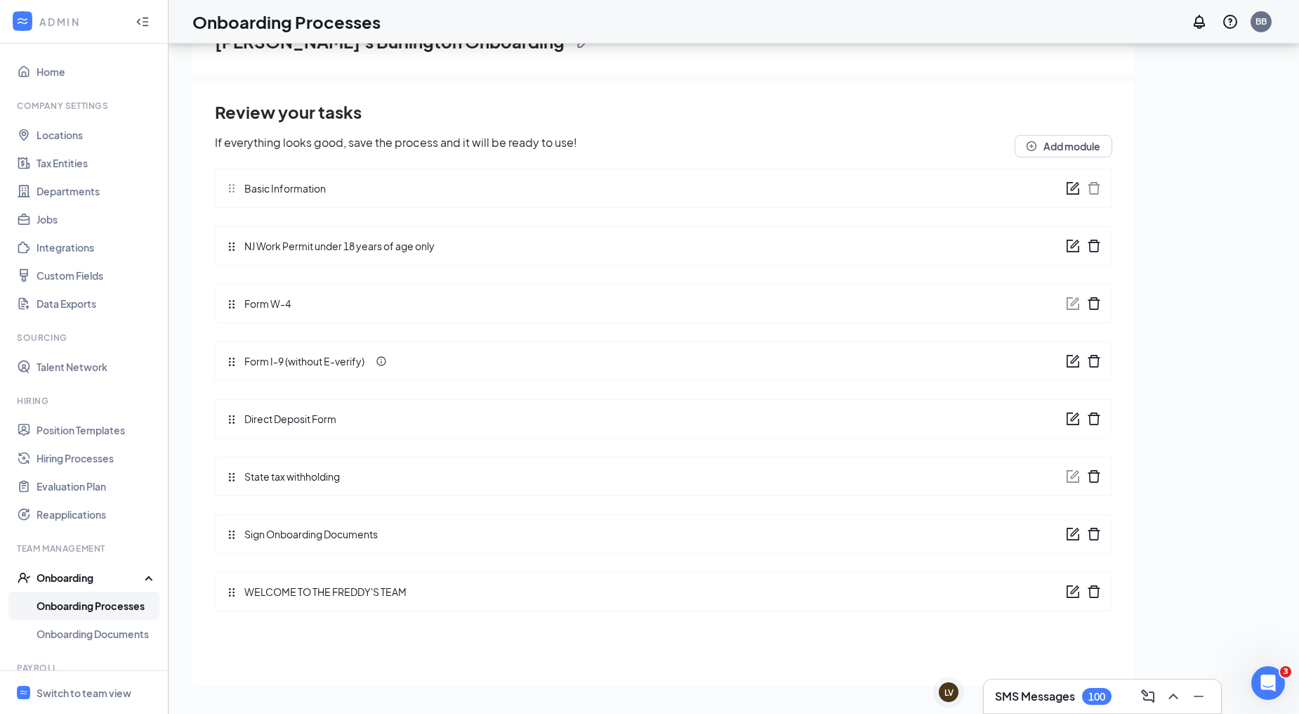
click at [1076, 592] on icon "form" at bounding box center [1073, 591] width 14 height 14
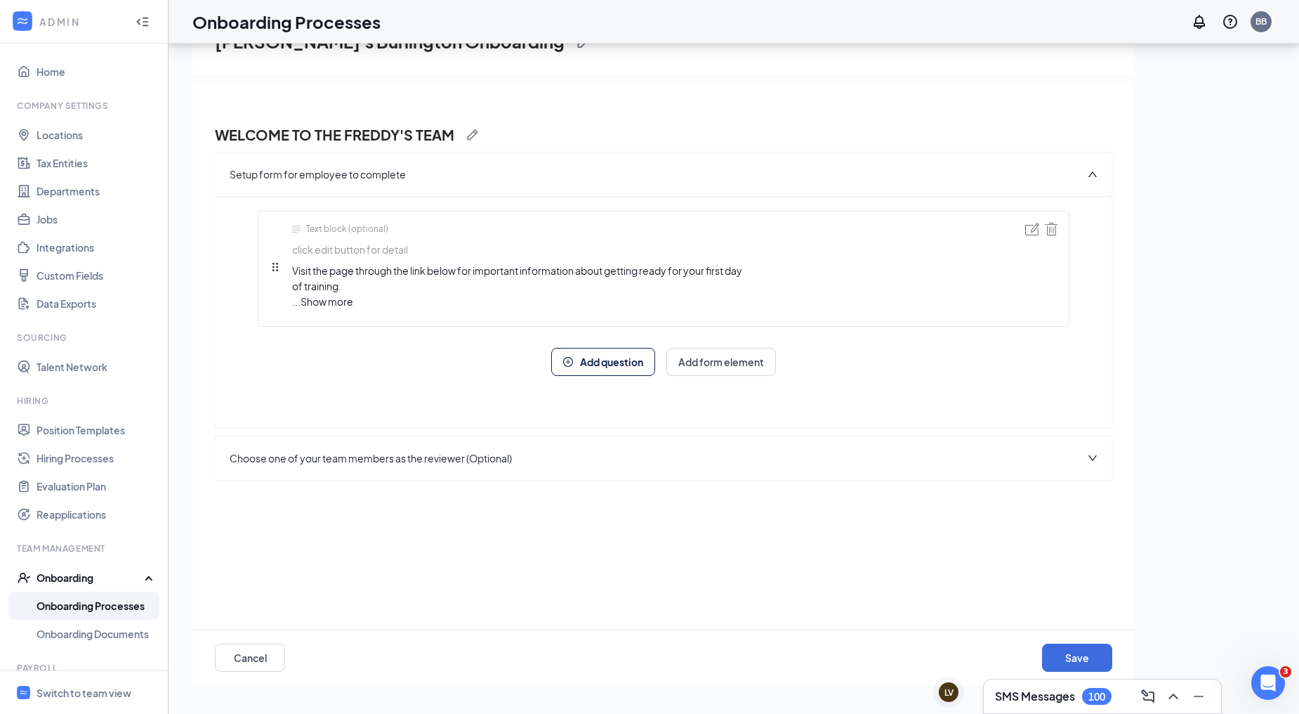
click at [340, 298] on span "Show more" at bounding box center [327, 301] width 53 height 13
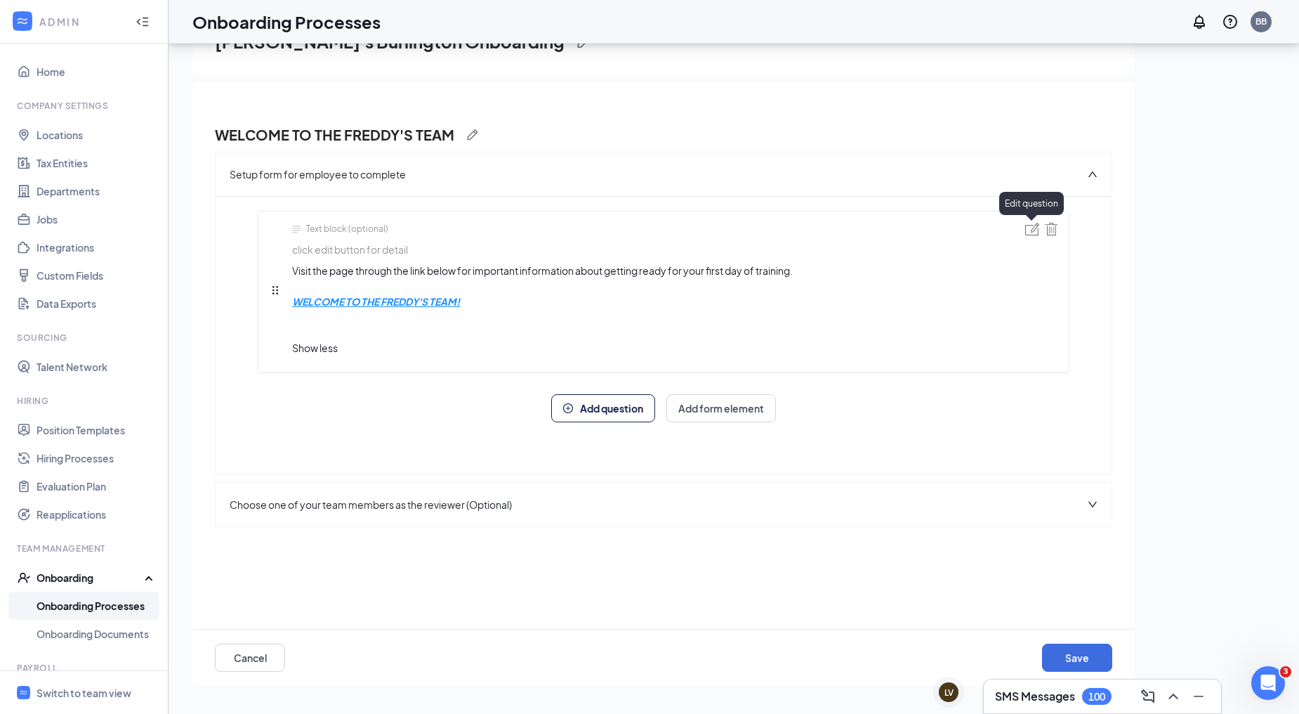
click at [1034, 230] on img at bounding box center [1032, 229] width 14 height 13
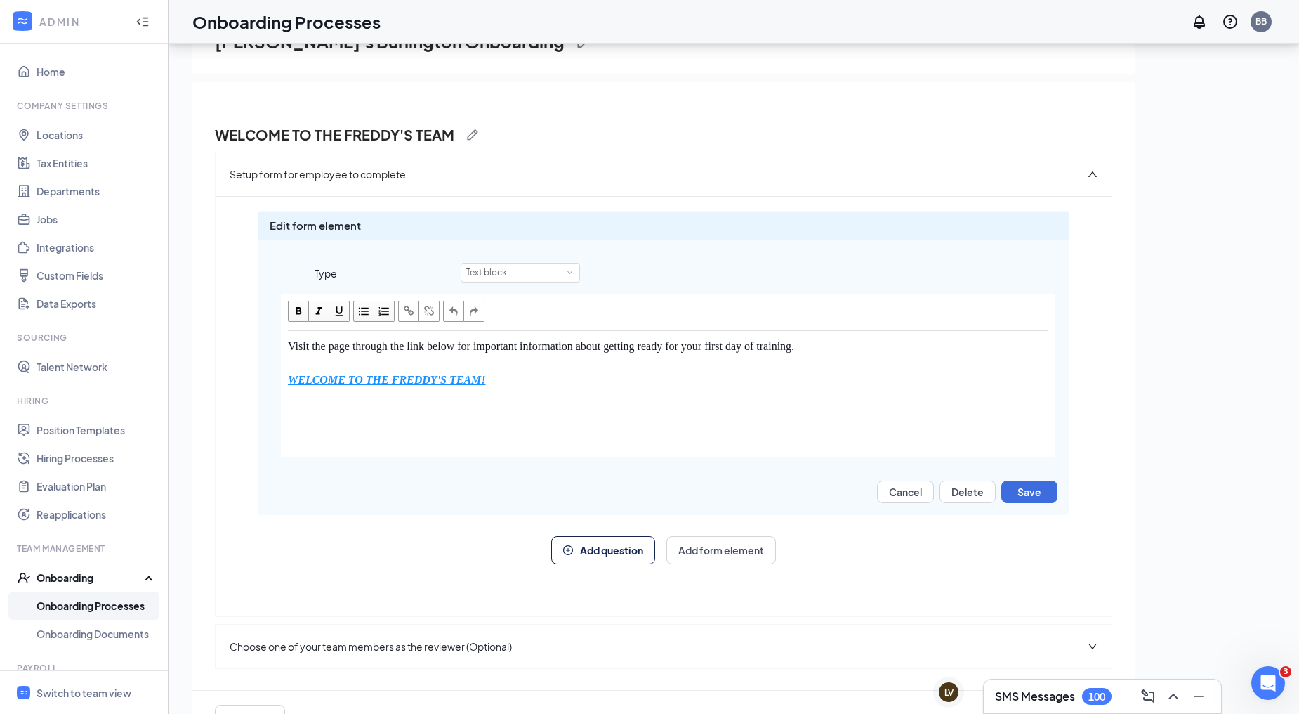
click at [570, 474] on div "Cancel Delete Save" at bounding box center [663, 486] width 810 height 34
click at [458, 379] on span "WELCOME TO THE FREDDY'S TEAM!" at bounding box center [387, 380] width 198 height 12
click at [414, 312] on span "button" at bounding box center [408, 310] width 15 height 15
click at [548, 341] on span "button" at bounding box center [546, 340] width 15 height 15
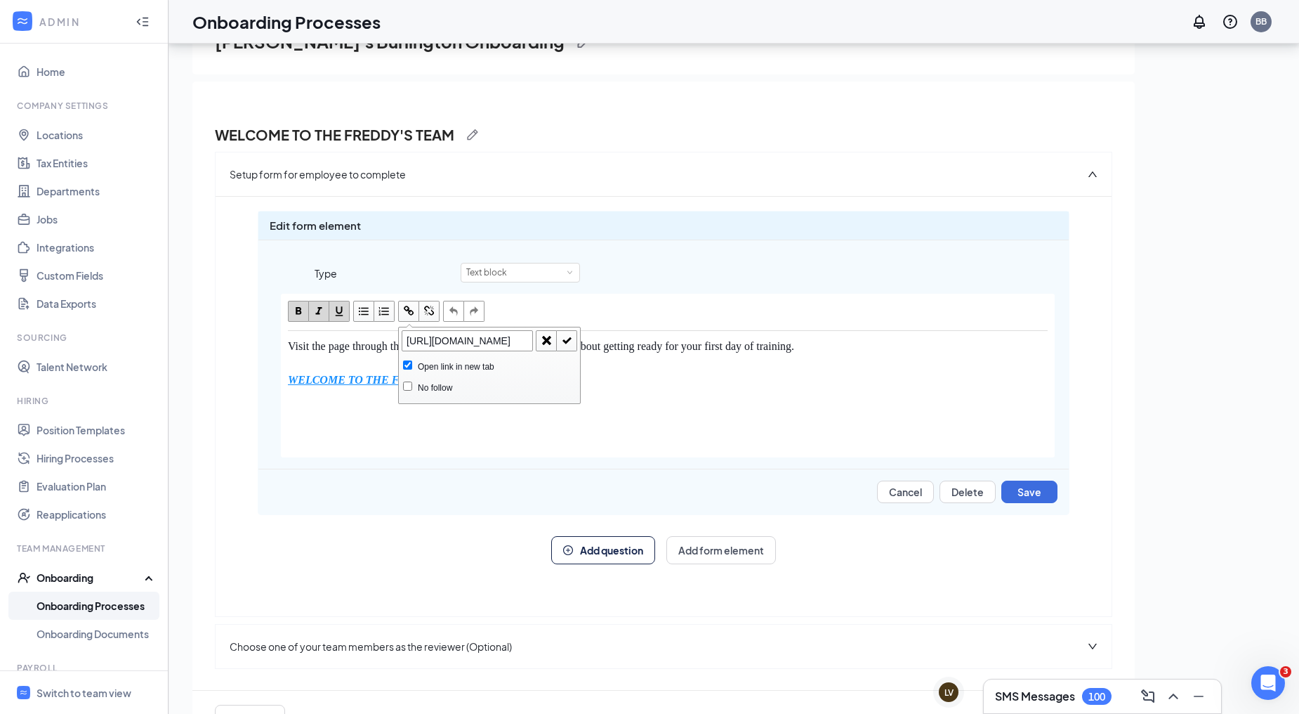
scroll to position [0, 0]
click at [405, 310] on span "button" at bounding box center [408, 310] width 15 height 15
click at [546, 344] on span "button" at bounding box center [546, 340] width 15 height 15
click at [408, 307] on span "button" at bounding box center [408, 310] width 15 height 15
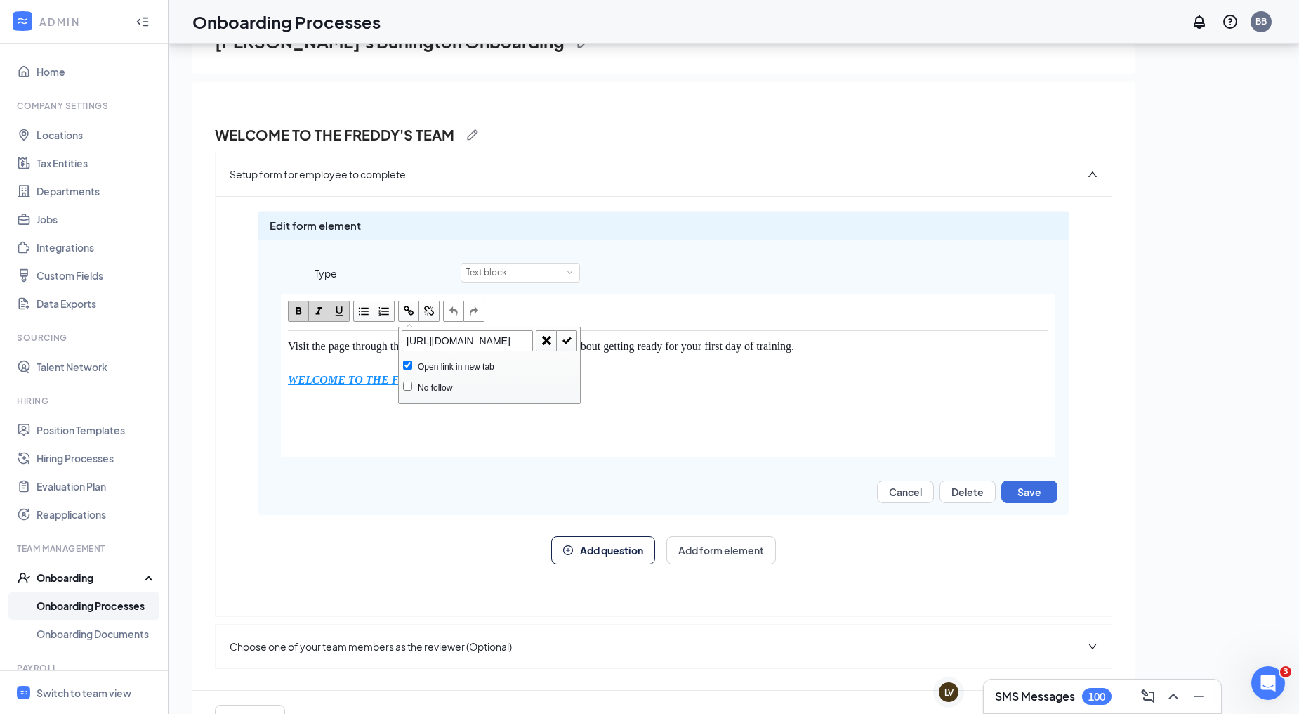
click at [419, 346] on input "https://docs.google.com/document/d/10rWhwrQAwSqXk54rU8RcO9WC59-xxw6UqWyozkVii_I…" at bounding box center [467, 340] width 131 height 21
click at [421, 346] on input "https://docs.google.com/document/d/10rWhwrQAwSqXk54rU8RcO9WC59-xxw6UqWyozkVii_I…" at bounding box center [467, 340] width 131 height 21
click at [566, 342] on span "button" at bounding box center [566, 340] width 15 height 15
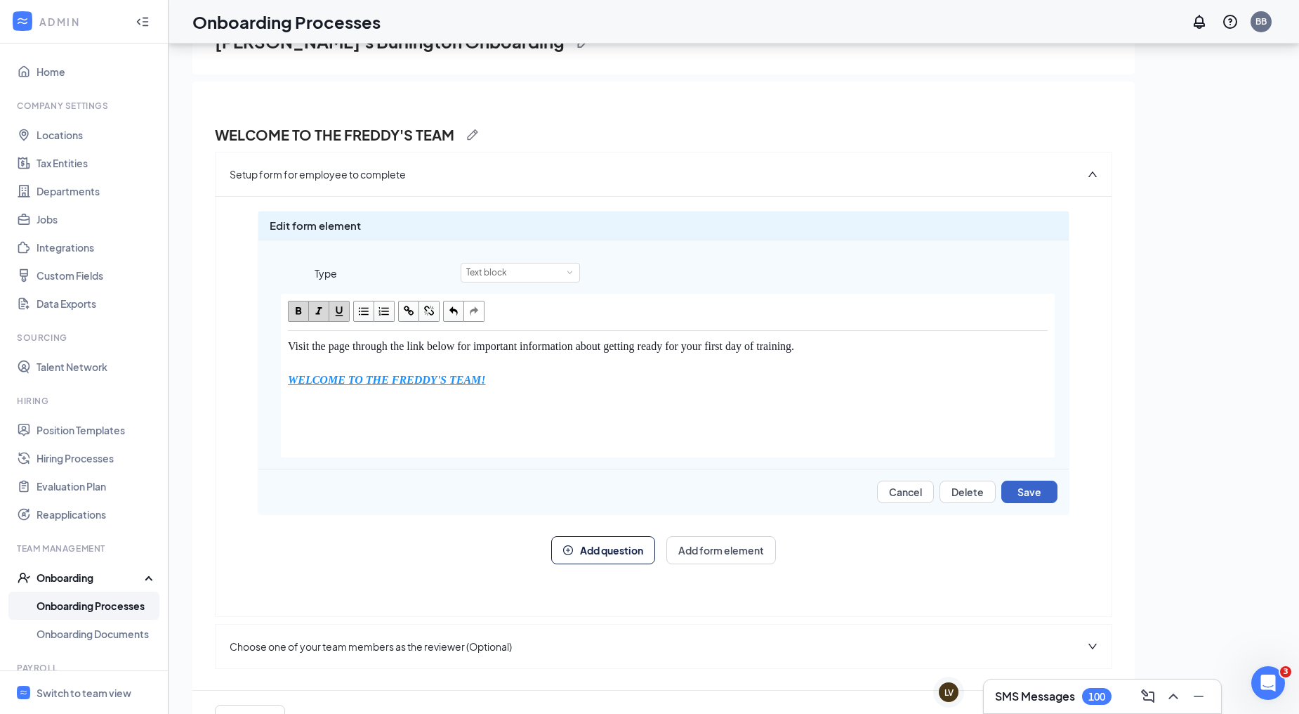
click at [1015, 485] on button "Save" at bounding box center [1029, 491] width 56 height 22
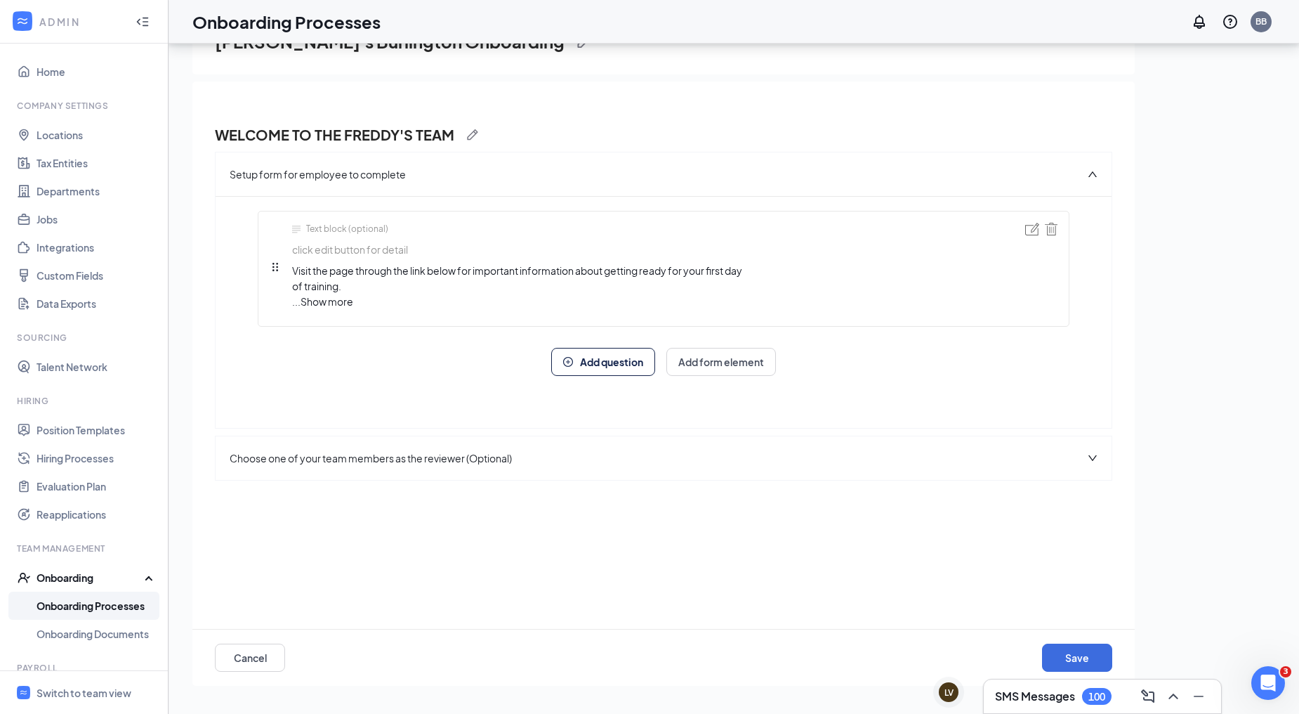
click at [345, 302] on span "Show more" at bounding box center [327, 301] width 53 height 13
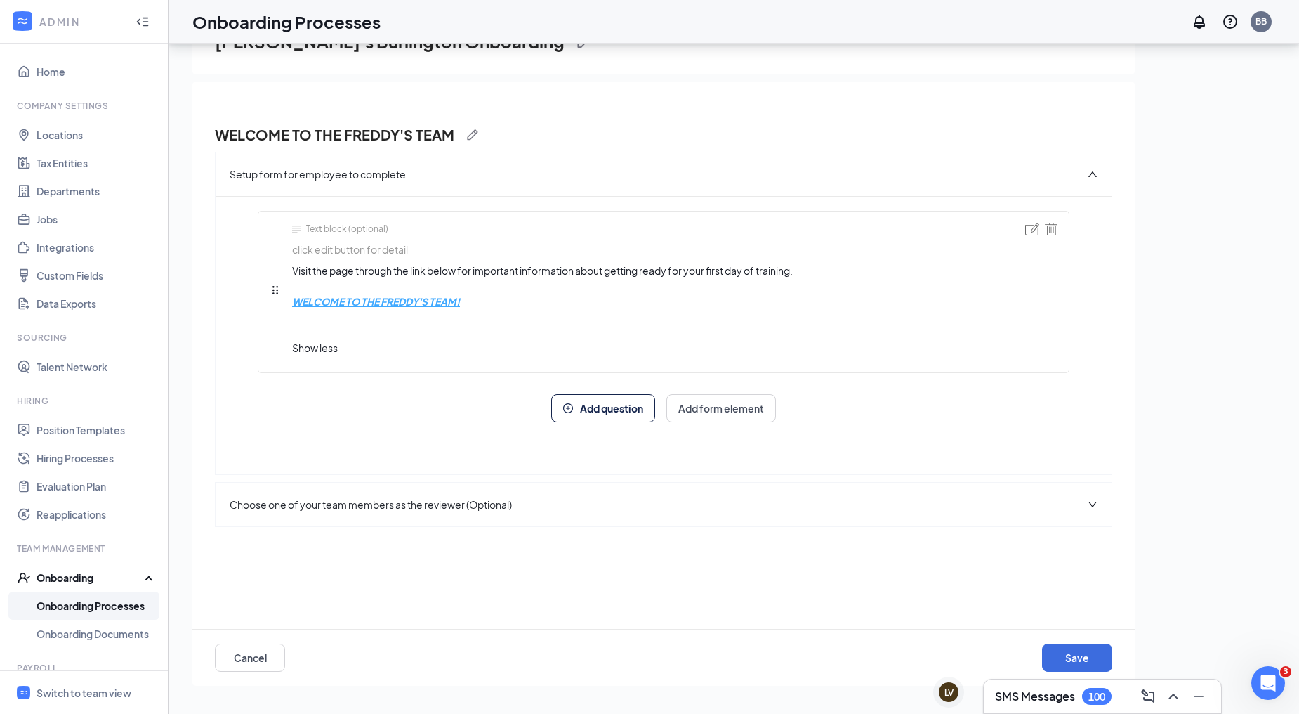
click at [345, 300] on strong "WELCOME TO THE FREDDY'S TEAM!" at bounding box center [376, 301] width 168 height 13
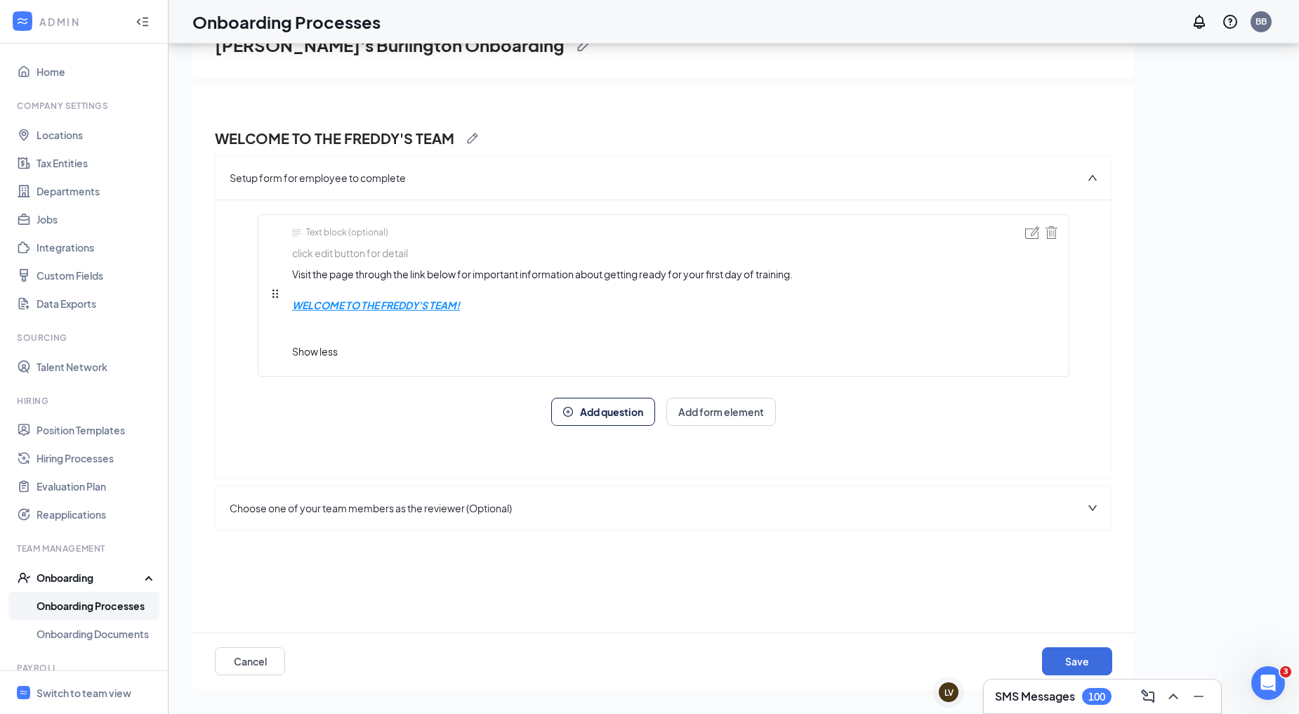
scroll to position [63, 0]
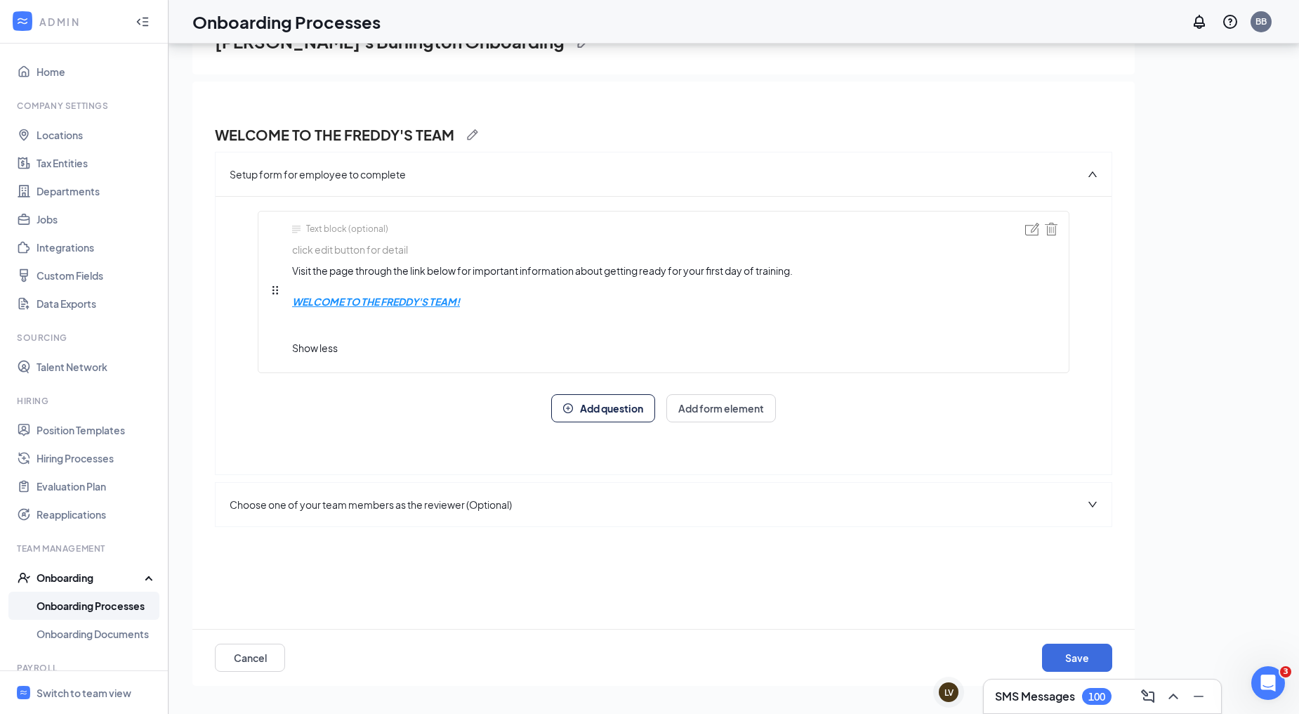
click at [1091, 642] on div "Cancel Save" at bounding box center [664, 657] width 898 height 56
click at [1087, 650] on button "Save" at bounding box center [1077, 657] width 70 height 28
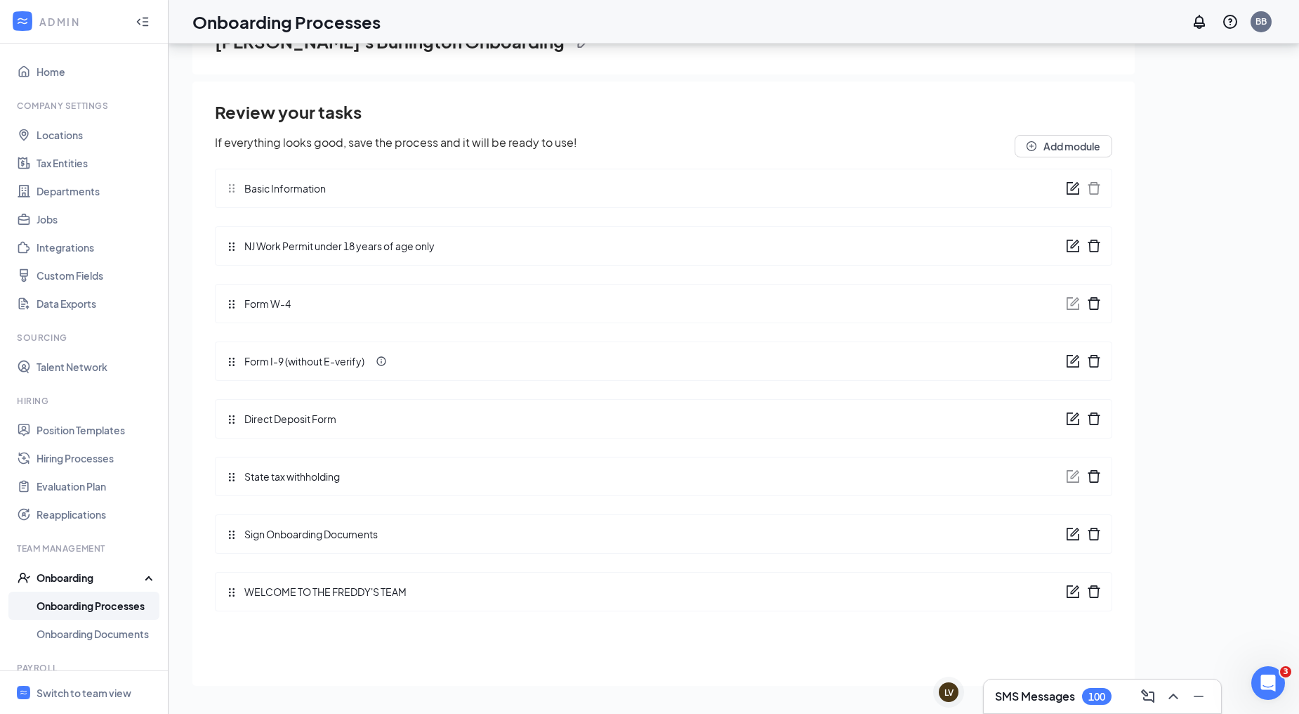
click at [511, 248] on div "NJ Work Permit under 18 years of age only" at bounding box center [664, 245] width 898 height 39
click at [1067, 236] on div "NJ Work Permit under 18 years of age only" at bounding box center [664, 245] width 898 height 39
click at [1073, 244] on icon "form" at bounding box center [1074, 243] width 8 height 8
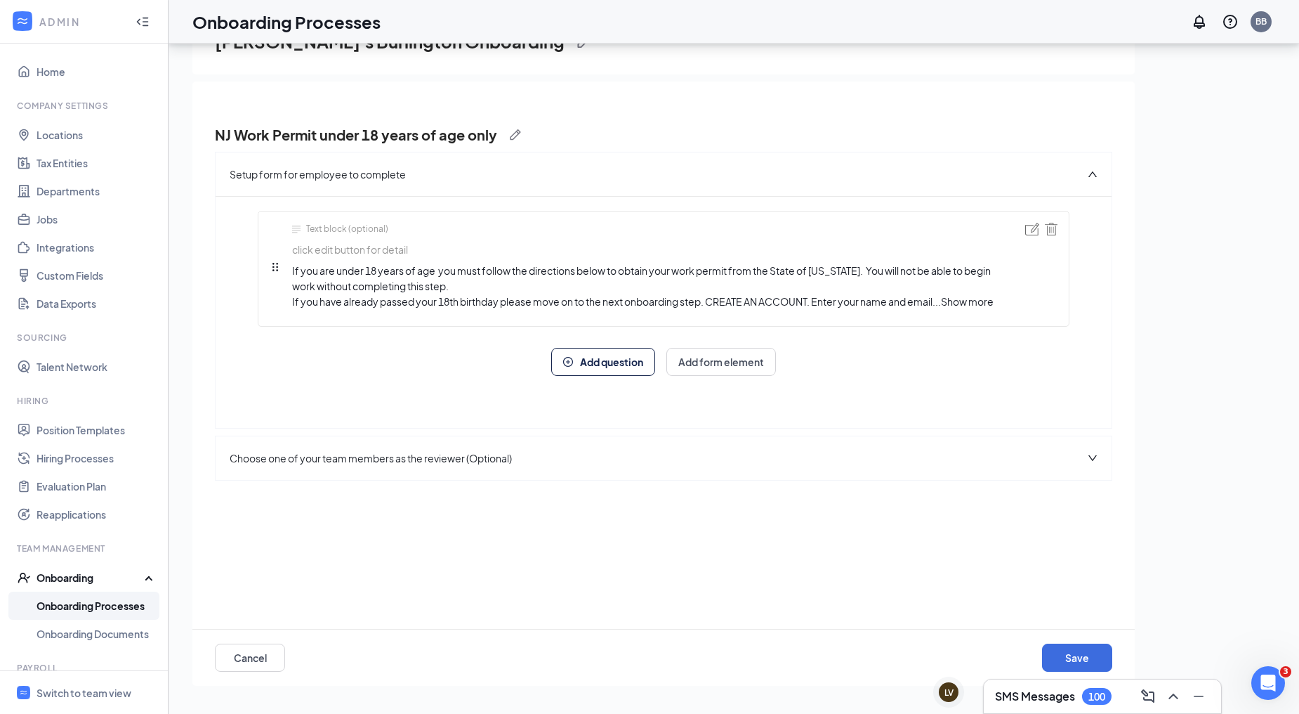
click at [983, 302] on span "Show more" at bounding box center [967, 301] width 53 height 13
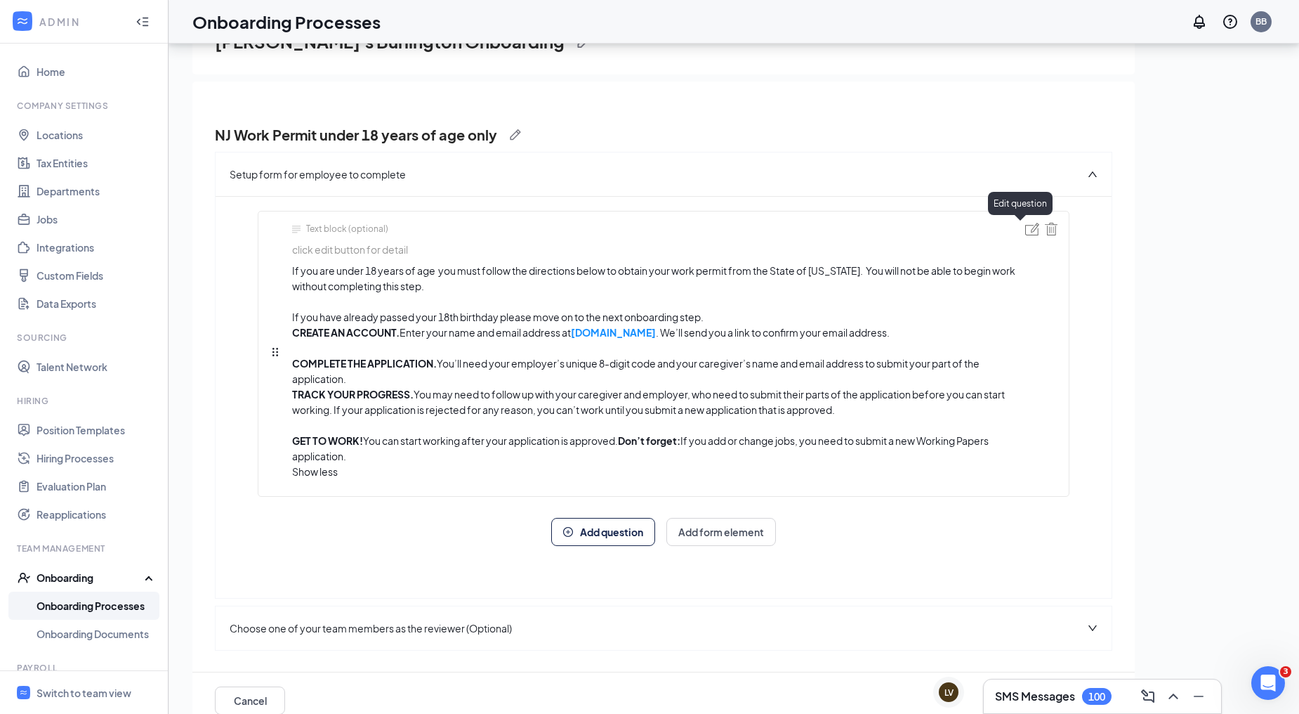
click at [1025, 230] on img at bounding box center [1032, 229] width 14 height 13
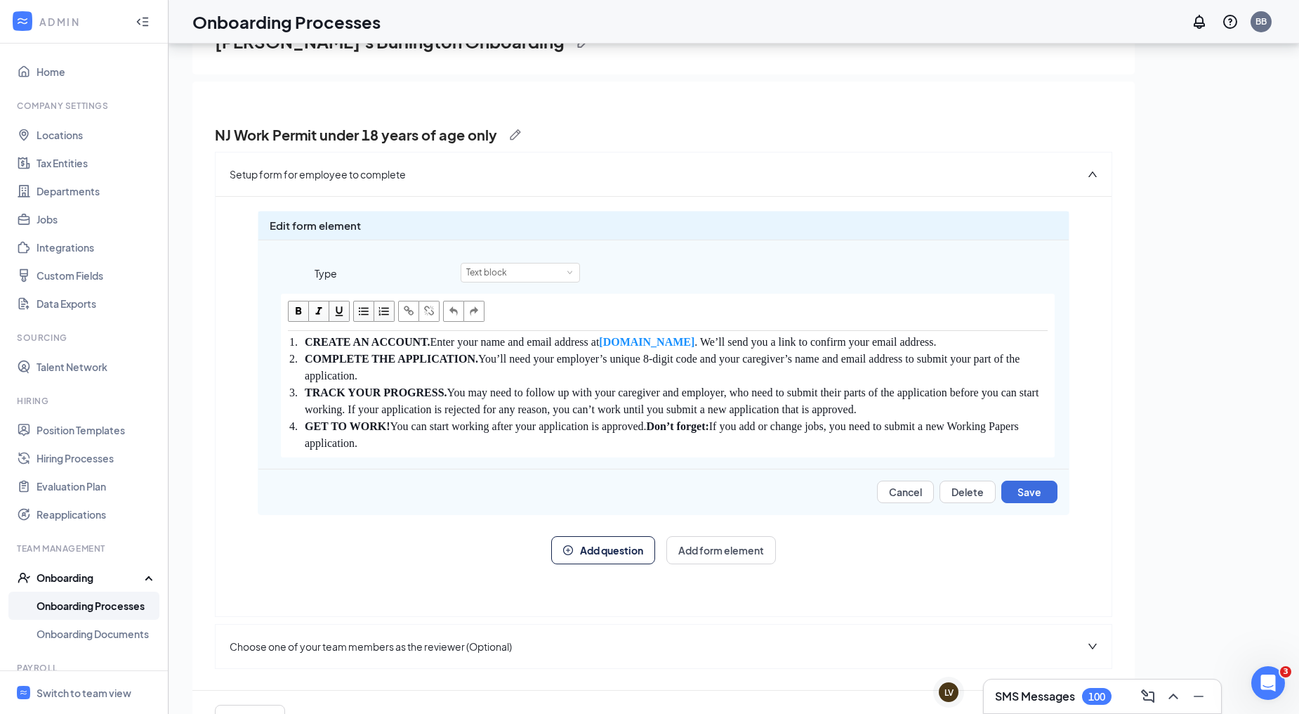
scroll to position [156, 0]
click at [494, 357] on div "COMPLETE THE APPLICATION. You’ll need your employer’s unique 8-digit code and y…" at bounding box center [676, 367] width 743 height 34
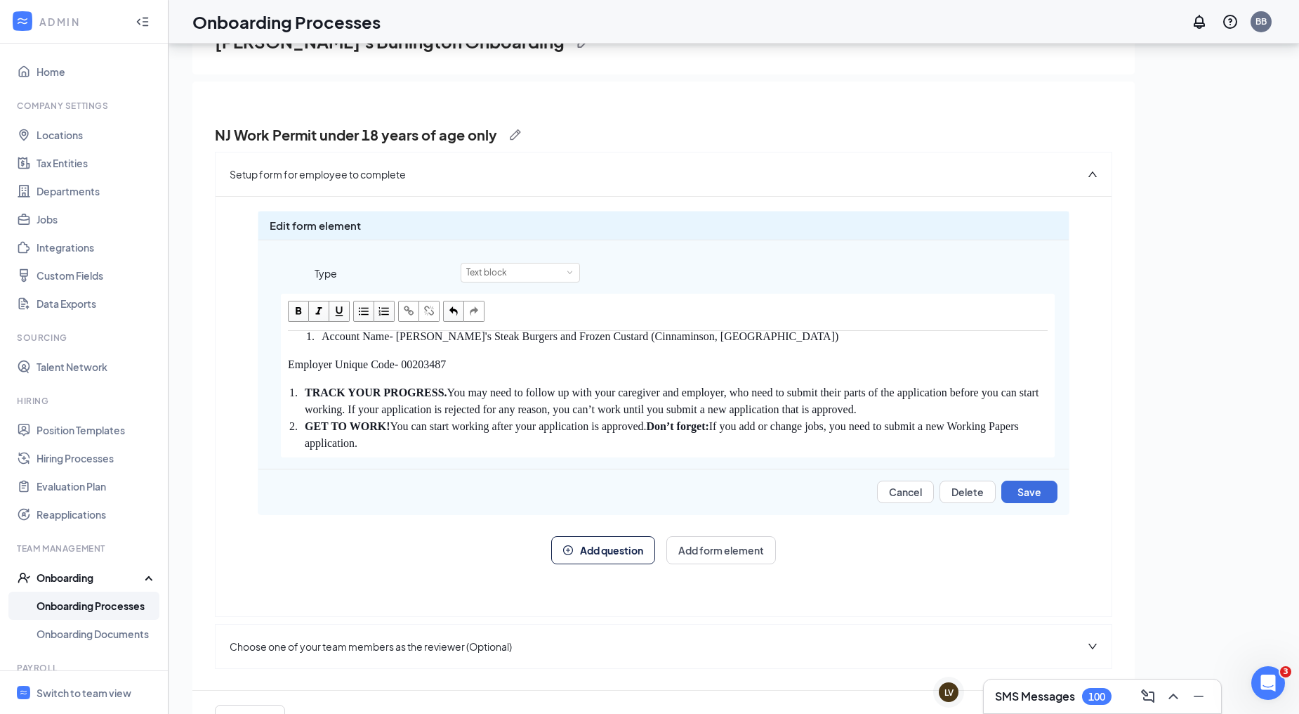
scroll to position [269, 0]
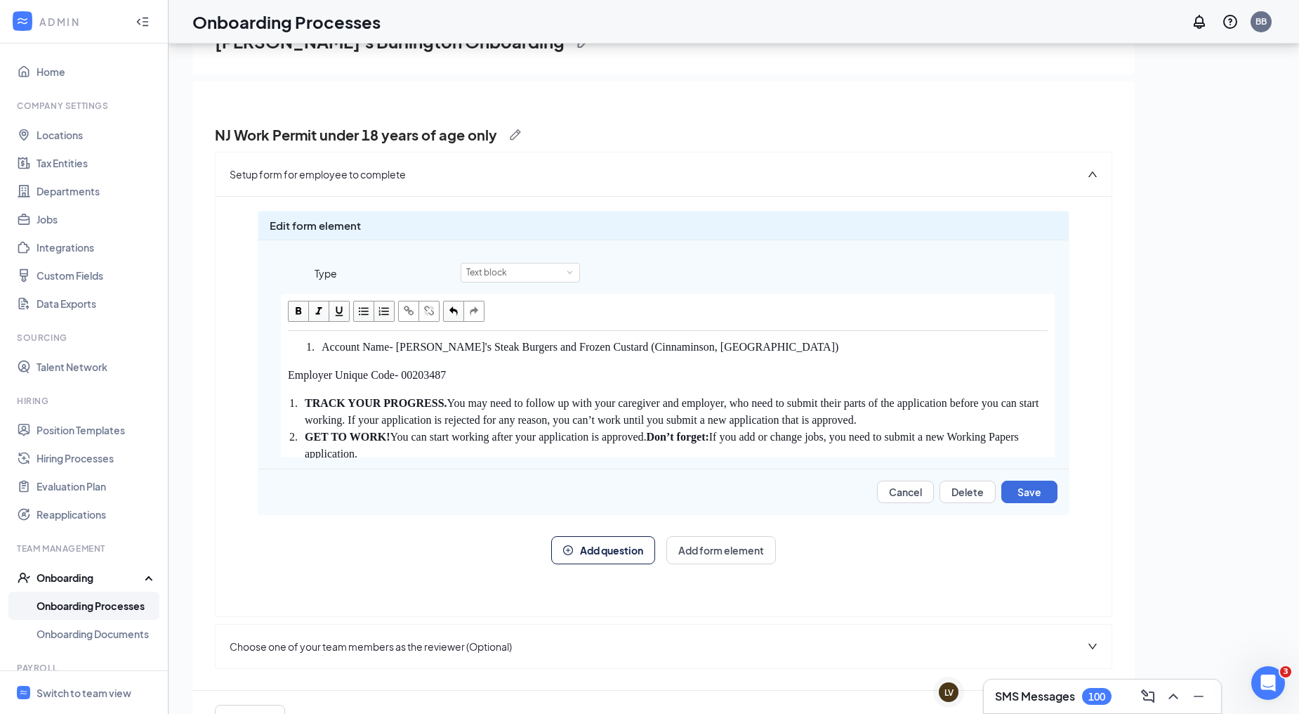
drag, startPoint x: 462, startPoint y: 426, endPoint x: 271, endPoint y: 422, distance: 191.1
click at [264, 421] on div "If you are under 18 years of age you must follow the directions below to obtain…" at bounding box center [663, 376] width 810 height 164
copy span "Employer Unique Code- 00203487"
click at [457, 327] on div "CINNAMINSON TEAM:" at bounding box center [676, 318] width 743 height 17
drag, startPoint x: 446, startPoint y: 367, endPoint x: 432, endPoint y: 369, distance: 14.2
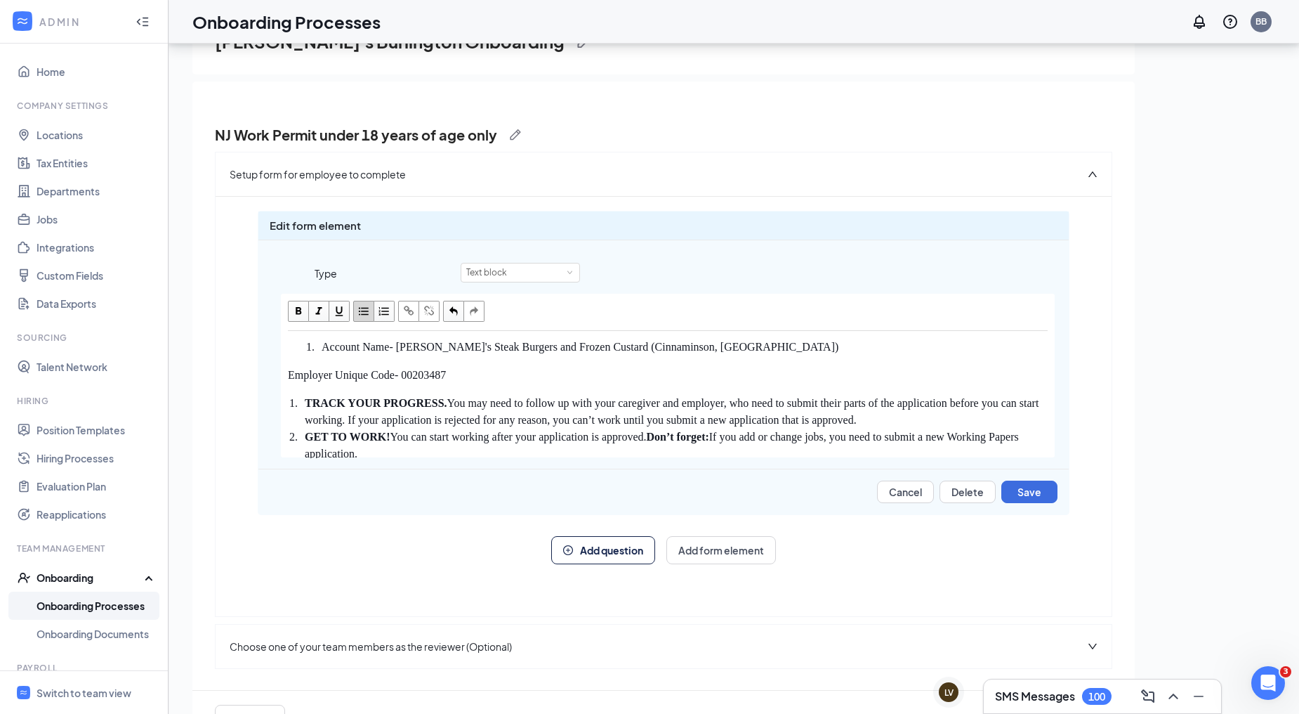
click at [432, 327] on div "CINNAMINSON TEAM:" at bounding box center [676, 318] width 743 height 17
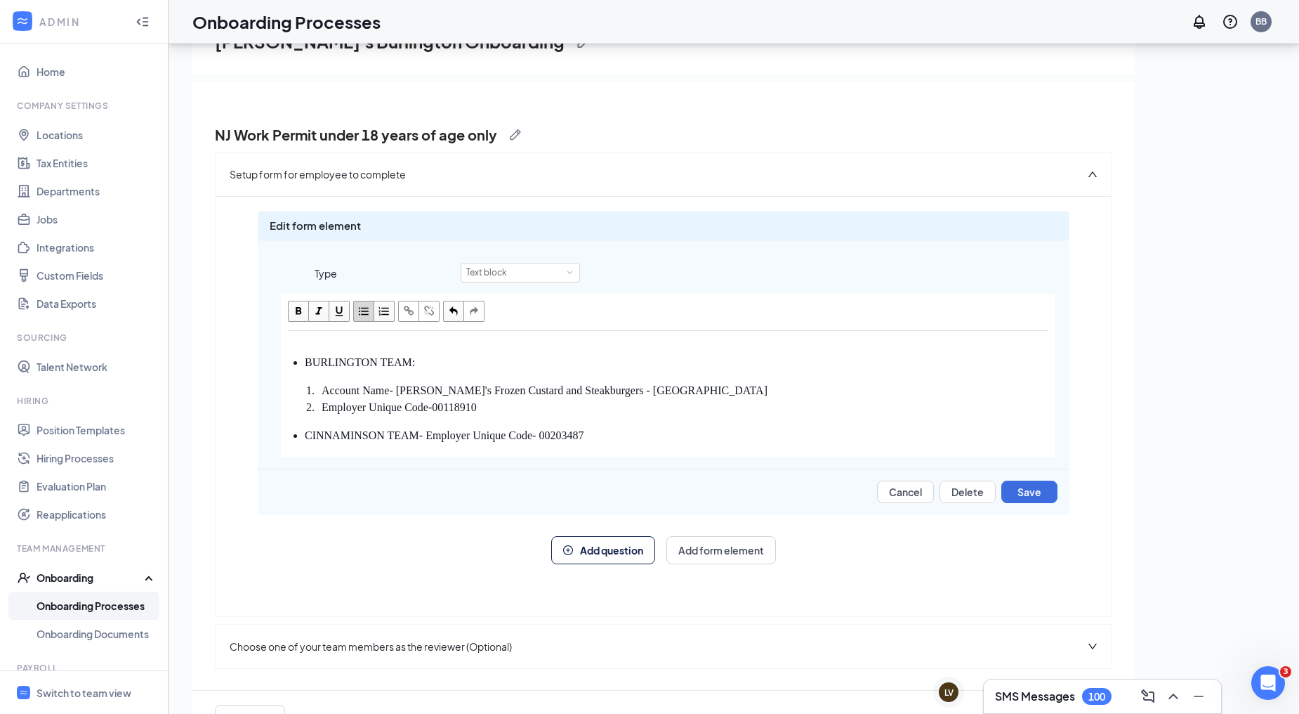
scroll to position [191, 0]
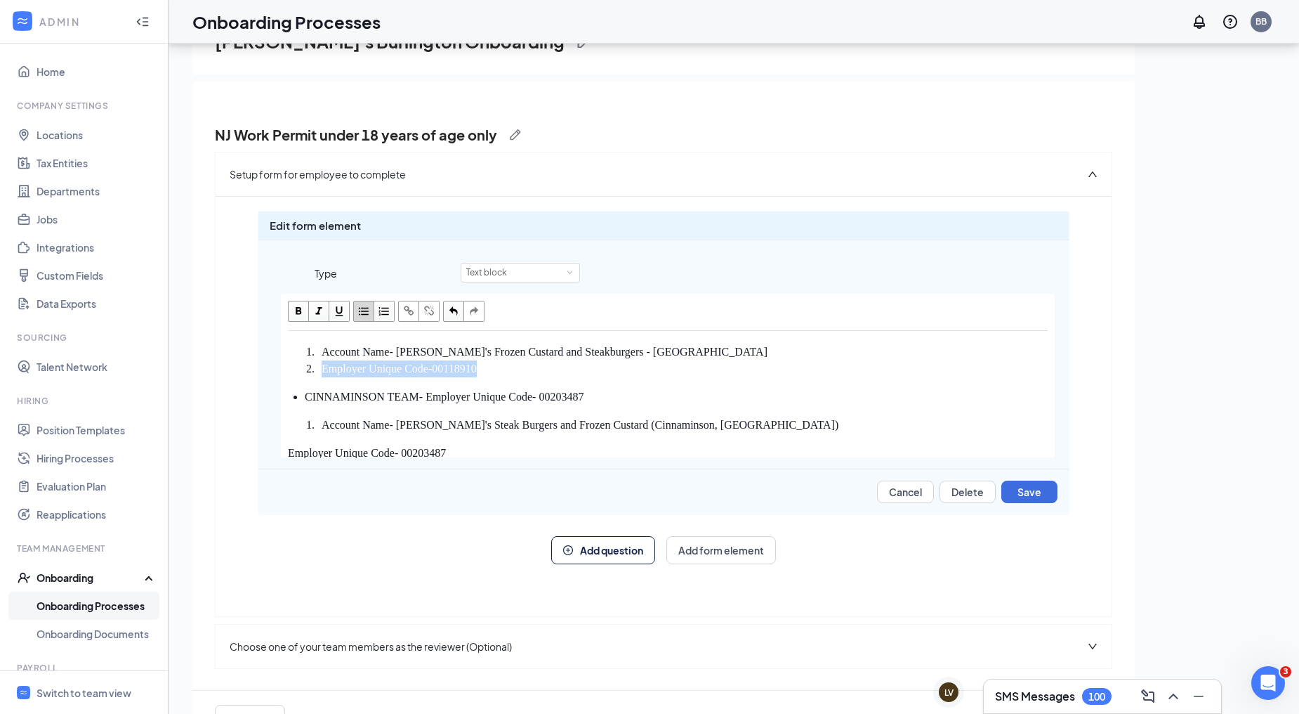
drag, startPoint x: 511, startPoint y: 422, endPoint x: 318, endPoint y: 419, distance: 193.2
click at [318, 377] on ol "Account Name- Freddy's Frozen Custard and Steakburgers - Burlington Employer Un…" at bounding box center [668, 360] width 760 height 34
click at [435, 332] on div "BURLINGTON TEAM:" at bounding box center [676, 323] width 743 height 17
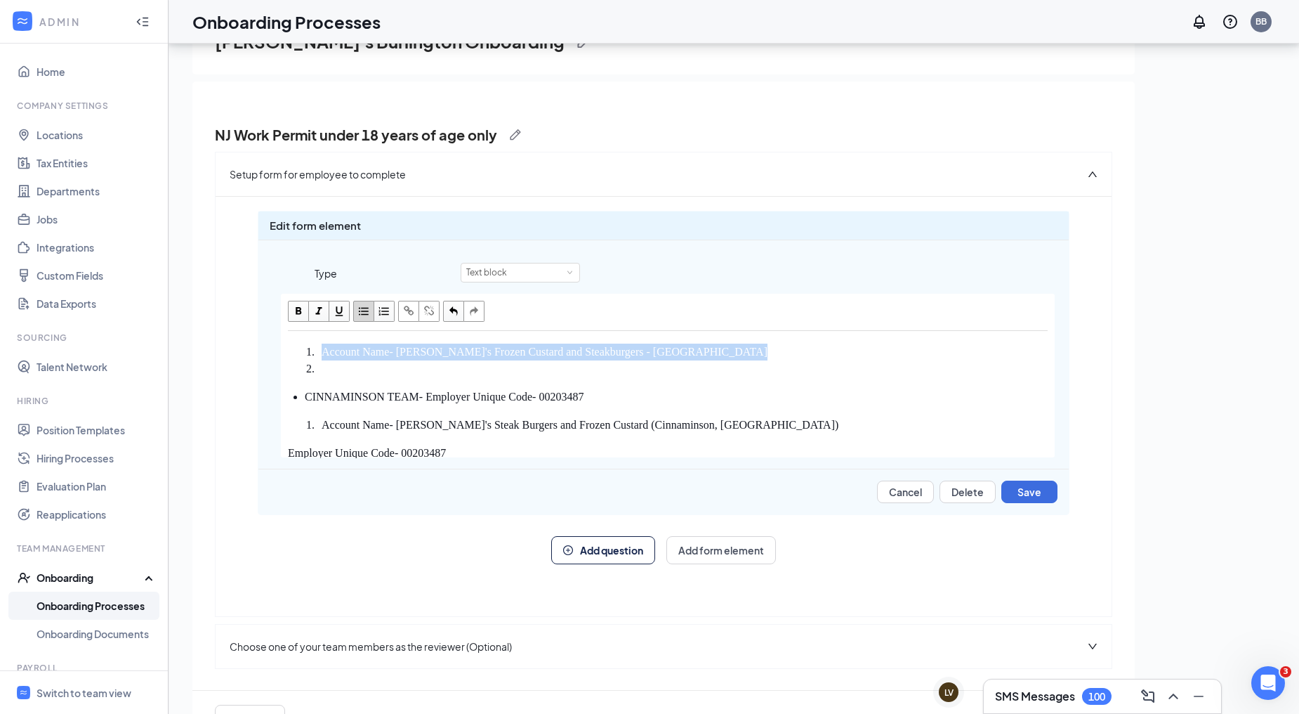
drag, startPoint x: 398, startPoint y: 419, endPoint x: 289, endPoint y: 395, distance: 112.3
click at [289, 377] on ol "Account Name- Freddy's Frozen Custard and Steakburgers - Burlington" at bounding box center [668, 360] width 760 height 34
click at [322, 377] on li "Edit text" at bounding box center [685, 368] width 726 height 17
drag, startPoint x: 321, startPoint y: 420, endPoint x: 290, endPoint y: 404, distance: 34.9
click at [290, 377] on ol "Account Name- Freddy's Frozen Custard and Steakburgers - Burlington" at bounding box center [668, 360] width 760 height 34
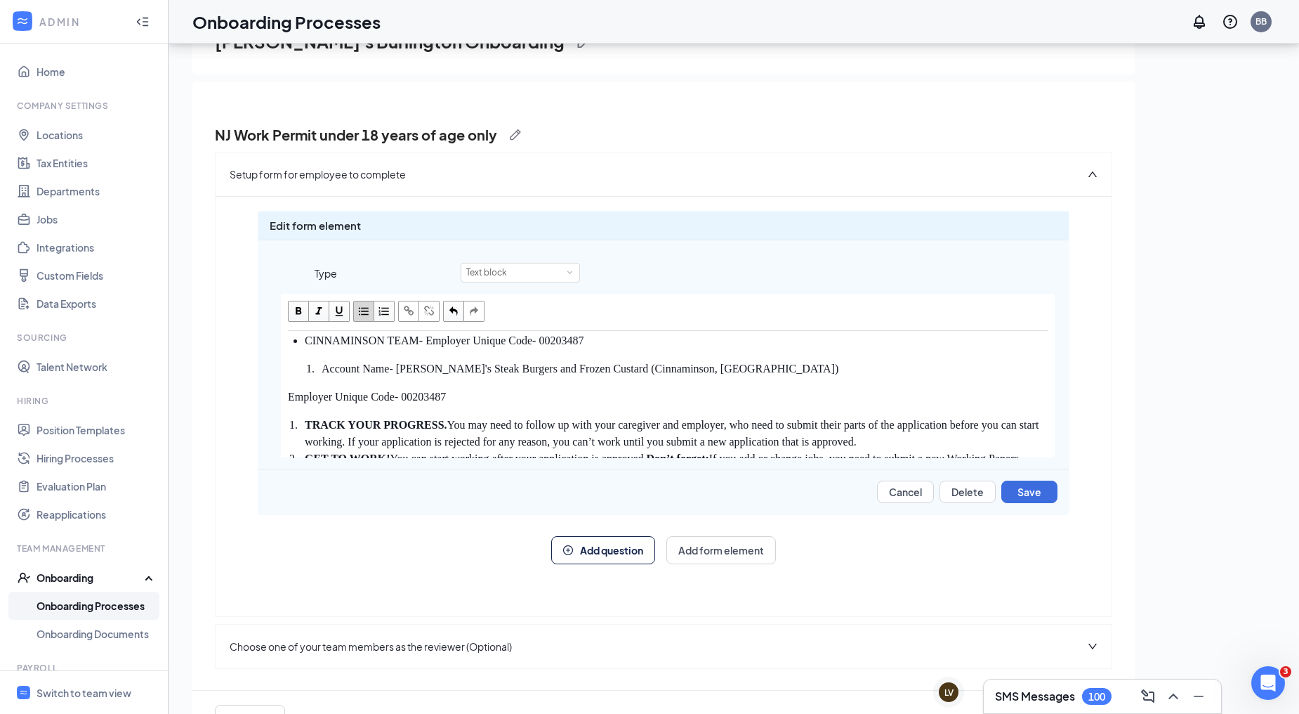
click at [457, 310] on span "button" at bounding box center [453, 310] width 15 height 15
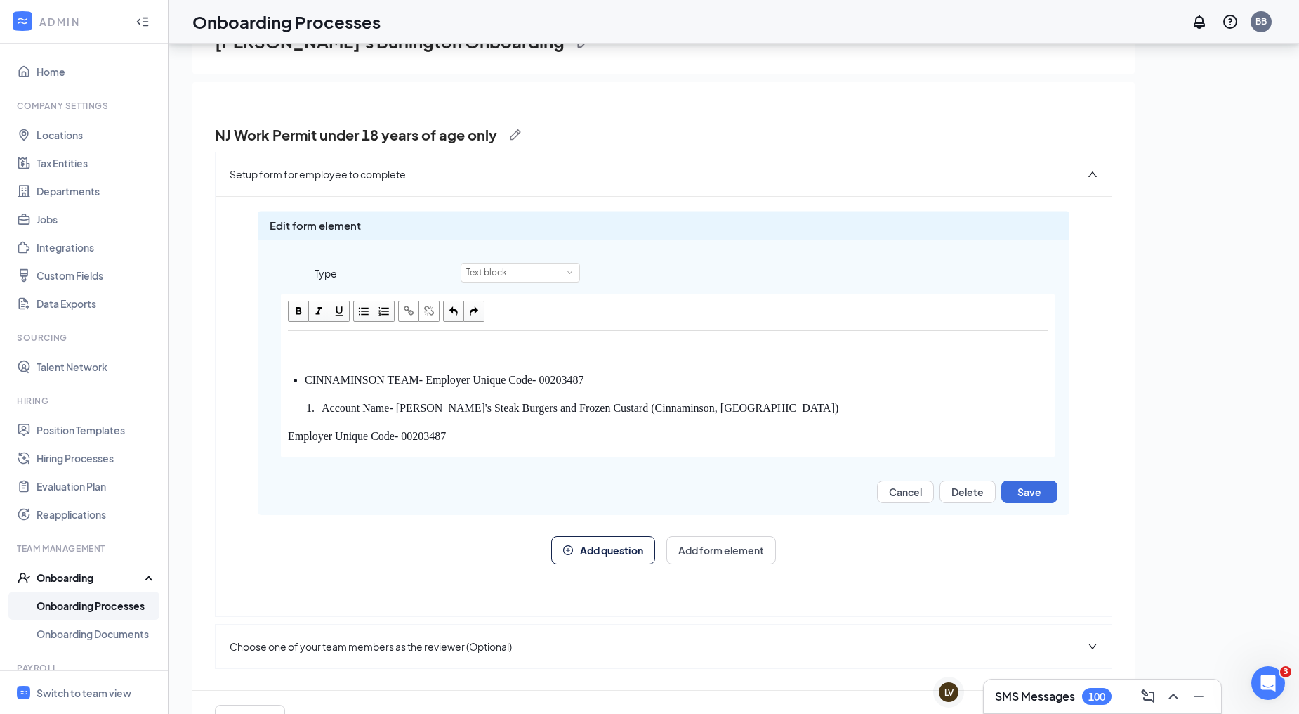
click at [457, 310] on span "button" at bounding box center [453, 310] width 15 height 15
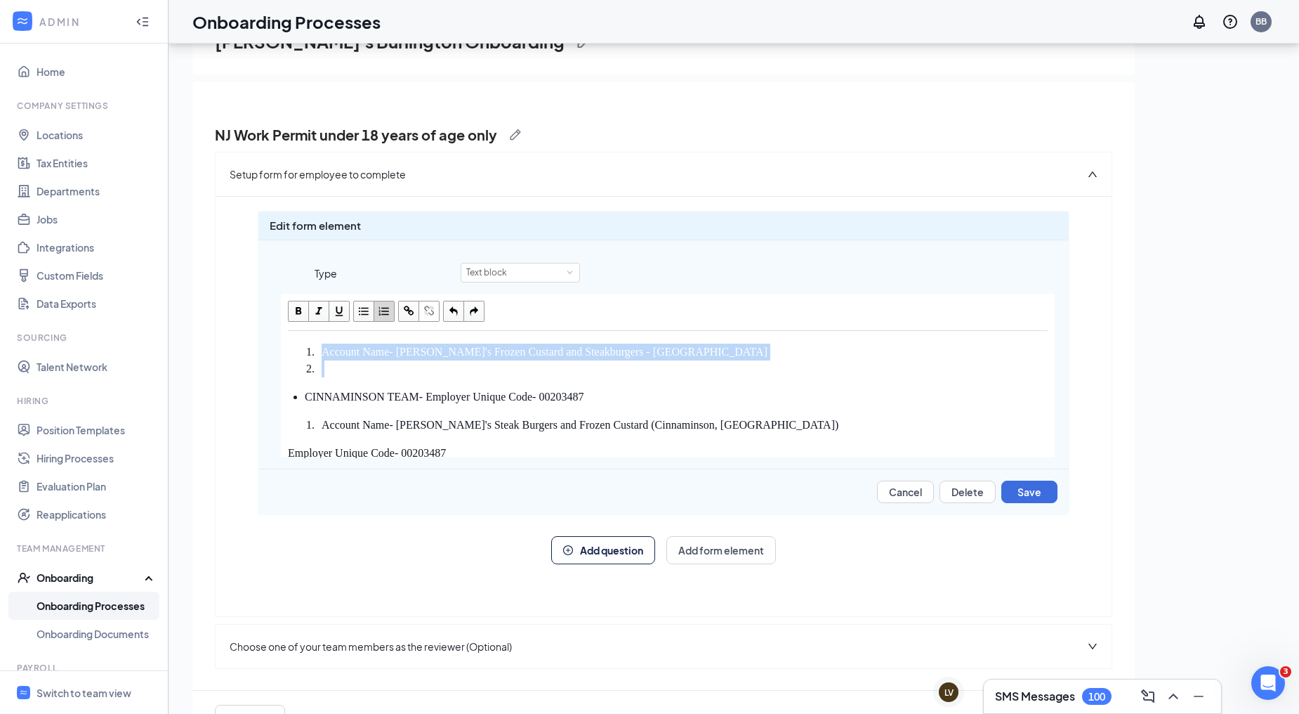
click at [457, 310] on span "button" at bounding box center [453, 310] width 15 height 15
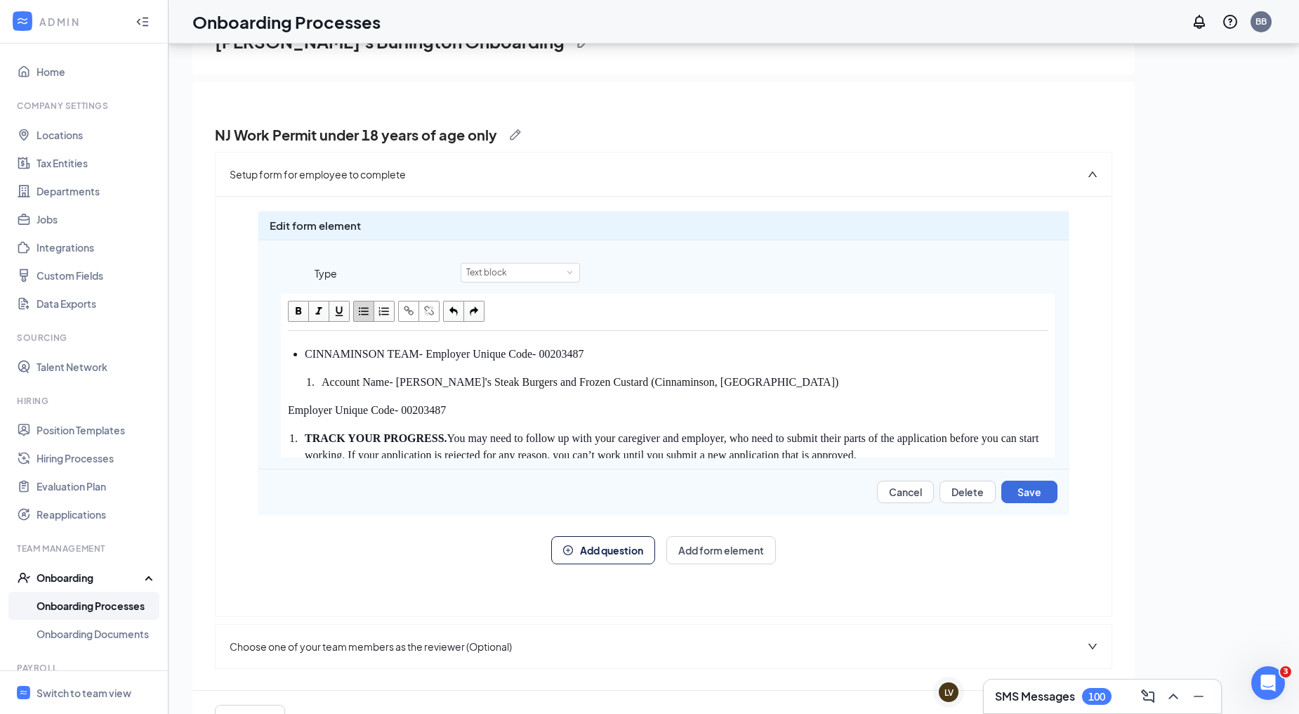
scroll to position [269, 0]
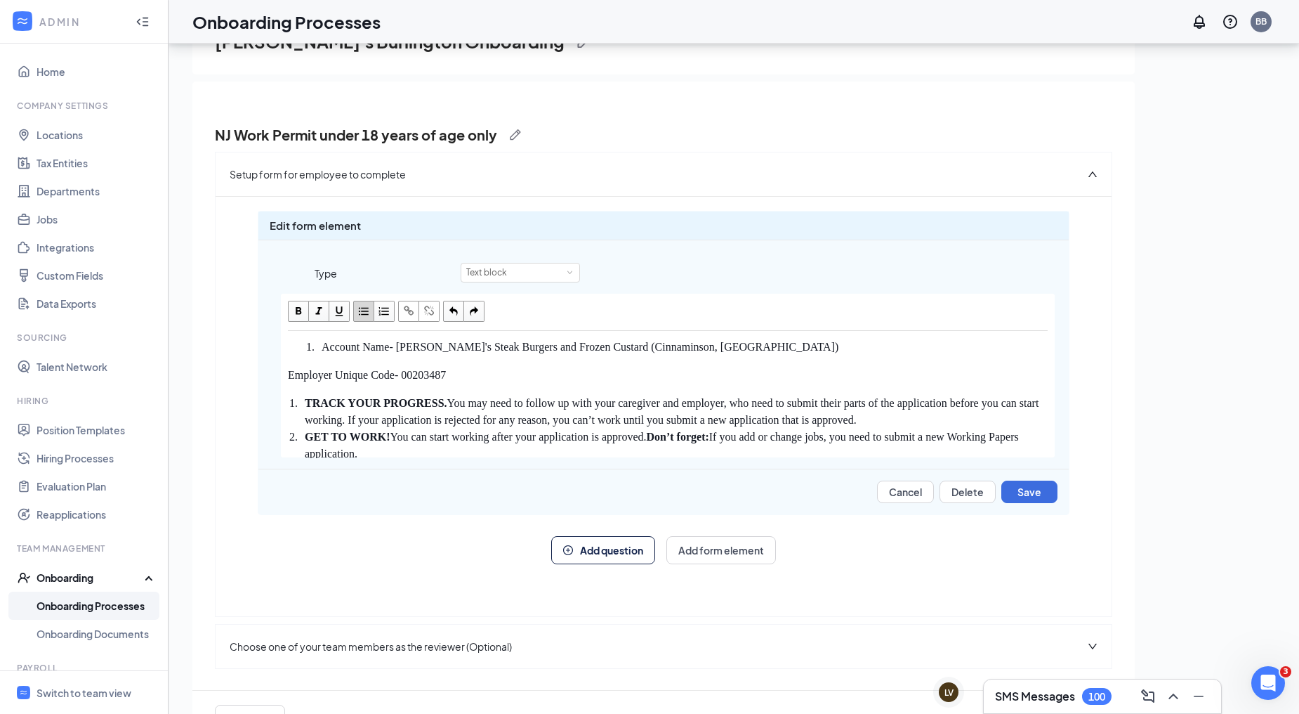
click at [474, 305] on span "button" at bounding box center [473, 310] width 15 height 15
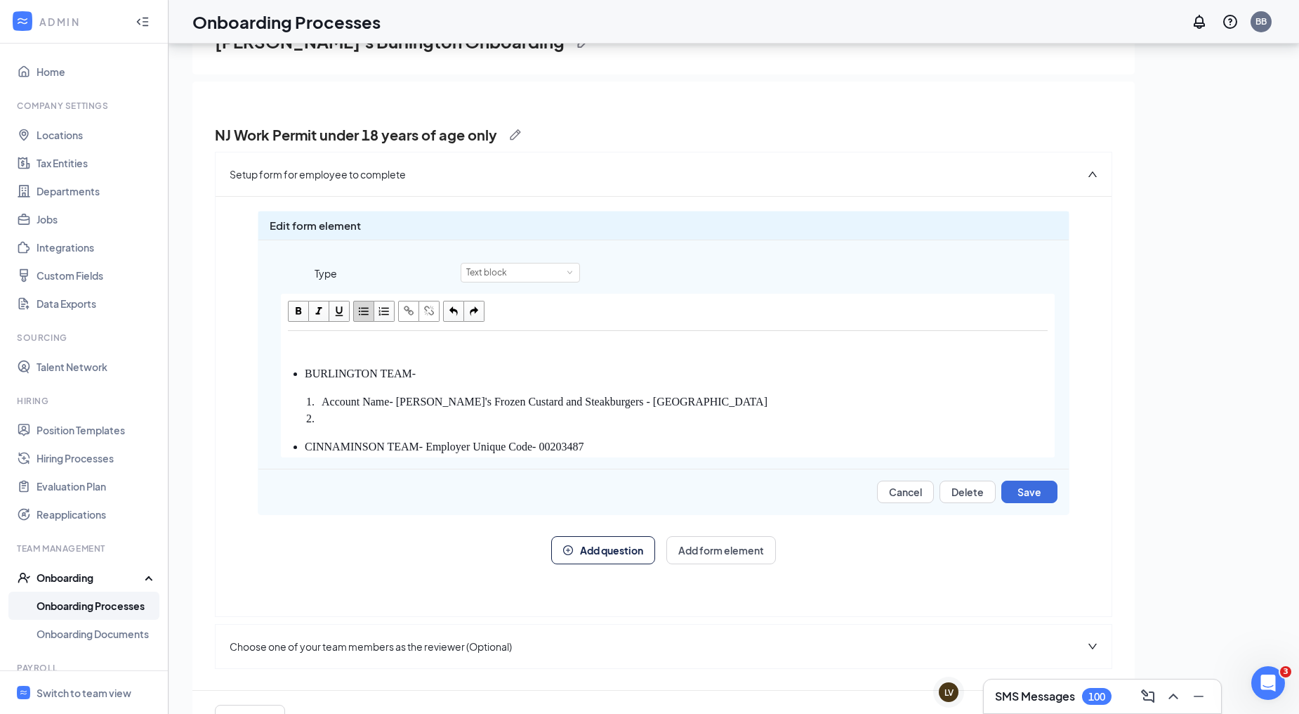
scroll to position [191, 0]
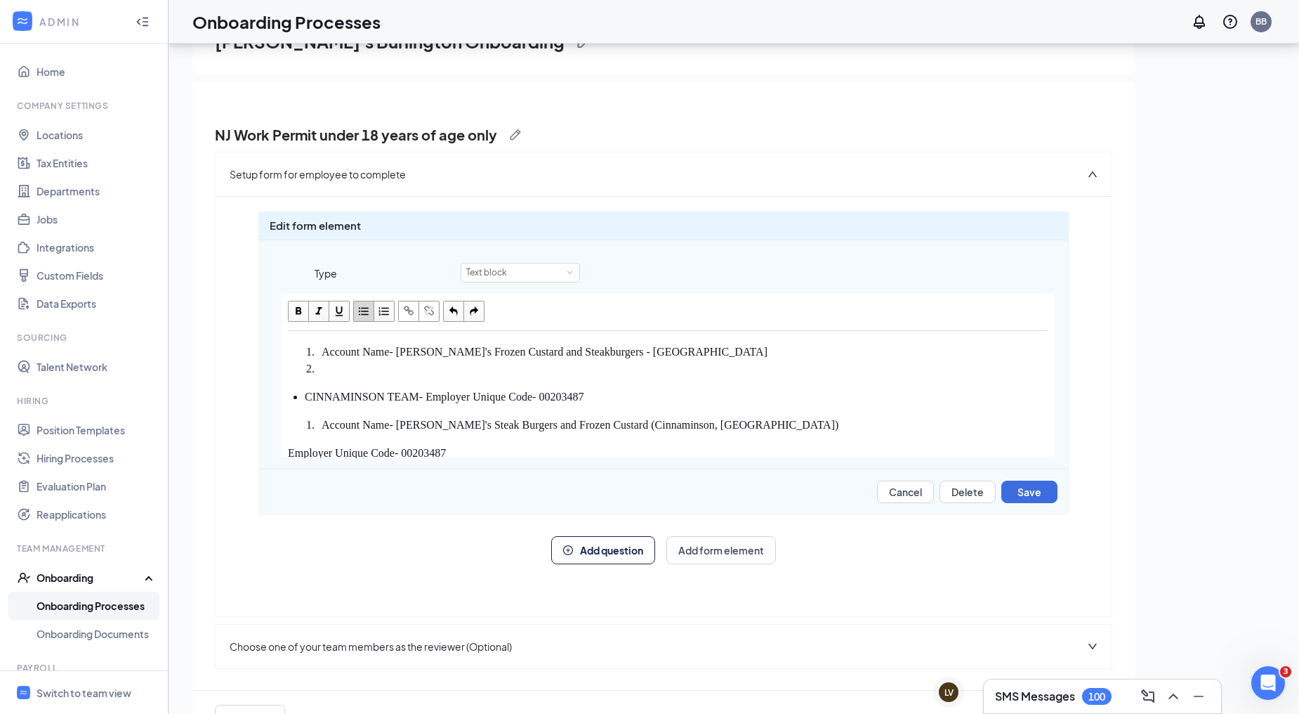
click at [478, 311] on span "button" at bounding box center [473, 310] width 15 height 15
drag, startPoint x: 683, startPoint y: 405, endPoint x: 324, endPoint y: 400, distance: 358.9
click at [324, 360] on div "Account Name- Freddy's Frozen Custard and Steakburgers - Burlington" at bounding box center [685, 351] width 726 height 17
click at [324, 357] on span "Account Name- Freddy's Frozen Custard and Steakburgers - Burlington" at bounding box center [545, 352] width 446 height 12
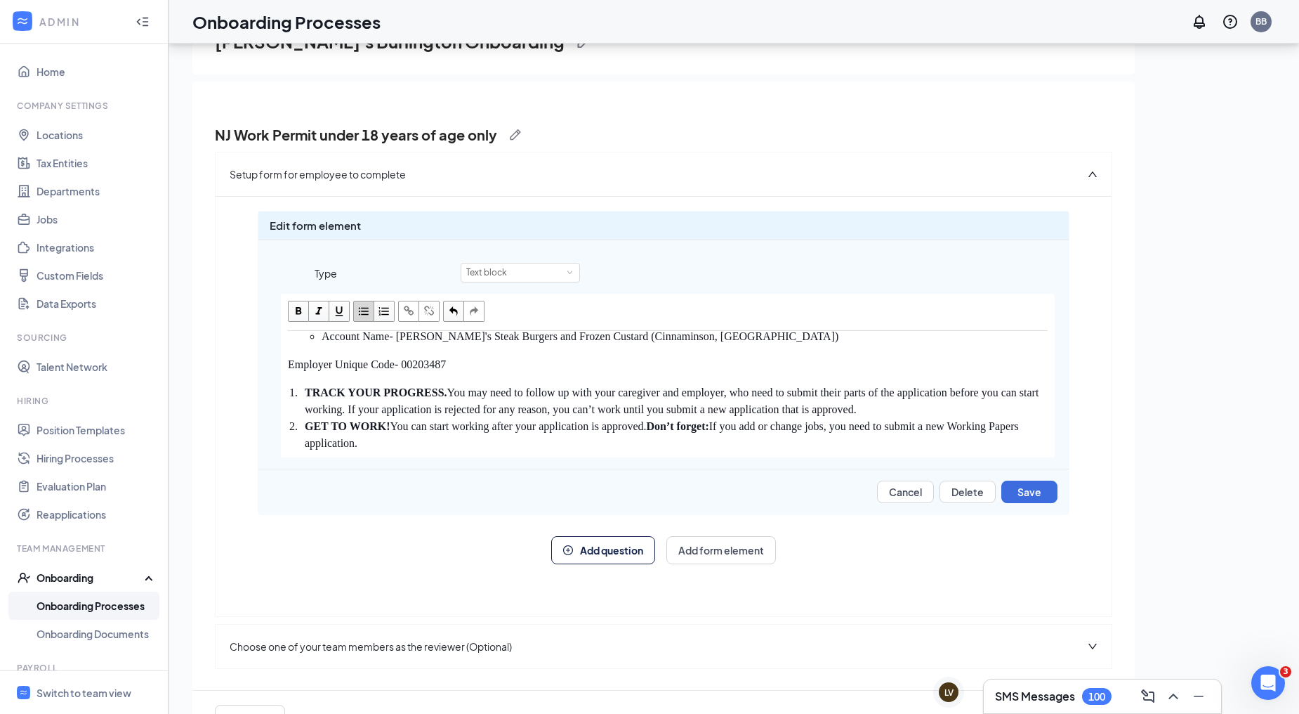
scroll to position [286, 0]
drag, startPoint x: 481, startPoint y: 395, endPoint x: 265, endPoint y: 394, distance: 216.3
click at [265, 394] on div "If you are under 18 years of age you must follow the directions below to obtain…" at bounding box center [663, 376] width 810 height 164
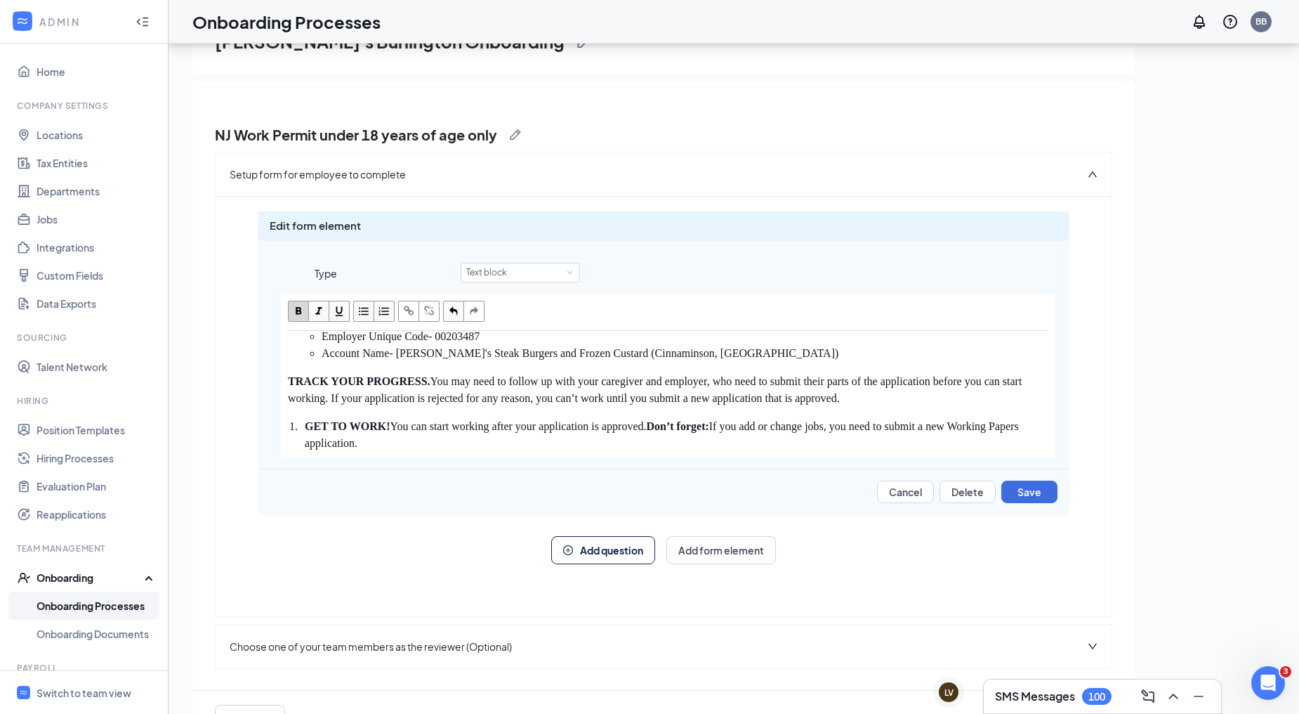
scroll to position [330, 0]
click at [305, 429] on span "GET TO WORK!" at bounding box center [348, 426] width 86 height 12
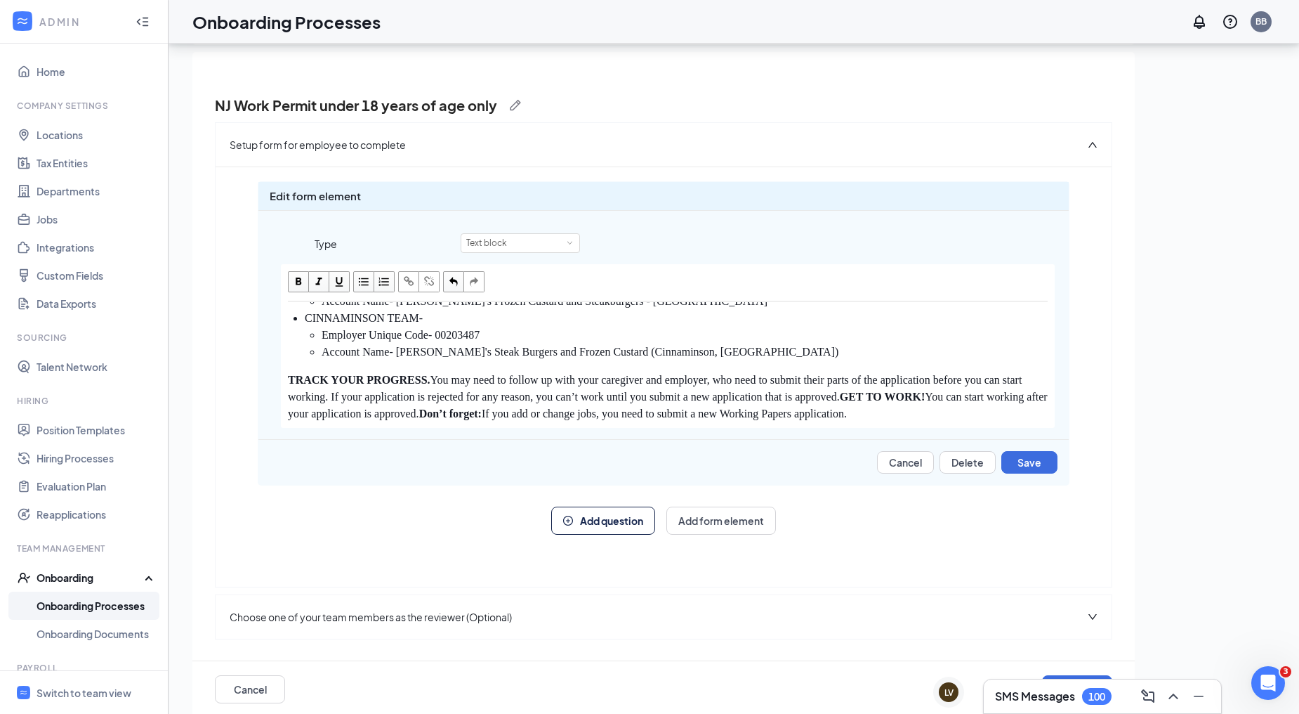
scroll to position [45, 0]
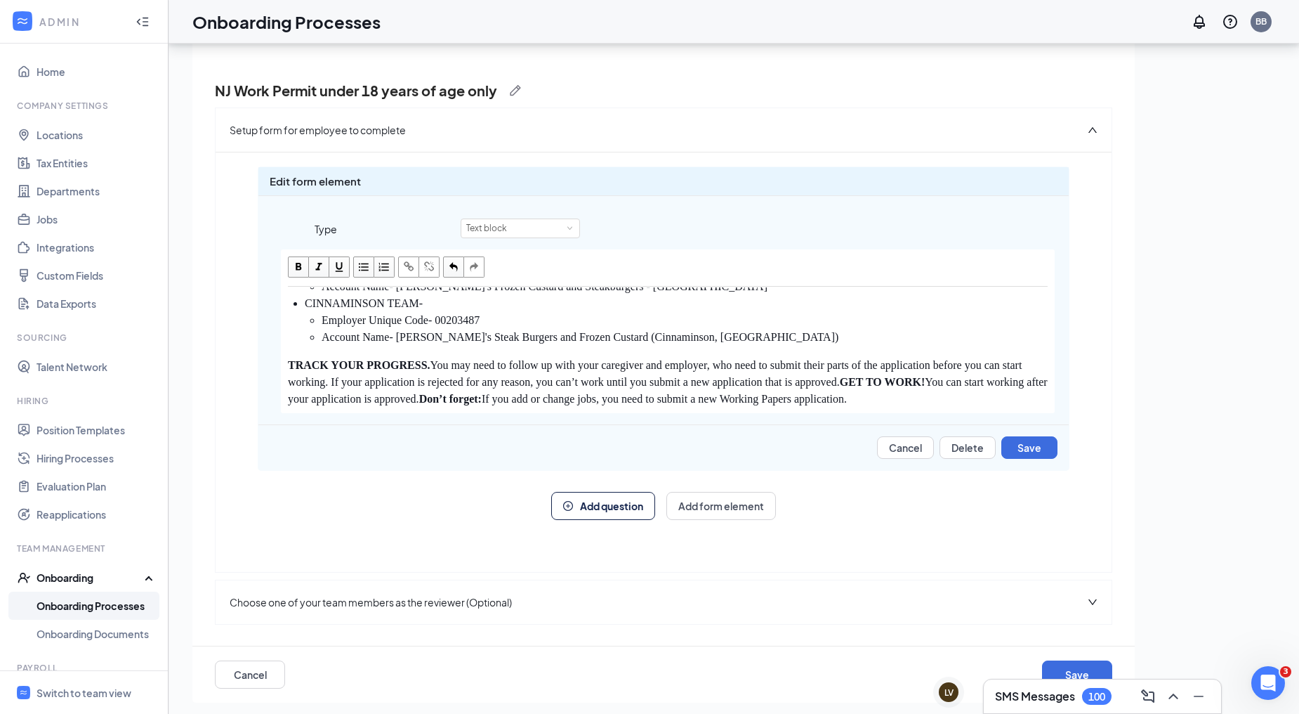
click at [290, 371] on span "TRACK YOUR PROGRESS." at bounding box center [359, 365] width 143 height 12
click at [840, 378] on span "GET TO WORK!" at bounding box center [883, 382] width 86 height 12
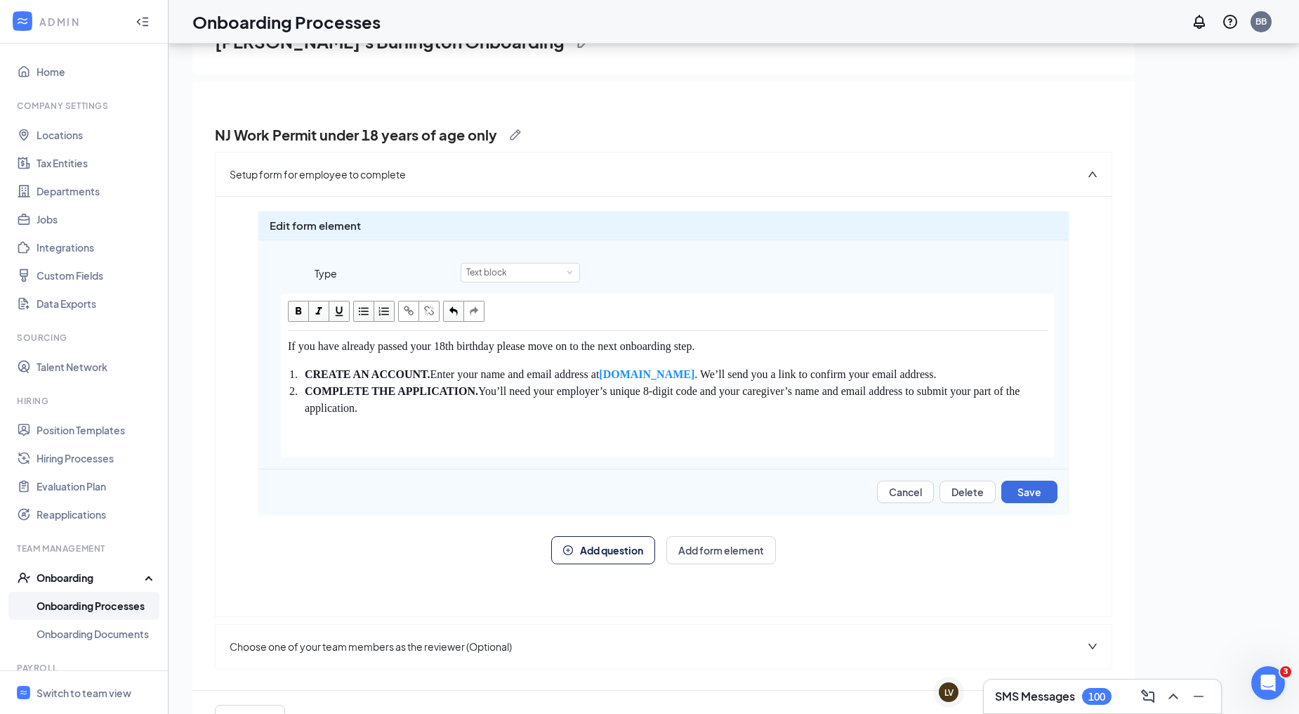
scroll to position [78, 0]
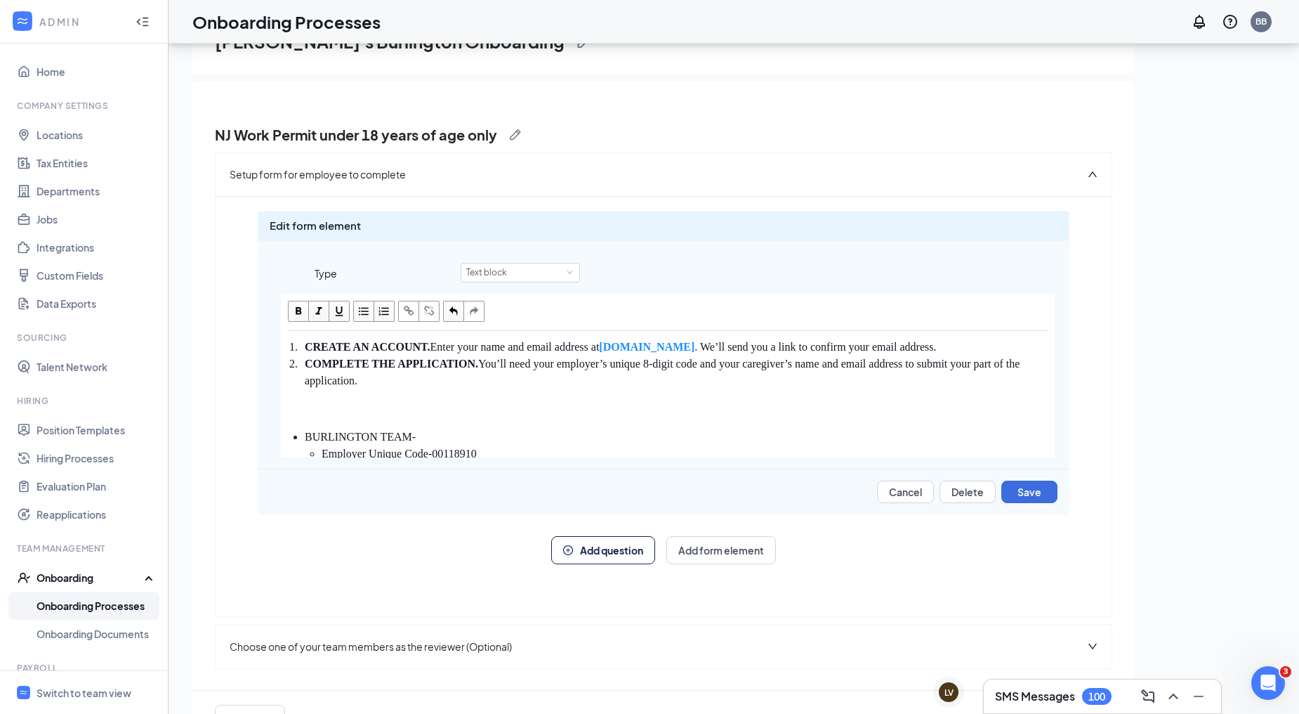
click at [303, 348] on ol "CREATE AN ACCOUNT. Enter your name and email address at myworkingpapers.nj.gov …" at bounding box center [668, 363] width 760 height 51
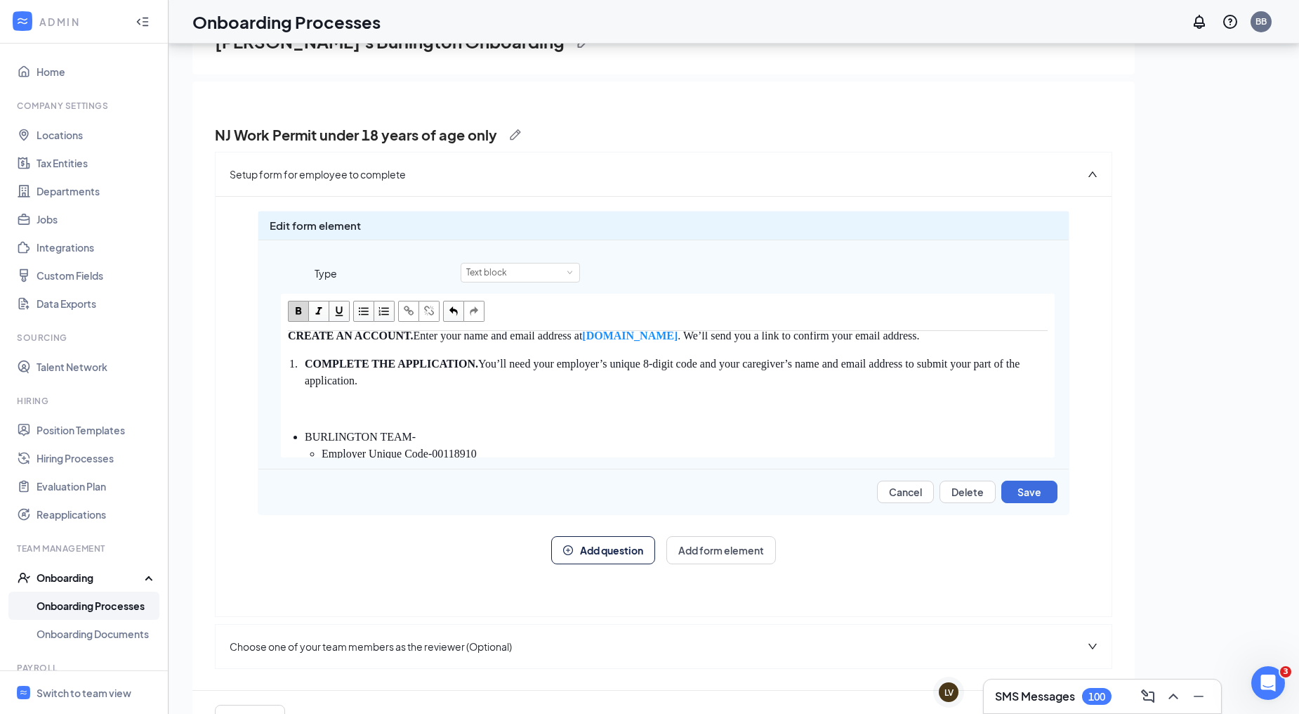
scroll to position [92, 0]
click at [306, 392] on div "COMPLETE THE APPLICATION. You’ll need your employer’s unique 8-digit code and y…" at bounding box center [676, 375] width 743 height 34
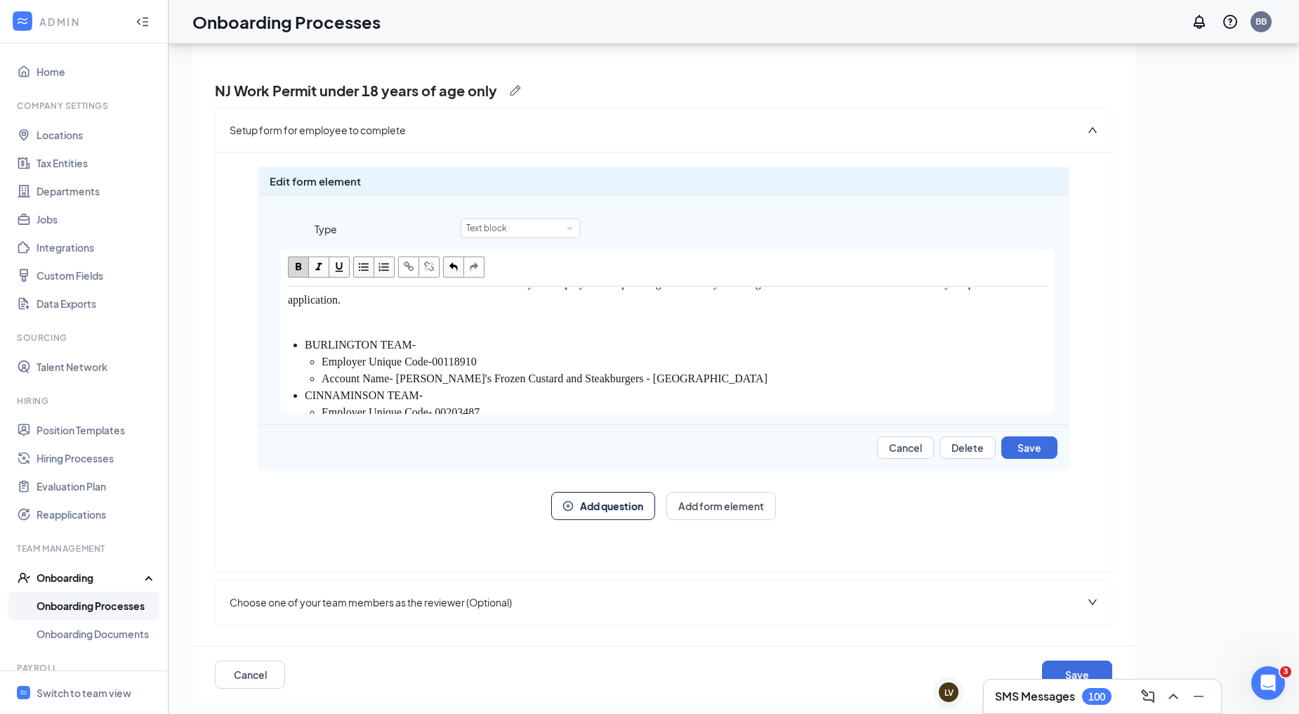
scroll to position [45, 0]
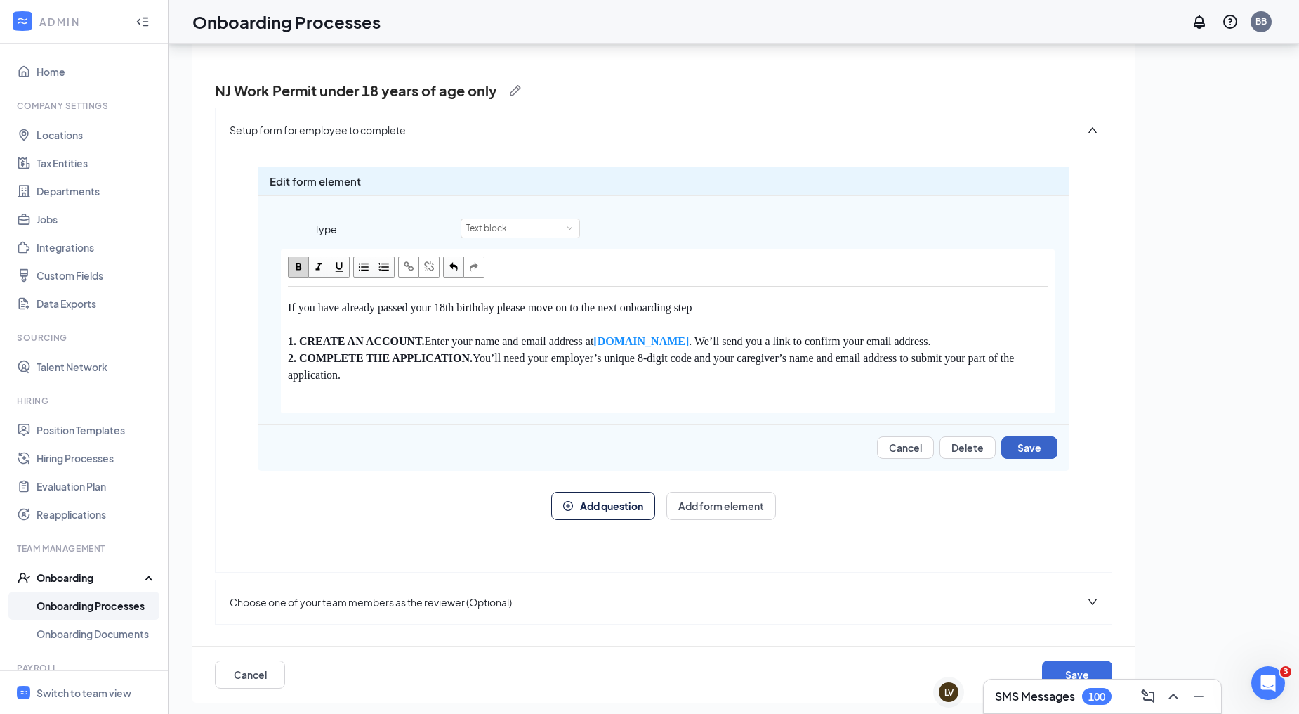
click at [1020, 454] on button "Save" at bounding box center [1029, 447] width 56 height 22
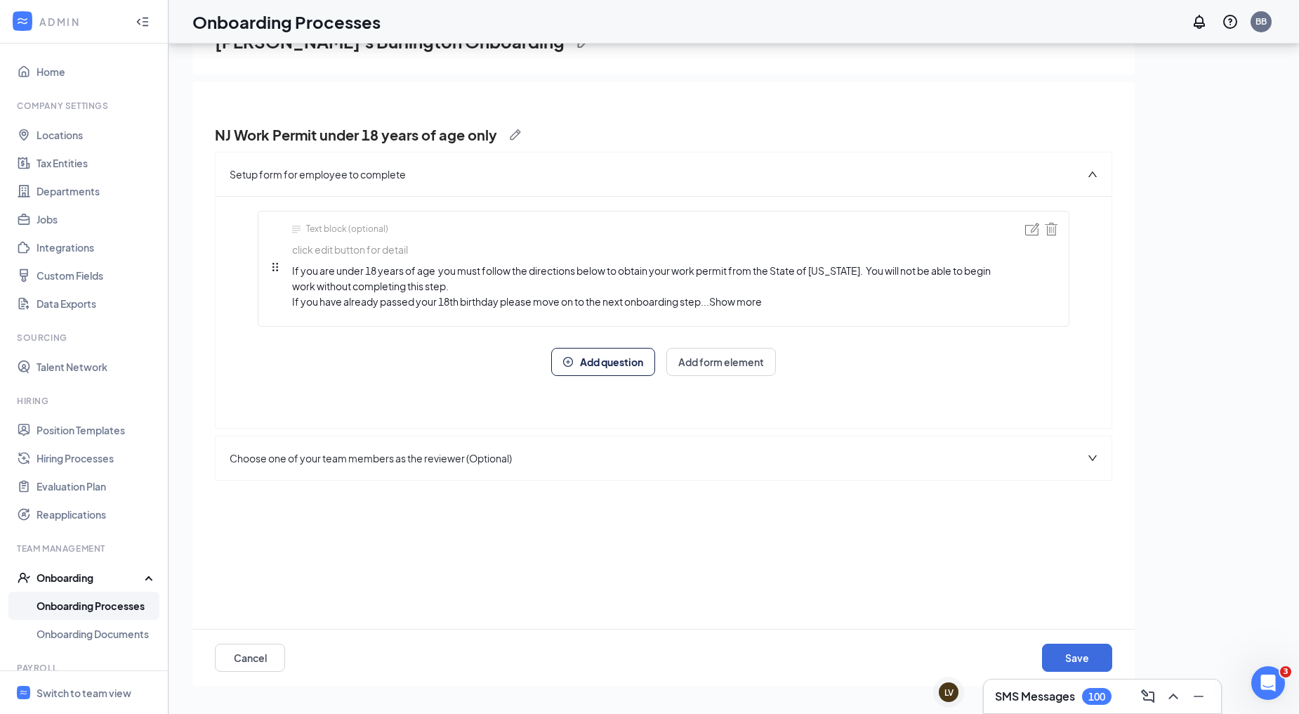
scroll to position [0, 0]
click at [1099, 651] on button "Save" at bounding box center [1077, 657] width 70 height 28
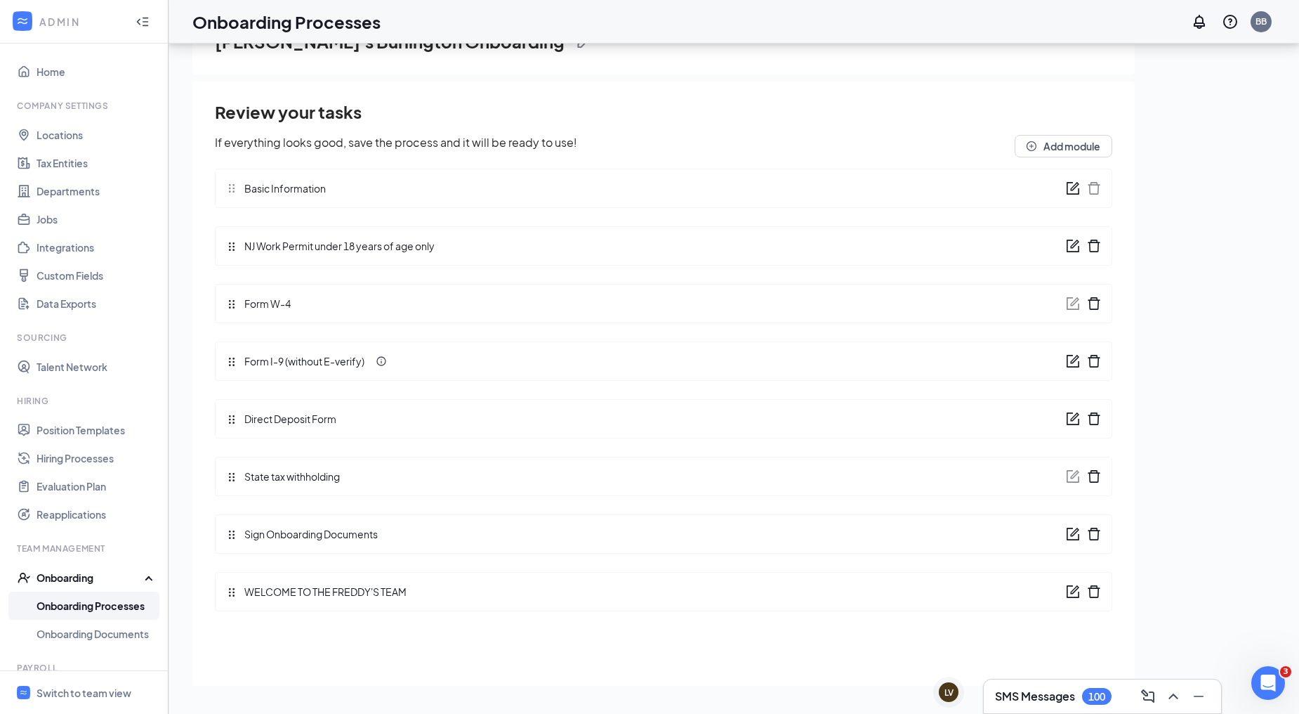
click at [1074, 588] on icon "form" at bounding box center [1073, 591] width 14 height 14
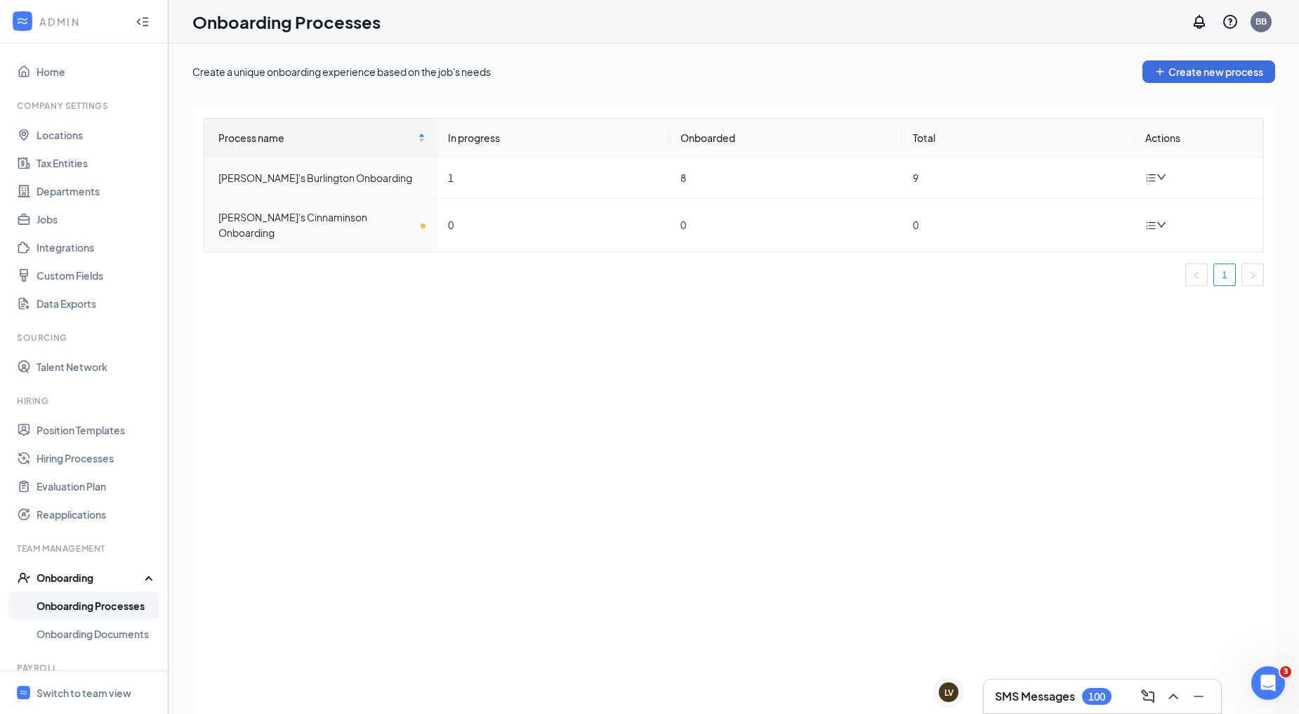
click at [96, 604] on link "Onboarding Processes" at bounding box center [97, 605] width 120 height 28
click at [1163, 177] on icon "down" at bounding box center [1161, 177] width 8 height 6
click at [1080, 211] on div "Edit process" at bounding box center [1085, 210] width 152 height 17
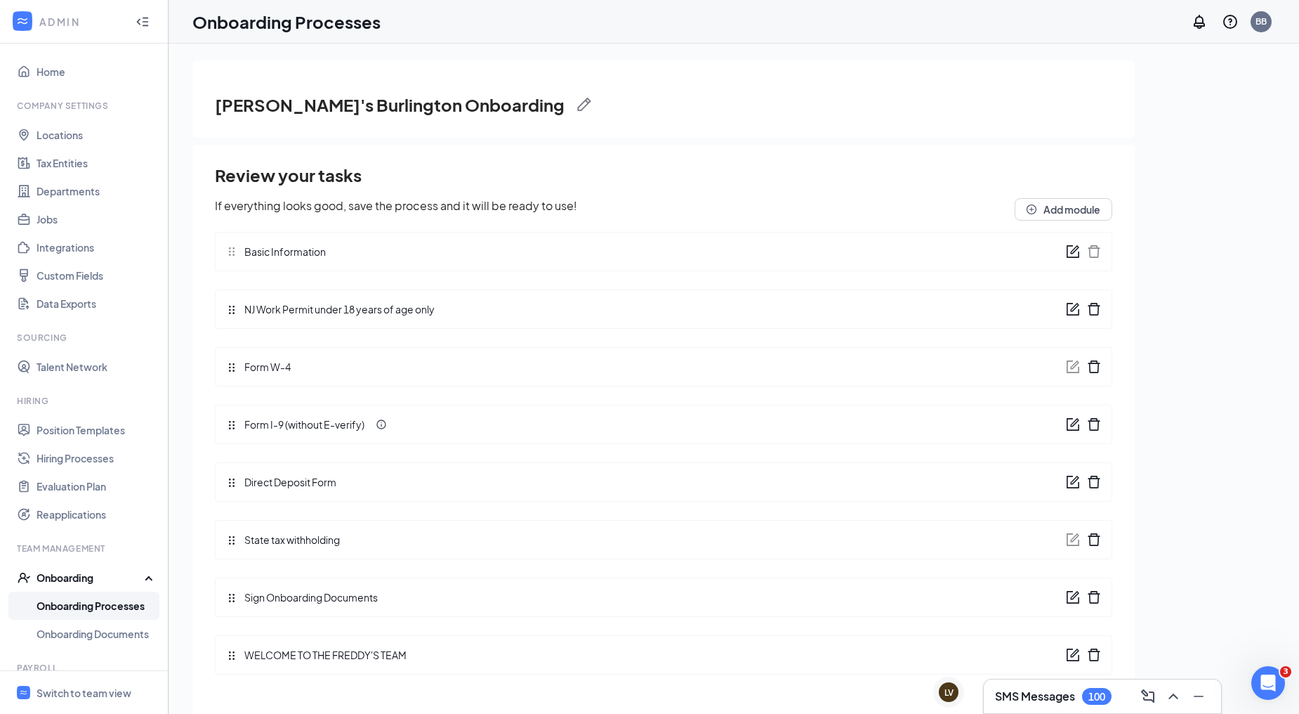
scroll to position [63, 0]
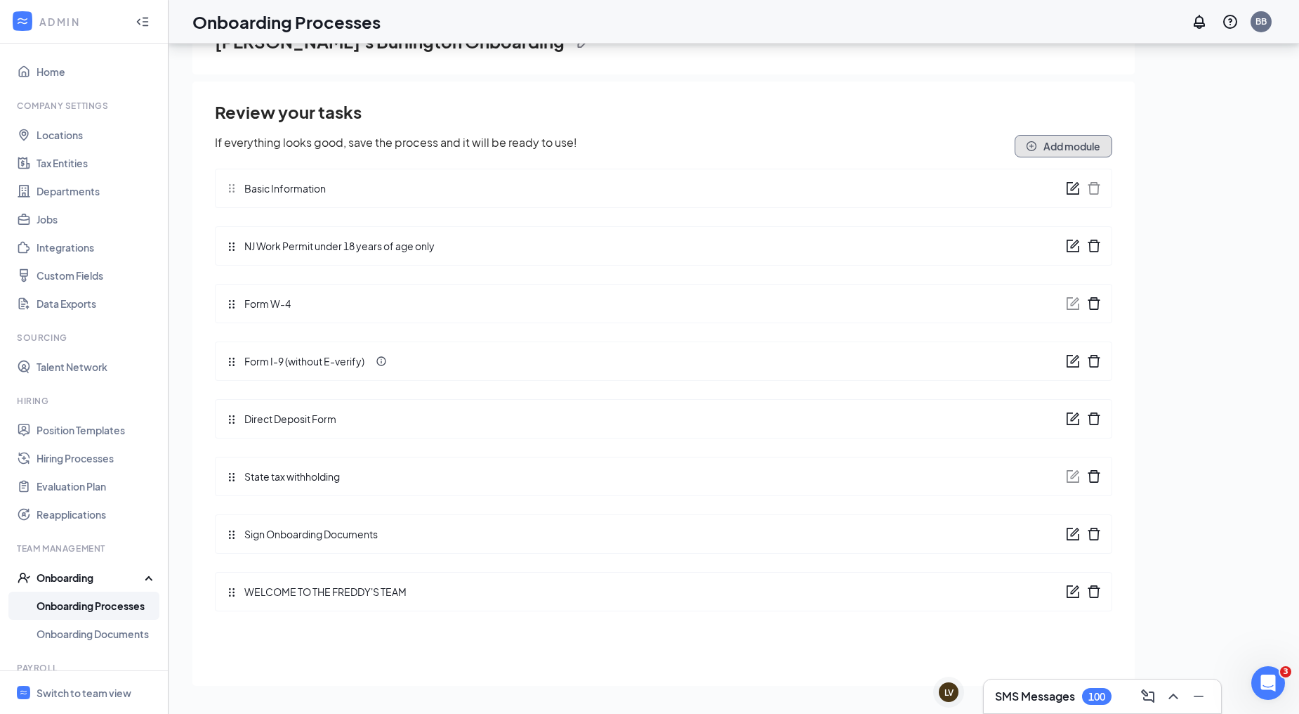
click at [1072, 143] on button "Add module" at bounding box center [1064, 146] width 98 height 22
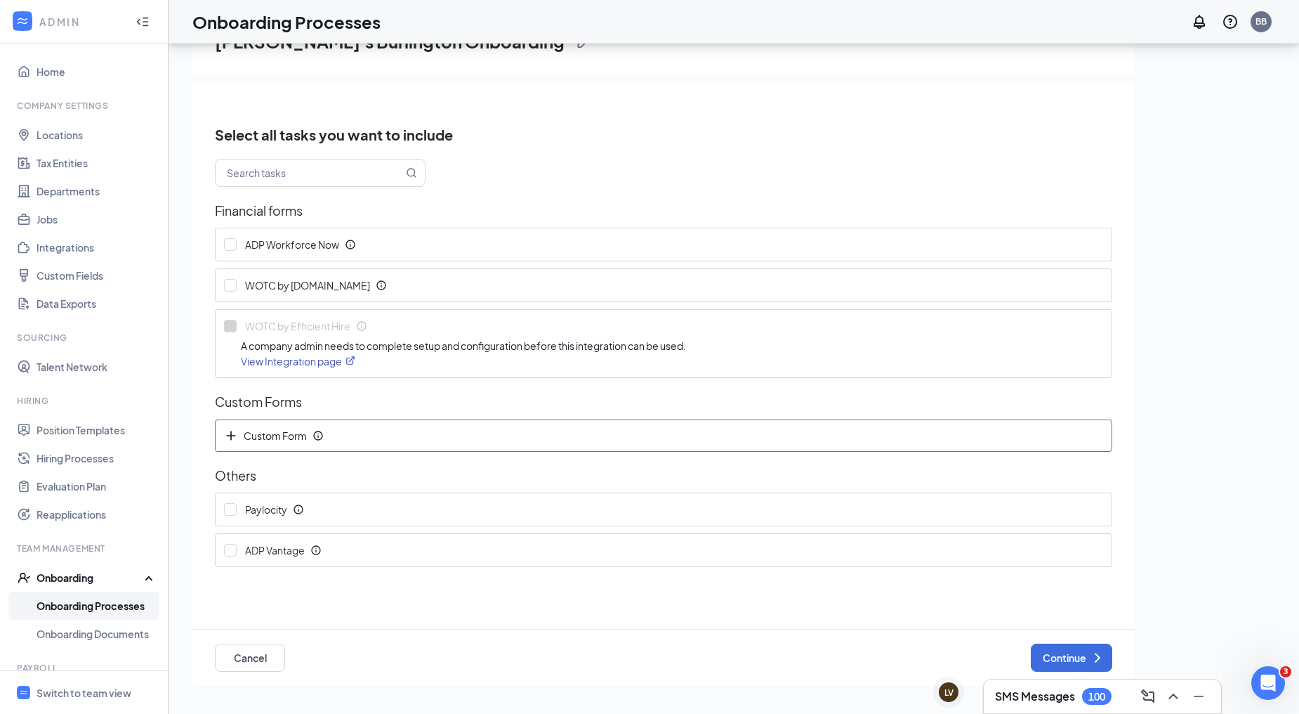
click at [292, 437] on span "Custom Form" at bounding box center [268, 435] width 88 height 14
click at [1052, 650] on button "Continue" at bounding box center [1071, 657] width 81 height 28
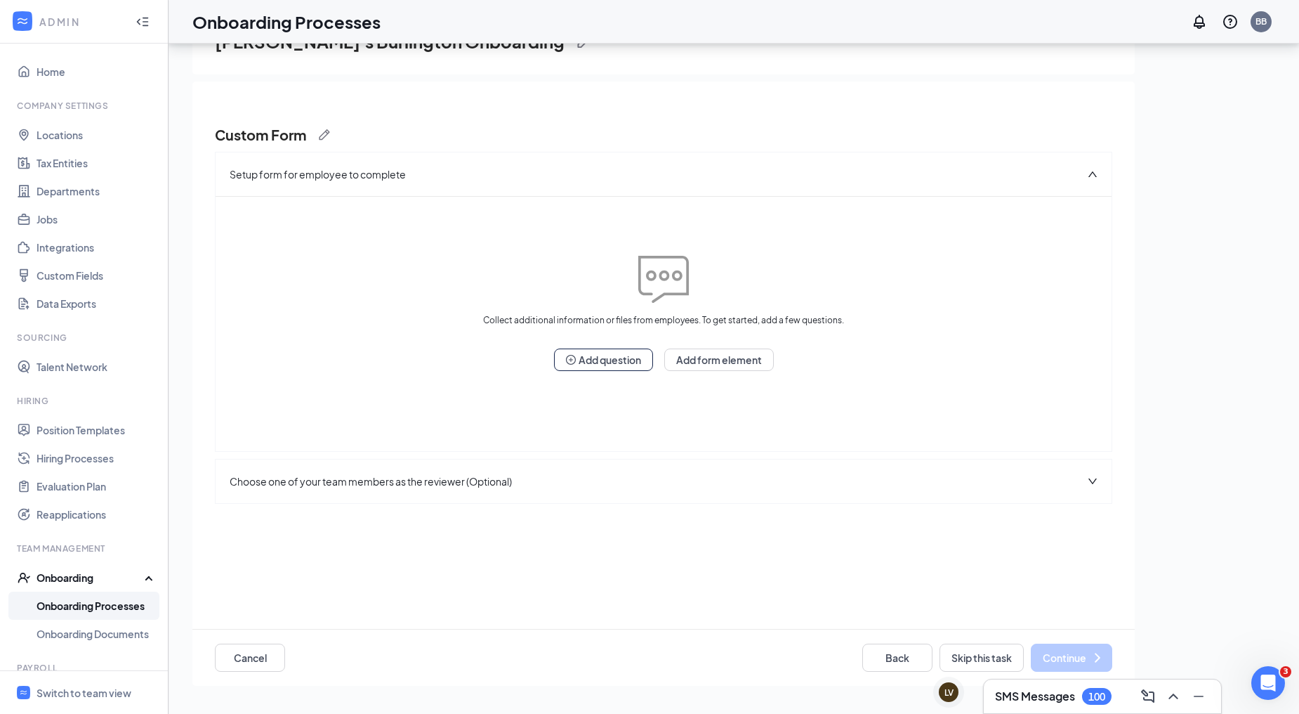
click at [976, 183] on div "Setup form for employee to complete" at bounding box center [664, 174] width 896 height 44
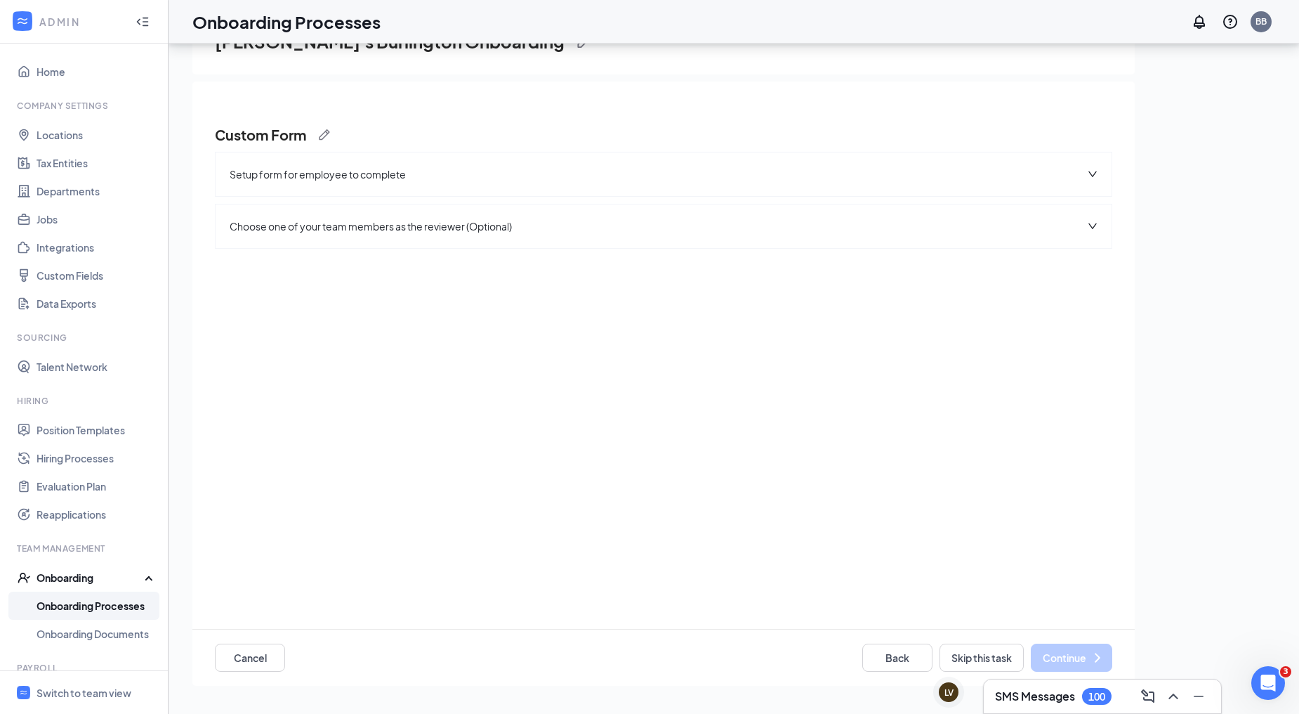
click at [976, 183] on div "Setup form for employee to complete" at bounding box center [664, 174] width 896 height 44
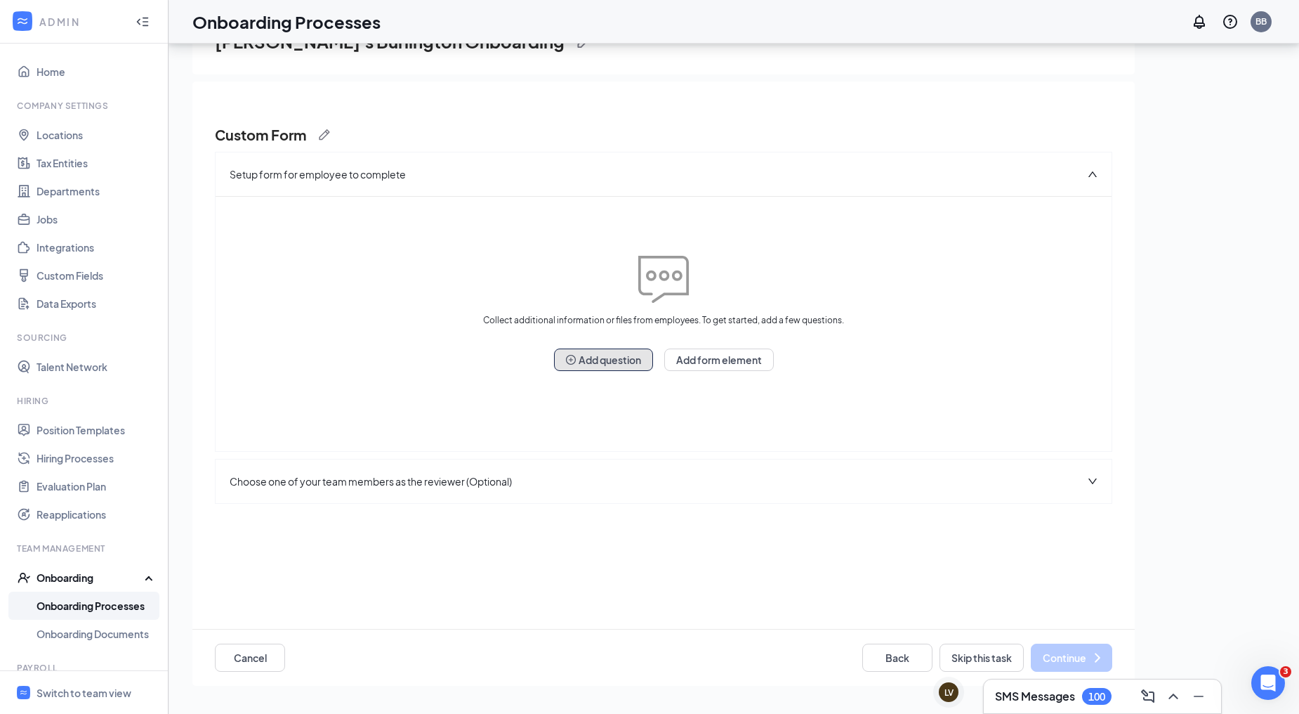
click at [645, 363] on button "Add question" at bounding box center [603, 359] width 99 height 22
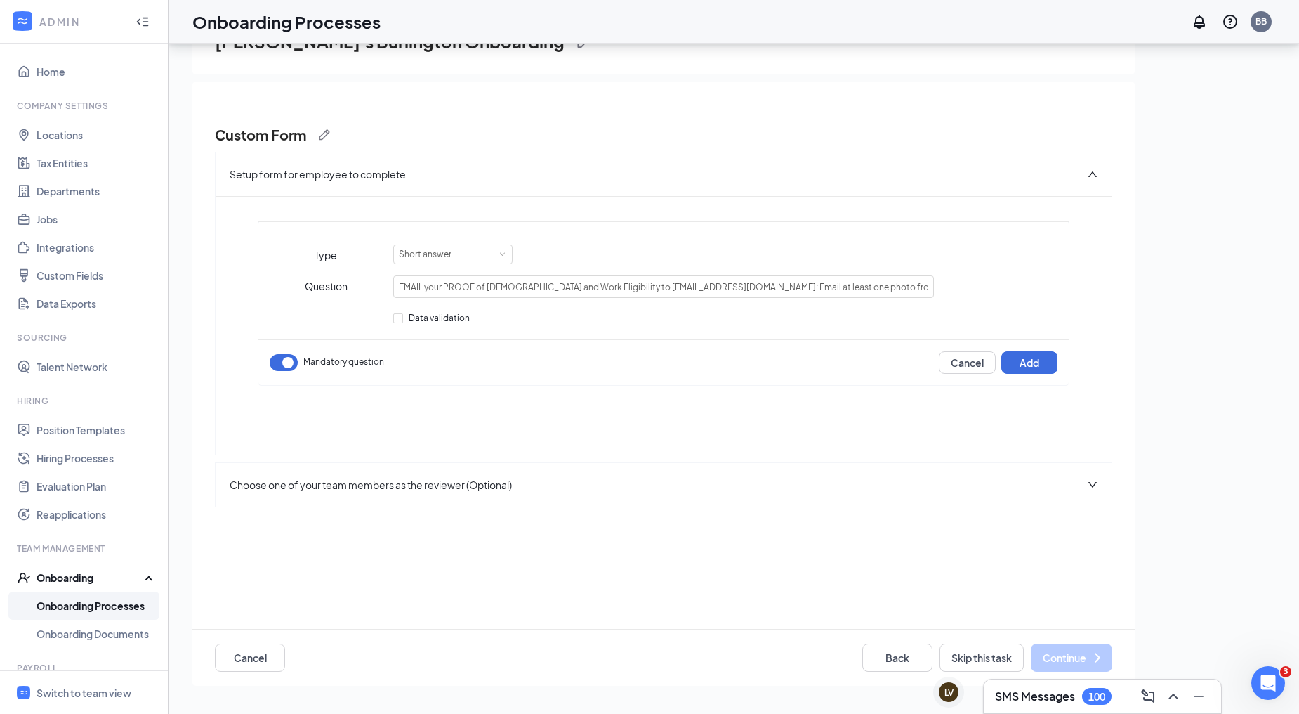
scroll to position [0, 1707]
type input "EMAIL your PROOF of US Citizenship and Work Eligibility to FreddysTalent@gmail.…"
click at [397, 313] on input "Data validation" at bounding box center [398, 318] width 10 height 10
checkbox input "true"
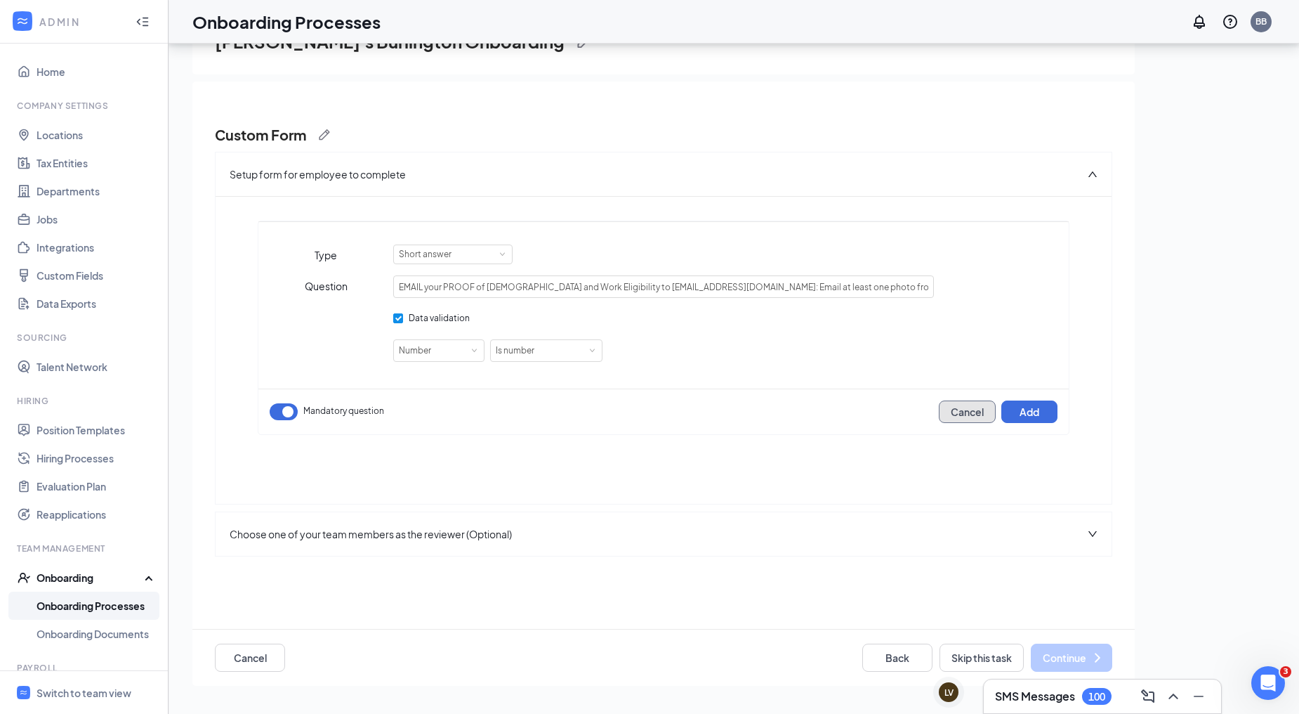
click at [978, 411] on button "Cancel" at bounding box center [967, 411] width 57 height 22
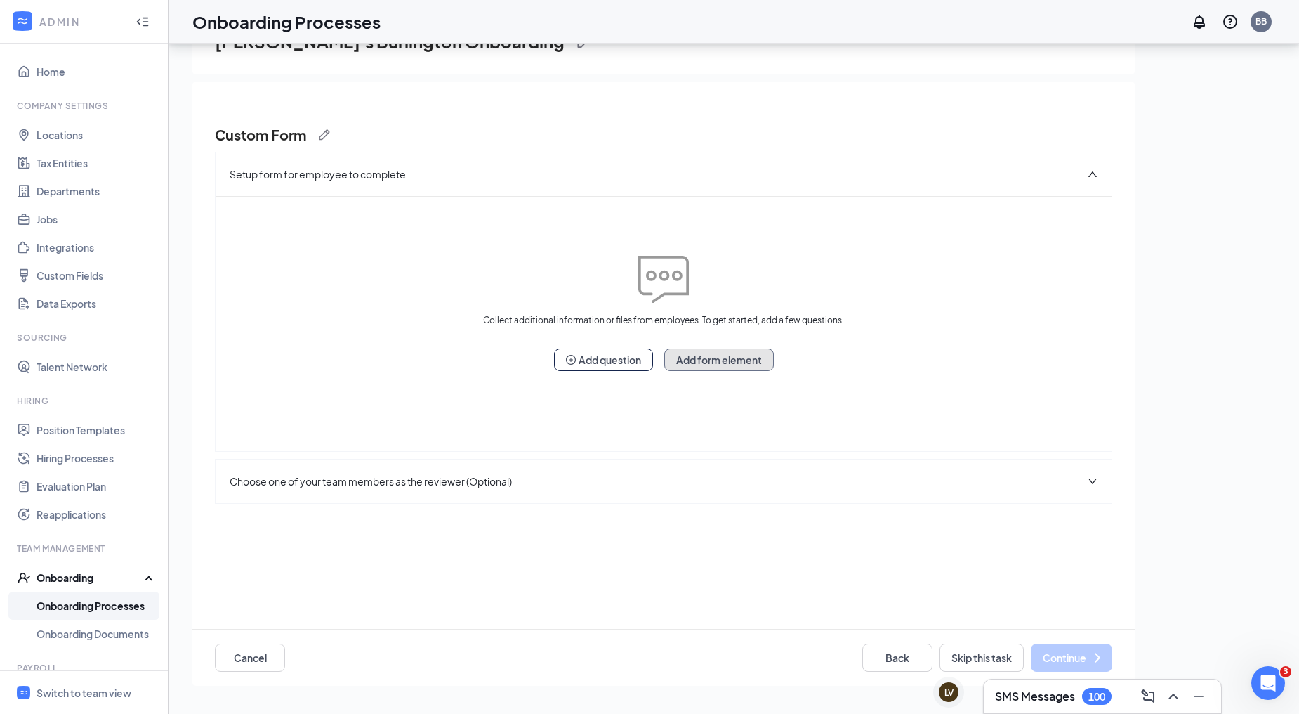
click at [741, 355] on button "Add form element" at bounding box center [719, 359] width 110 height 22
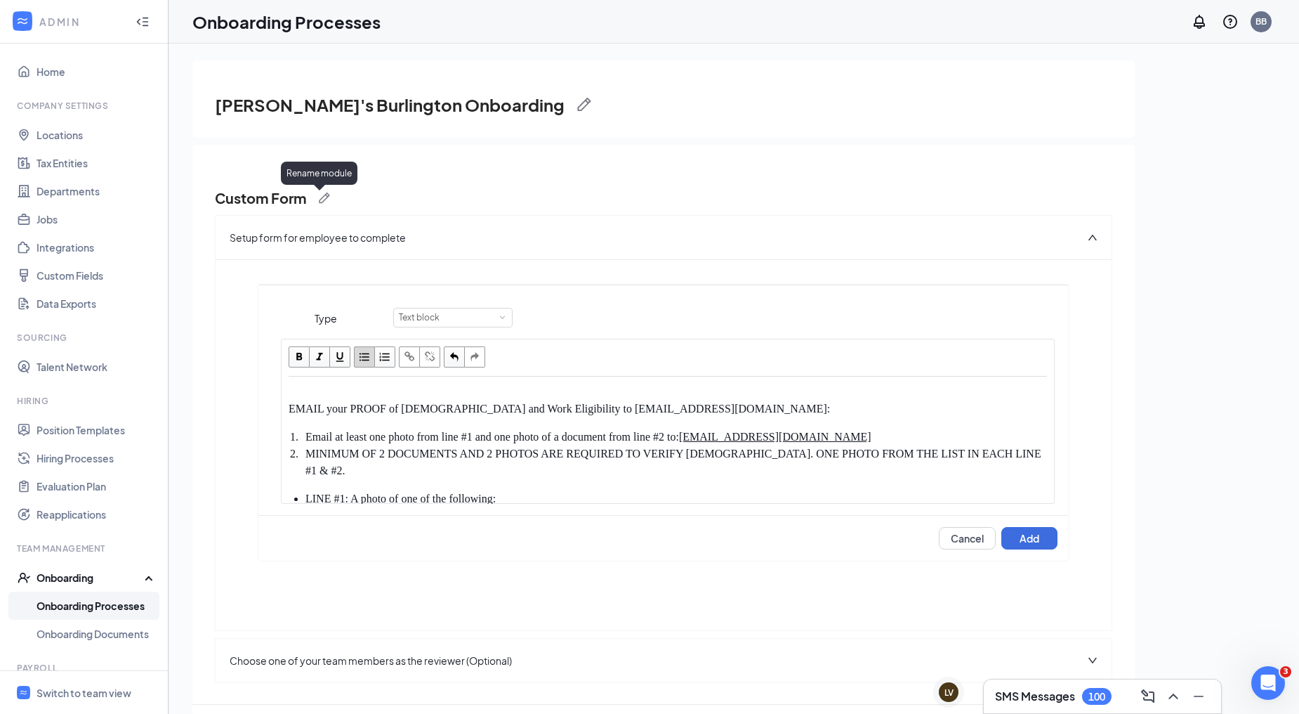
click at [324, 199] on img at bounding box center [324, 197] width 11 height 11
drag, startPoint x: 324, startPoint y: 199, endPoint x: 139, endPoint y: 204, distance: 185.5
click at [139, 204] on div "ADMIN Home Company Settings Locations Tax Entities Departments Jobs Integration…" at bounding box center [649, 388] width 1299 height 777
type input "P"
click at [485, 199] on button "Save" at bounding box center [475, 202] width 56 height 22
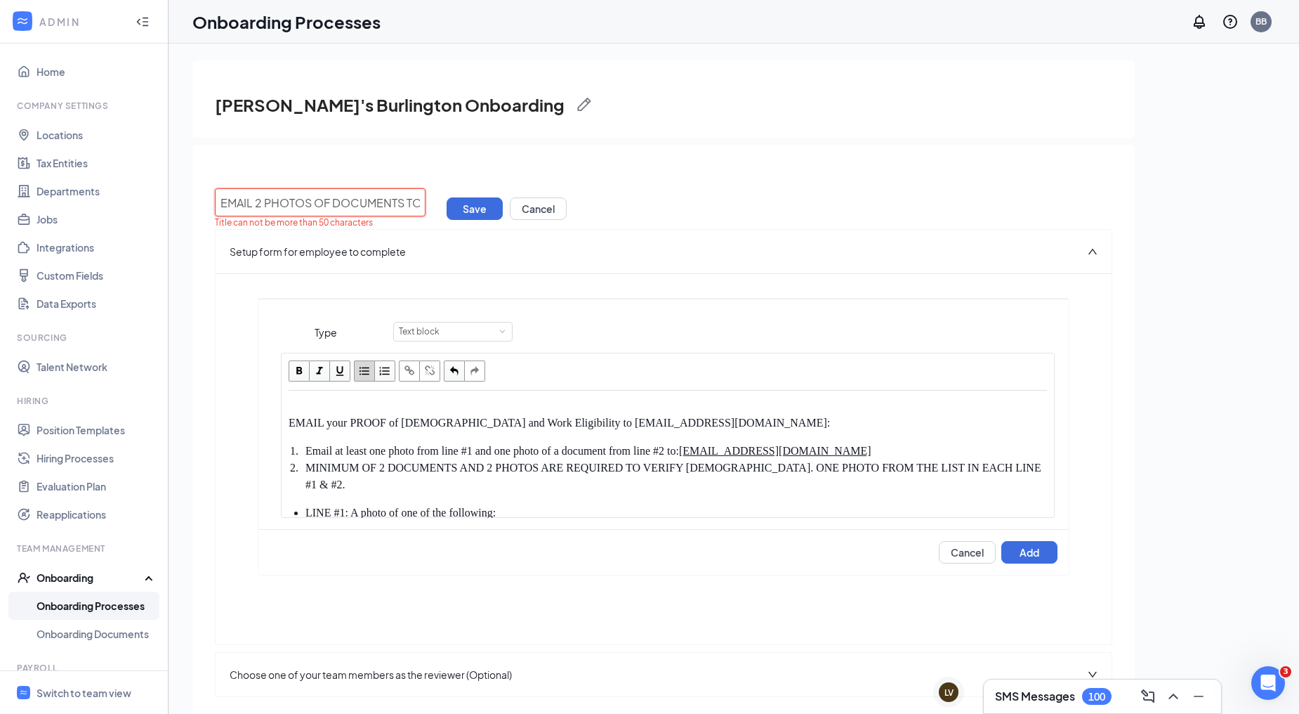
click at [400, 198] on input "EMAIL 2 PHOTOS OF DOCUMENTS TO PROVE US CITIZENSHIP AND WORK ELIGIBILITY TO FRE…" at bounding box center [320, 202] width 211 height 28
type input "EMAIL 2 PHOTOS OF DOCUMENTS TO PROVE US CITIZENSHIP AND WORK ELIGIBILITY"
click at [473, 209] on button "Save" at bounding box center [475, 208] width 56 height 22
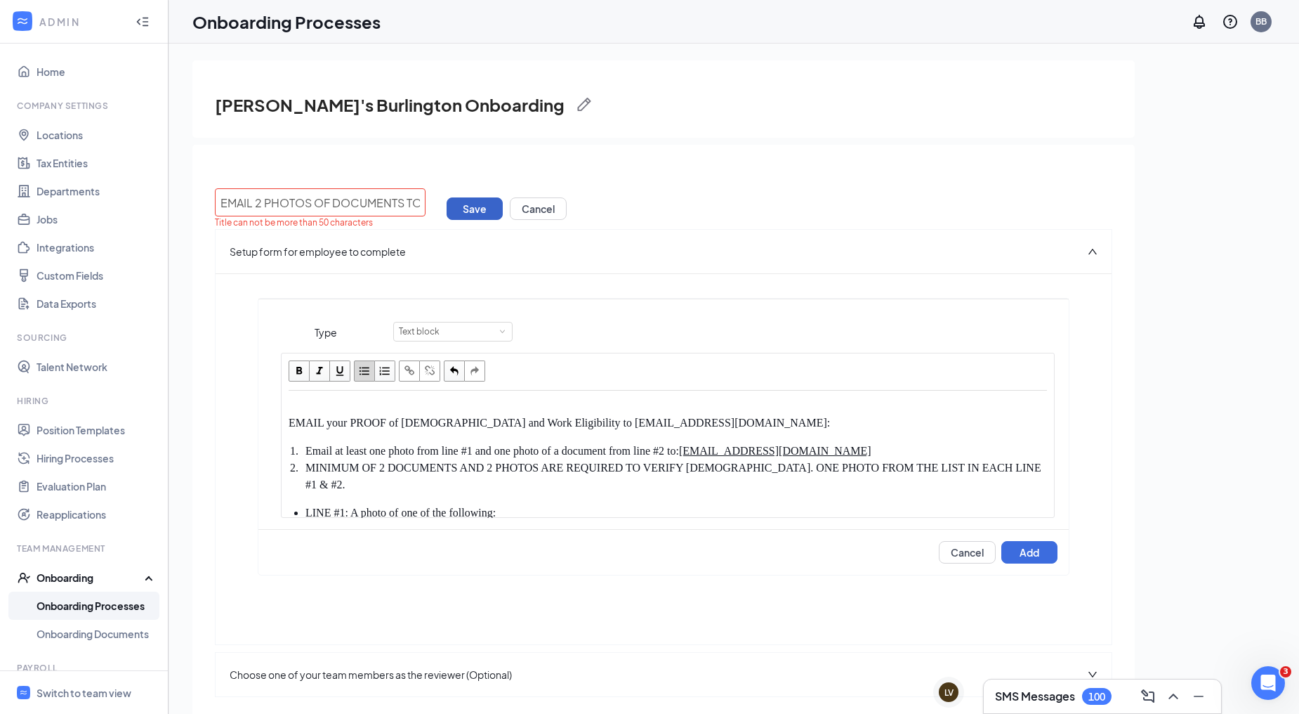
click at [469, 208] on button "Save" at bounding box center [475, 208] width 56 height 22
click at [308, 202] on input "EMAIL 2 PHOTOS OF DOCUMENTS TO PROVE US CITIZENSHIP AND WORK ELIGIBILITY" at bounding box center [320, 202] width 211 height 28
type input "EMAIL 2 PHOTOS OF DOCUMENTS TO PROVE IDENTITY"
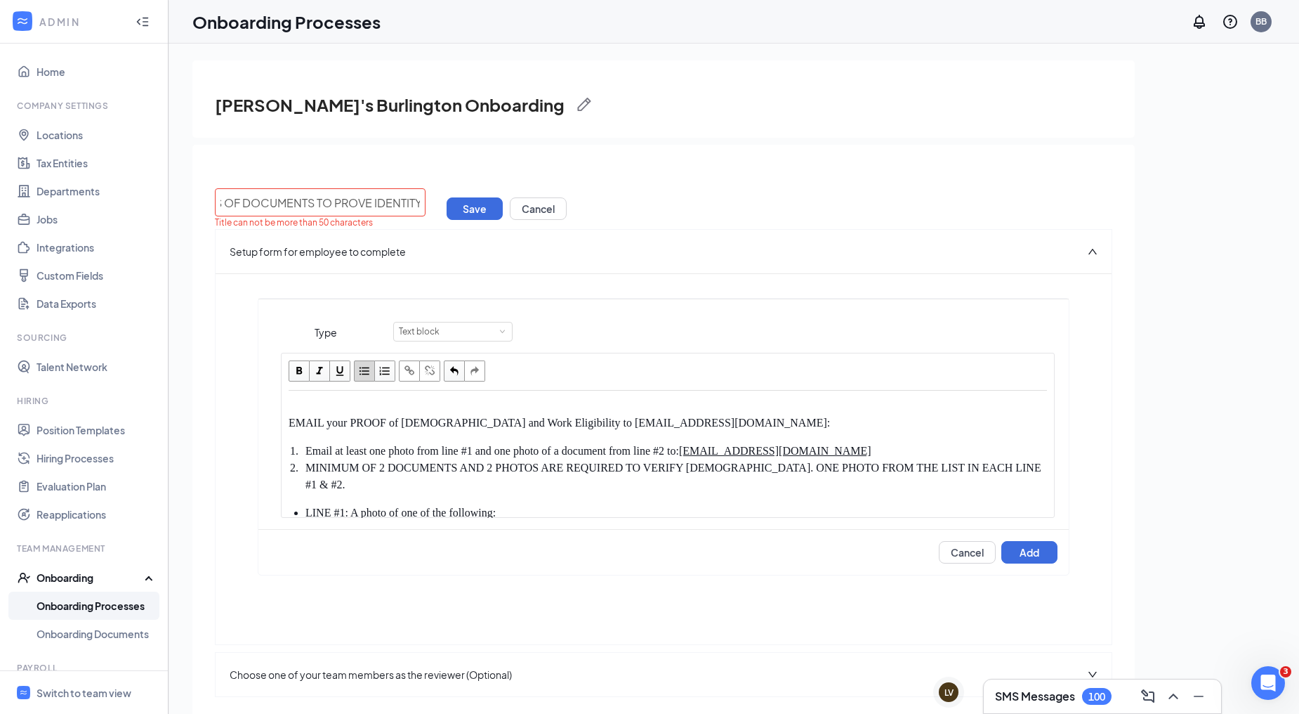
scroll to position [0, 0]
click at [433, 235] on div "Setup form for employee to complete" at bounding box center [664, 252] width 896 height 44
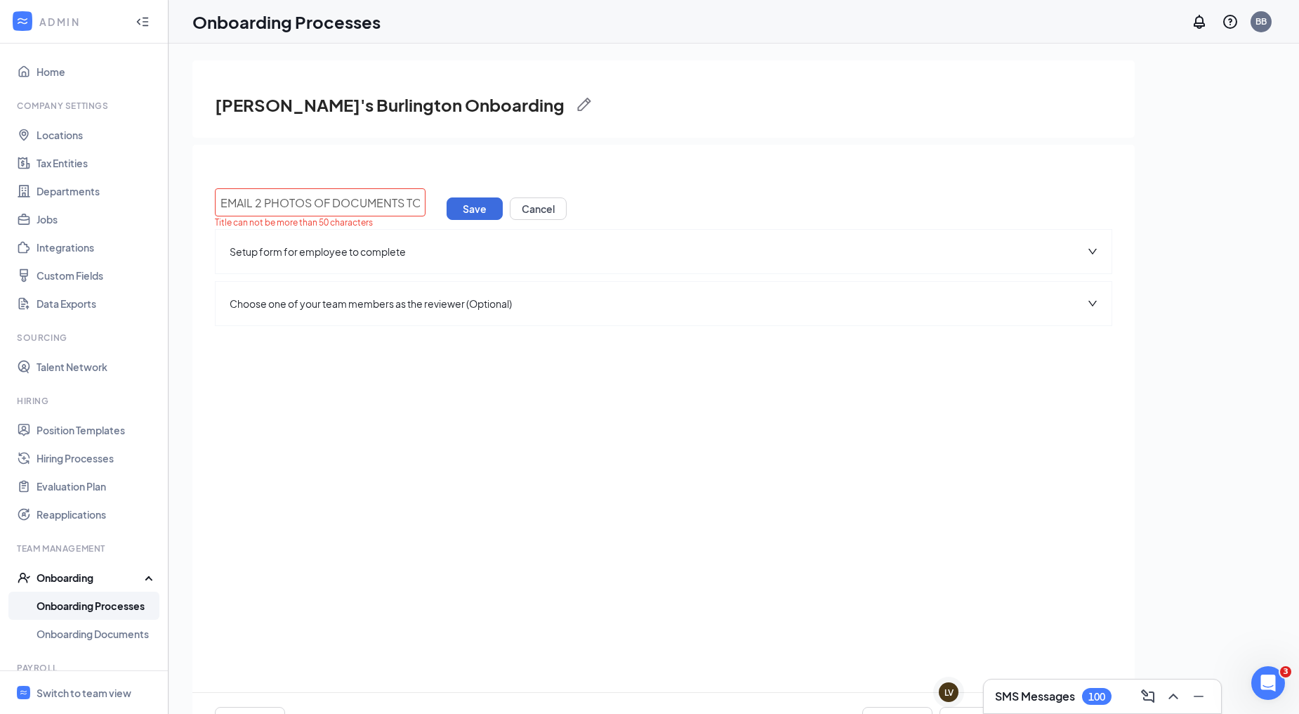
click at [1091, 246] on icon "down" at bounding box center [1093, 251] width 10 height 10
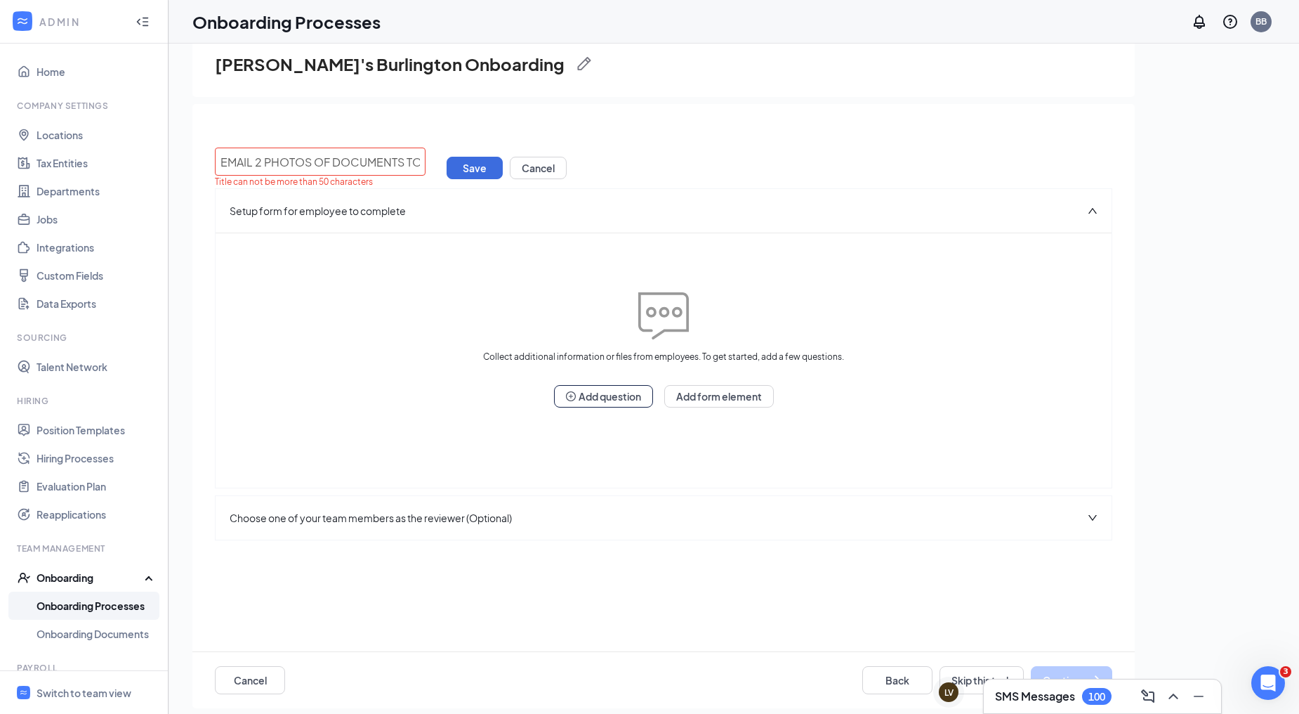
scroll to position [63, 0]
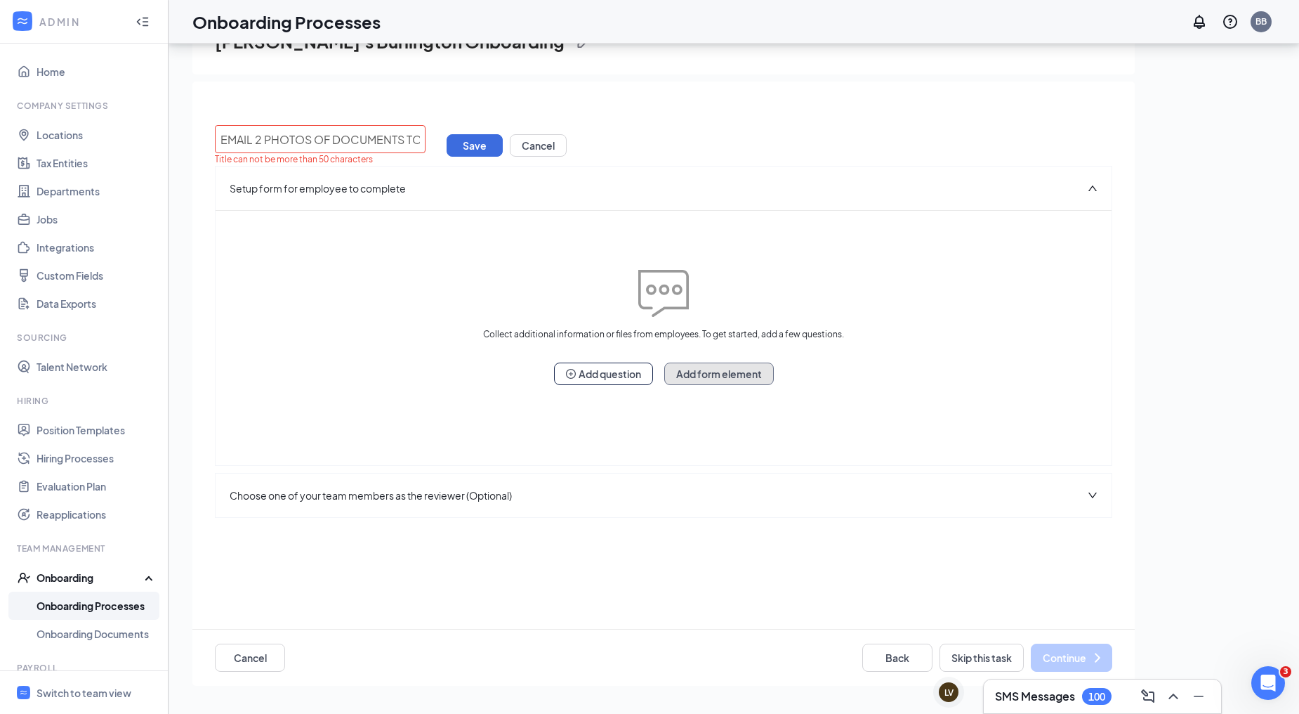
click at [737, 372] on button "Add form element" at bounding box center [719, 373] width 110 height 22
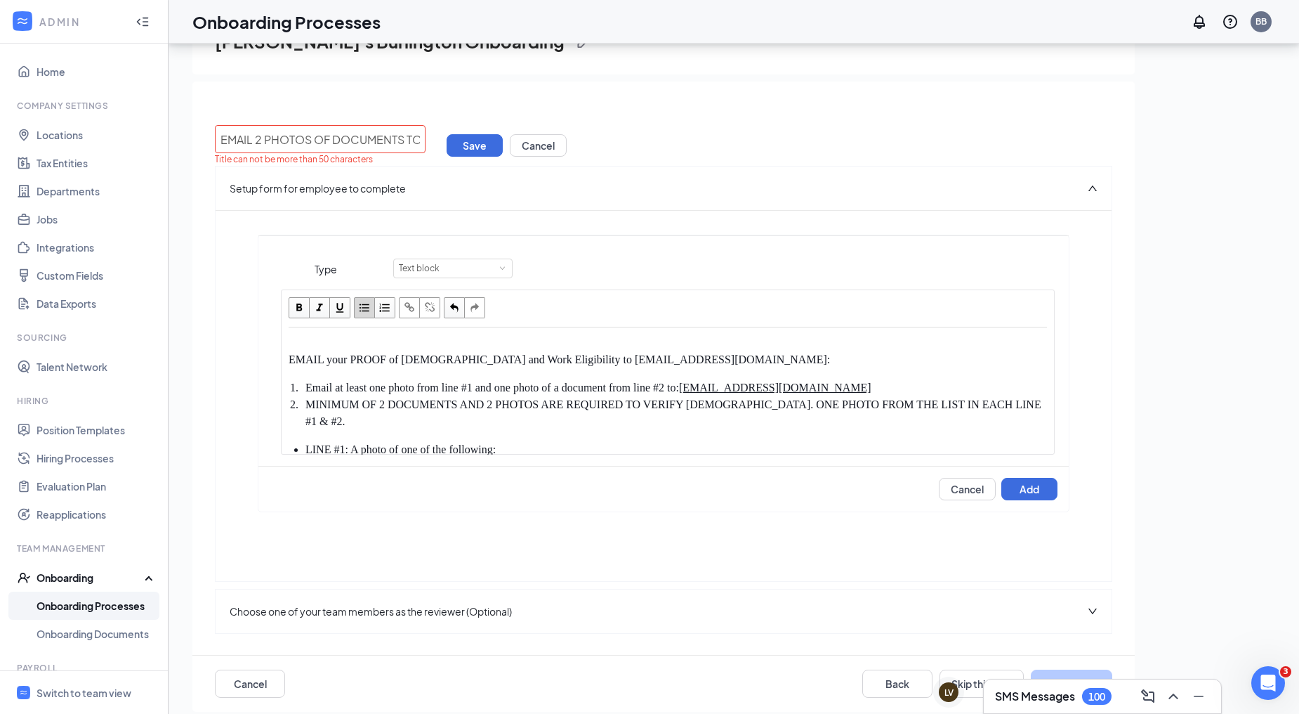
scroll to position [0, 0]
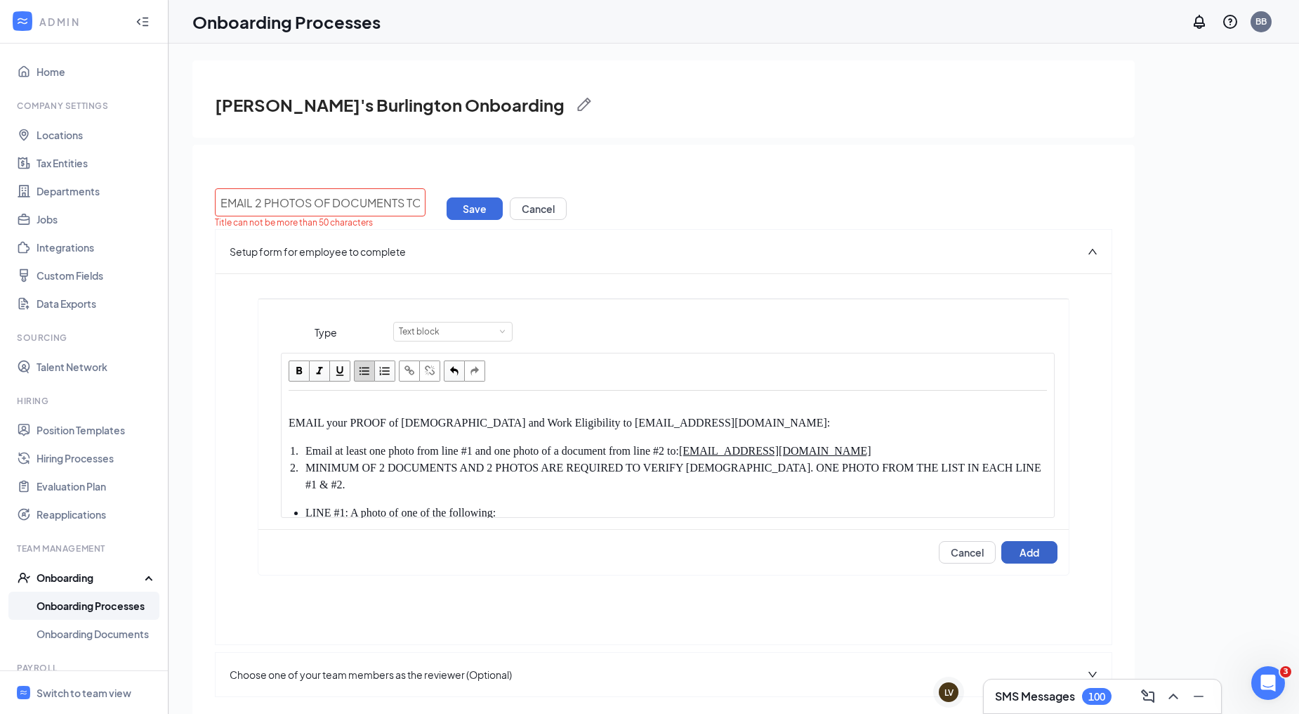
click at [1008, 551] on button "Add" at bounding box center [1029, 552] width 56 height 22
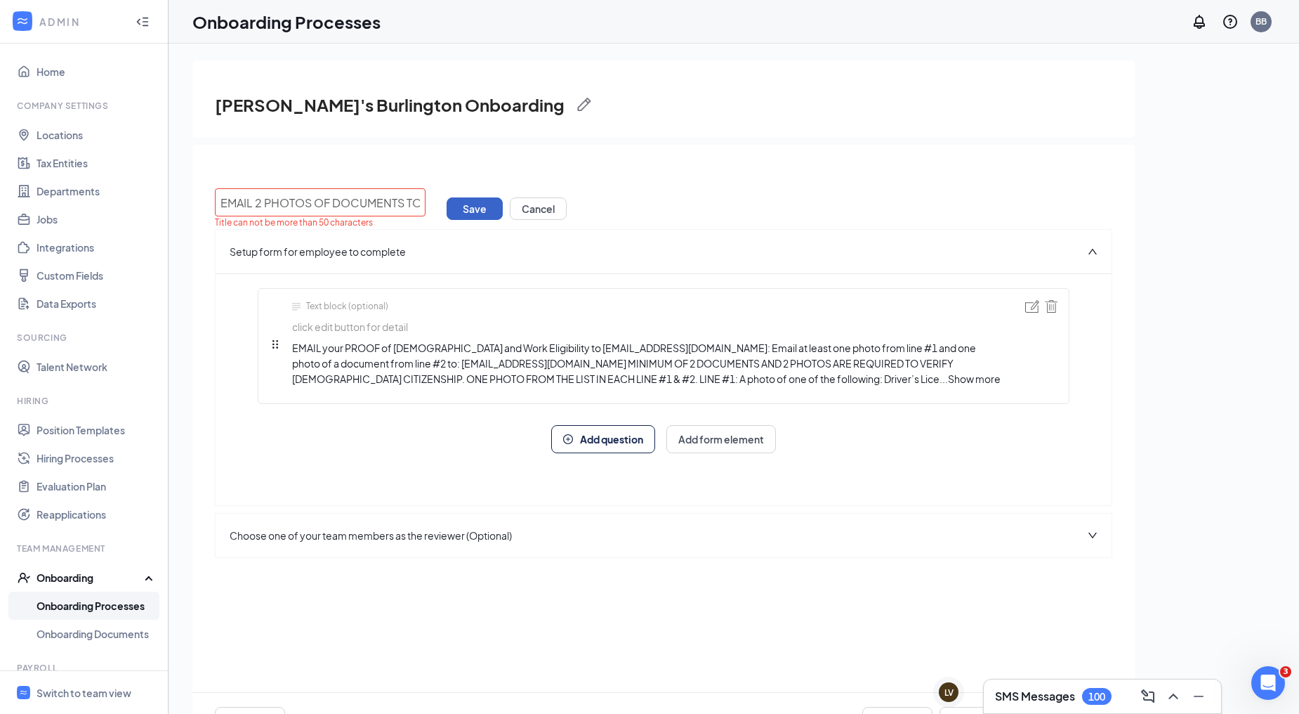
click at [466, 211] on button "Save" at bounding box center [475, 208] width 56 height 22
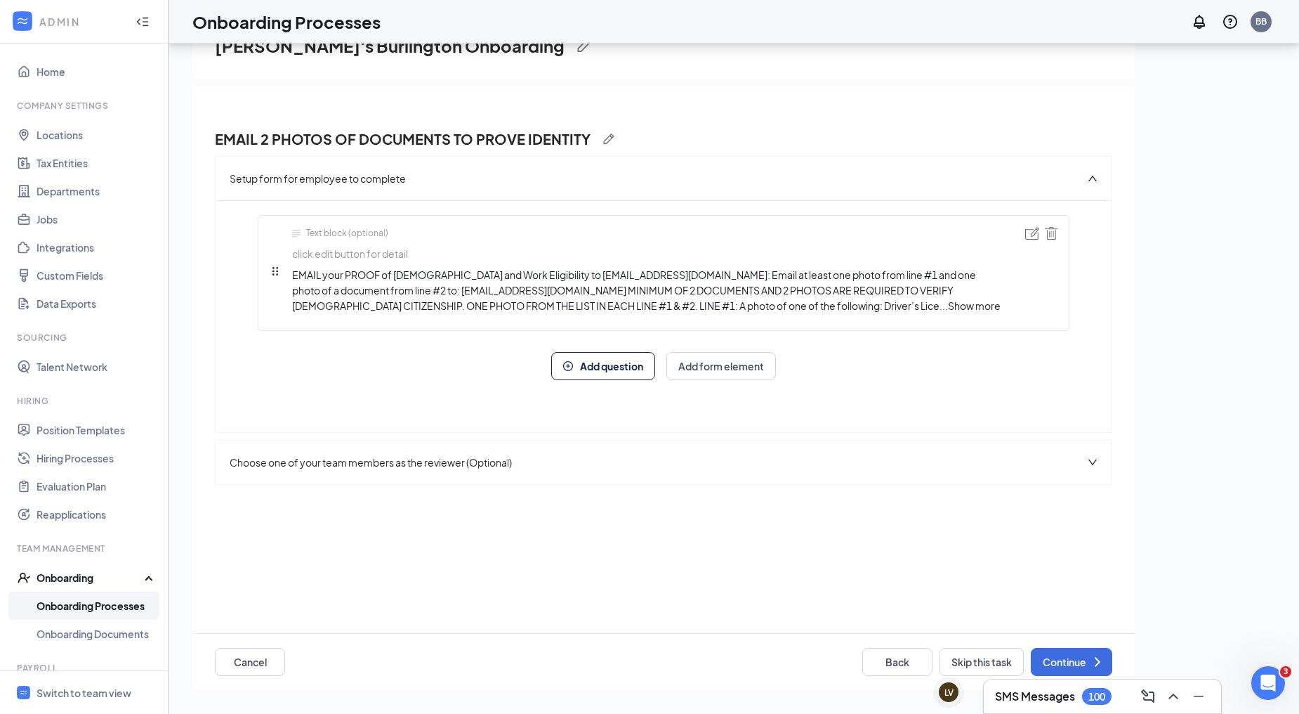
scroll to position [63, 0]
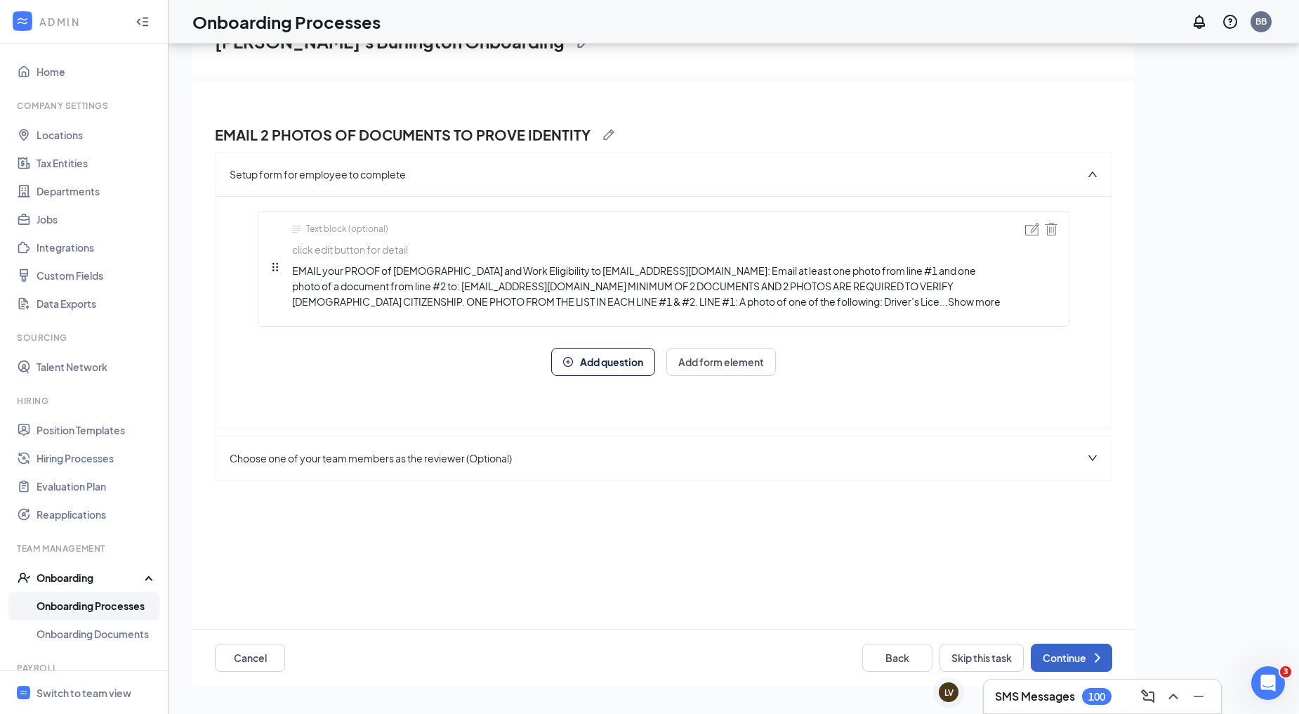
click at [1079, 657] on button "Continue" at bounding box center [1071, 657] width 81 height 28
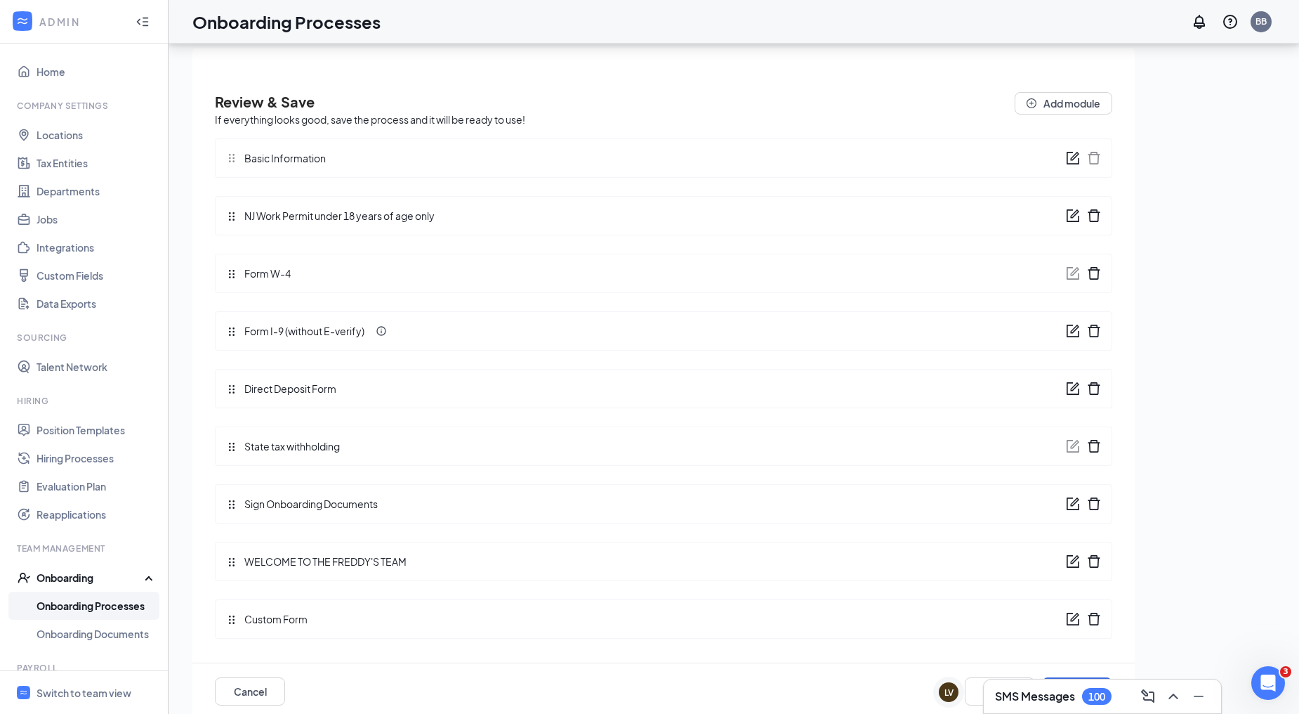
scroll to position [51, 0]
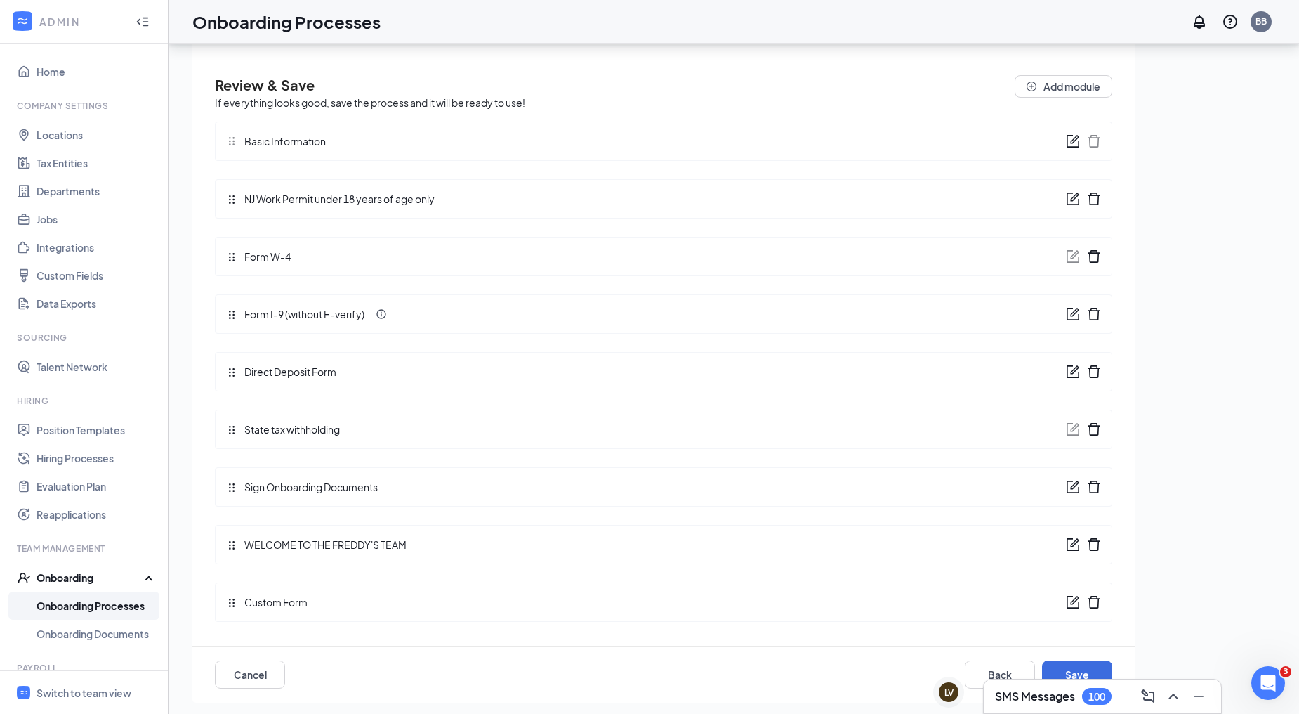
click at [1067, 602] on icon "form" at bounding box center [1073, 602] width 13 height 13
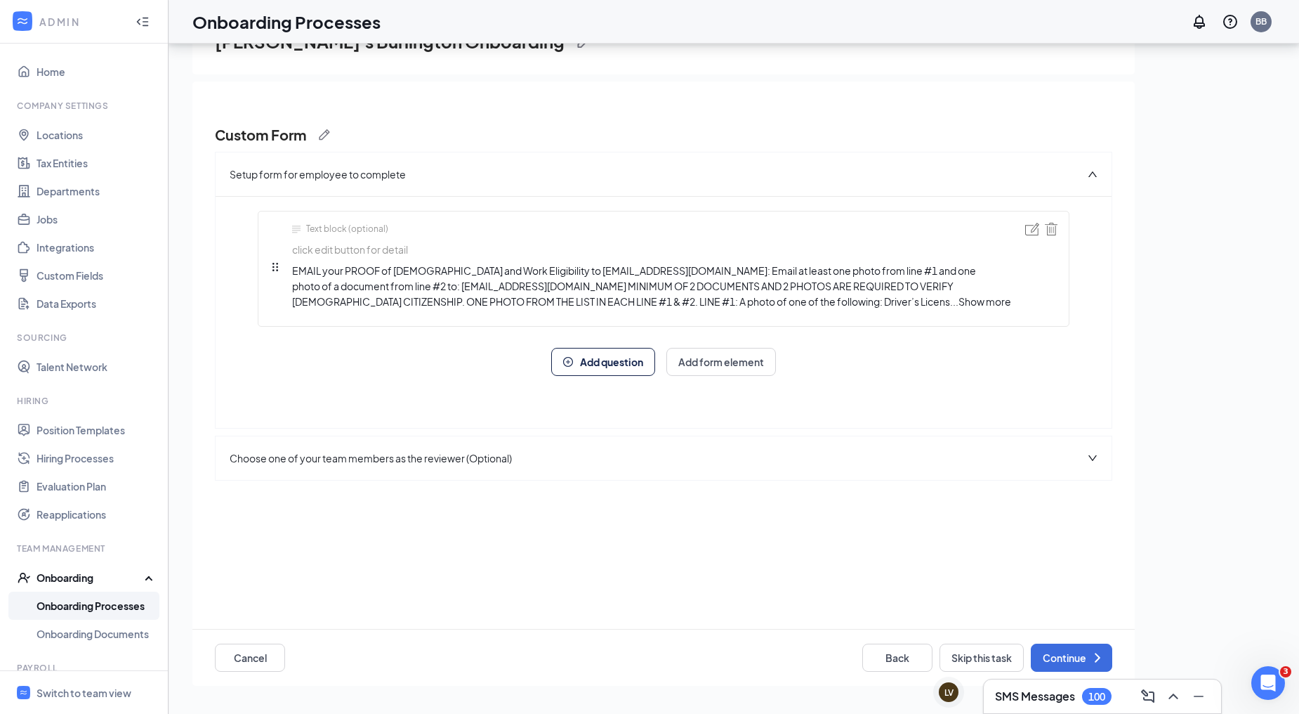
scroll to position [0, 0]
click at [325, 136] on img at bounding box center [324, 134] width 11 height 11
drag, startPoint x: 323, startPoint y: 138, endPoint x: 165, endPoint y: 153, distance: 158.8
click at [165, 153] on div "ADMIN Home Company Settings Locations Tax Entities Departments Jobs Integration…" at bounding box center [649, 325] width 1299 height 777
type input "e"
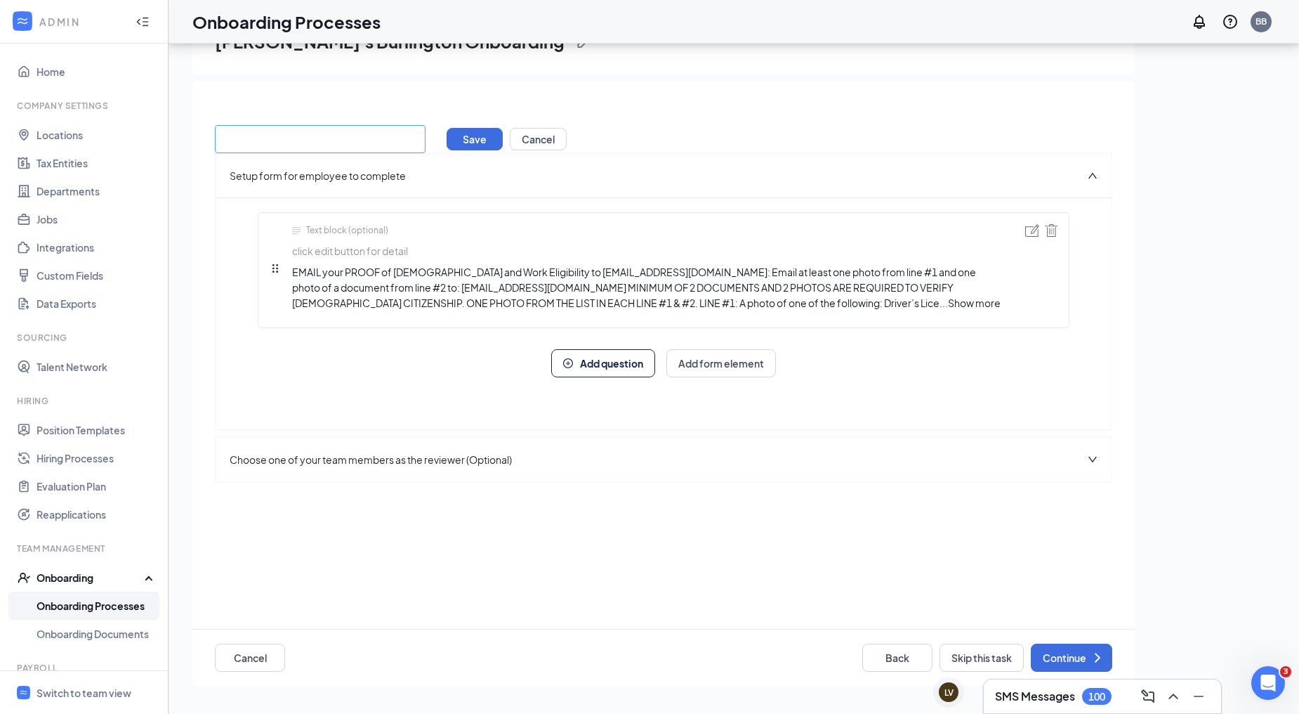
type input "e"
type input "EMAIL 2 PHOTOS TO PROVE IDENTITY"
click at [473, 138] on button "Save" at bounding box center [475, 139] width 56 height 22
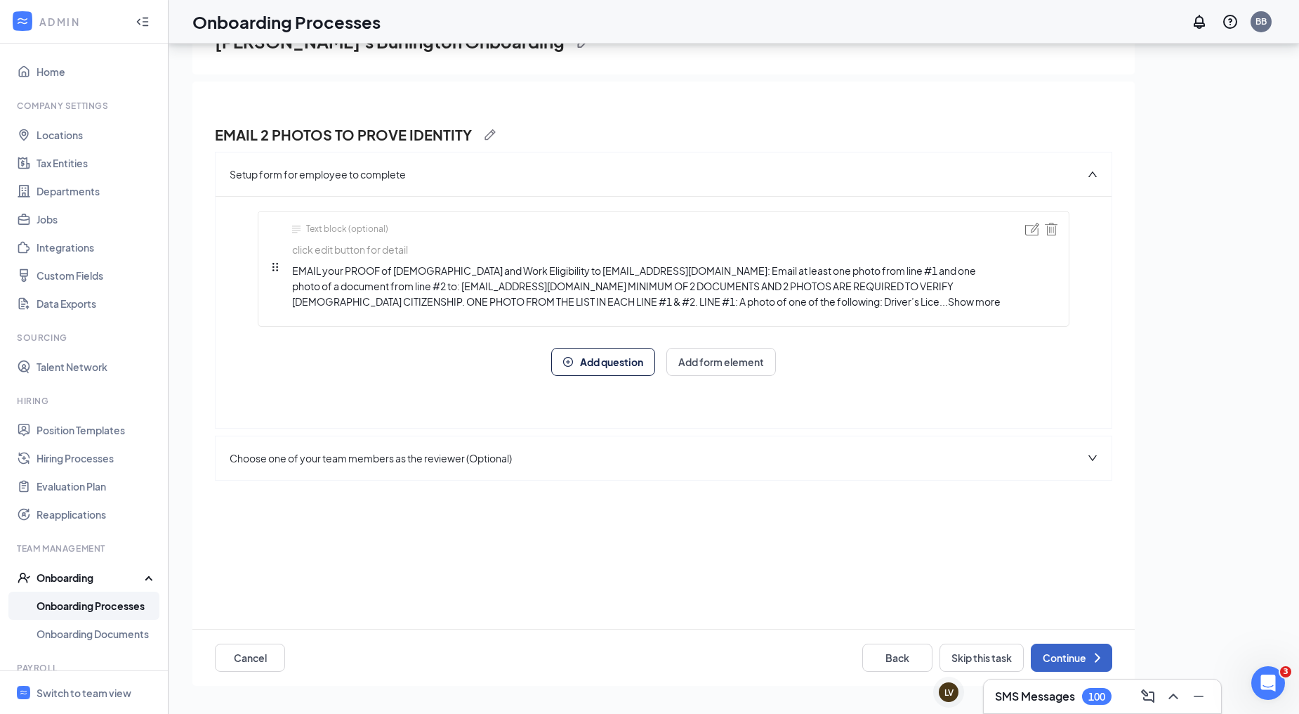
click at [1092, 658] on icon "ChevronRight" at bounding box center [1097, 657] width 17 height 17
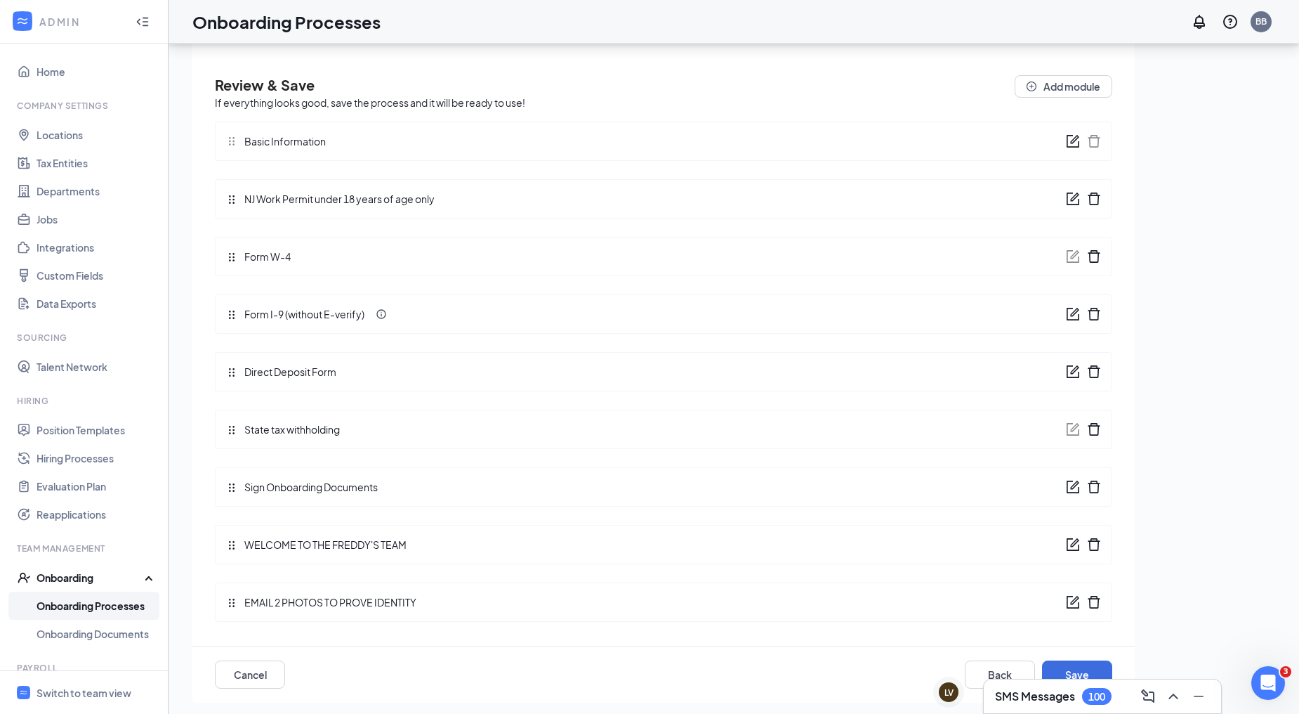
scroll to position [51, 0]
drag, startPoint x: 232, startPoint y: 602, endPoint x: 229, endPoint y: 378, distance: 224.1
click at [229, 378] on div "Review & Save If everything looks good, save the process and it will be ready t…" at bounding box center [664, 353] width 898 height 556
click at [1197, 379] on div "Freddy's Burlington Onboarding Review & Save If everything looks good, save the…" at bounding box center [733, 296] width 1083 height 699
click at [1066, 367] on icon "form" at bounding box center [1073, 371] width 14 height 14
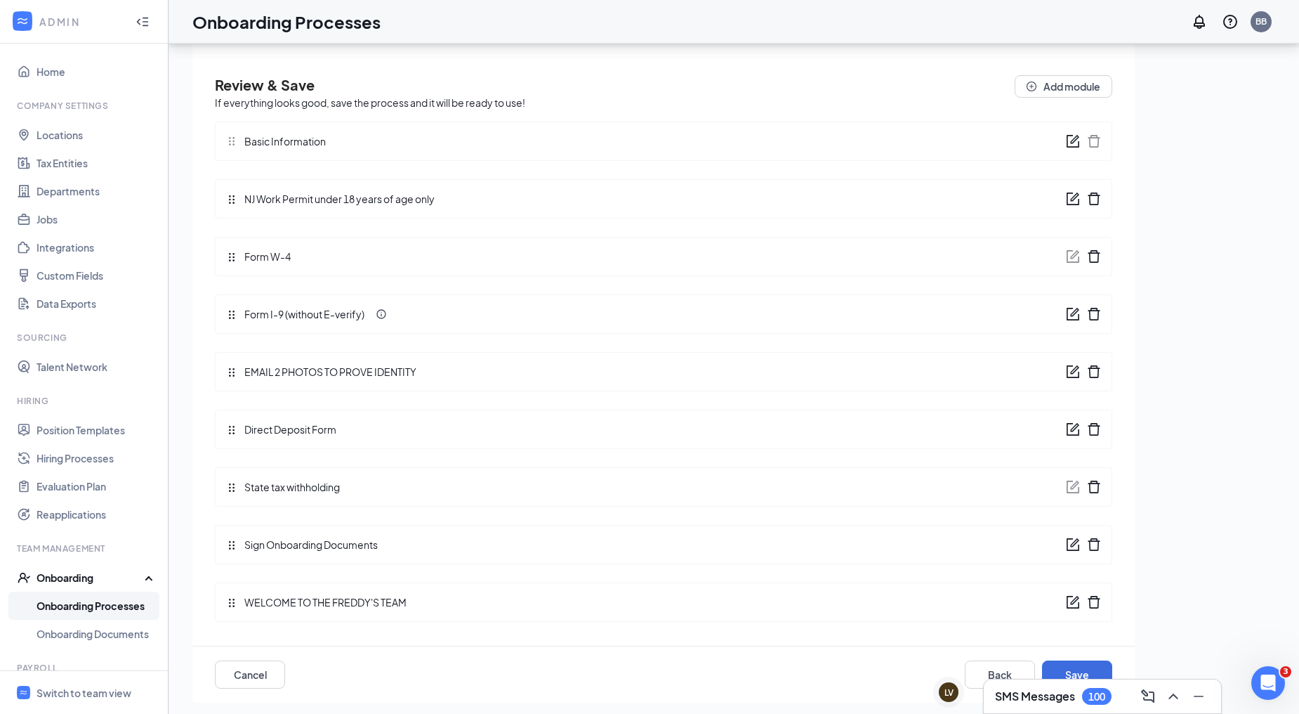
scroll to position [0, 0]
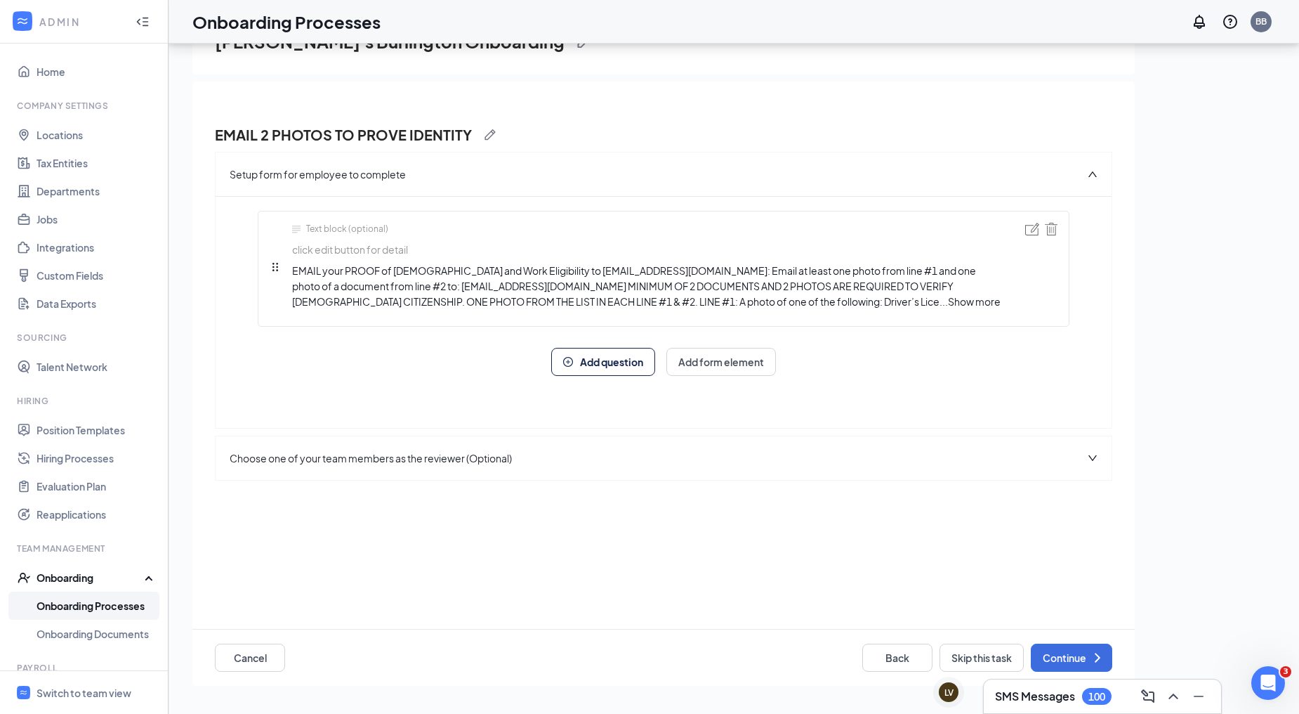
click at [610, 365] on span "Add question" at bounding box center [611, 362] width 63 height 10
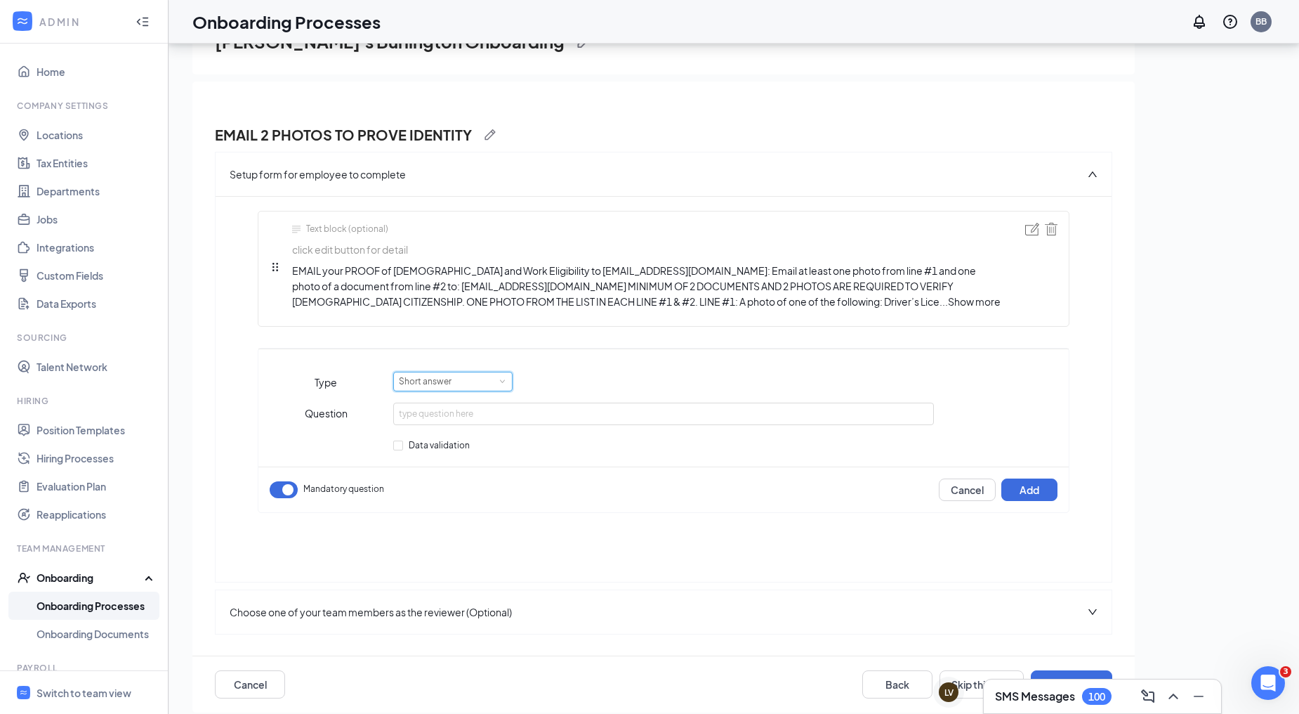
click at [500, 383] on span at bounding box center [502, 381] width 6 height 6
click at [464, 450] on li "File upload" at bounding box center [450, 451] width 119 height 23
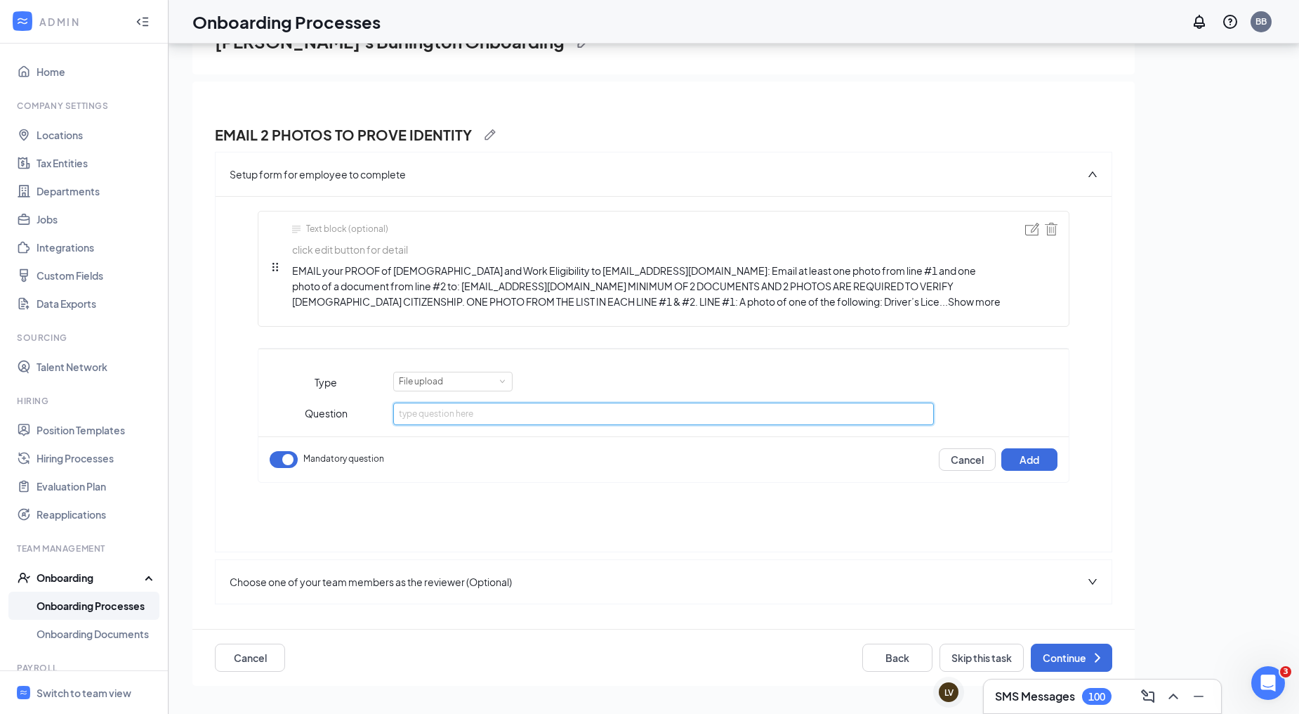
type input "u"
type input "UPLOAD A PHOTO OF YOUR SOCIAL SECURITY CARD"
click at [1046, 462] on button "Add" at bounding box center [1029, 459] width 56 height 22
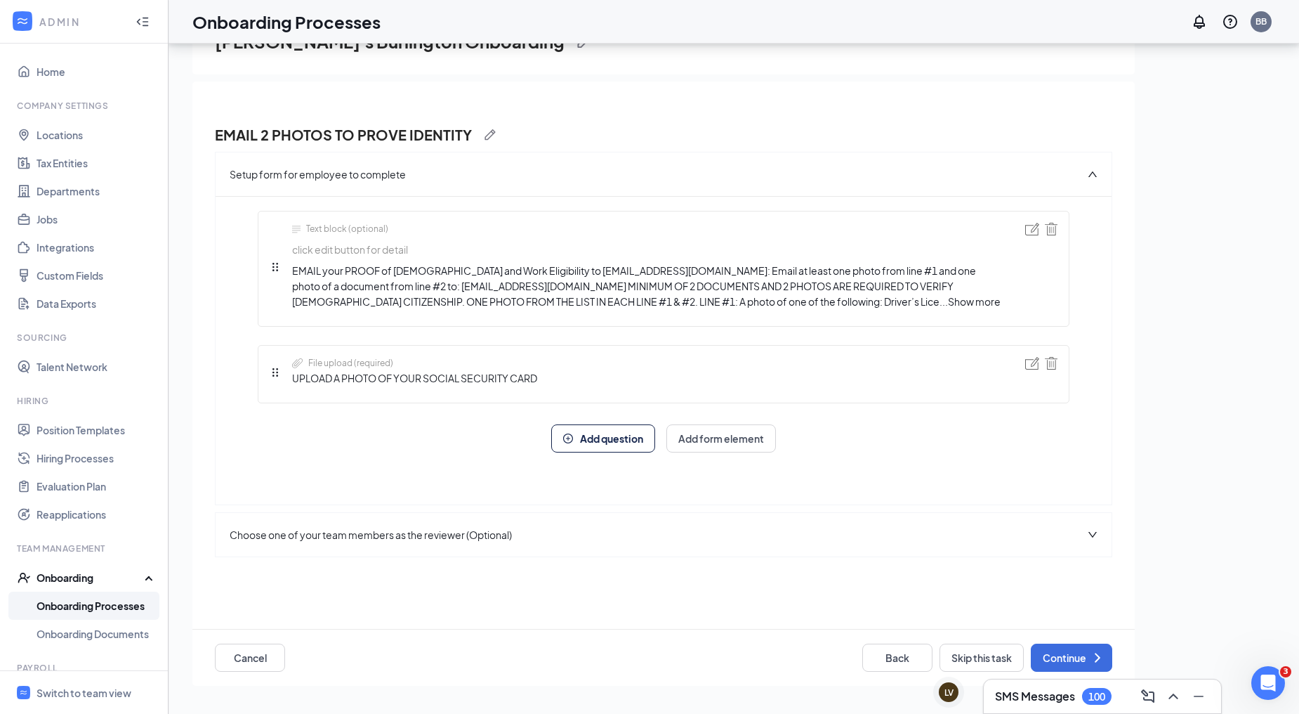
click at [642, 438] on span "Add question" at bounding box center [611, 438] width 63 height 10
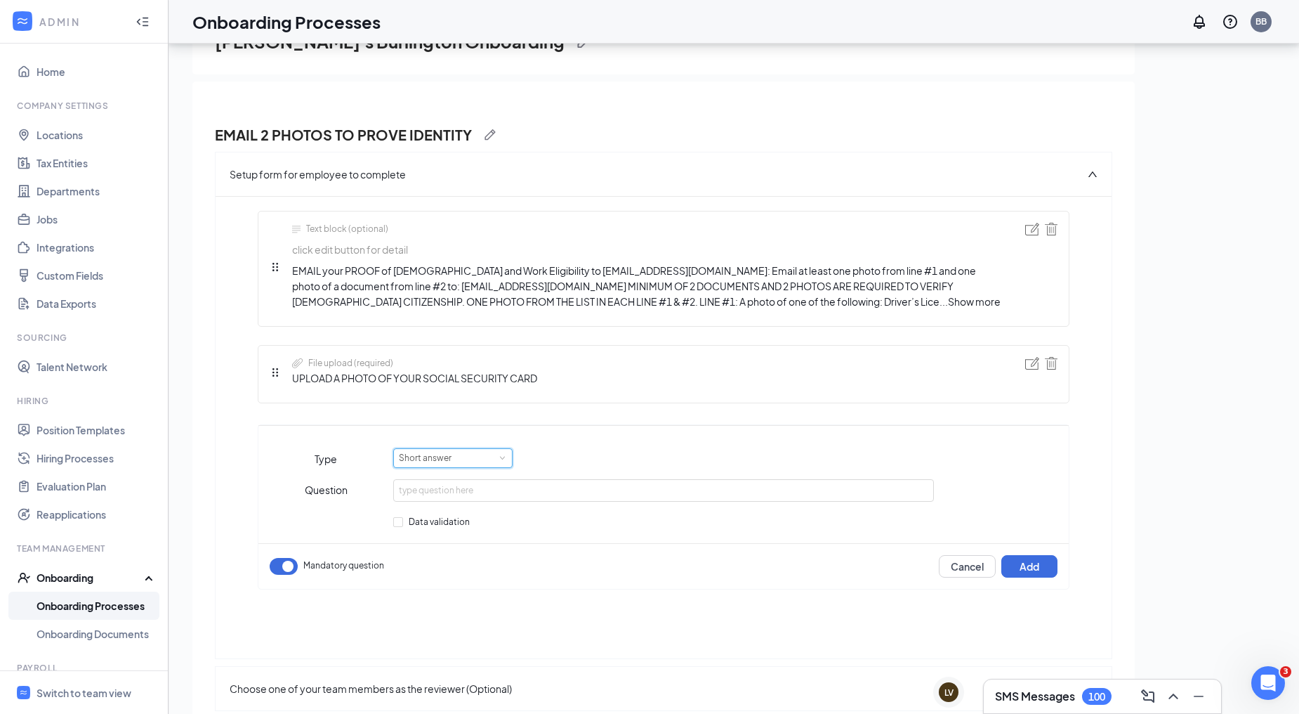
click at [500, 457] on span at bounding box center [502, 457] width 6 height 6
click at [440, 527] on li "File upload" at bounding box center [450, 527] width 119 height 23
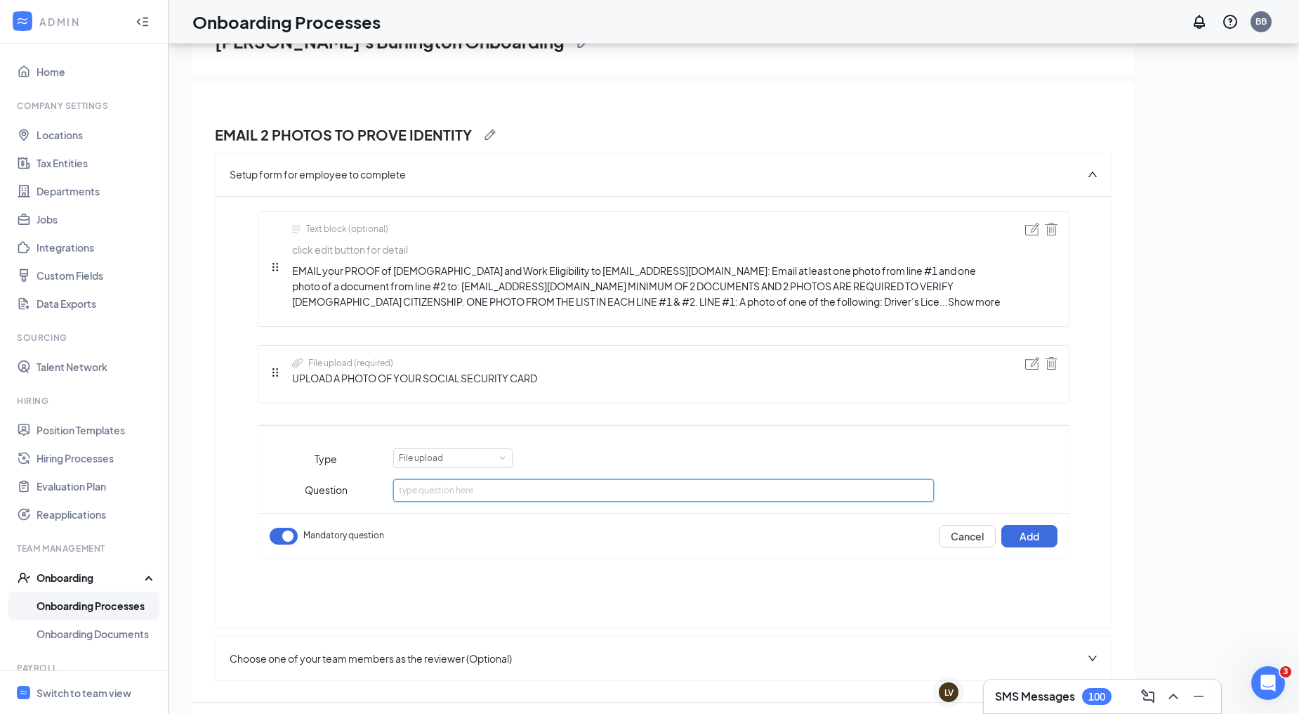
click at [438, 489] on input "text" at bounding box center [663, 490] width 540 height 22
type input "UPLOAD A PHOTO OF ONE OF THE FOLLOWING: (1) PASSPORT (2) STATE ISSUED ID (3) DR…"
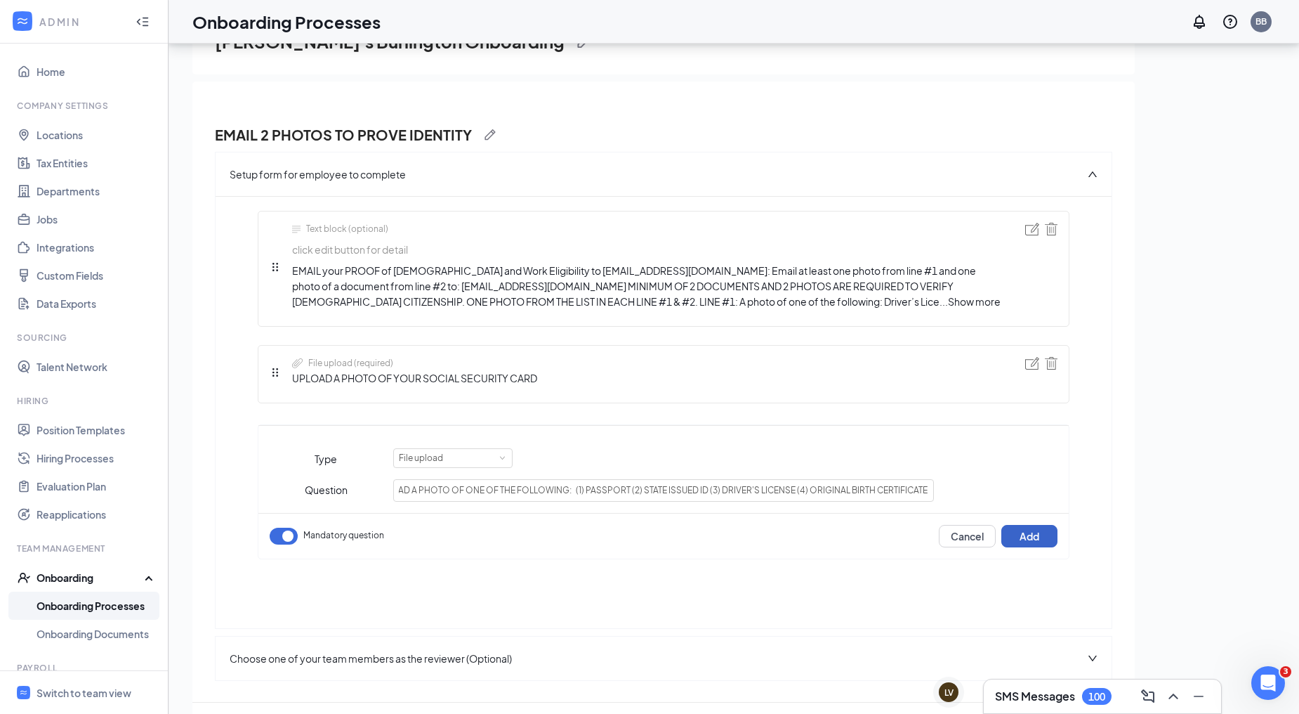
scroll to position [0, 0]
click at [1030, 532] on button "Add" at bounding box center [1029, 536] width 56 height 22
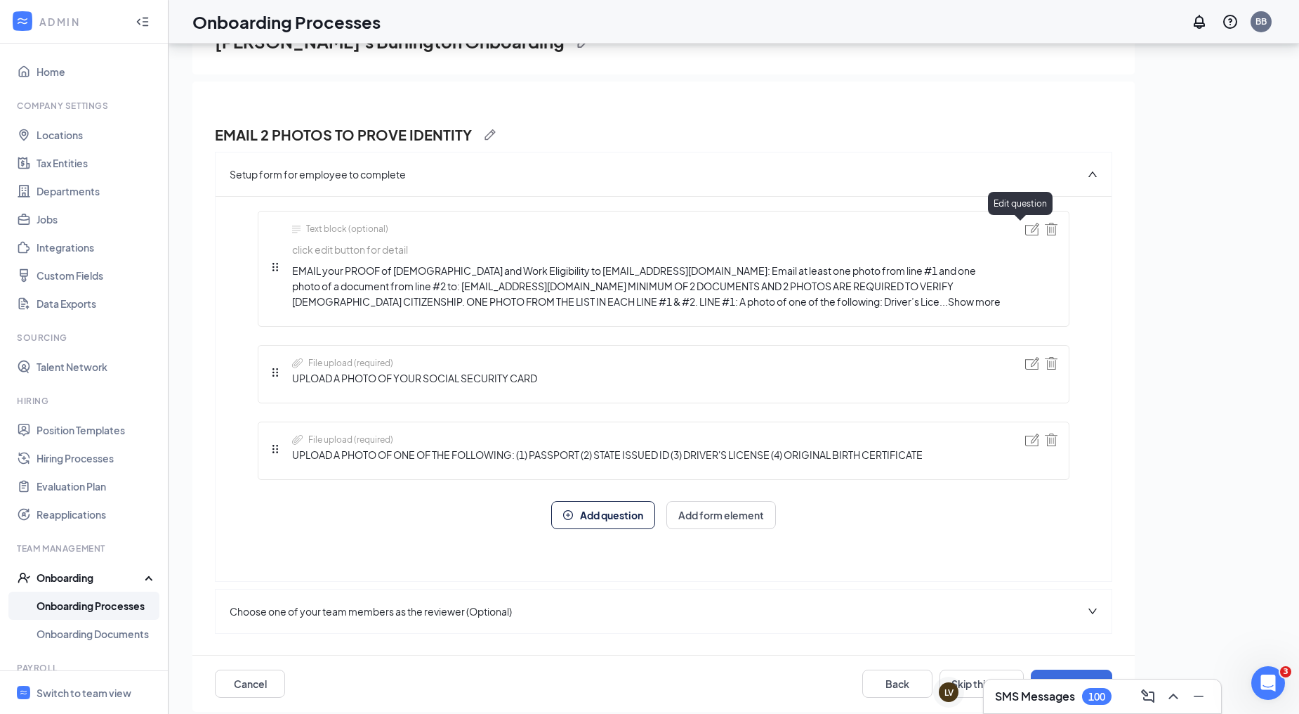
click at [1025, 228] on img at bounding box center [1032, 229] width 14 height 13
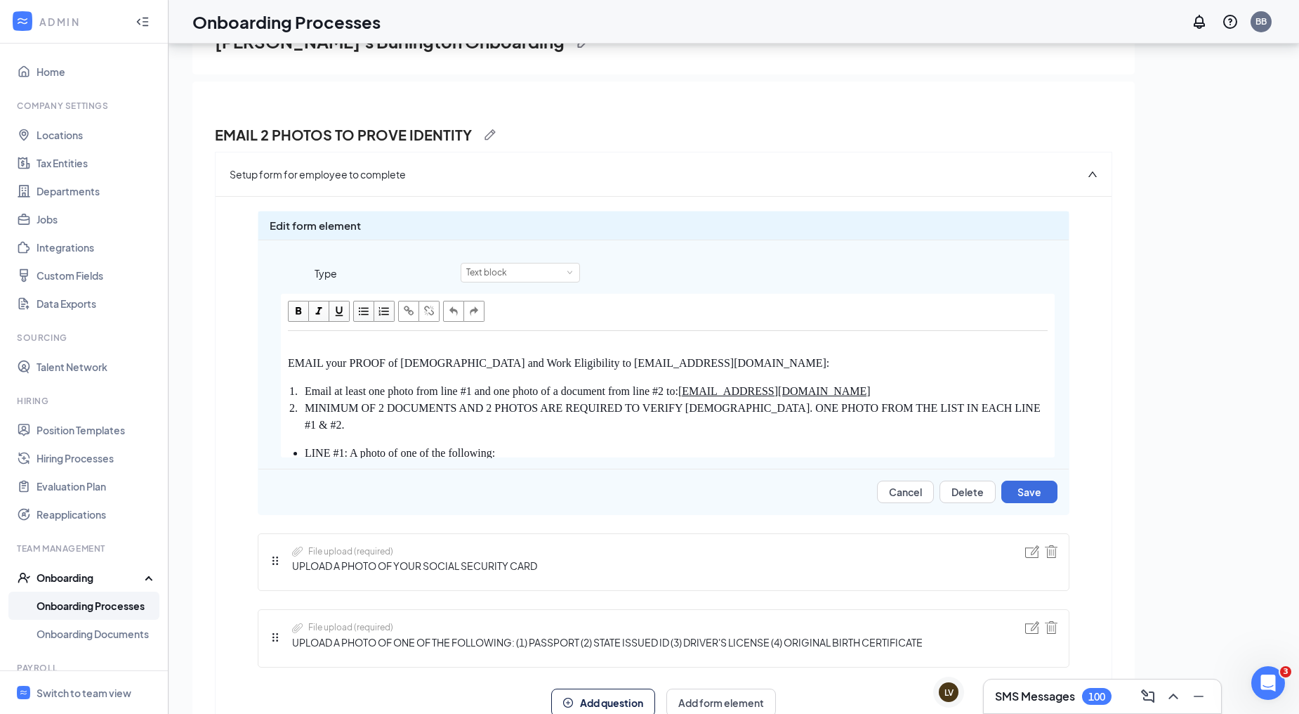
click at [287, 361] on div "EMAIL your PROOF of US Citizenship and Work Eligibility to FreddysTalent@gmail.…" at bounding box center [668, 394] width 773 height 126
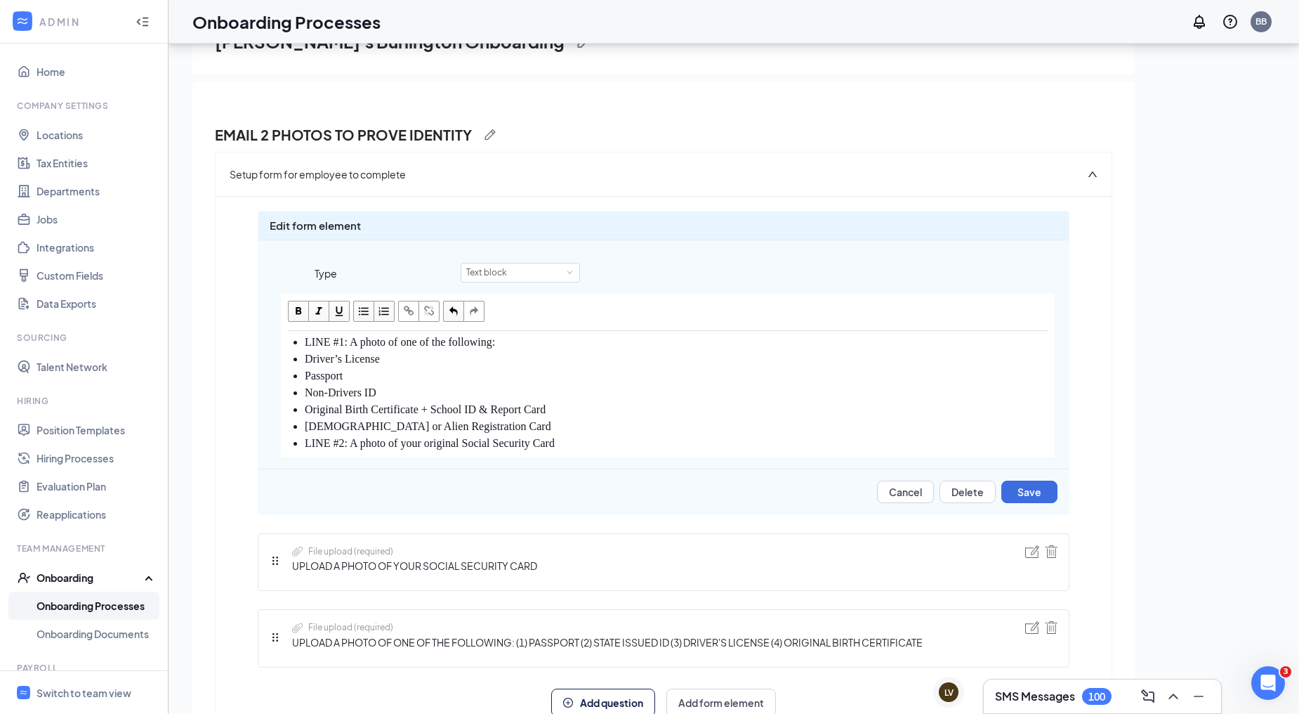
scroll to position [78, 0]
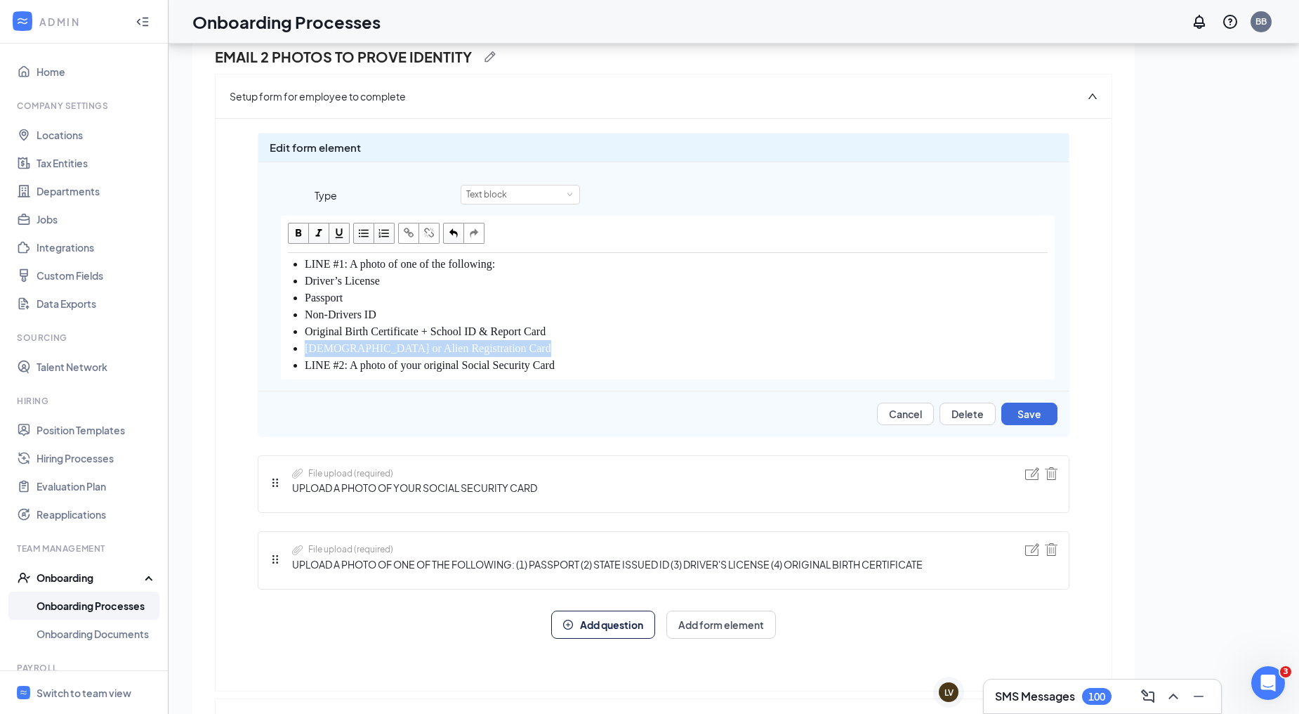
drag, startPoint x: 552, startPoint y: 348, endPoint x: 303, endPoint y: 355, distance: 249.4
click at [303, 355] on ul "LINE #1: A photo of one of the following: Driver’s License Passport Non-Drivers…" at bounding box center [668, 315] width 760 height 118
copy span "Permanent Resident or Alien Registration Card"
click at [1025, 550] on img at bounding box center [1032, 549] width 14 height 13
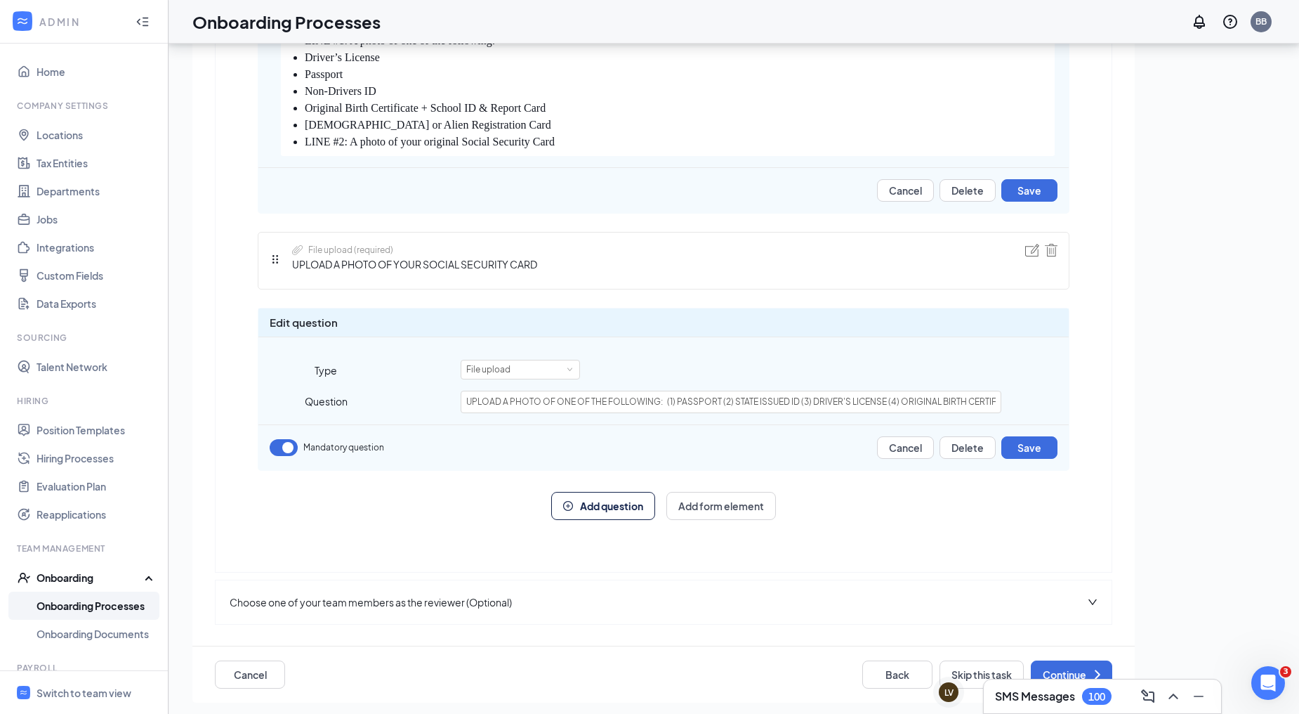
scroll to position [303, 0]
click at [932, 405] on input "UPLOAD A PHOTO OF ONE OF THE FOLLOWING: (1) PASSPORT (2) STATE ISSUED ID (3) DR…" at bounding box center [731, 401] width 540 height 22
type input "UPLOAD A PHOTO OF ONE OF THE FOLLOWING: (1) PASSPORT (2) STATE ISSUED ID (3) DR…"
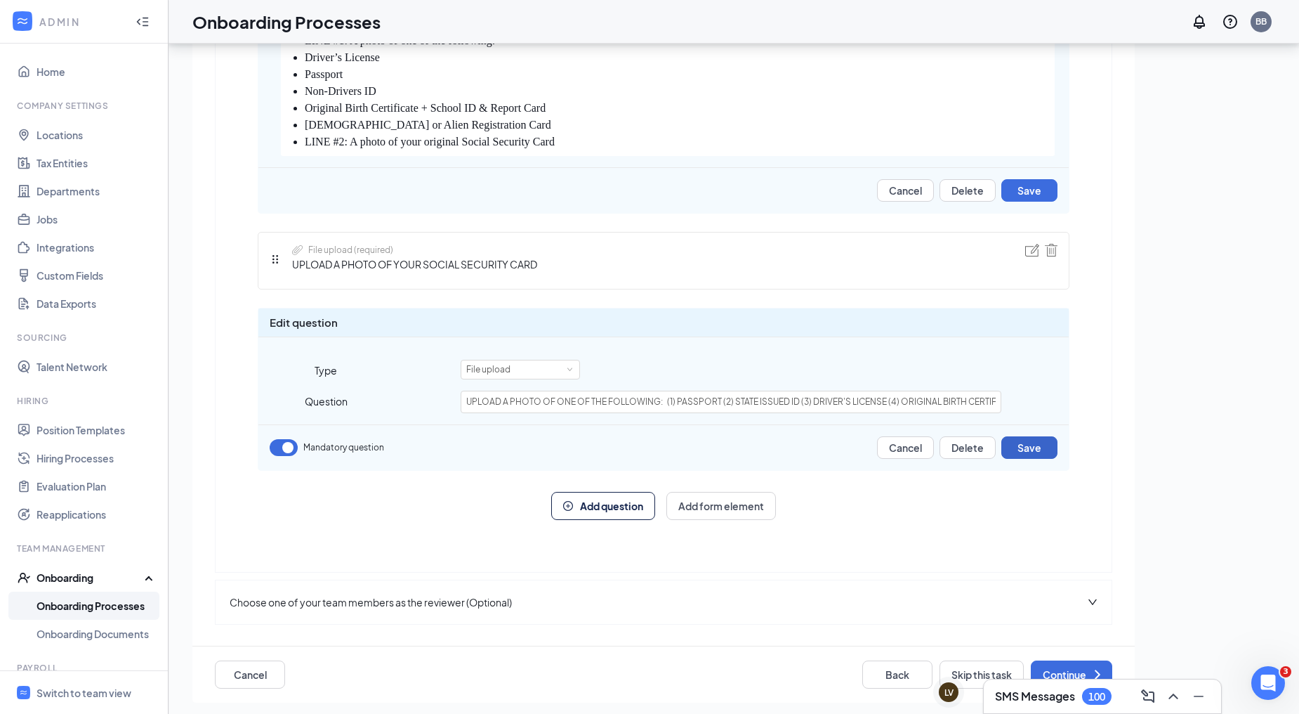
click at [1034, 449] on button "Save" at bounding box center [1029, 447] width 56 height 22
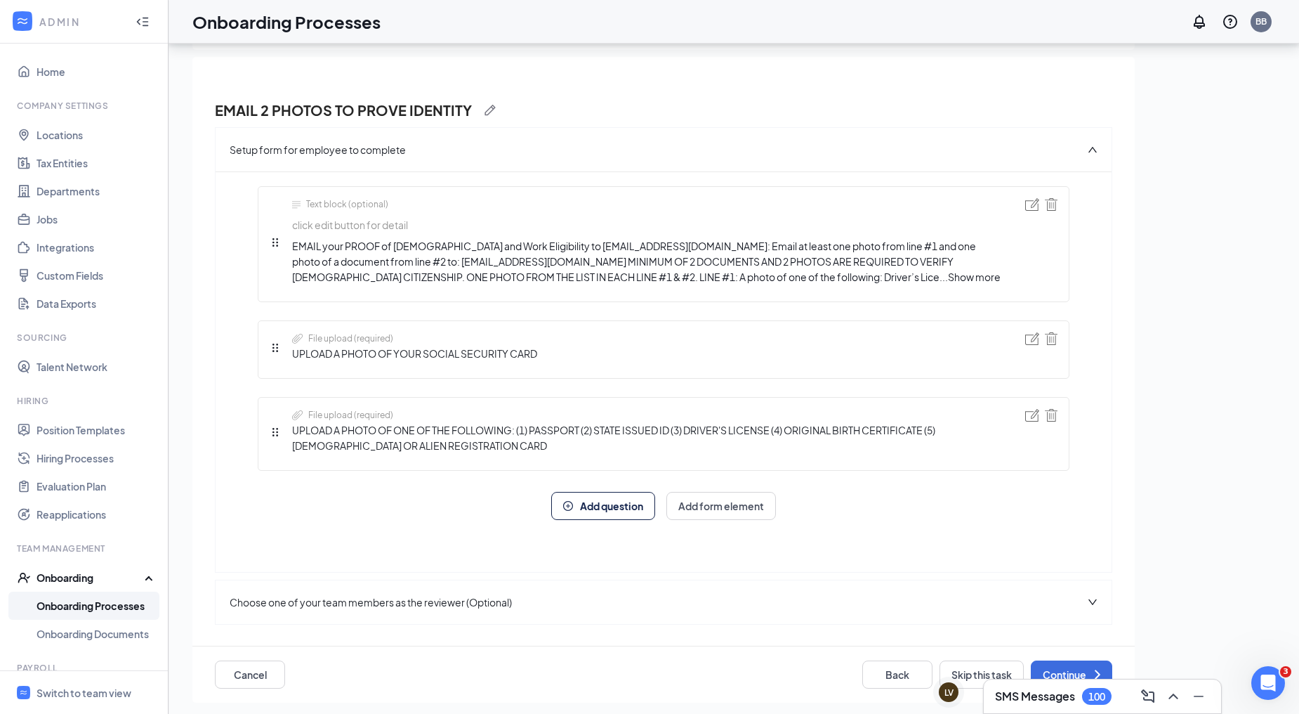
scroll to position [24, 0]
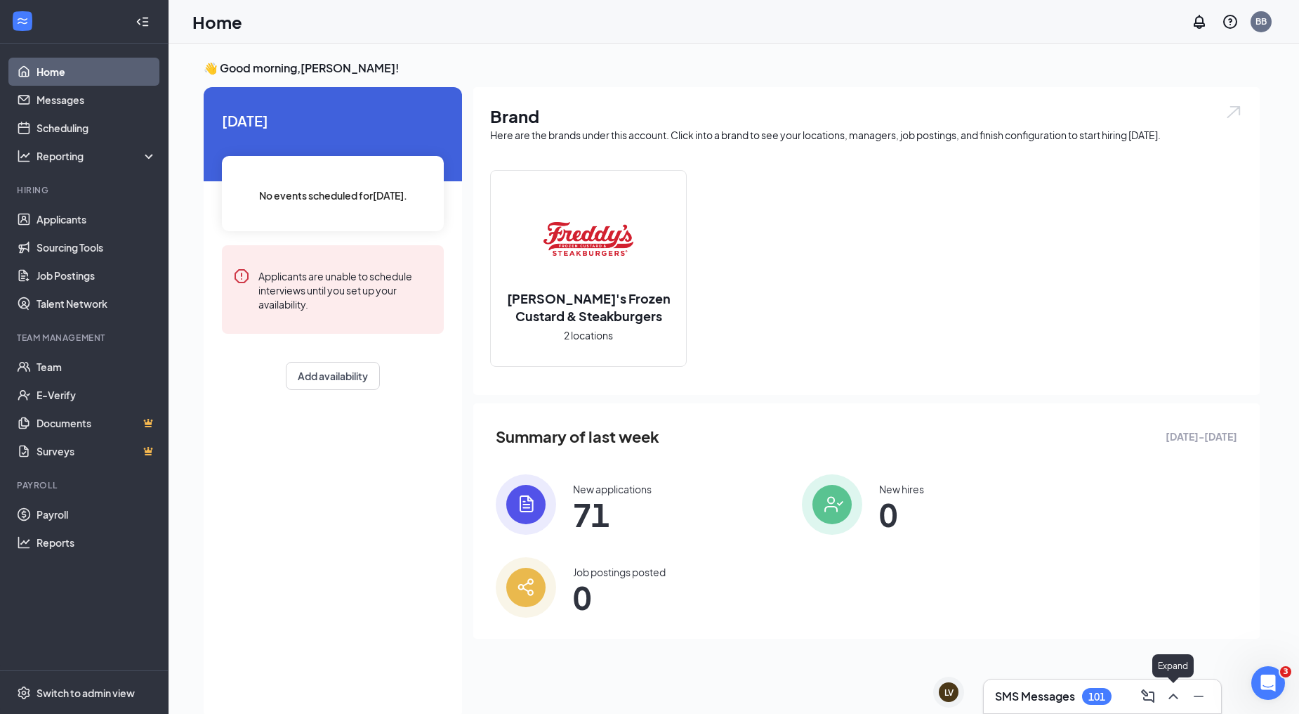
click at [1173, 694] on icon "ChevronUp" at bounding box center [1173, 696] width 9 height 6
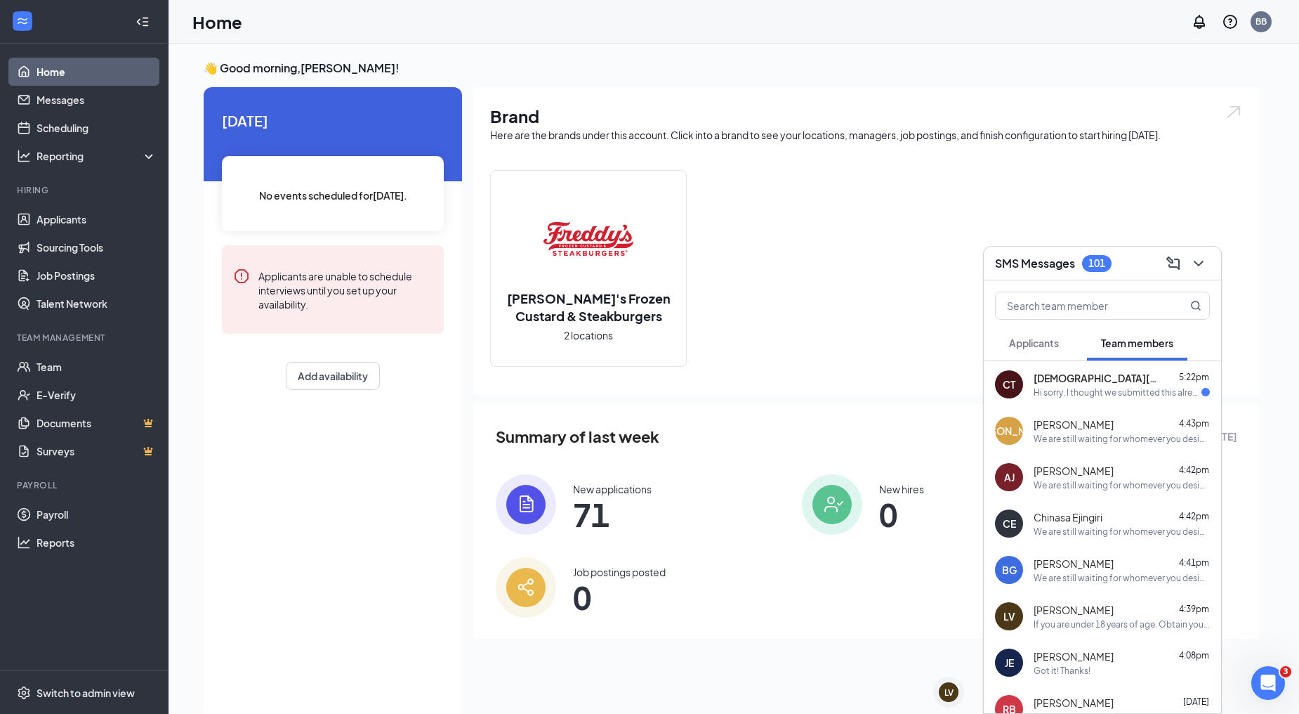
click at [1108, 387] on div "Hi sorry. I thought we submitted this already. I just went through and submitte…" at bounding box center [1118, 392] width 168 height 12
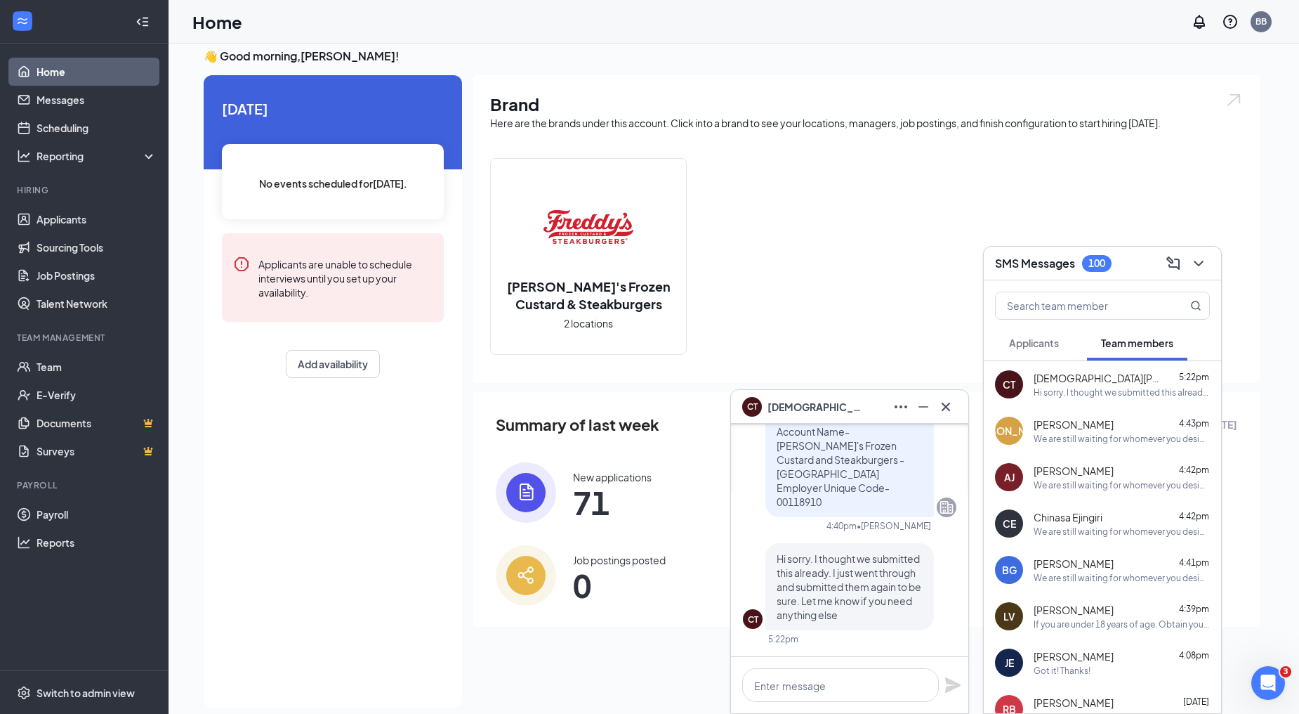
scroll to position [29, 0]
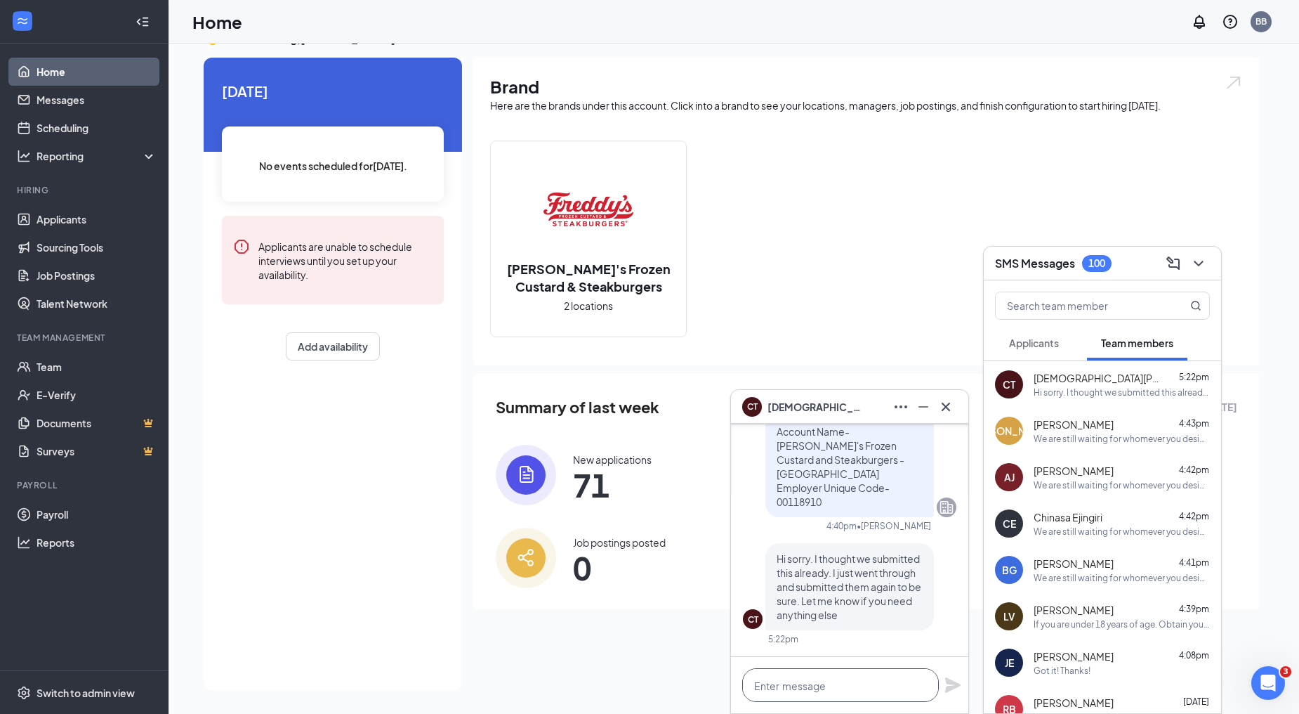
click at [813, 692] on textarea at bounding box center [840, 685] width 197 height 34
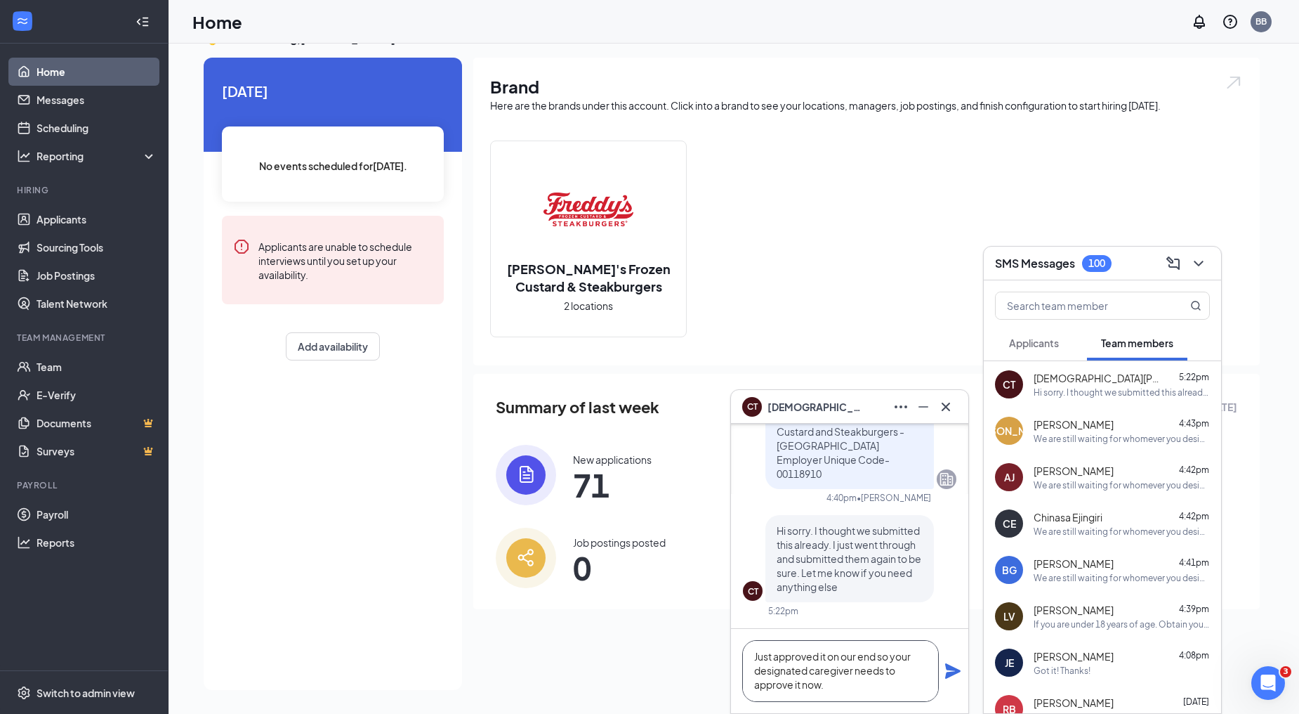
click at [857, 659] on textarea "Just approved it on our end so your designated caregiver needs to approve it no…" at bounding box center [840, 671] width 197 height 62
drag, startPoint x: 847, startPoint y: 690, endPoint x: 740, endPoint y: 654, distance: 112.8
click at [740, 654] on div "Just approved it on our end so your designated caregiver needs to approve it no…" at bounding box center [849, 671] width 237 height 84
type textarea "Just approved it on our end so your designated caregiver needs to approve it no…"
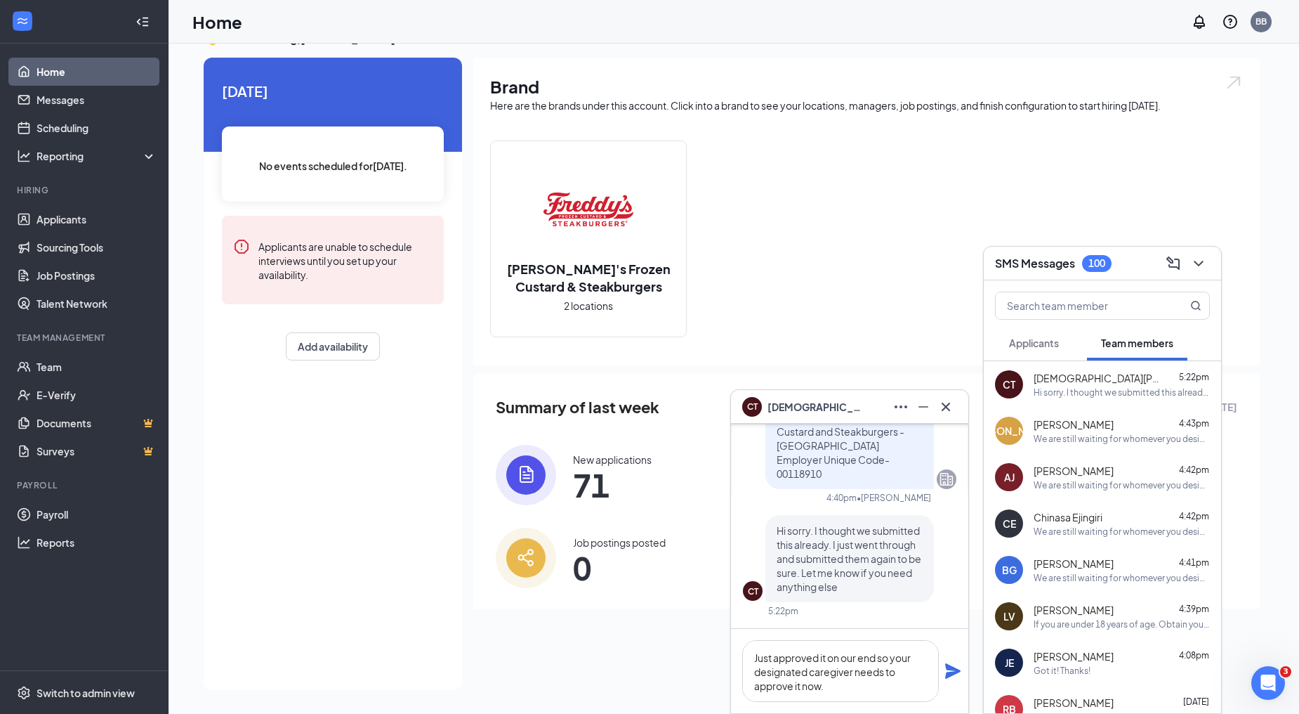
click at [952, 670] on icon "Plane" at bounding box center [952, 670] width 15 height 15
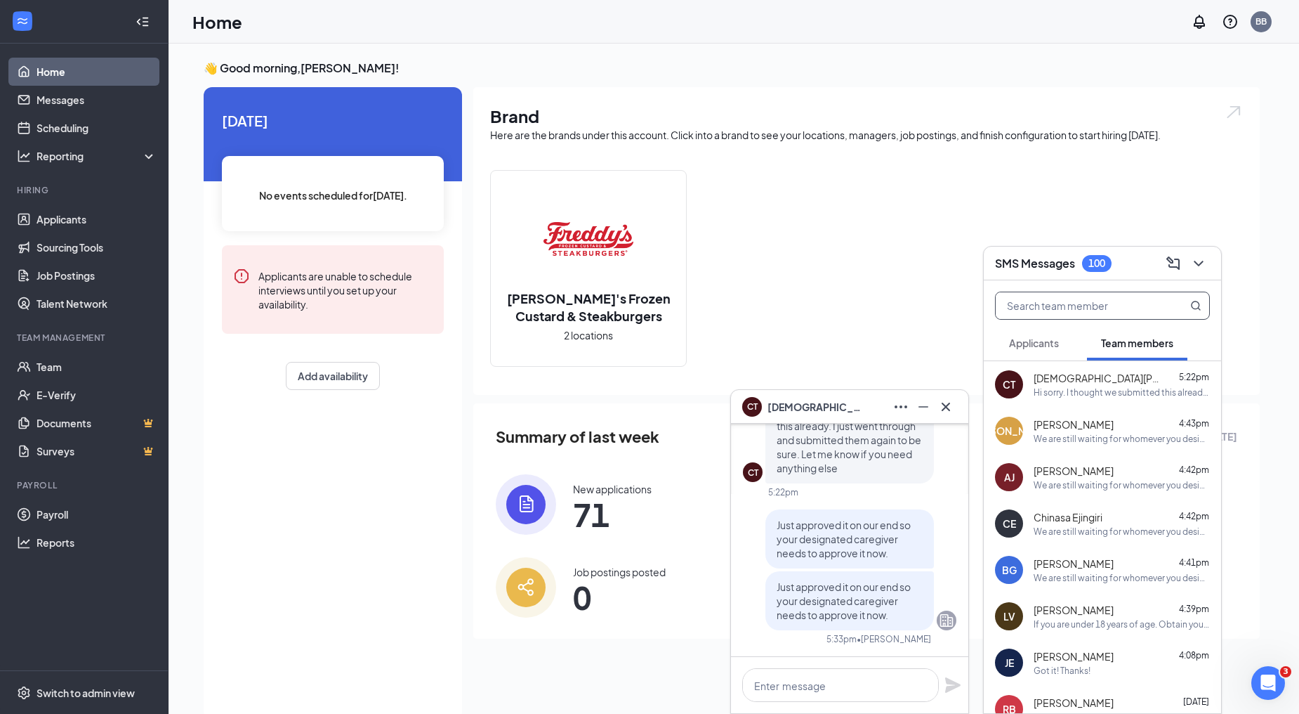
click at [1121, 307] on input "text" at bounding box center [1079, 305] width 166 height 27
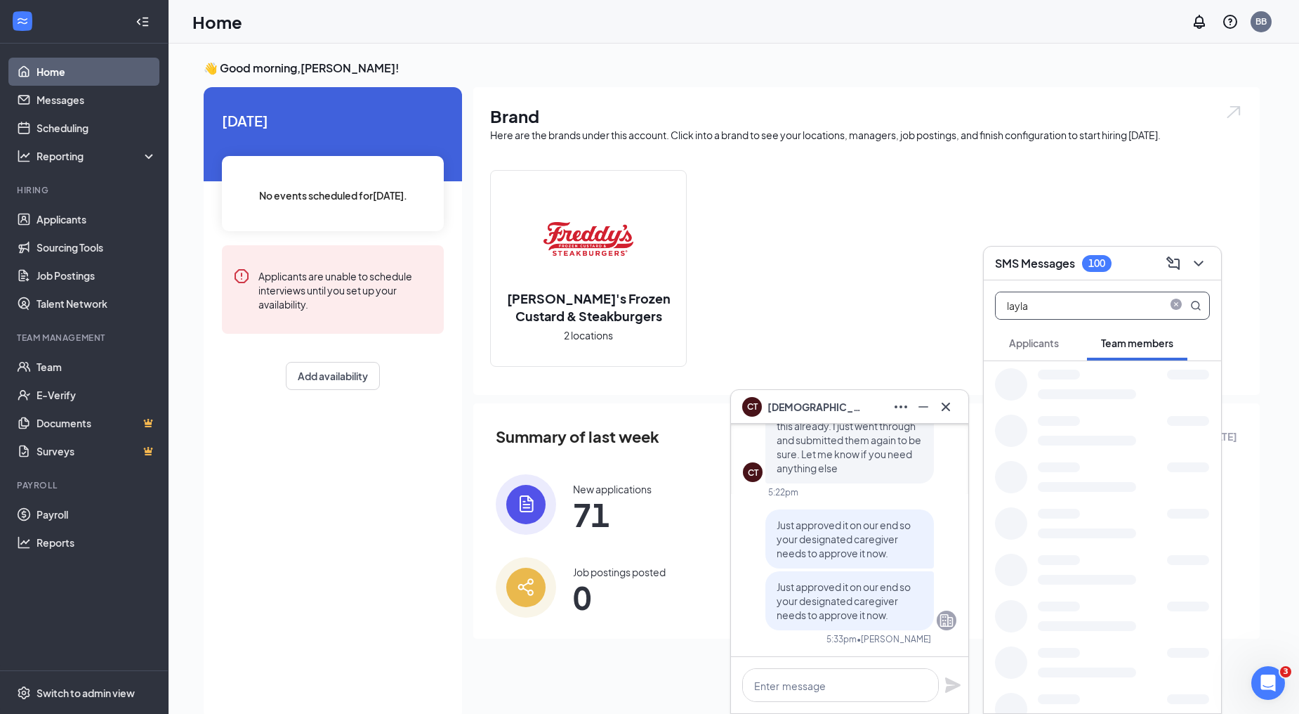
type input "layla"
click at [1080, 386] on div "If you are under 18 years of age. Obtain your State of [US_STATE] Working Paper…" at bounding box center [1122, 392] width 176 height 12
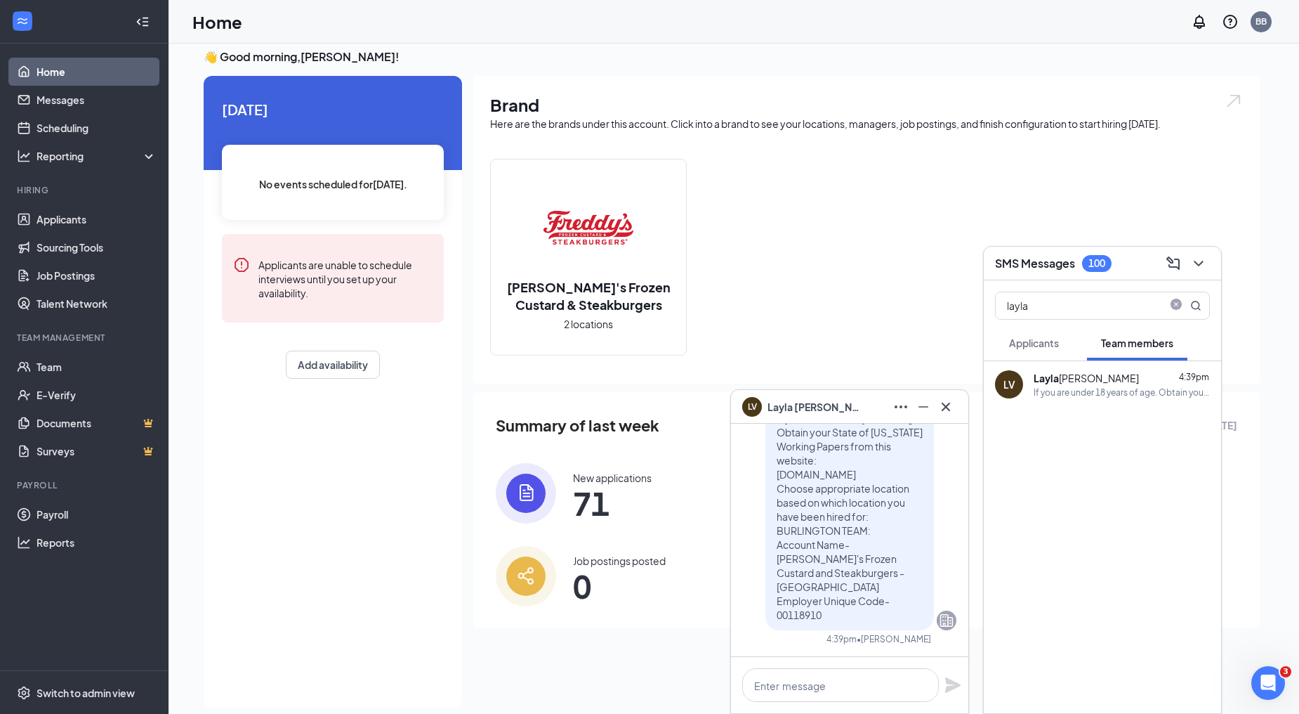
scroll to position [29, 0]
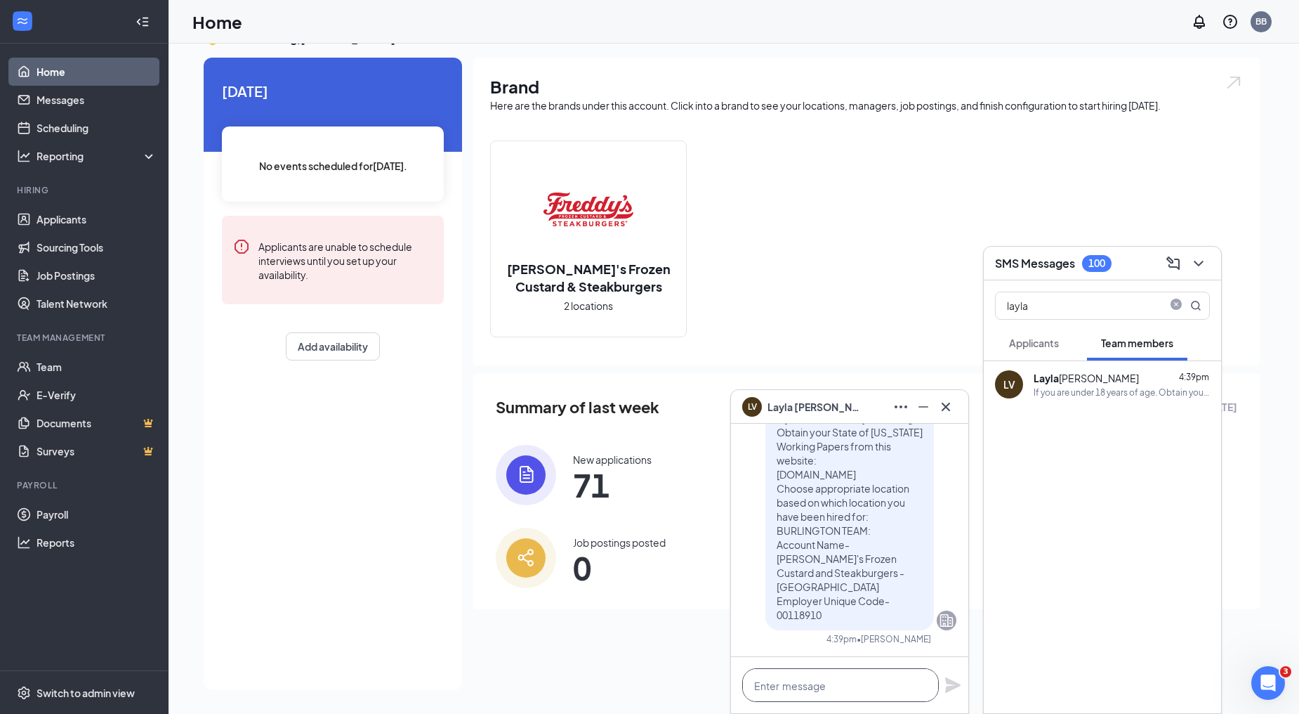
click at [806, 690] on textarea at bounding box center [840, 685] width 197 height 34
paste textarea "Just approved it on our end so your designated caregiver needs to approve it no…"
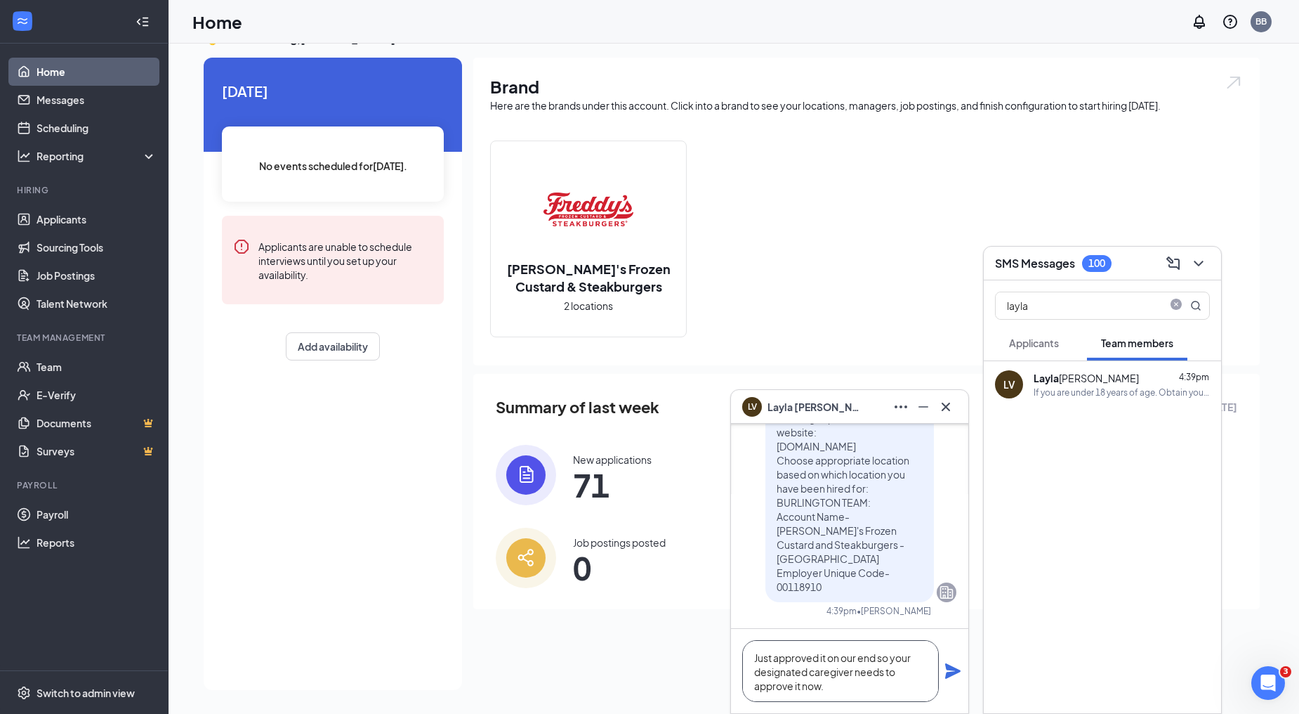
scroll to position [1, 0]
type textarea "Just approved it on our end so your designated caregiver needs to approve it no…"
click at [953, 671] on icon "Plane" at bounding box center [953, 670] width 17 height 17
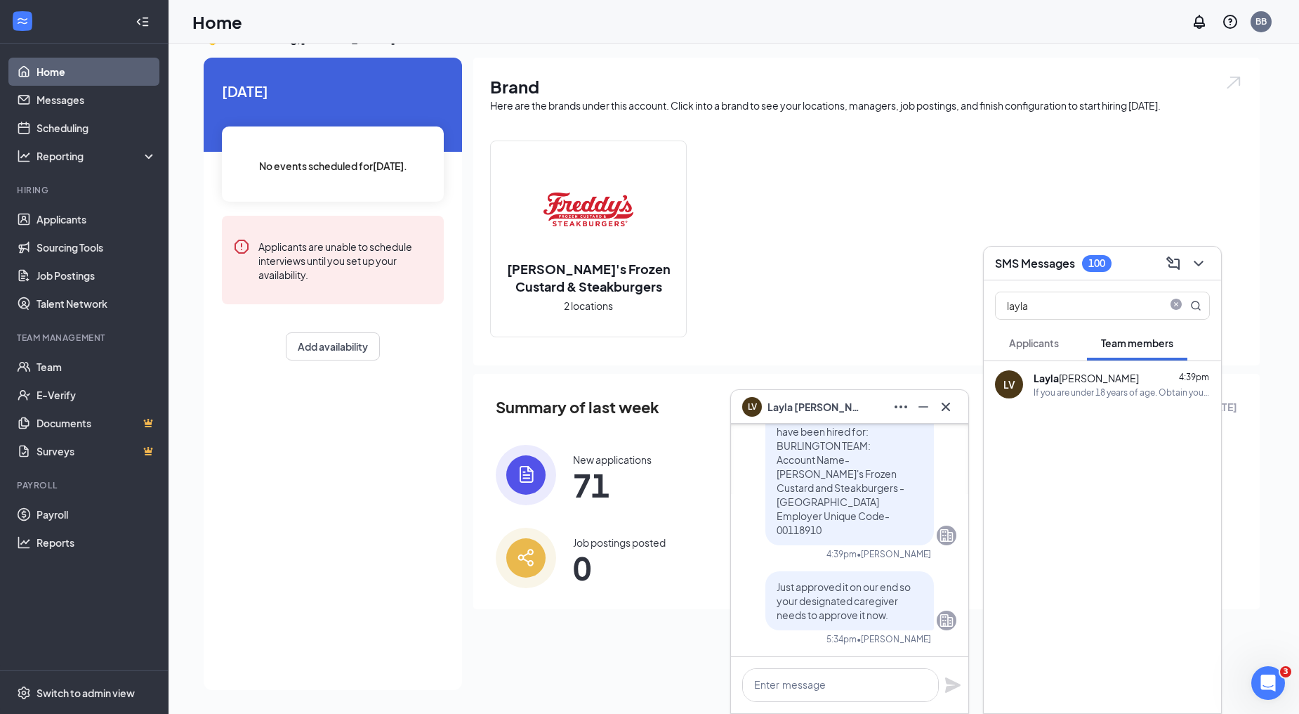
scroll to position [0, 0]
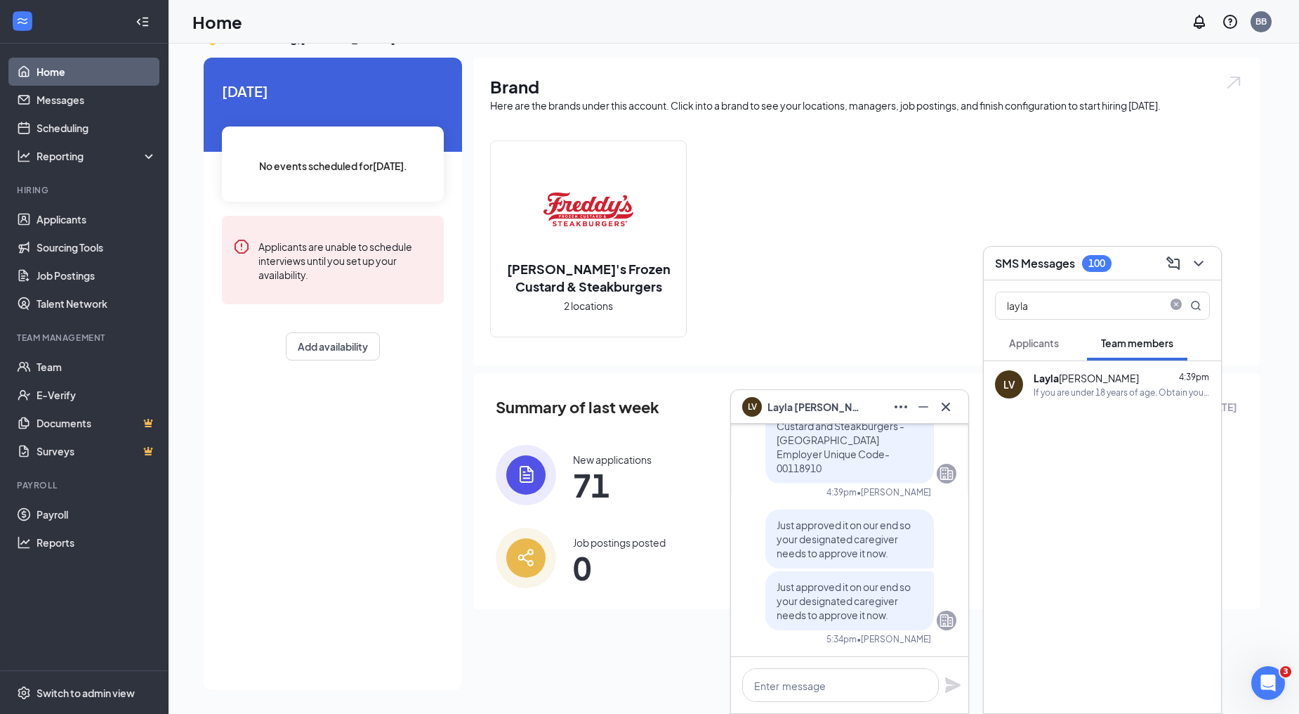
click at [66, 75] on link "Home" at bounding box center [97, 72] width 120 height 28
click at [58, 78] on link "Home" at bounding box center [97, 72] width 120 height 28
click at [952, 406] on icon "Cross" at bounding box center [946, 406] width 17 height 17
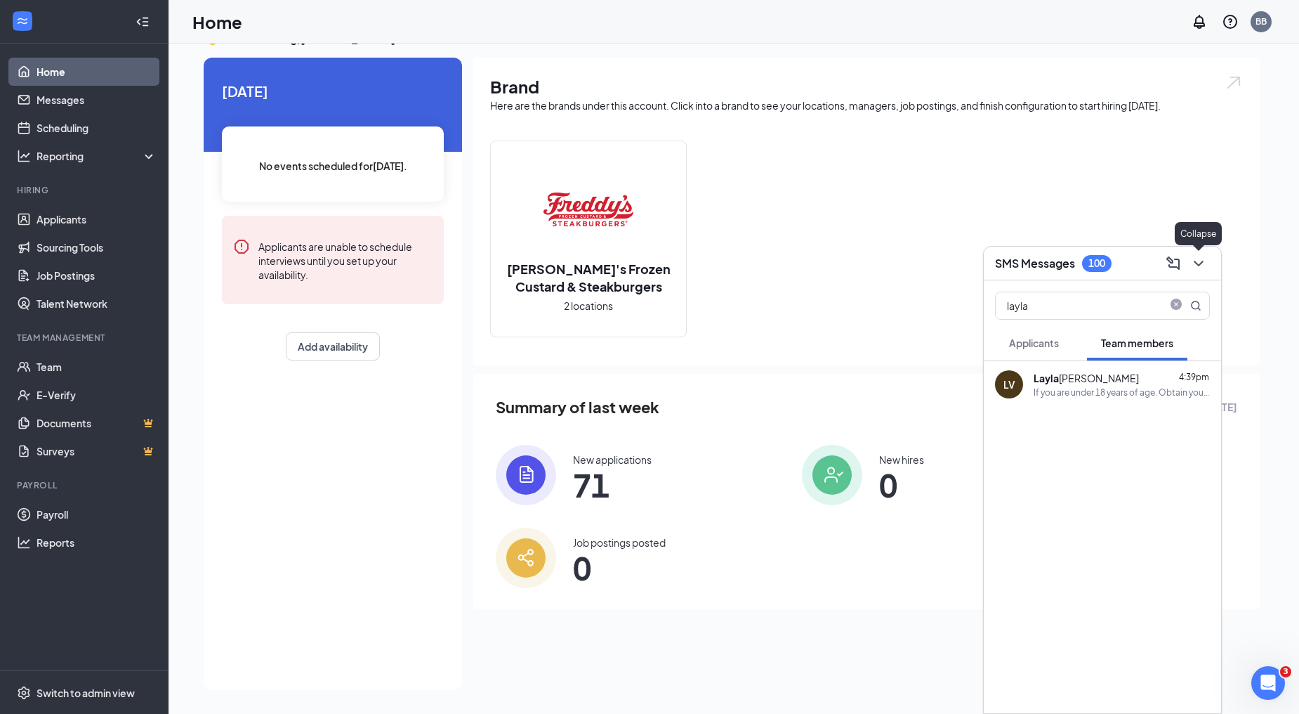
click at [1204, 258] on icon "ChevronDown" at bounding box center [1198, 263] width 17 height 17
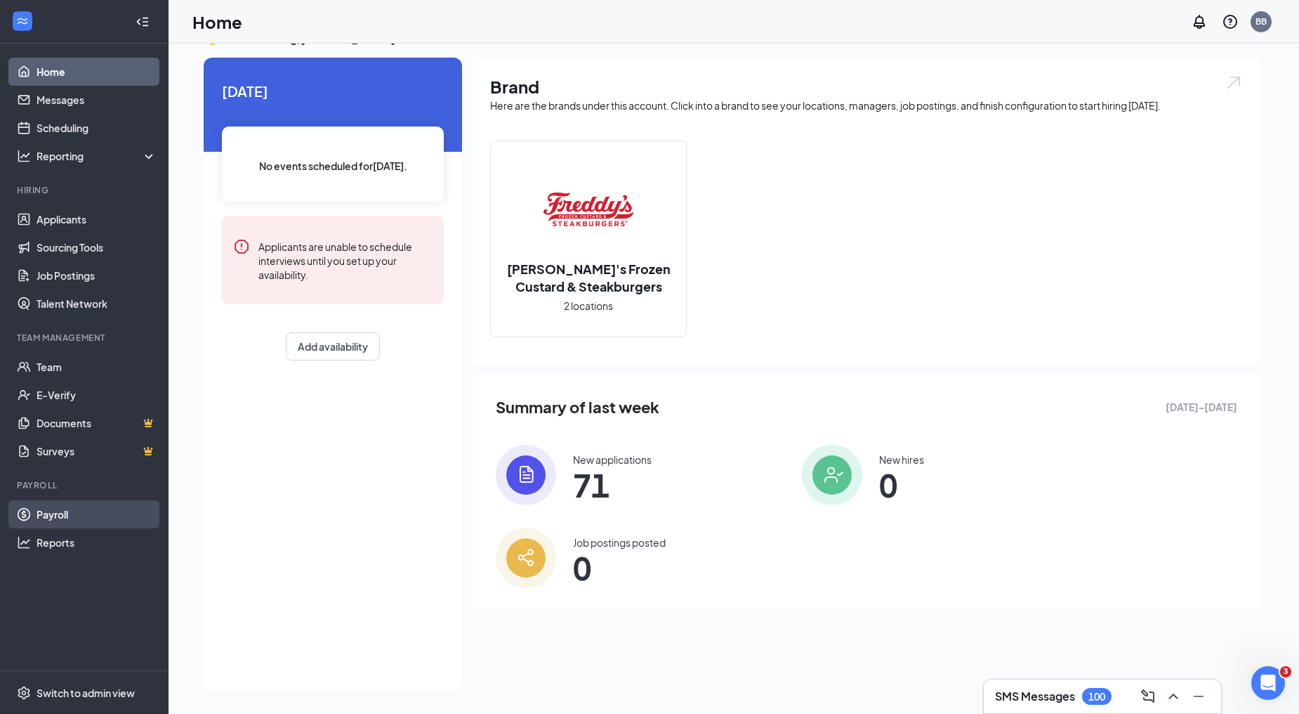
click at [69, 515] on link "Payroll" at bounding box center [97, 514] width 120 height 28
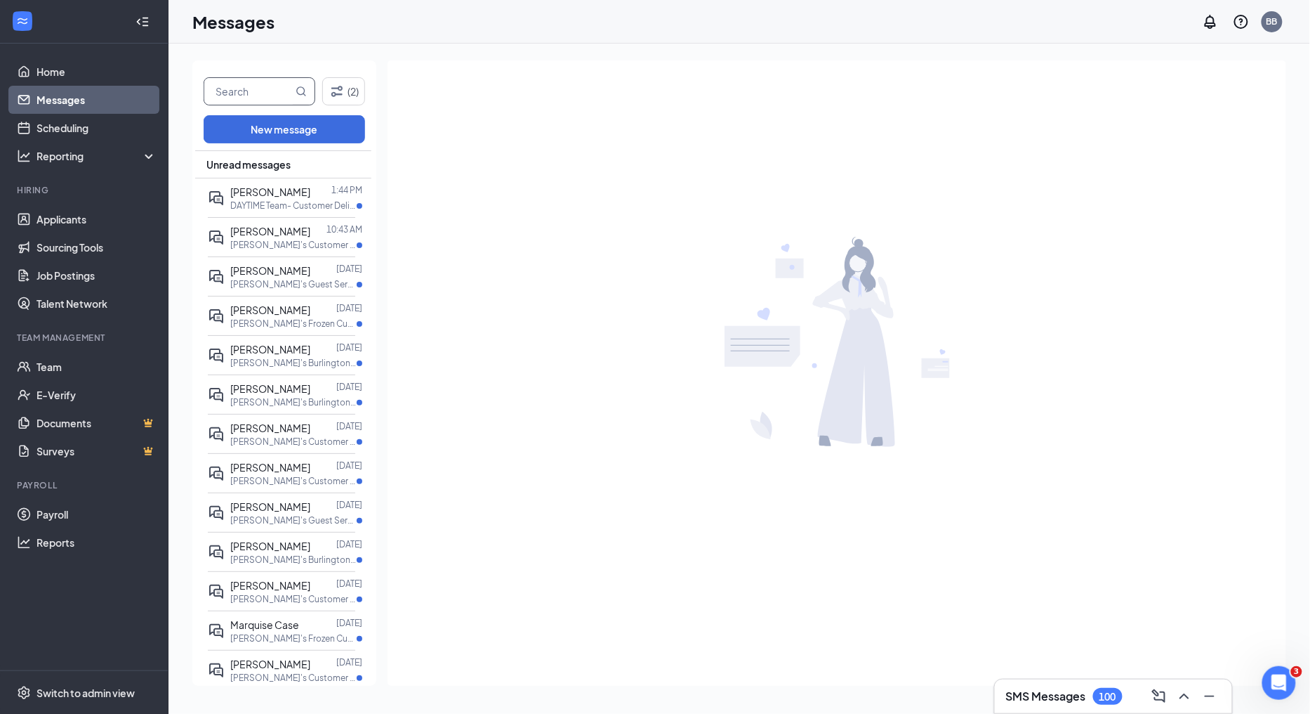
click at [261, 91] on input "text" at bounding box center [248, 91] width 88 height 27
type input "tooh"
click at [296, 90] on icon "MagnifyingGlass" at bounding box center [301, 91] width 11 height 11
click at [305, 92] on icon "MagnifyingGlass" at bounding box center [301, 91] width 11 height 11
click at [298, 88] on icon "MagnifyingGlass" at bounding box center [301, 91] width 11 height 11
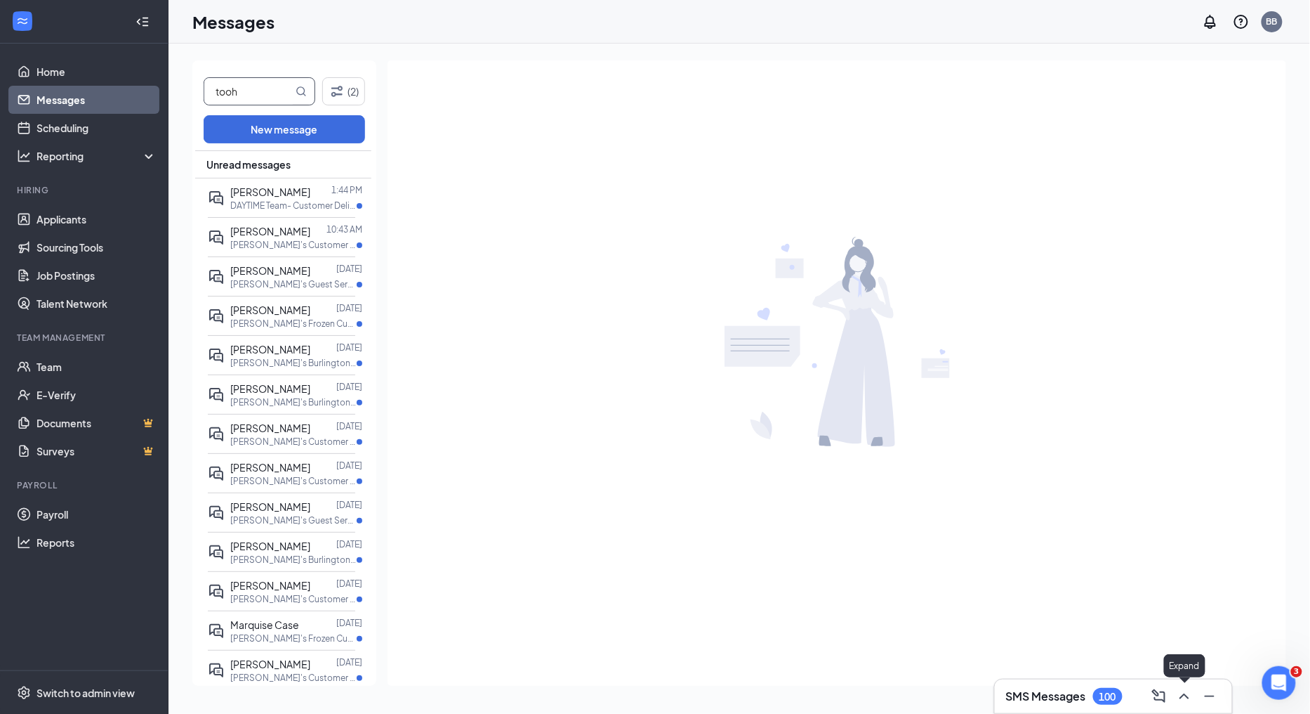
click at [1182, 694] on icon "ChevronUp" at bounding box center [1184, 696] width 17 height 17
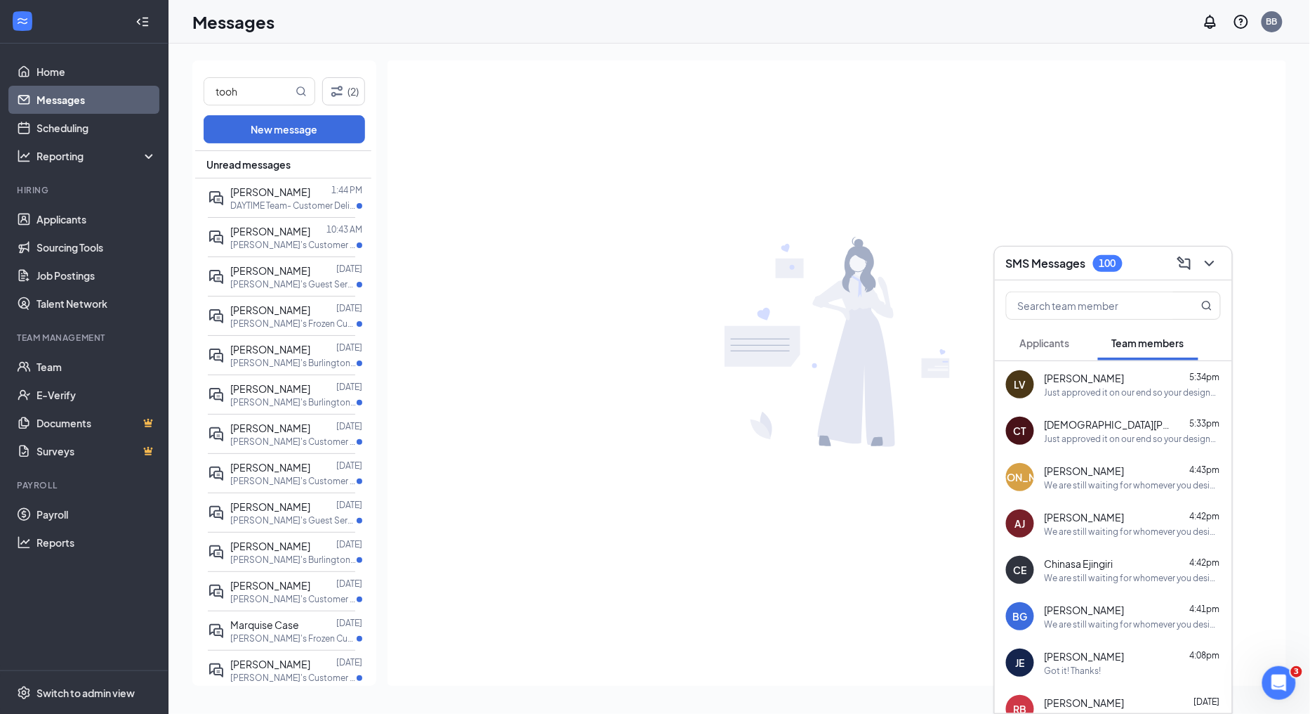
click at [1111, 430] on span "[DEMOGRAPHIC_DATA][PERSON_NAME]" at bounding box center [1108, 424] width 126 height 14
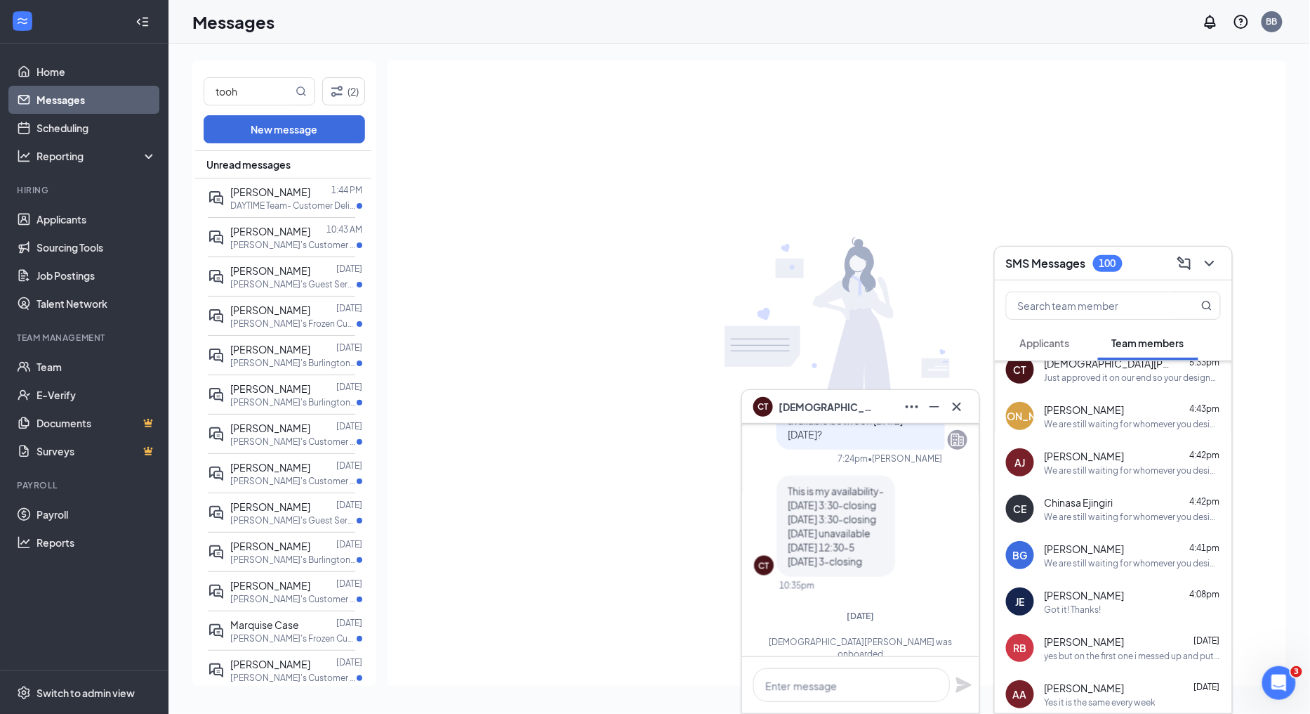
scroll to position [78, 0]
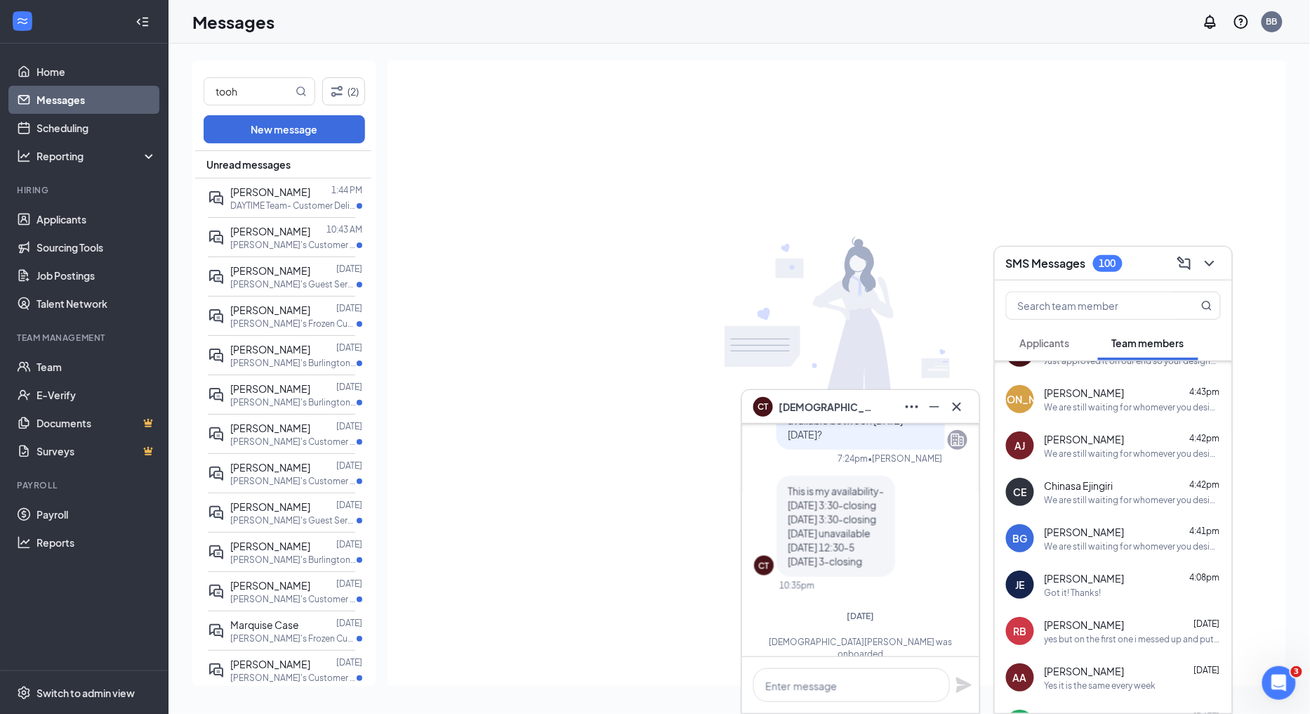
click at [1107, 637] on div "yes but on the first one i messed up and put the wrong time so the new availabi…" at bounding box center [1133, 639] width 176 height 12
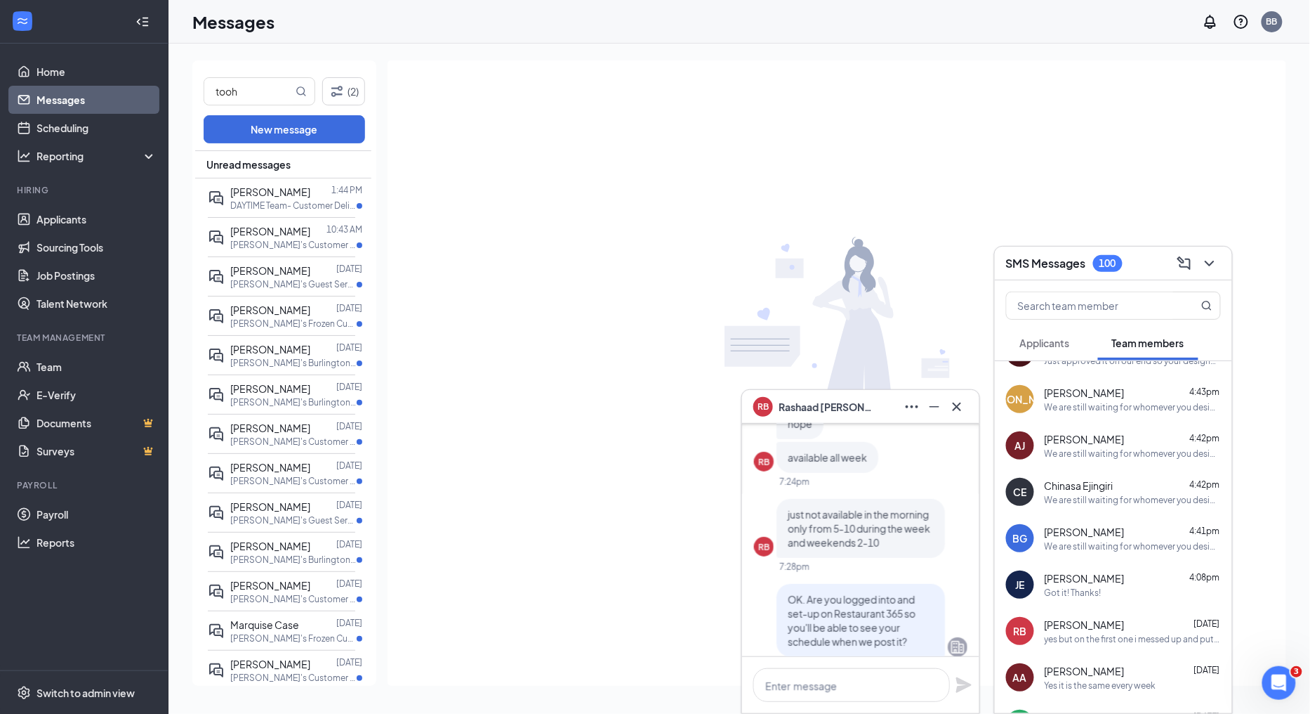
scroll to position [0, 0]
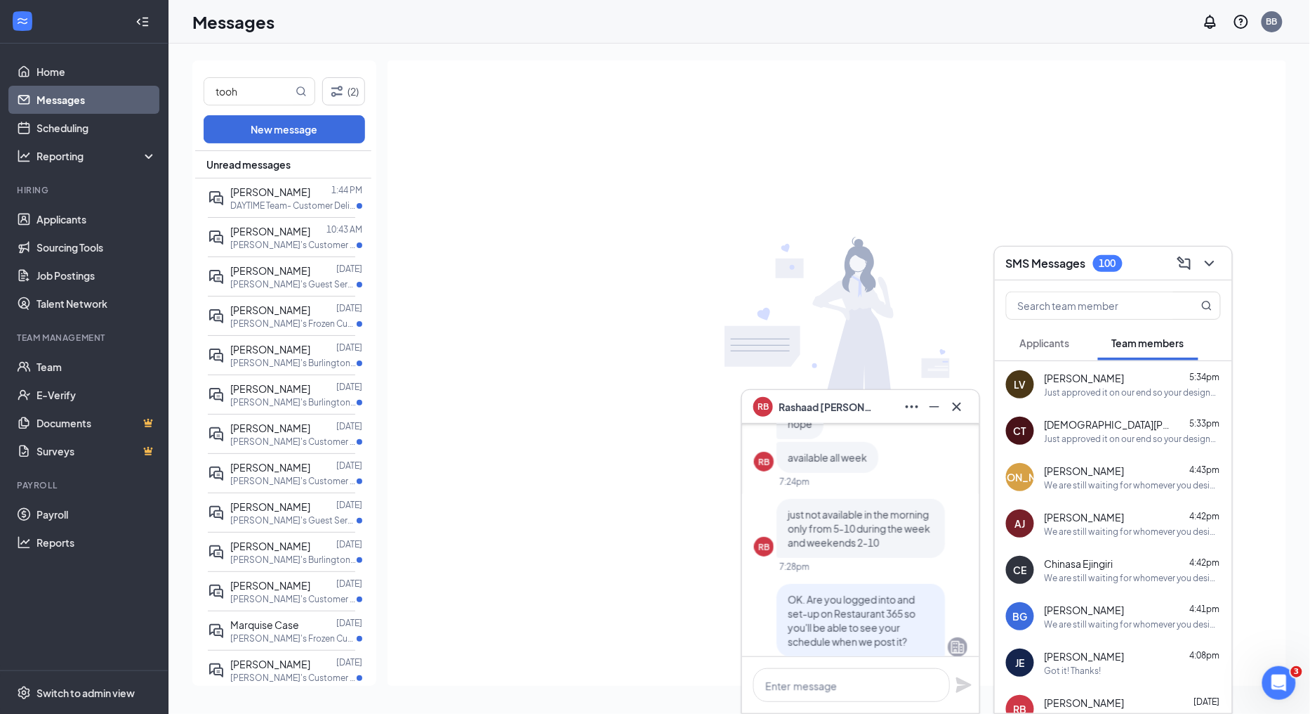
click at [1119, 438] on div "Just approved it on our end so your designated caregiver needs to approve it no…" at bounding box center [1133, 439] width 176 height 12
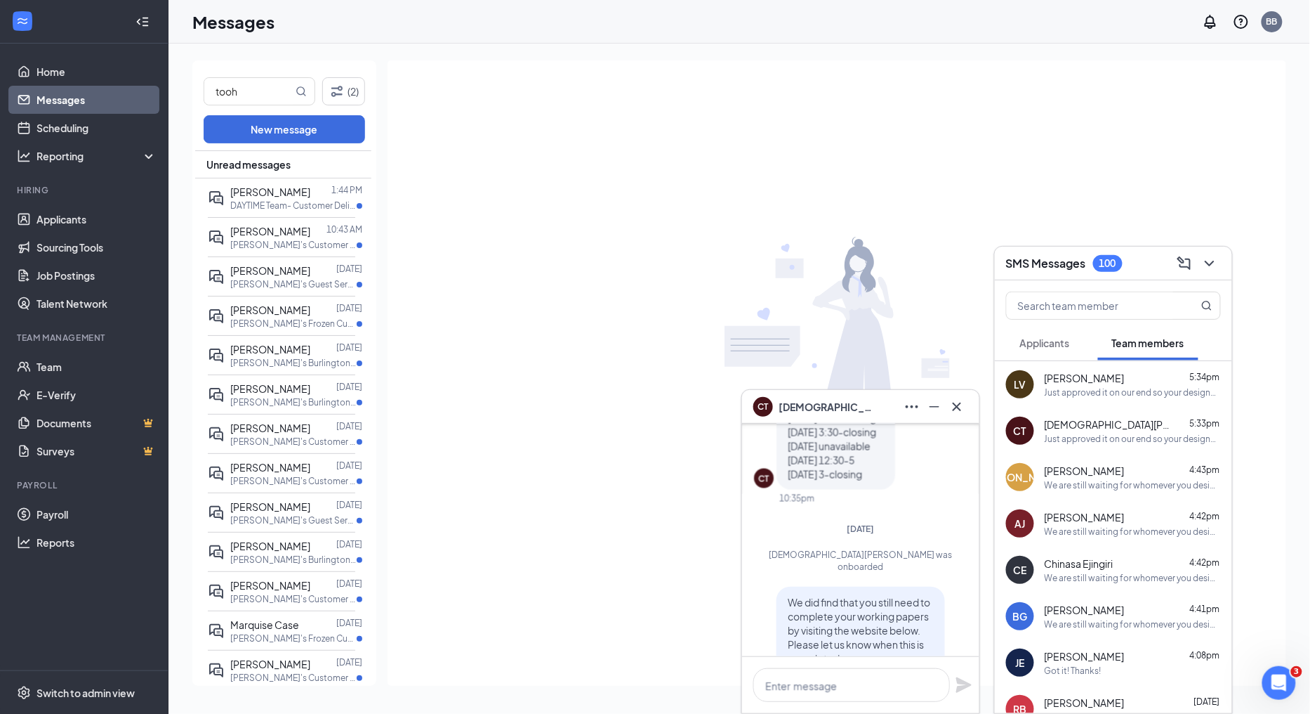
scroll to position [-572, 0]
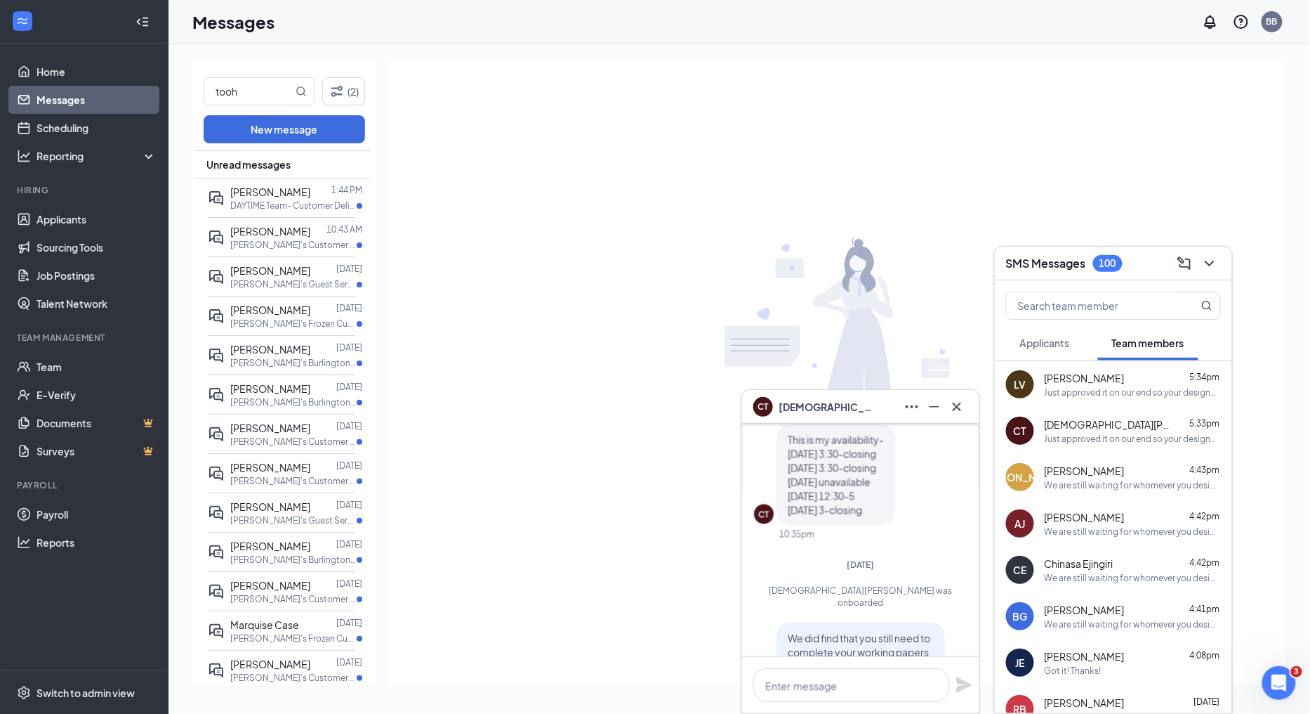
click at [1106, 578] on div "We are still waiting for whomever you designated as your caregiver to complete …" at bounding box center [1133, 578] width 176 height 12
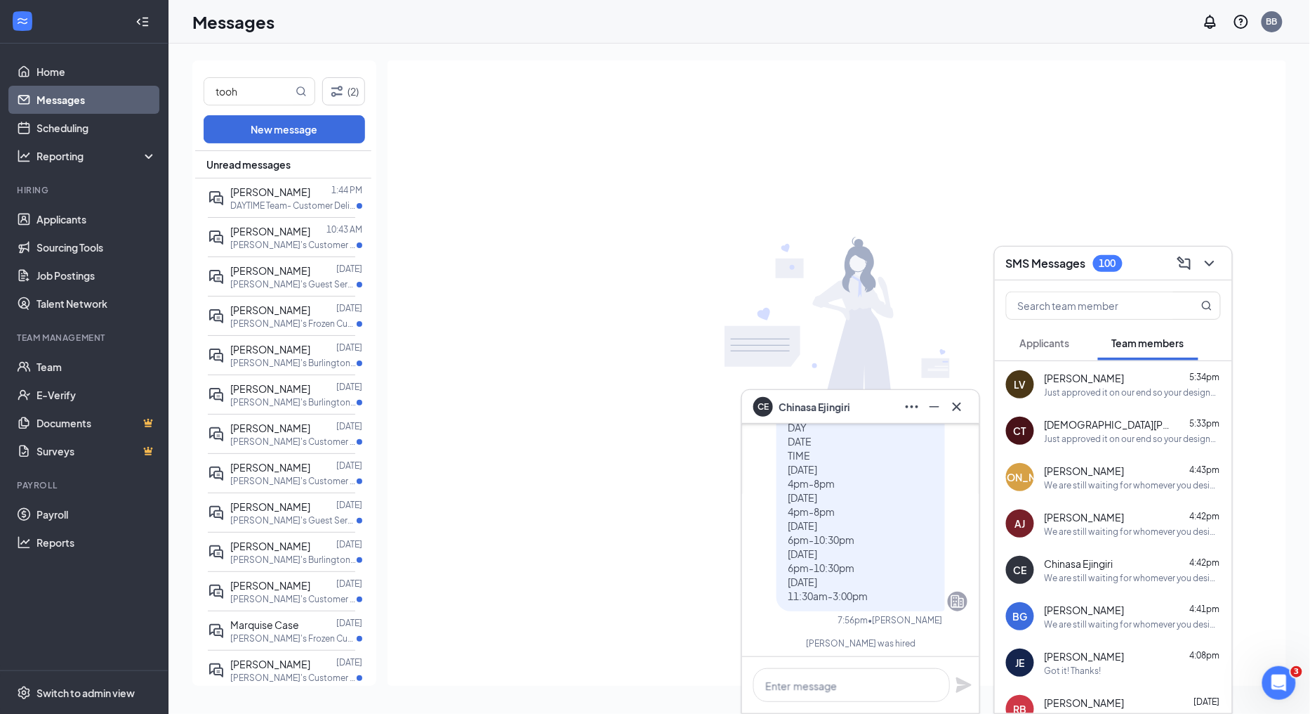
scroll to position [-312, 0]
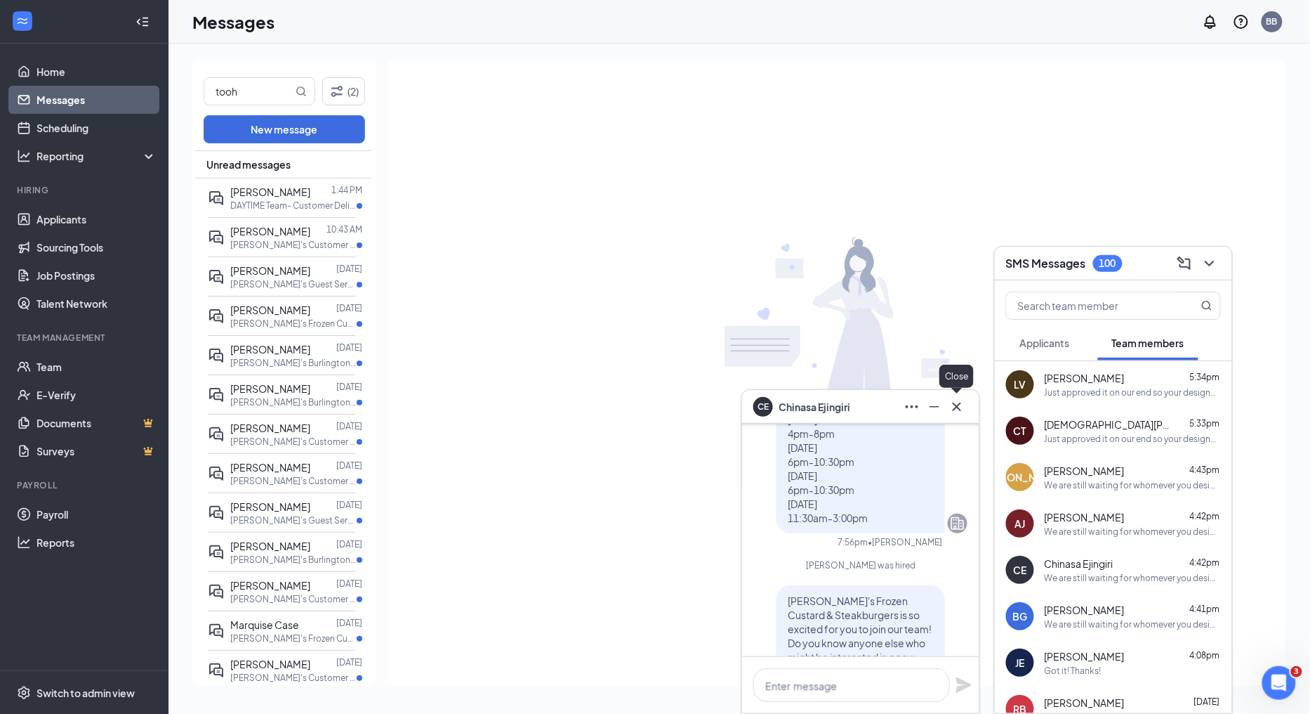
click at [959, 401] on icon "Cross" at bounding box center [957, 406] width 17 height 17
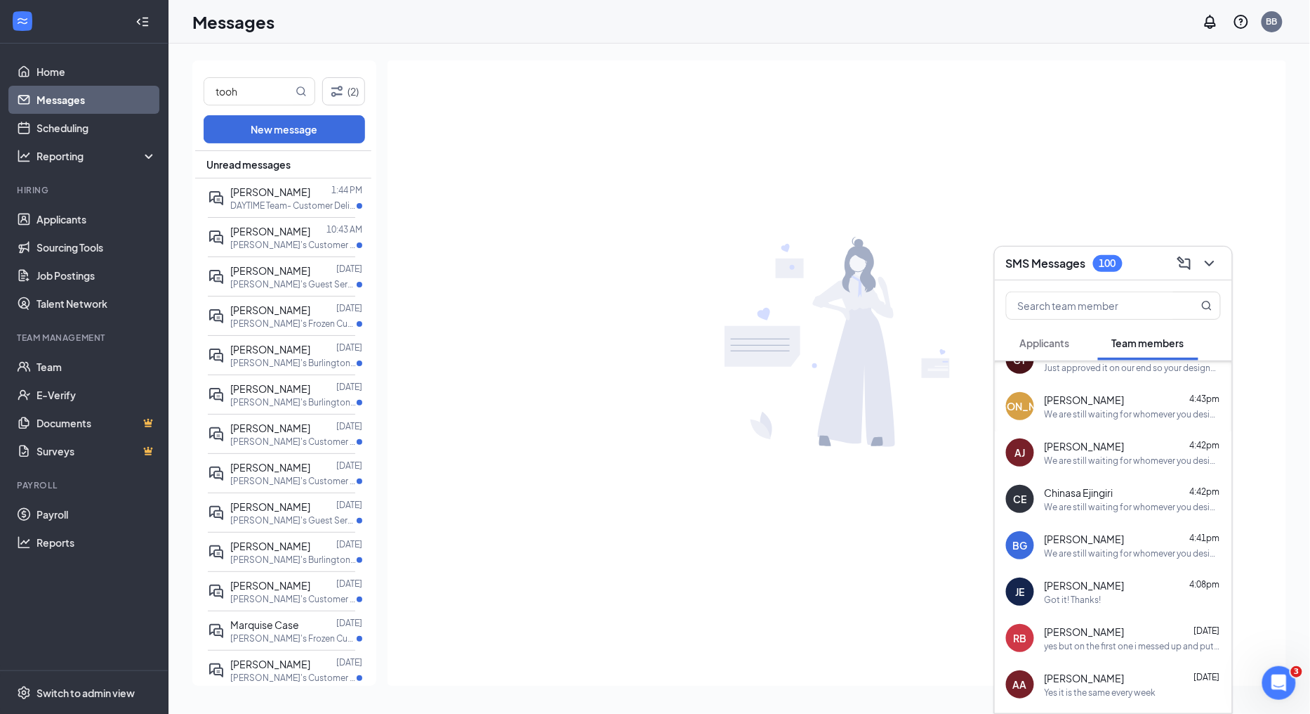
scroll to position [78, 0]
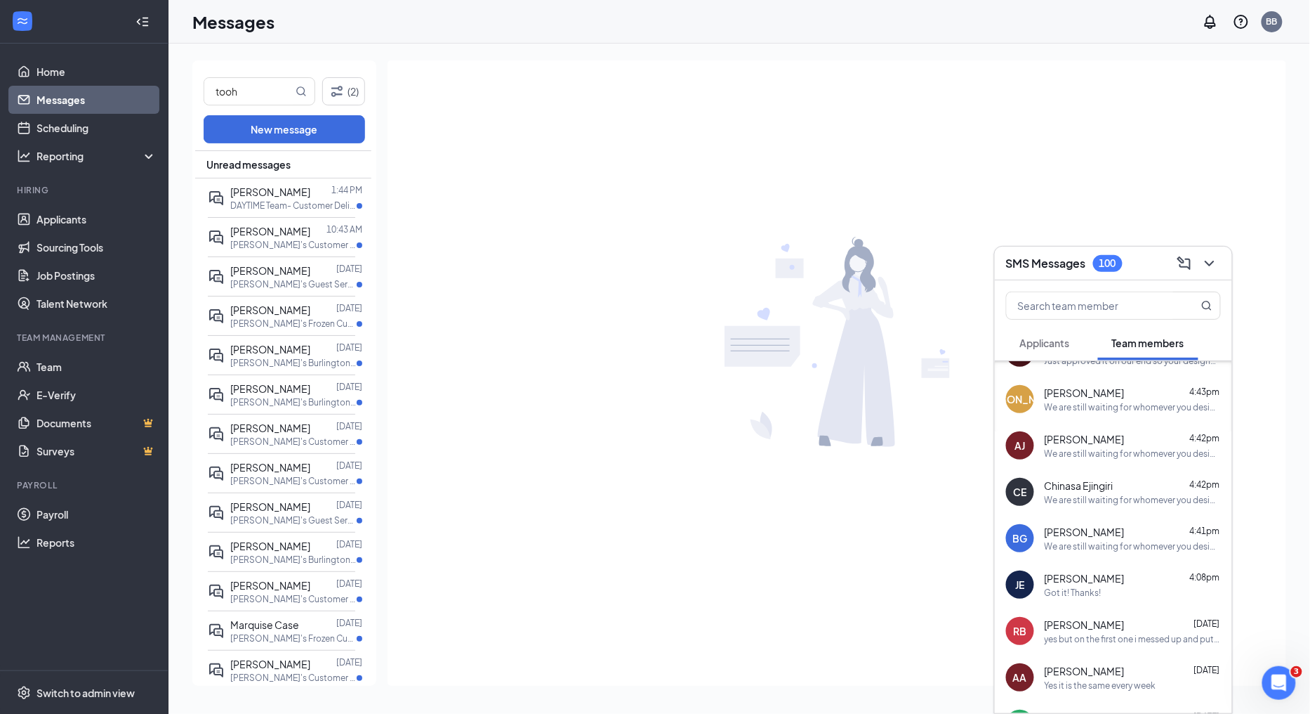
click at [1124, 532] on div "[PERSON_NAME] 4:41pm" at bounding box center [1133, 532] width 176 height 14
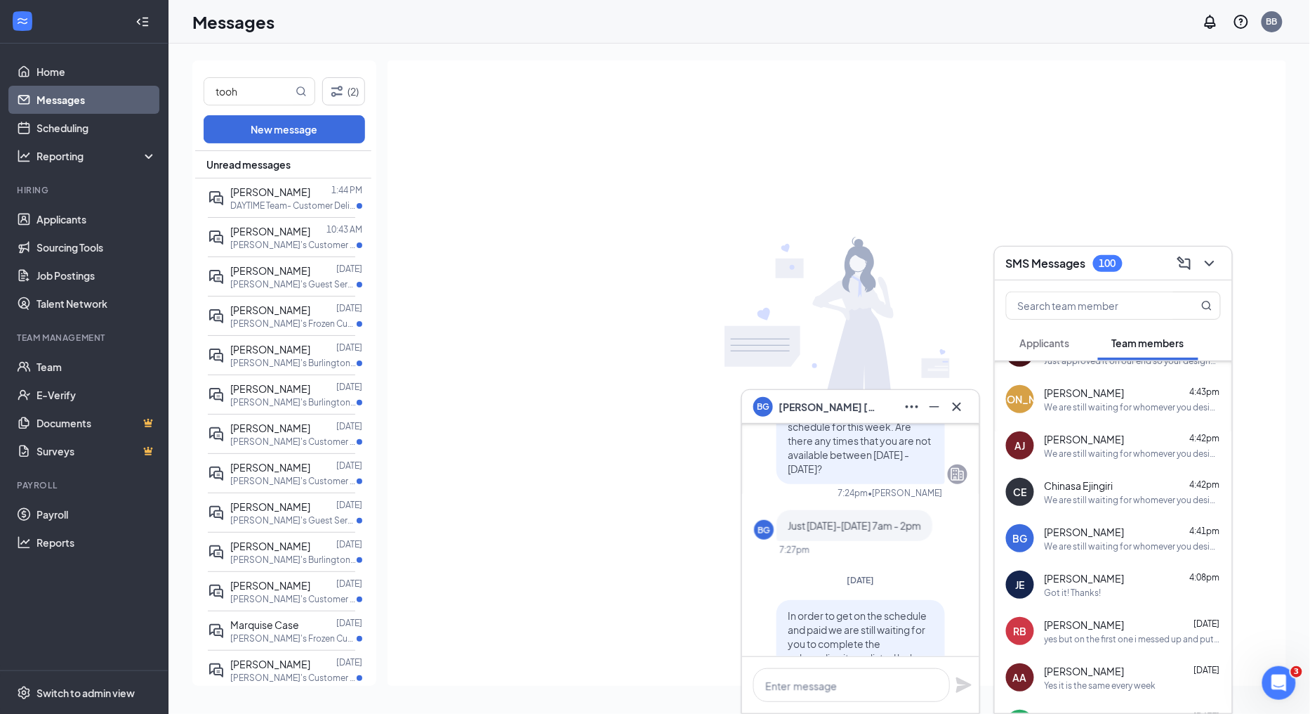
scroll to position [-702, 0]
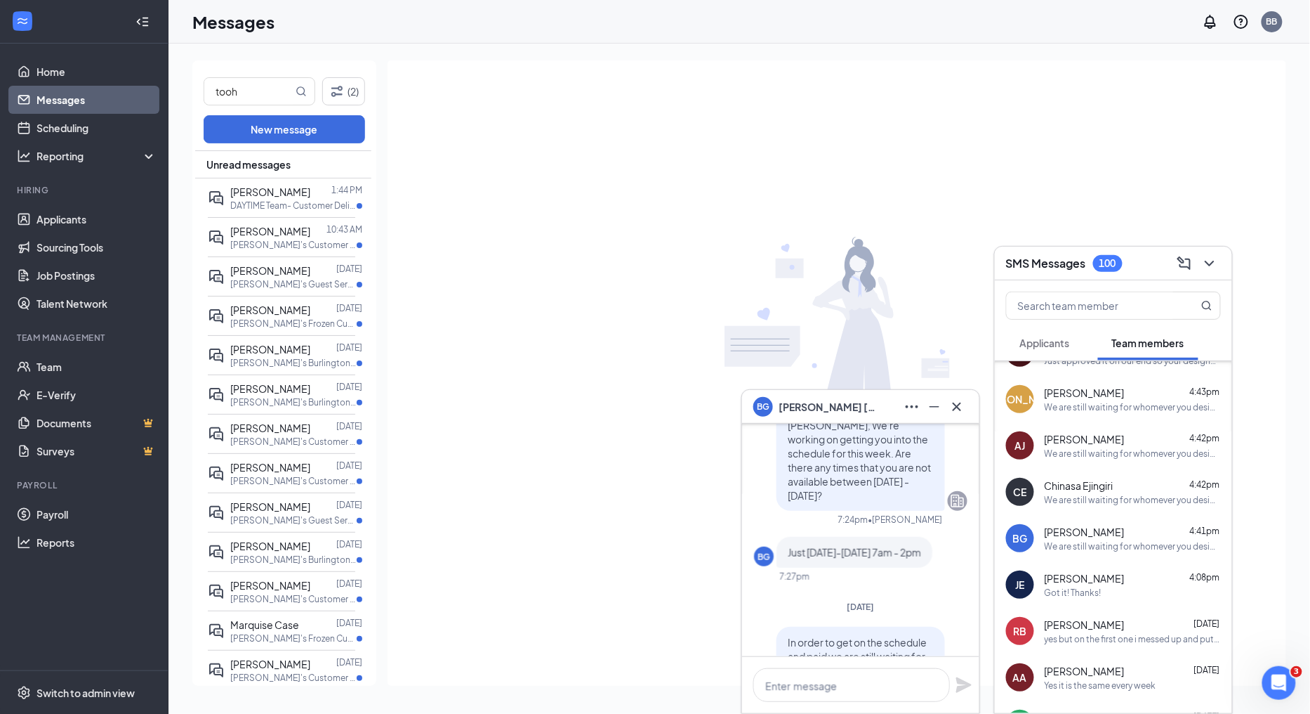
click at [1094, 588] on div "Got it! Thanks!" at bounding box center [1073, 592] width 57 height 12
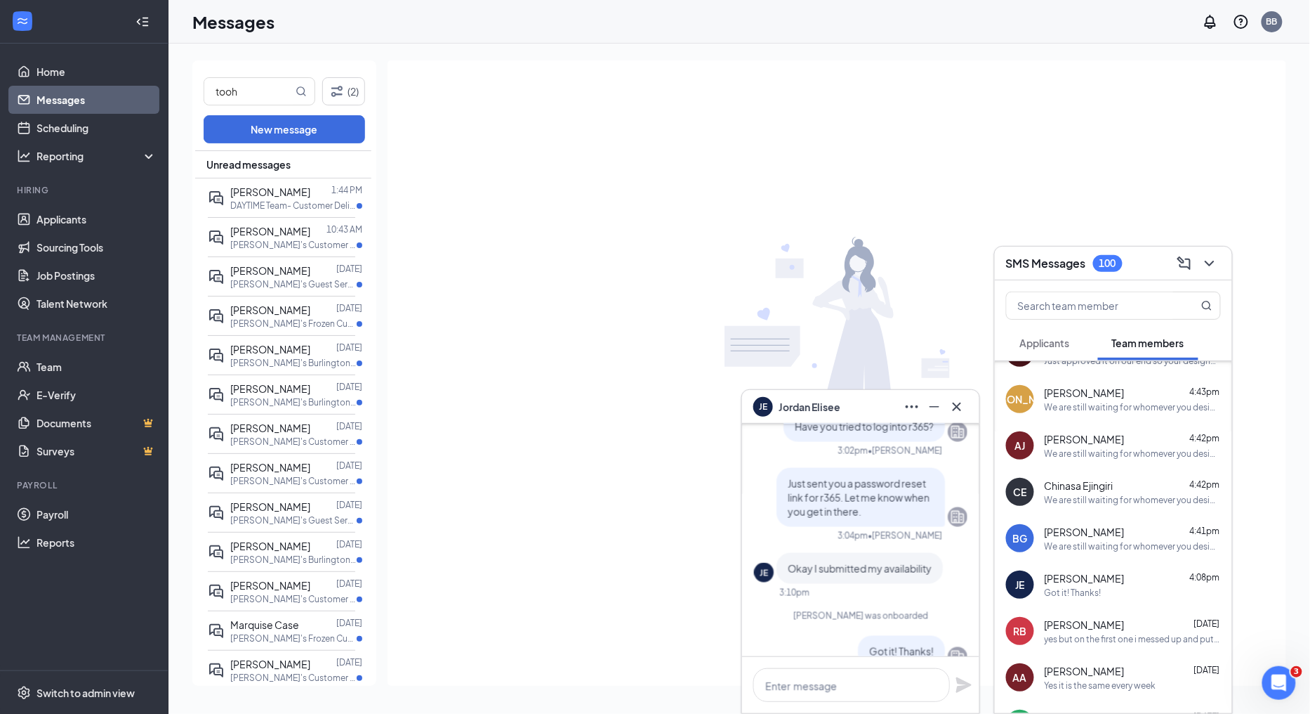
scroll to position [0, 0]
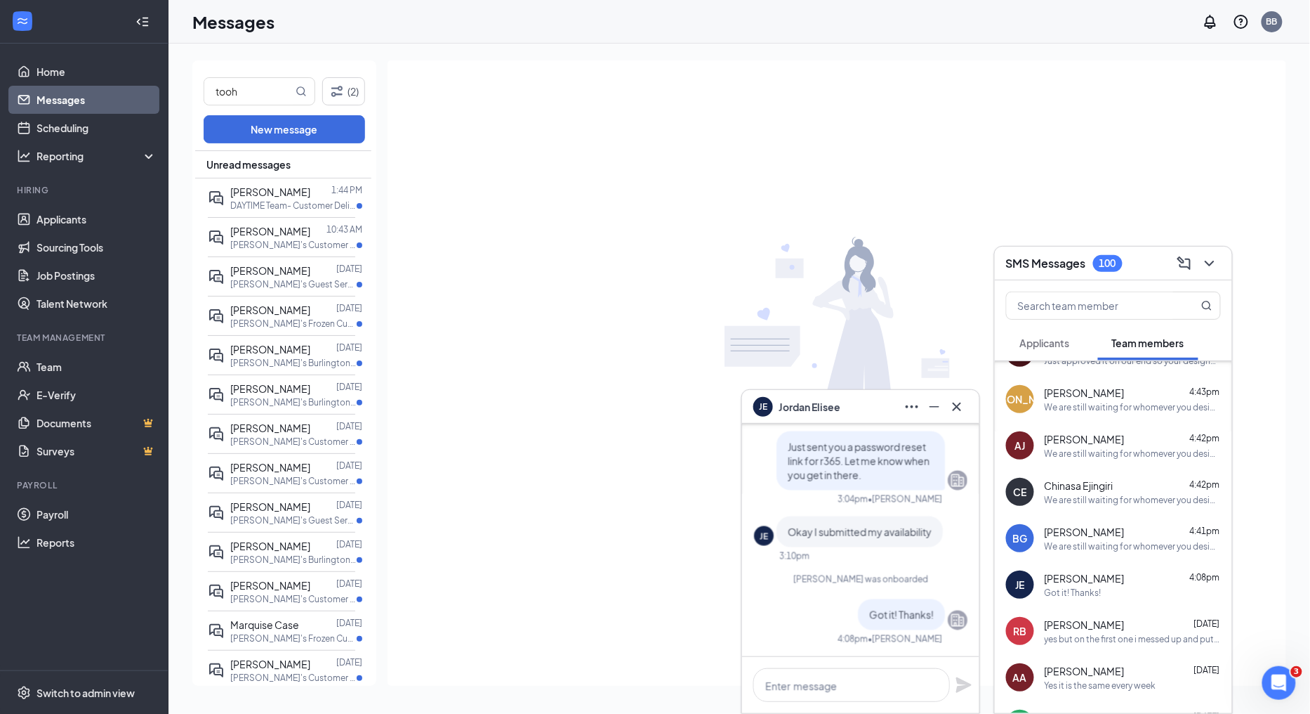
click at [1110, 488] on span "Chinasa Ejingiri" at bounding box center [1079, 485] width 69 height 14
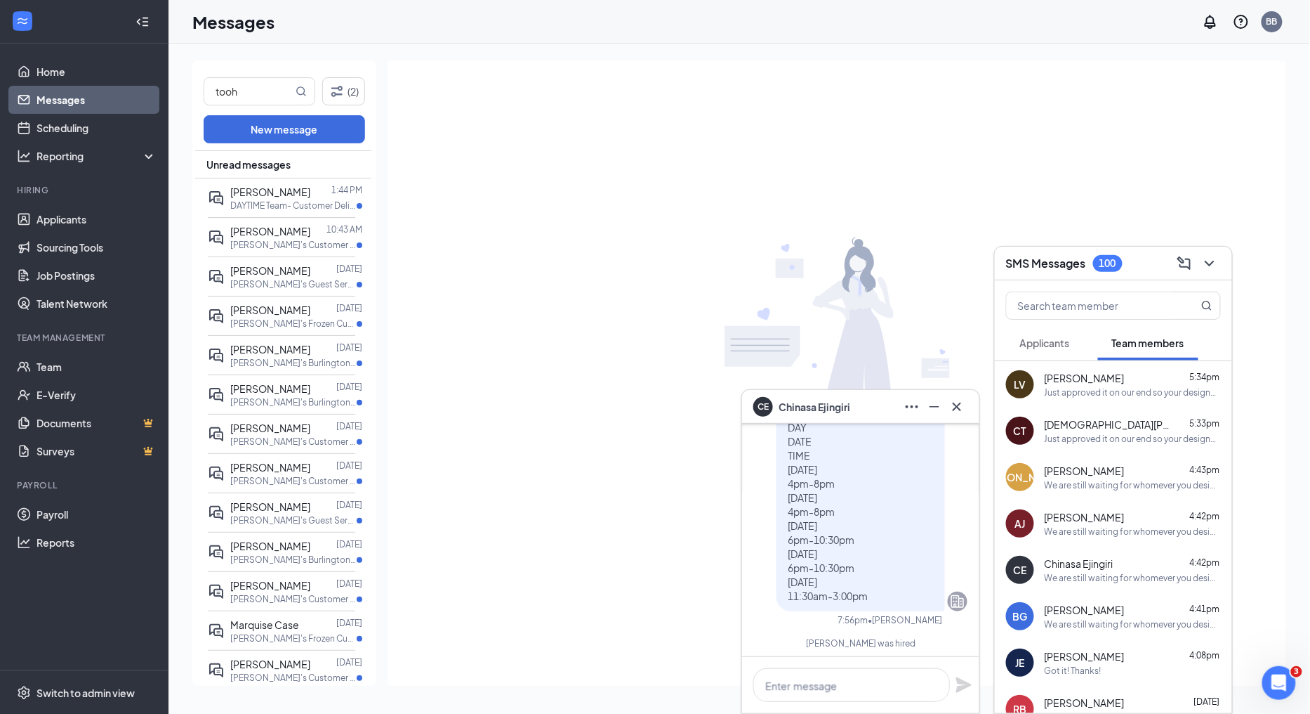
click at [1121, 474] on div "[PERSON_NAME] 4:43pm" at bounding box center [1133, 471] width 176 height 14
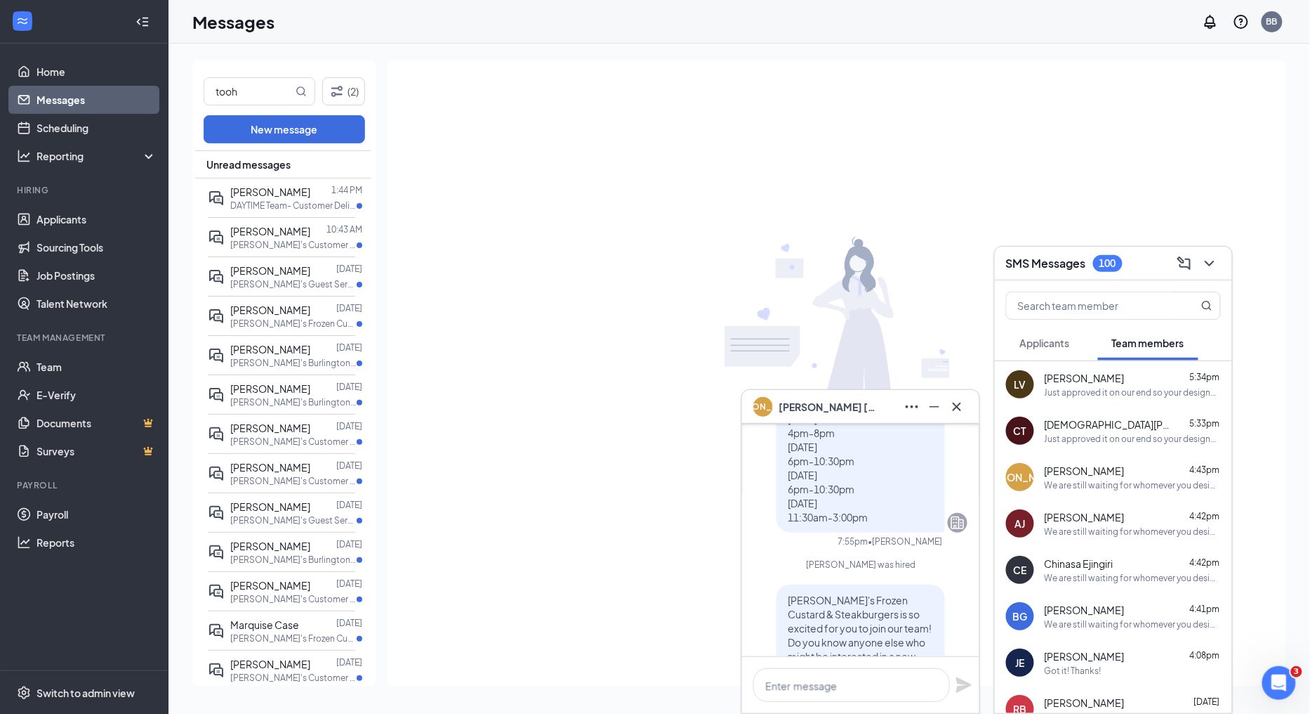
scroll to position [-1405, 0]
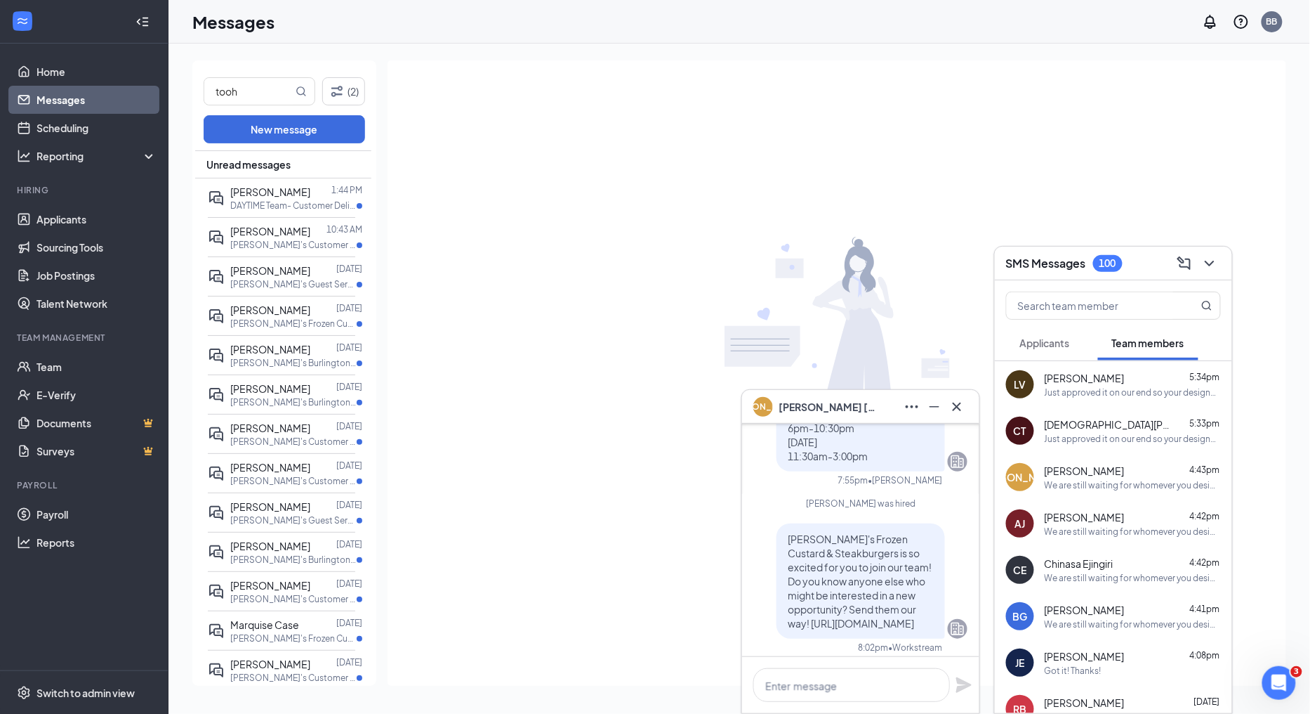
click at [1118, 567] on div "Chinasa Ejingiri 4:42pm" at bounding box center [1133, 563] width 176 height 14
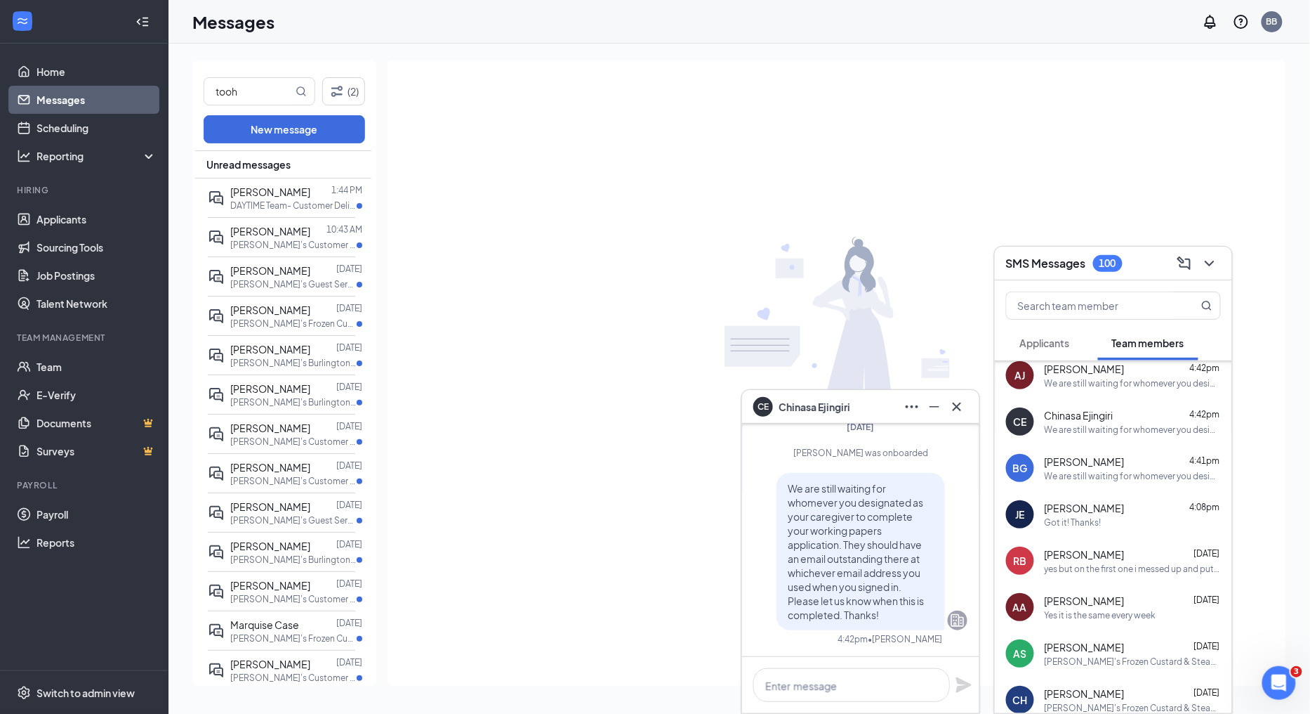
scroll to position [156, 0]
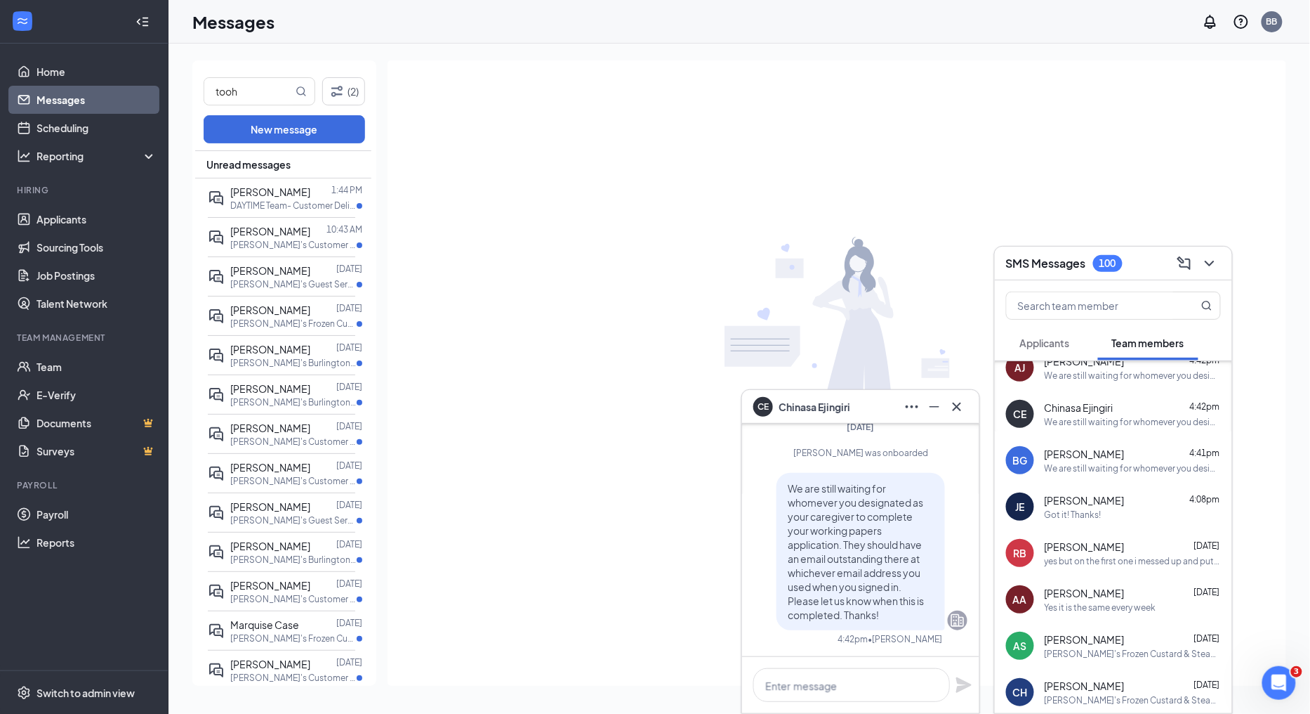
click at [1132, 562] on div "yes but on the first one i messed up and put the wrong time so the new availabi…" at bounding box center [1133, 561] width 176 height 12
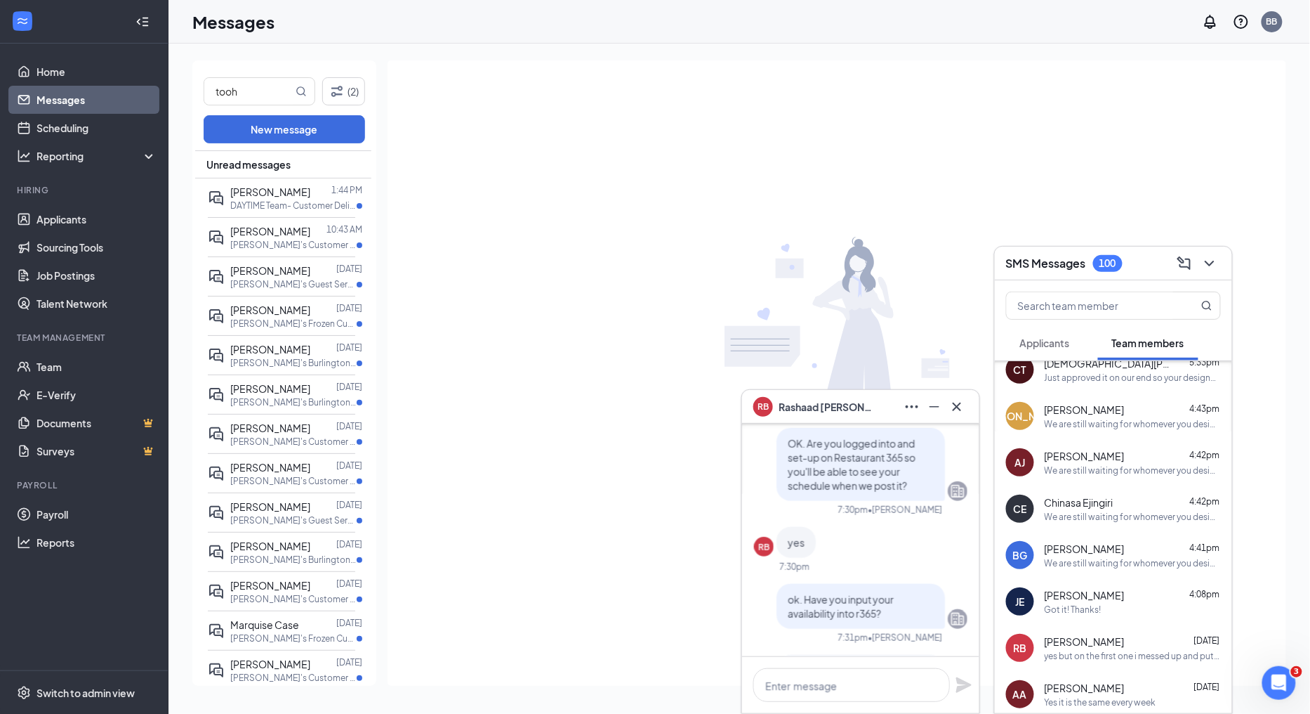
scroll to position [0, 0]
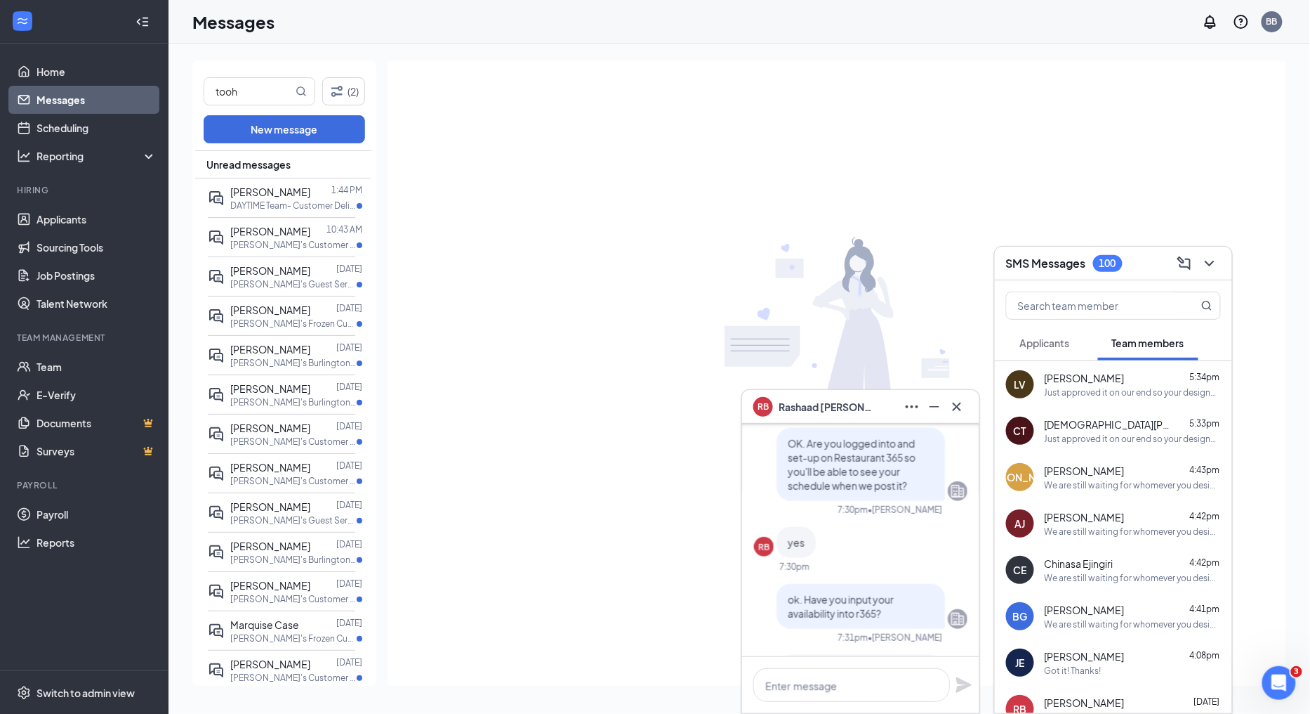
click at [1119, 487] on div "We are still waiting for whomever you designated as your caregiver to complete …" at bounding box center [1133, 485] width 176 height 12
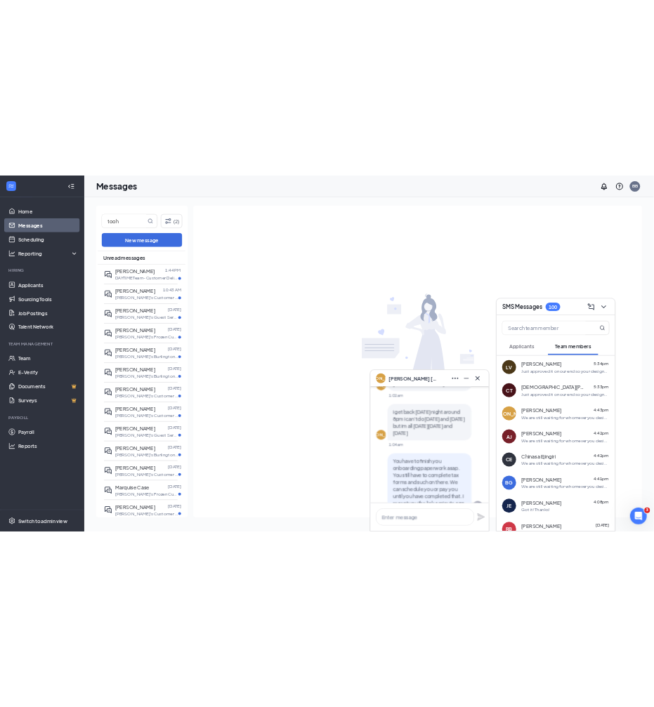
scroll to position [-696, 0]
